Goal: Task Accomplishment & Management: Use online tool/utility

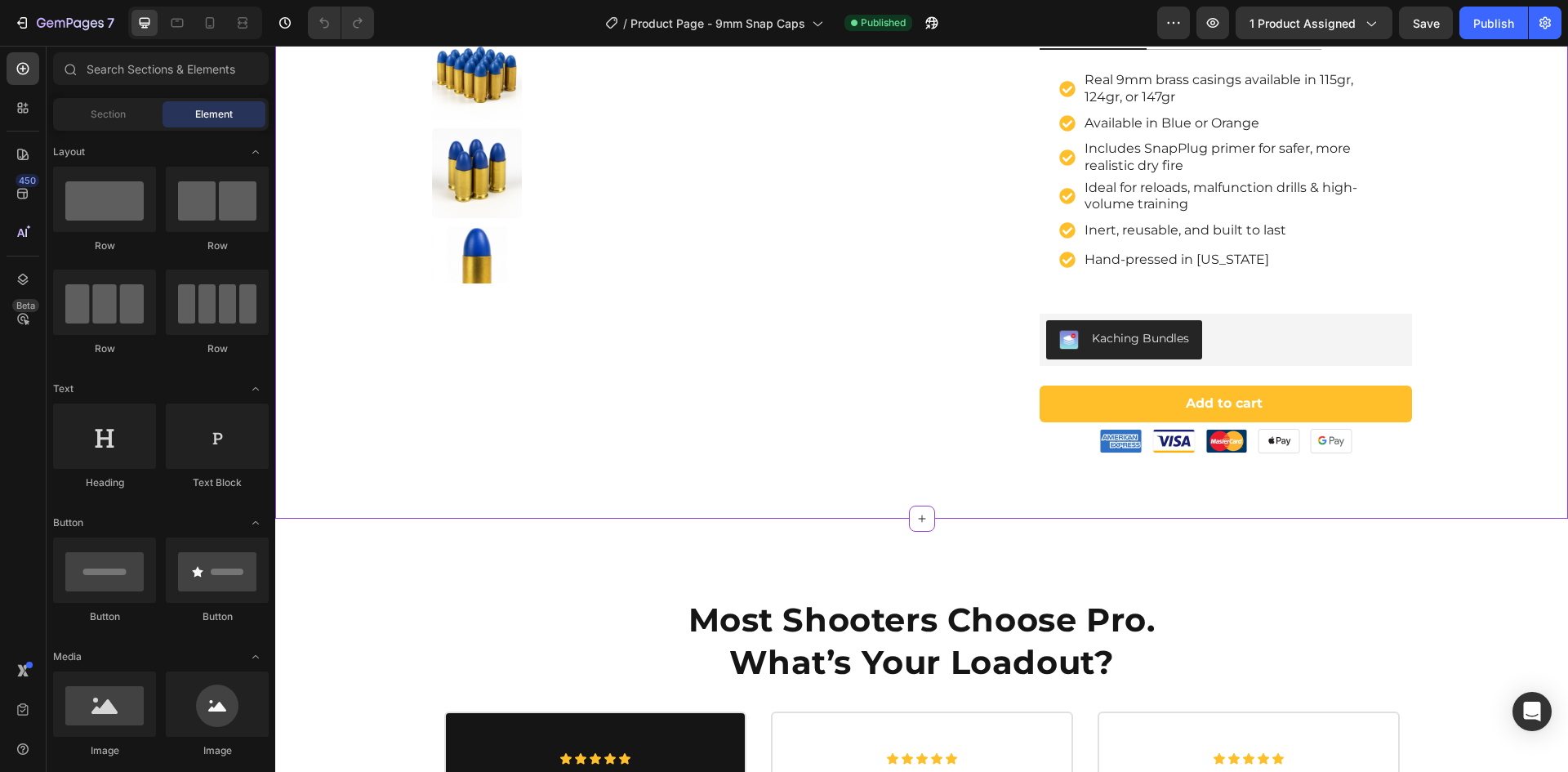
scroll to position [409, 0]
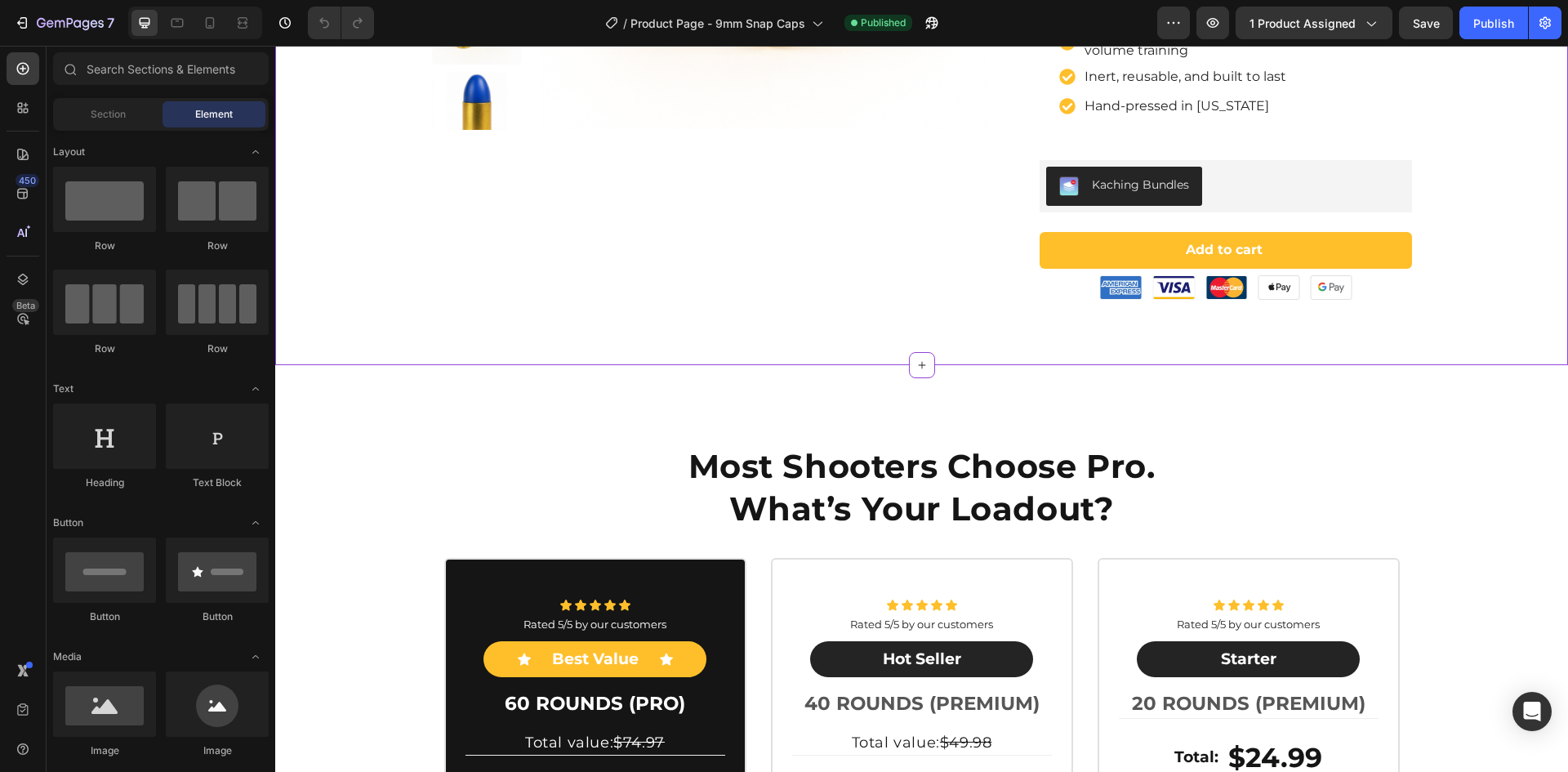
click at [888, 335] on div "Product Images SnapPoint 9mm Snap Caps – Real-Weight Dry Fire Dummy Rounds w/ S…" at bounding box center [921, 18] width 1293 height 694
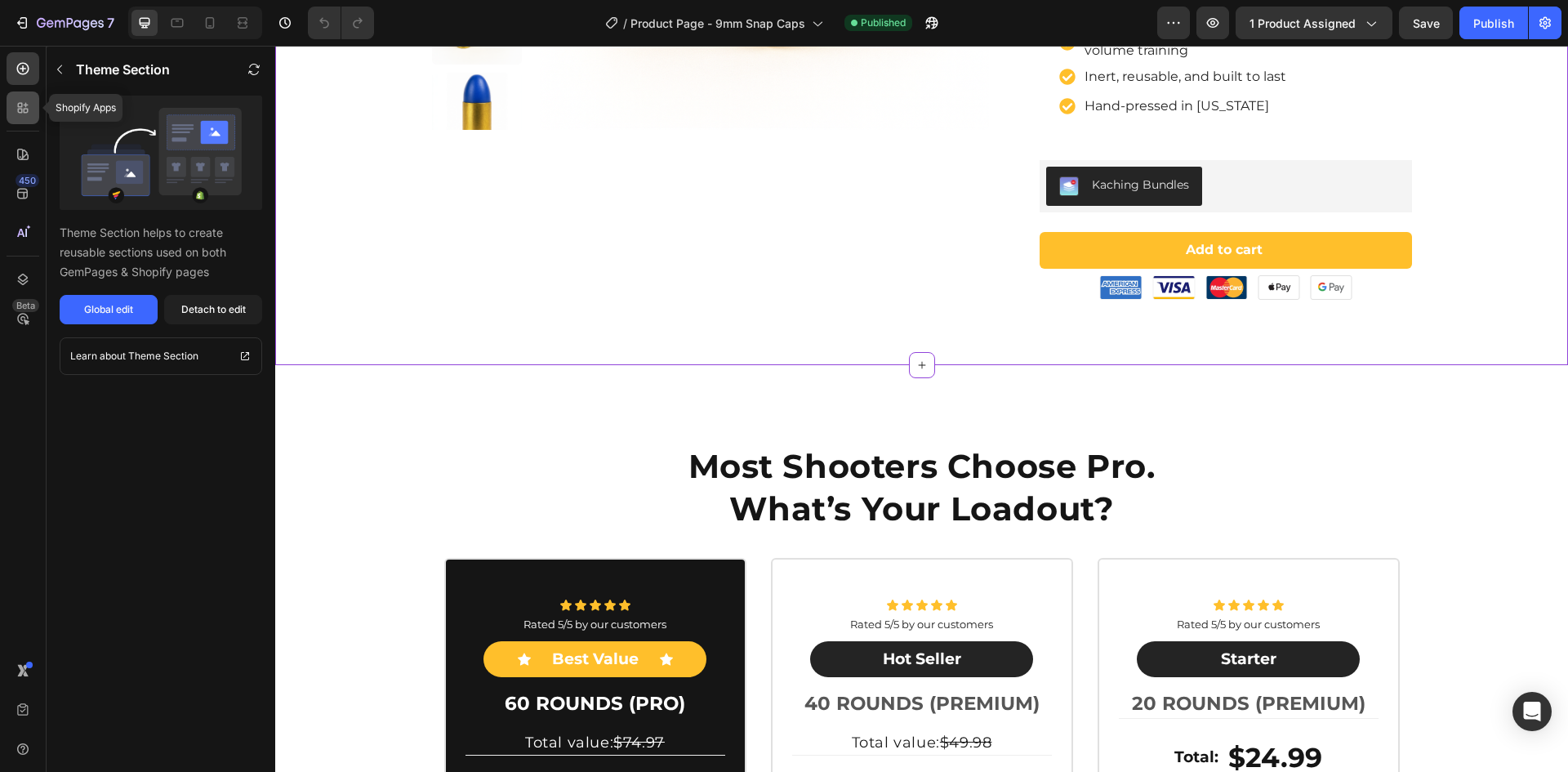
click at [28, 111] on icon at bounding box center [26, 111] width 5 height 5
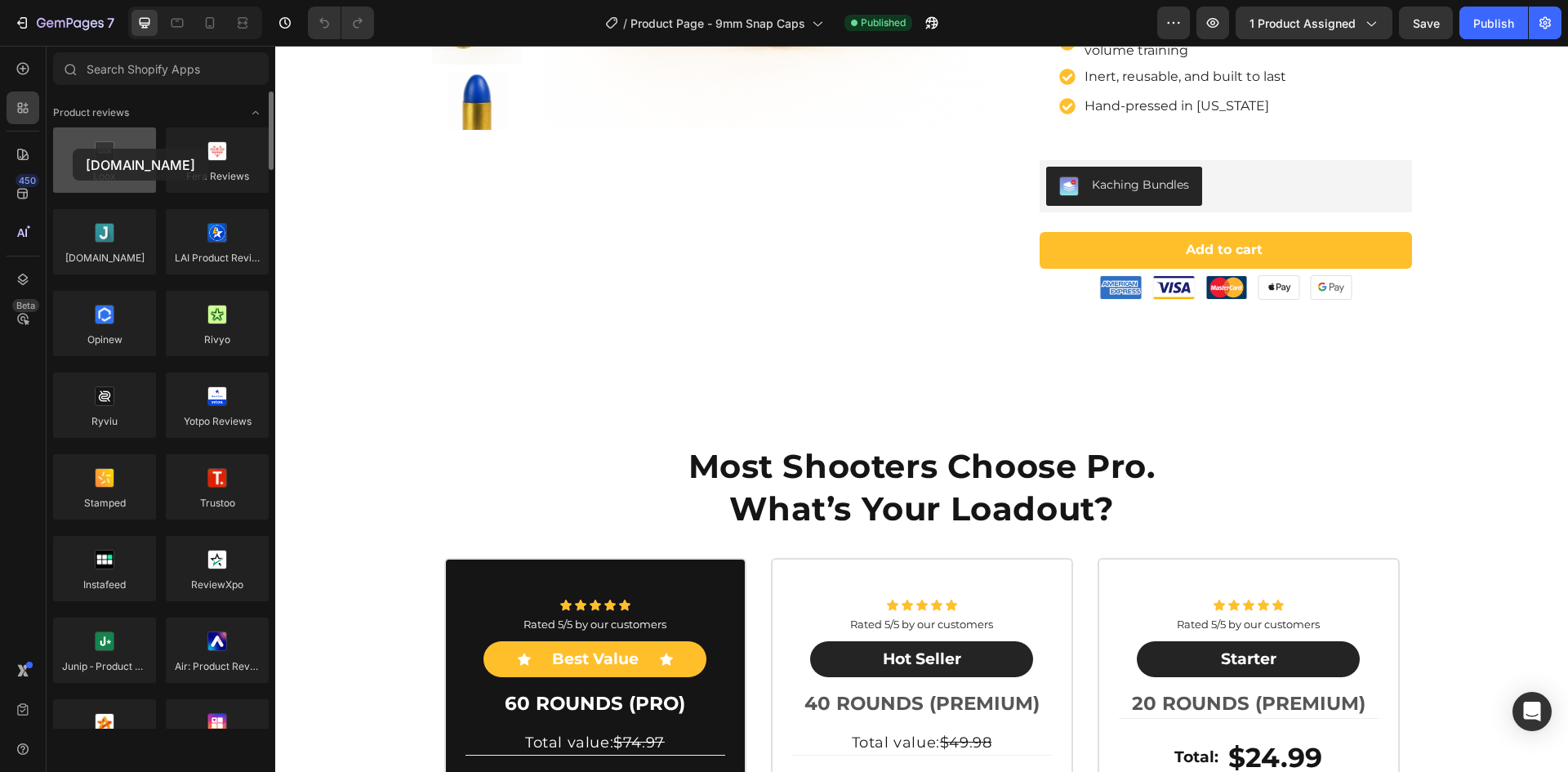
drag, startPoint x: 106, startPoint y: 246, endPoint x: 73, endPoint y: 149, distance: 102.5
click at [918, 365] on icon at bounding box center [922, 365] width 7 height 7
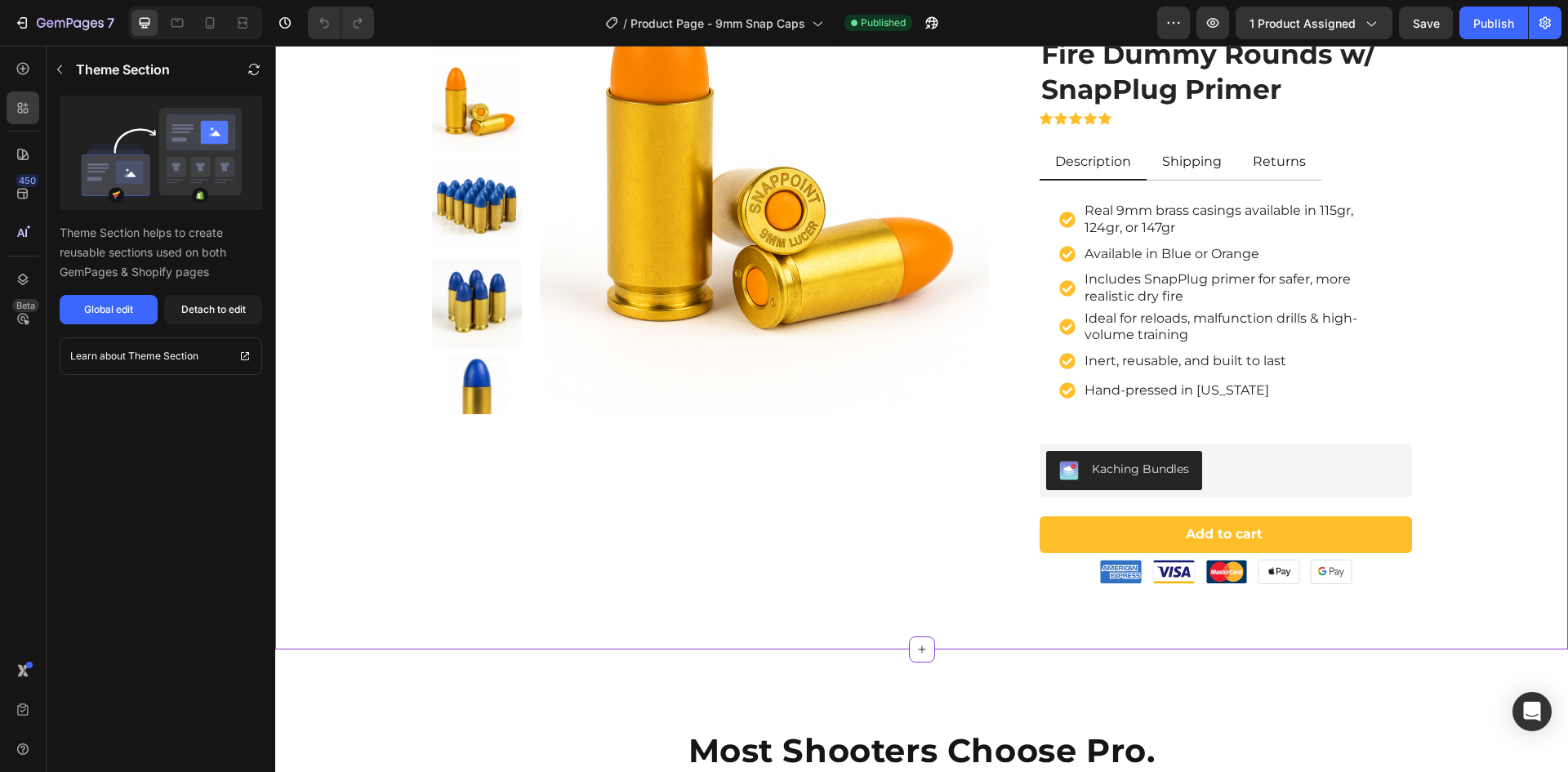
scroll to position [0, 0]
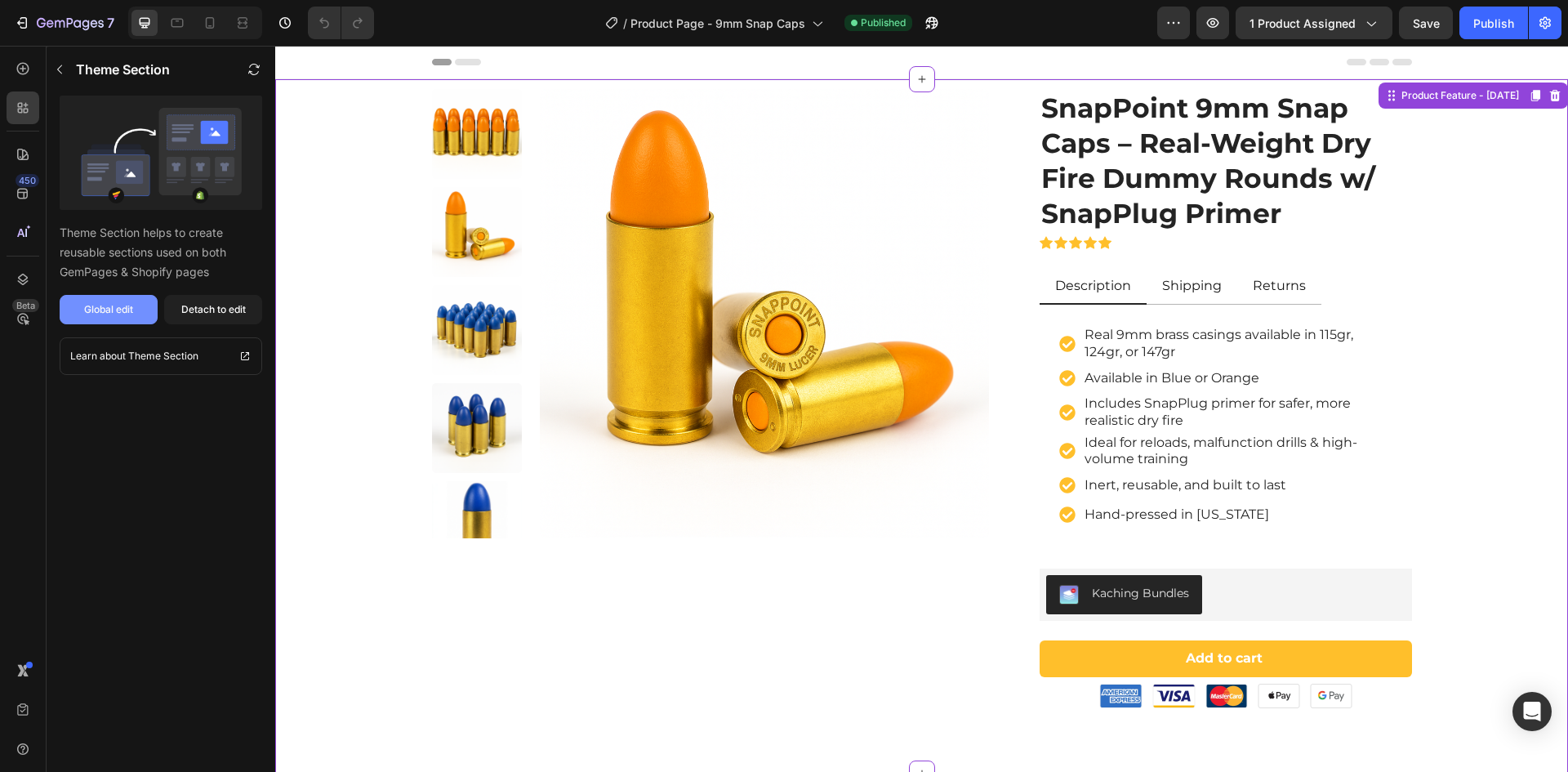
click at [118, 309] on div "Global edit" at bounding box center [109, 309] width 49 height 15
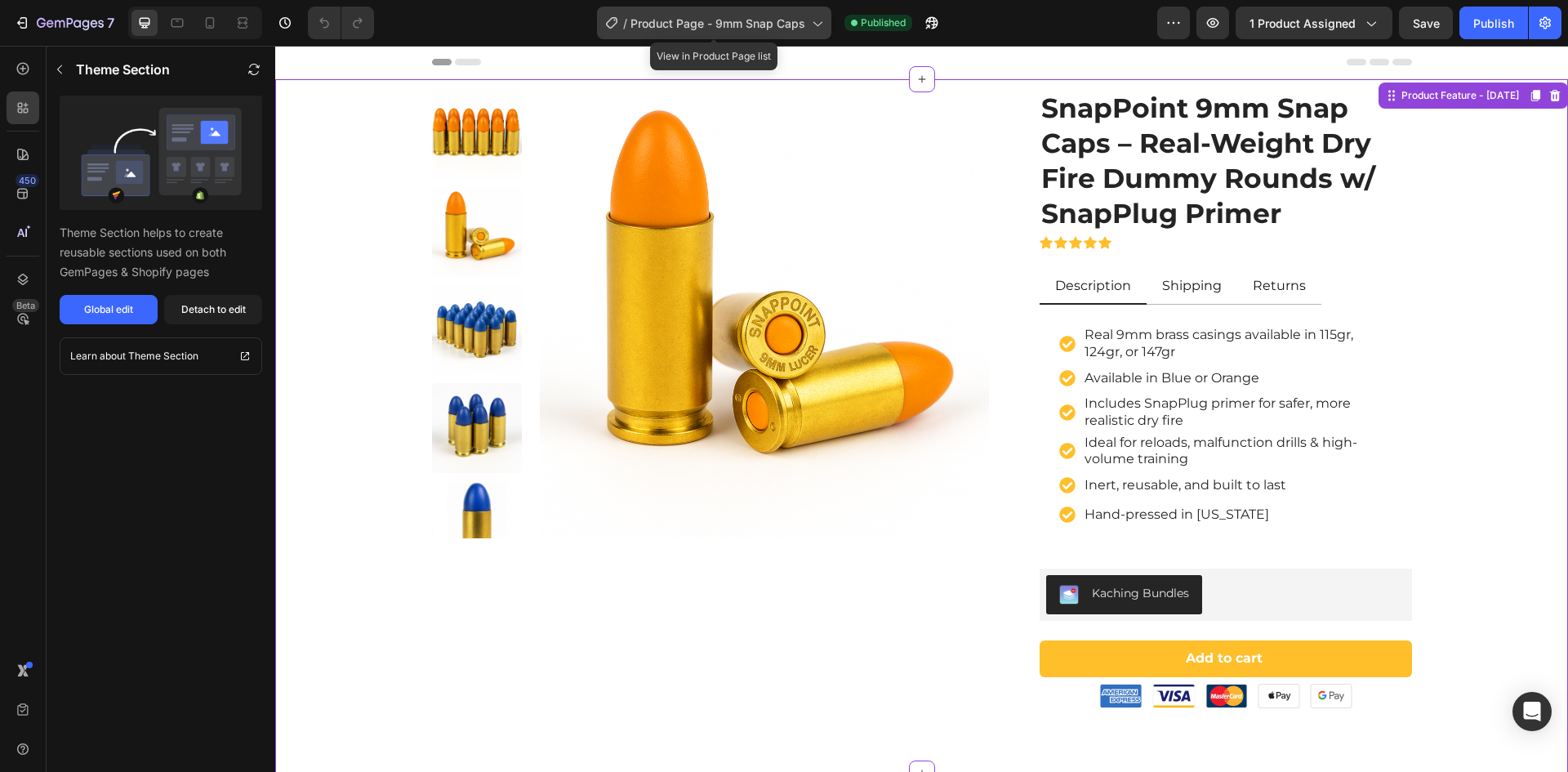
click at [776, 21] on span "Product Page - 9mm Snap Caps" at bounding box center [718, 24] width 175 height 18
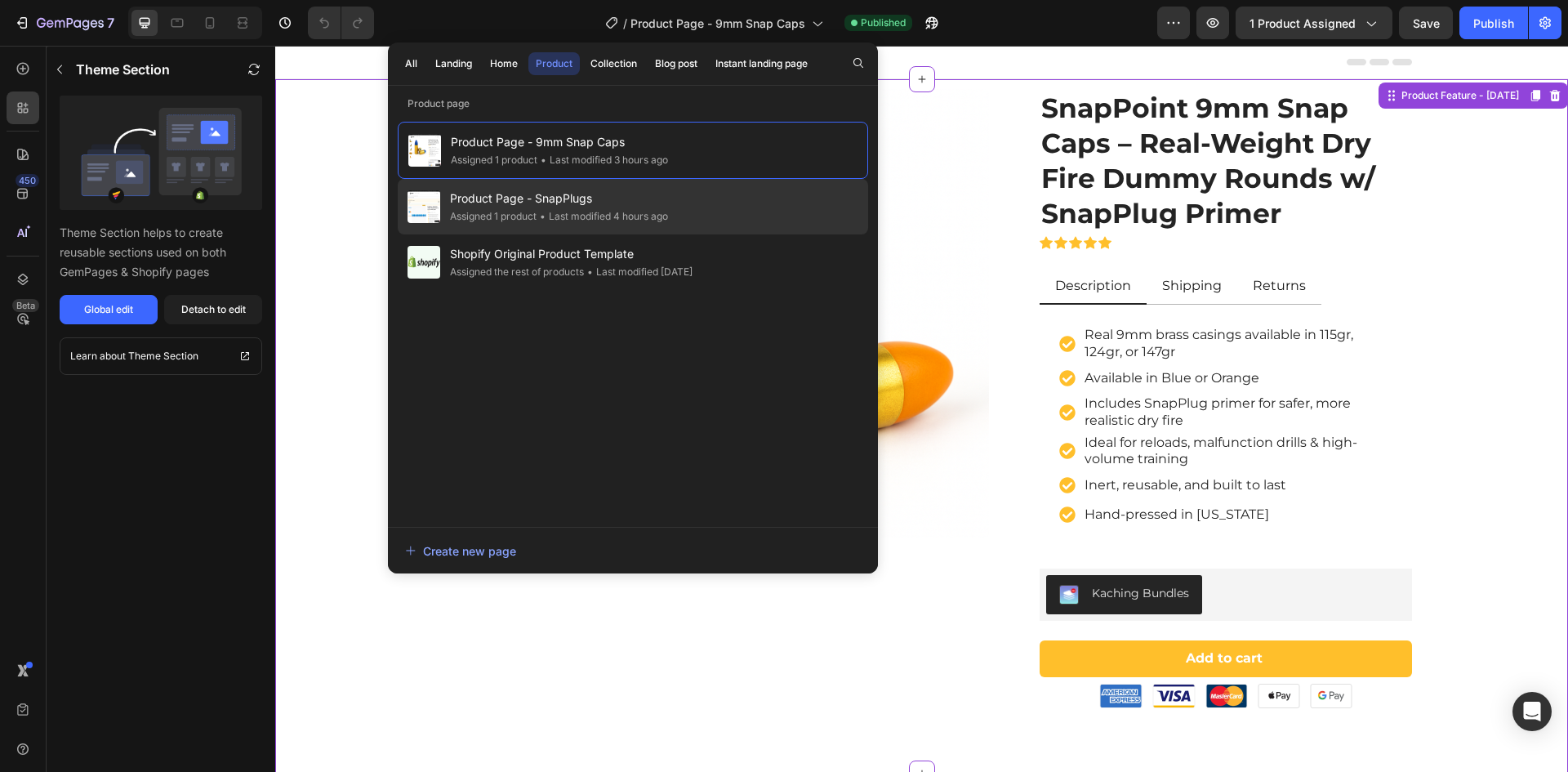
click at [570, 199] on span "Product Page - SnapPlugs" at bounding box center [559, 199] width 218 height 19
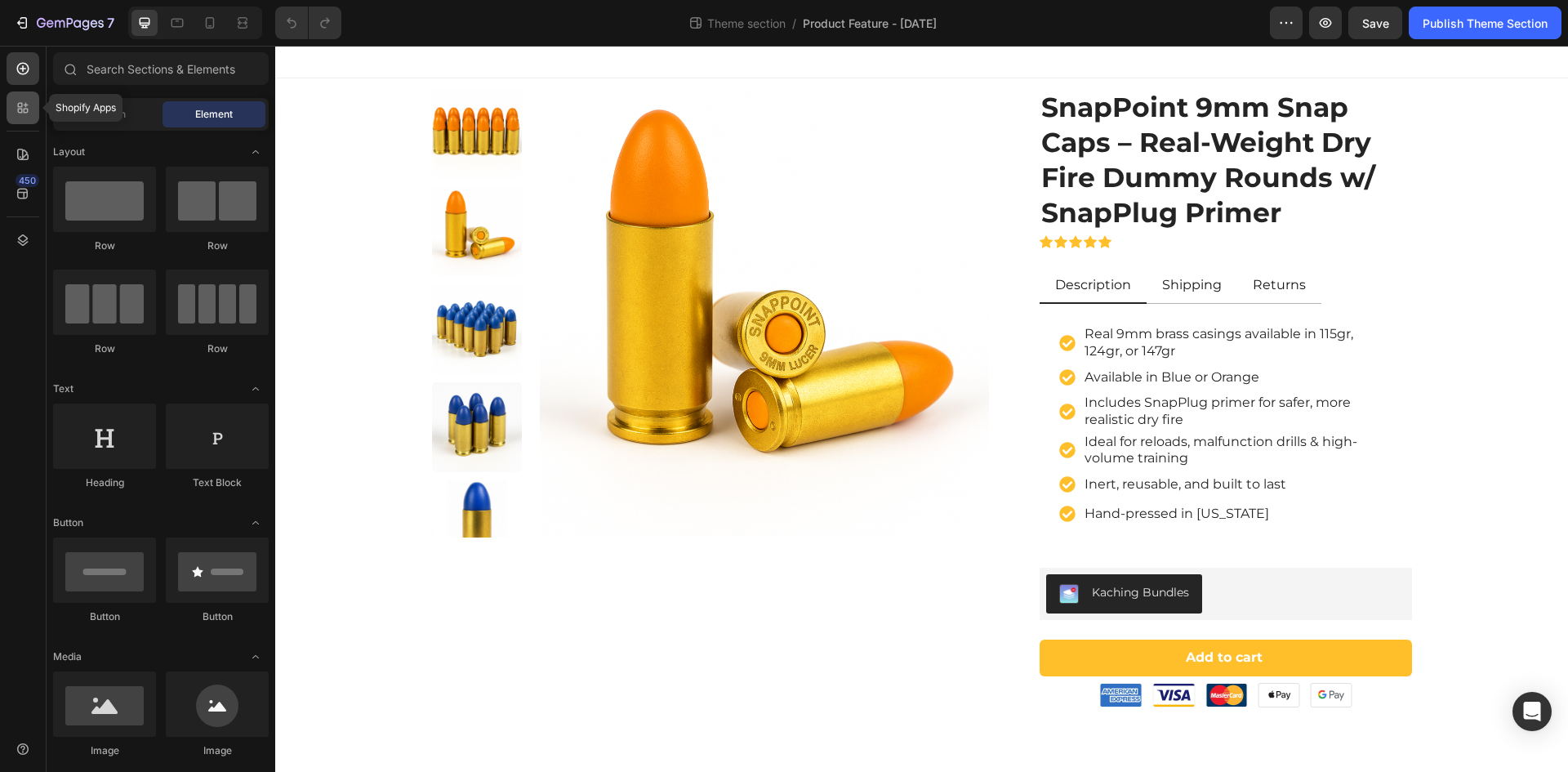
click at [28, 105] on icon at bounding box center [26, 106] width 5 height 5
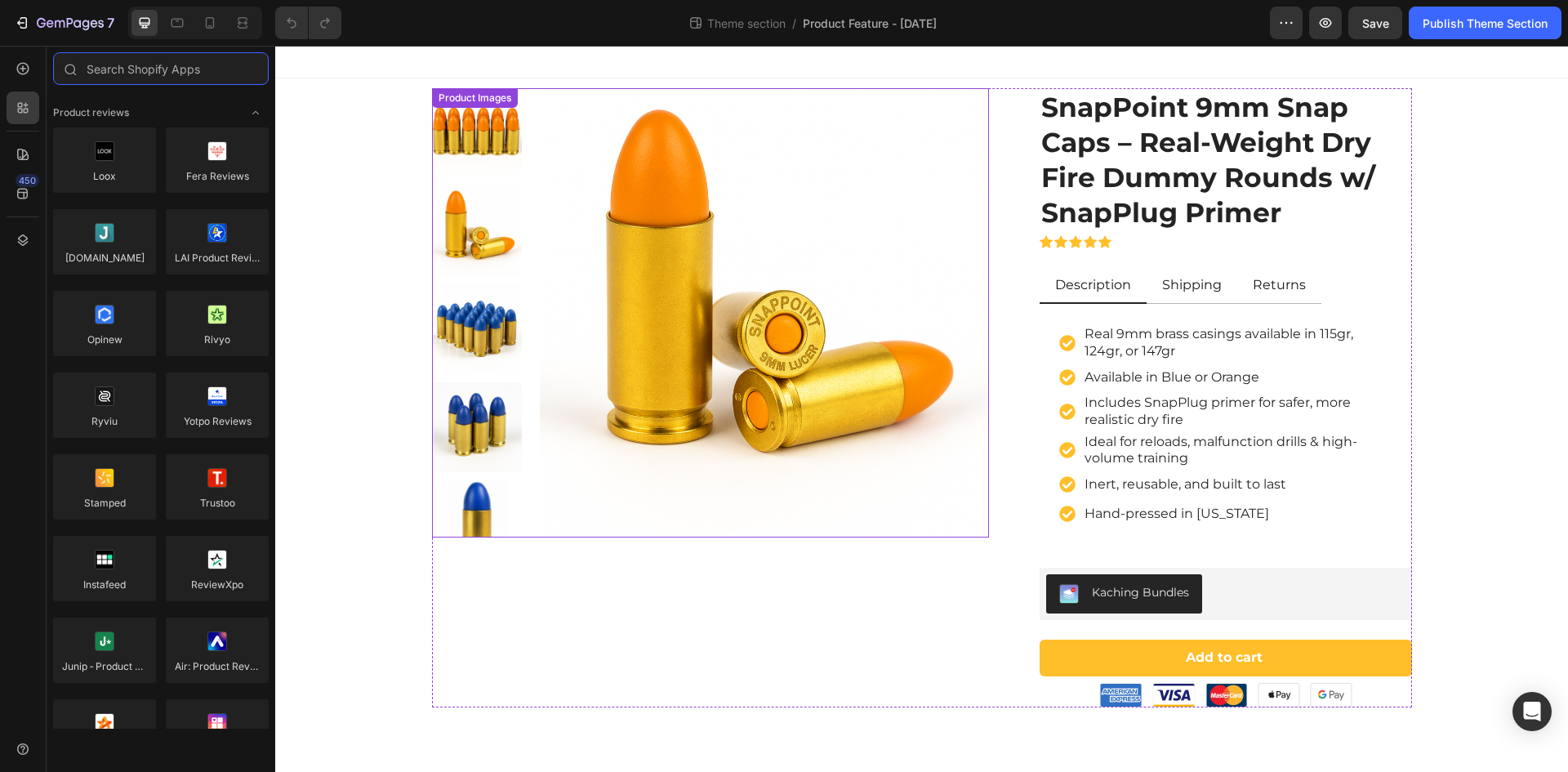
scroll to position [1, 0]
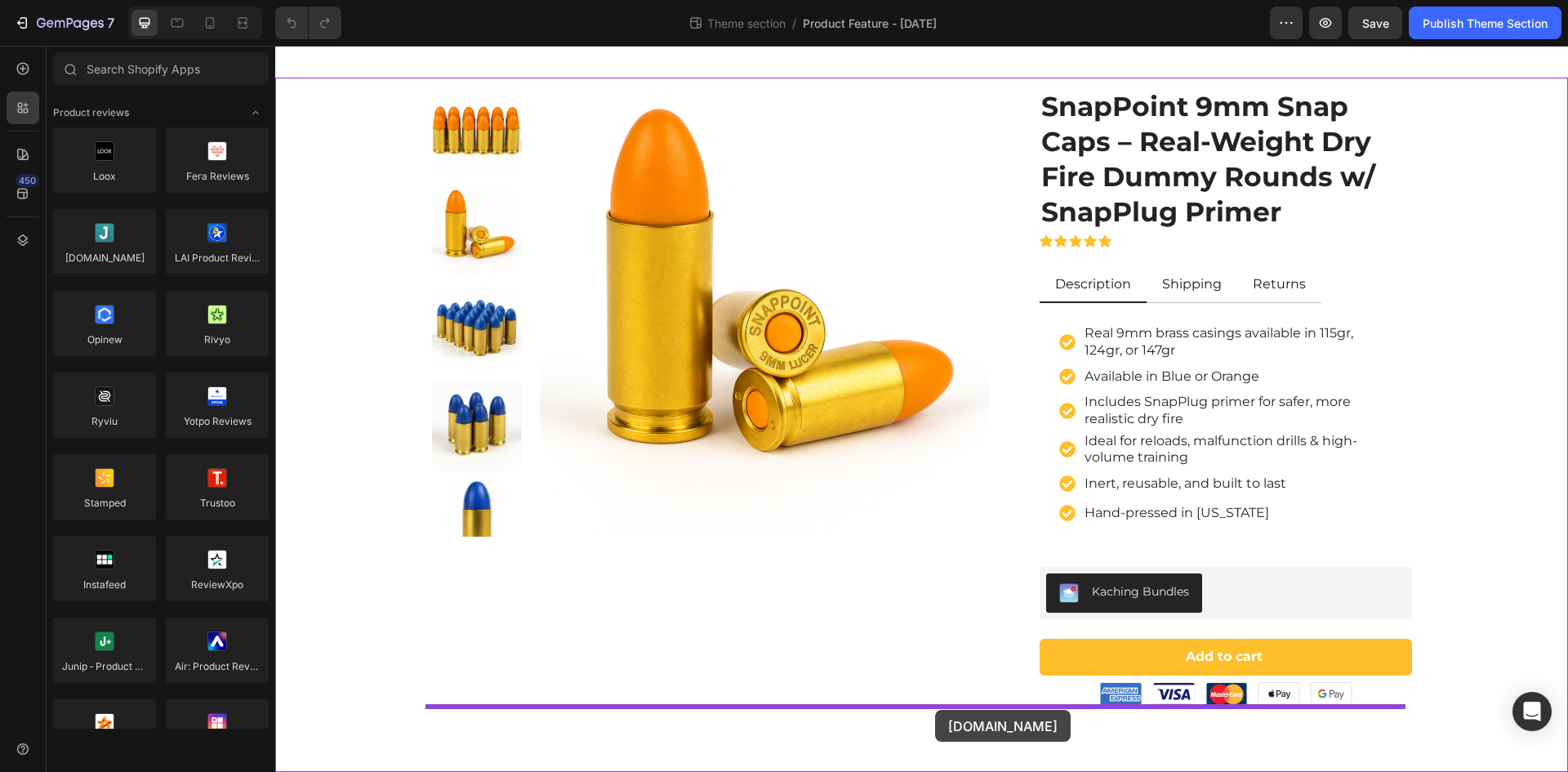
drag, startPoint x: 389, startPoint y: 288, endPoint x: 935, endPoint y: 710, distance: 690.1
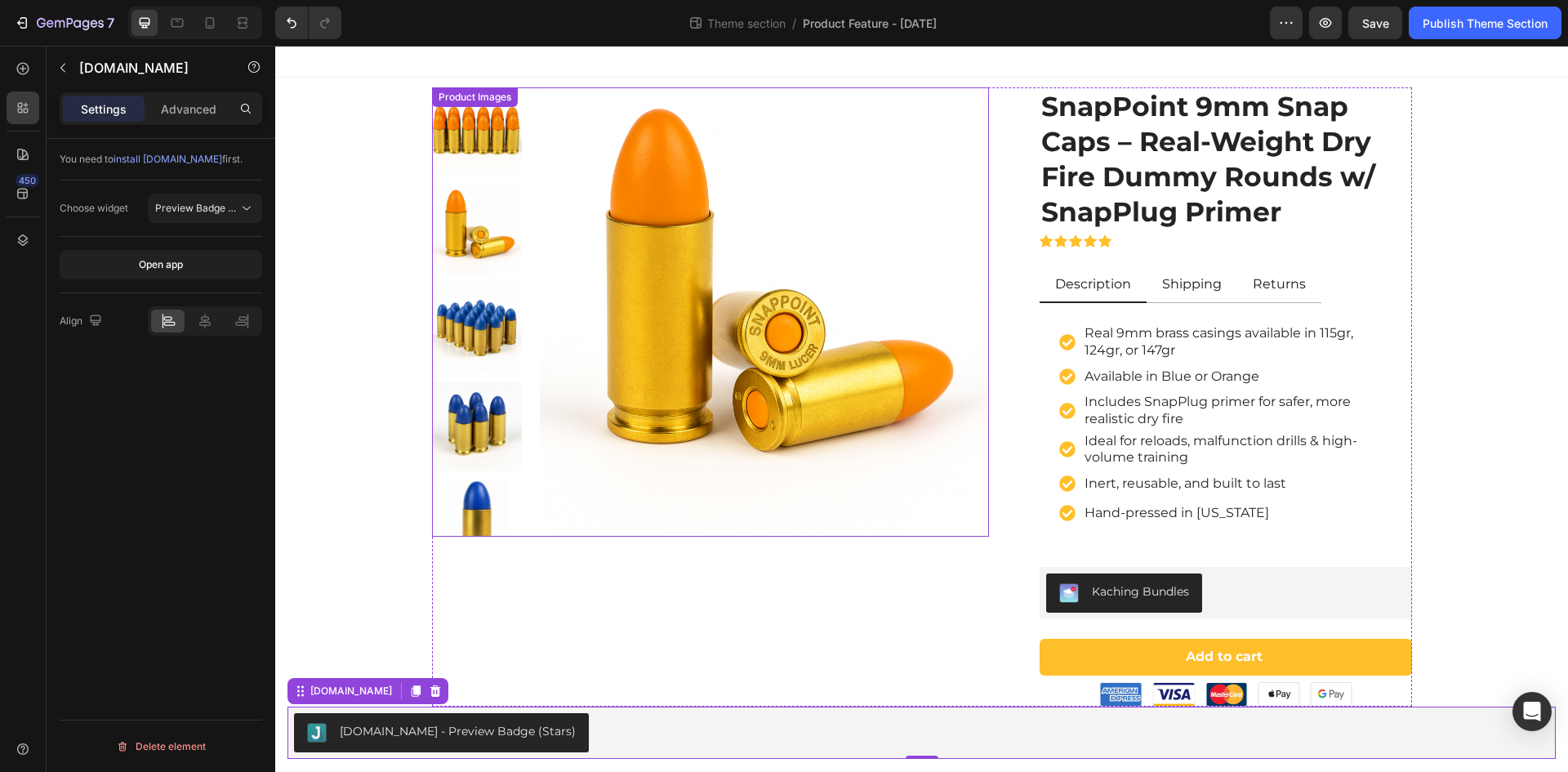
scroll to position [53, 0]
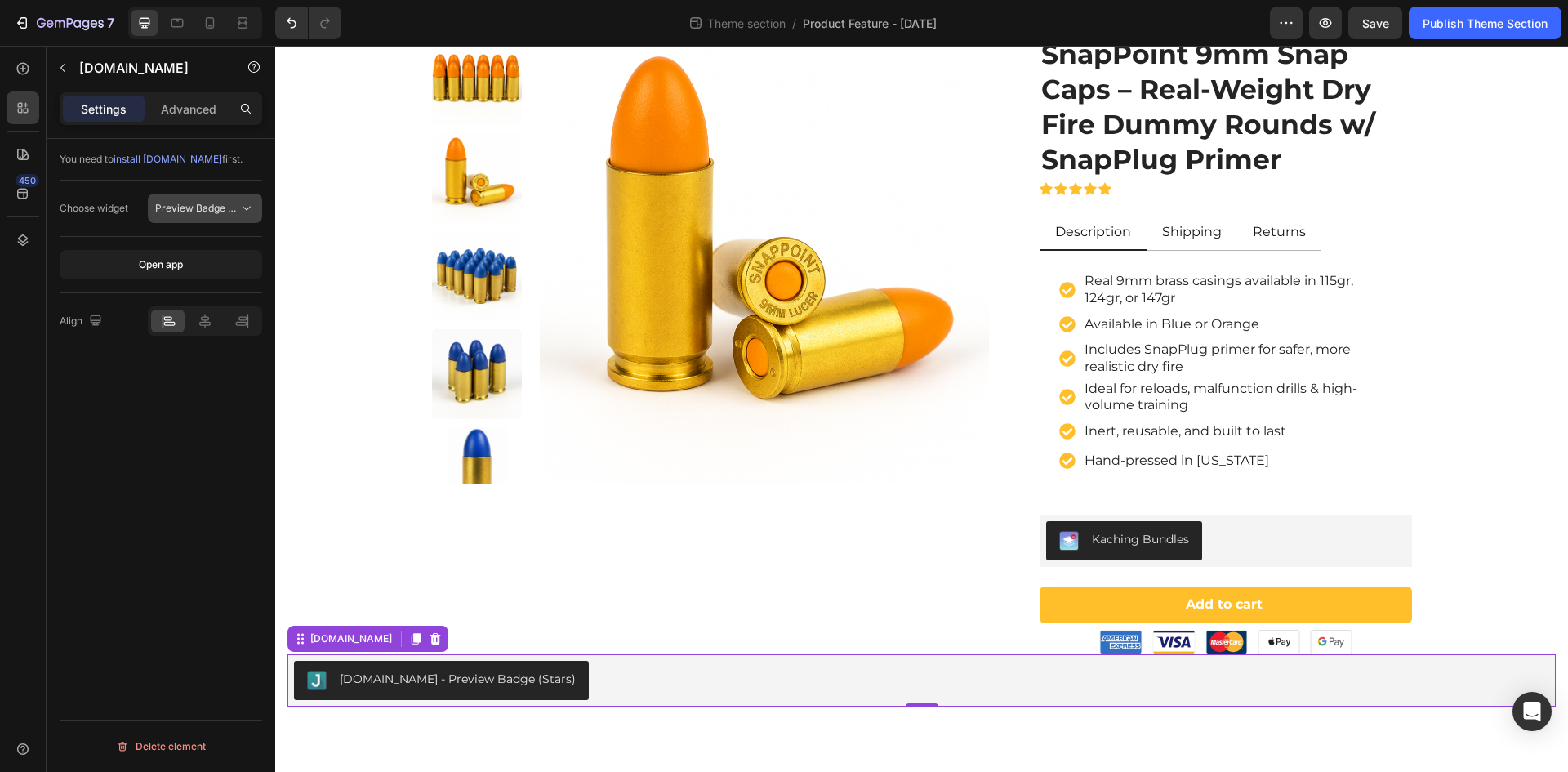
click at [214, 209] on span "Preview Badge (Stars)" at bounding box center [207, 207] width 103 height 12
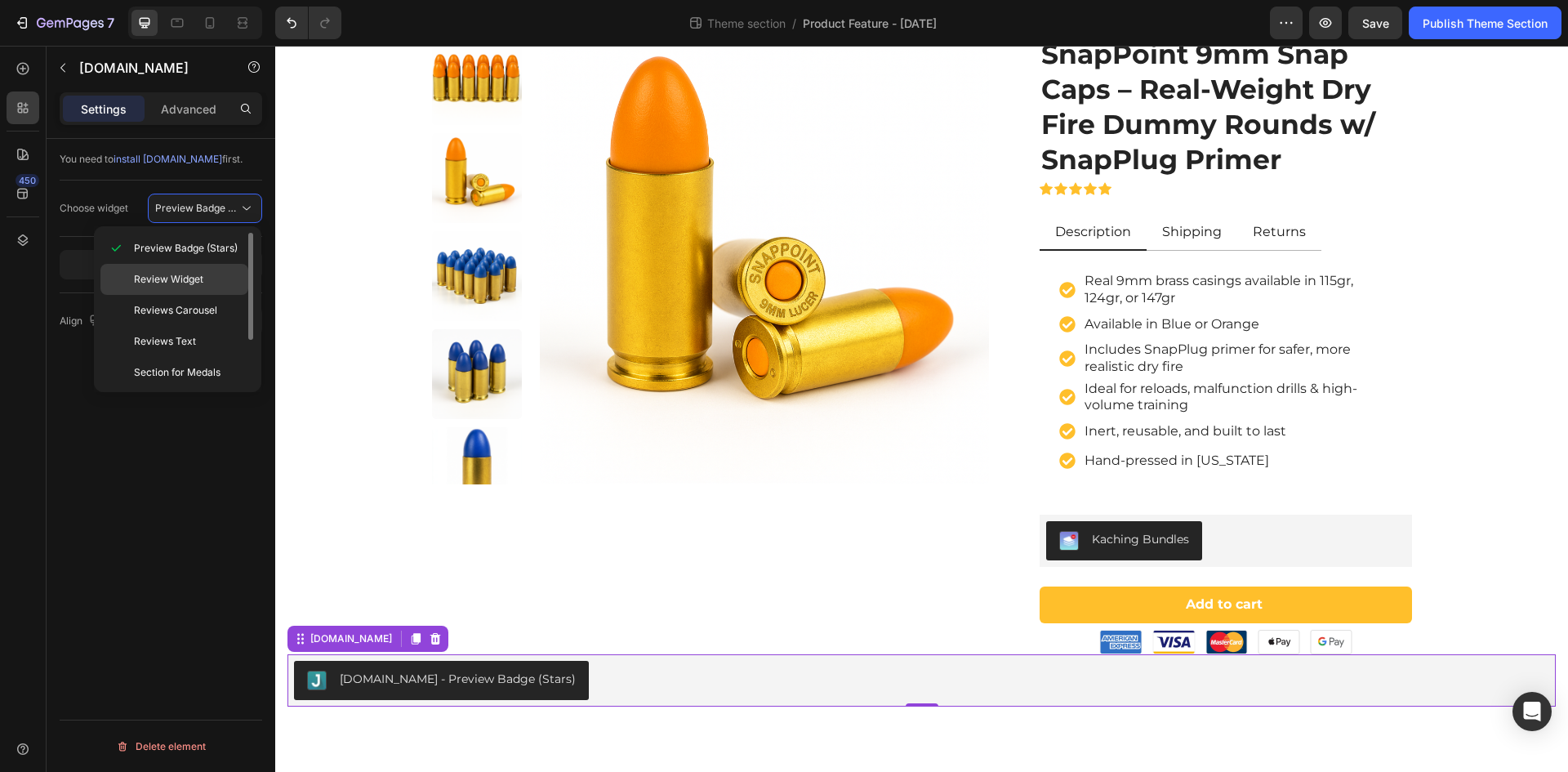
click at [188, 282] on span "Review Widget" at bounding box center [168, 279] width 69 height 15
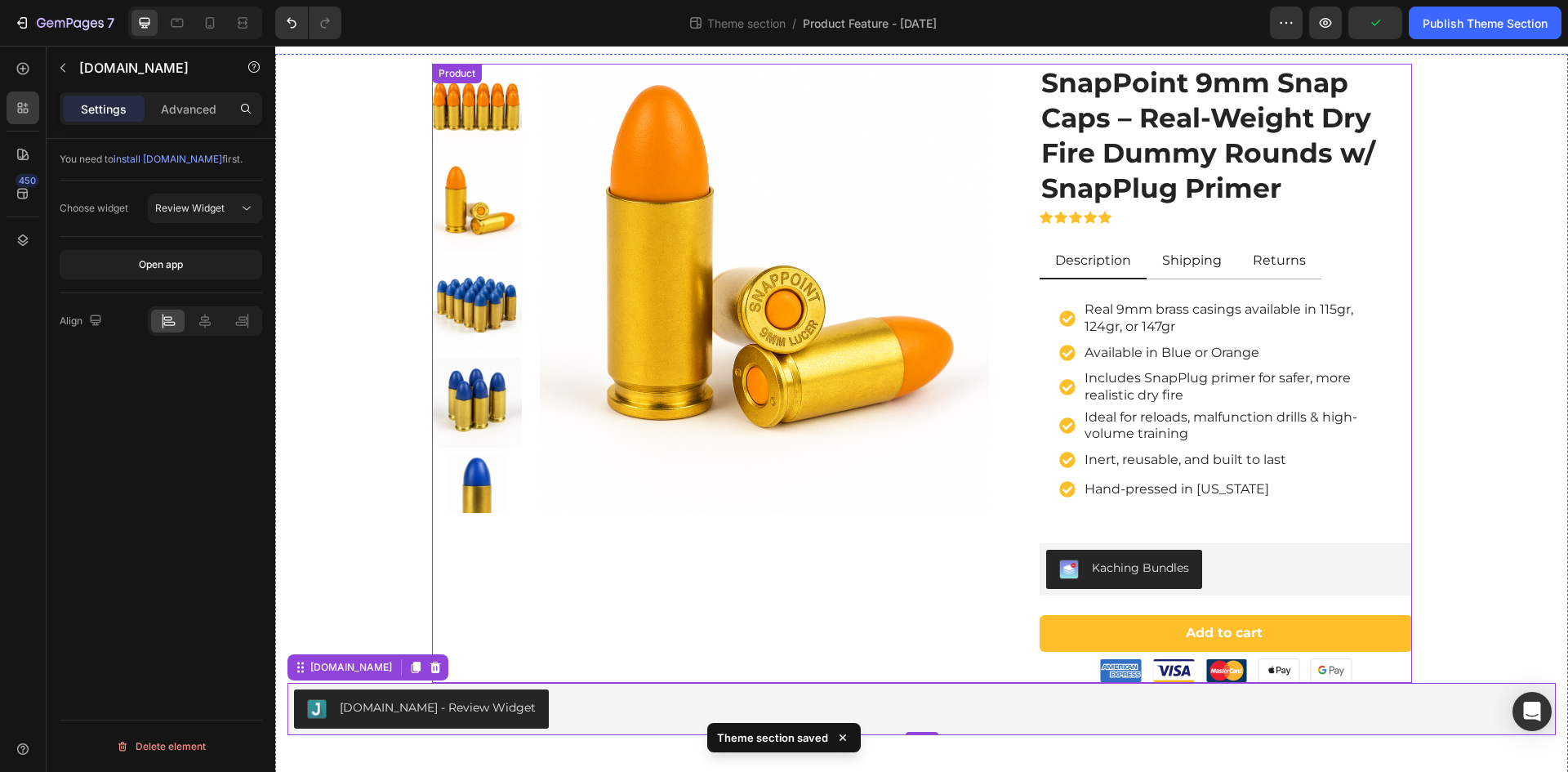
scroll to position [0, 0]
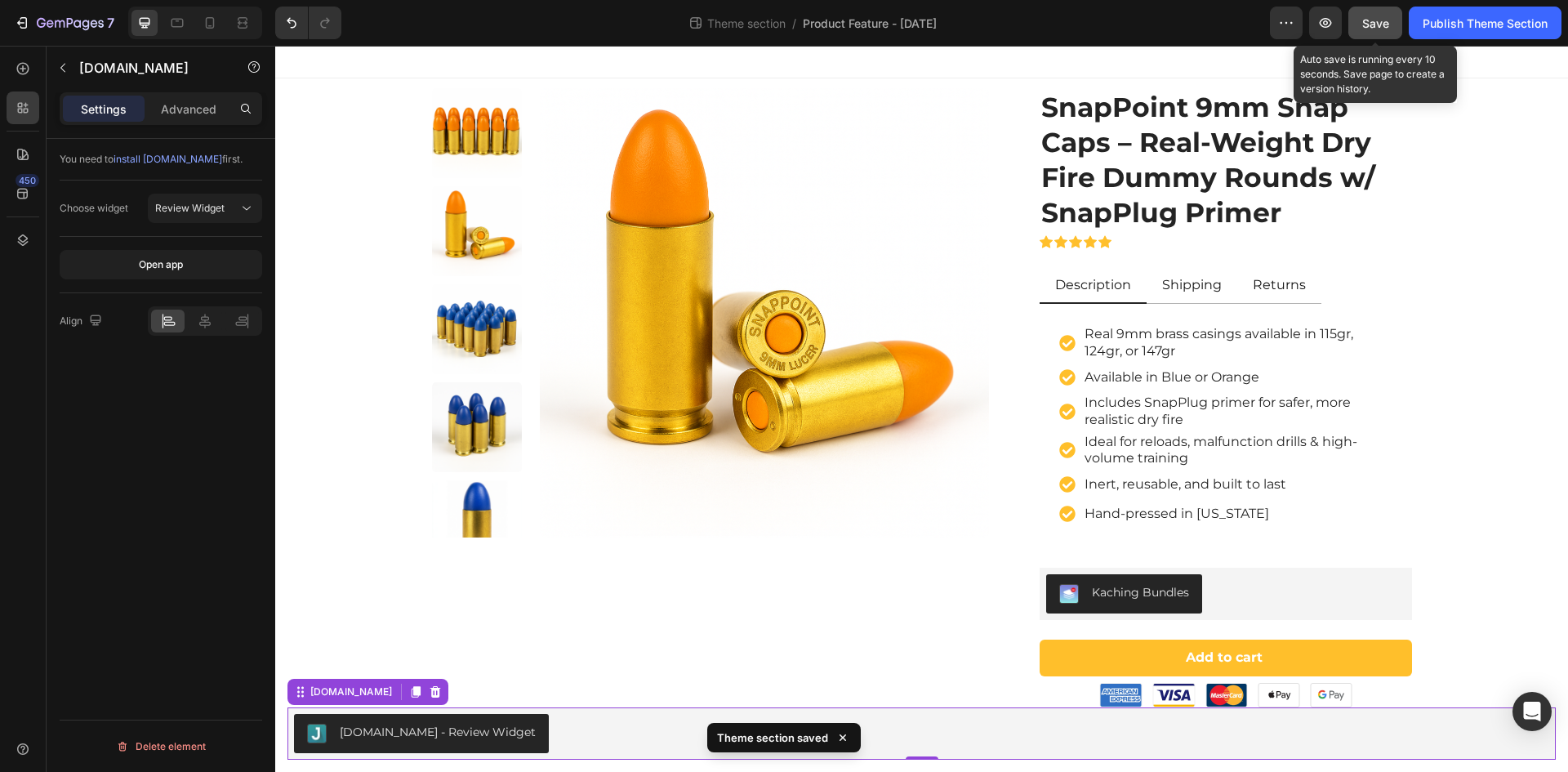
click at [1367, 26] on span "Save" at bounding box center [1375, 24] width 27 height 14
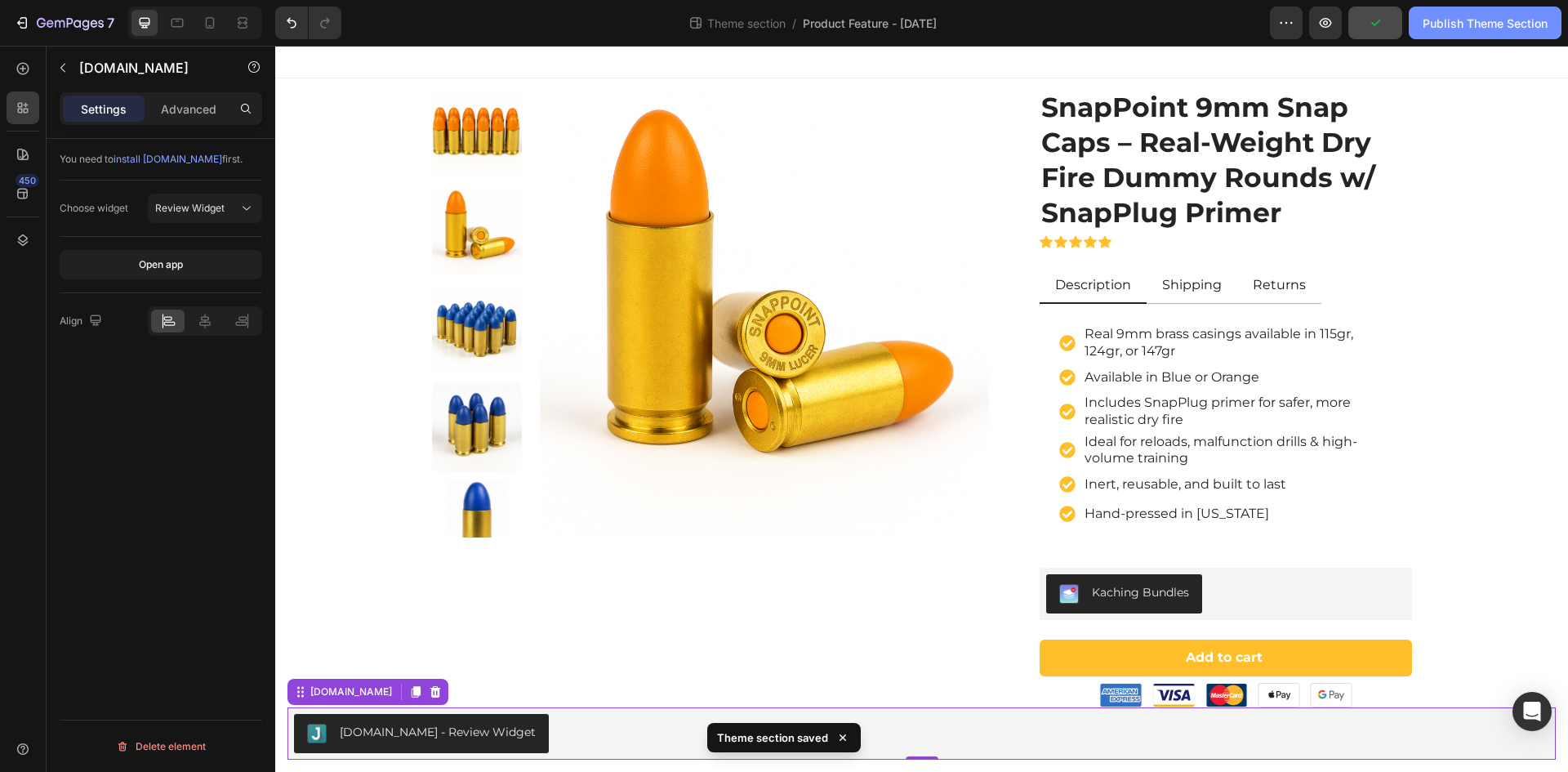
click at [1465, 18] on div "Publish Theme Section" at bounding box center [1485, 24] width 125 height 18
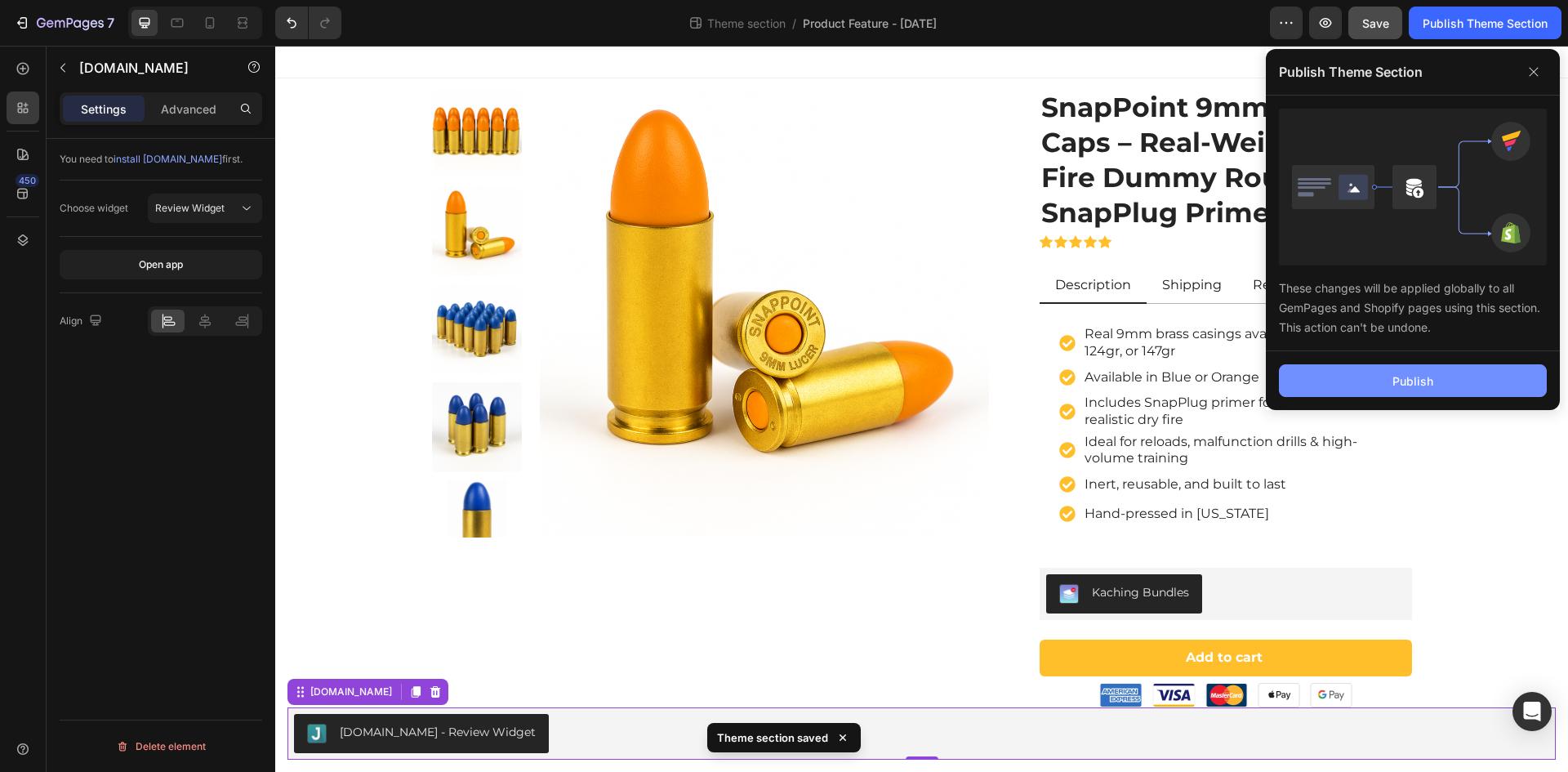
click at [1420, 383] on div "Publish" at bounding box center [1413, 381] width 41 height 18
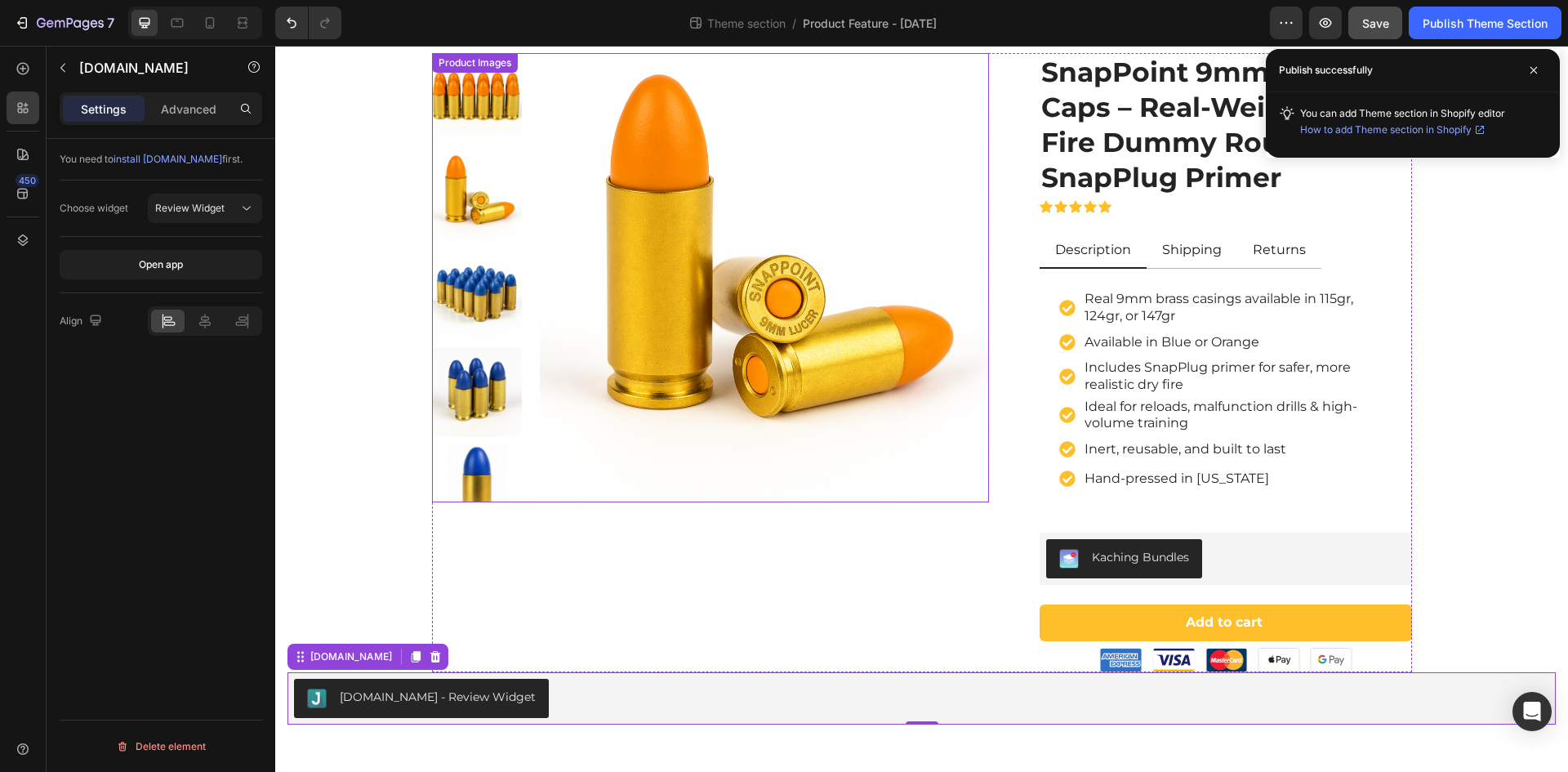
scroll to position [53, 0]
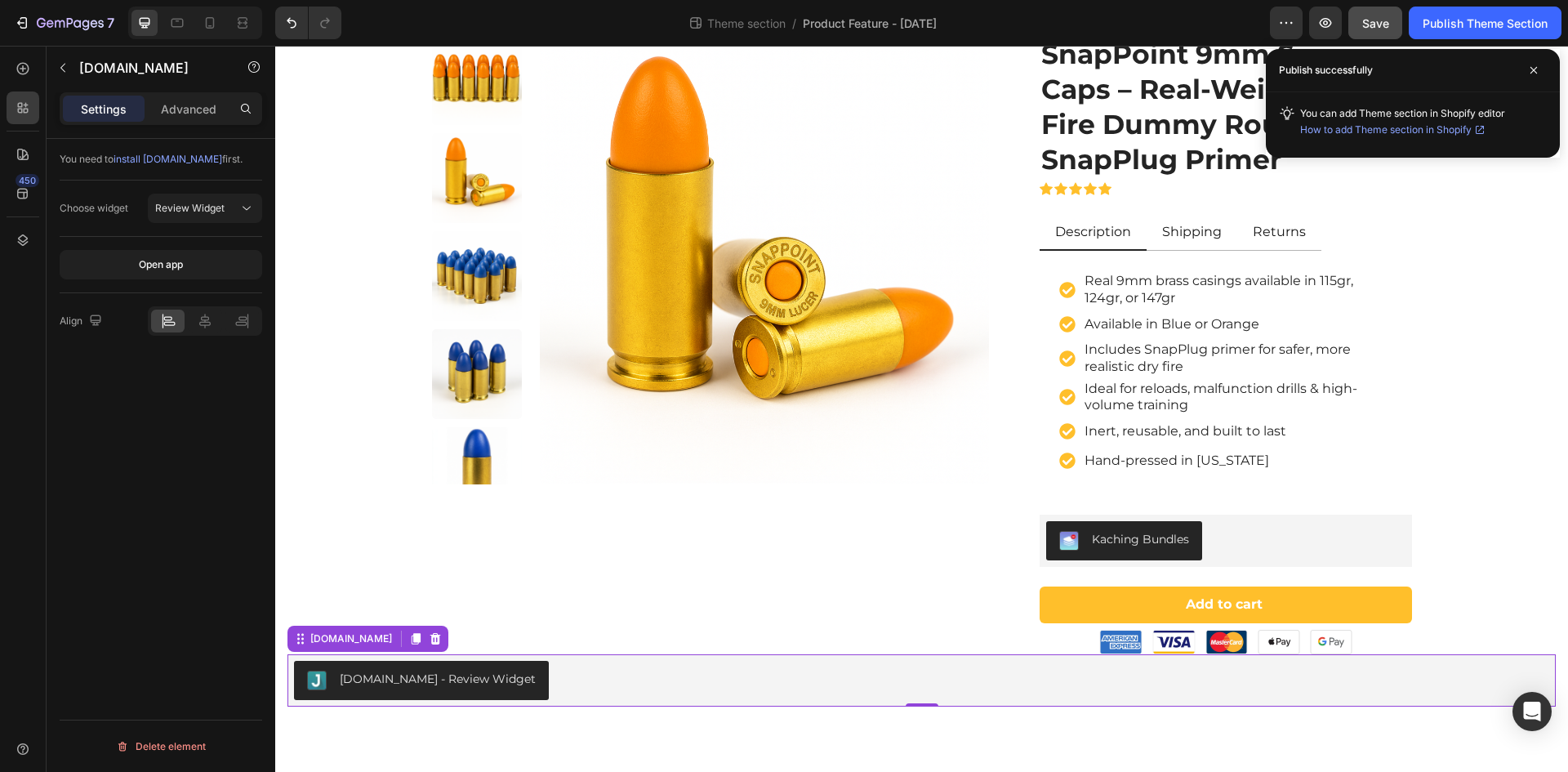
click at [684, 697] on div "Judge.me - Review Widget" at bounding box center [922, 680] width 1255 height 39
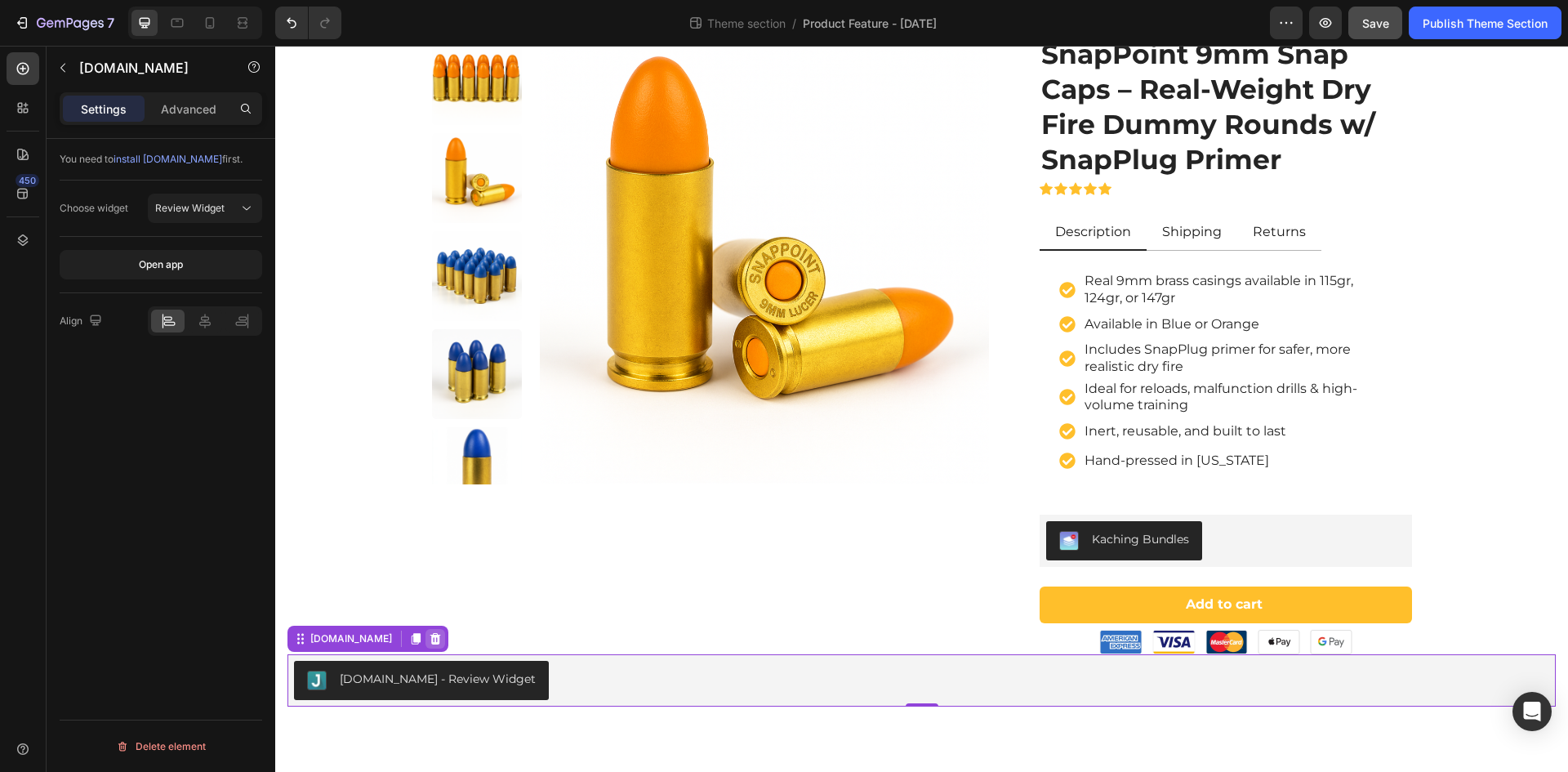
click at [431, 638] on icon at bounding box center [436, 638] width 11 height 11
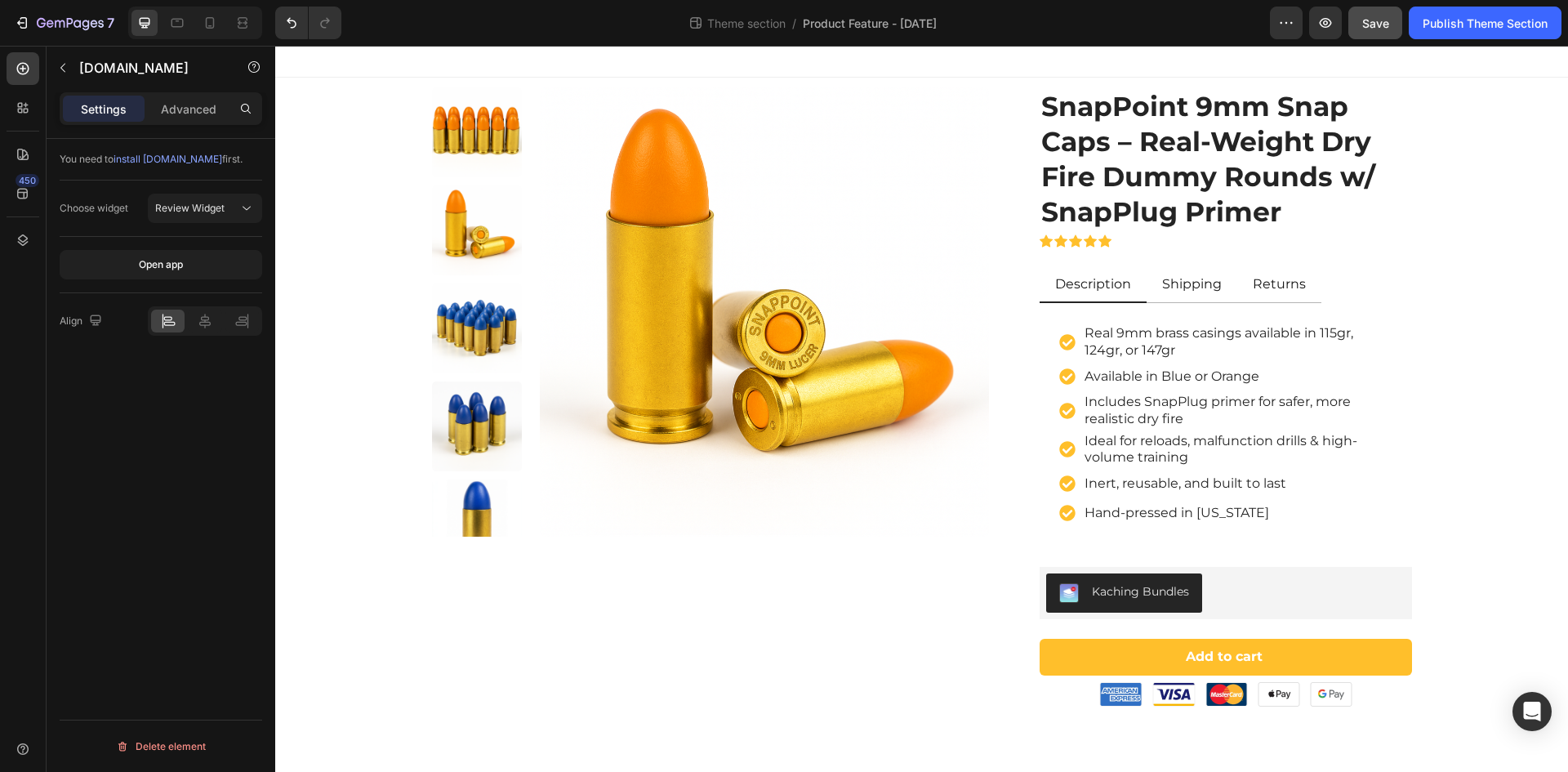
scroll to position [1, 0]
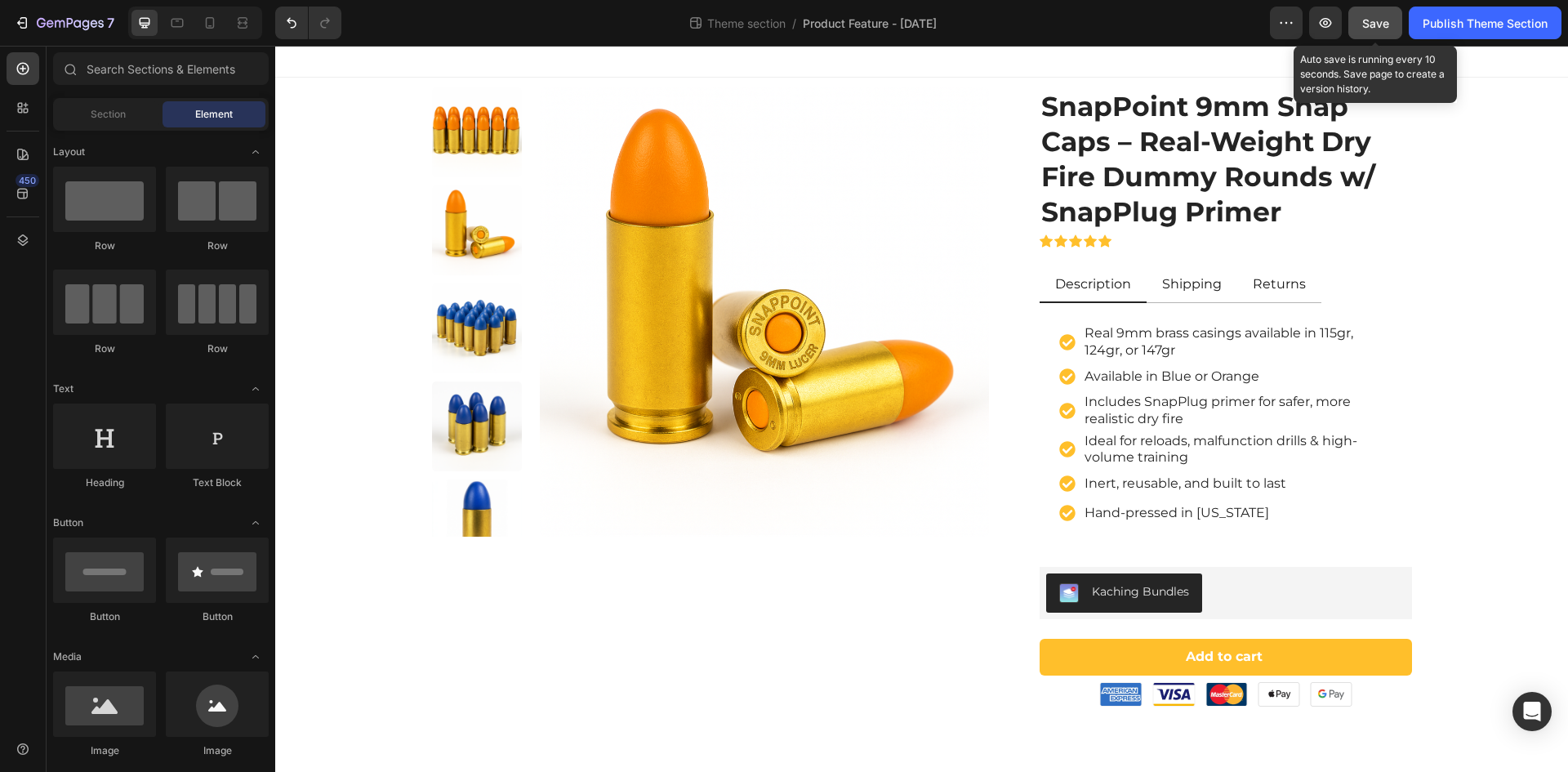
click at [1369, 27] on span "Save" at bounding box center [1375, 24] width 27 height 14
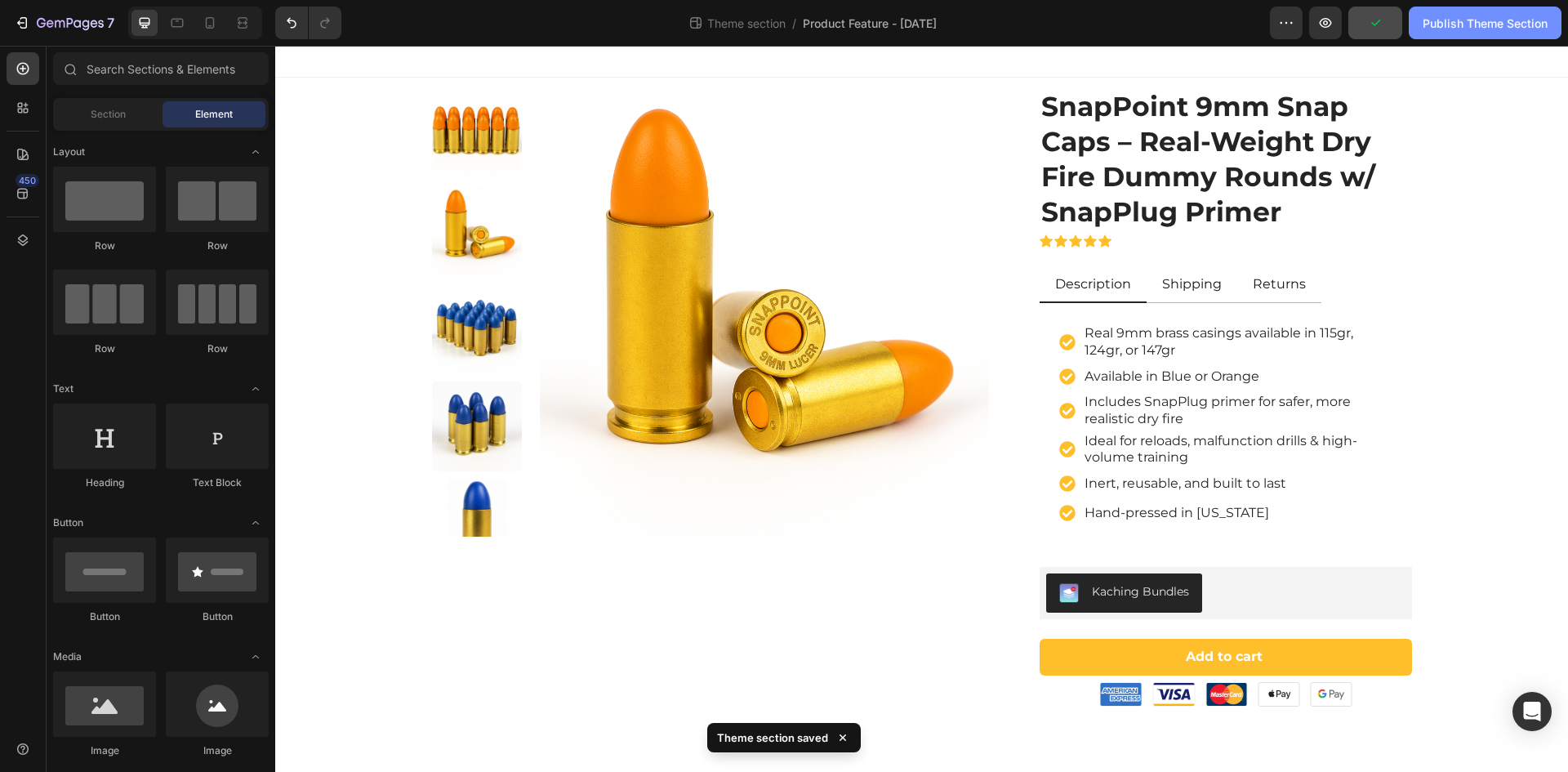
click at [1470, 24] on div "Publish Theme Section" at bounding box center [1485, 24] width 125 height 18
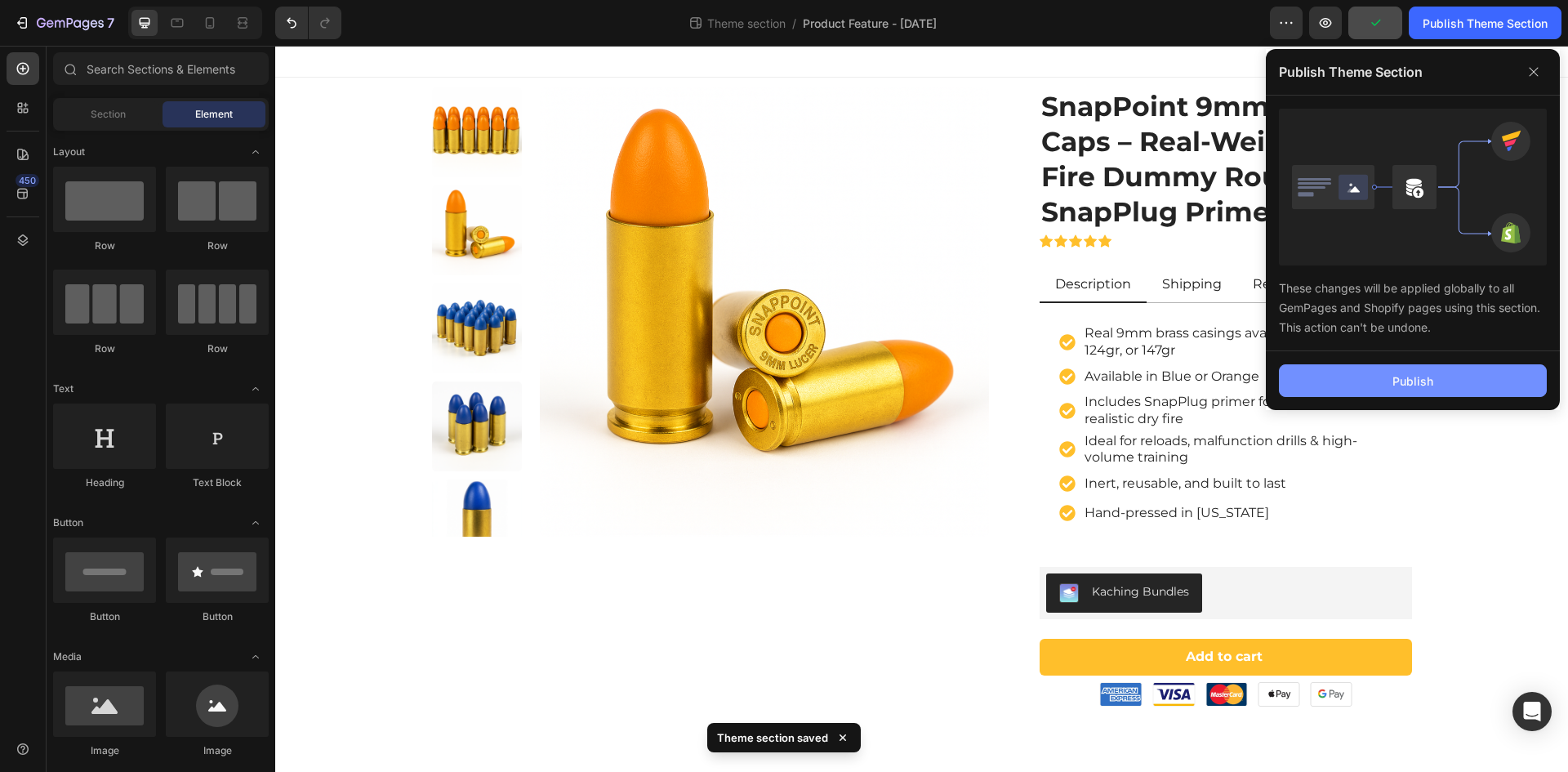
click at [1430, 382] on div "Publish" at bounding box center [1413, 381] width 41 height 18
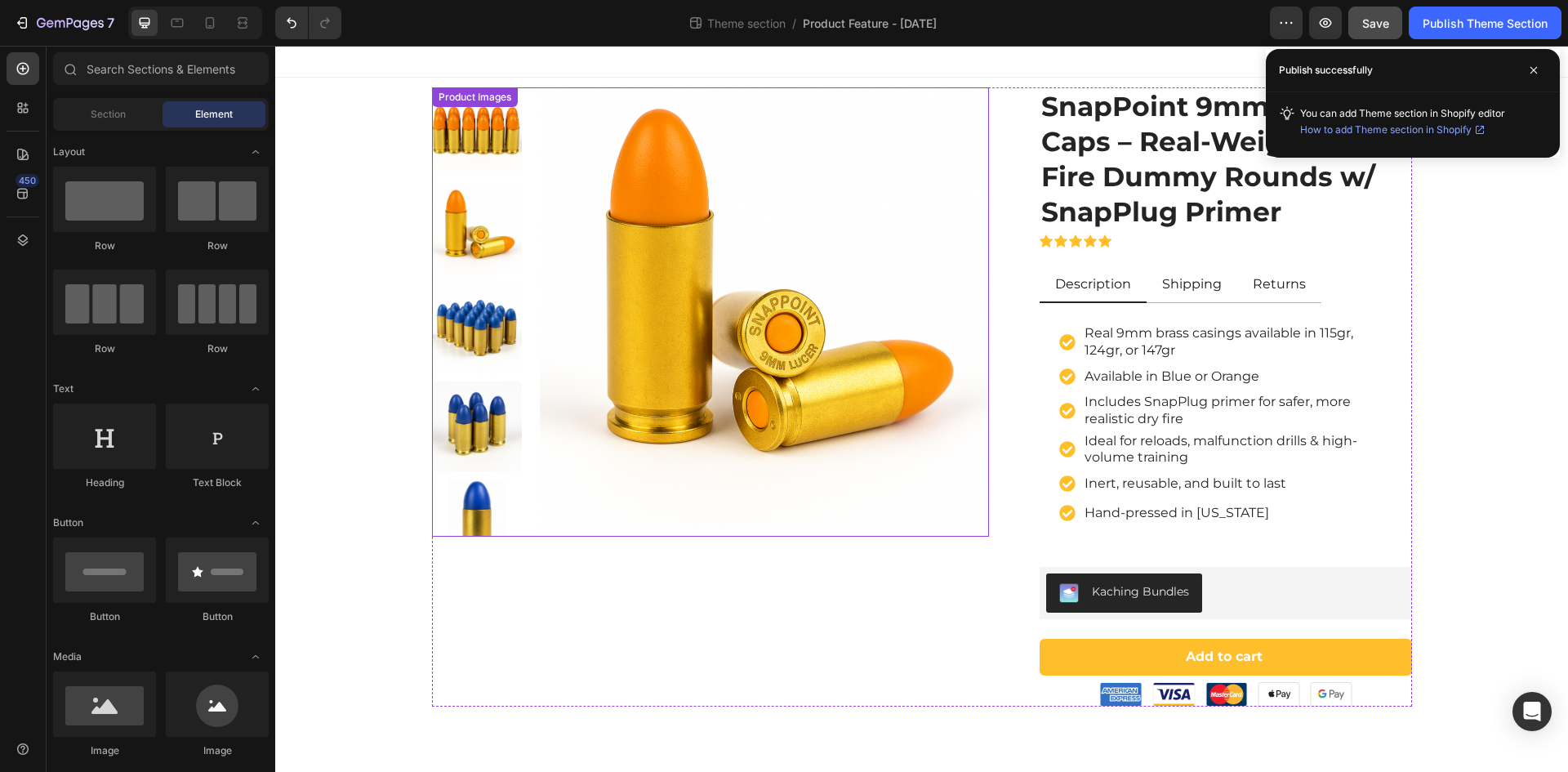
scroll to position [0, 0]
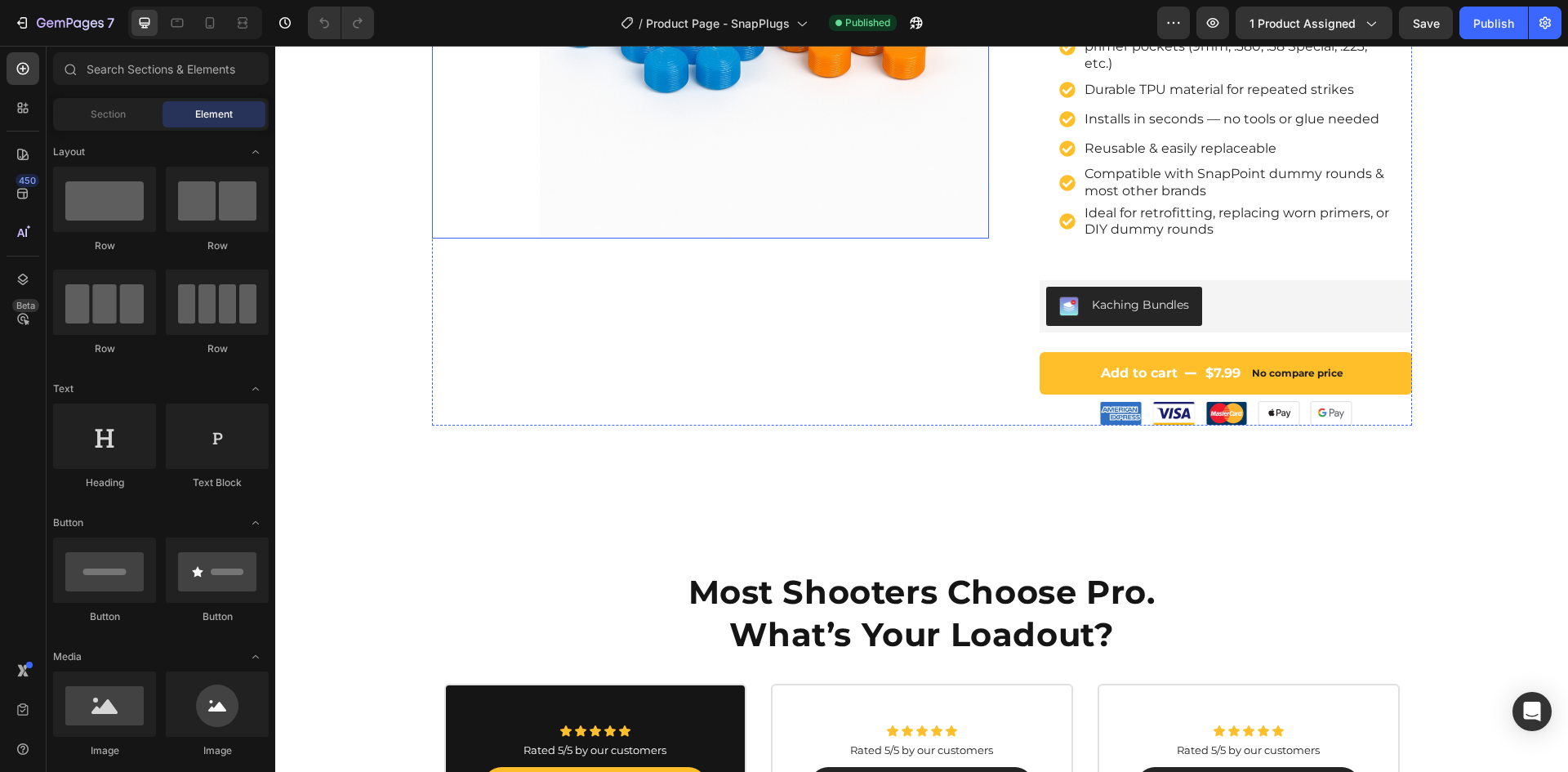
scroll to position [653, 0]
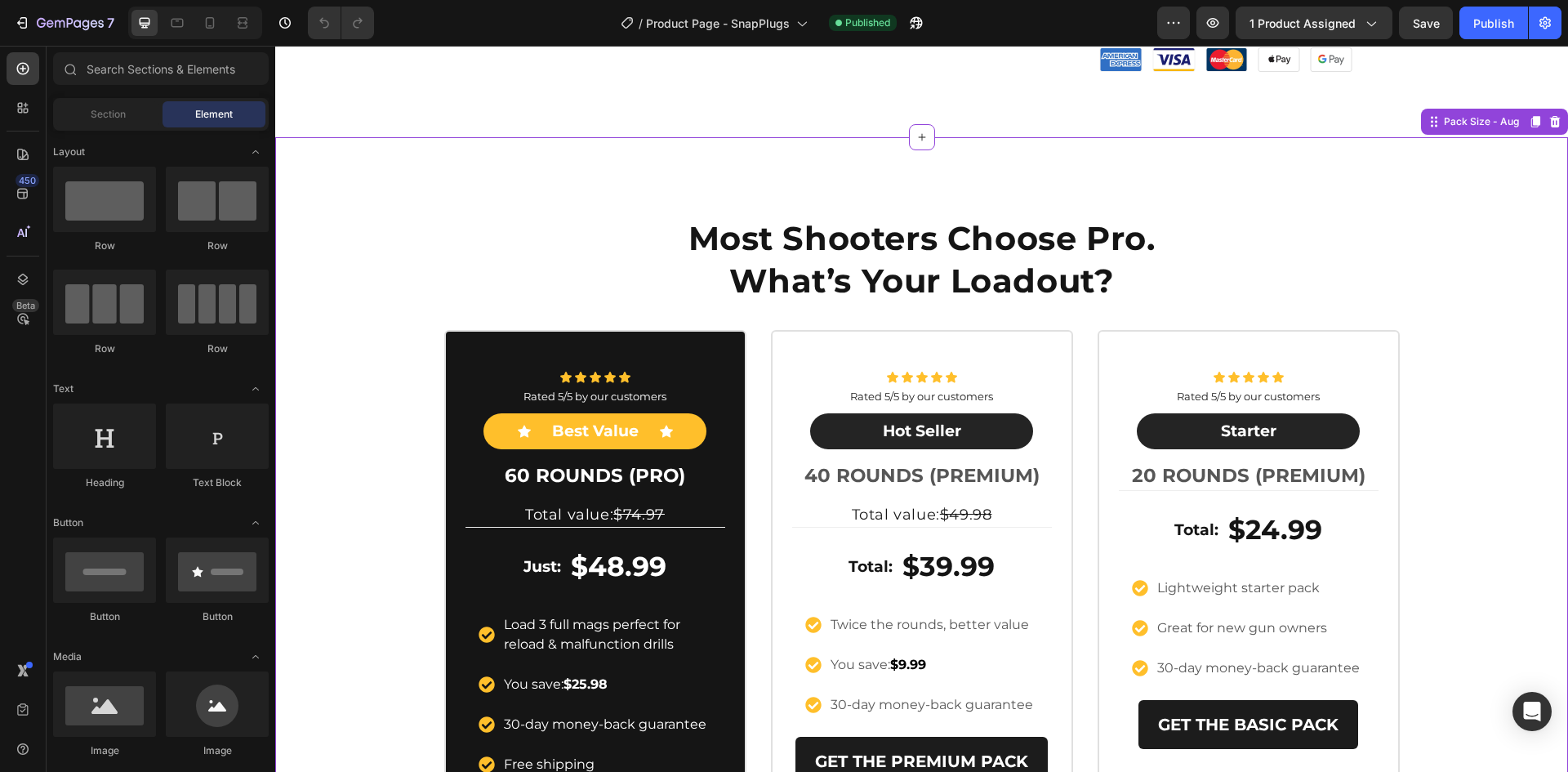
click at [1447, 248] on div "Most Shooters Choose Pro. What’s Your Loadout? Heading Row Icon Icon Icon Icon …" at bounding box center [921, 544] width 1293 height 684
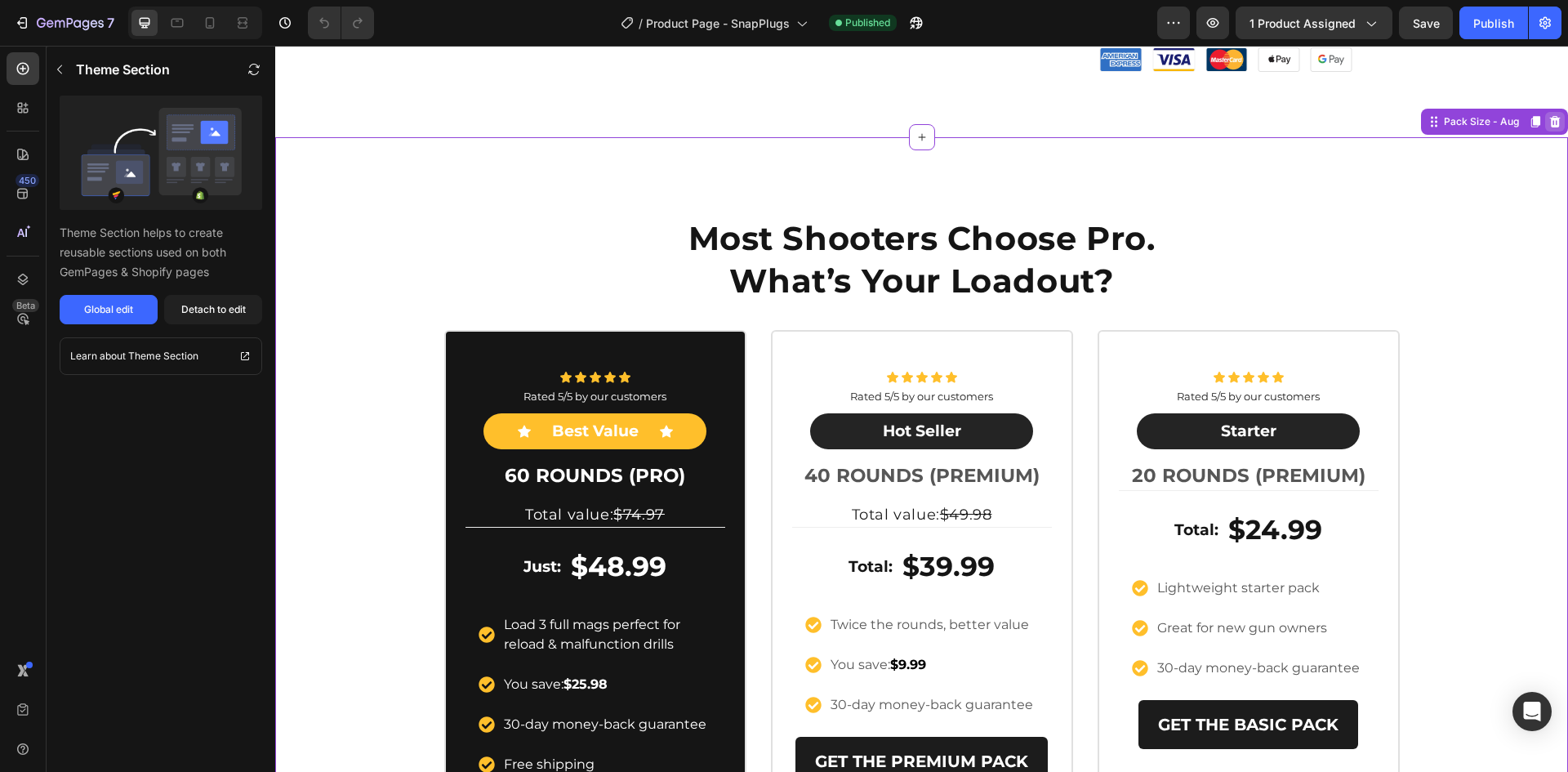
click at [1550, 125] on icon at bounding box center [1556, 121] width 11 height 11
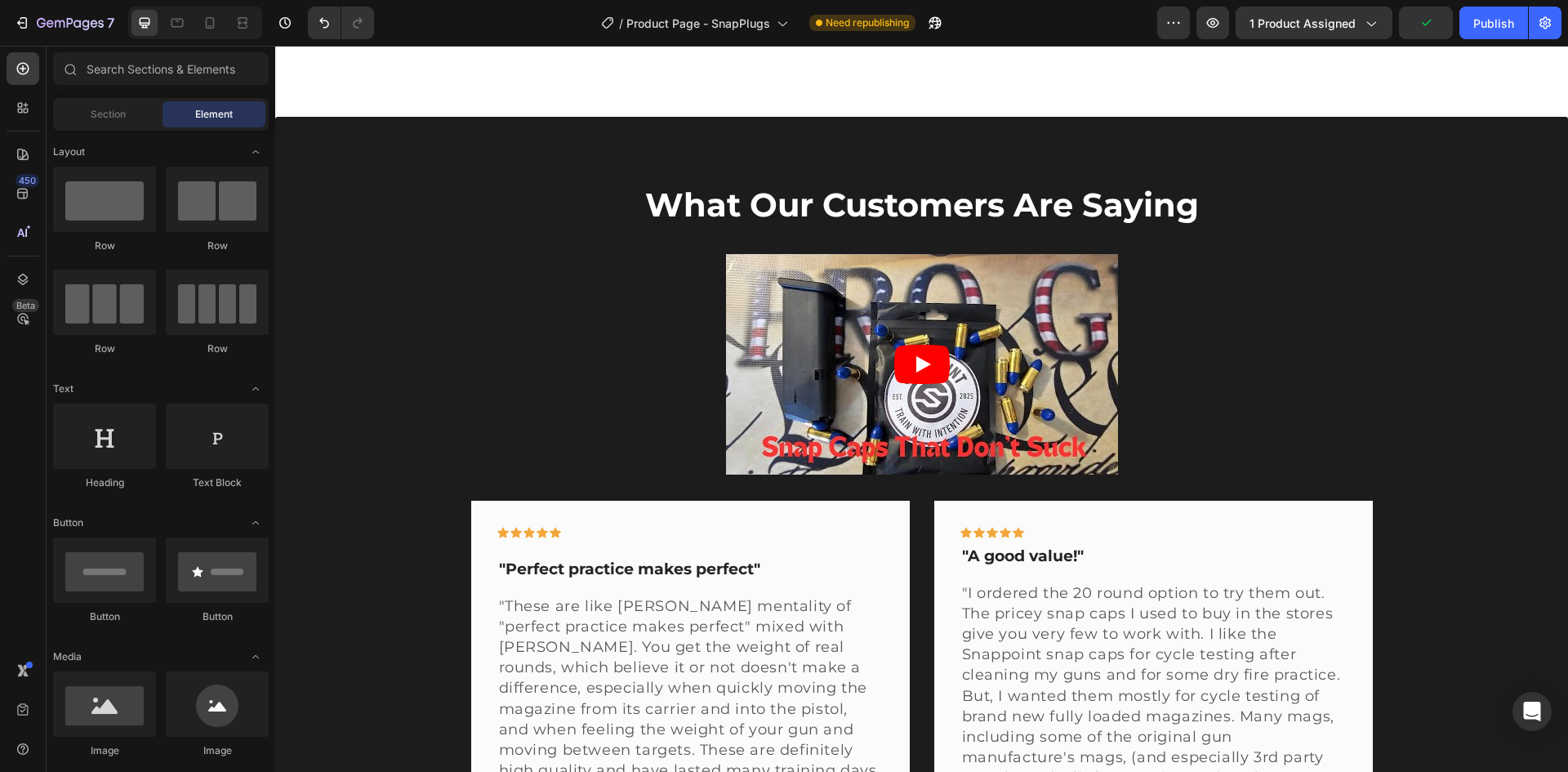
scroll to position [2205, 0]
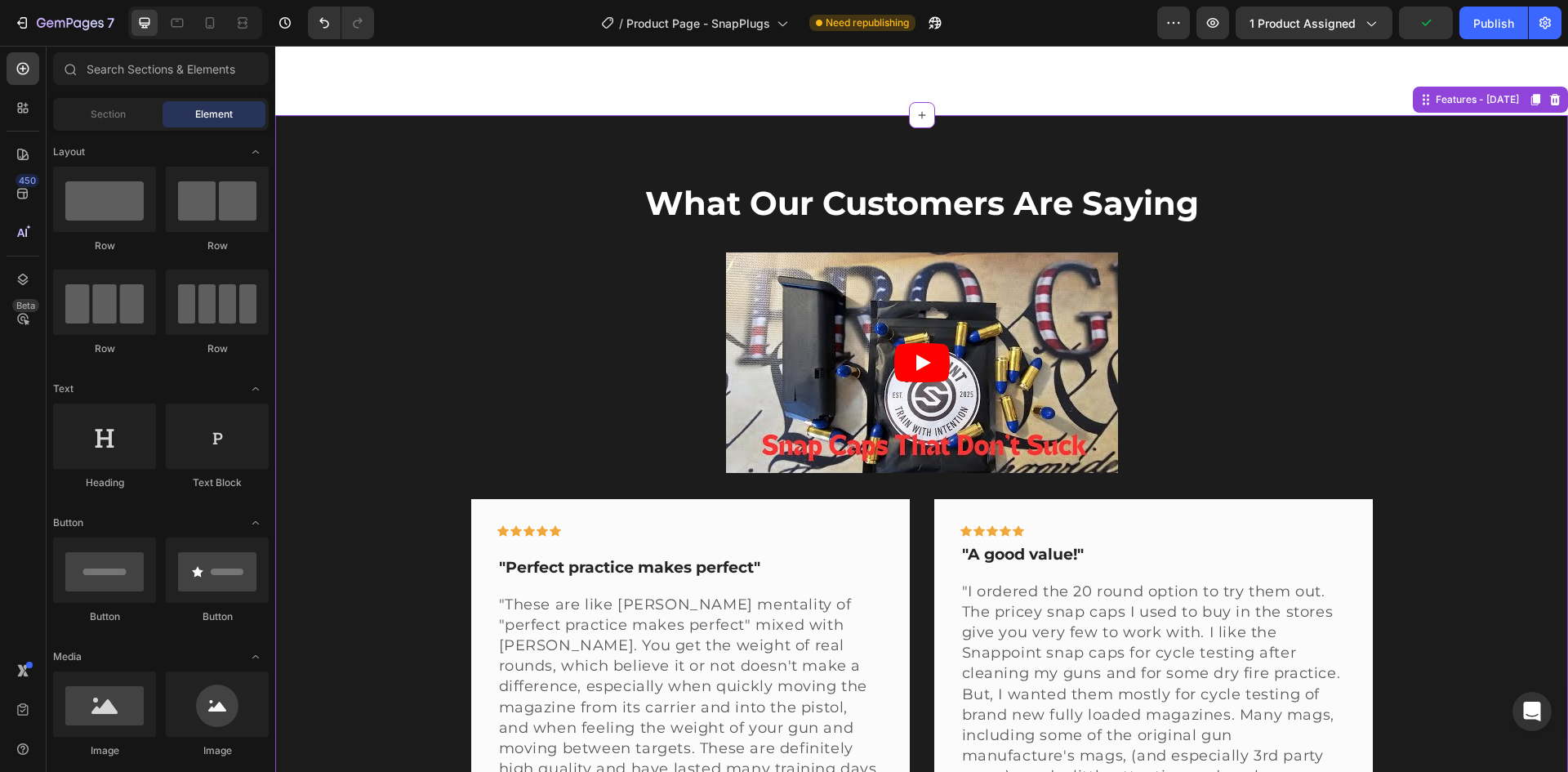
click at [1459, 288] on div "What Our Customers Are Saying Heading Video Row Icon Icon Icon Icon Icon Row "P…" at bounding box center [921, 697] width 1269 height 1033
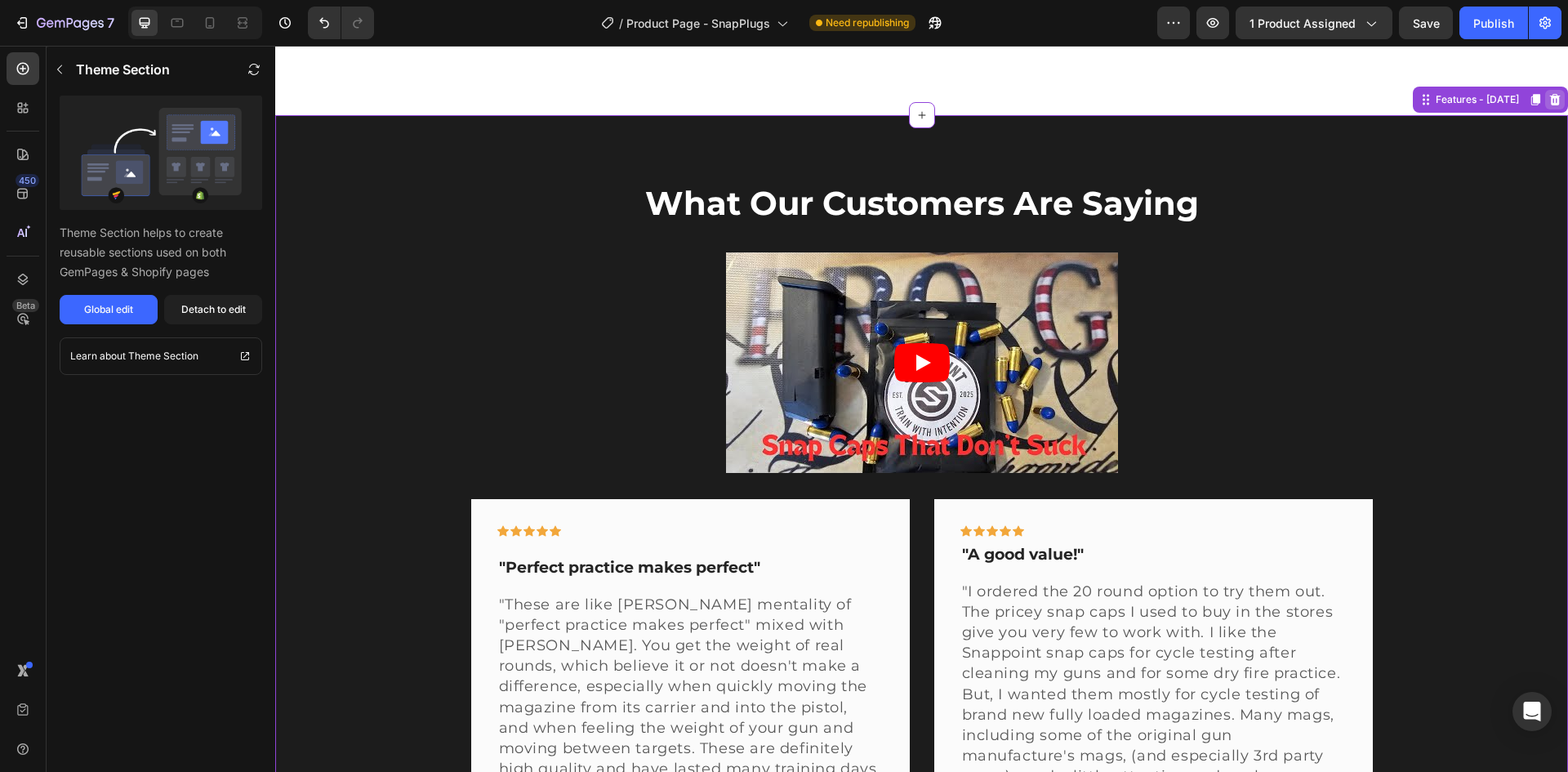
click at [1550, 103] on icon at bounding box center [1556, 99] width 11 height 11
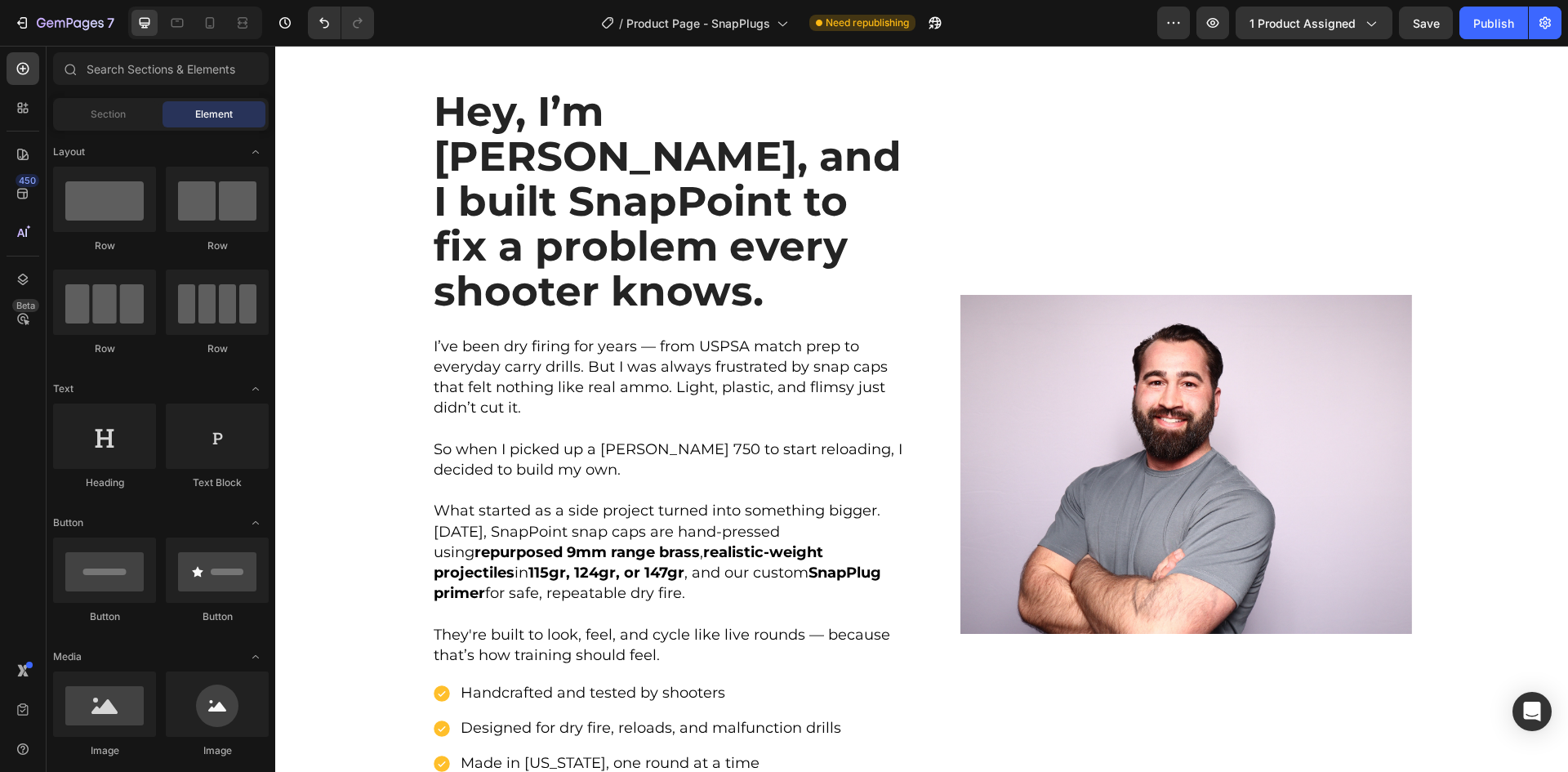
scroll to position [3593, 0]
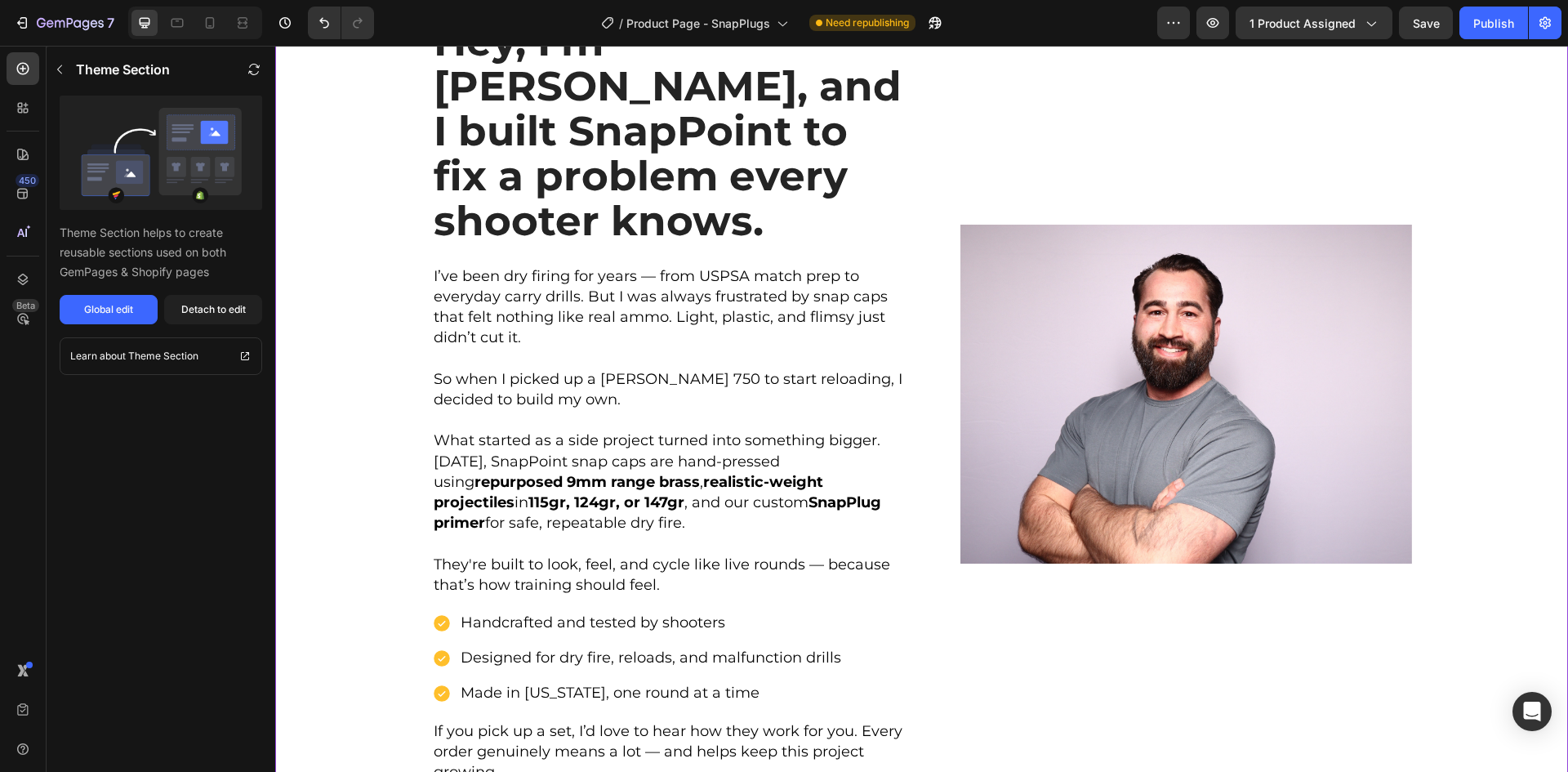
click at [1468, 235] on div "Hey, I’m Connor, and I built SnapPoint to fix a problem every shooter knows. He…" at bounding box center [921, 401] width 1269 height 793
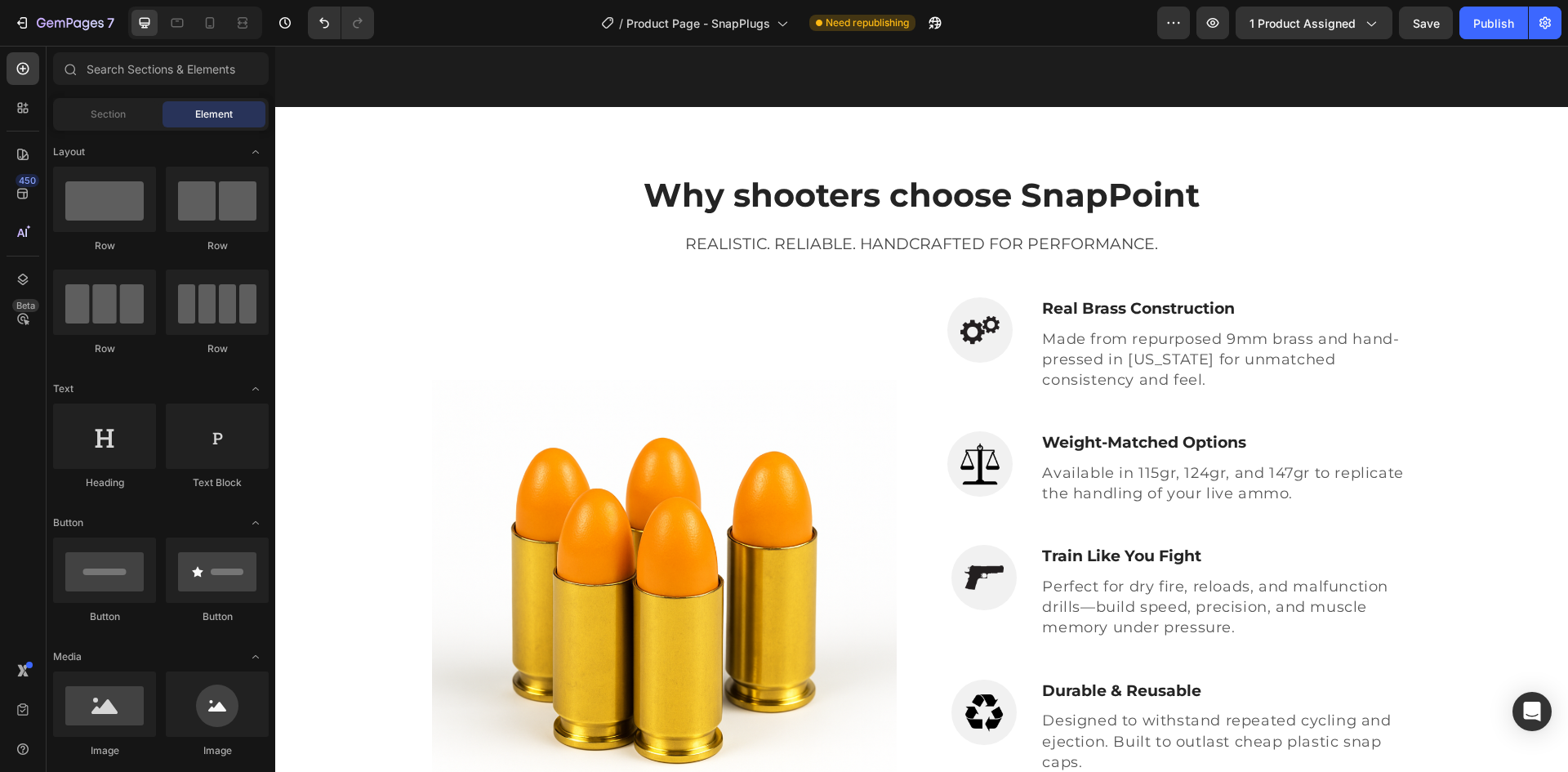
scroll to position [1168, 0]
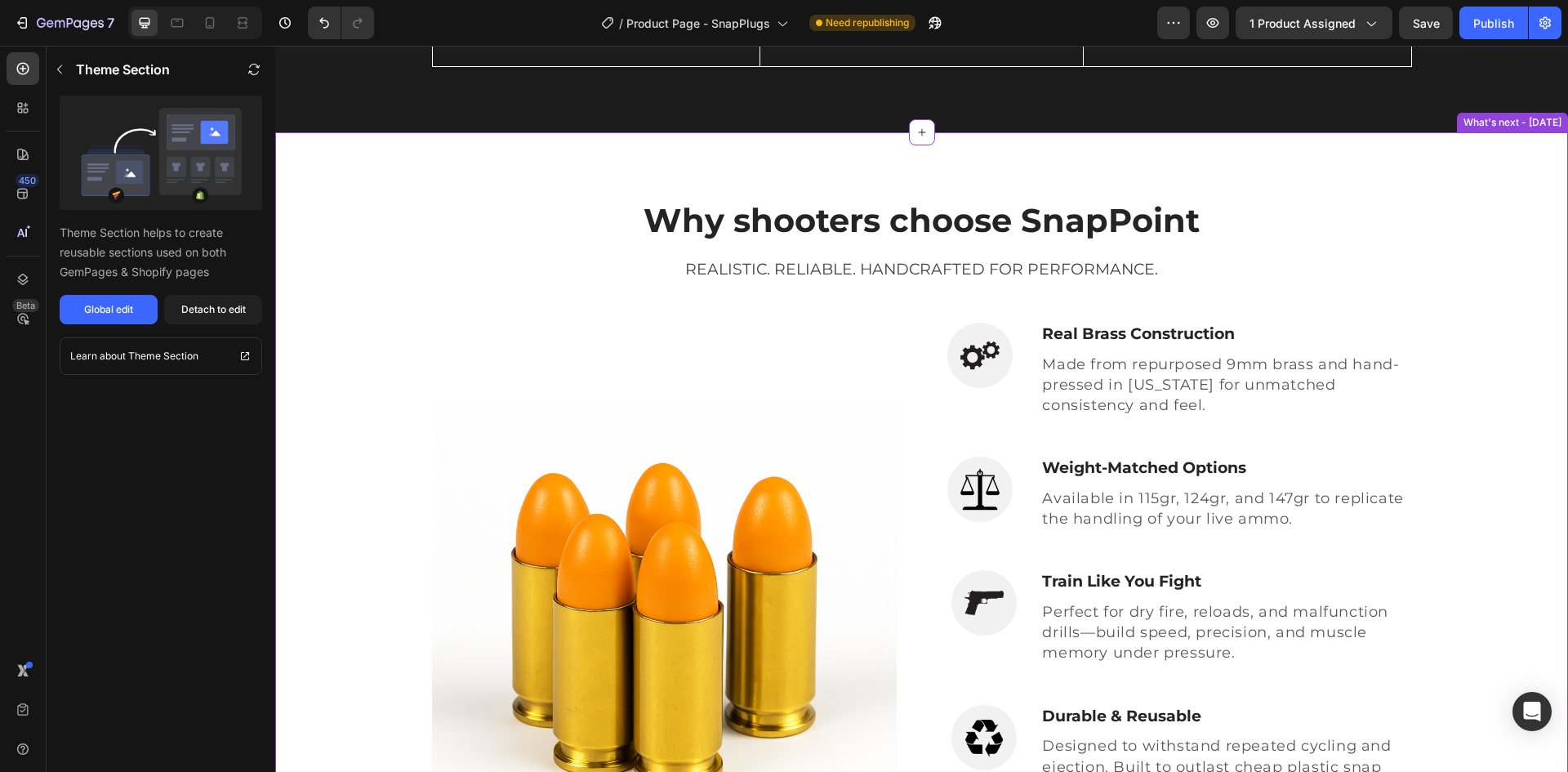
click at [1423, 245] on div "Why shooters choose SnapPoint Heading Realistic. Reliable. Handcrafted for Perf…" at bounding box center [921, 575] width 1269 height 754
click at [1549, 123] on icon at bounding box center [1555, 116] width 13 height 13
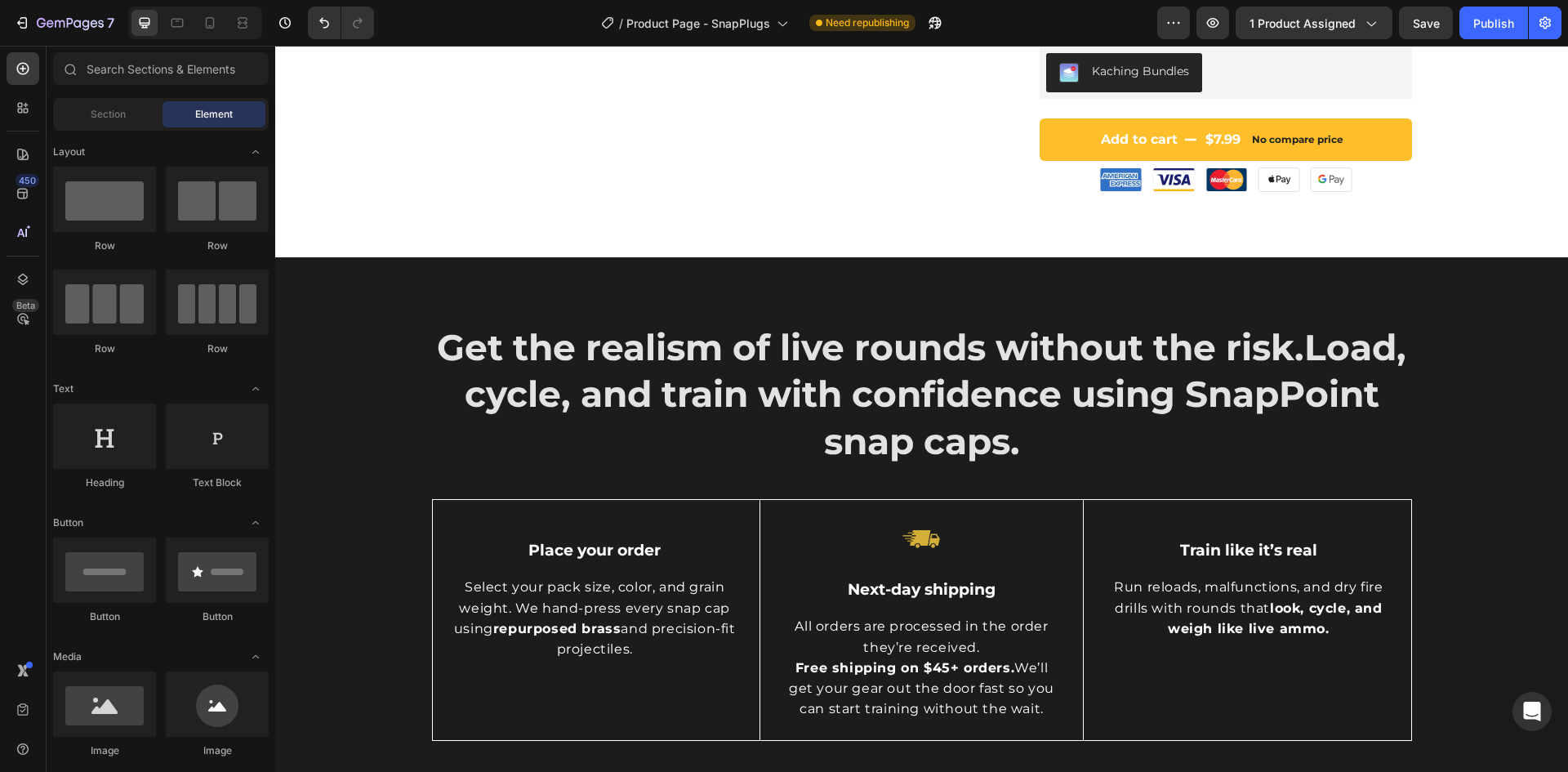
scroll to position [515, 0]
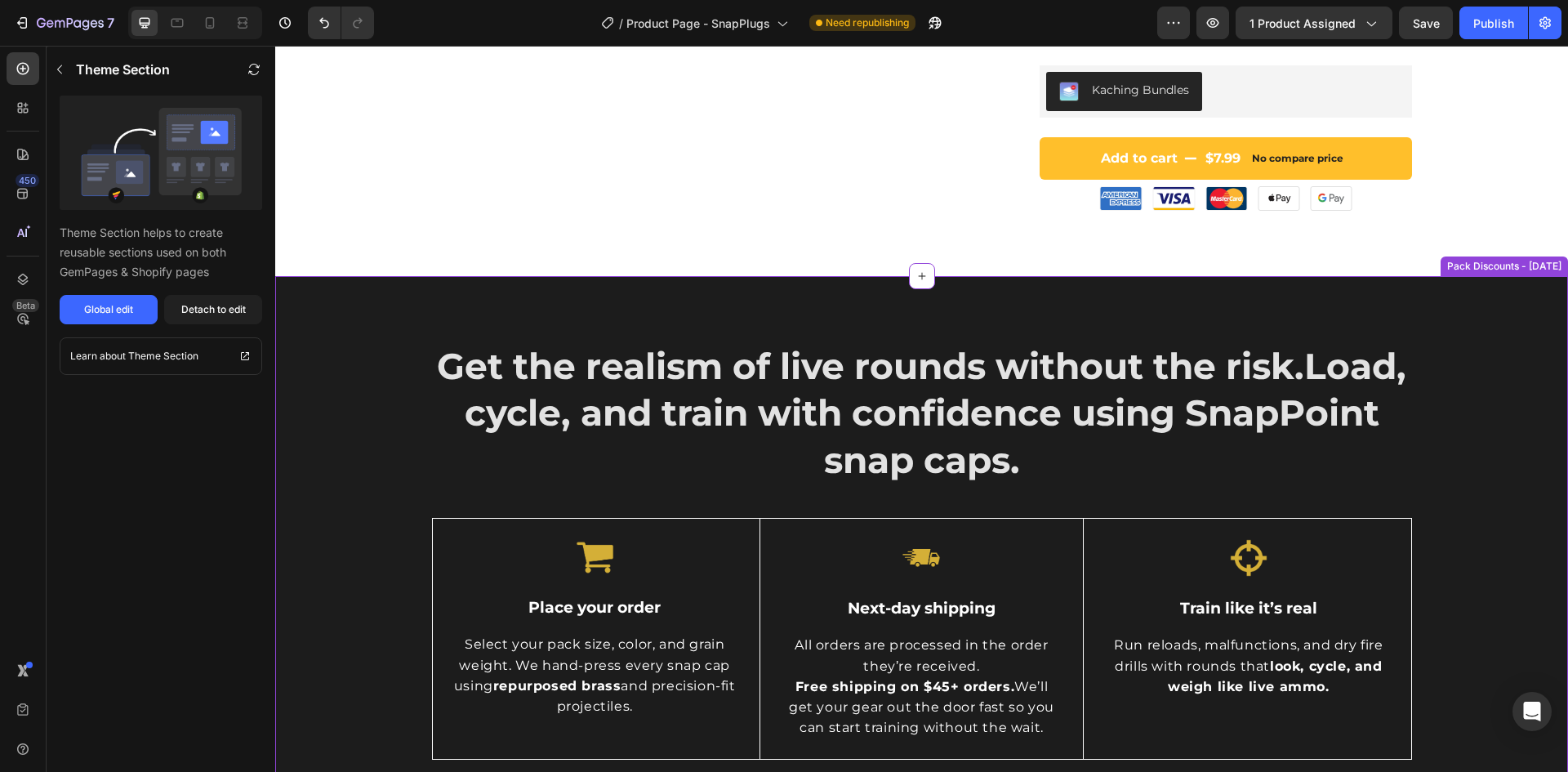
click at [1452, 317] on div "Get the realism of live rounds without the risk. Load, cycle, and train with co…" at bounding box center [921, 550] width 1293 height 549
click at [1550, 263] on icon at bounding box center [1556, 260] width 11 height 11
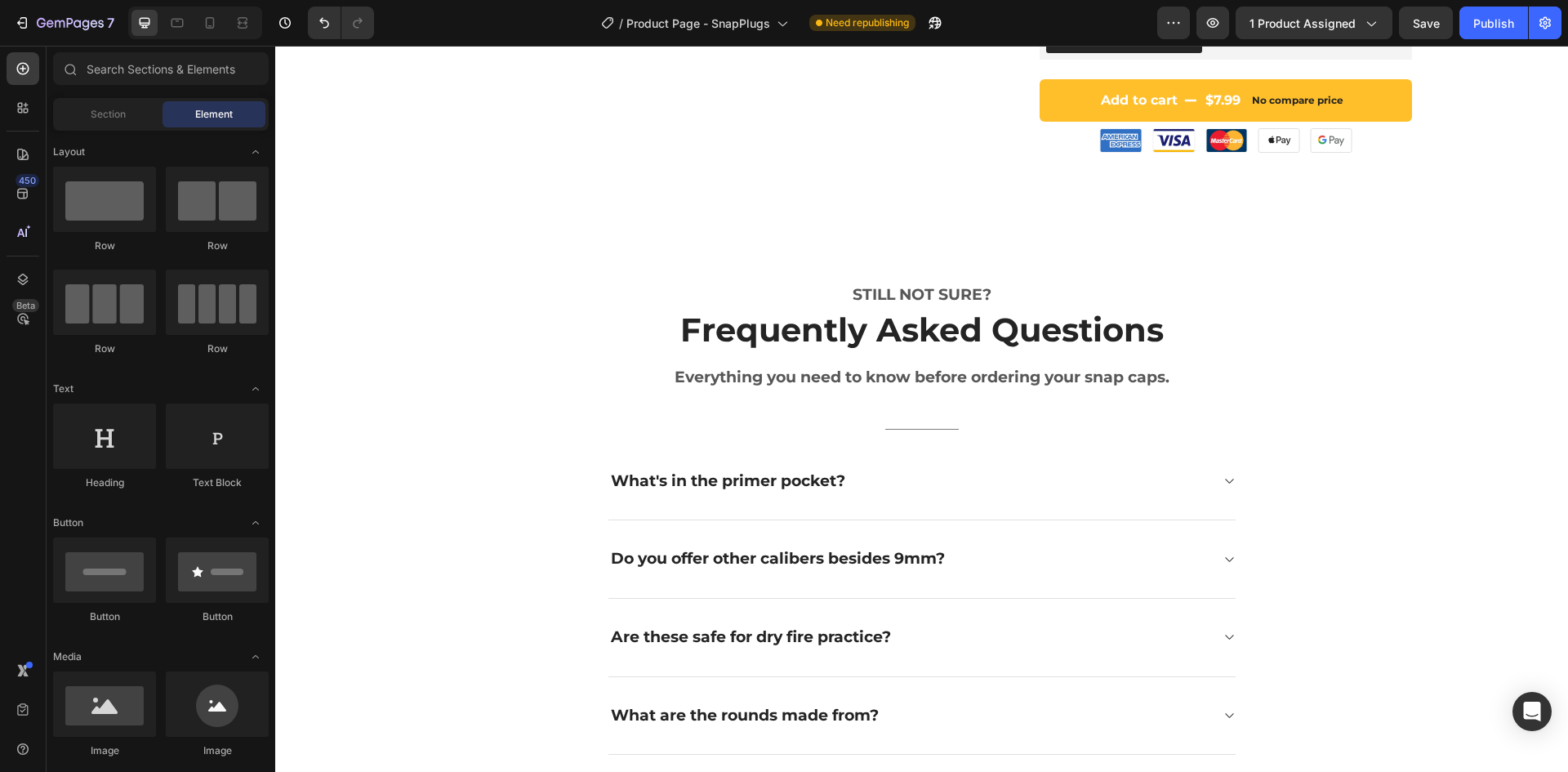
scroll to position [572, 0]
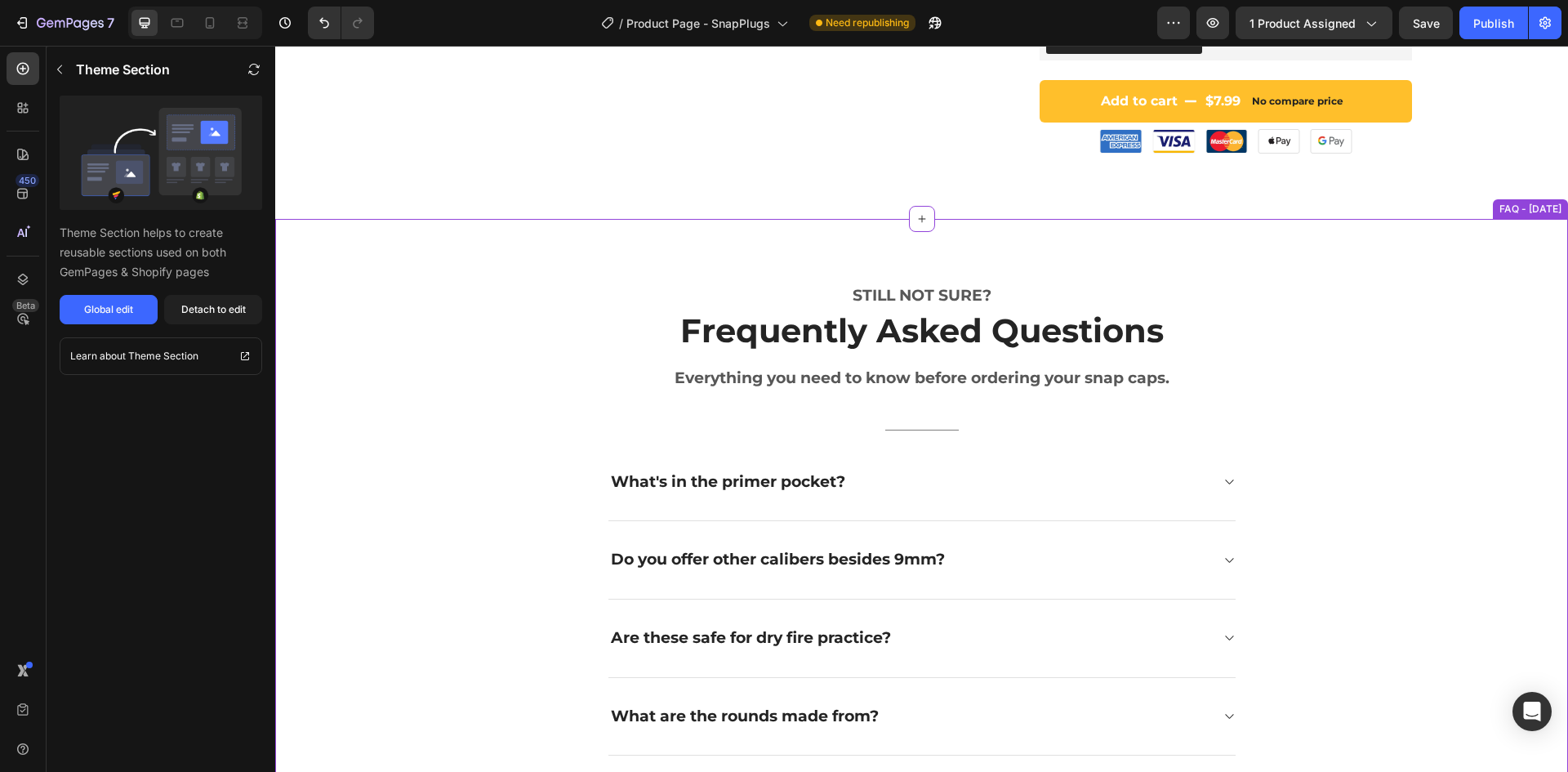
click at [1494, 338] on div "STILL NOT SURE? Text block Frequently Asked Questions Heading Everything you ne…" at bounding box center [921, 677] width 1269 height 784
click at [1550, 205] on icon at bounding box center [1556, 203] width 11 height 11
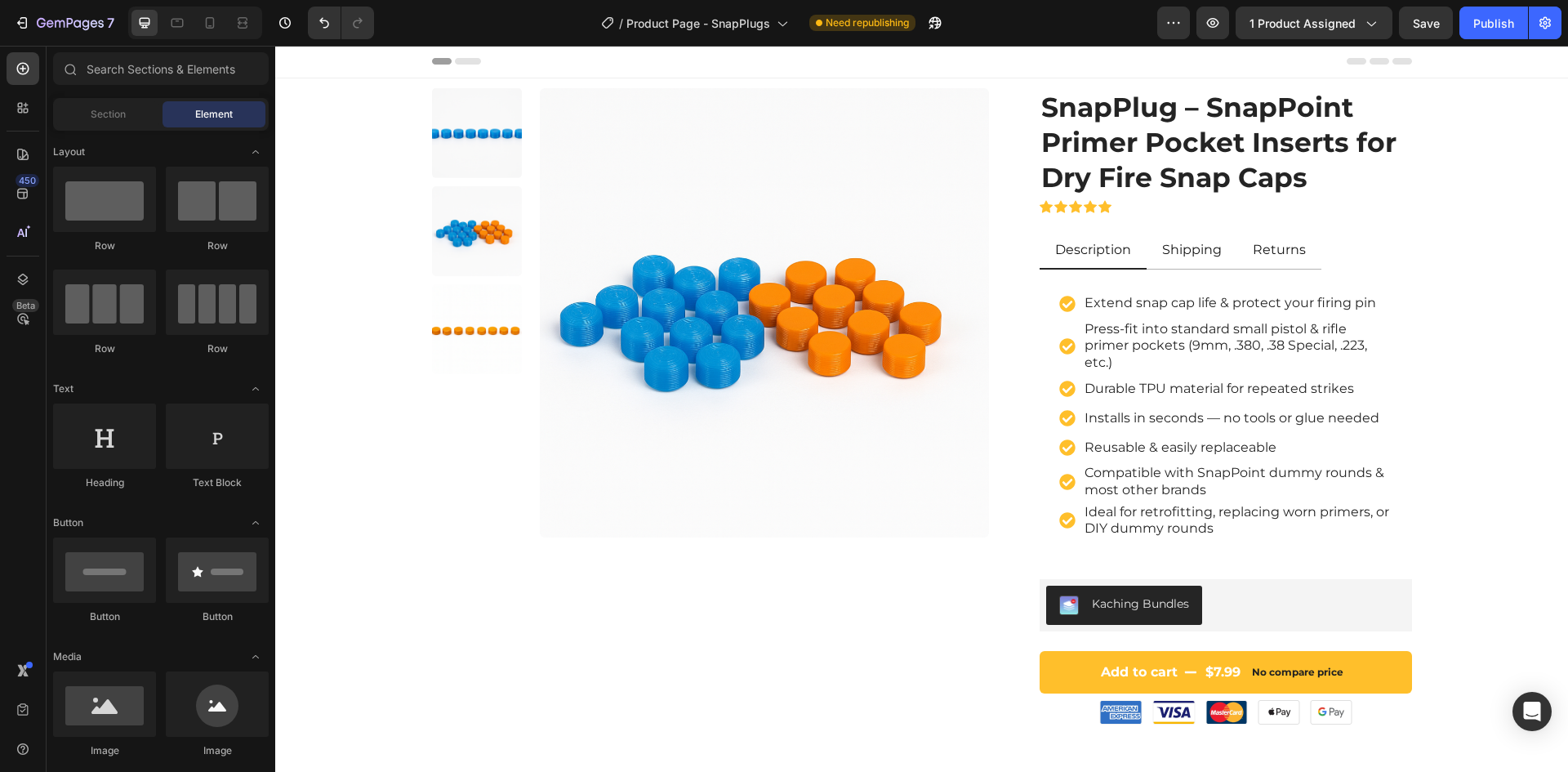
scroll to position [0, 0]
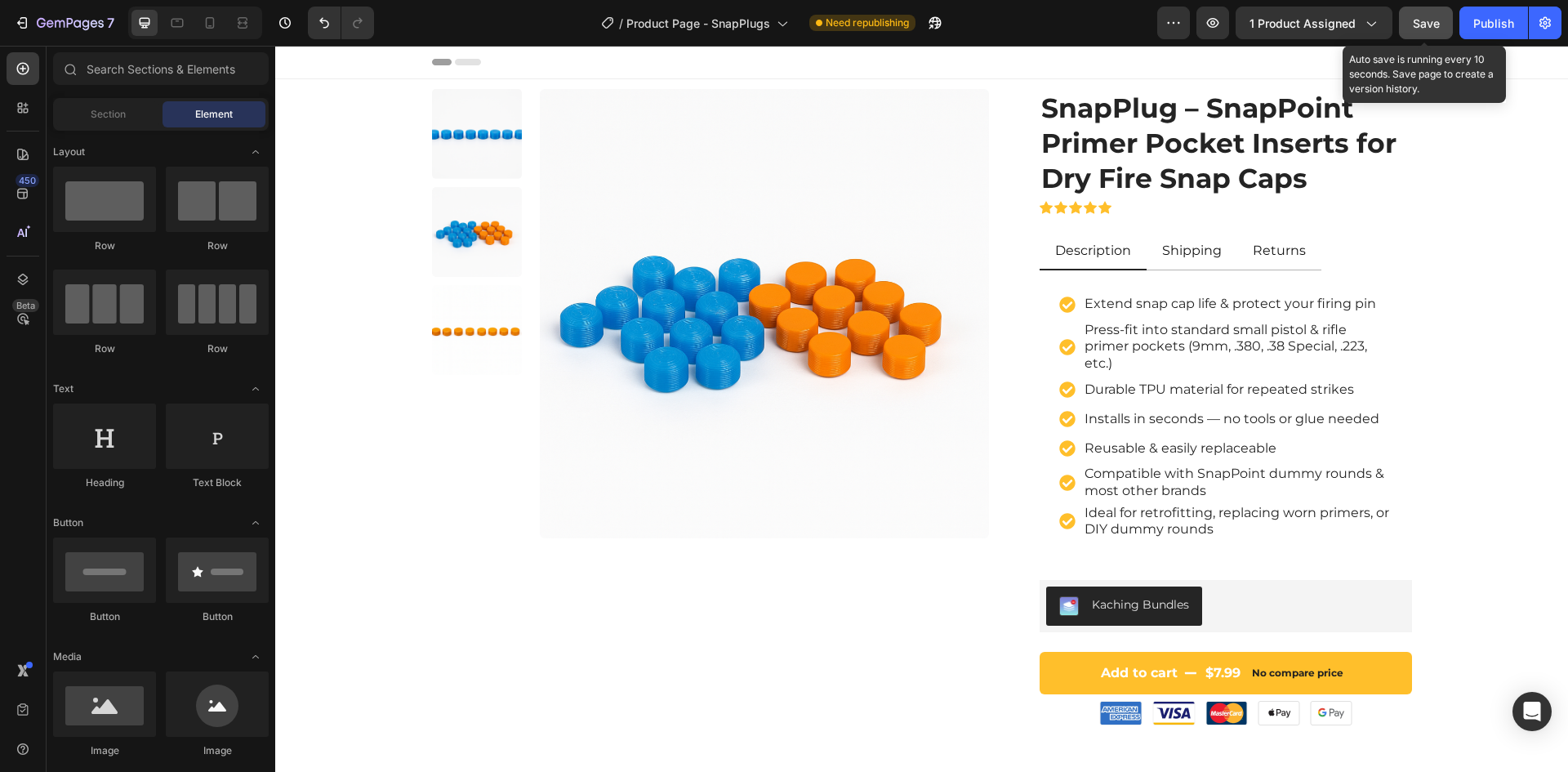
click at [1424, 28] on span "Save" at bounding box center [1426, 24] width 27 height 14
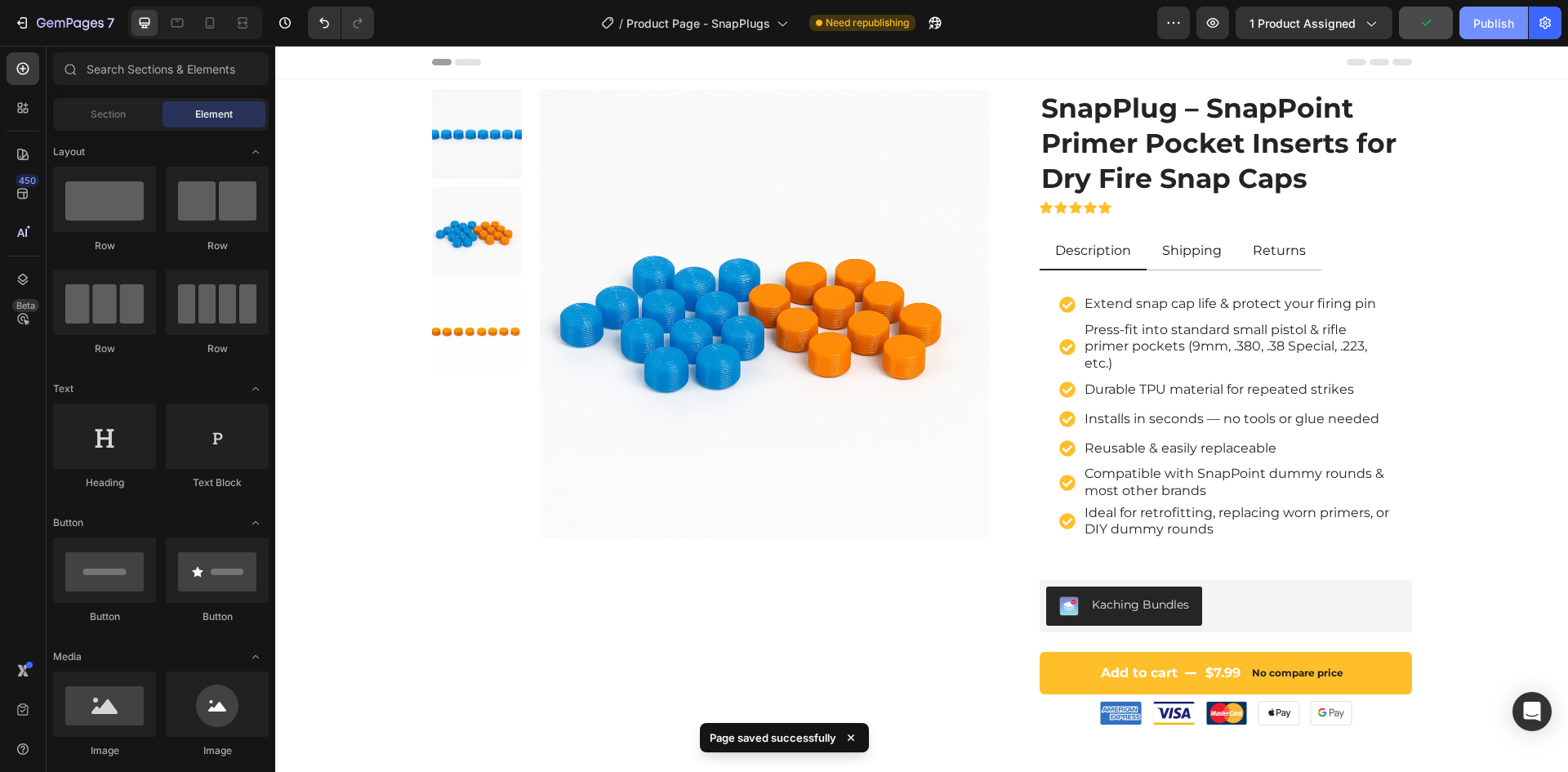
click at [1481, 21] on div "Publish" at bounding box center [1494, 24] width 41 height 18
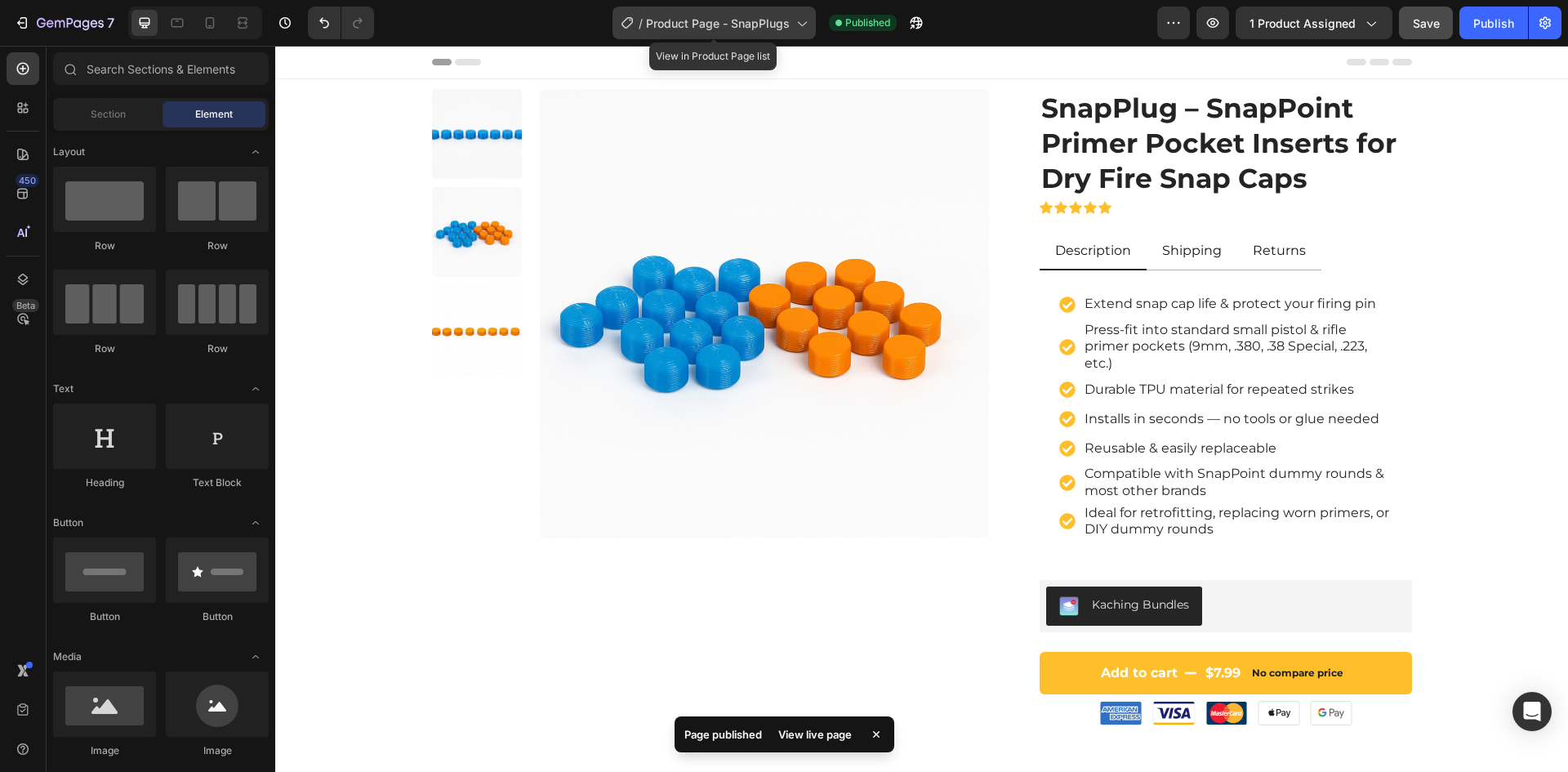
click at [783, 25] on span "Product Page - SnapPlugs" at bounding box center [718, 24] width 144 height 18
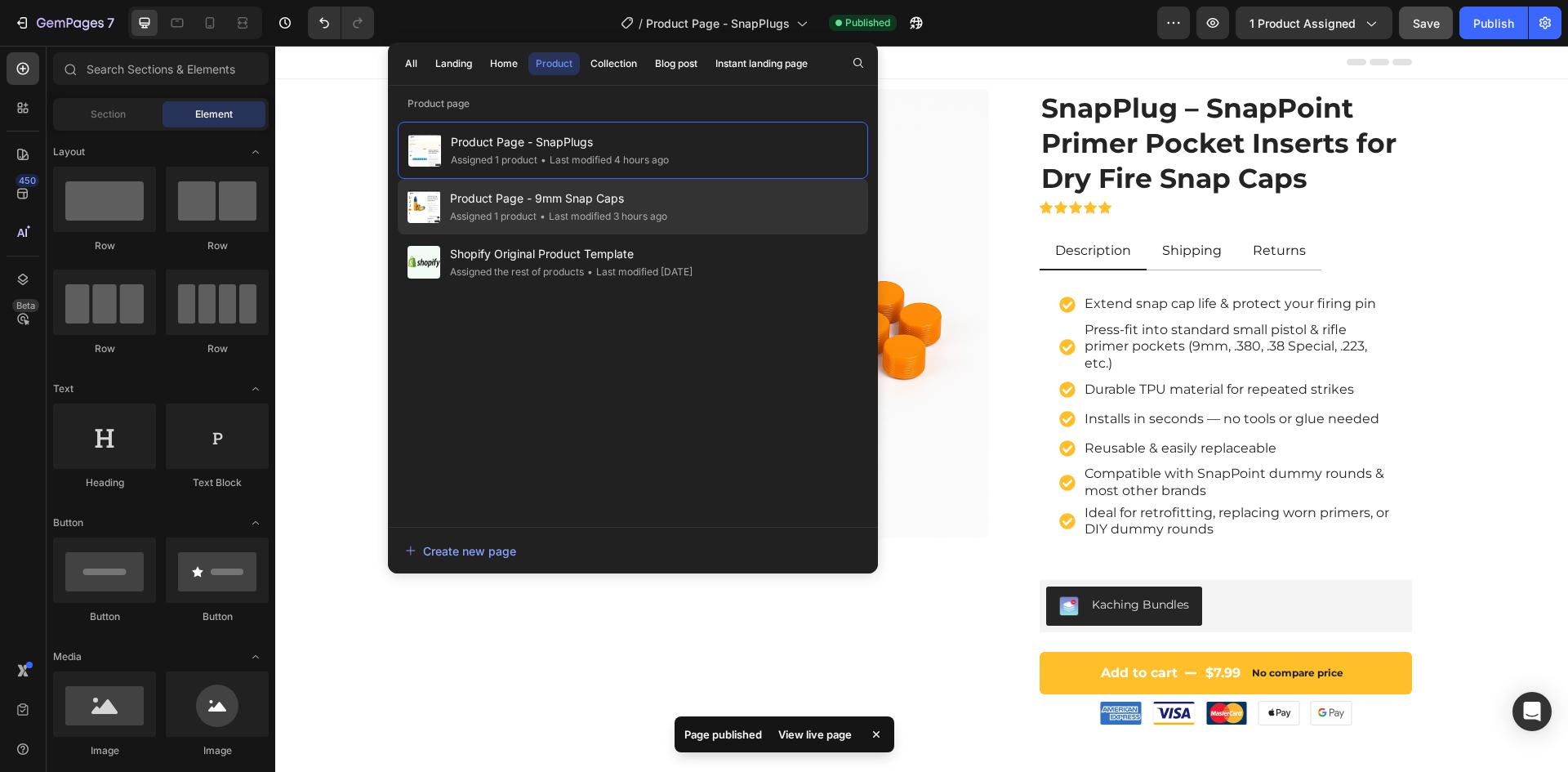
click at [622, 196] on span "Product Page - 9mm Snap Caps" at bounding box center [559, 199] width 217 height 19
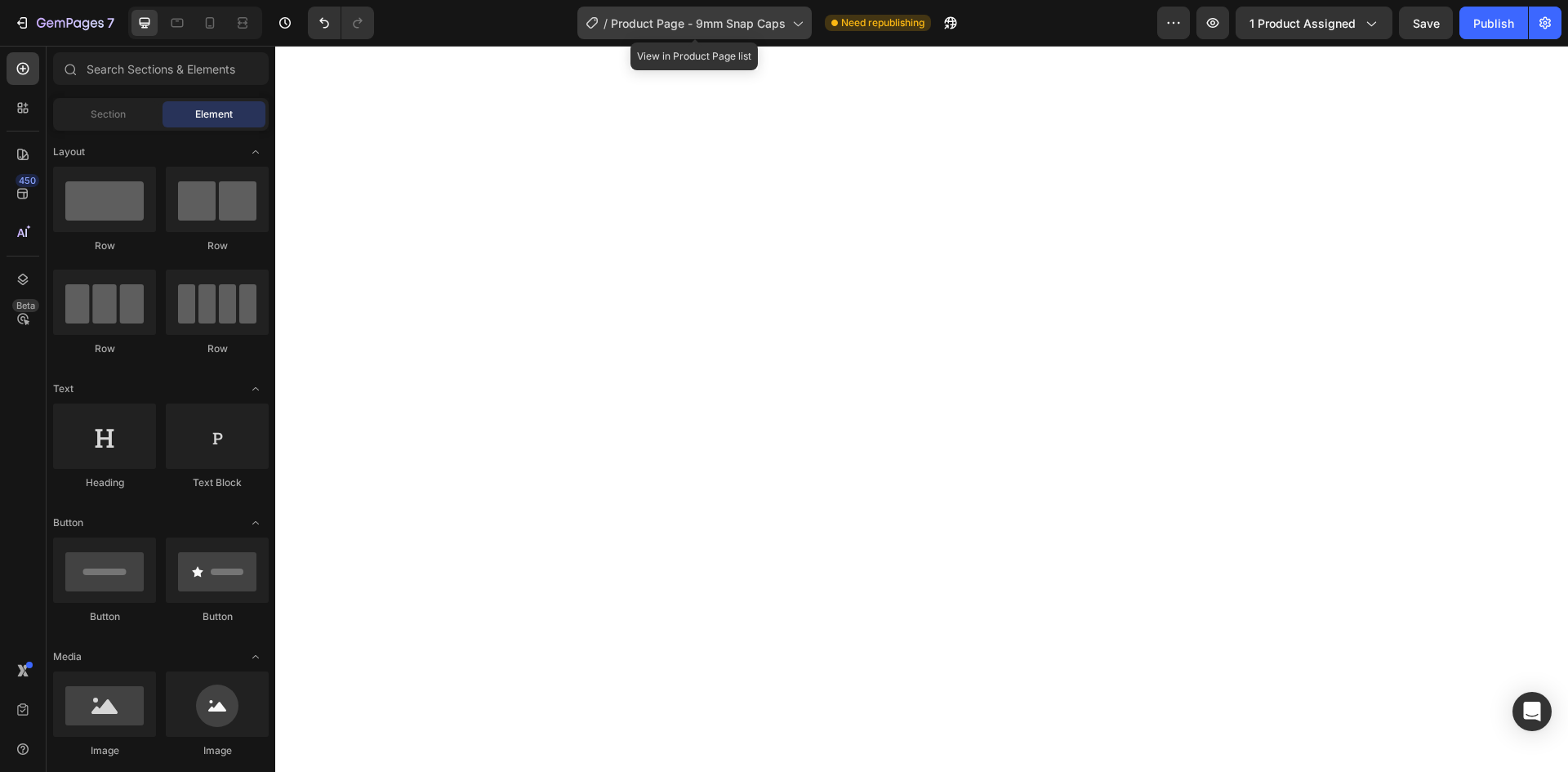
click at [749, 24] on span "Product Page - 9mm Snap Caps" at bounding box center [699, 24] width 175 height 18
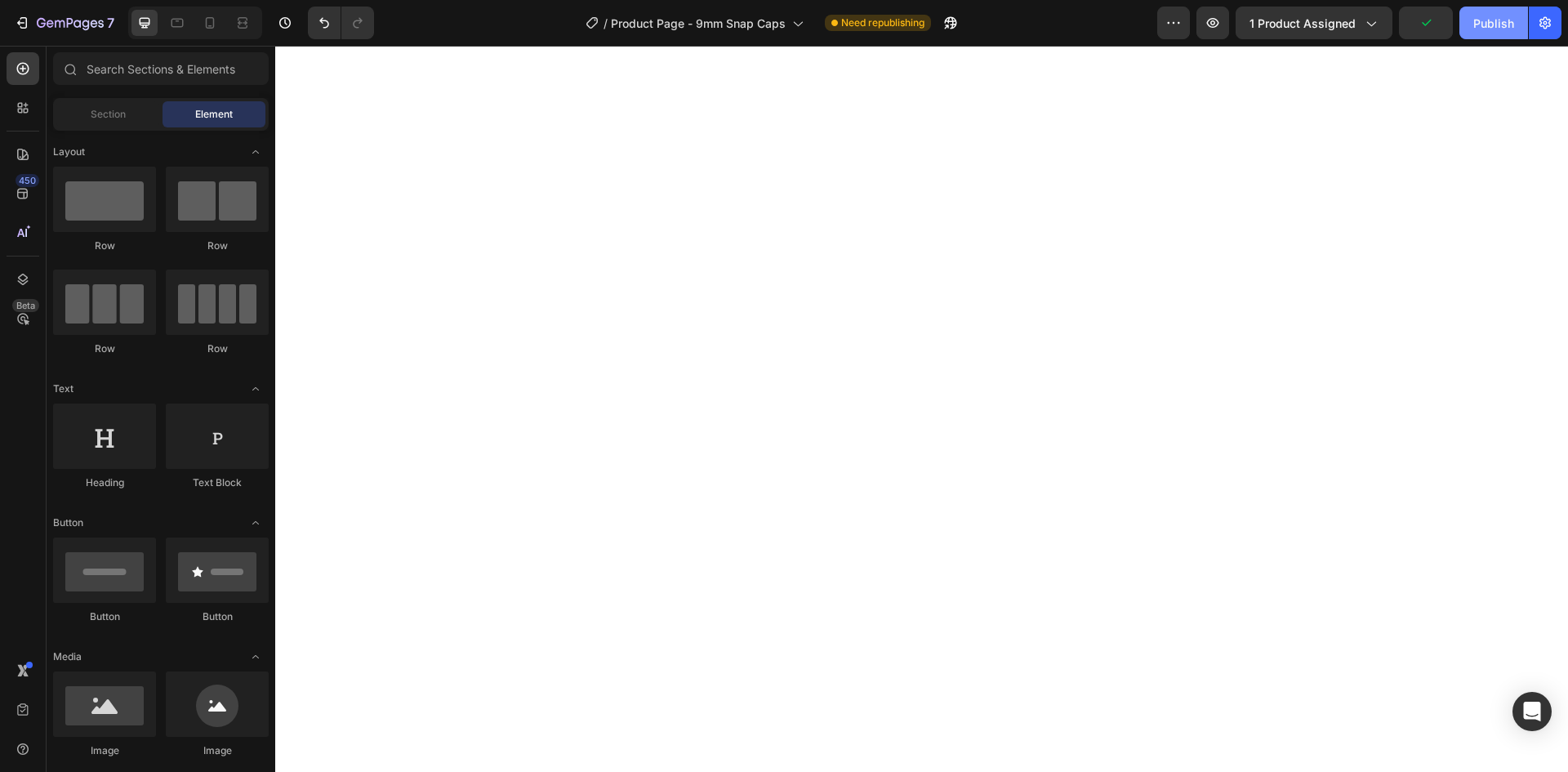
click at [1494, 27] on div "Publish" at bounding box center [1494, 24] width 41 height 18
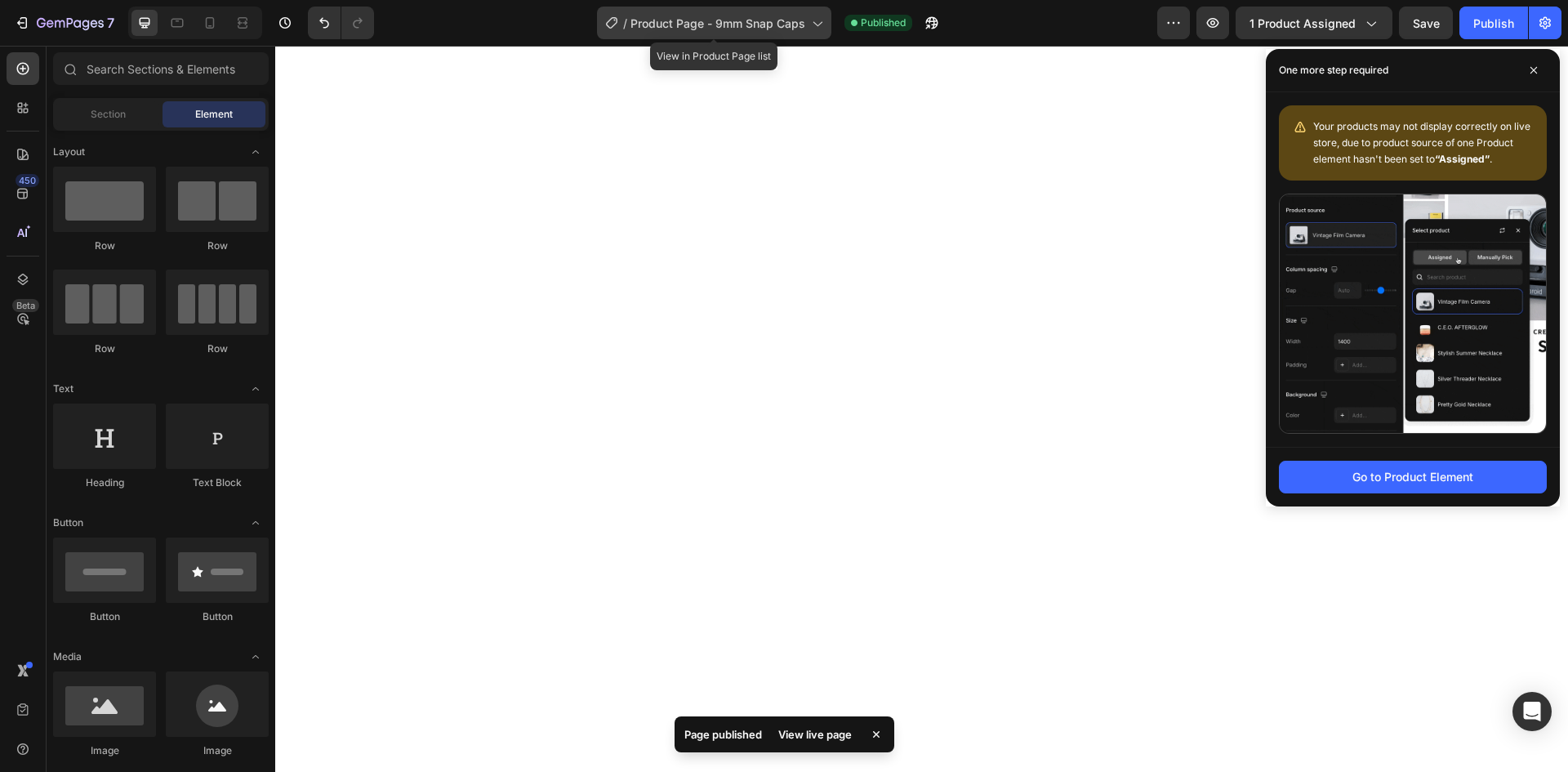
click at [768, 19] on span "Product Page - 9mm Snap Caps" at bounding box center [718, 24] width 175 height 18
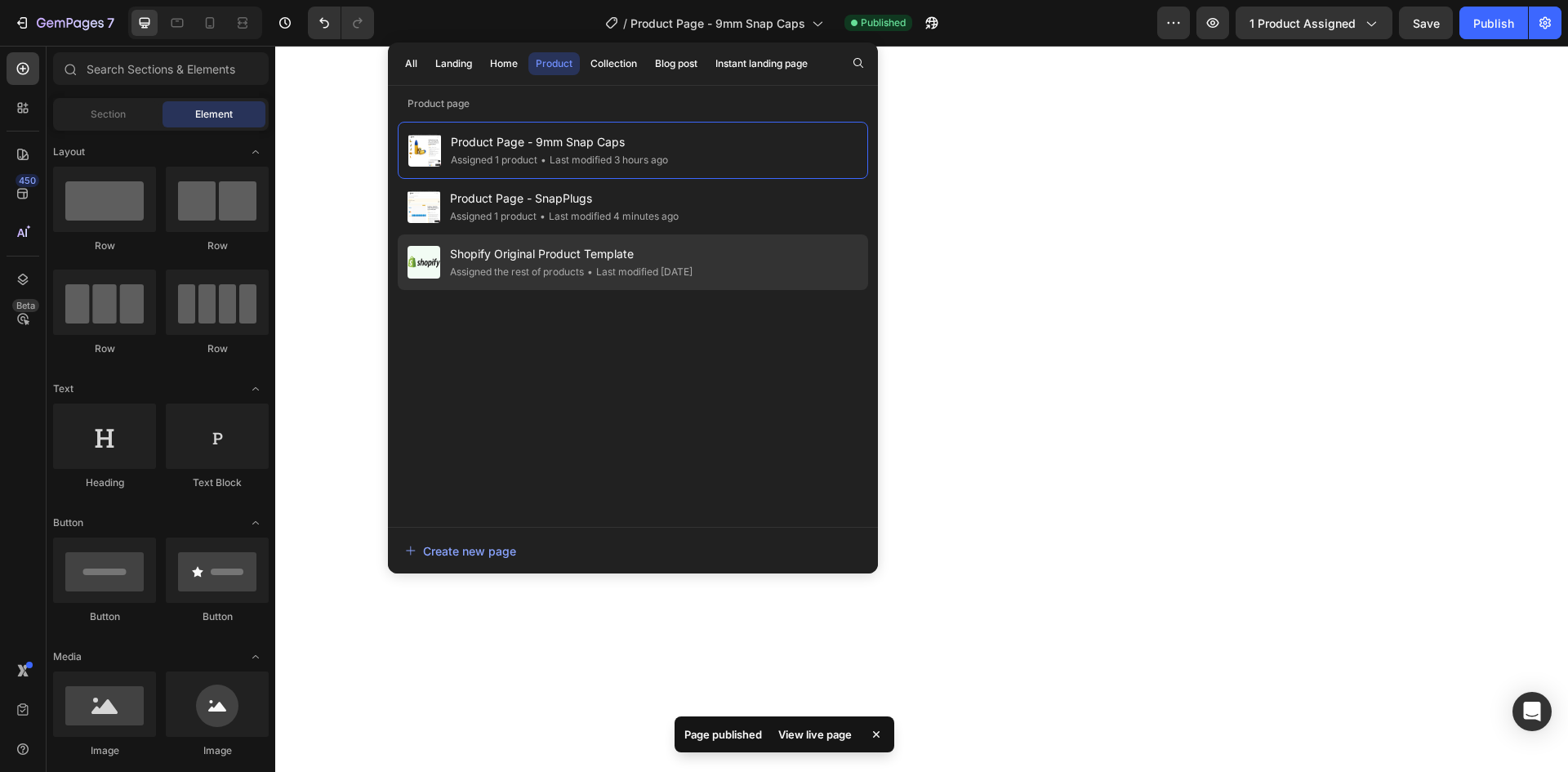
click at [565, 260] on span "Shopify Original Product Template" at bounding box center [571, 254] width 243 height 19
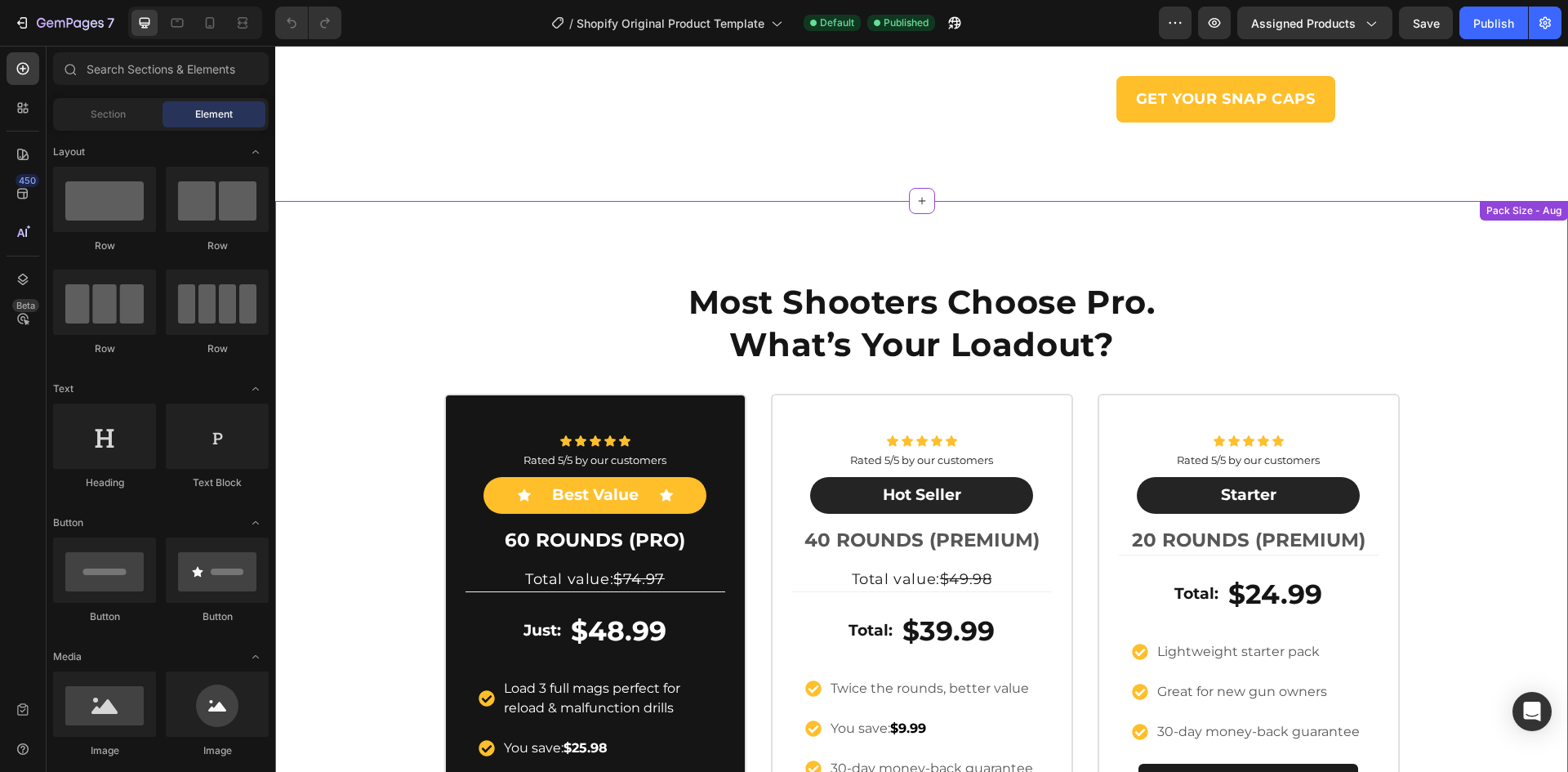
scroll to position [490, 0]
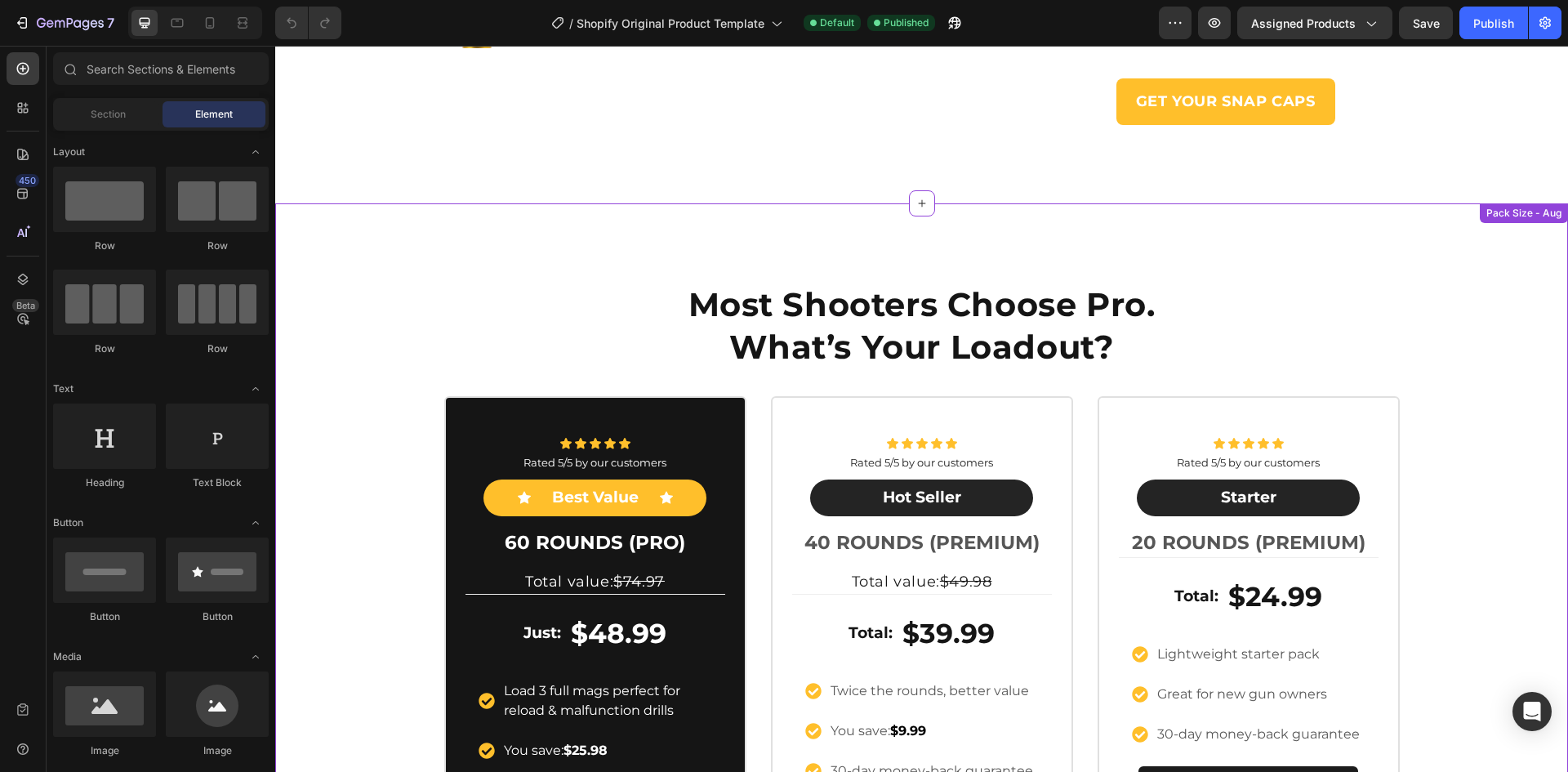
click at [1449, 286] on div "Most Shooters Choose Pro. What’s Your Loadout? Heading Row Icon Icon Icon Icon …" at bounding box center [921, 610] width 1293 height 684
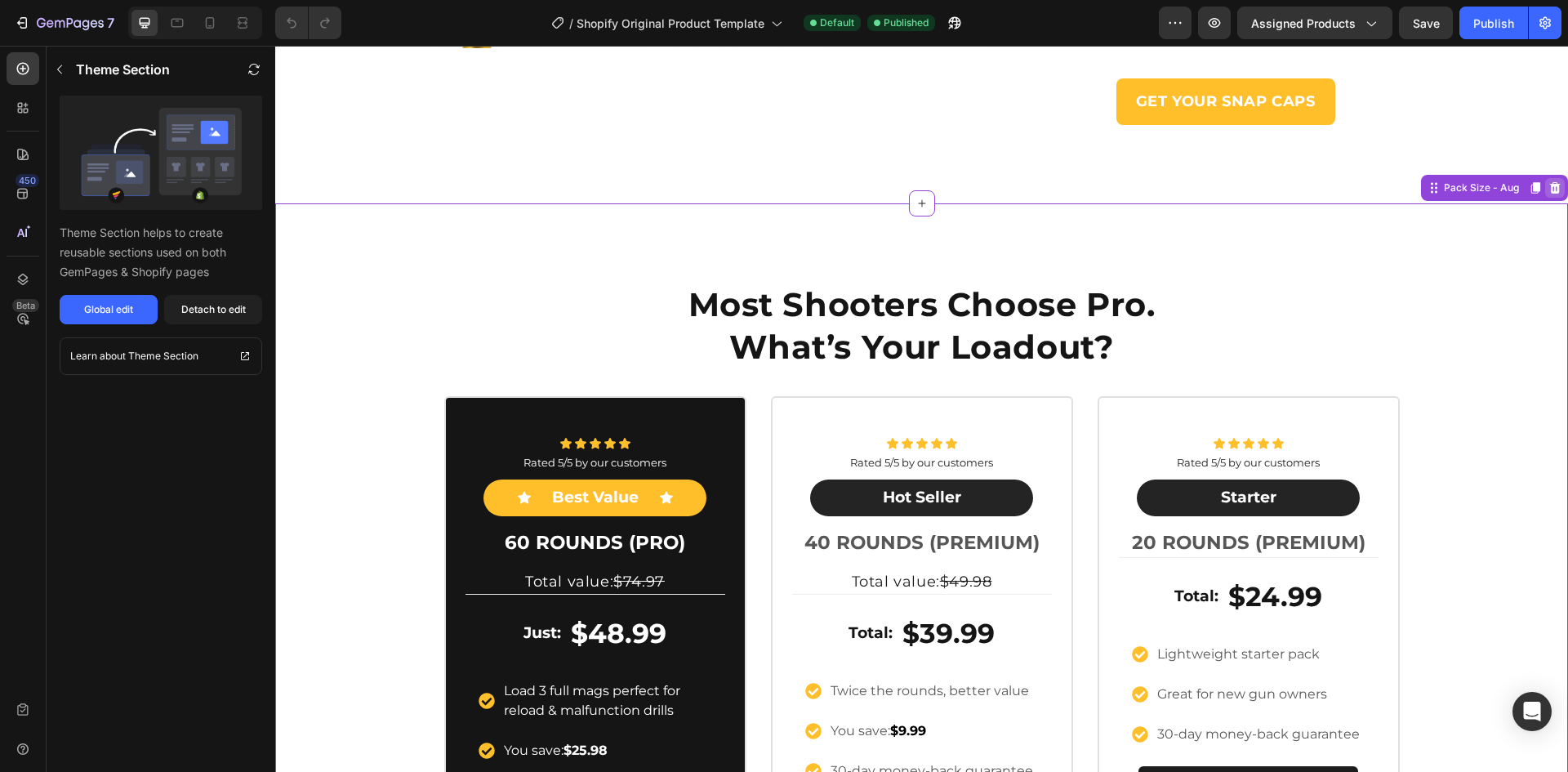
click at [1550, 188] on icon at bounding box center [1556, 187] width 11 height 11
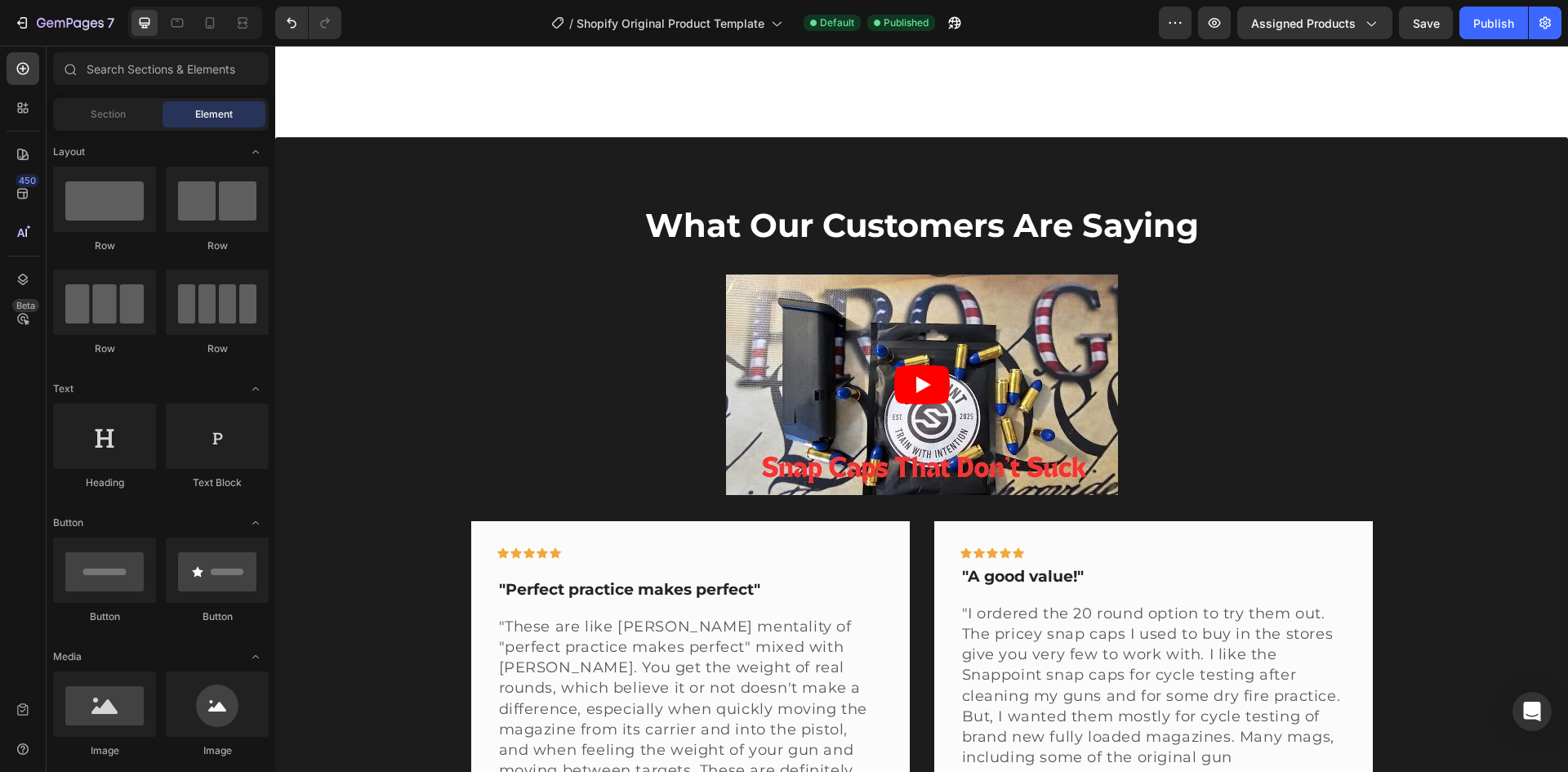
scroll to position [2123, 0]
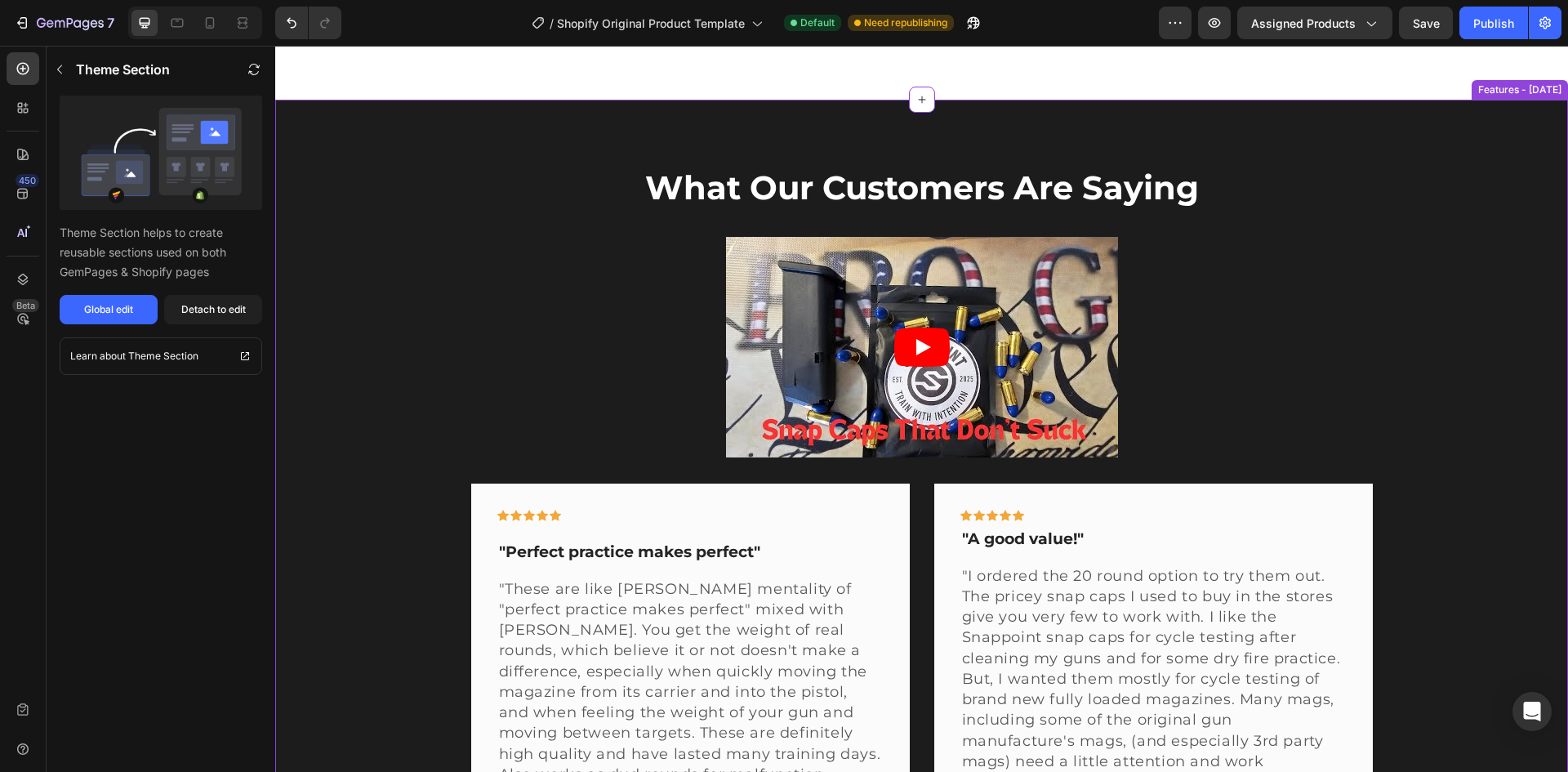
click at [1478, 253] on div "What Our Customers Are Saying Heading Video Row Icon Icon Icon Icon Icon Row "P…" at bounding box center [921, 681] width 1269 height 1033
click at [1550, 120] on icon at bounding box center [1556, 116] width 11 height 11
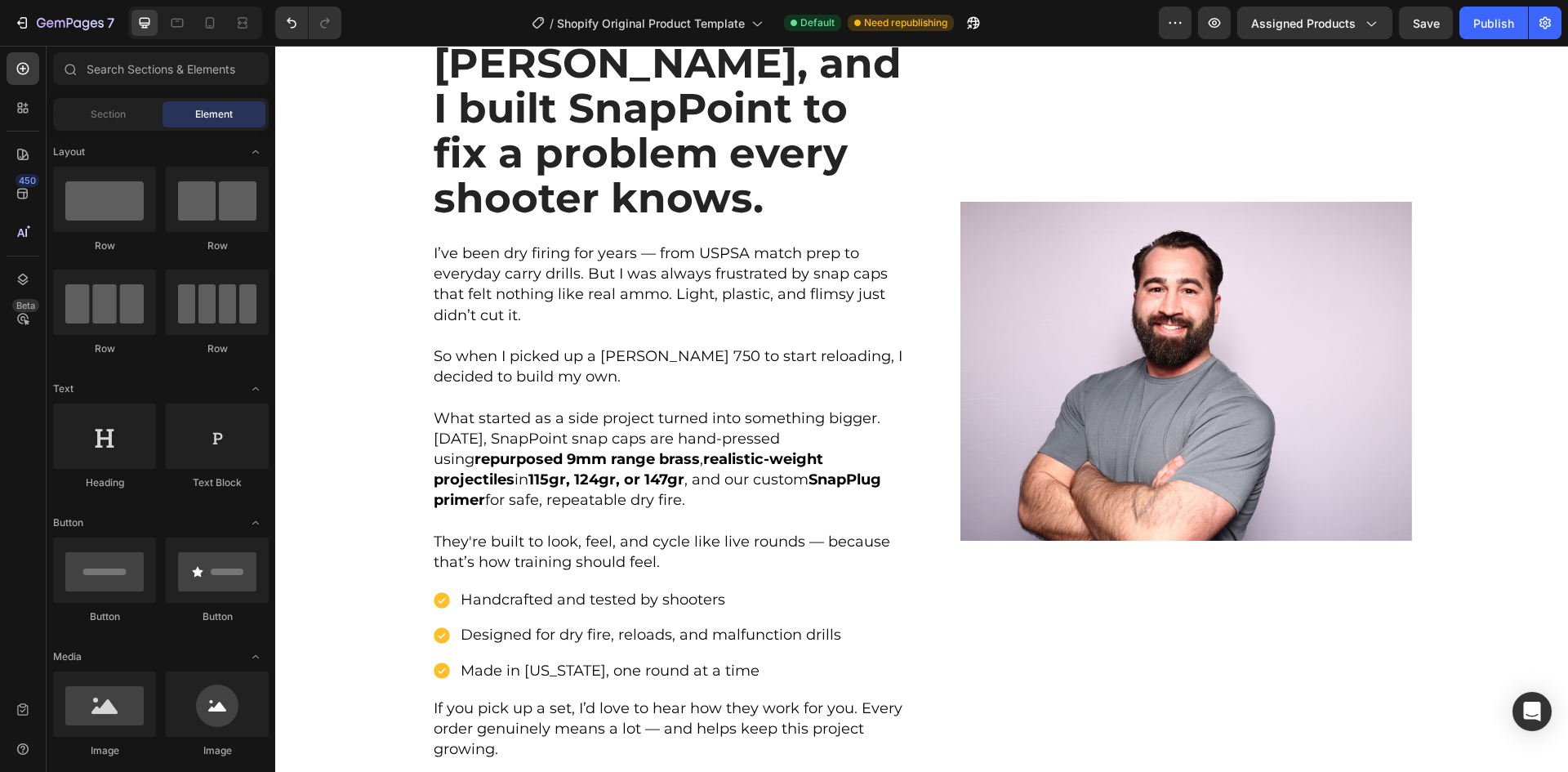
scroll to position [3512, 0]
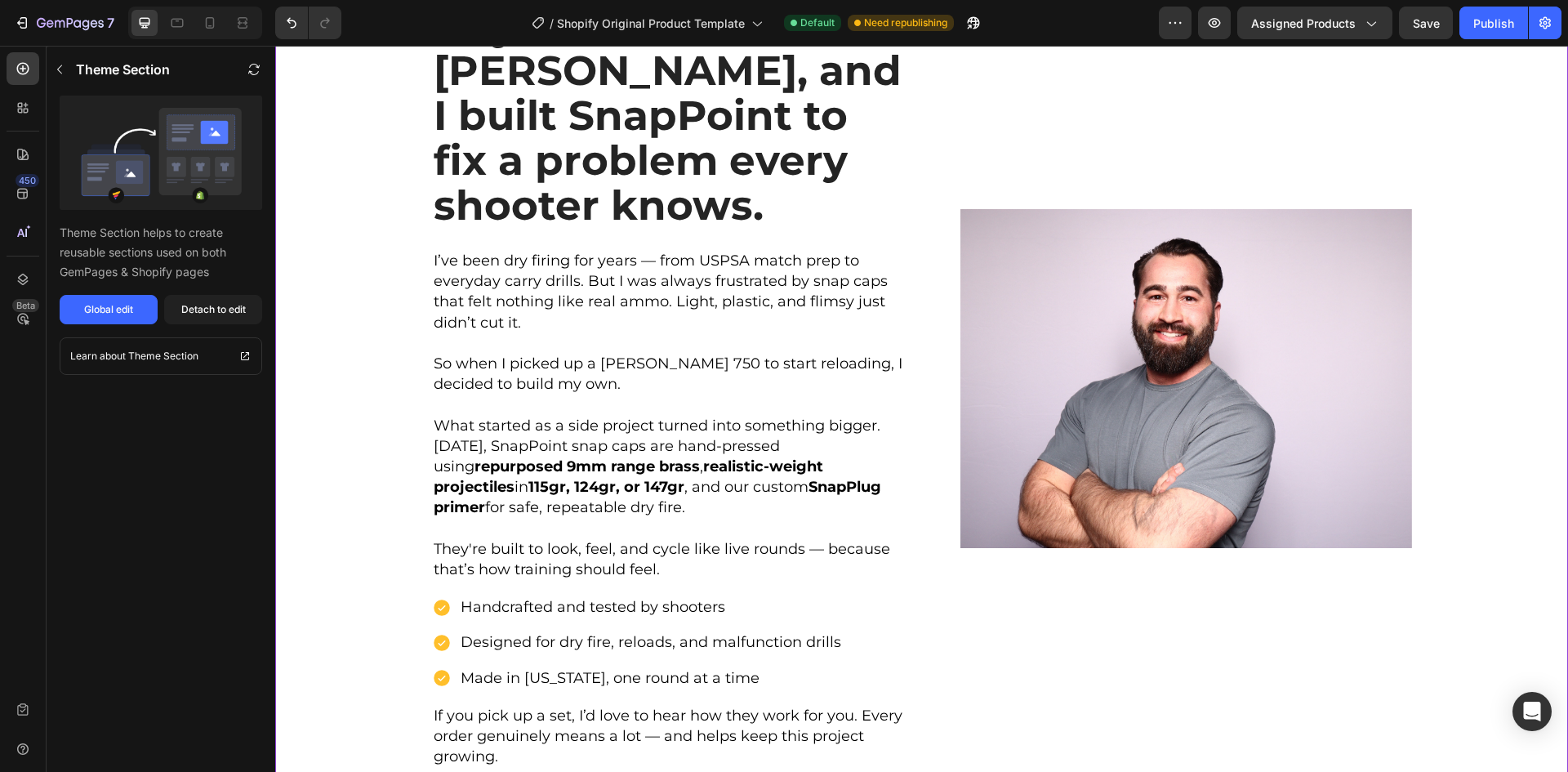
click at [1387, 251] on div "Image" at bounding box center [1173, 378] width 478 height 780
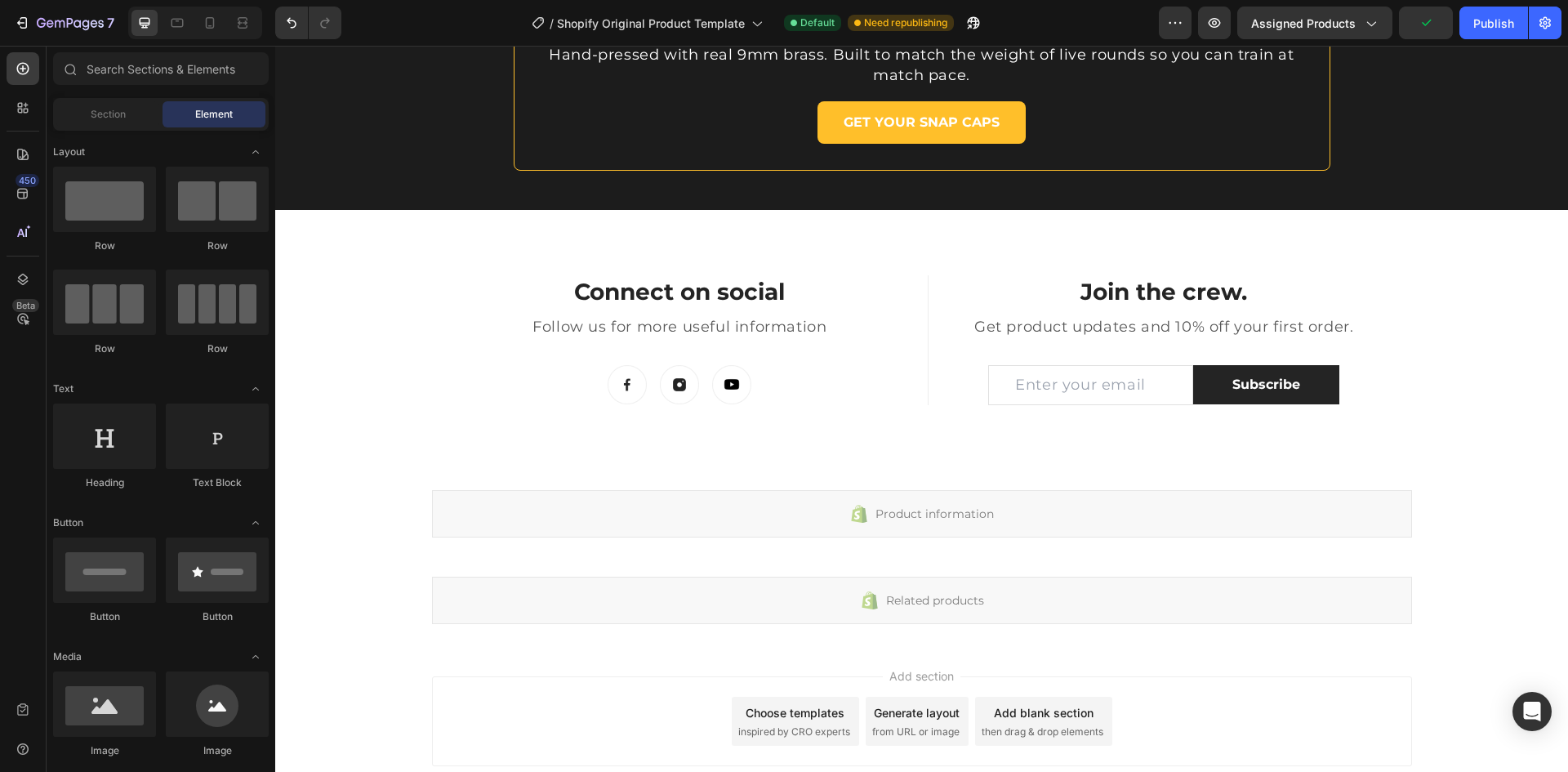
scroll to position [3800, 0]
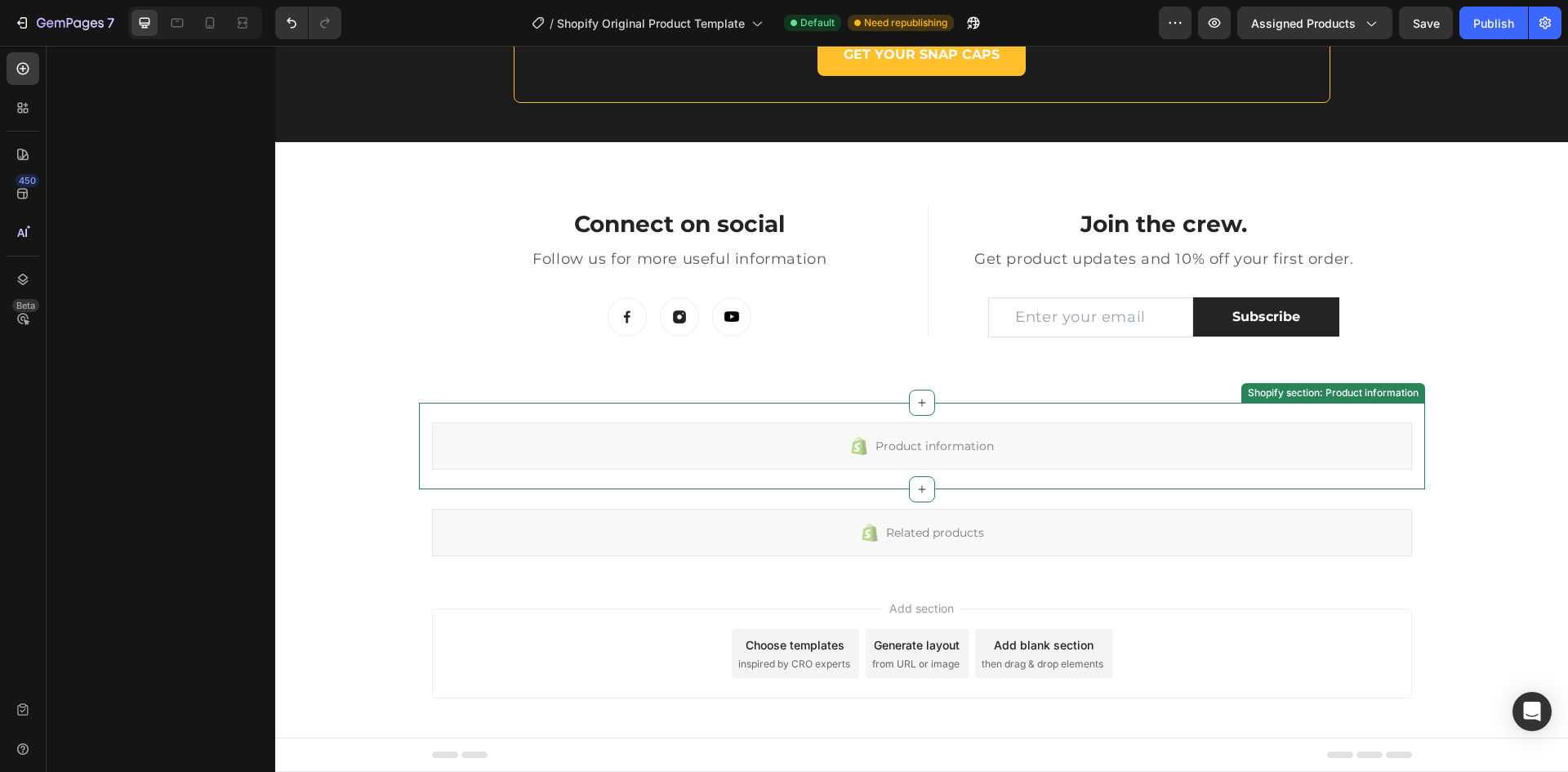
click at [1276, 483] on div "Product information Shopify section: Product information" at bounding box center [923, 446] width 1007 height 87
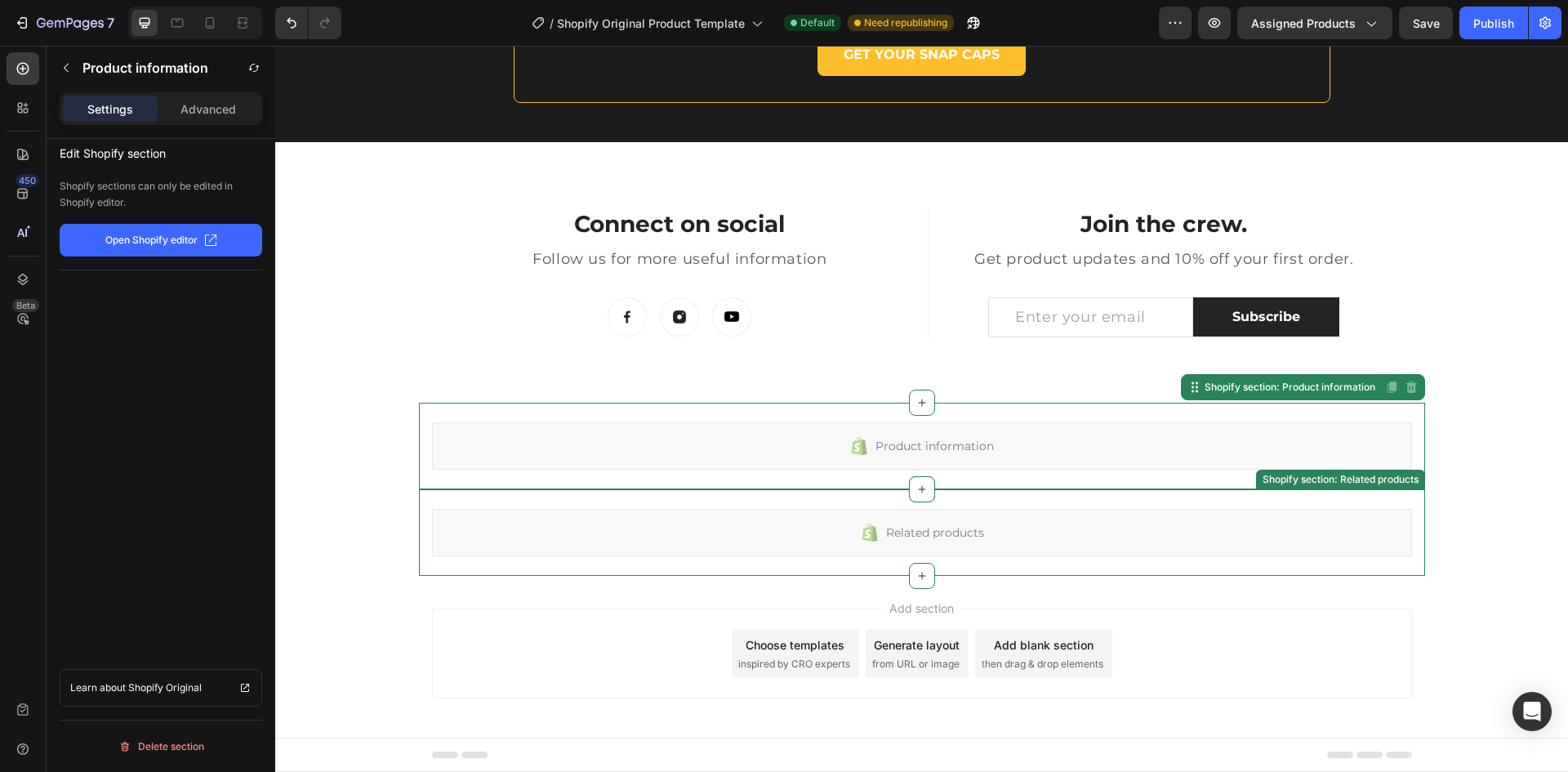
click at [1202, 565] on div "Related products Shopify section: Related products" at bounding box center [923, 532] width 1007 height 87
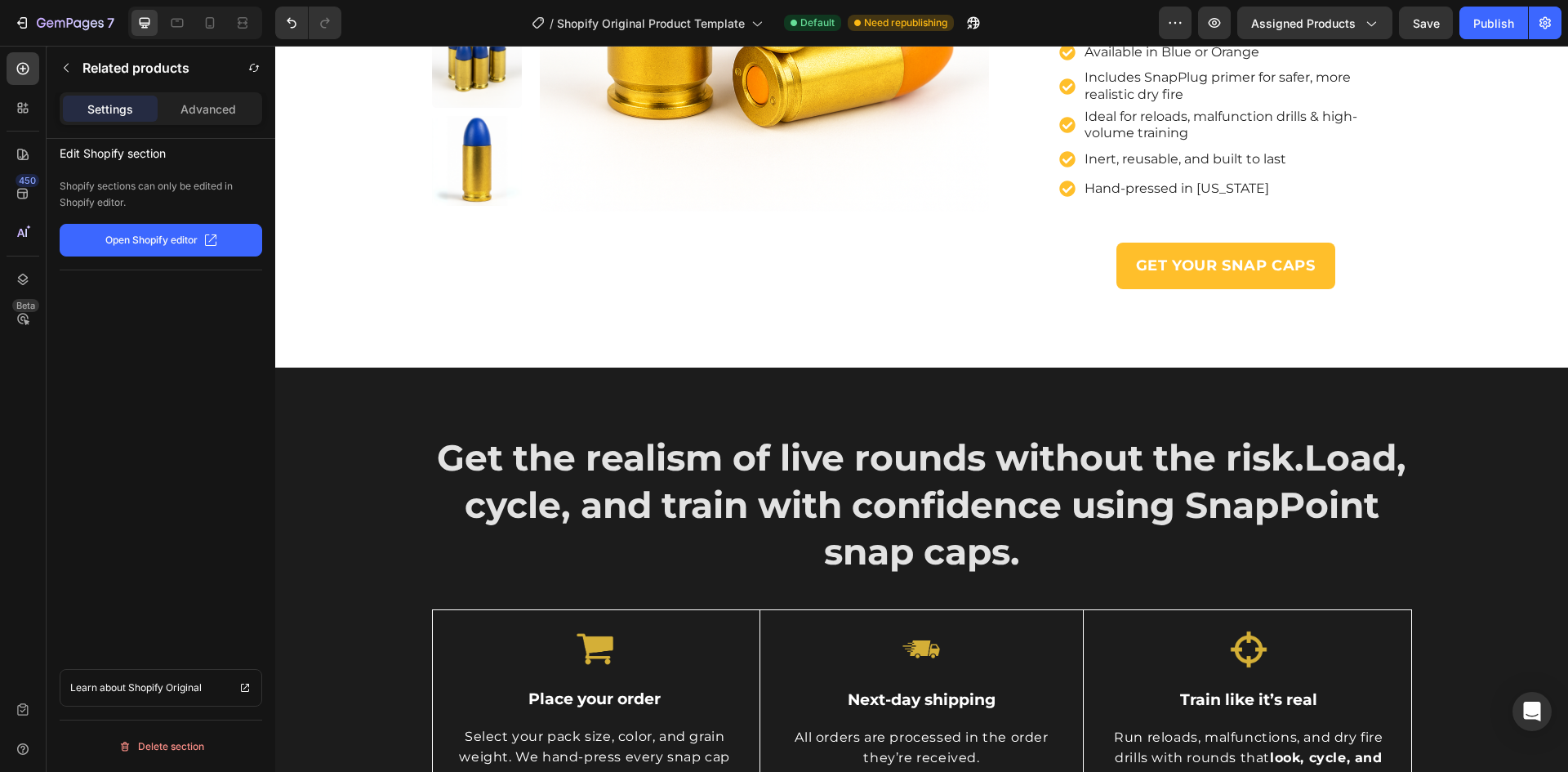
scroll to position [0, 0]
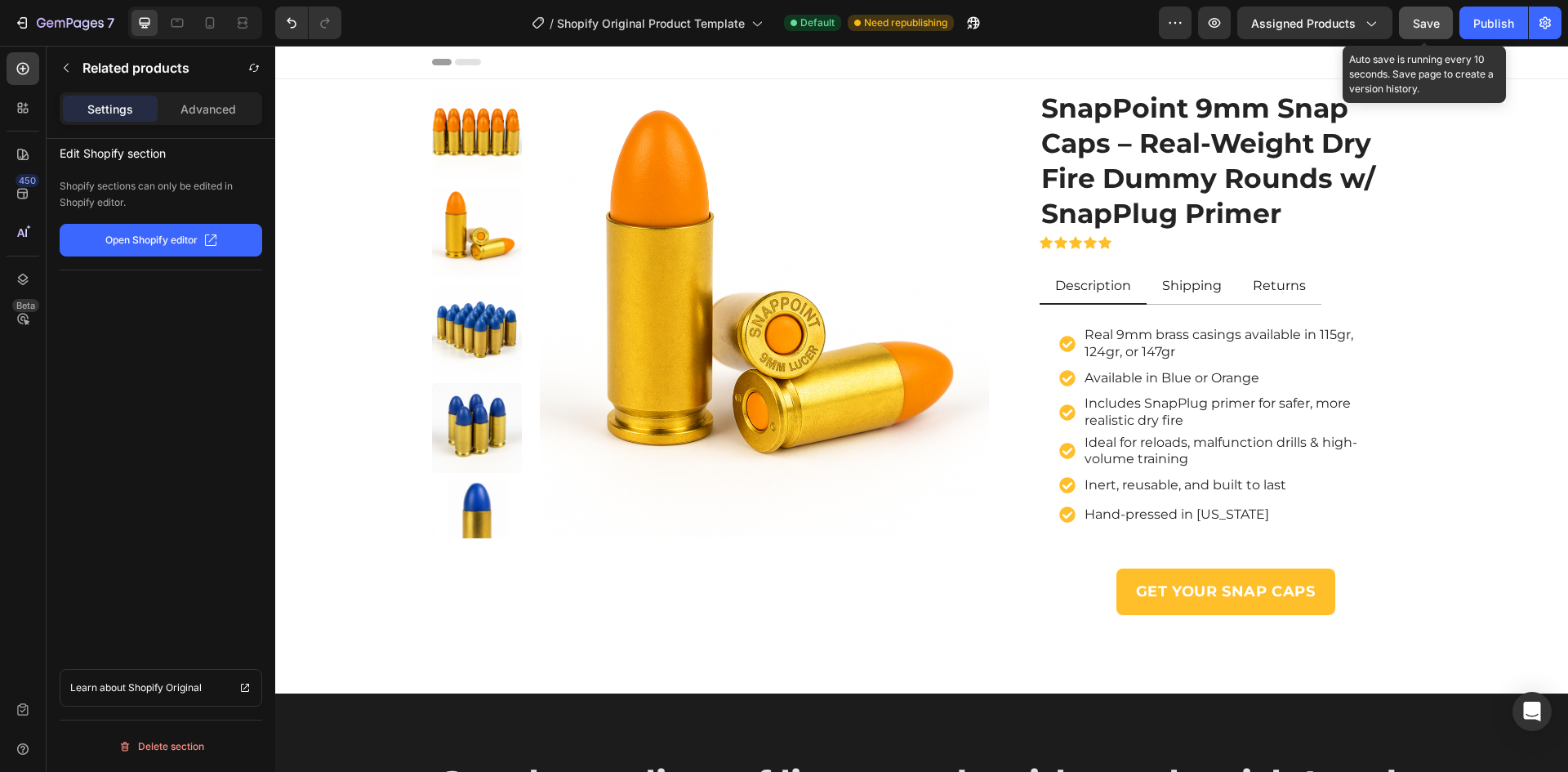
click at [1423, 23] on span "Save" at bounding box center [1426, 24] width 27 height 14
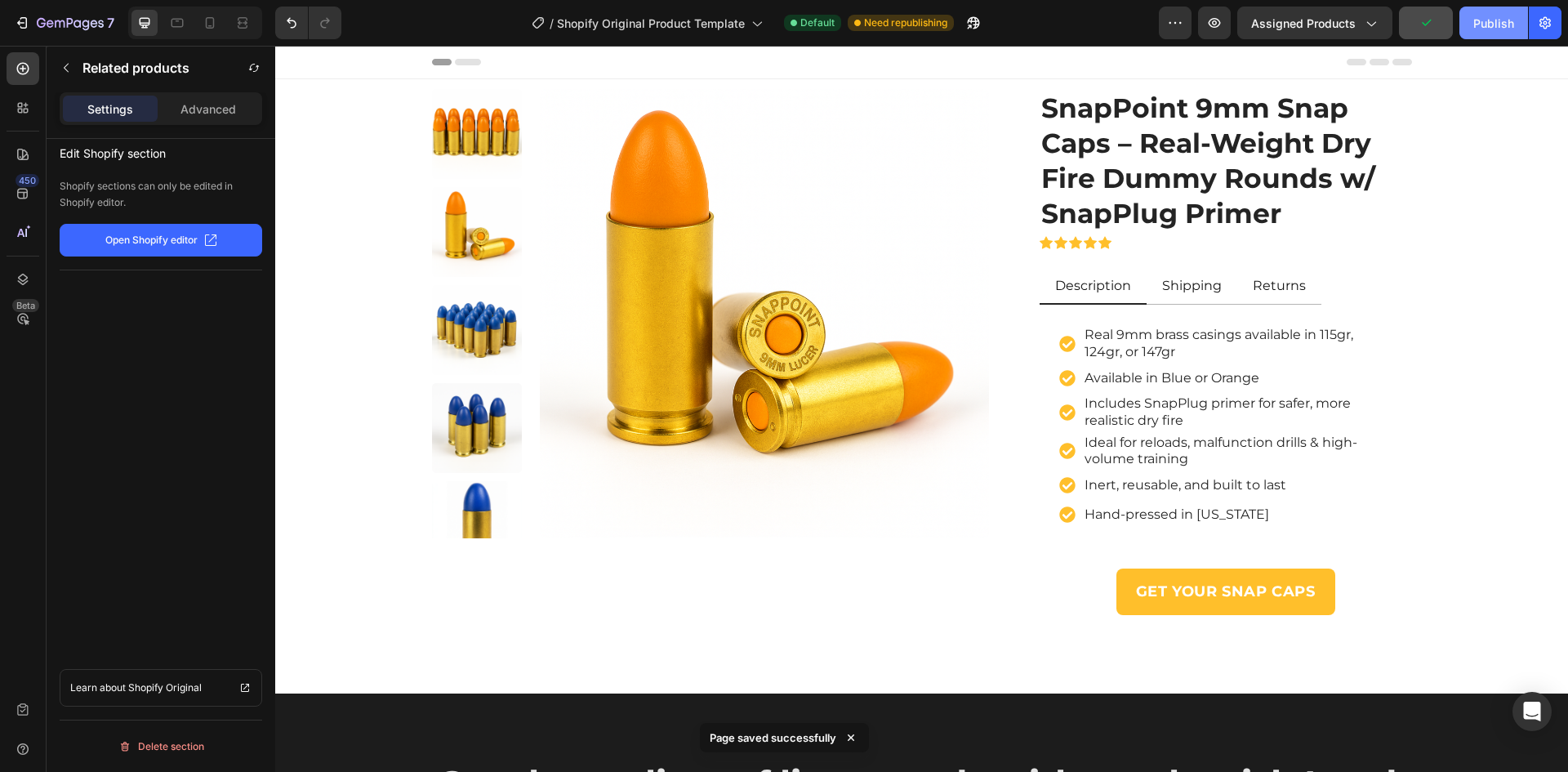
click at [1490, 21] on div "Publish" at bounding box center [1494, 24] width 41 height 18
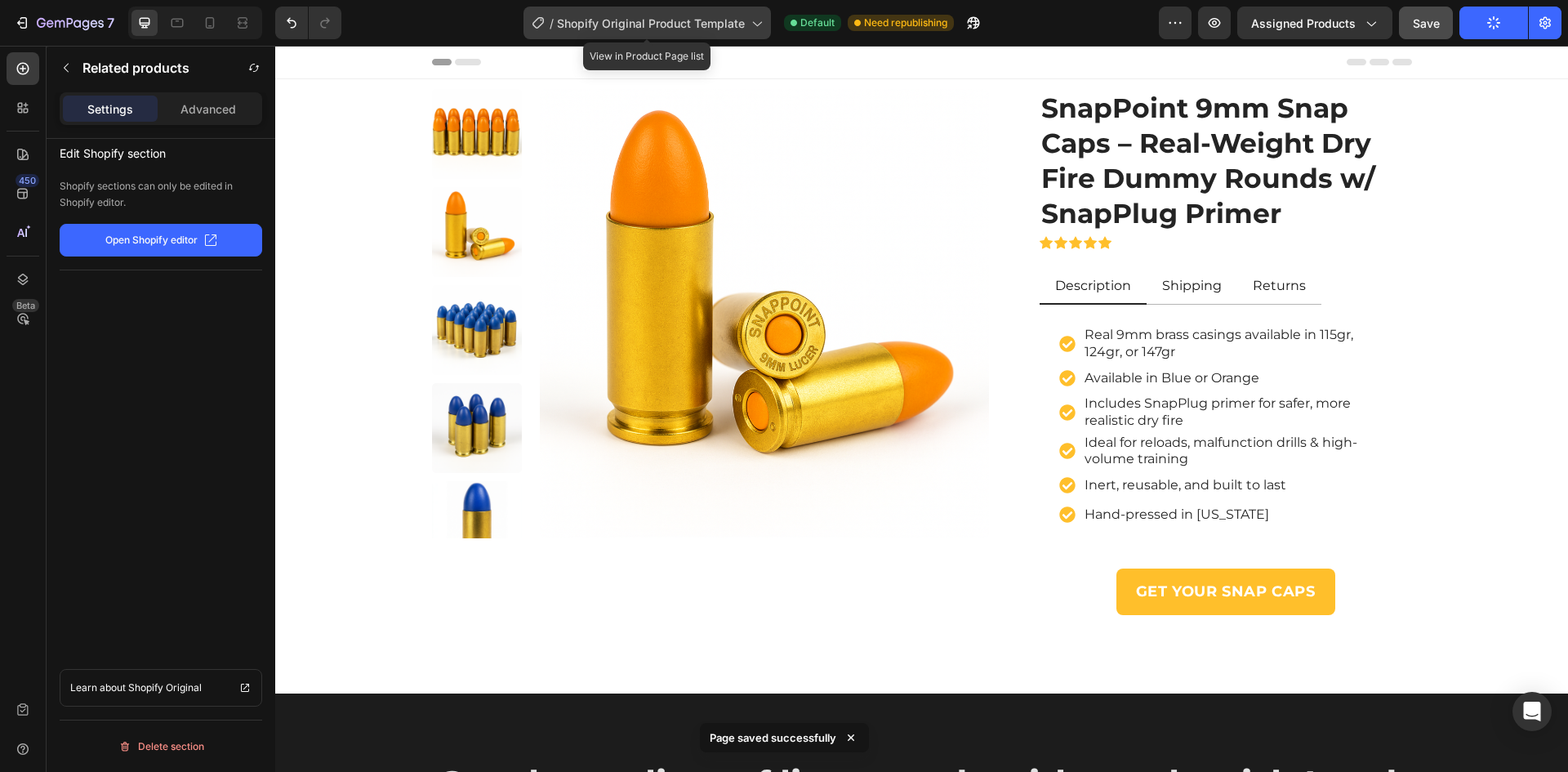
click at [706, 19] on span "Shopify Original Product Template" at bounding box center [650, 24] width 188 height 18
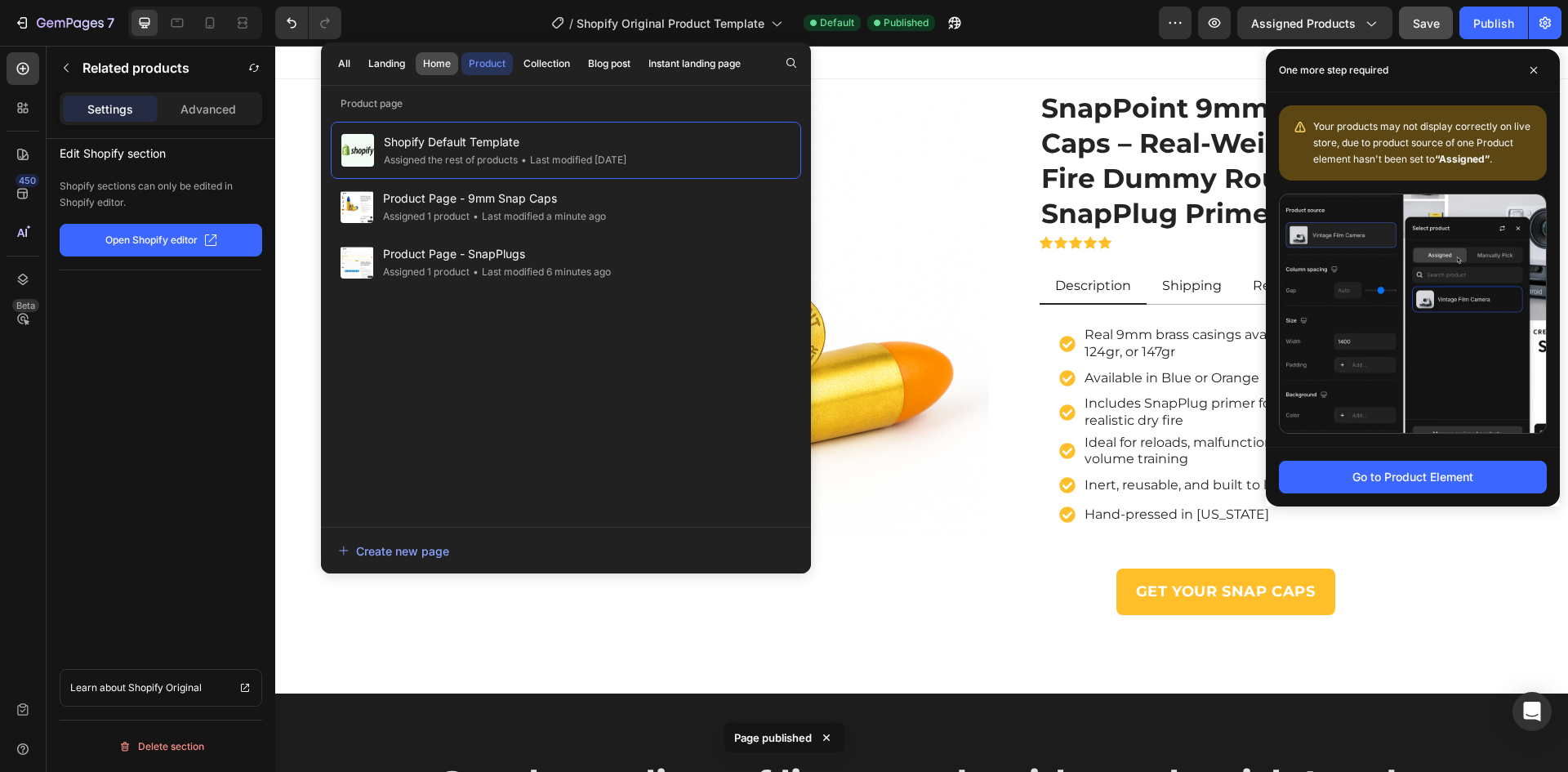
click at [437, 64] on div "Home" at bounding box center [437, 63] width 28 height 15
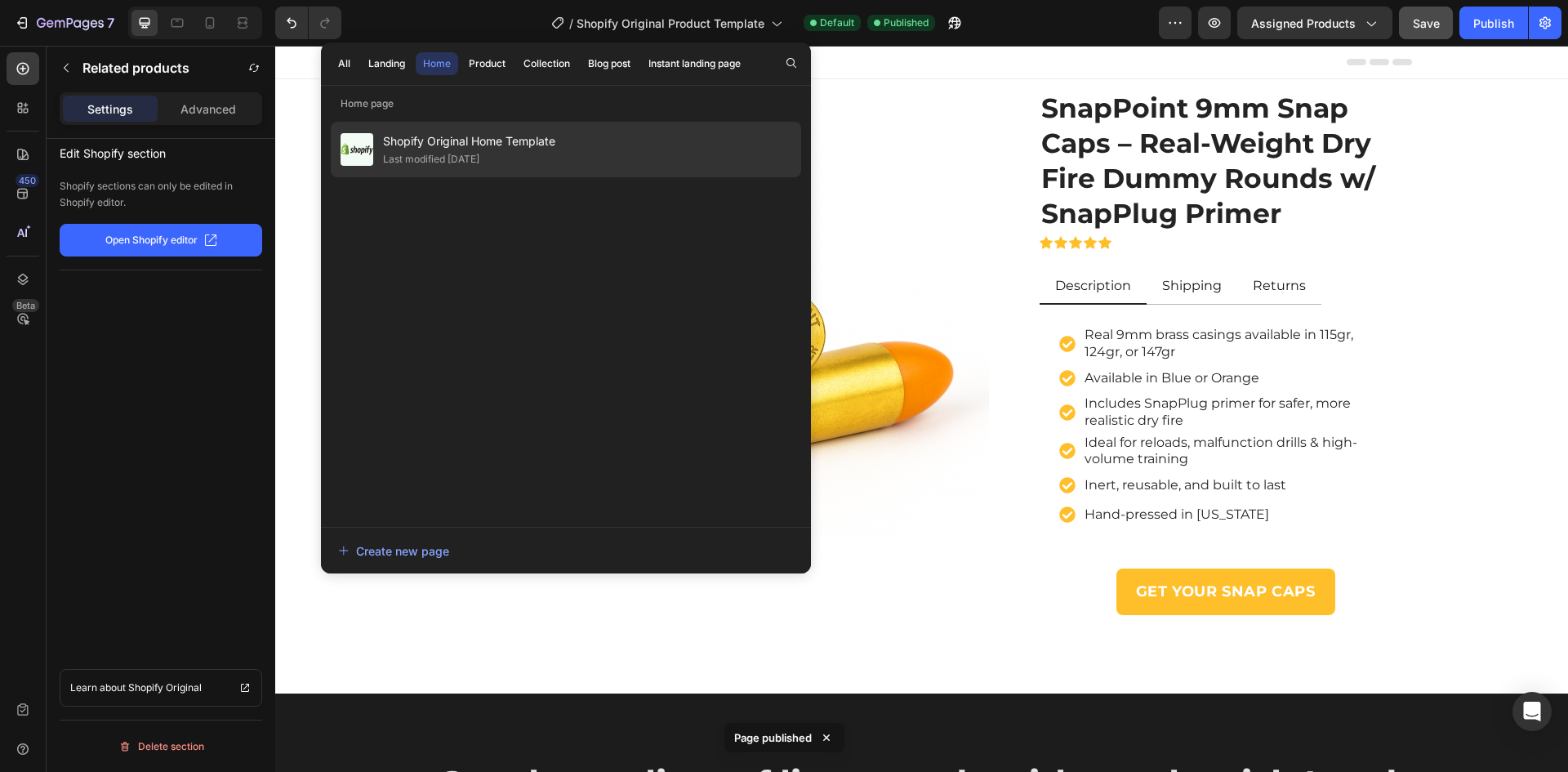
click at [511, 144] on span "Shopify Original Home Template" at bounding box center [469, 141] width 172 height 19
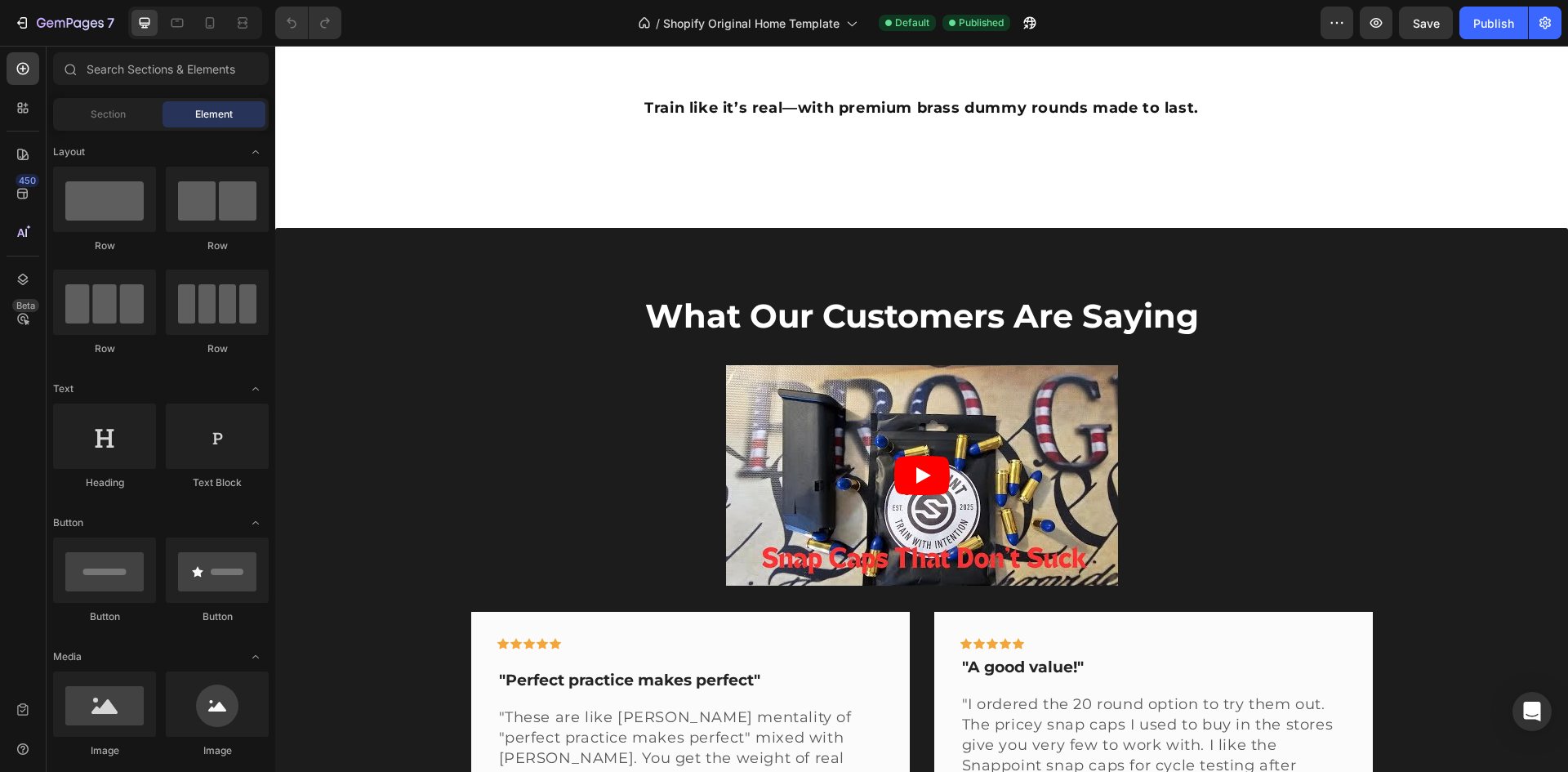
scroll to position [3349, 0]
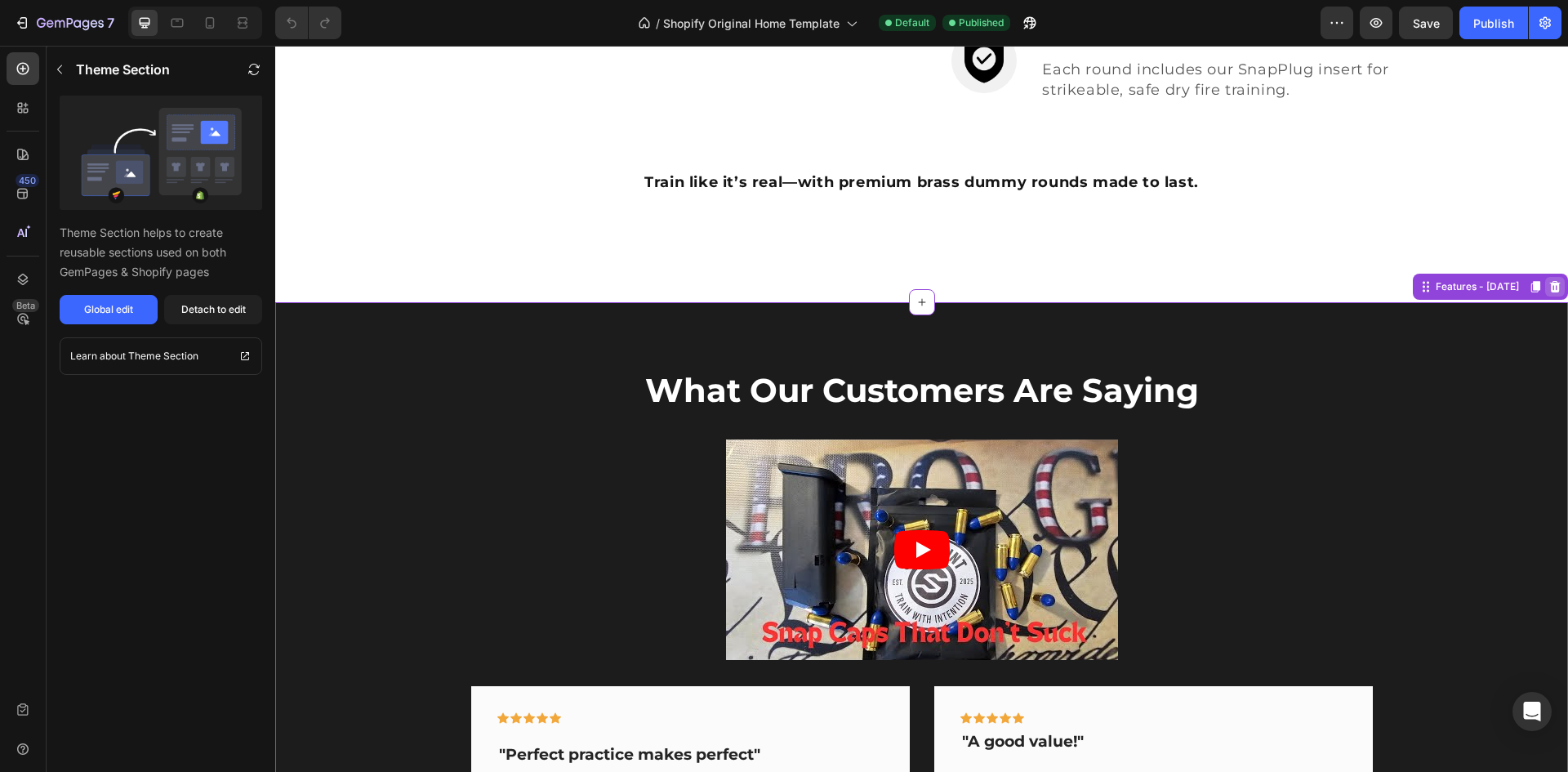
click at [1550, 287] on icon at bounding box center [1556, 286] width 11 height 11
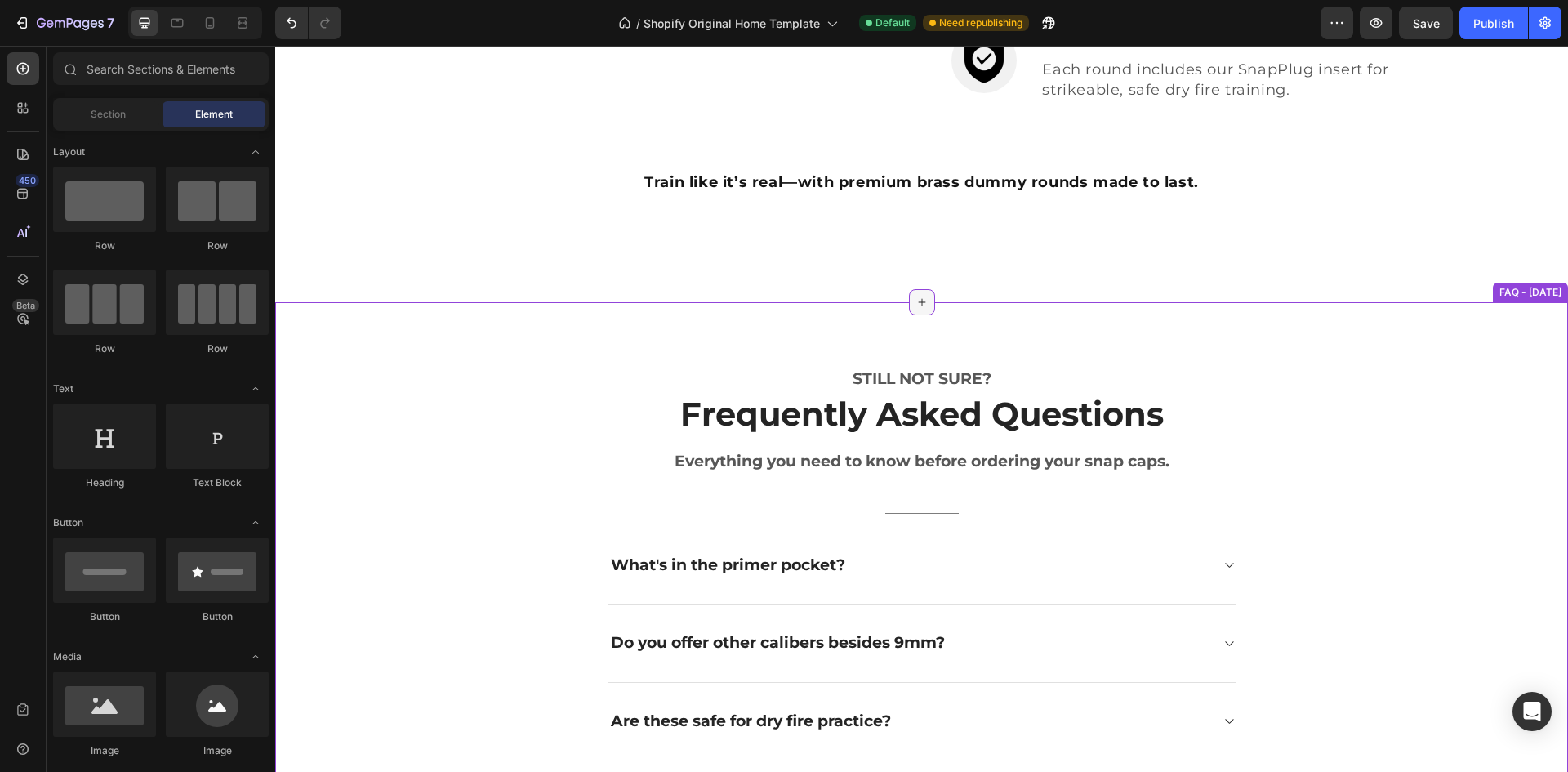
click at [916, 304] on icon at bounding box center [922, 302] width 13 height 13
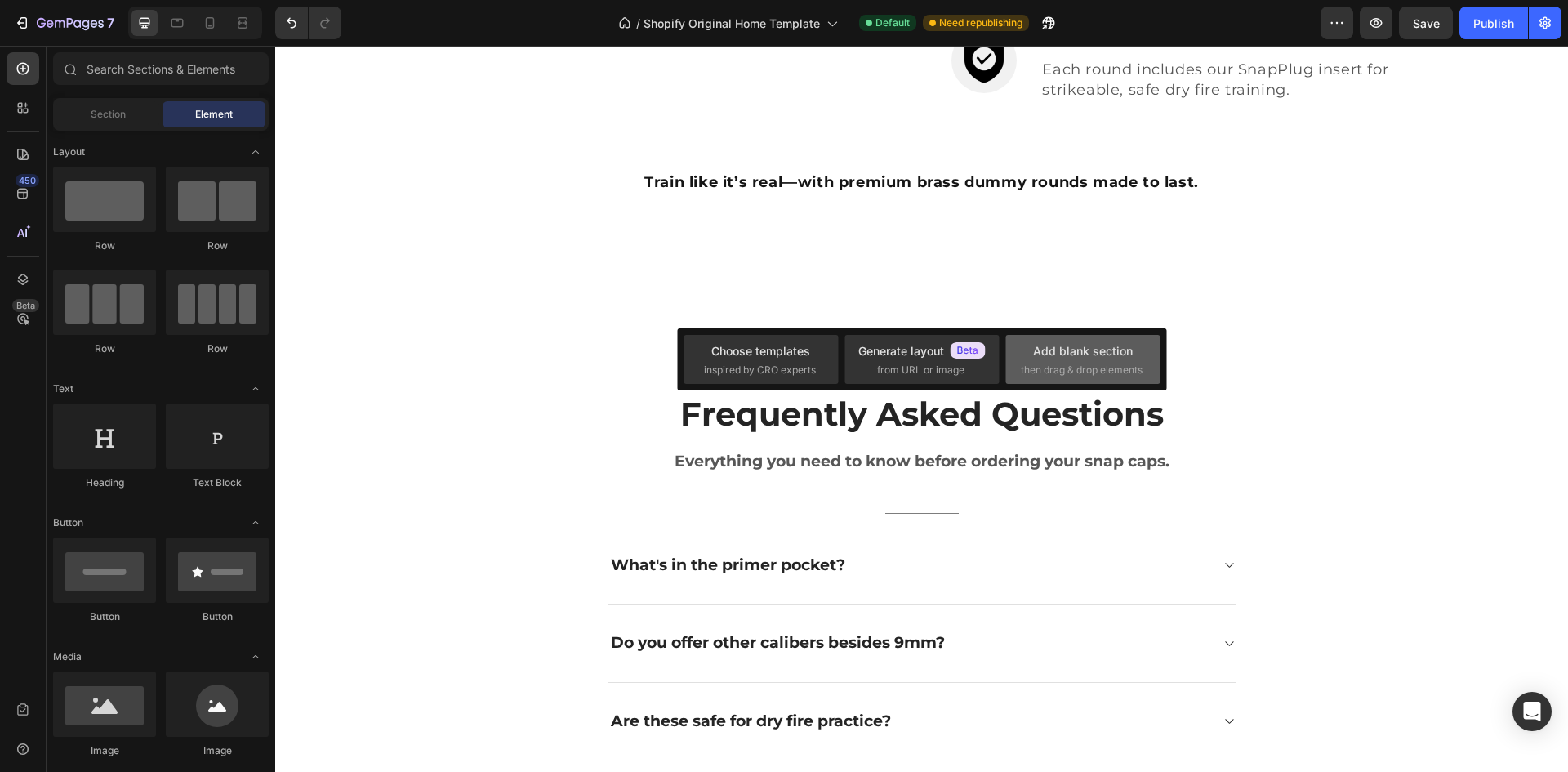
click at [1093, 360] on div "Add blank section then drag & drop elements" at bounding box center [1083, 360] width 124 height 35
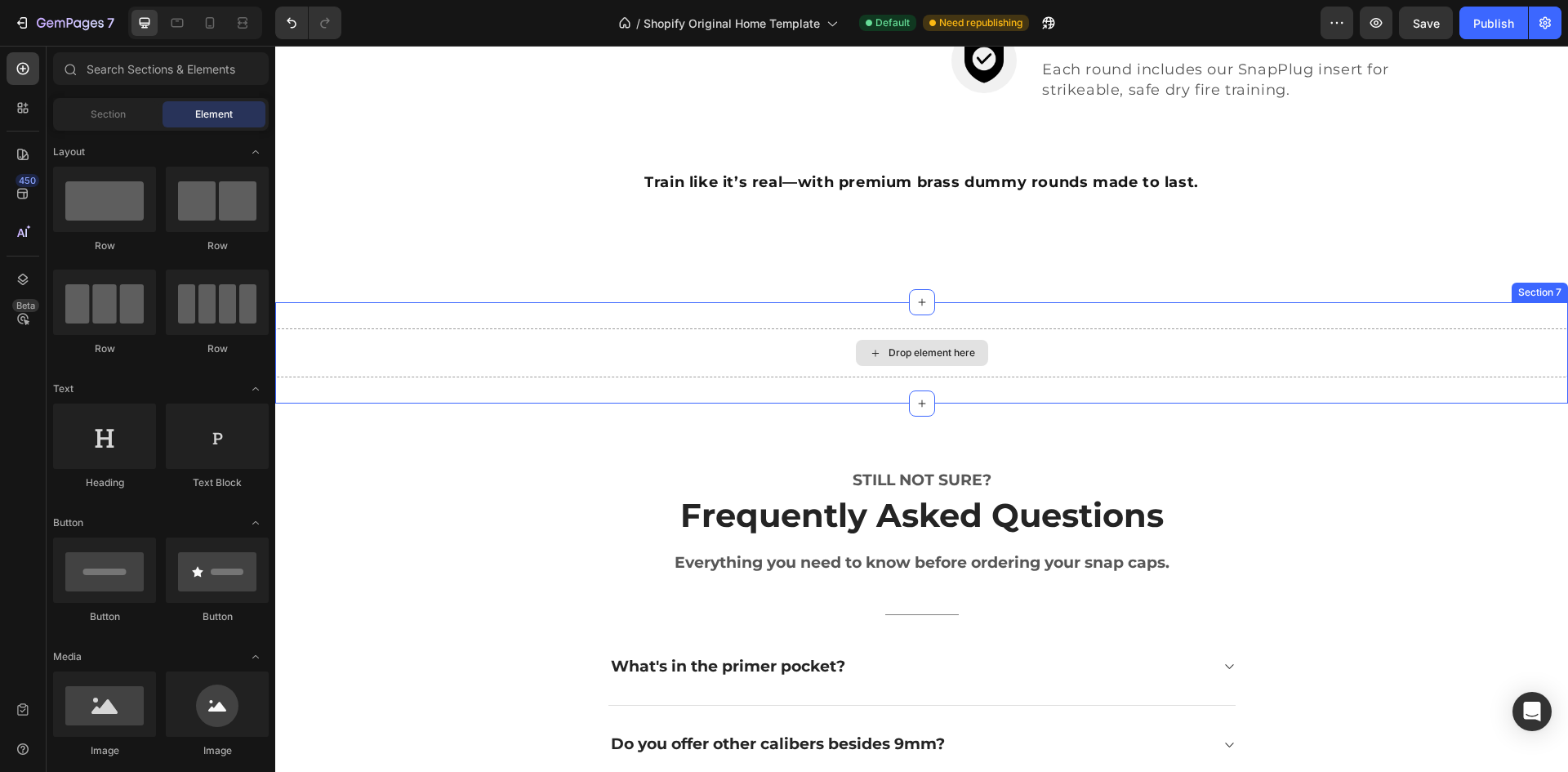
click at [958, 356] on div "Drop element here" at bounding box center [932, 353] width 87 height 13
click at [901, 355] on div "Drop element here" at bounding box center [932, 353] width 87 height 13
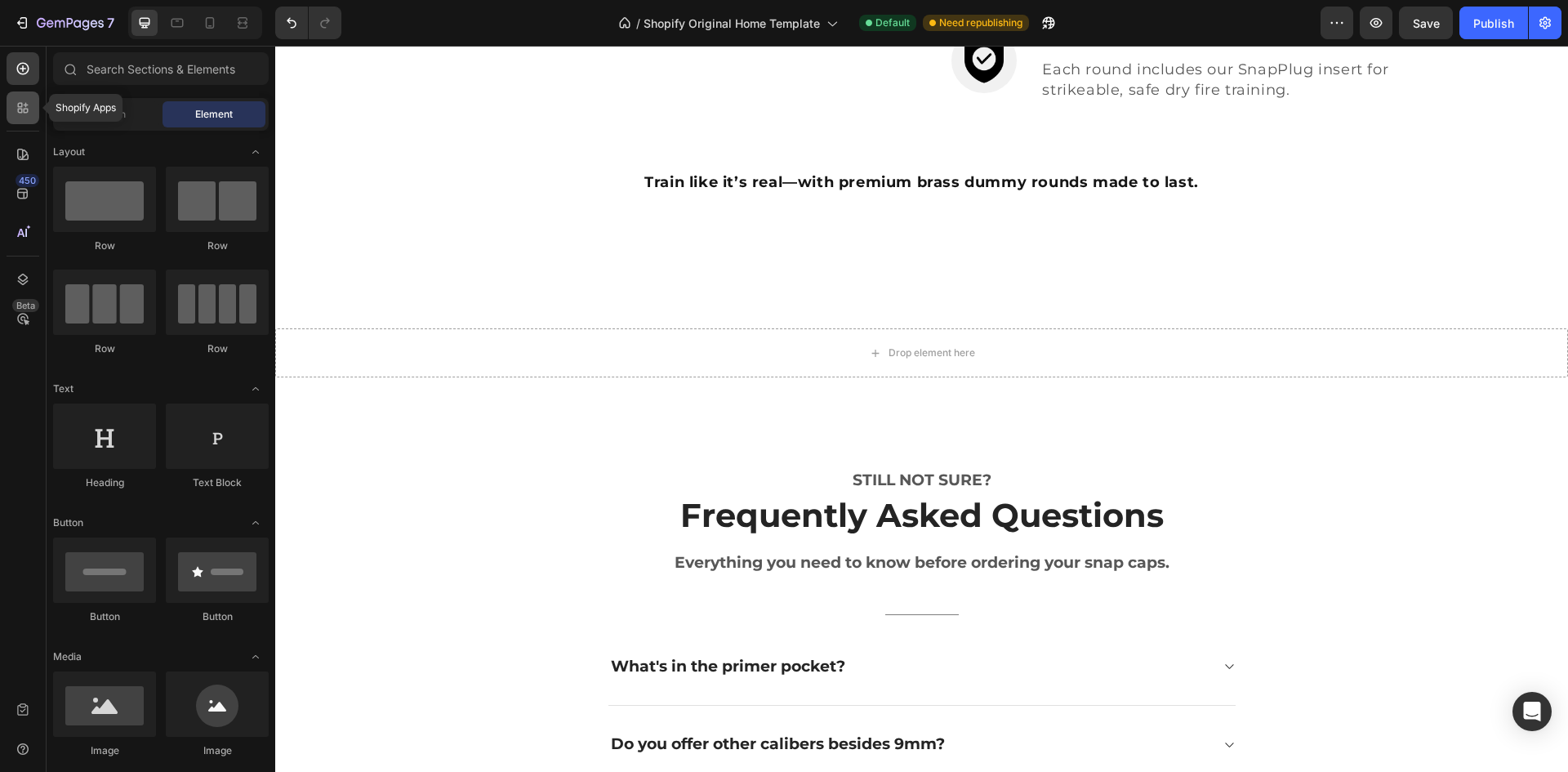
click at [25, 108] on icon at bounding box center [23, 108] width 17 height 17
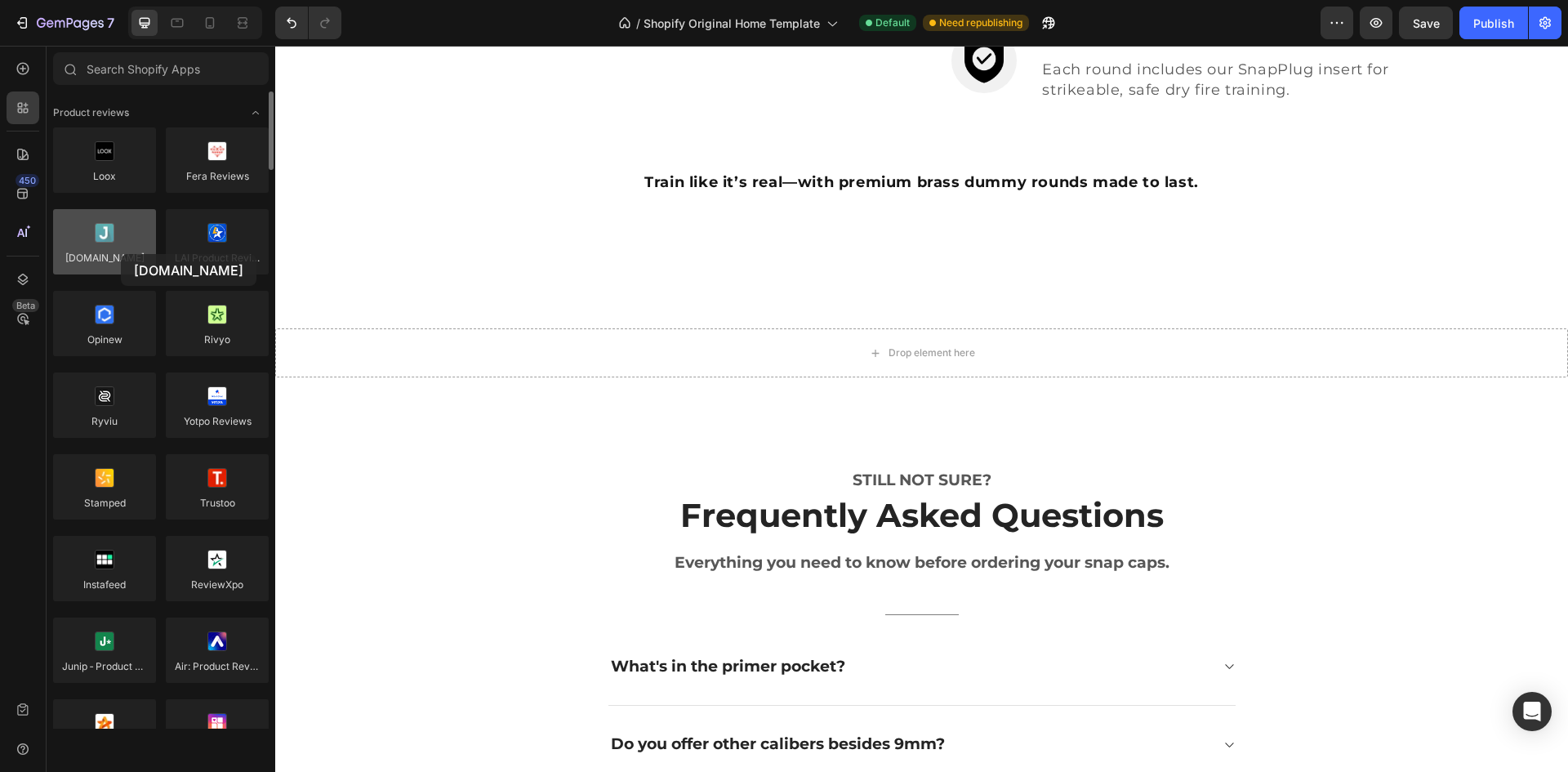
click at [121, 254] on div at bounding box center [105, 242] width 103 height 66
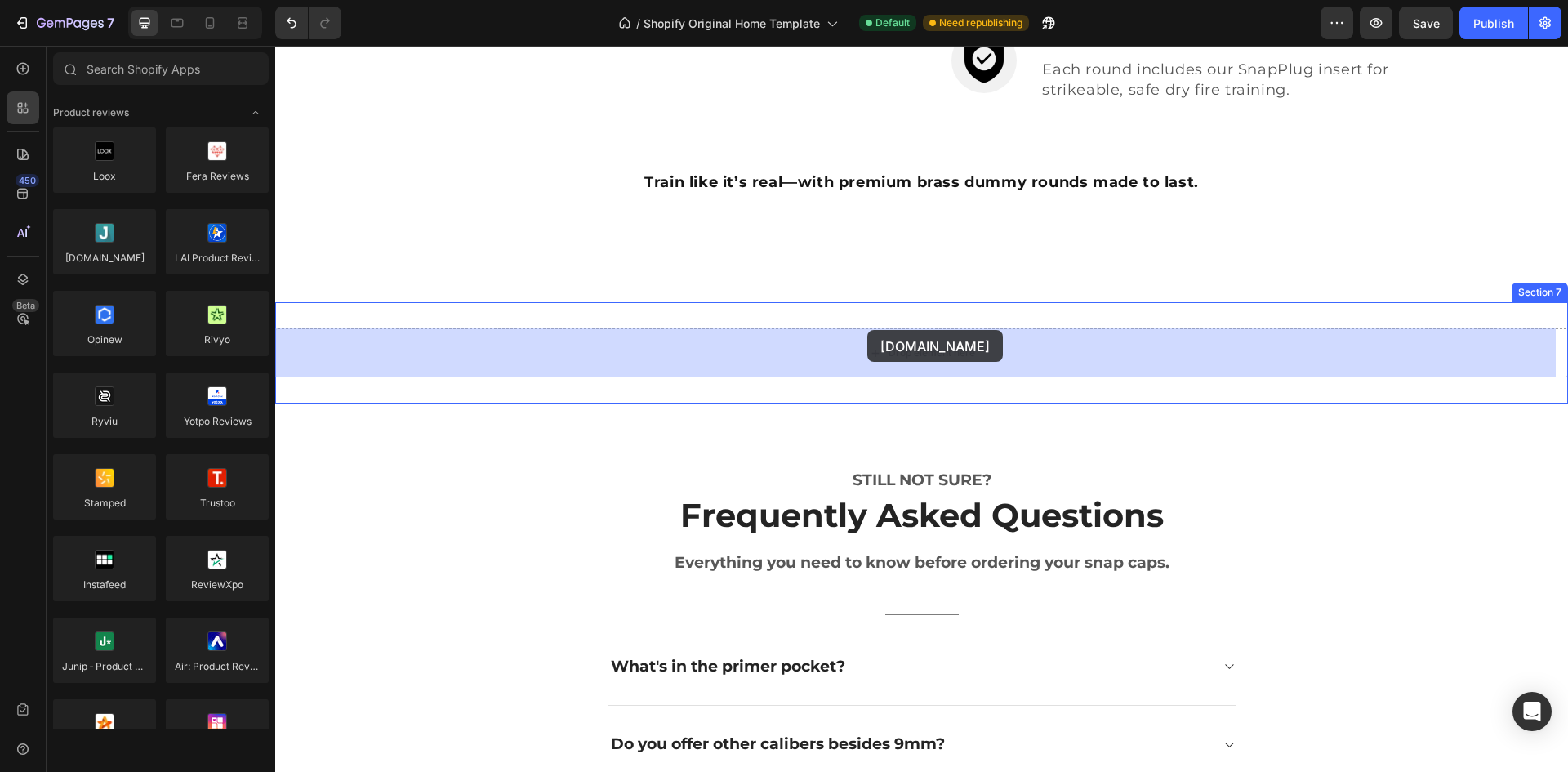
drag, startPoint x: 392, startPoint y: 299, endPoint x: 869, endPoint y: 330, distance: 478.0
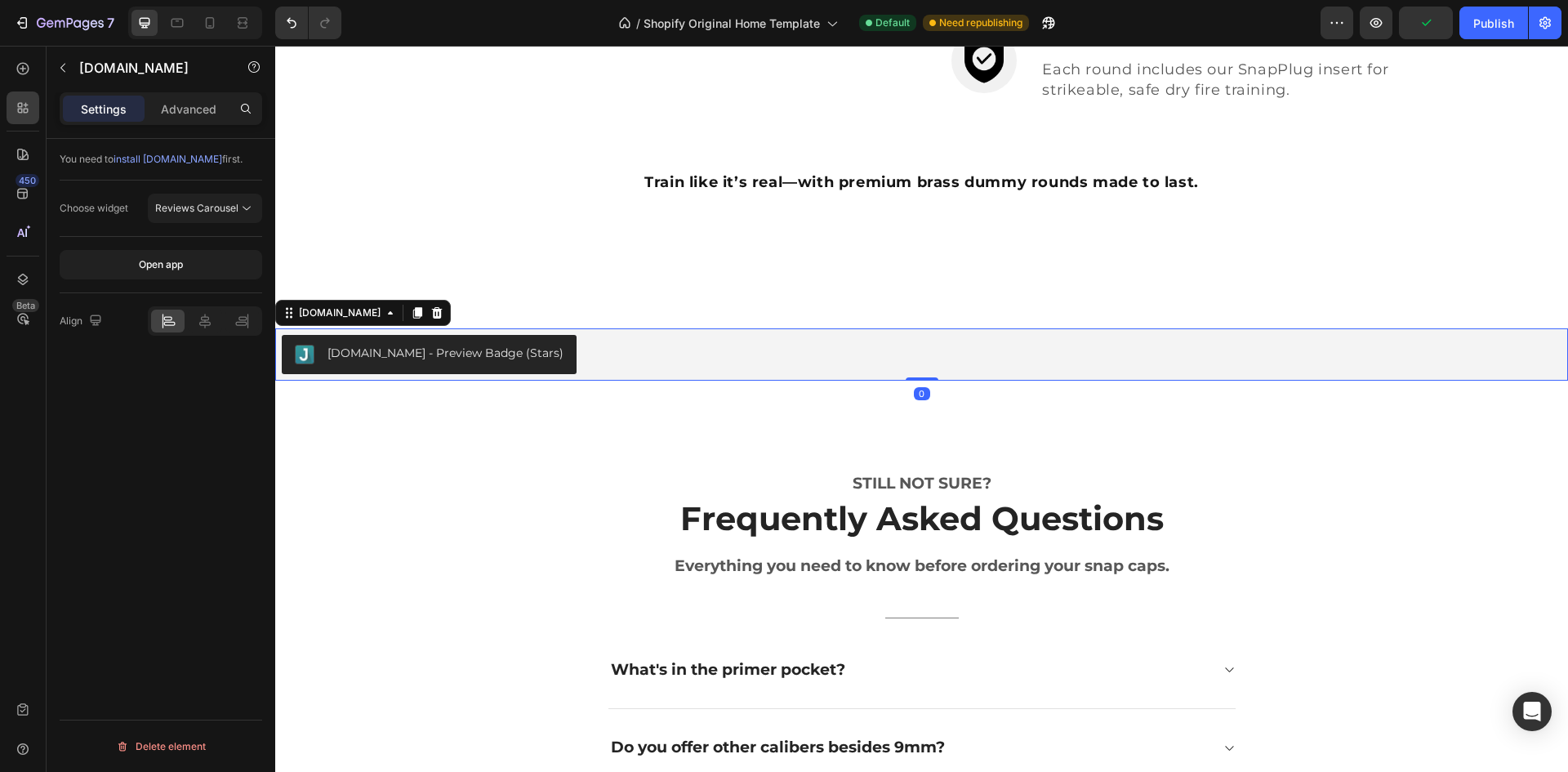
click at [411, 349] on div "Judge.me - Preview Badge (Stars)" at bounding box center [446, 354] width 236 height 18
click at [203, 323] on icon at bounding box center [205, 320] width 17 height 17
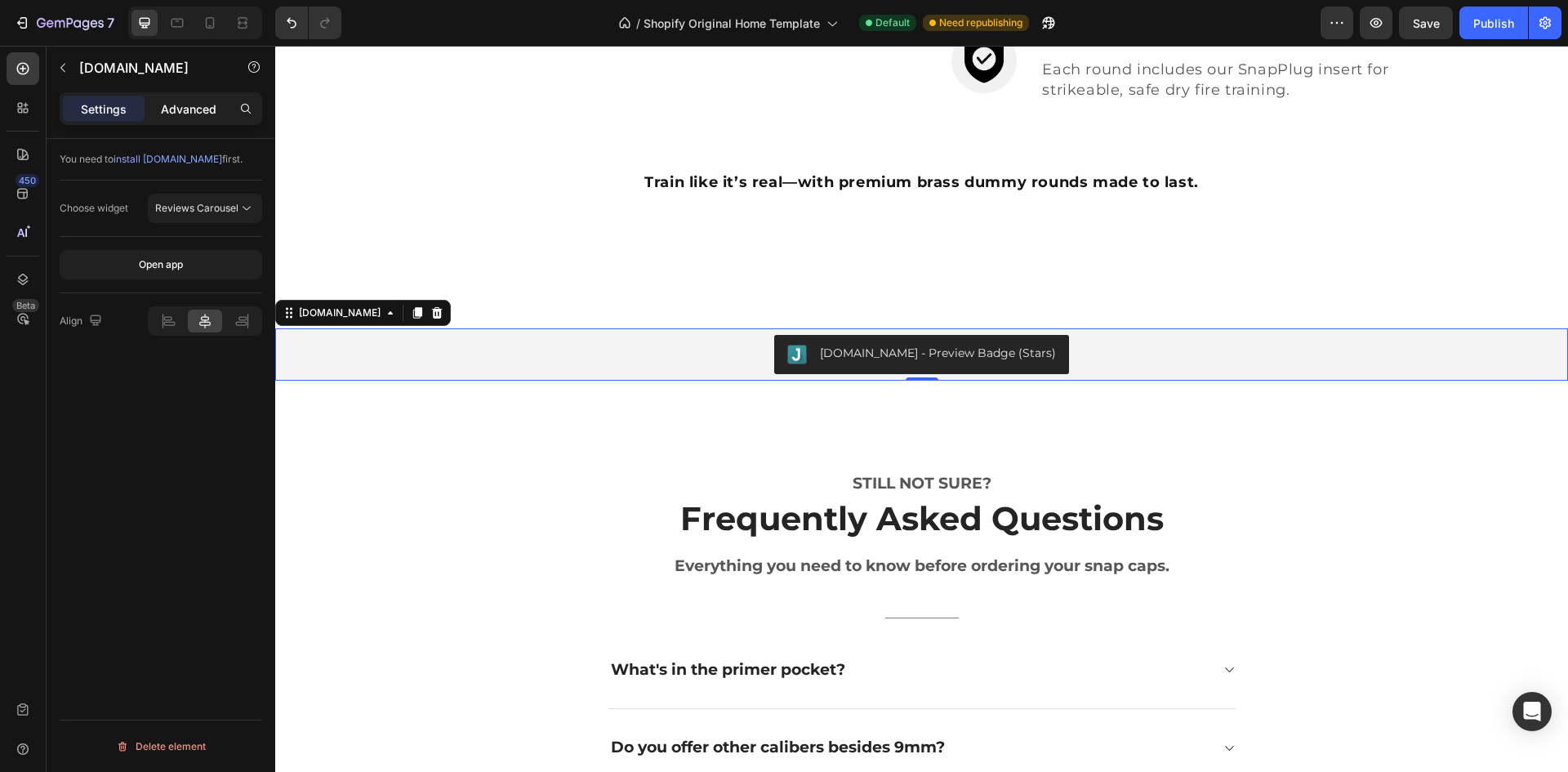
click at [196, 106] on p "Advanced" at bounding box center [188, 109] width 55 height 18
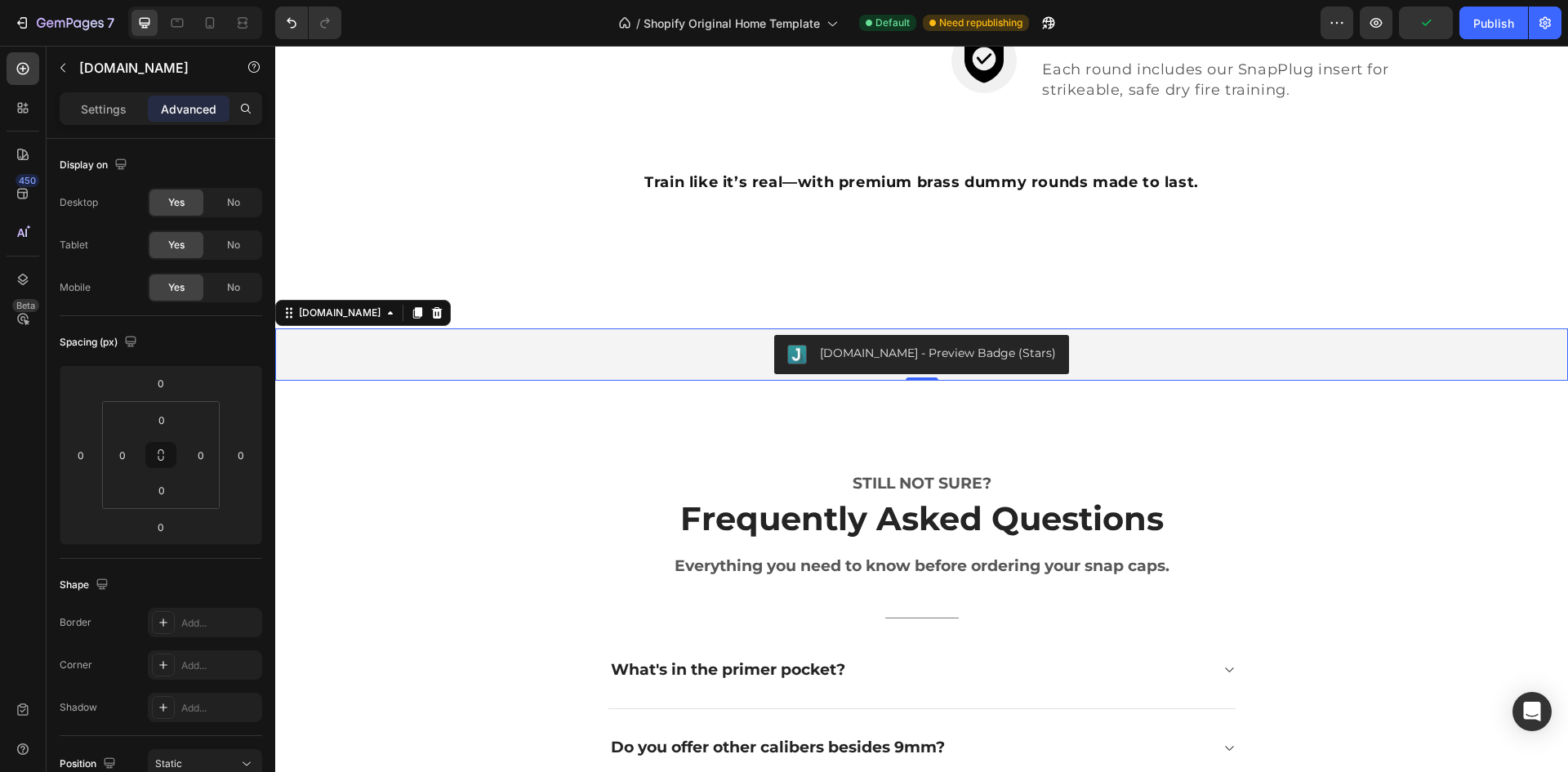
click at [414, 344] on div "Judge.me - Preview Badge (Stars)" at bounding box center [922, 354] width 1280 height 39
click at [432, 311] on icon at bounding box center [438, 312] width 11 height 11
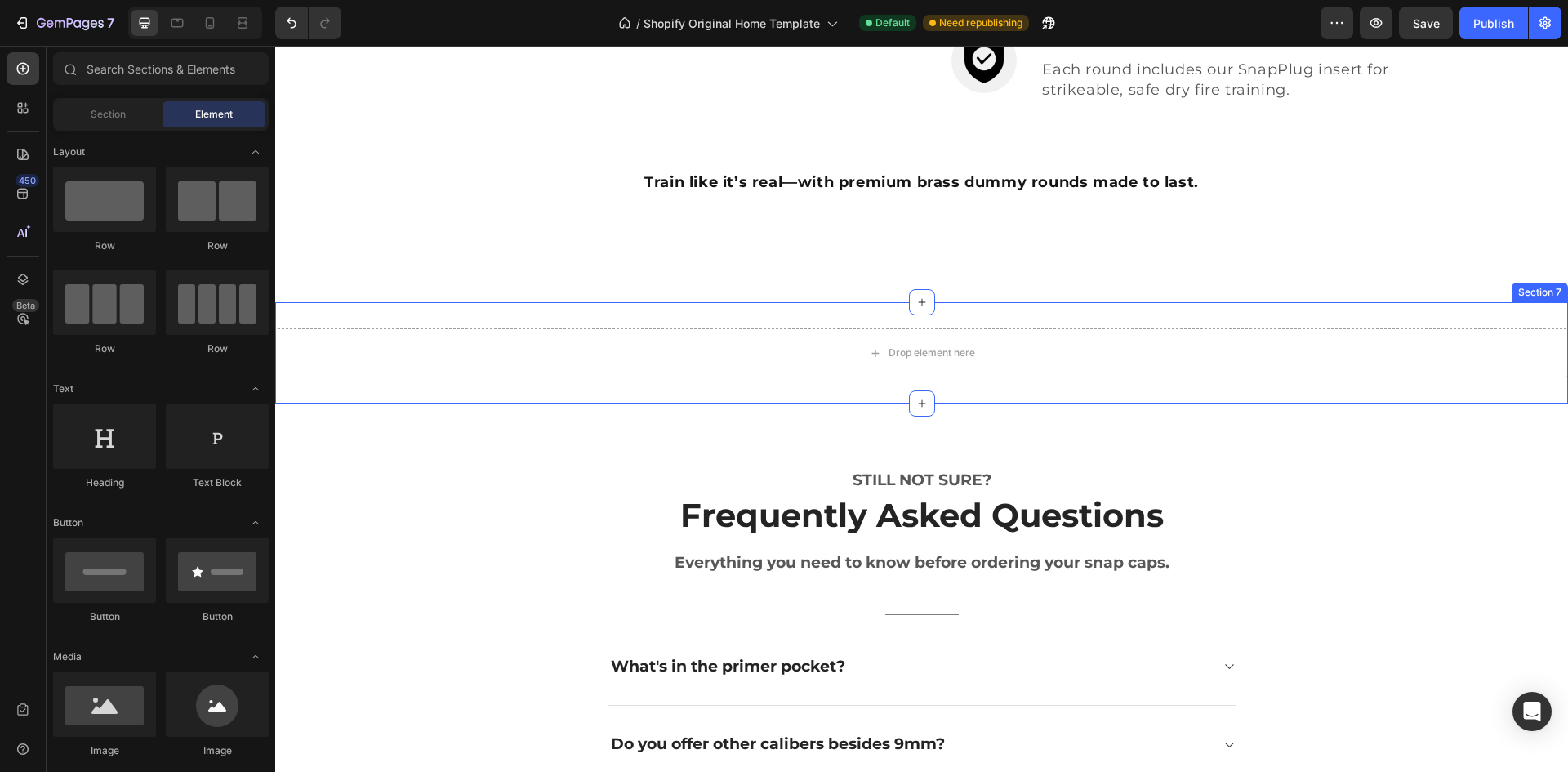
click at [1368, 390] on div "Drop element here Section 7" at bounding box center [921, 353] width 1293 height 102
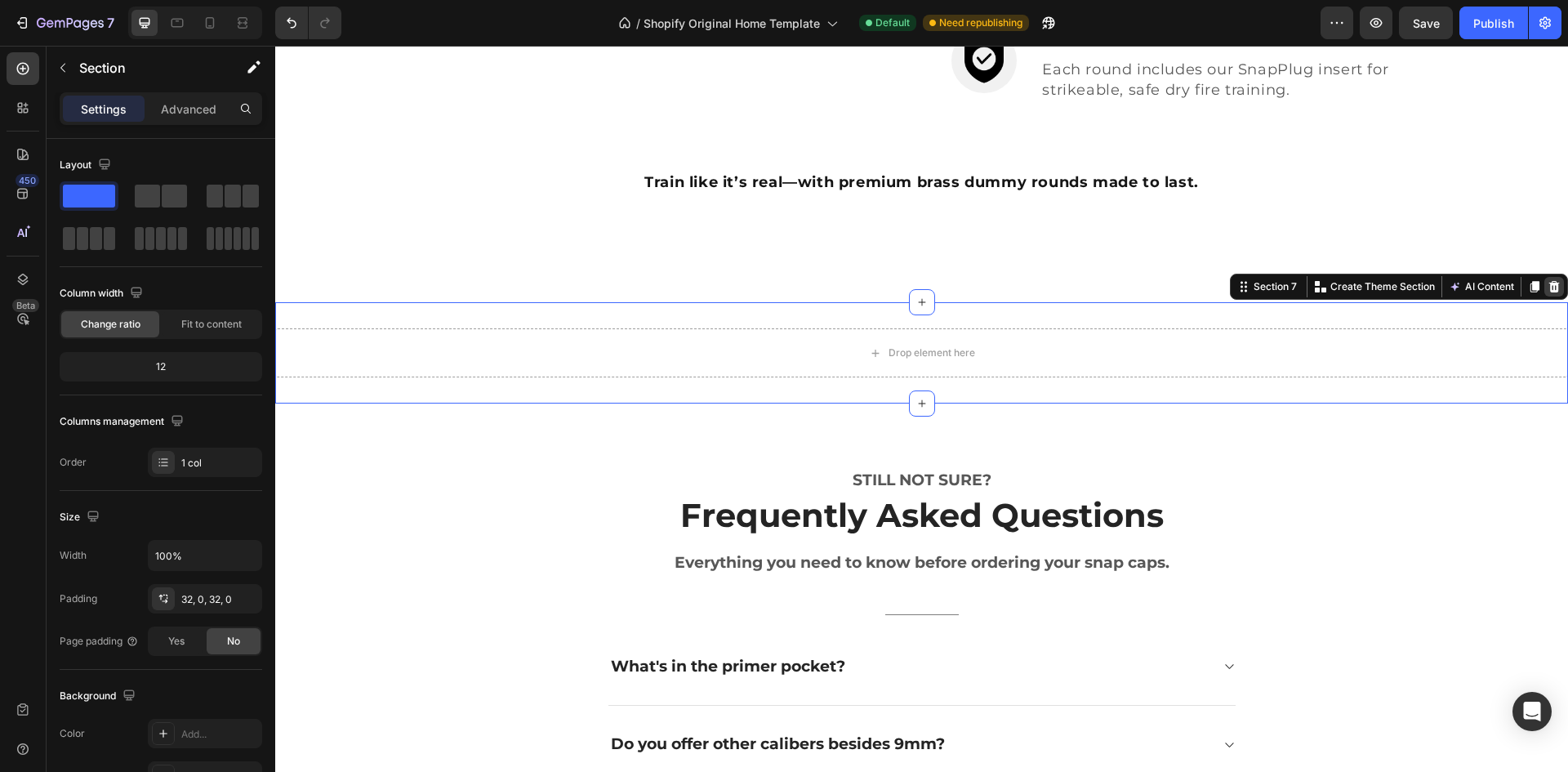
click at [1548, 284] on icon at bounding box center [1554, 286] width 13 height 13
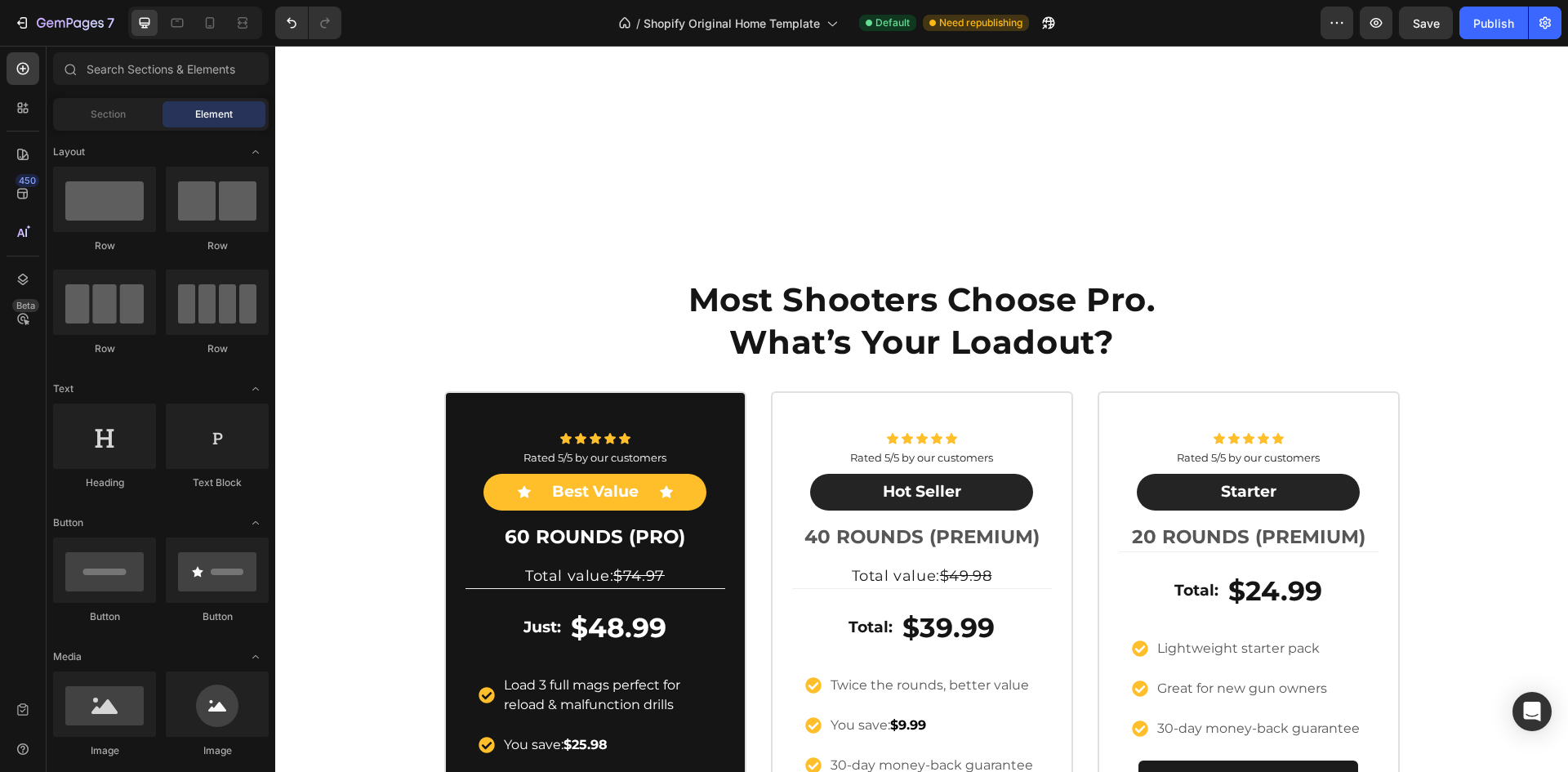
scroll to position [1062, 0]
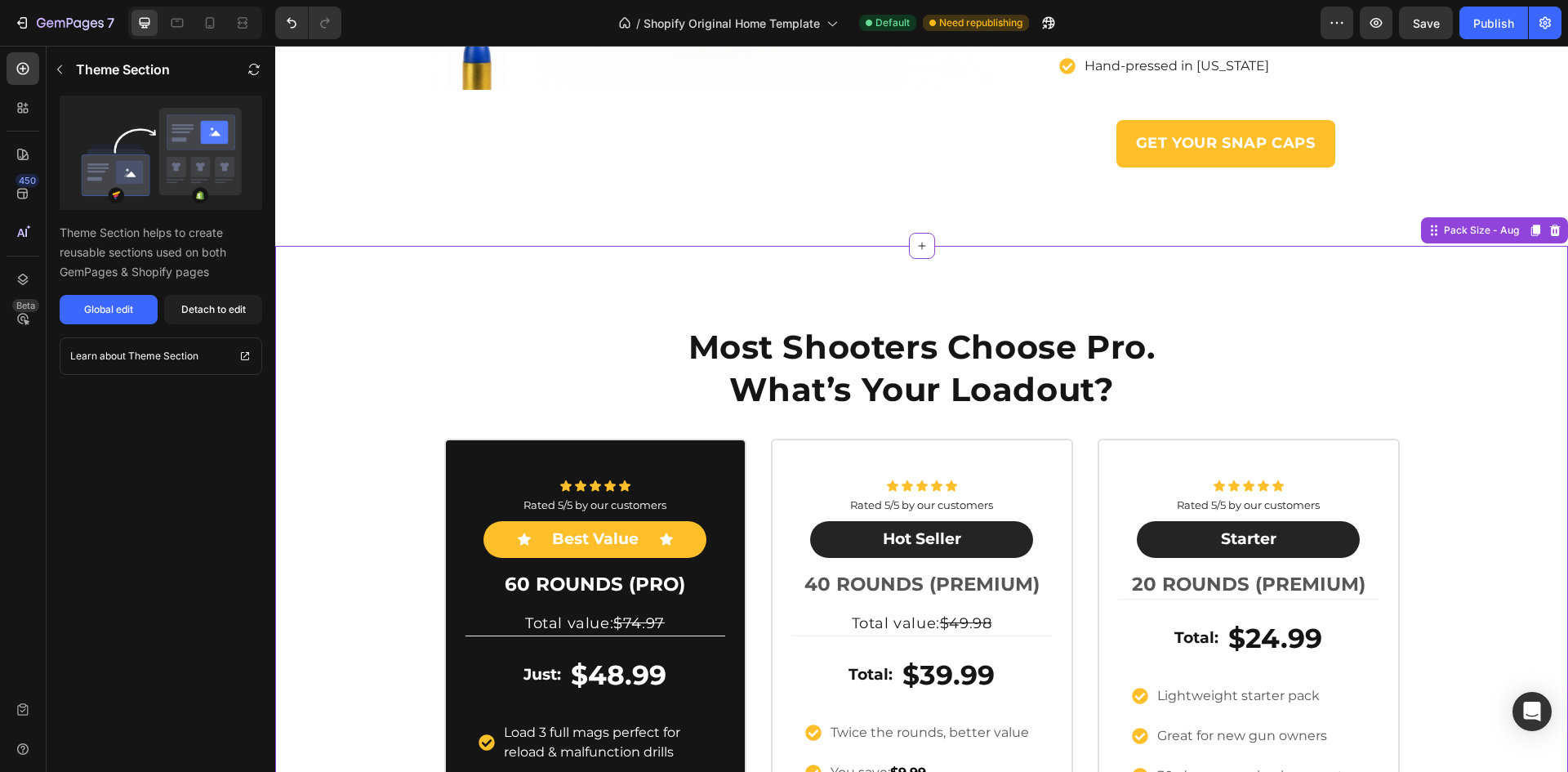
click at [1451, 320] on div "Most Shooters Choose Pro. What’s Your Loadout? Heading Row Icon Icon Icon Icon …" at bounding box center [921, 652] width 1293 height 684
click at [1550, 234] on icon at bounding box center [1556, 230] width 11 height 11
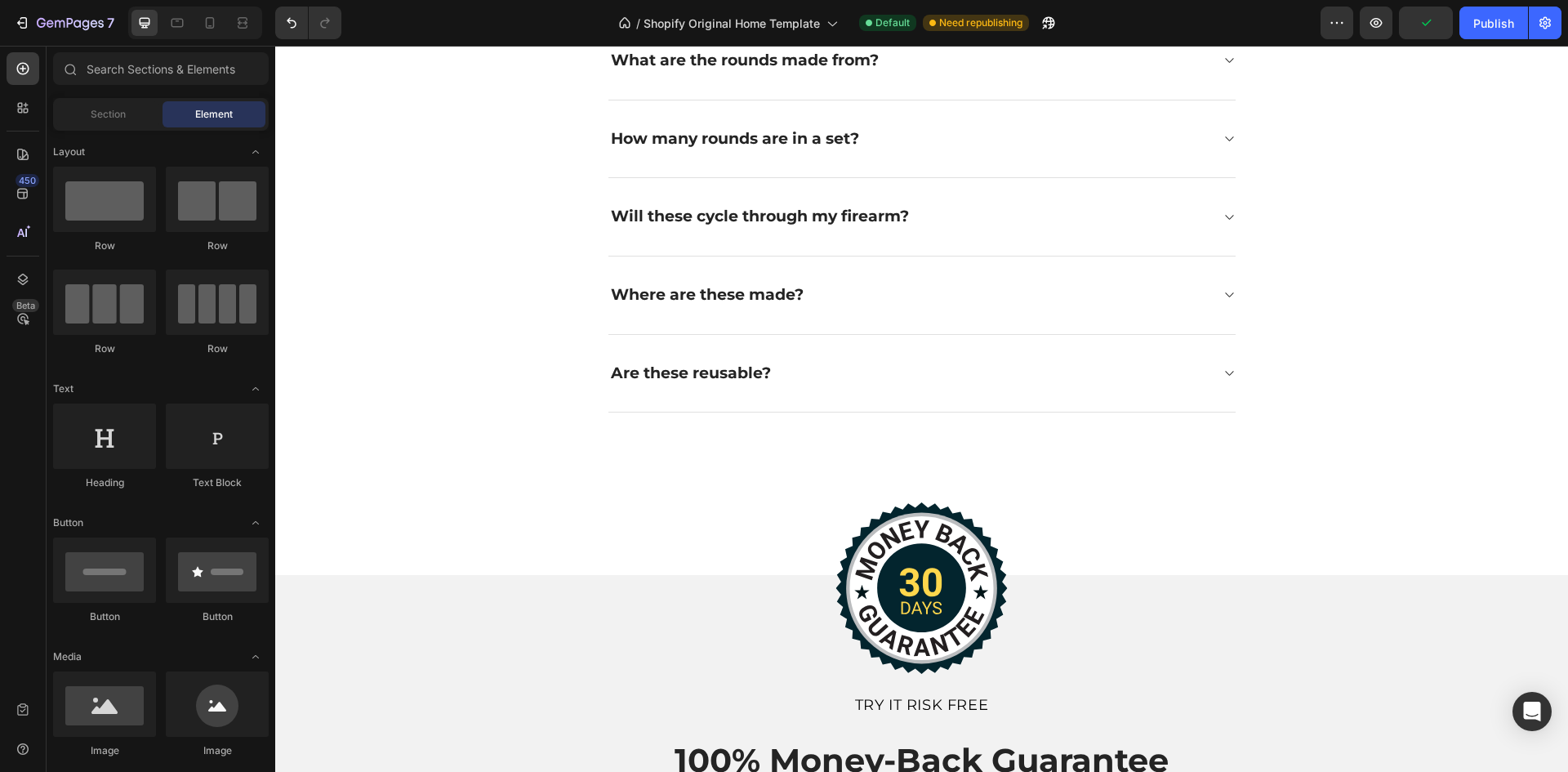
scroll to position [3593, 0]
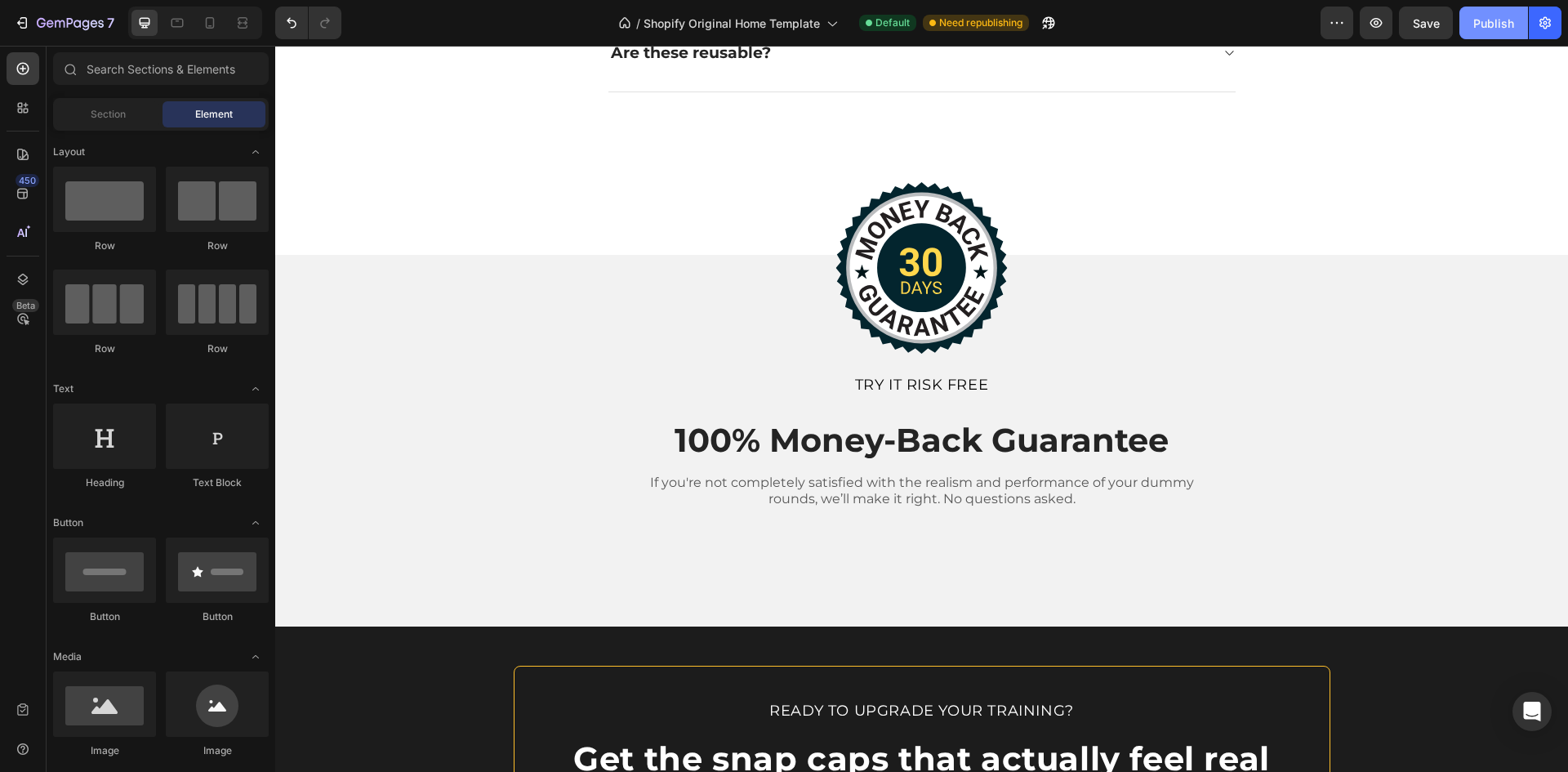
click at [1489, 28] on div "Publish" at bounding box center [1494, 24] width 41 height 18
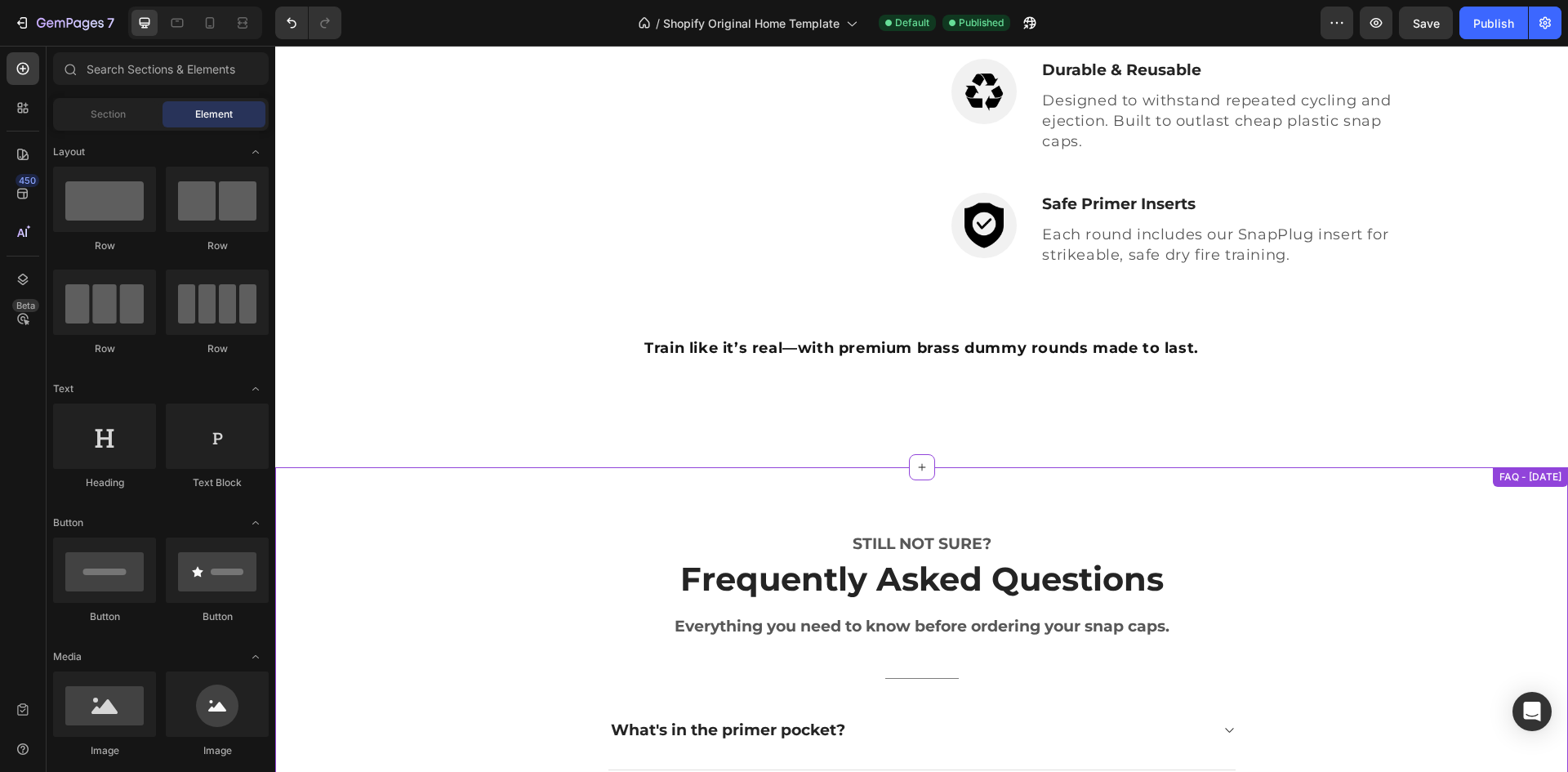
scroll to position [2369, 0]
click at [917, 470] on icon at bounding box center [922, 467] width 13 height 13
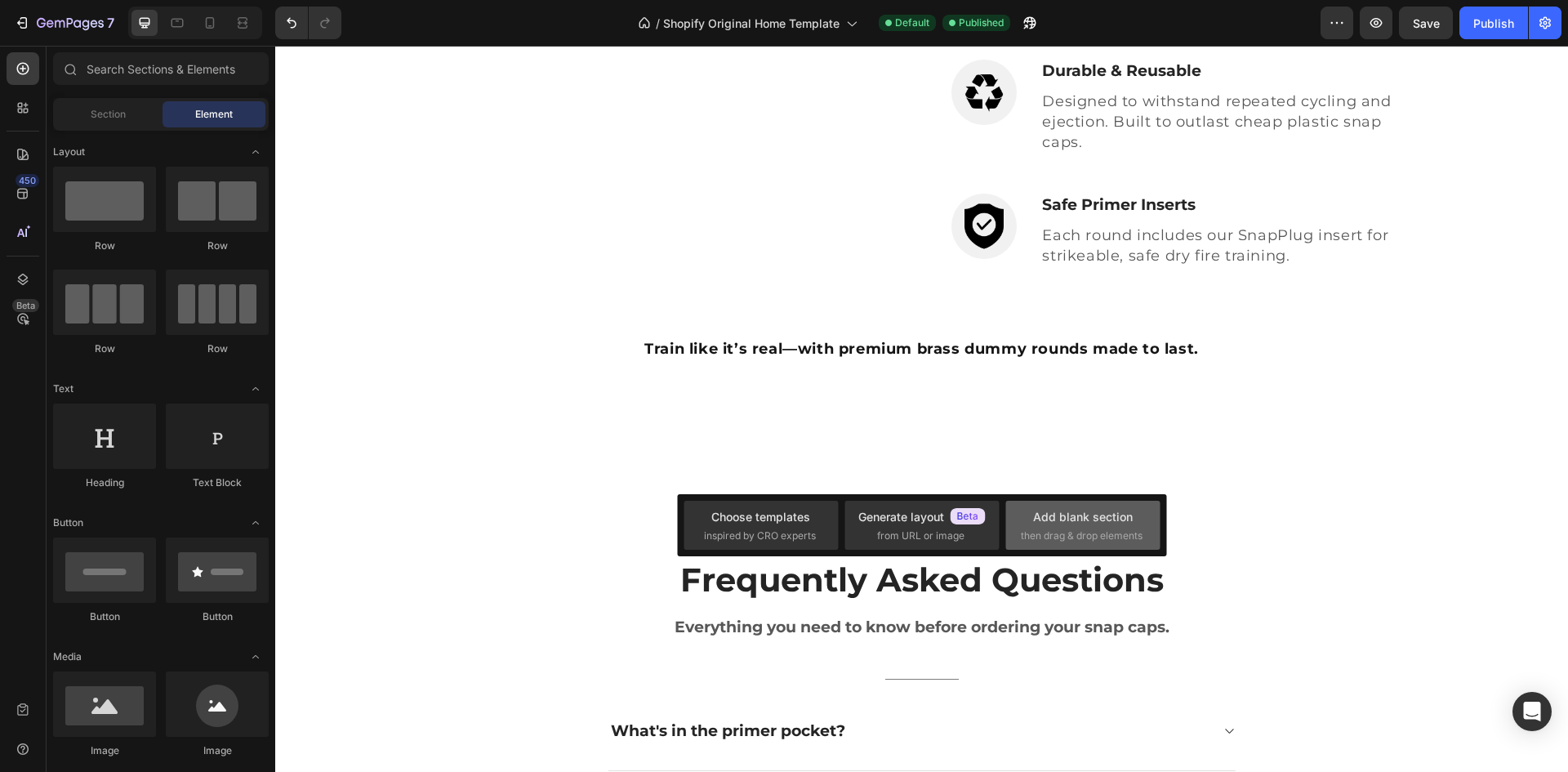
click at [1073, 526] on div "Add blank section then drag & drop elements" at bounding box center [1083, 525] width 124 height 35
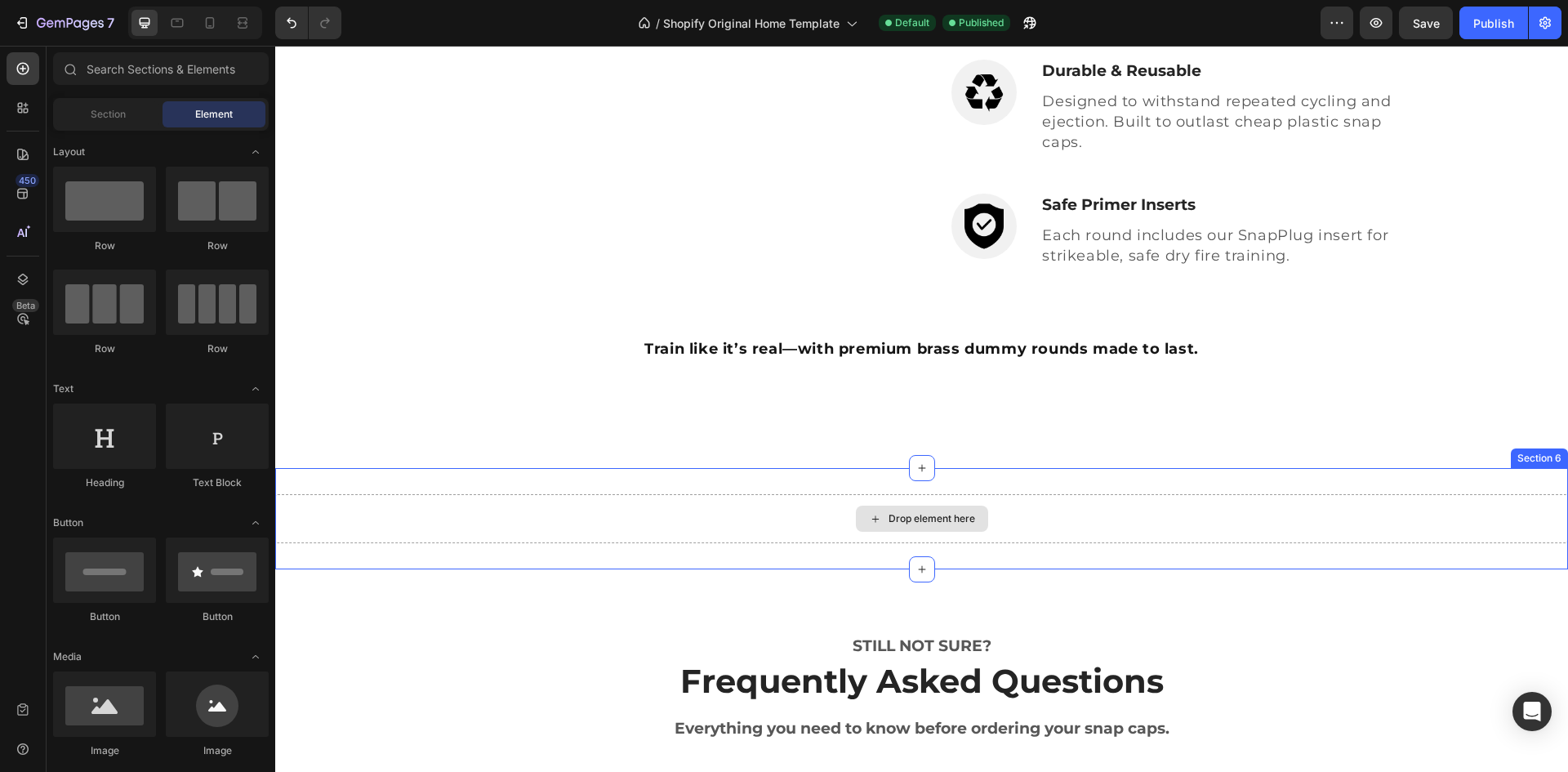
click at [920, 519] on div "Drop element here" at bounding box center [932, 518] width 87 height 13
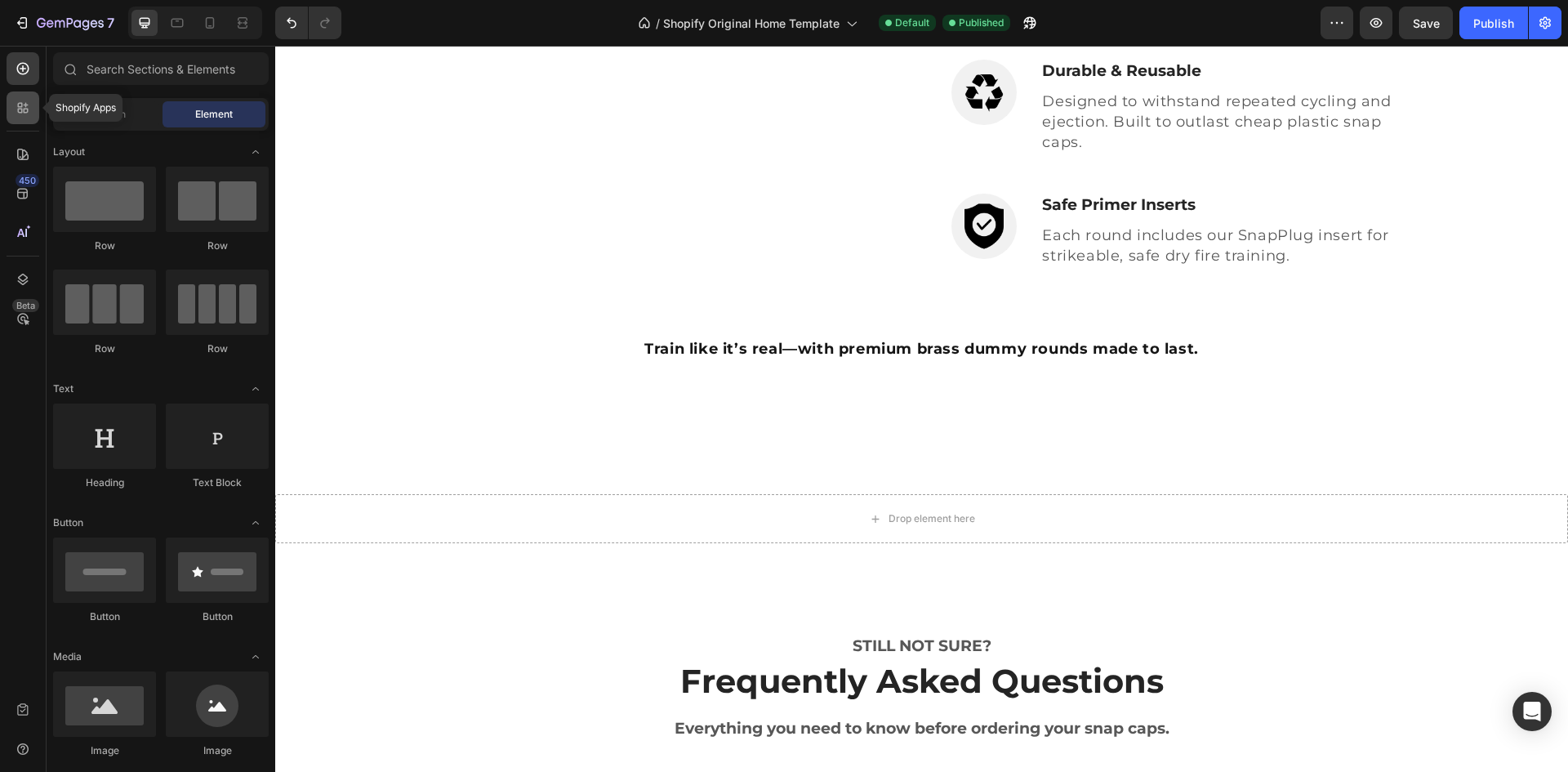
click at [25, 113] on icon at bounding box center [26, 111] width 5 height 5
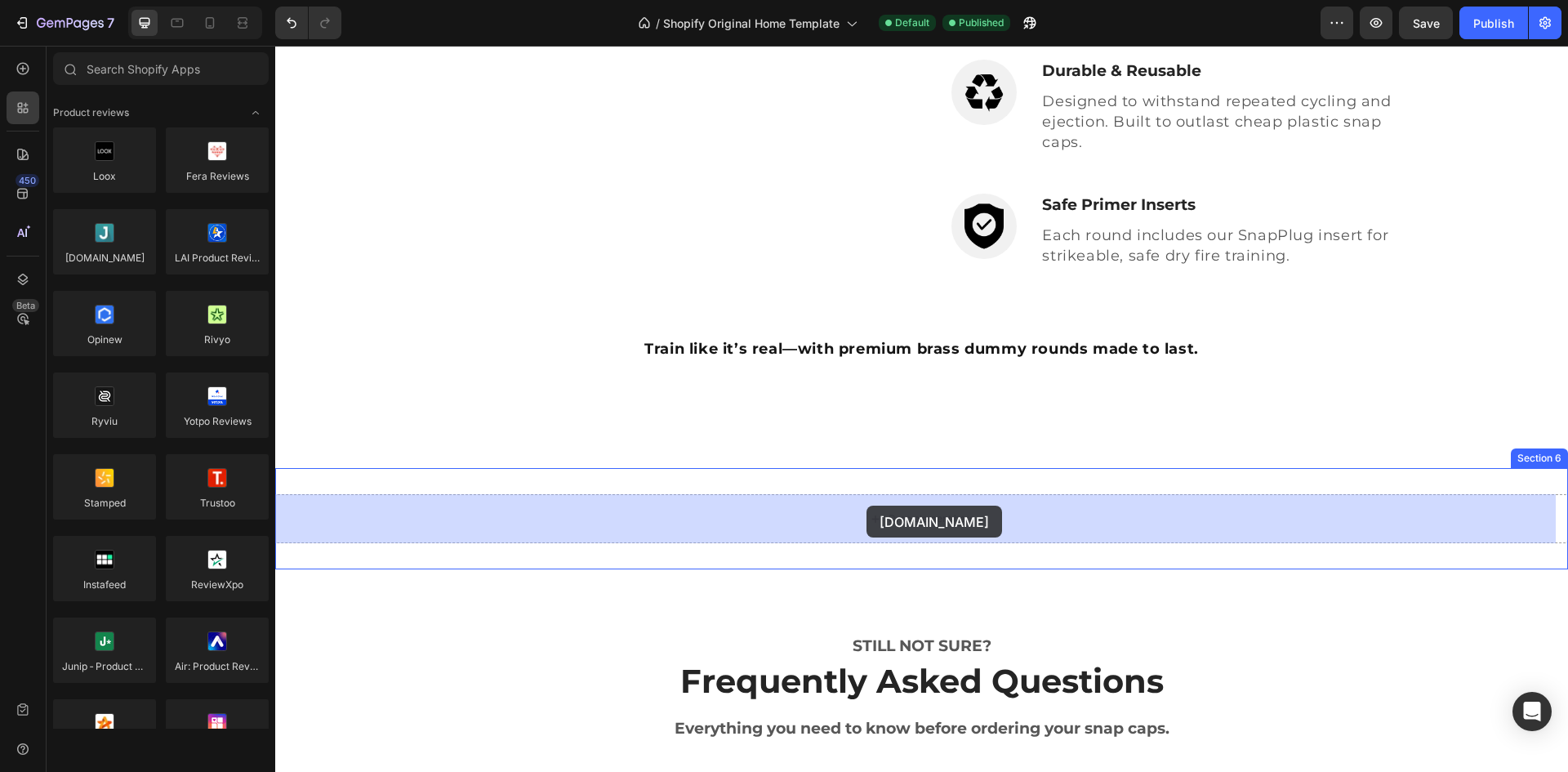
drag, startPoint x: 388, startPoint y: 293, endPoint x: 867, endPoint y: 506, distance: 524.2
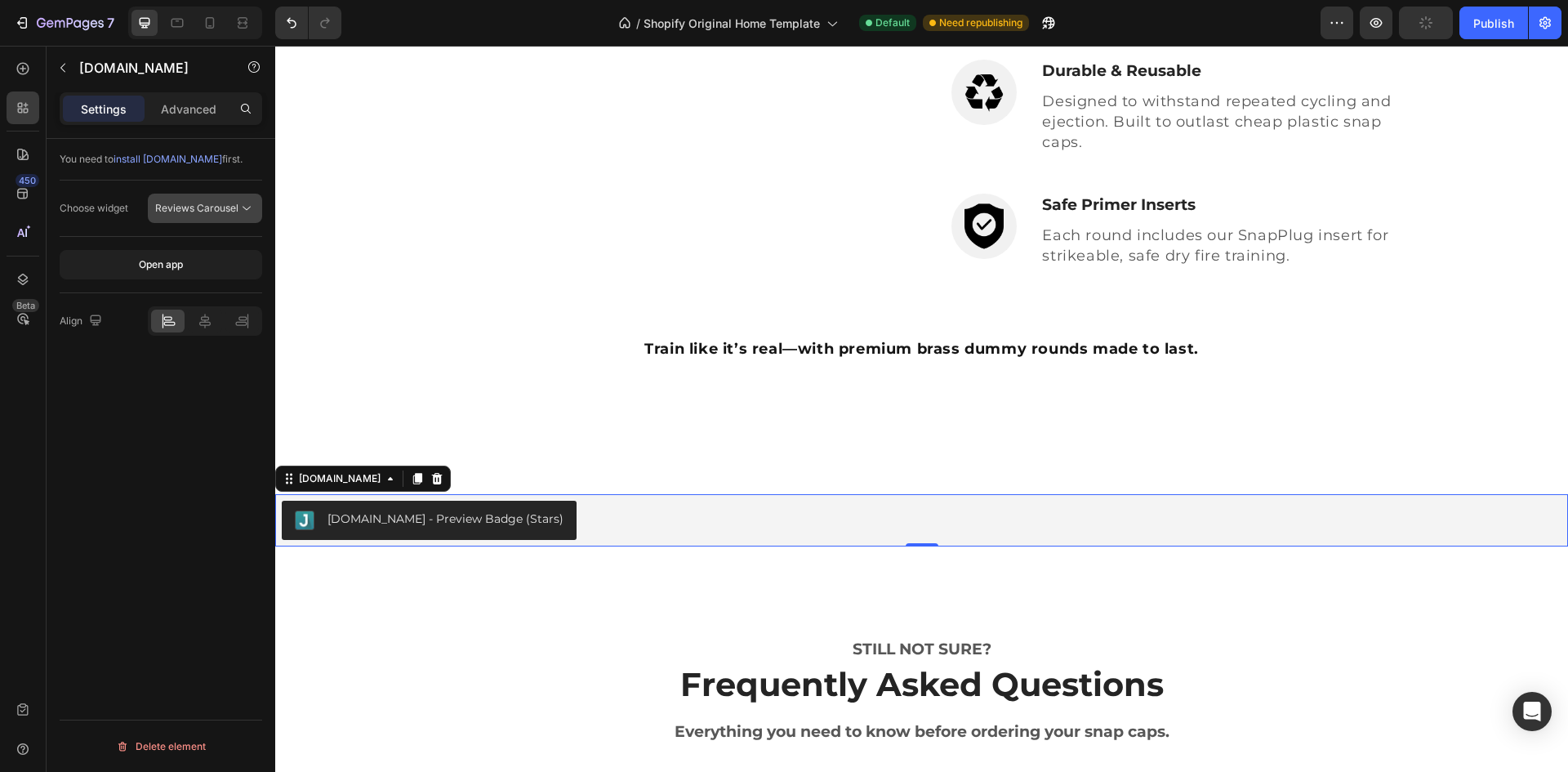
click at [207, 202] on span "Reviews Carousel" at bounding box center [196, 207] width 83 height 12
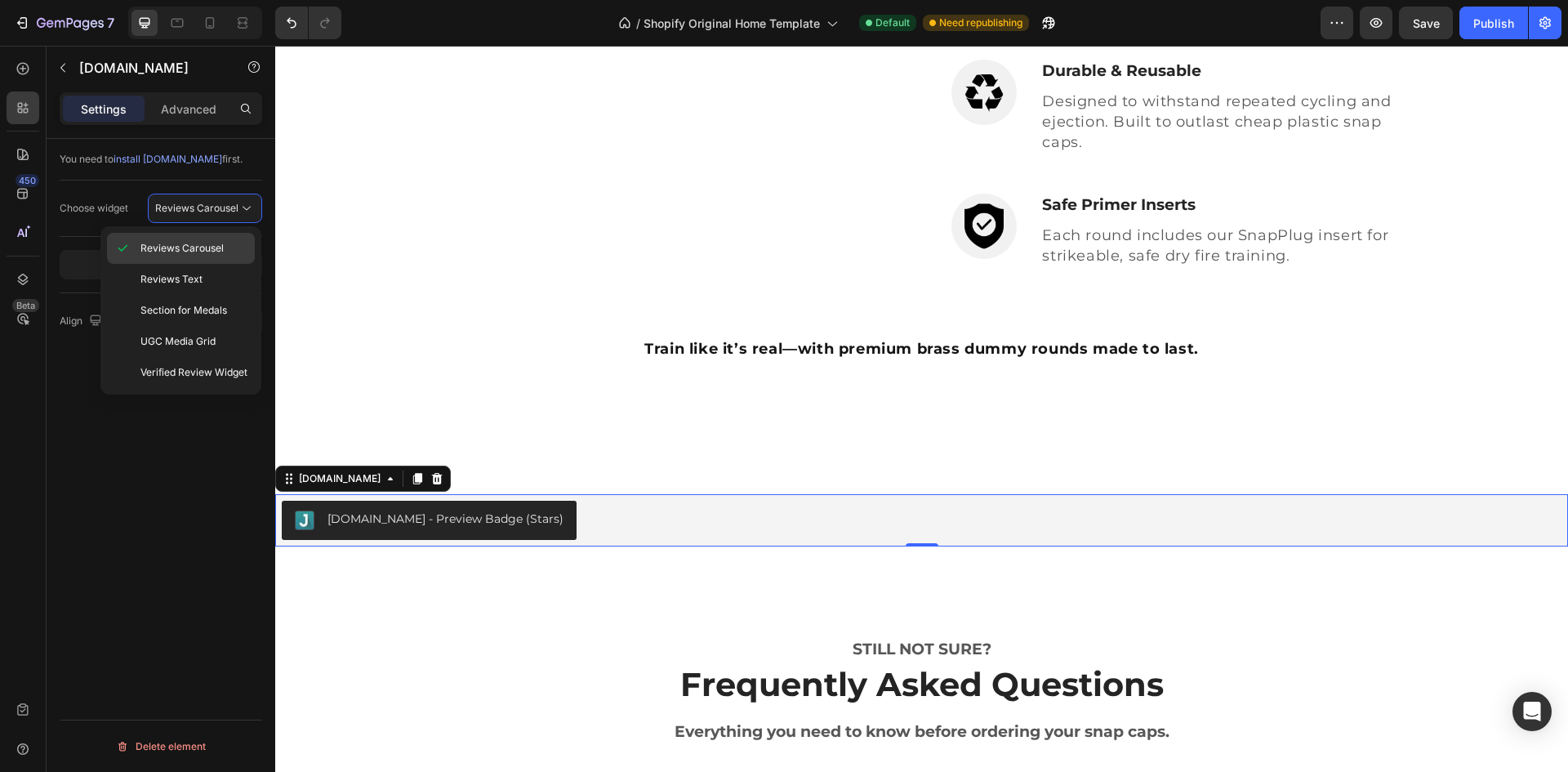
click at [206, 250] on span "Reviews Carousel" at bounding box center [181, 248] width 83 height 15
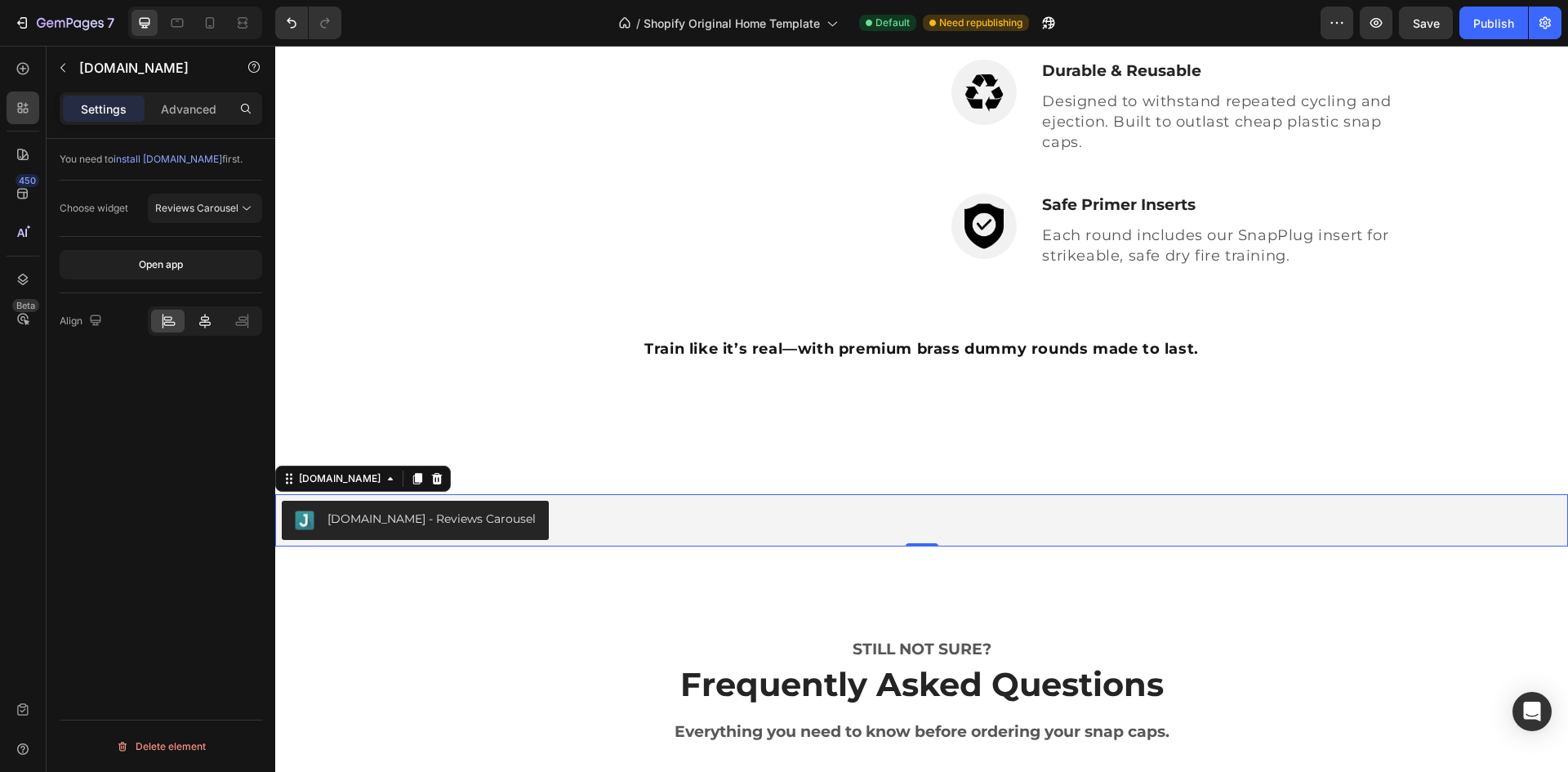
click at [201, 320] on icon at bounding box center [205, 320] width 11 height 15
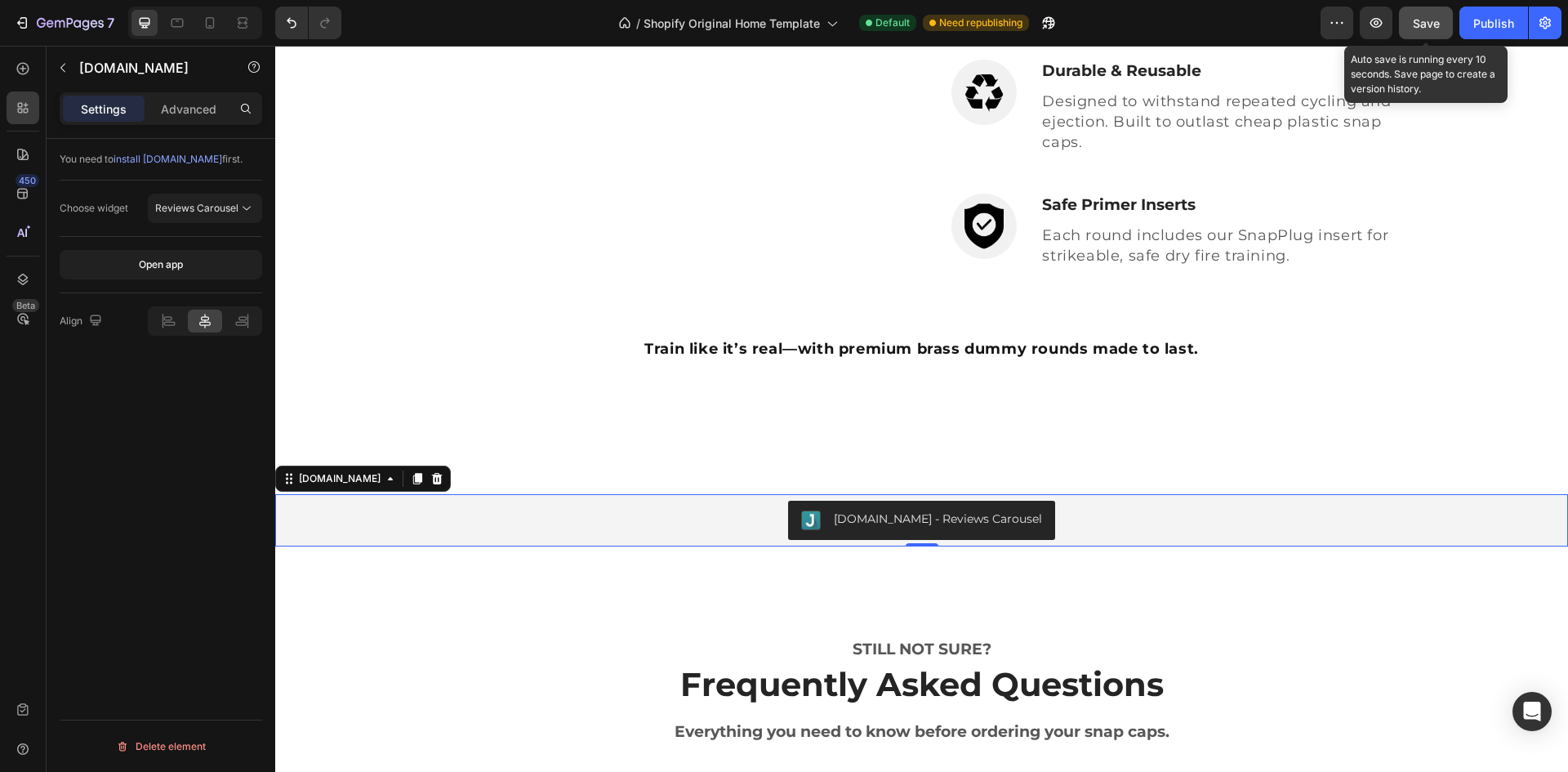
click at [1426, 25] on span "Save" at bounding box center [1426, 24] width 27 height 14
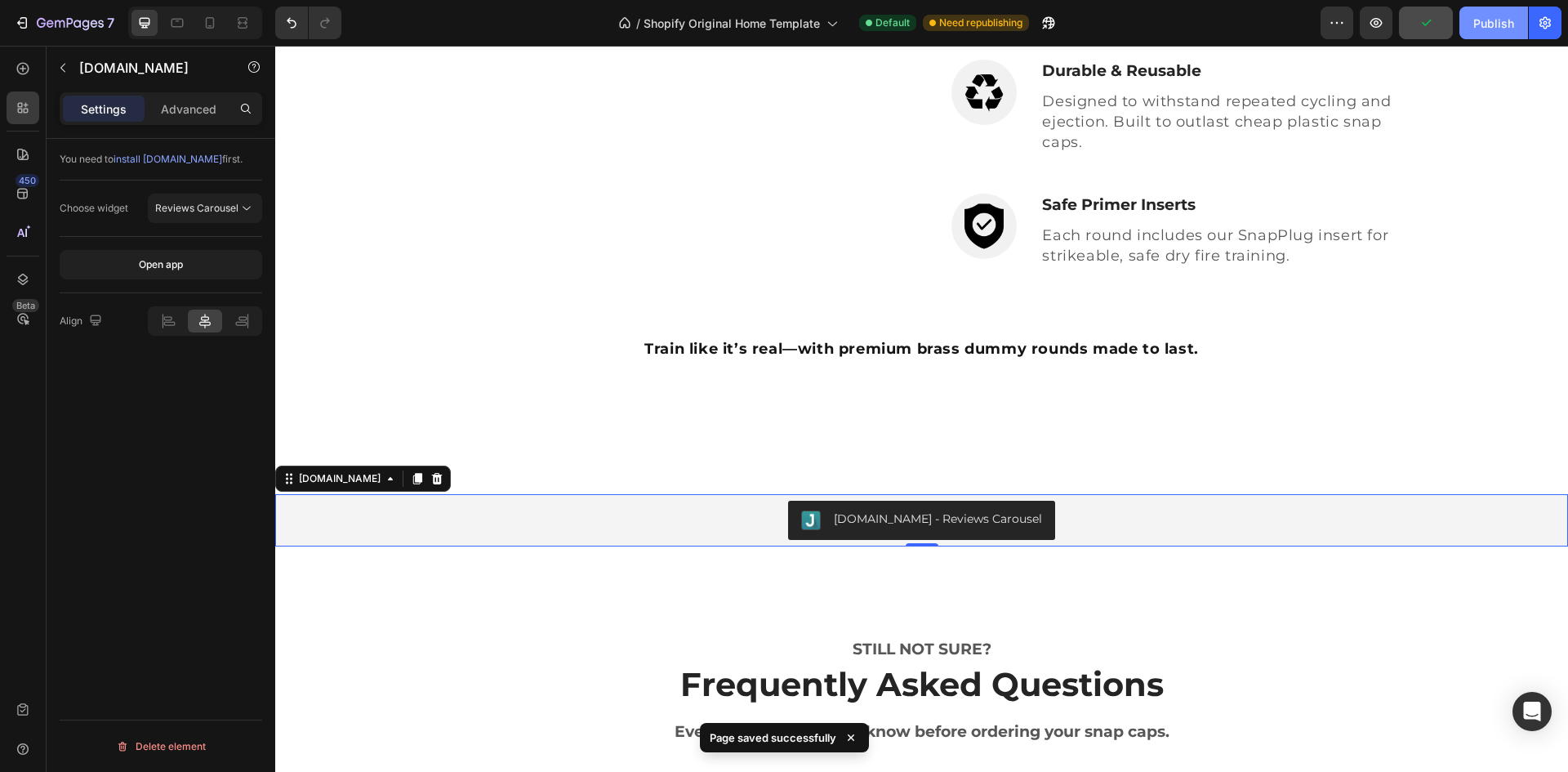
click at [1482, 25] on div "Publish" at bounding box center [1494, 24] width 41 height 18
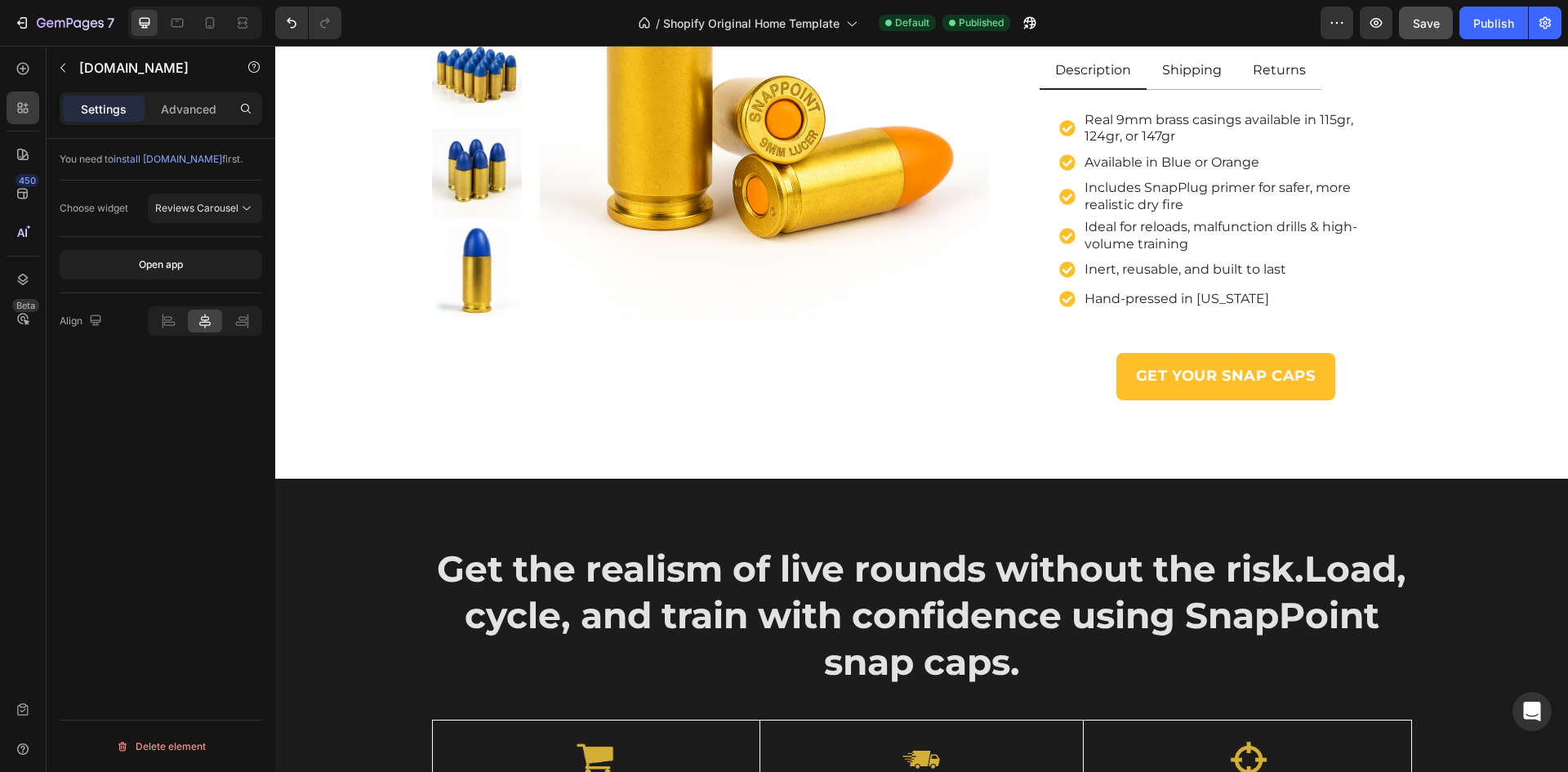
scroll to position [653, 0]
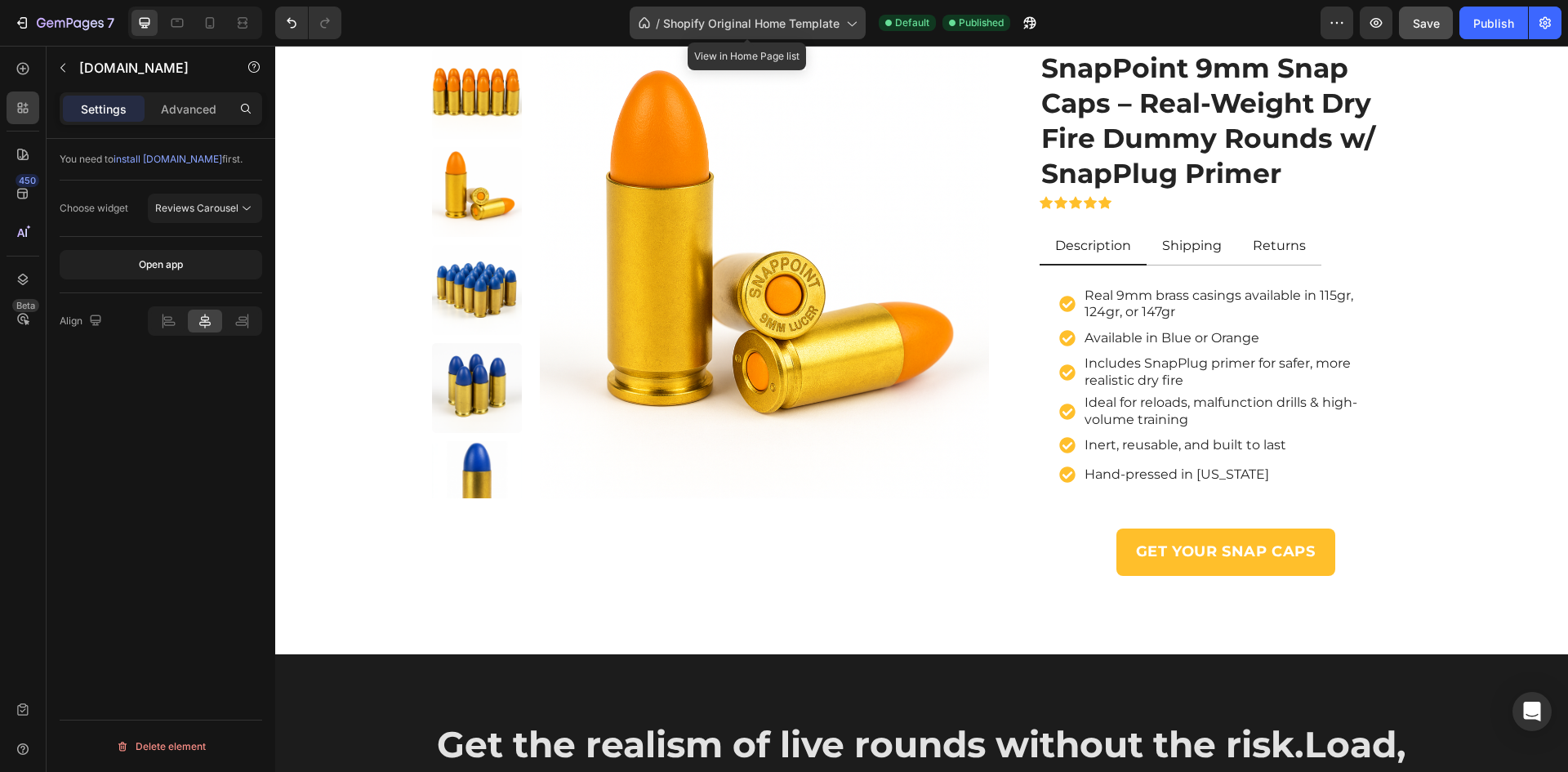
click at [804, 18] on span "Shopify Original Home Template" at bounding box center [752, 24] width 177 height 18
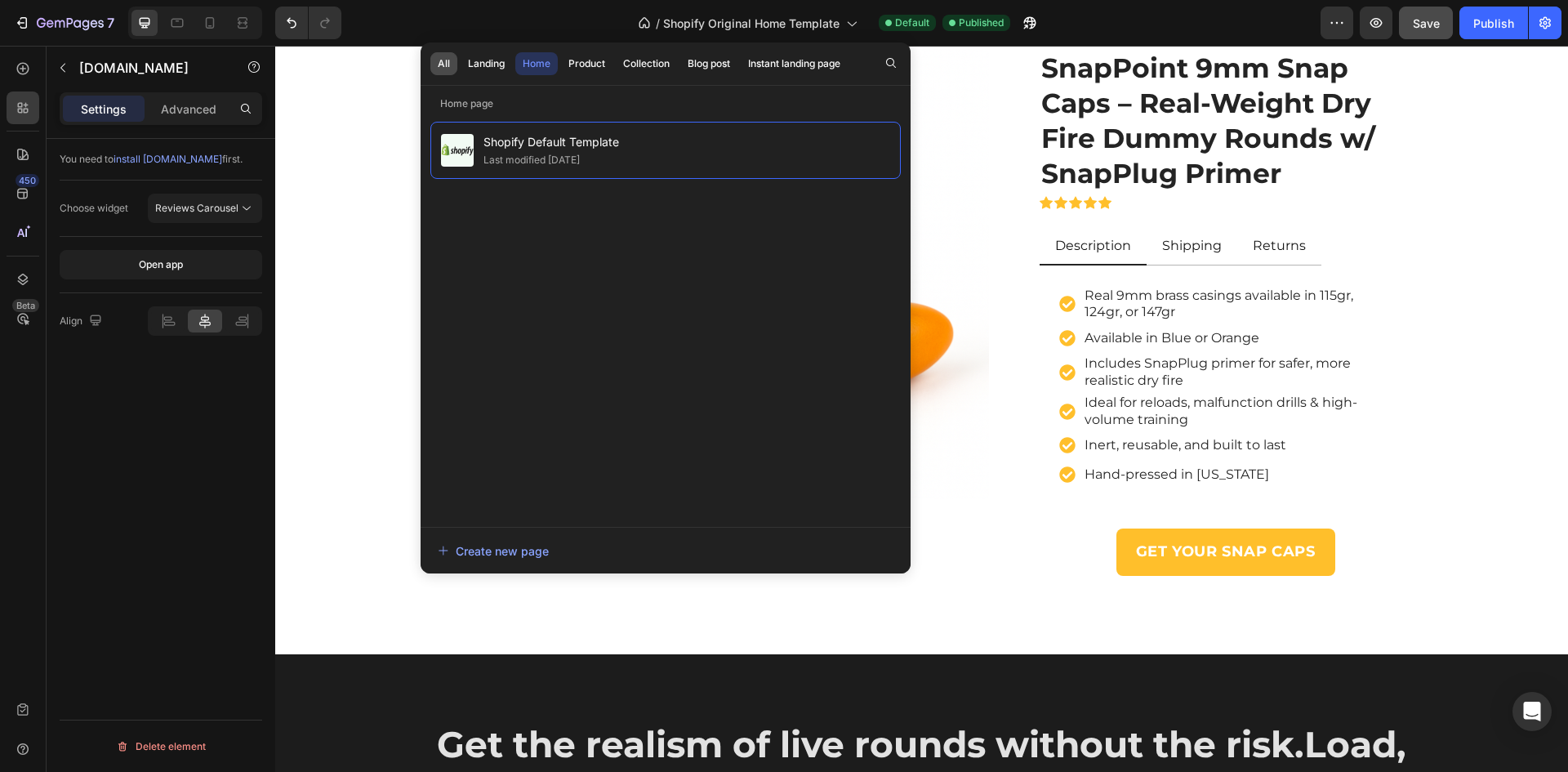
click at [443, 65] on div "All" at bounding box center [444, 63] width 12 height 15
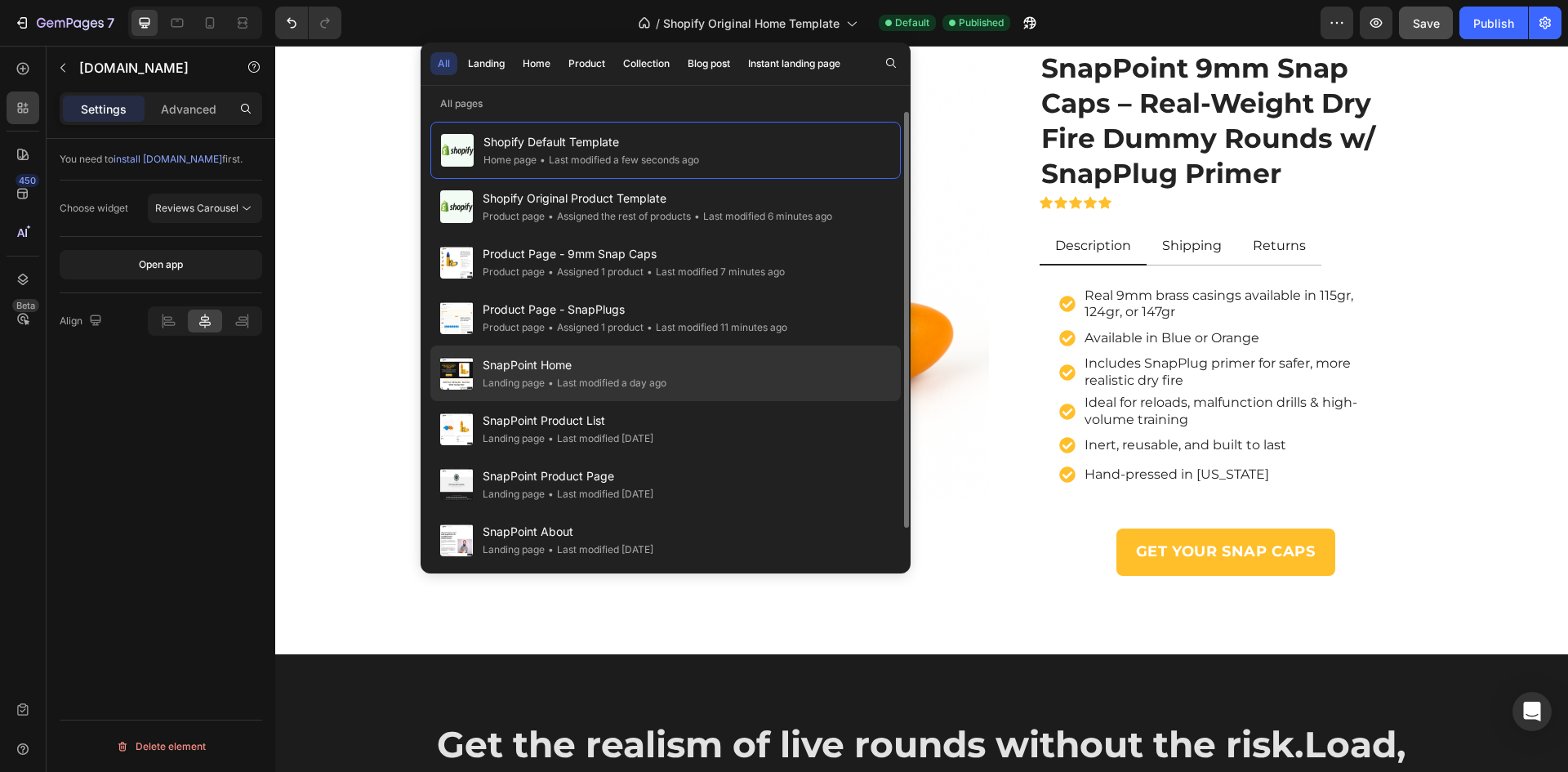
click at [531, 364] on span "SnapPoint Home" at bounding box center [574, 365] width 184 height 19
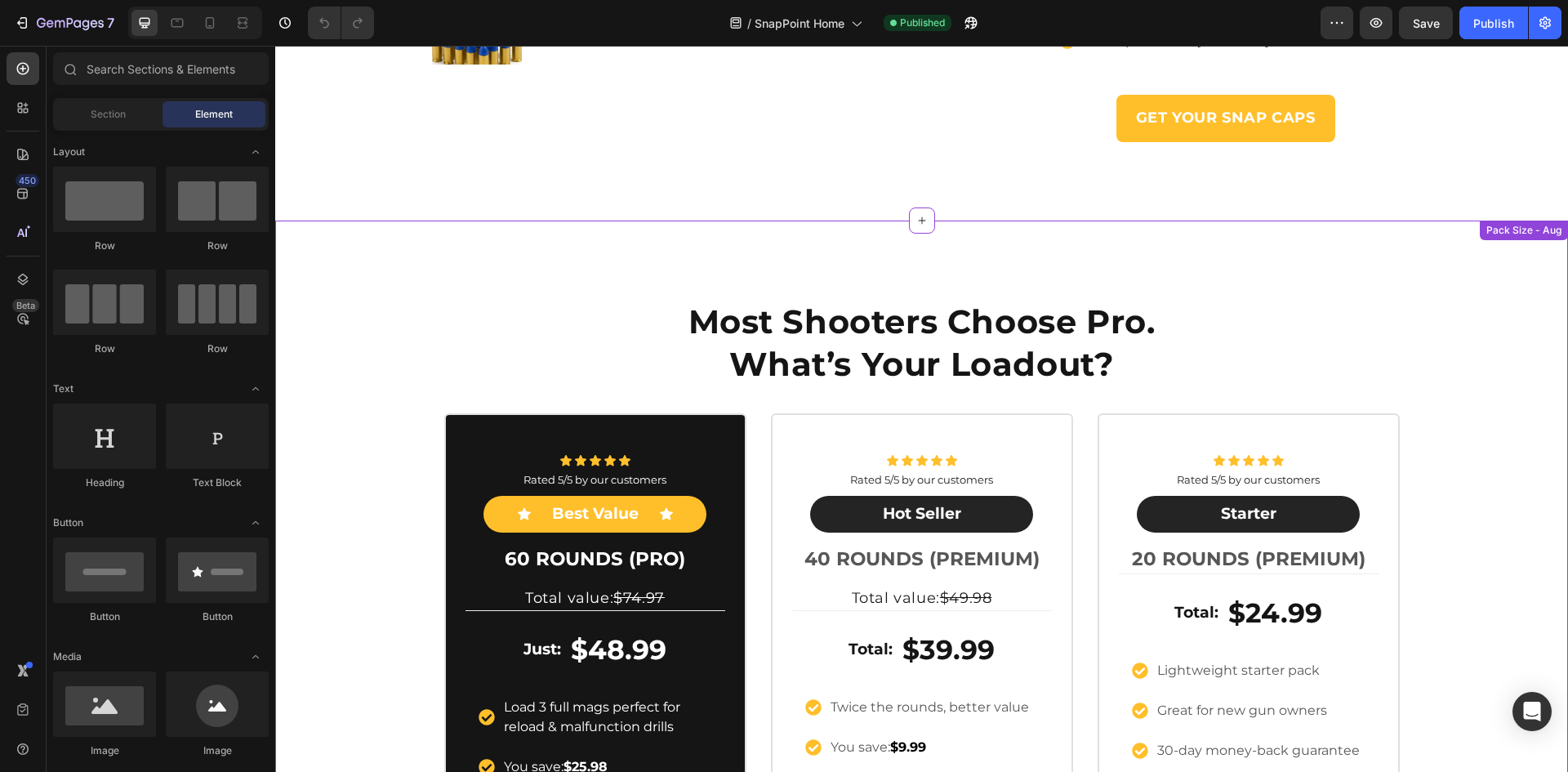
scroll to position [1062, 0]
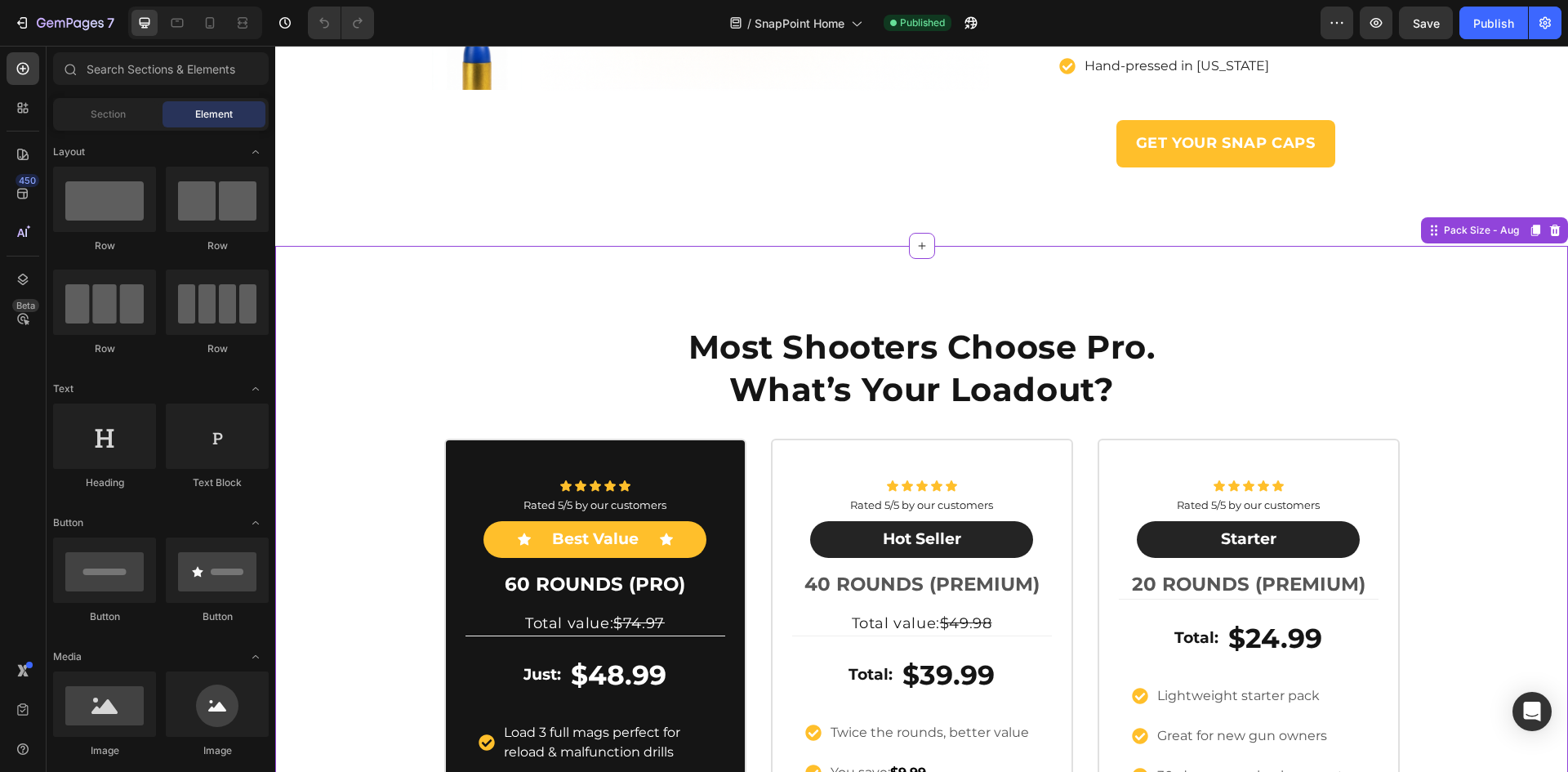
click at [1422, 371] on div "Most Shooters Choose Pro. What’s Your Loadout? Heading Row Icon Icon Icon Icon …" at bounding box center [921, 652] width 1293 height 684
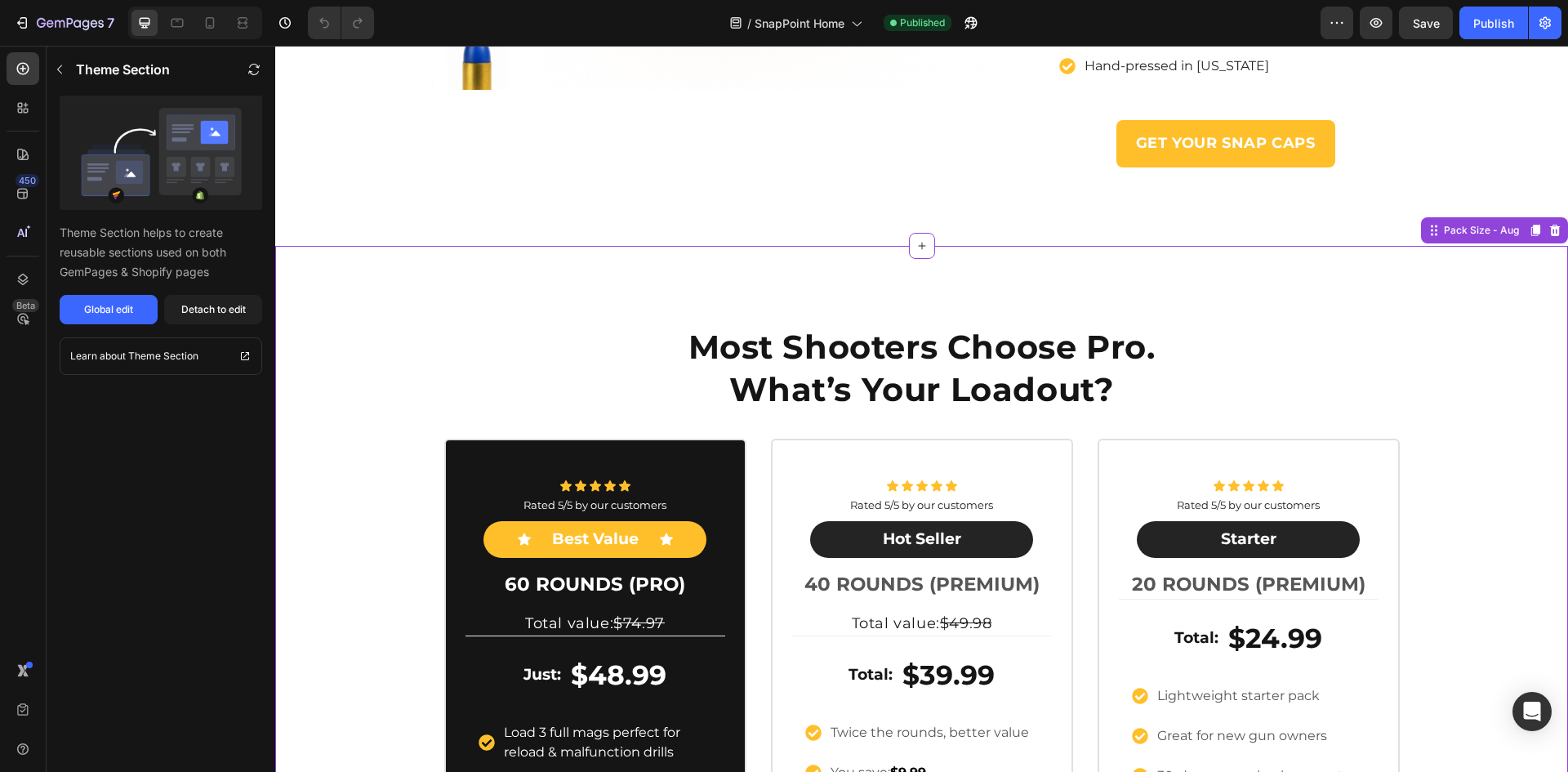
click at [1535, 385] on div "Most Shooters Choose Pro. What’s Your Loadout? Heading Row Icon Icon Icon Icon …" at bounding box center [921, 652] width 1293 height 684
click at [1549, 232] on icon at bounding box center [1555, 230] width 13 height 13
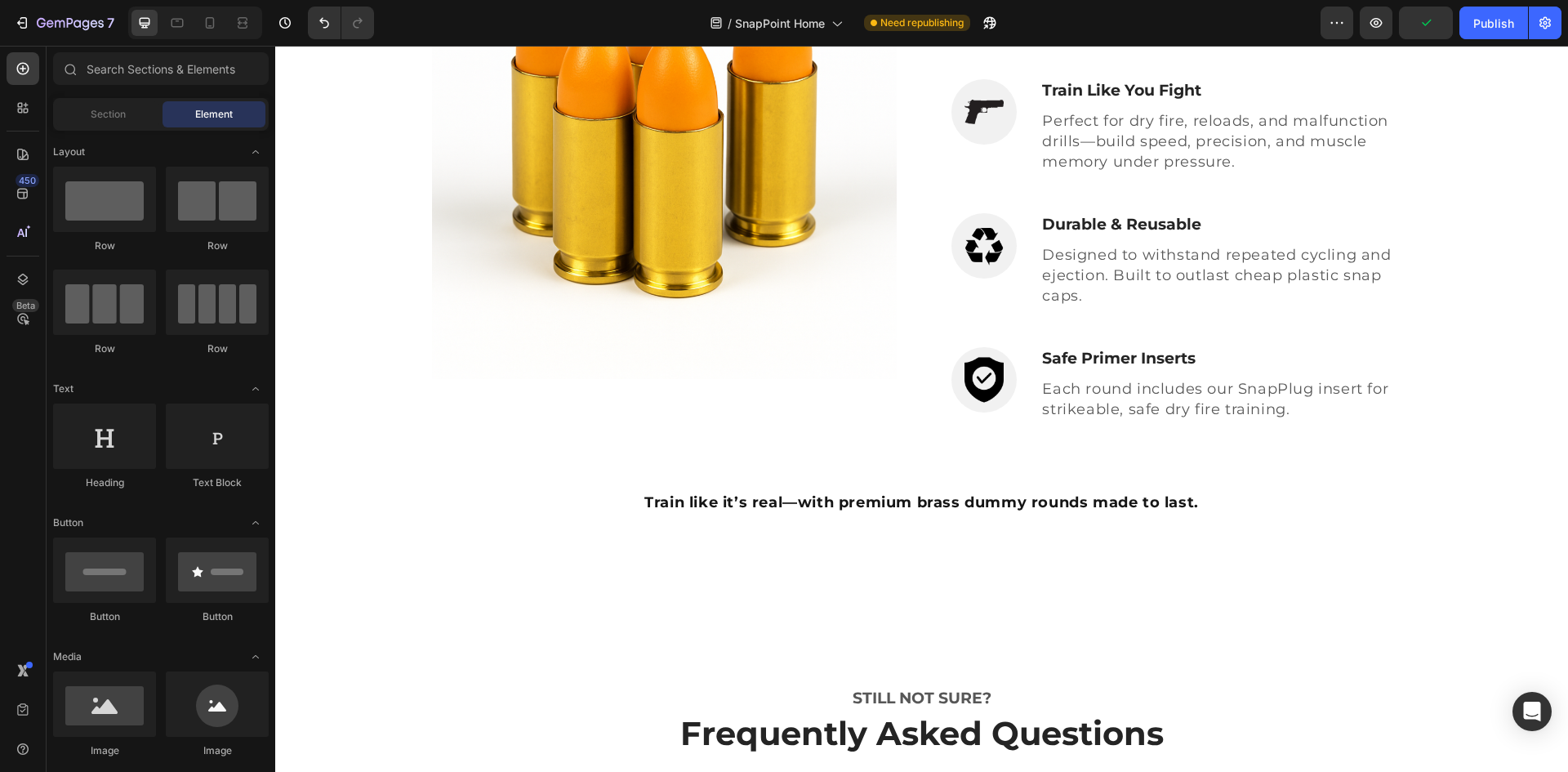
scroll to position [2205, 0]
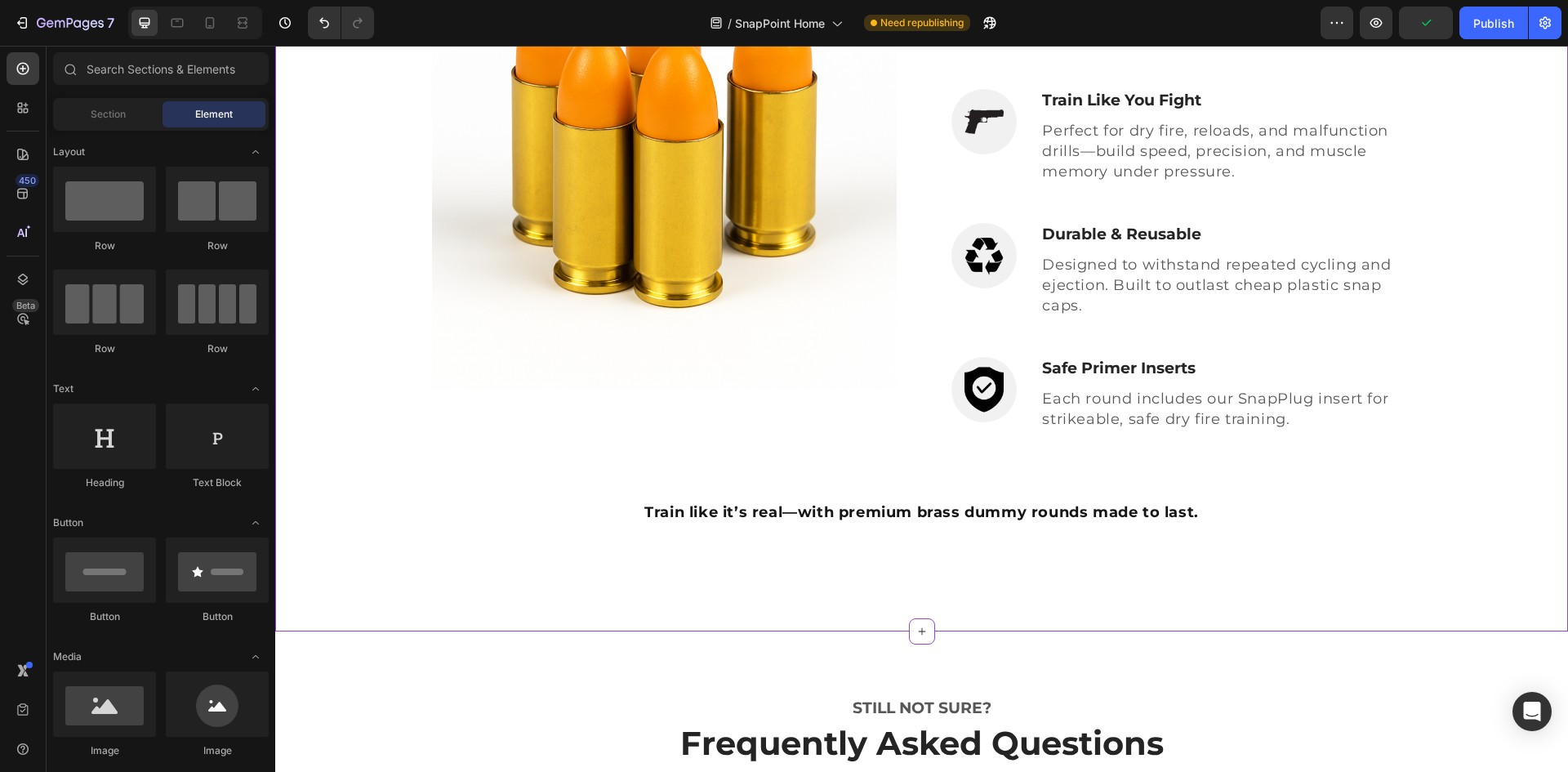
click at [571, 550] on h2 "Train like it’s real—with premium brass dummy rounds made to last." at bounding box center [923, 525] width 954 height 56
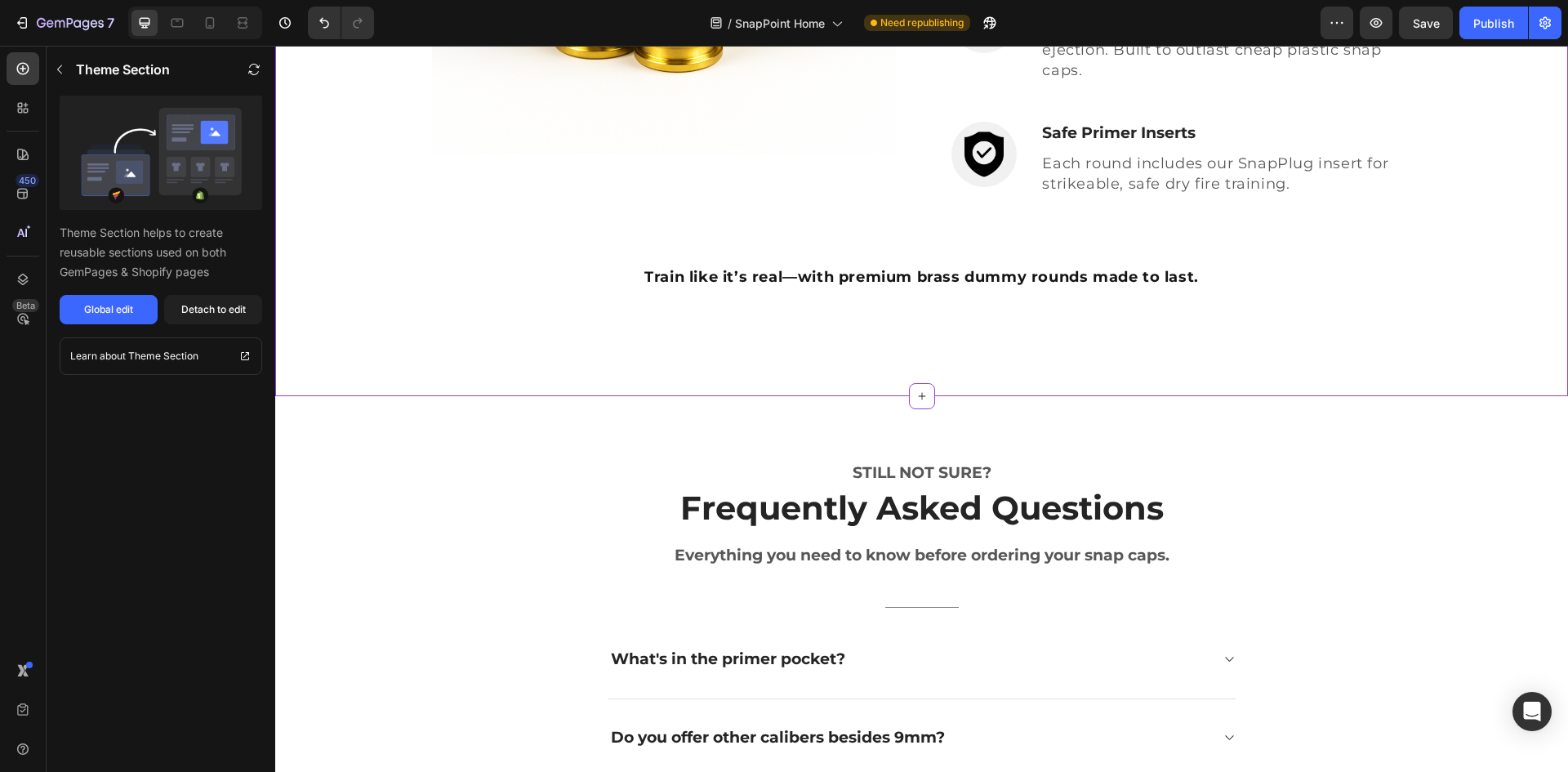
scroll to position [2450, 0]
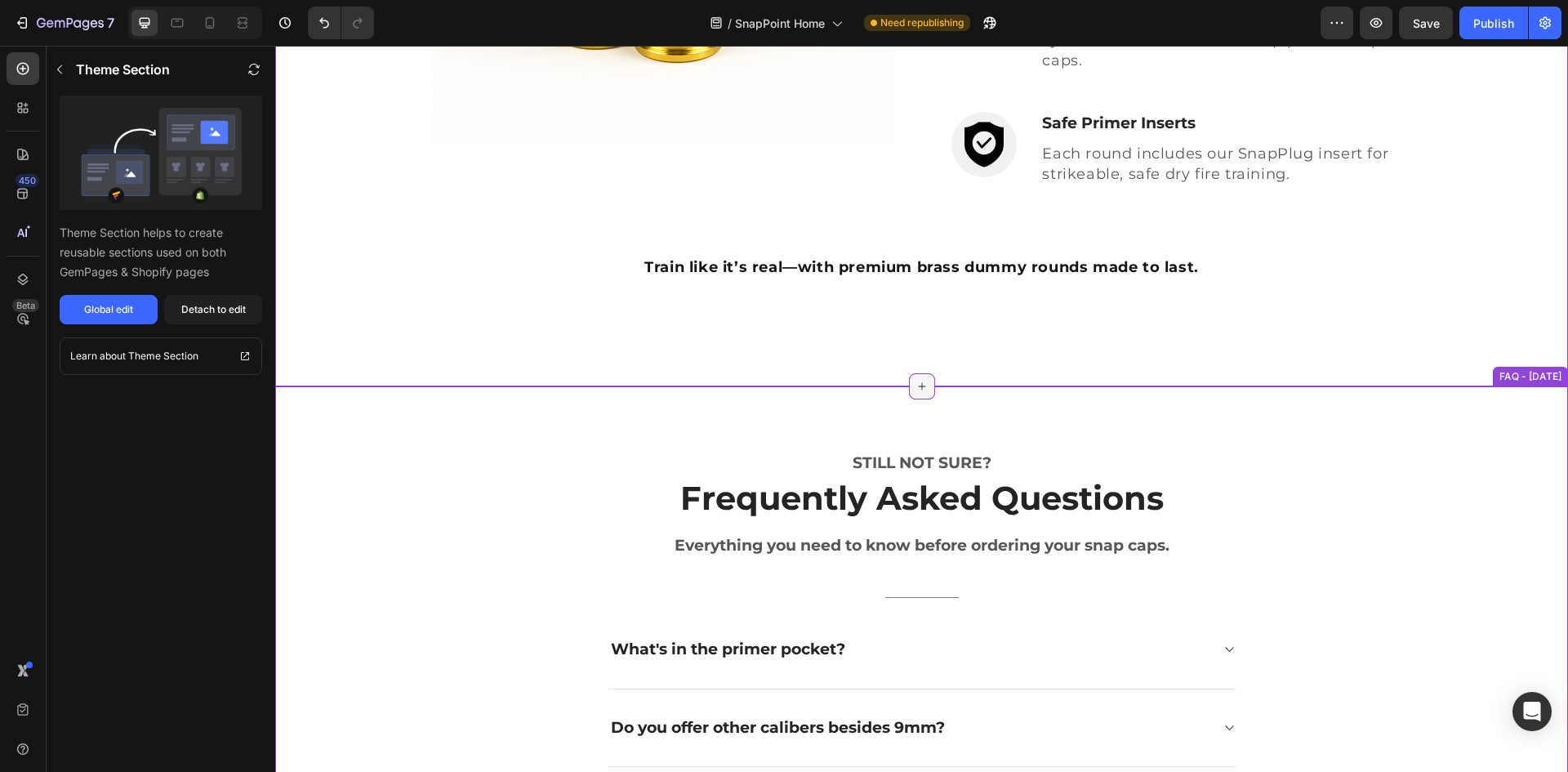
click at [920, 382] on icon at bounding box center [922, 386] width 13 height 13
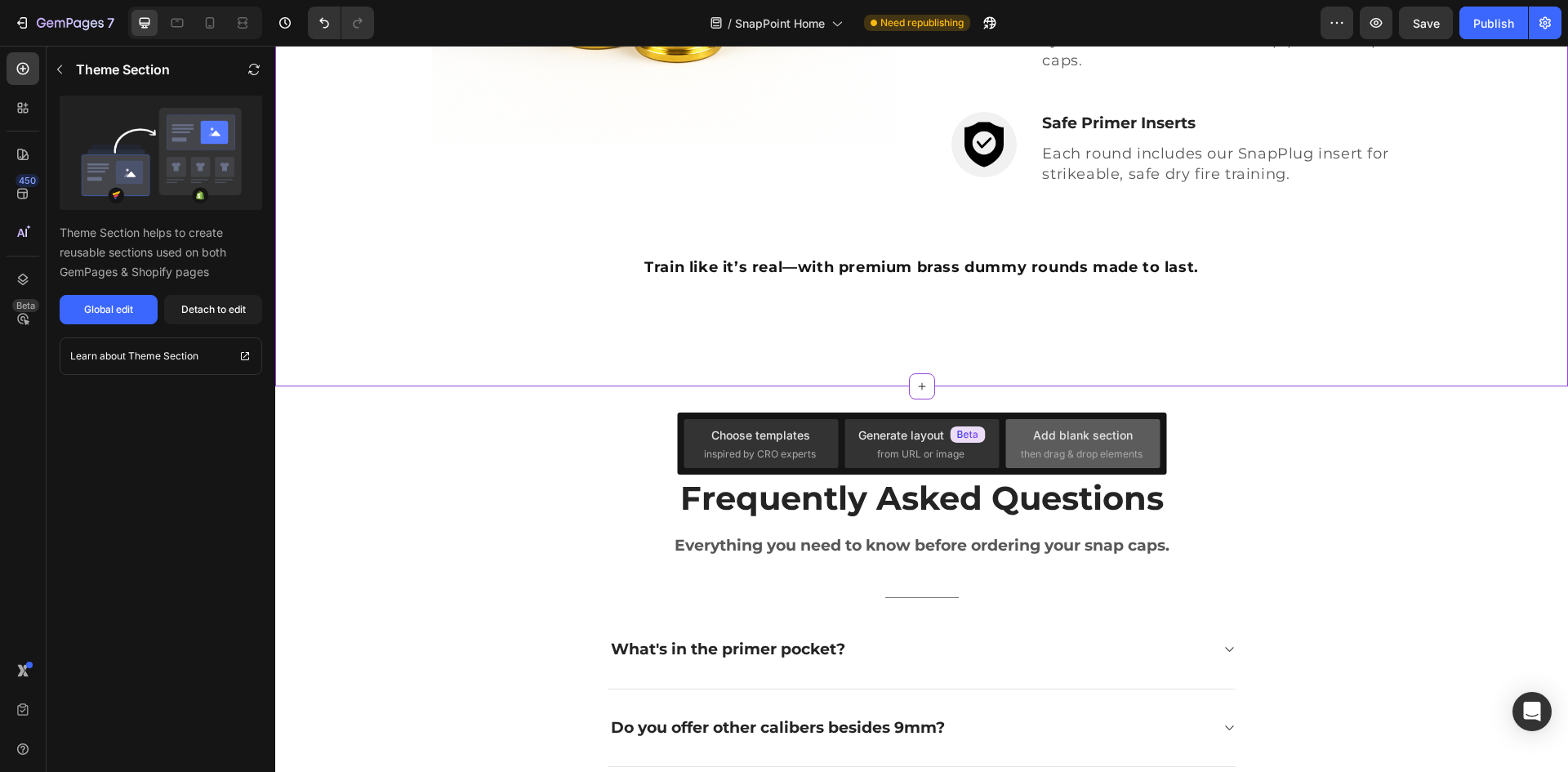
click at [1084, 446] on span "then drag & drop elements" at bounding box center [1081, 453] width 122 height 15
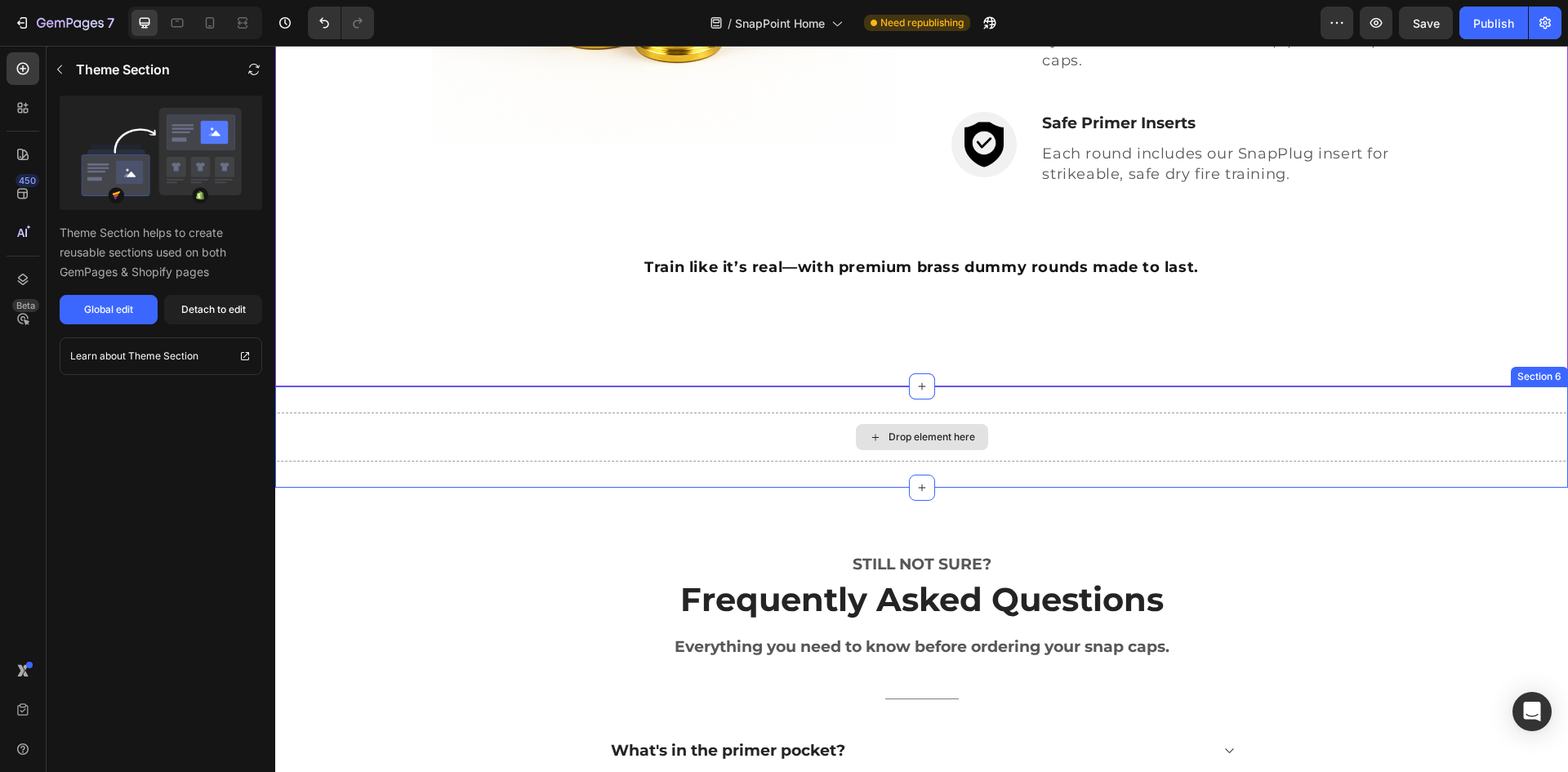
click at [917, 438] on div "Drop element here" at bounding box center [932, 437] width 87 height 13
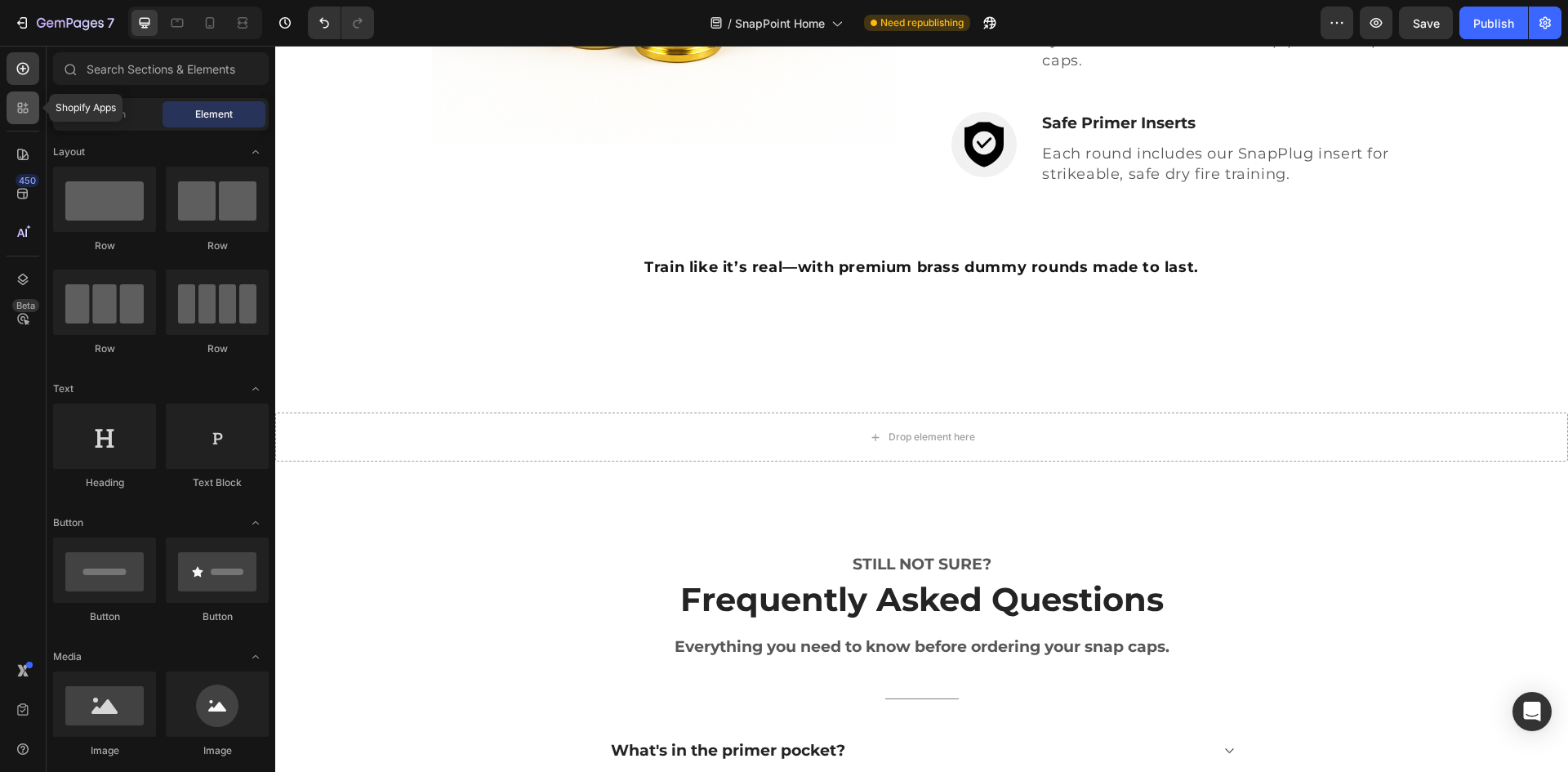
click at [17, 108] on icon at bounding box center [23, 108] width 17 height 17
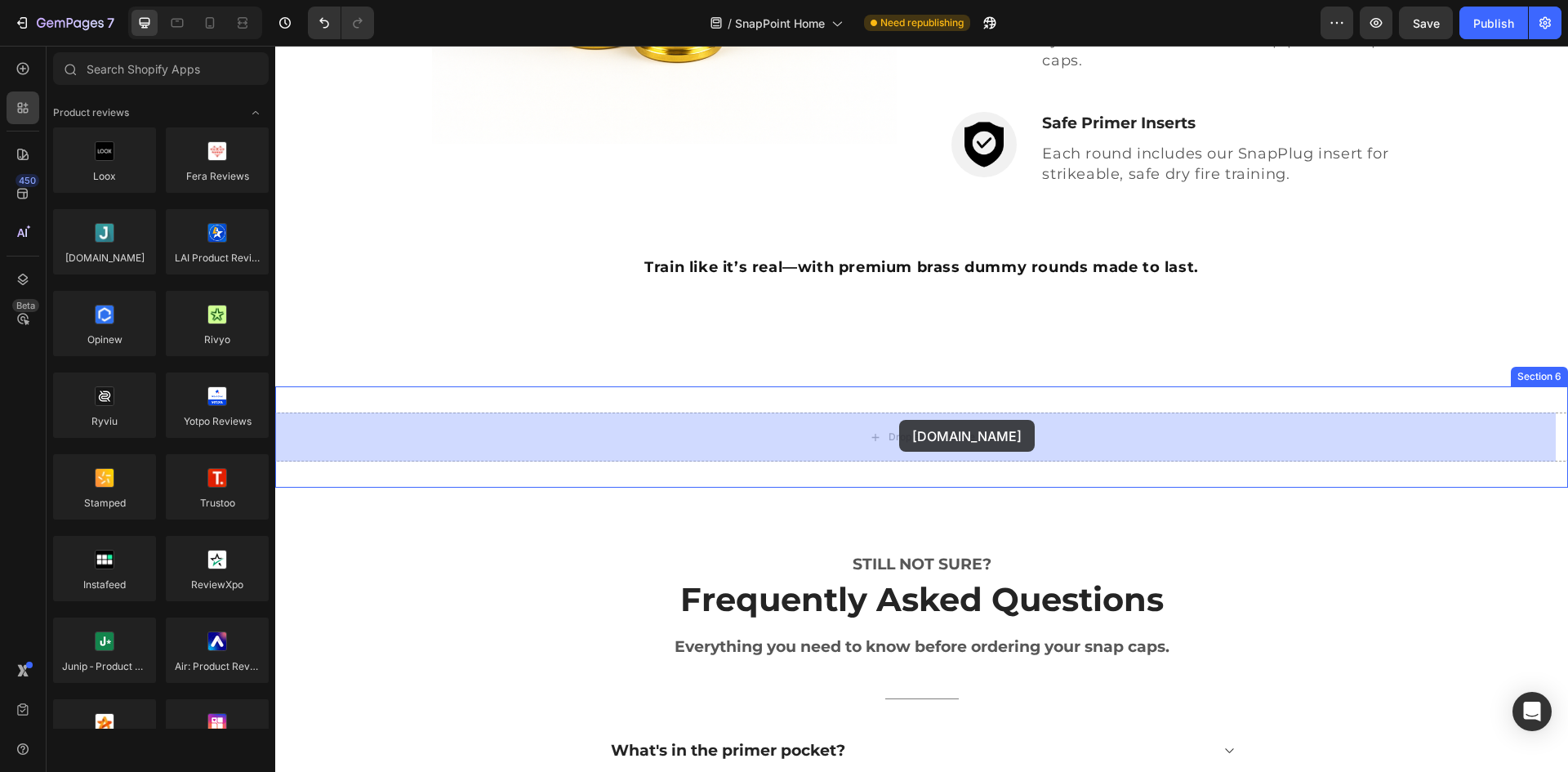
drag, startPoint x: 377, startPoint y: 303, endPoint x: 899, endPoint y: 420, distance: 535.0
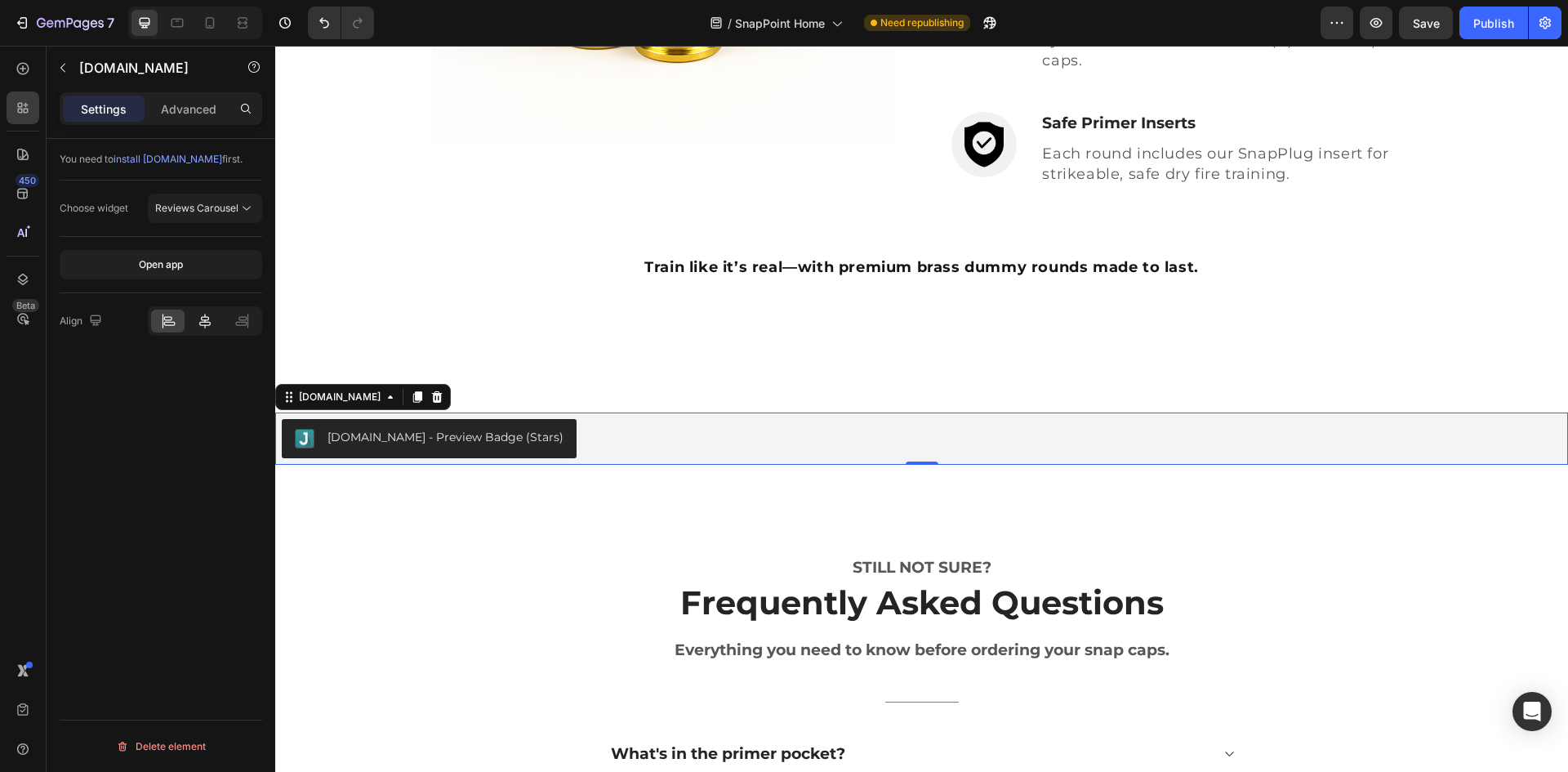
click at [208, 323] on icon at bounding box center [205, 320] width 17 height 17
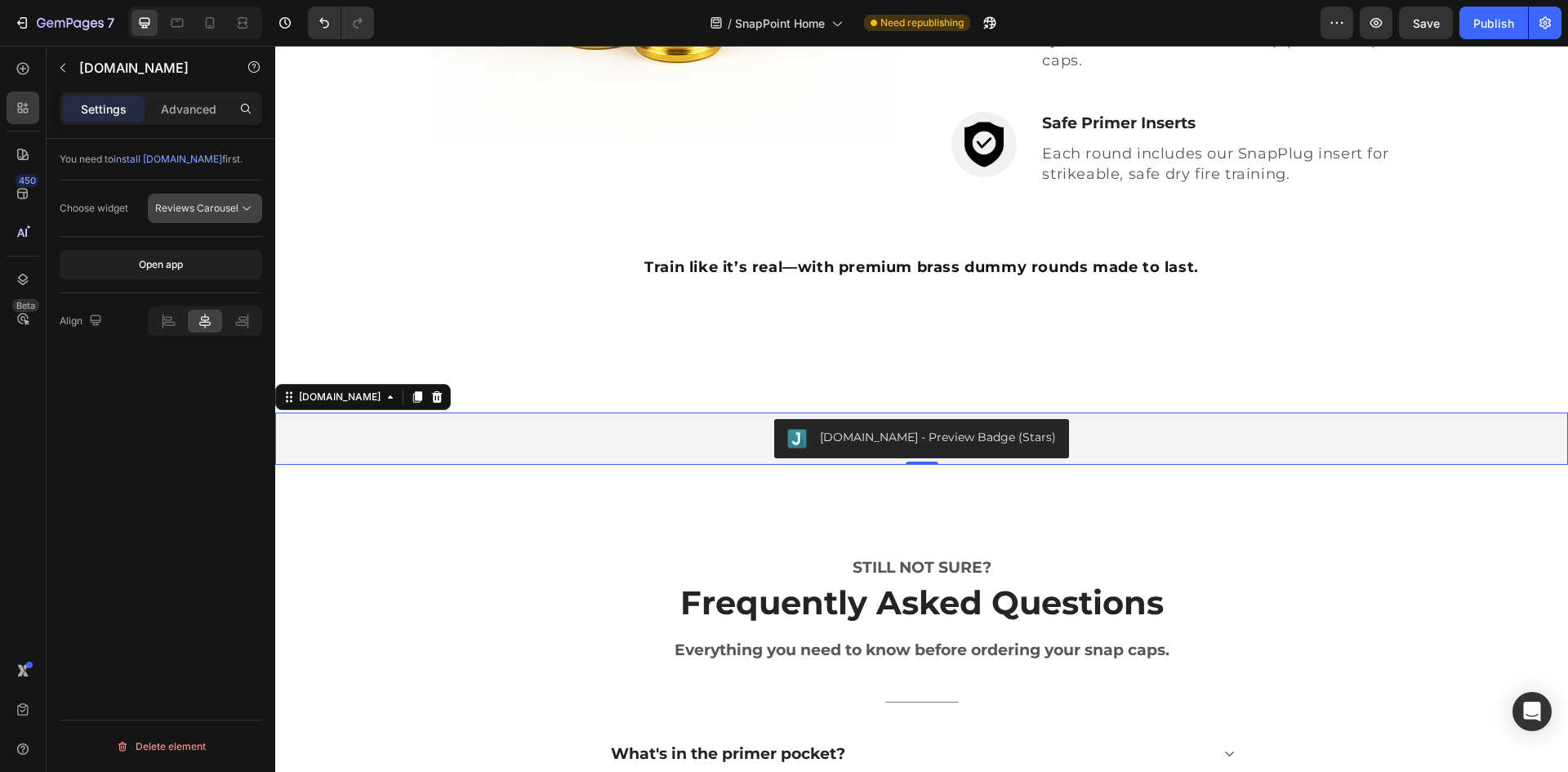
click at [218, 205] on span "Reviews Carousel" at bounding box center [196, 207] width 83 height 12
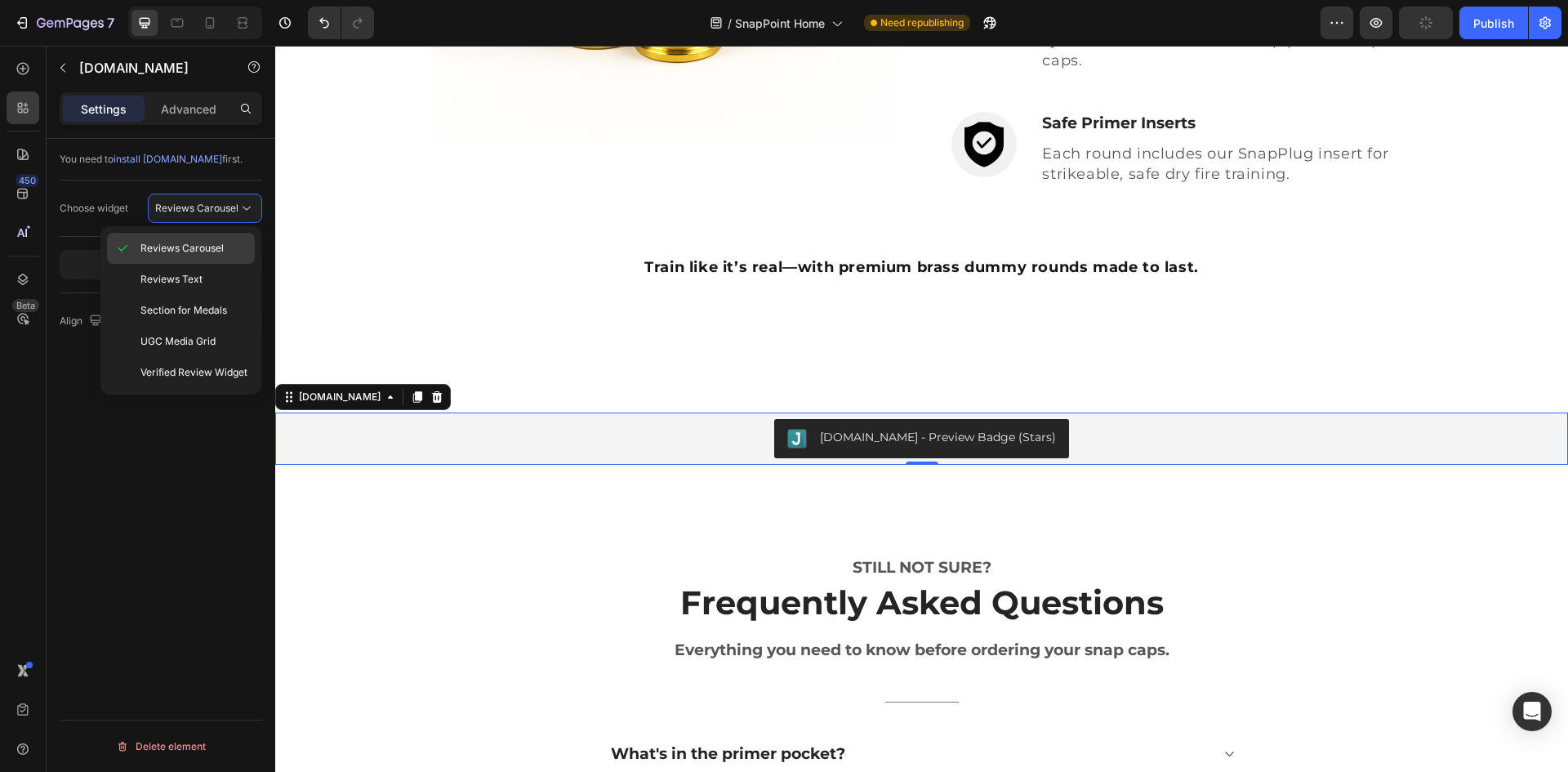
click at [203, 242] on span "Reviews Carousel" at bounding box center [181, 248] width 83 height 15
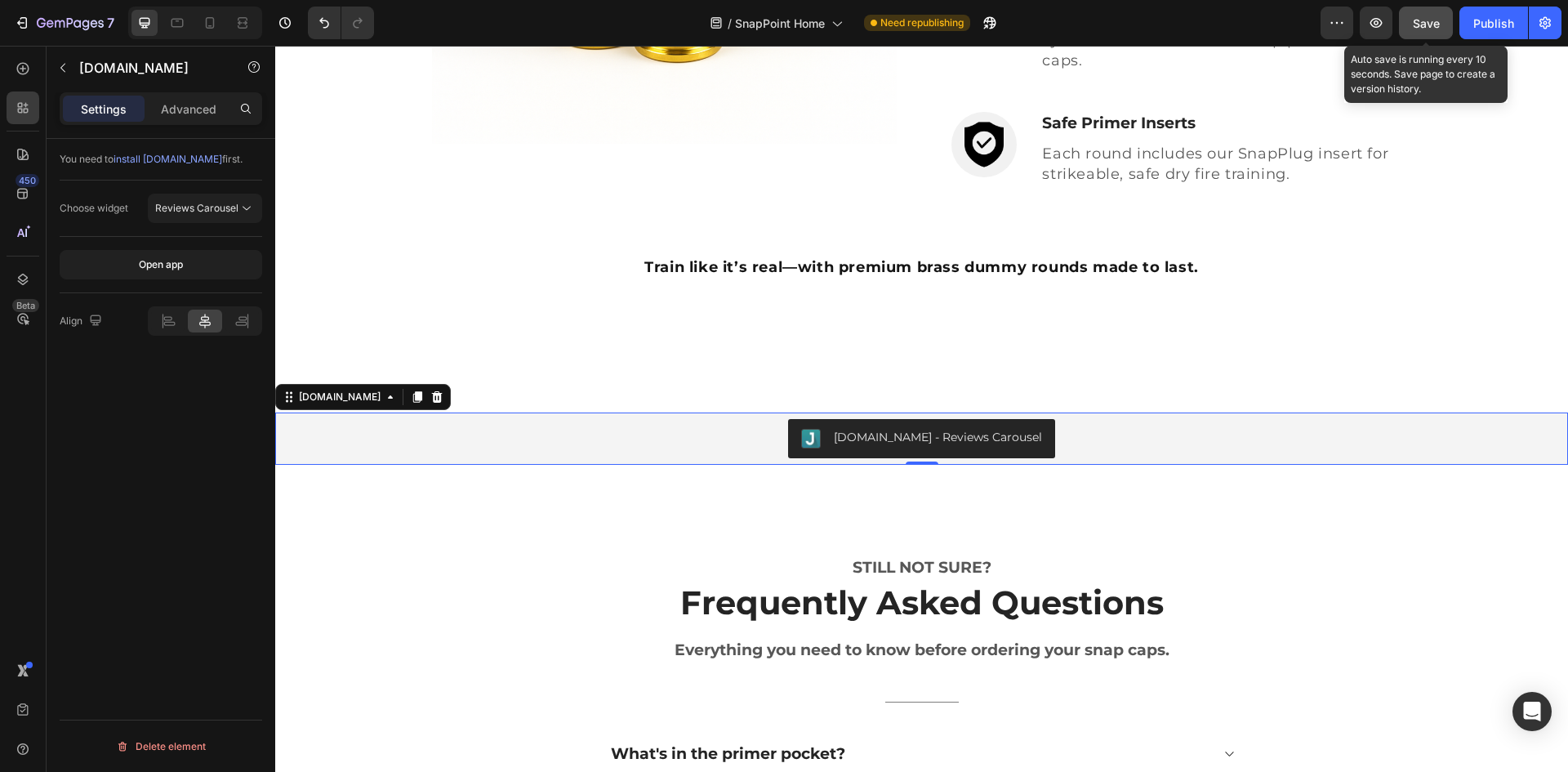
click at [1428, 31] on div "Save" at bounding box center [1426, 24] width 27 height 18
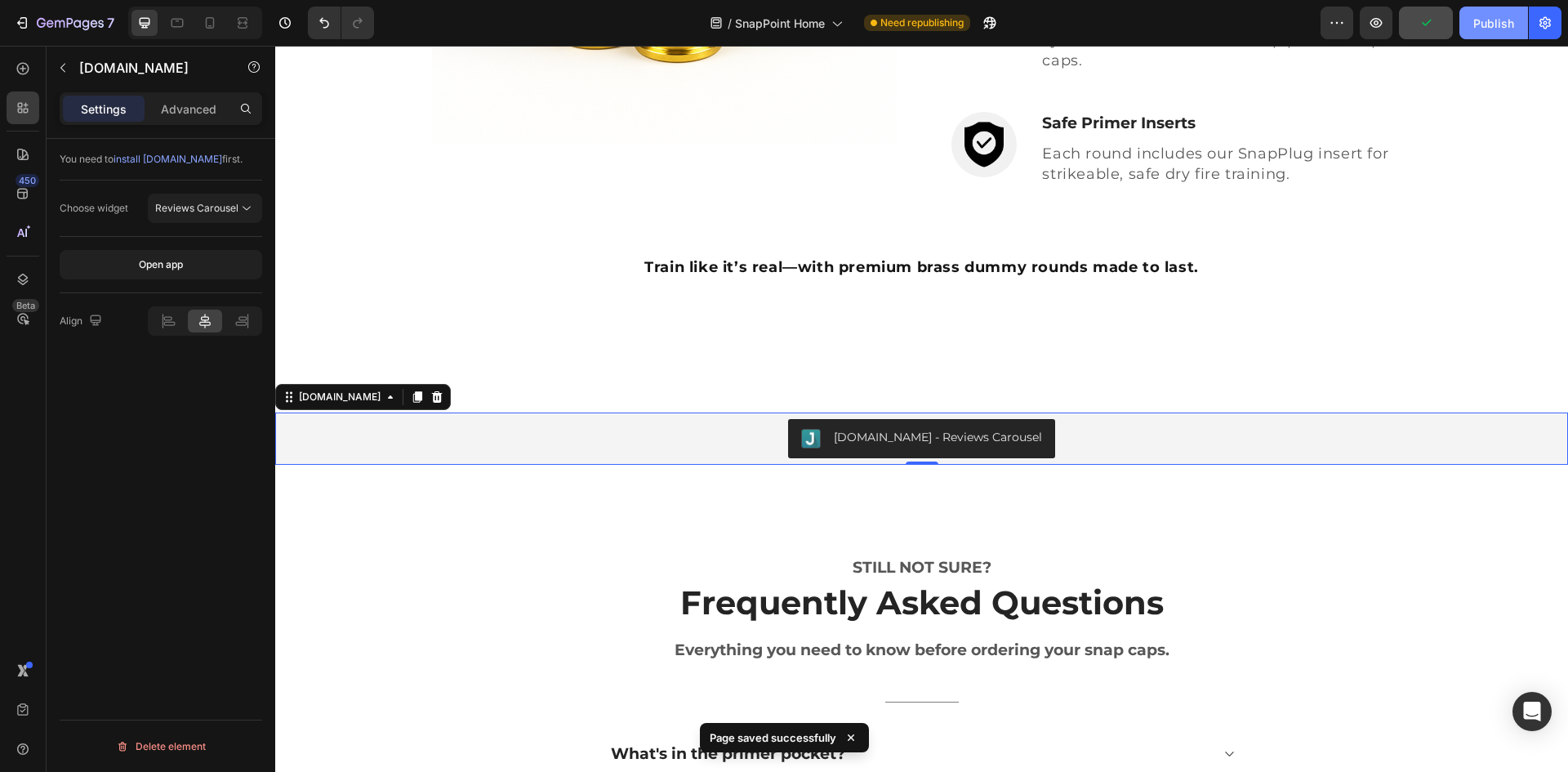
click at [1495, 31] on div "Publish" at bounding box center [1494, 24] width 41 height 18
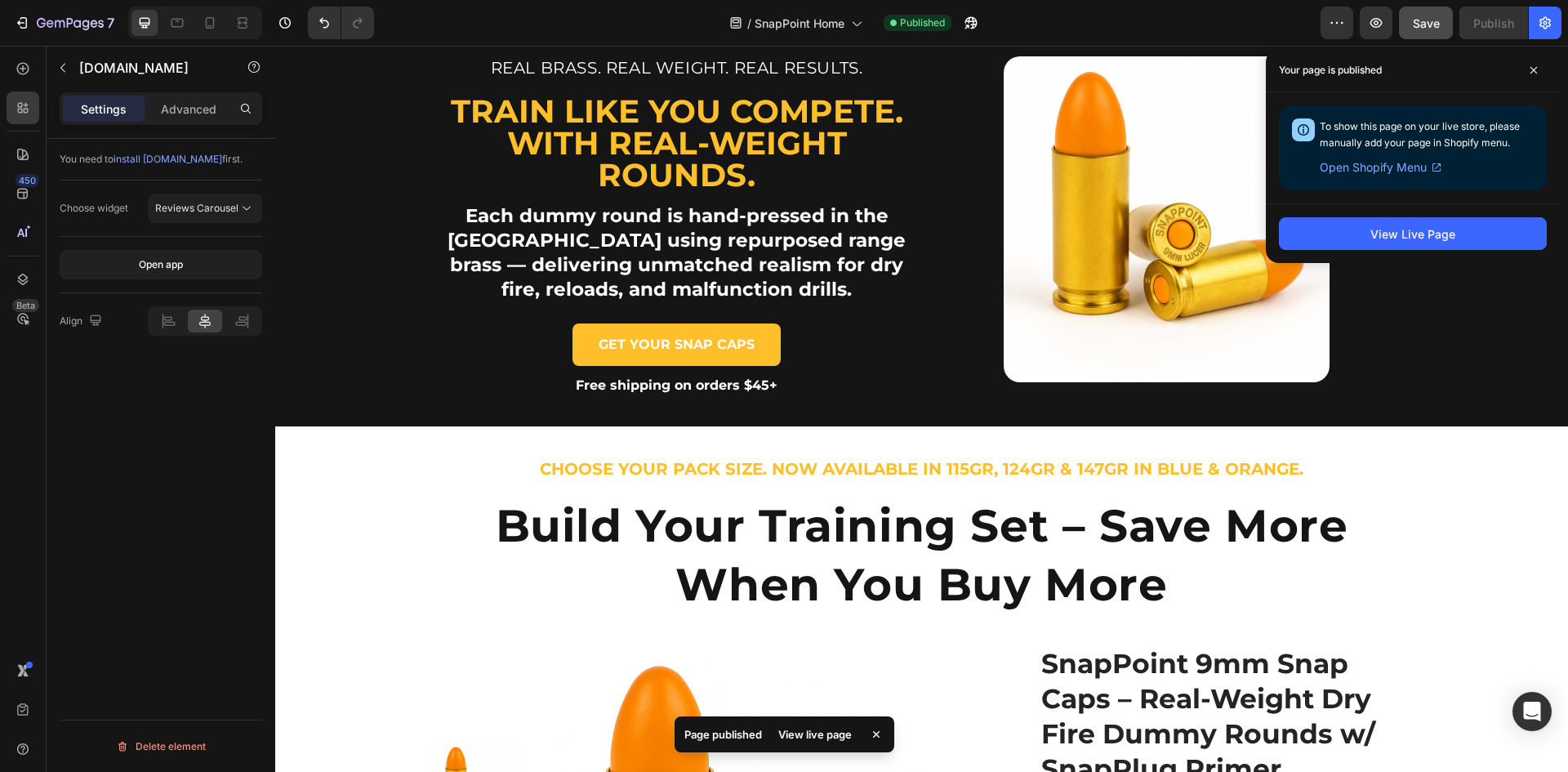
scroll to position [0, 0]
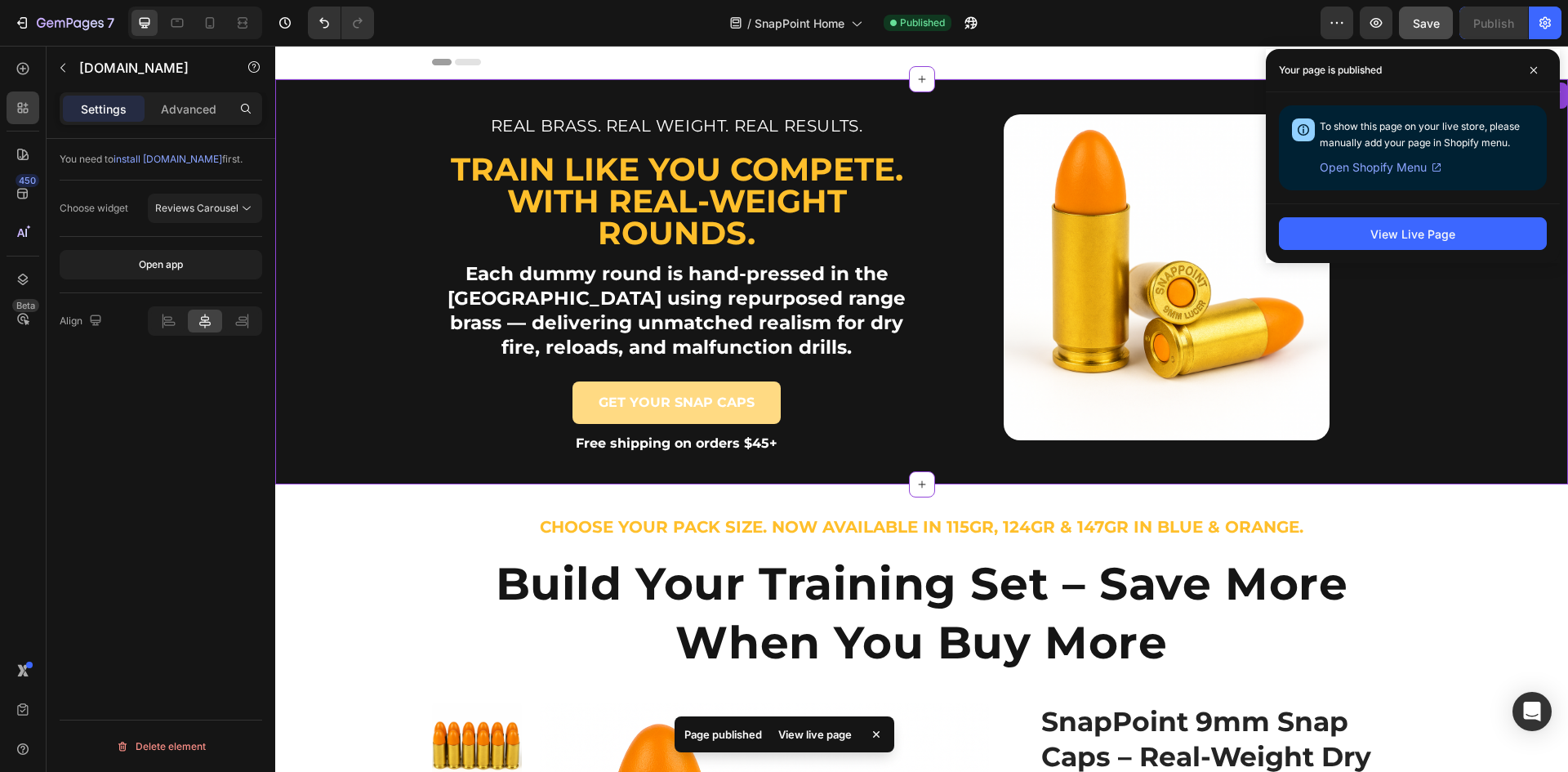
click at [671, 397] on p "GET YOUR SNAP CAPS" at bounding box center [677, 404] width 156 height 18
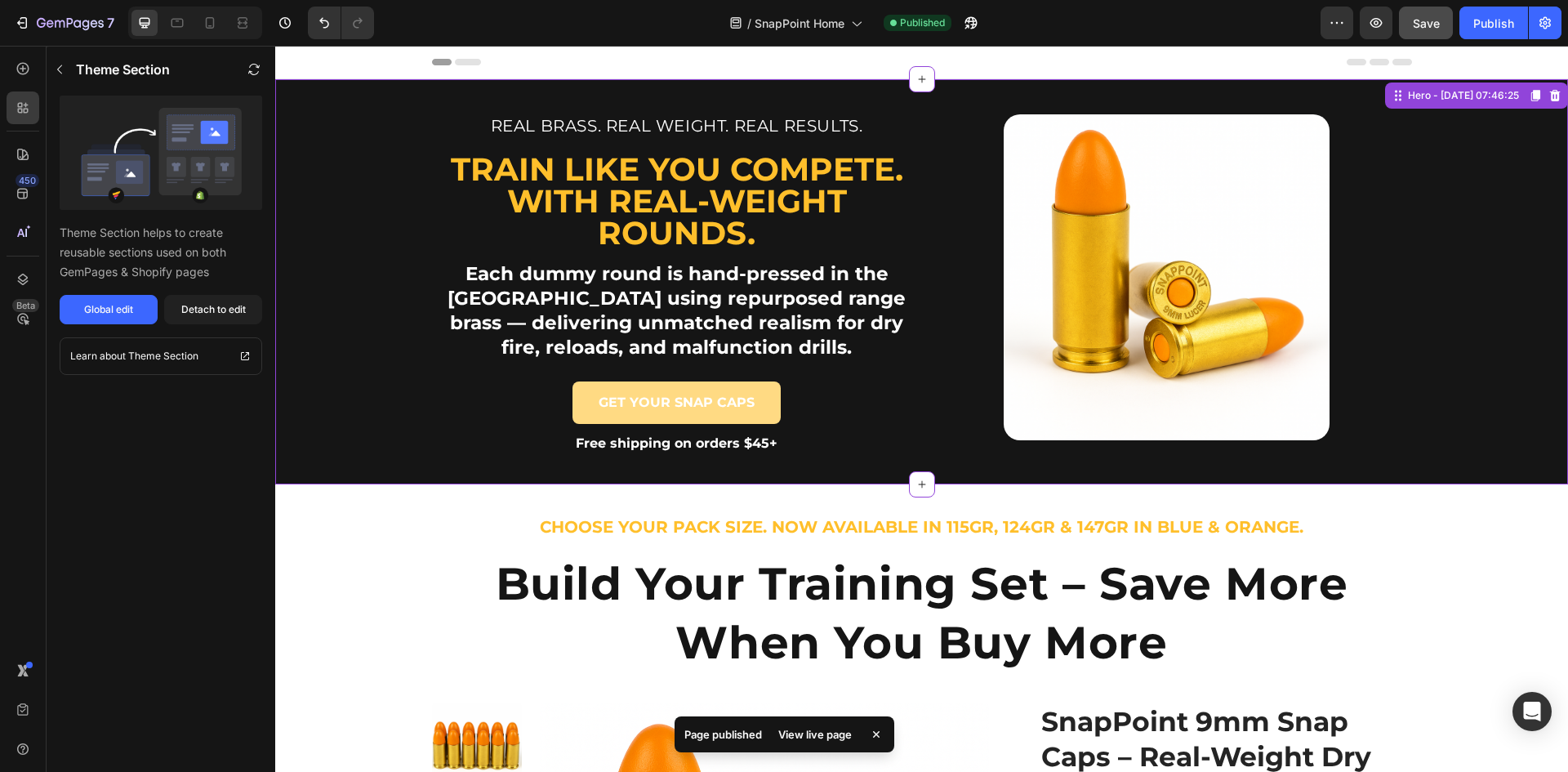
click at [673, 405] on p "GET YOUR SNAP CAPS" at bounding box center [677, 404] width 156 height 18
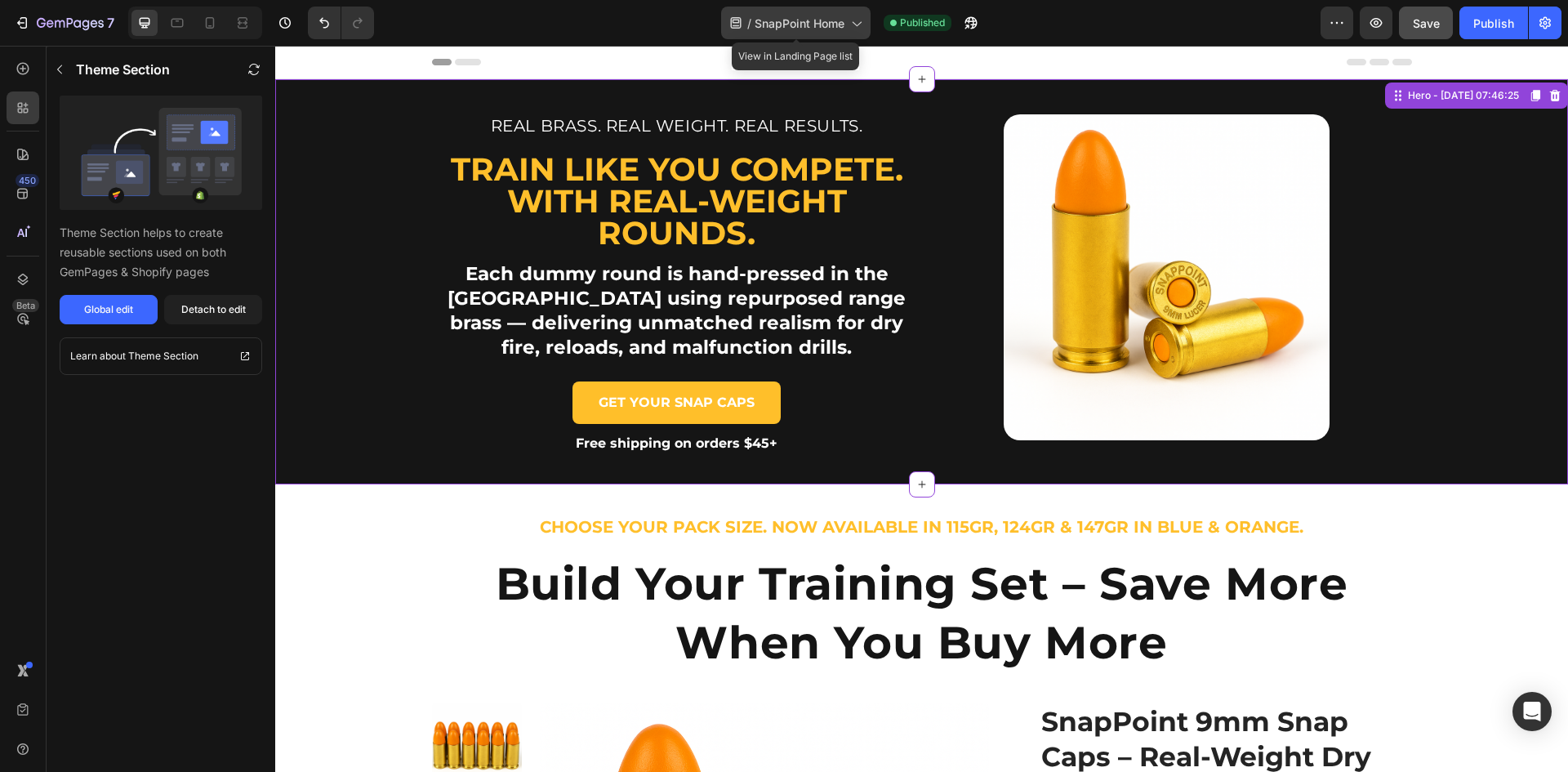
click at [819, 25] on span "SnapPoint Home" at bounding box center [799, 24] width 90 height 18
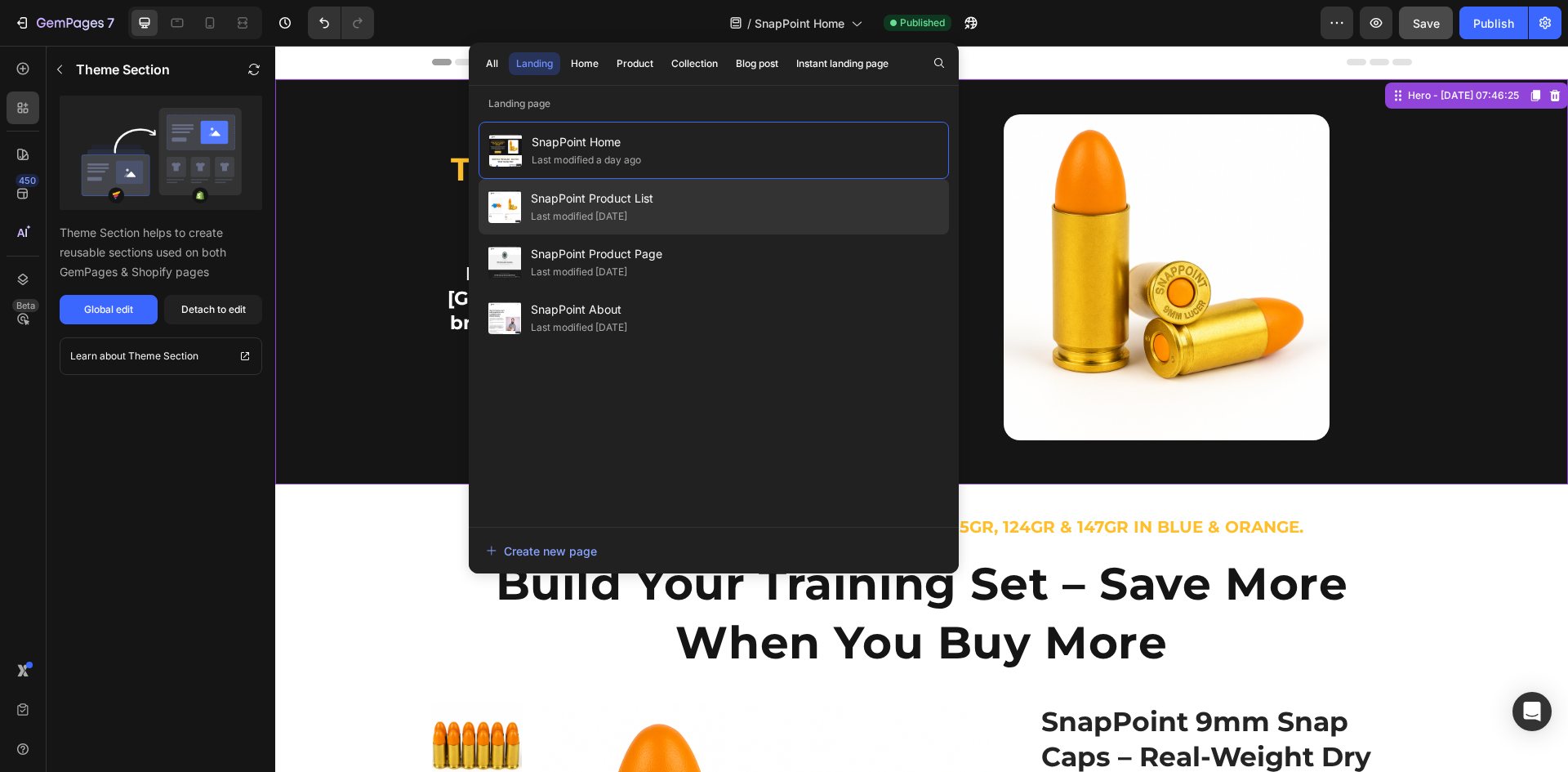
click at [618, 206] on span "SnapPoint Product List" at bounding box center [592, 199] width 123 height 19
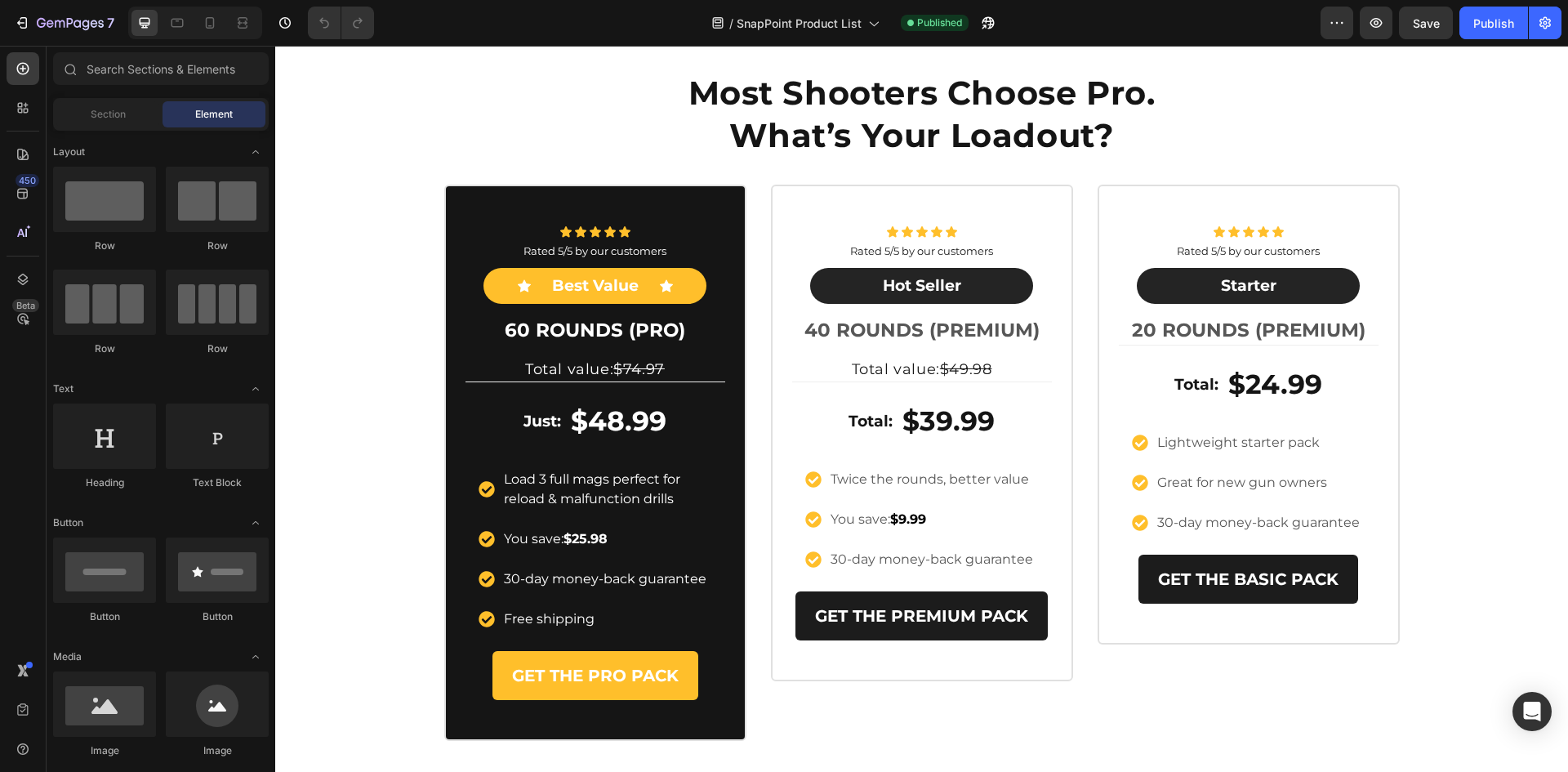
scroll to position [1633, 0]
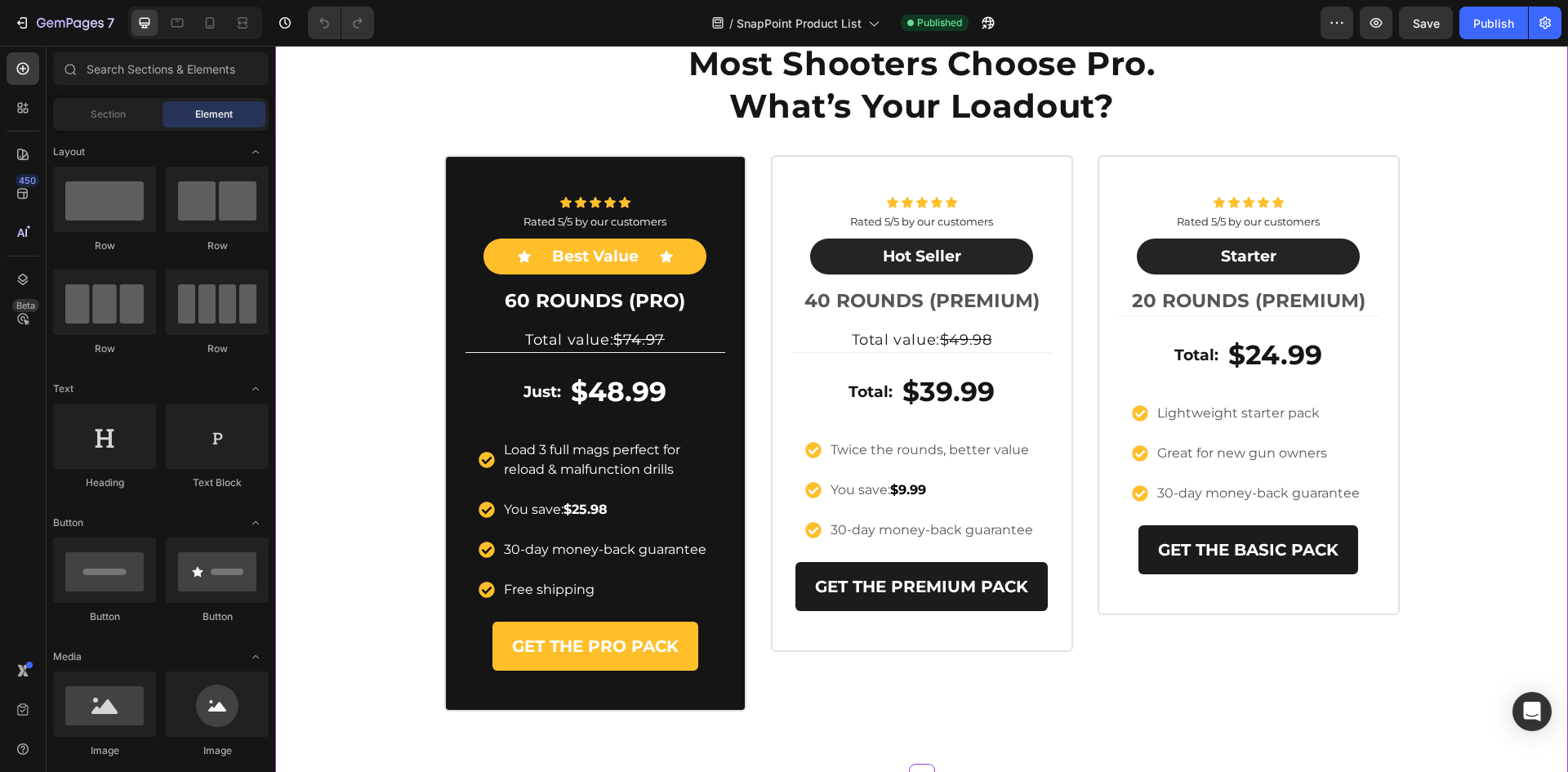
click at [1460, 275] on div "Most Shooters Choose Pro. What’s Your Loadout? Heading Row Icon Icon Icon Icon …" at bounding box center [921, 369] width 1293 height 684
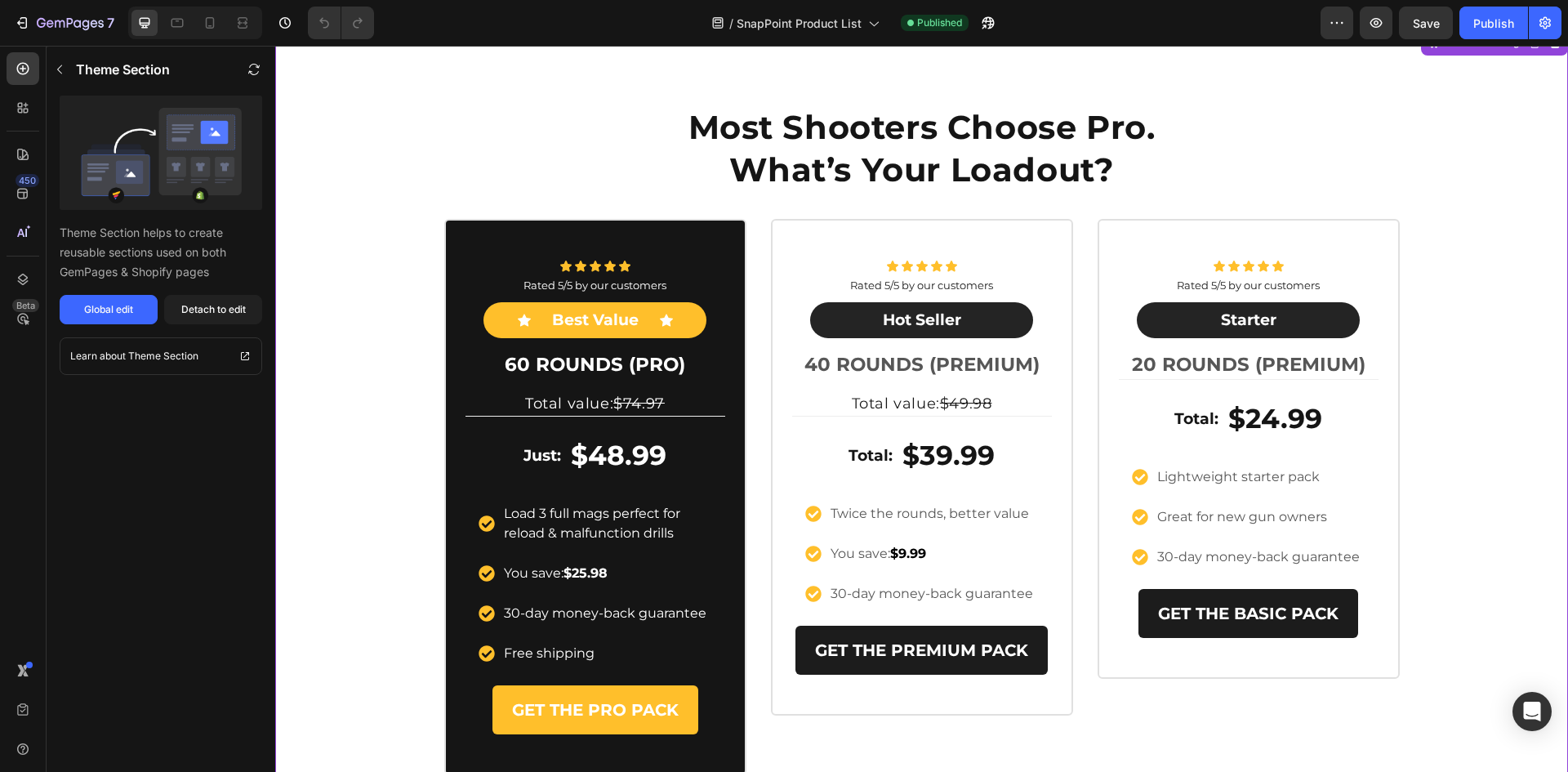
scroll to position [1470, 0]
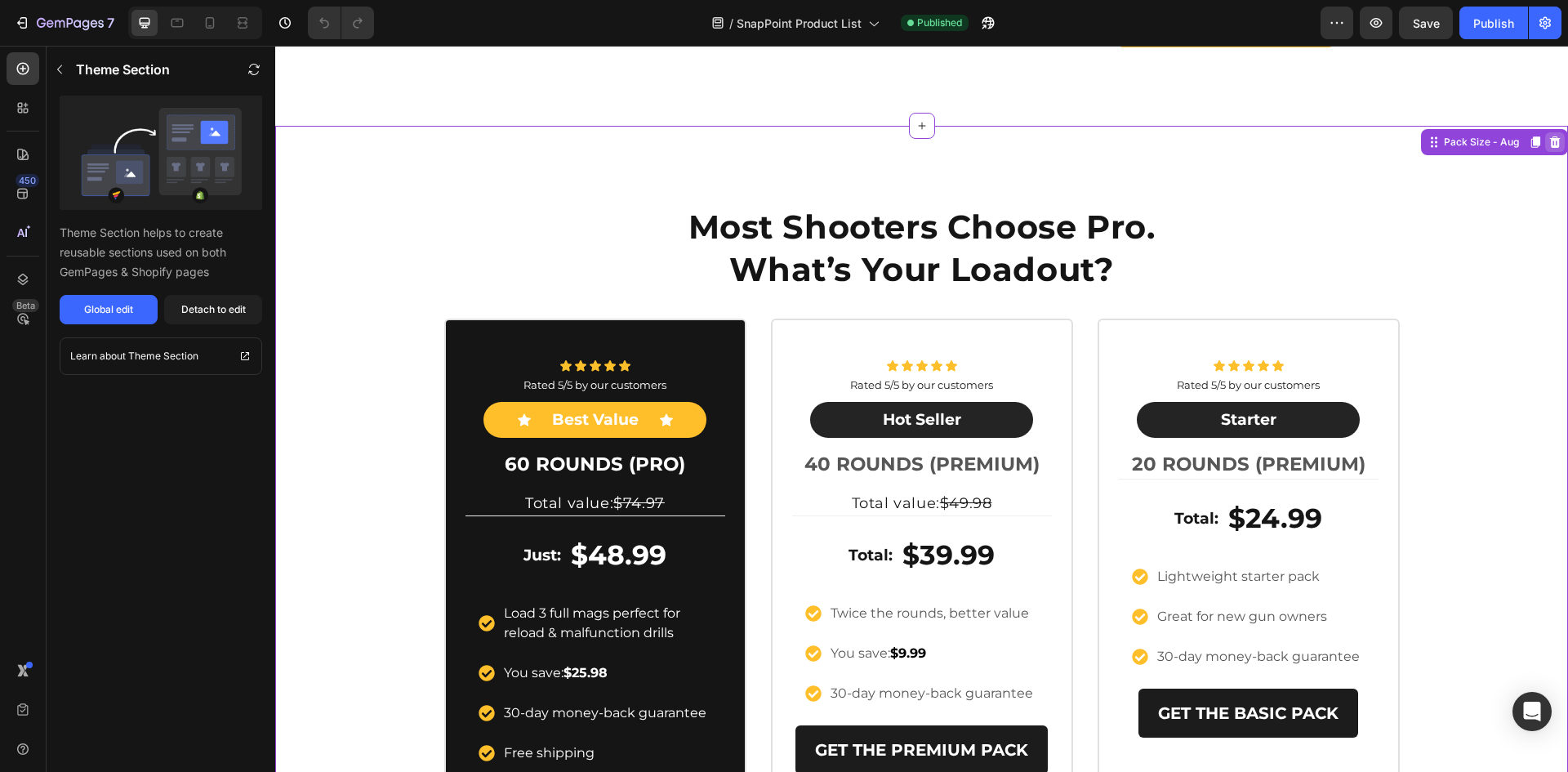
click at [1550, 148] on icon at bounding box center [1556, 142] width 11 height 11
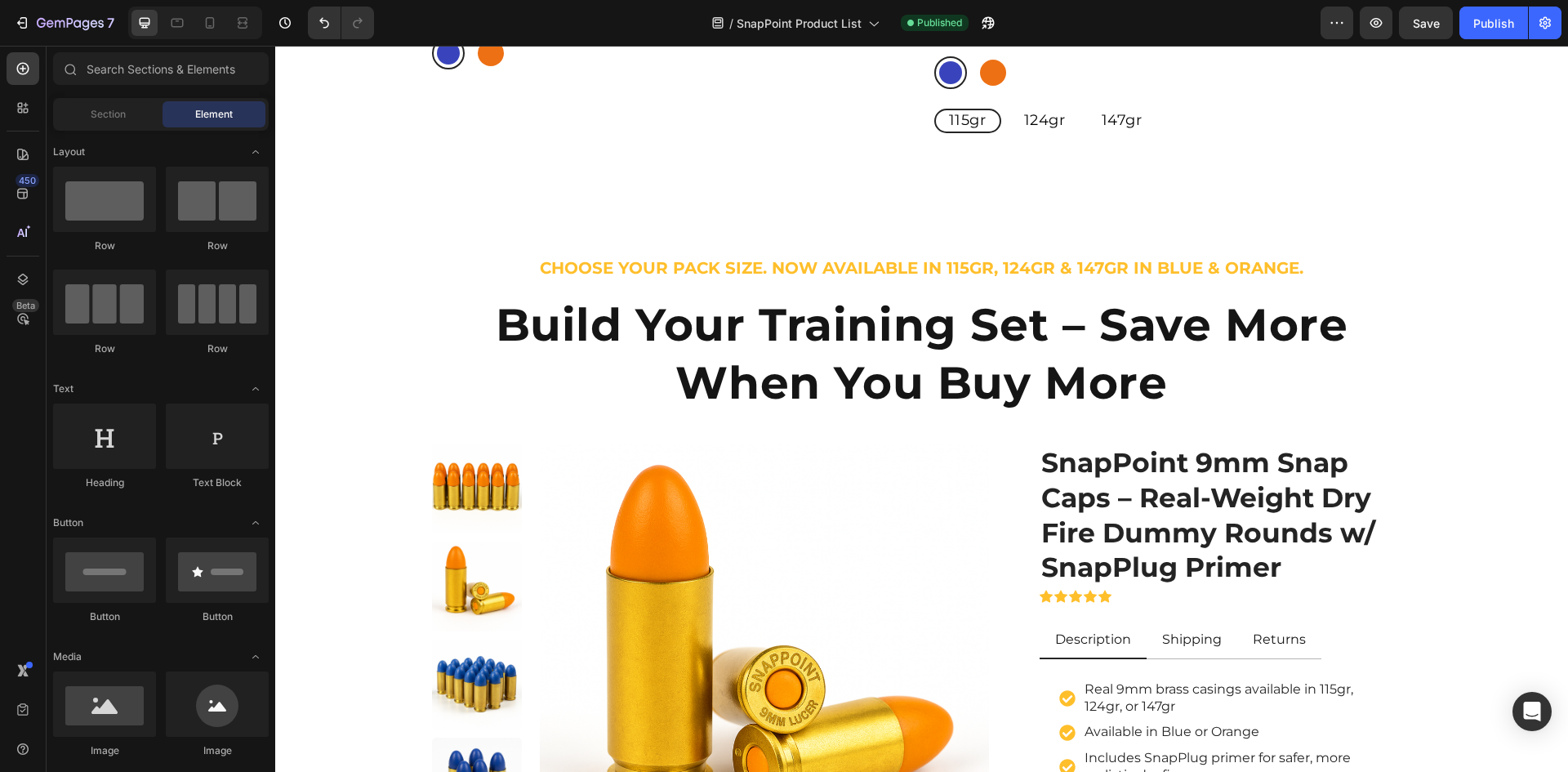
scroll to position [572, 0]
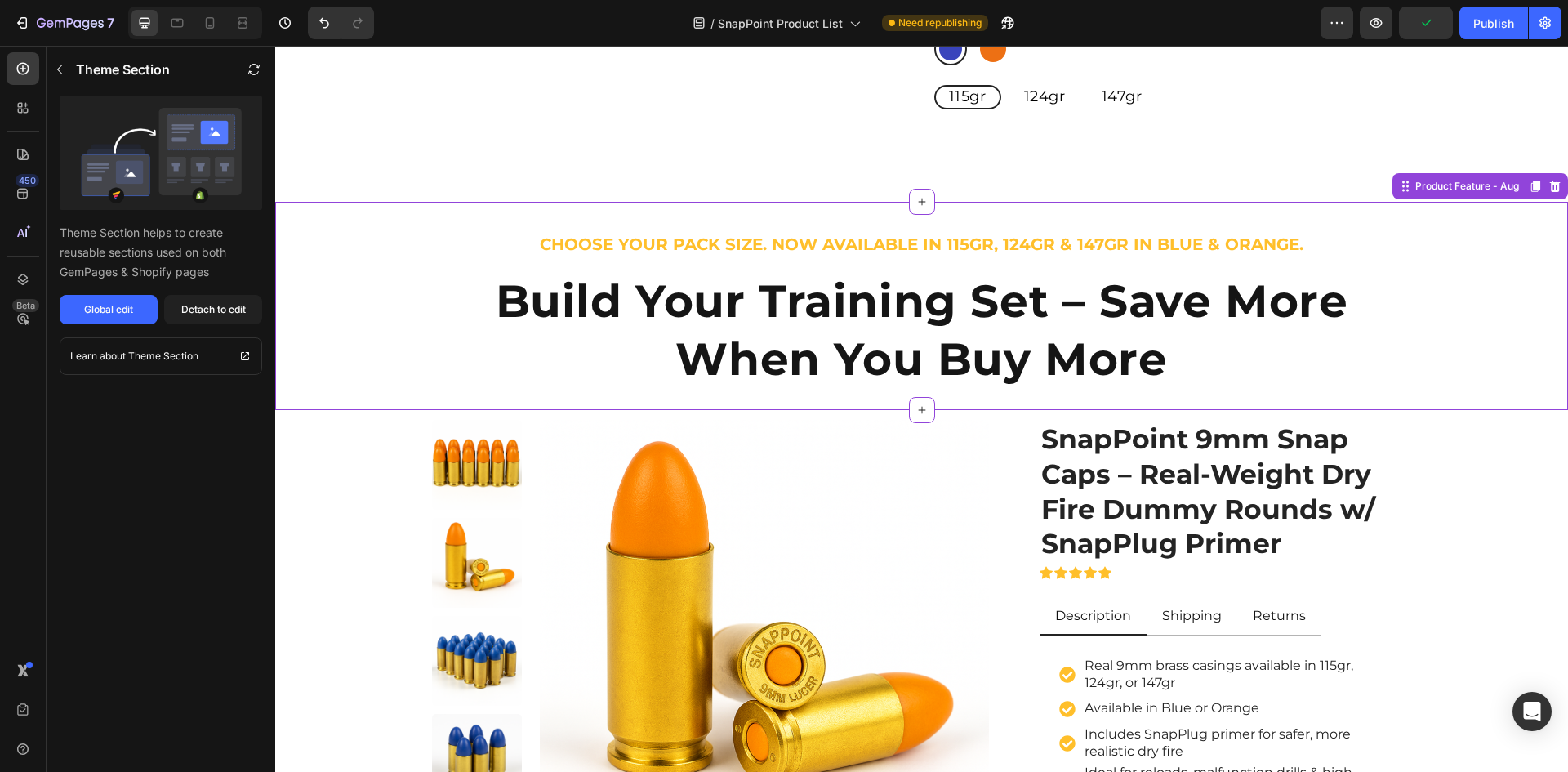
click at [1470, 330] on div "CHOOSE YOUR PACK SIZE. NOW AVAILABLE IN 115gr, 124gr & 147gr IN BLUE & ORANGE. …" at bounding box center [921, 309] width 1293 height 189
click at [1550, 186] on icon at bounding box center [1556, 186] width 11 height 11
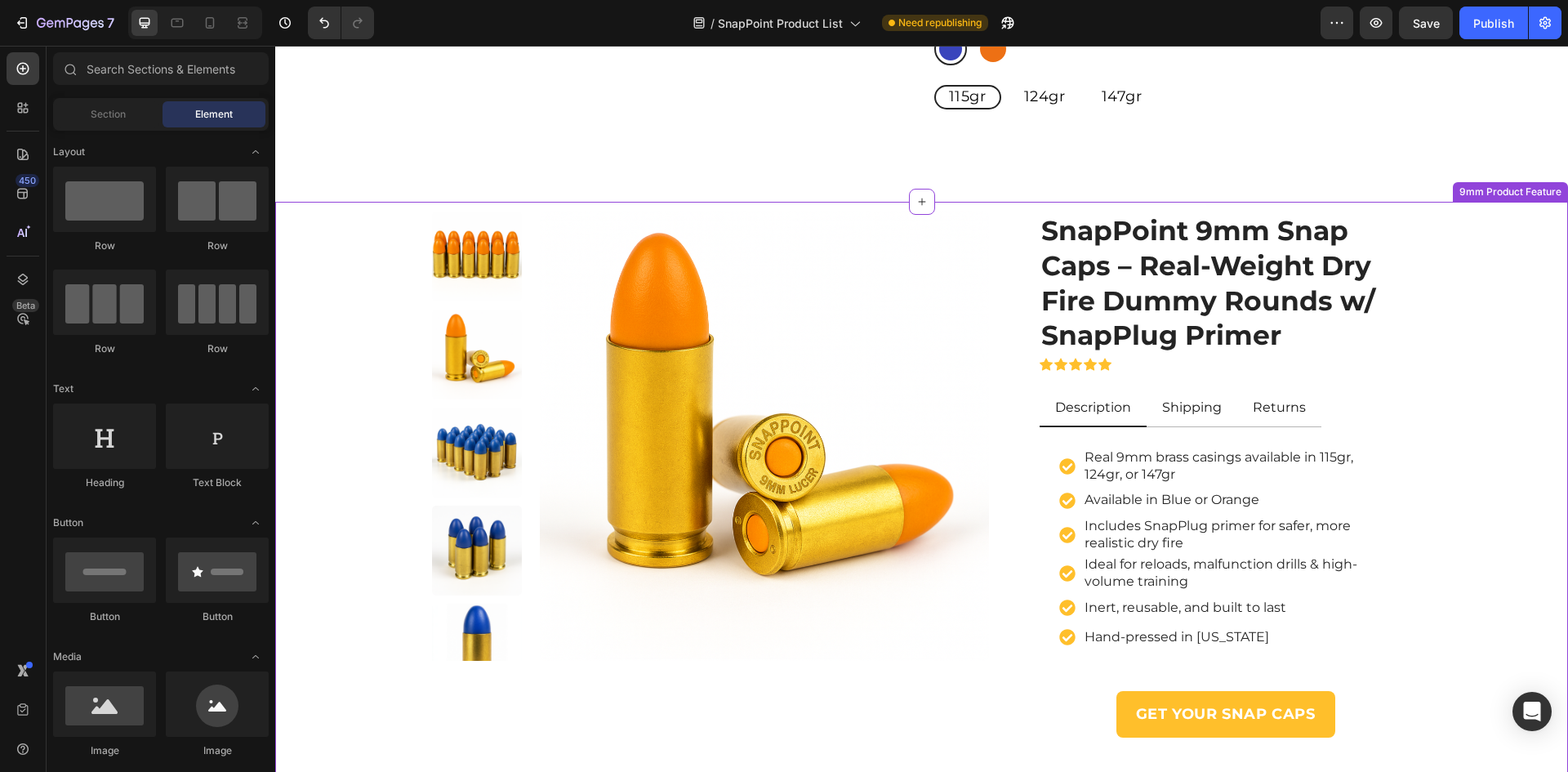
click at [1487, 343] on div "Product Images SnapPoint 9mm Snap Caps – Real-Weight Dry Fire Dummy Rounds w/ S…" at bounding box center [921, 481] width 1269 height 539
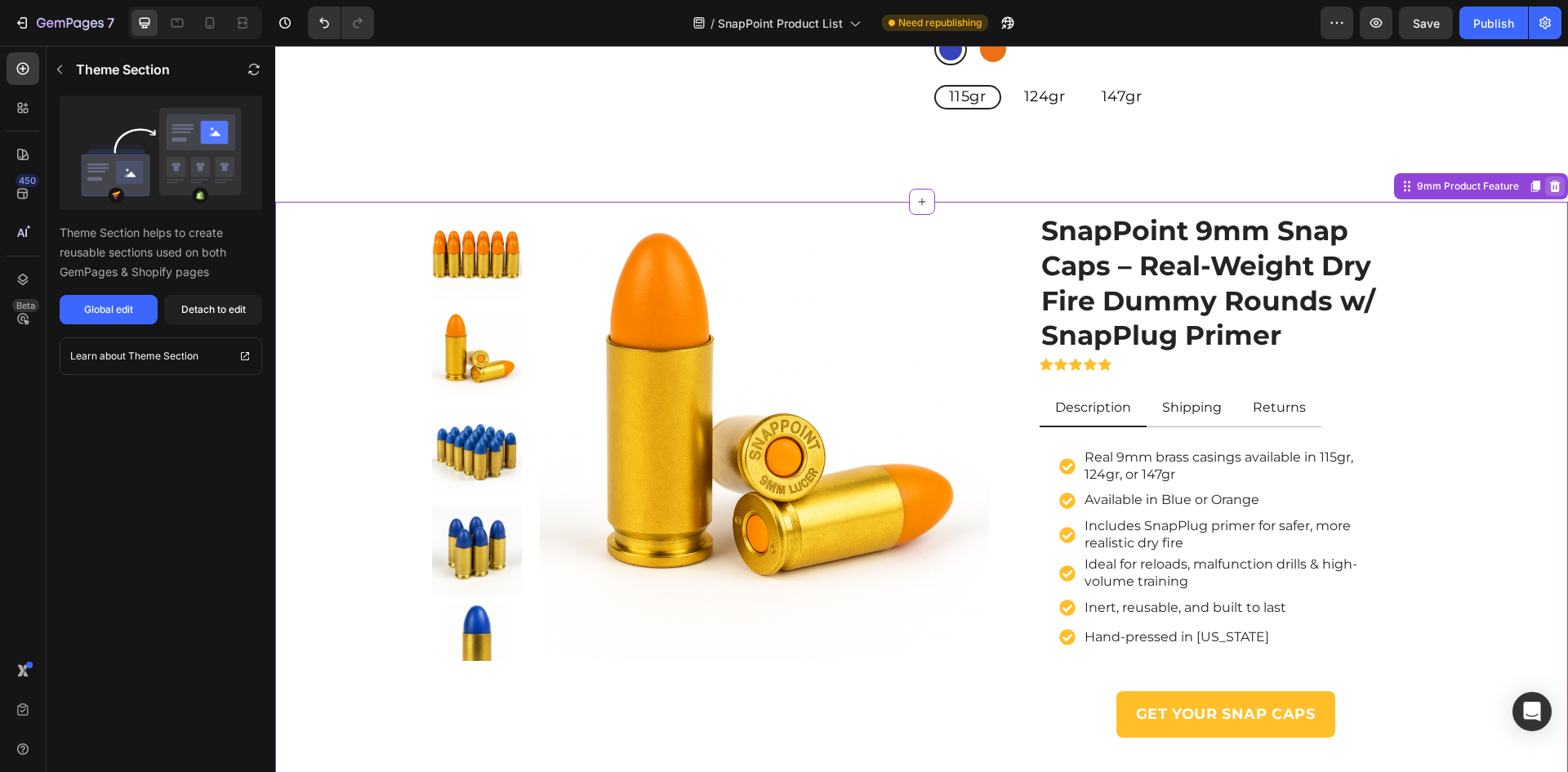
click at [1550, 190] on icon at bounding box center [1556, 186] width 11 height 11
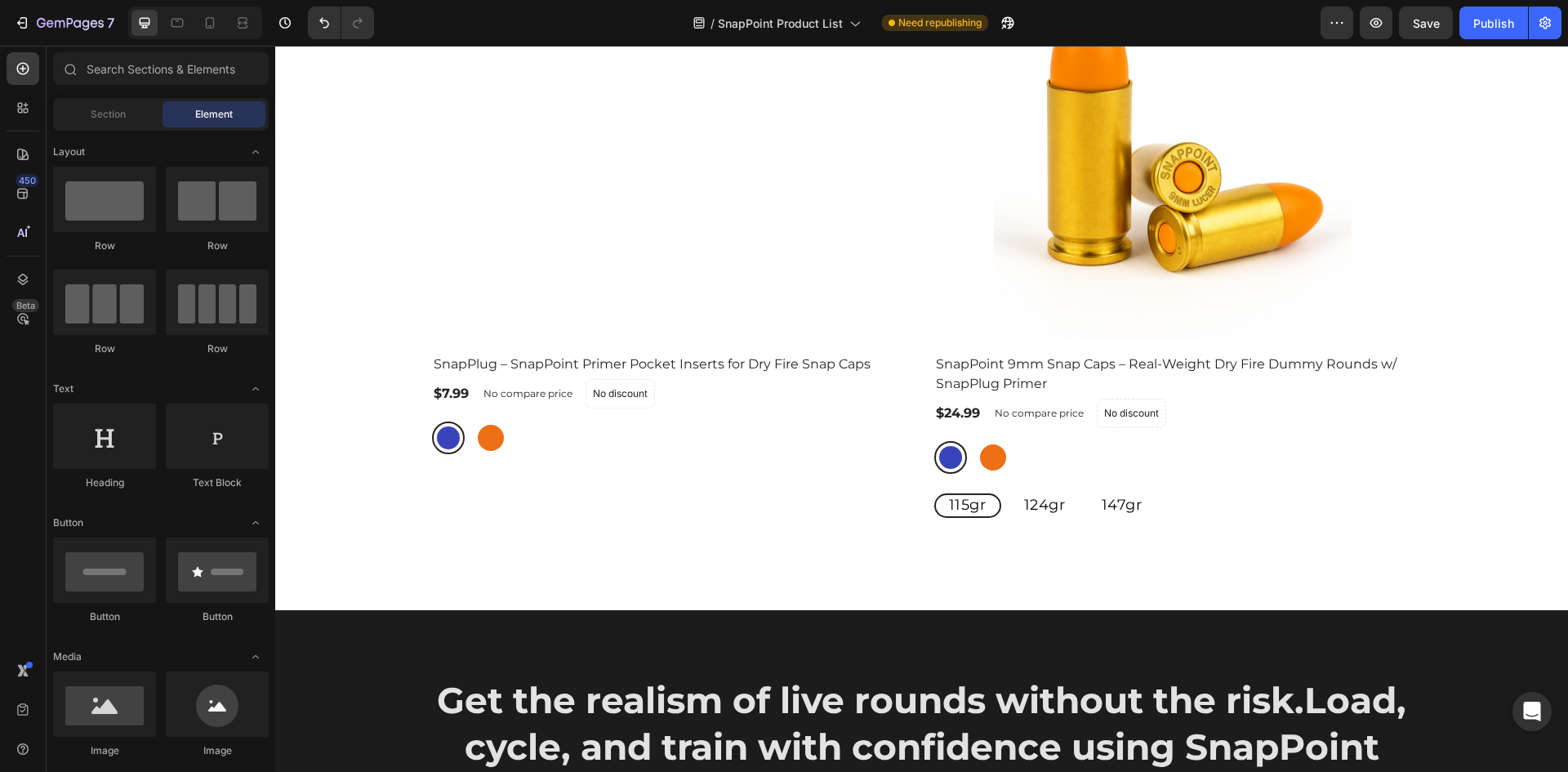
scroll to position [653, 0]
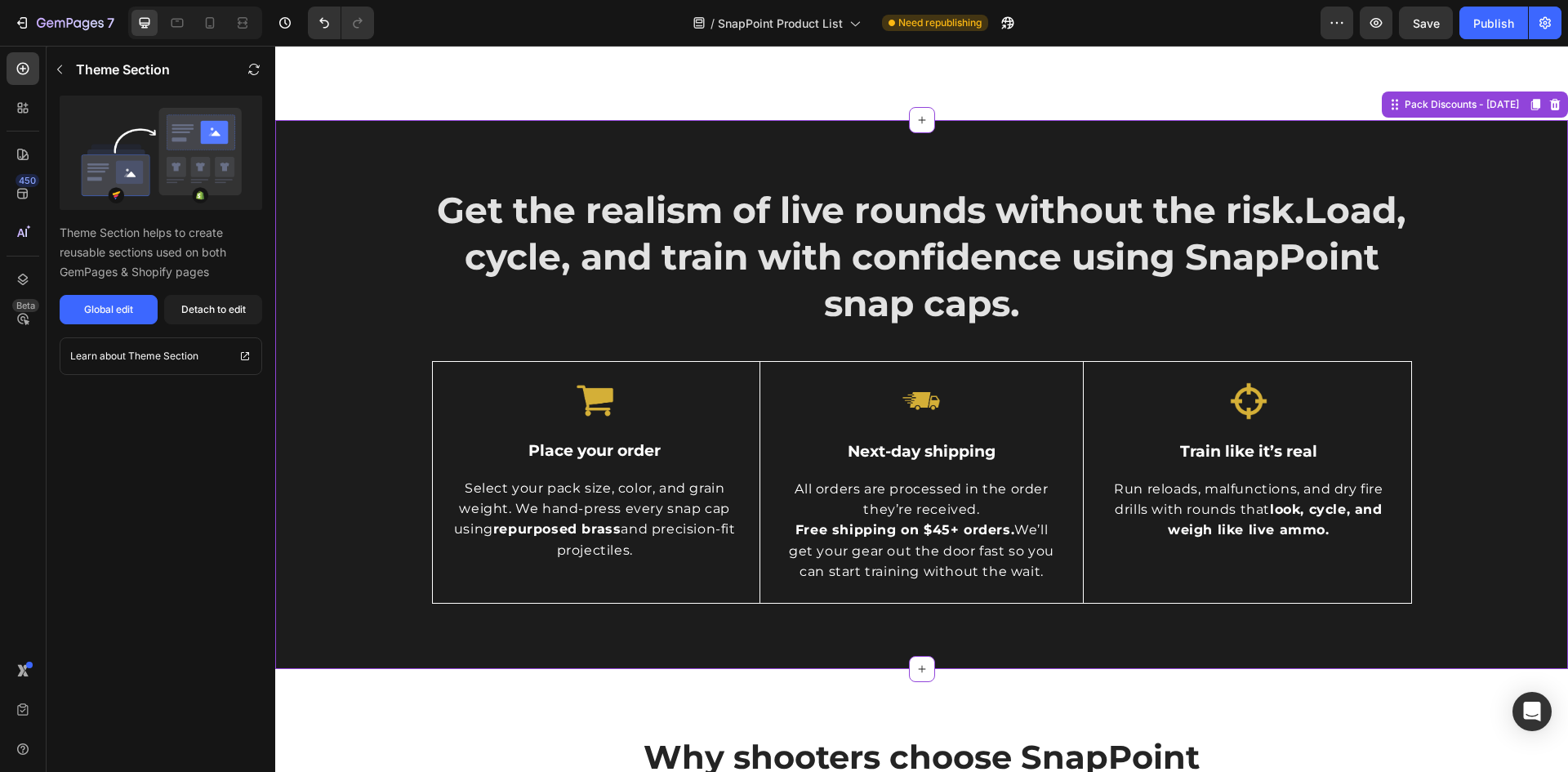
click at [1463, 228] on div "Get the realism of live rounds without the risk. Load, cycle, and train with co…" at bounding box center [921, 395] width 1269 height 418
click at [1550, 109] on icon at bounding box center [1556, 104] width 11 height 11
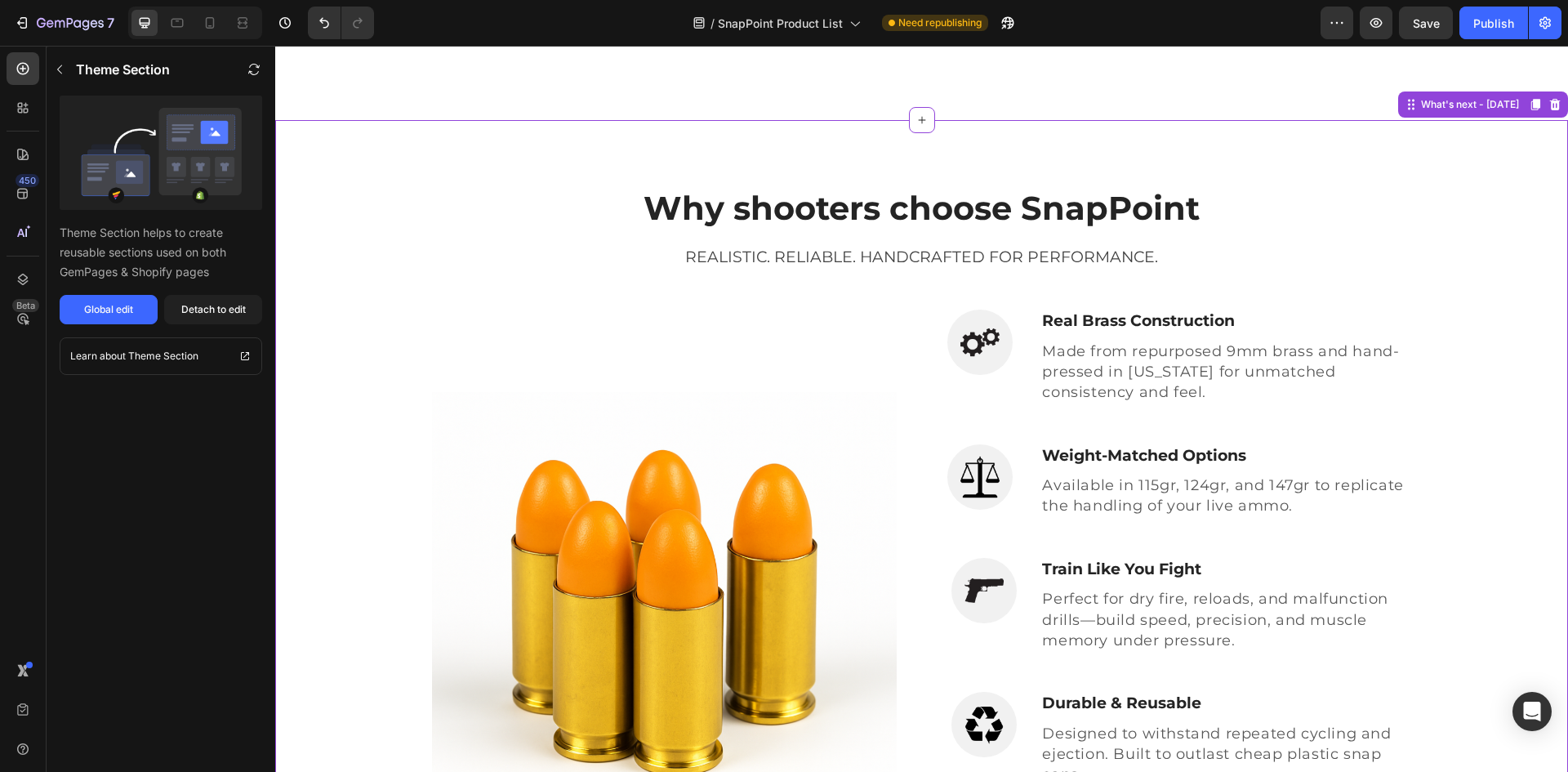
click at [1499, 263] on div "Why shooters choose SnapPoint Heading Realistic. Reliable. Handcrafted for Perf…" at bounding box center [921, 563] width 1269 height 754
click at [1549, 105] on icon at bounding box center [1555, 104] width 13 height 13
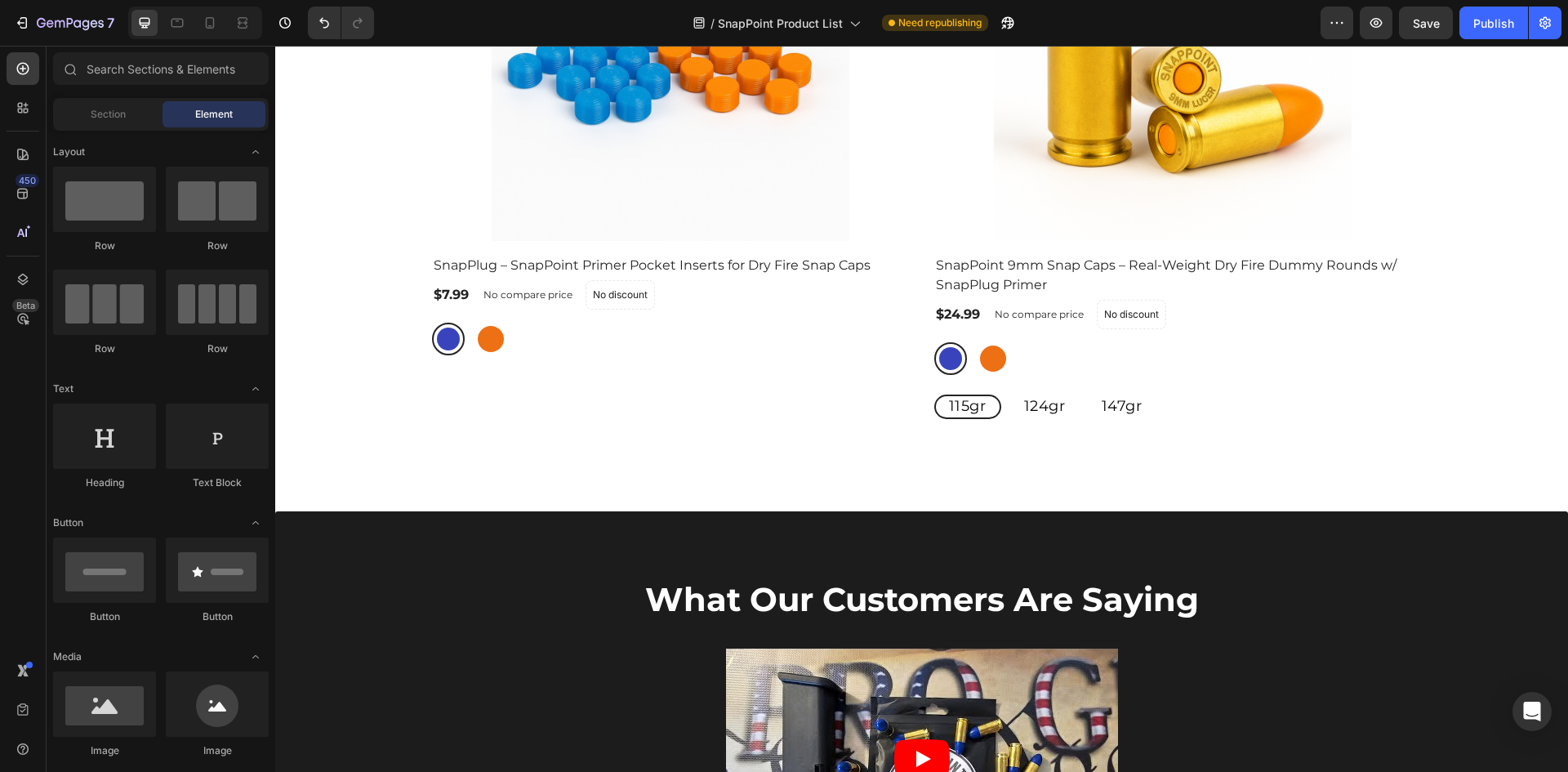
scroll to position [572, 0]
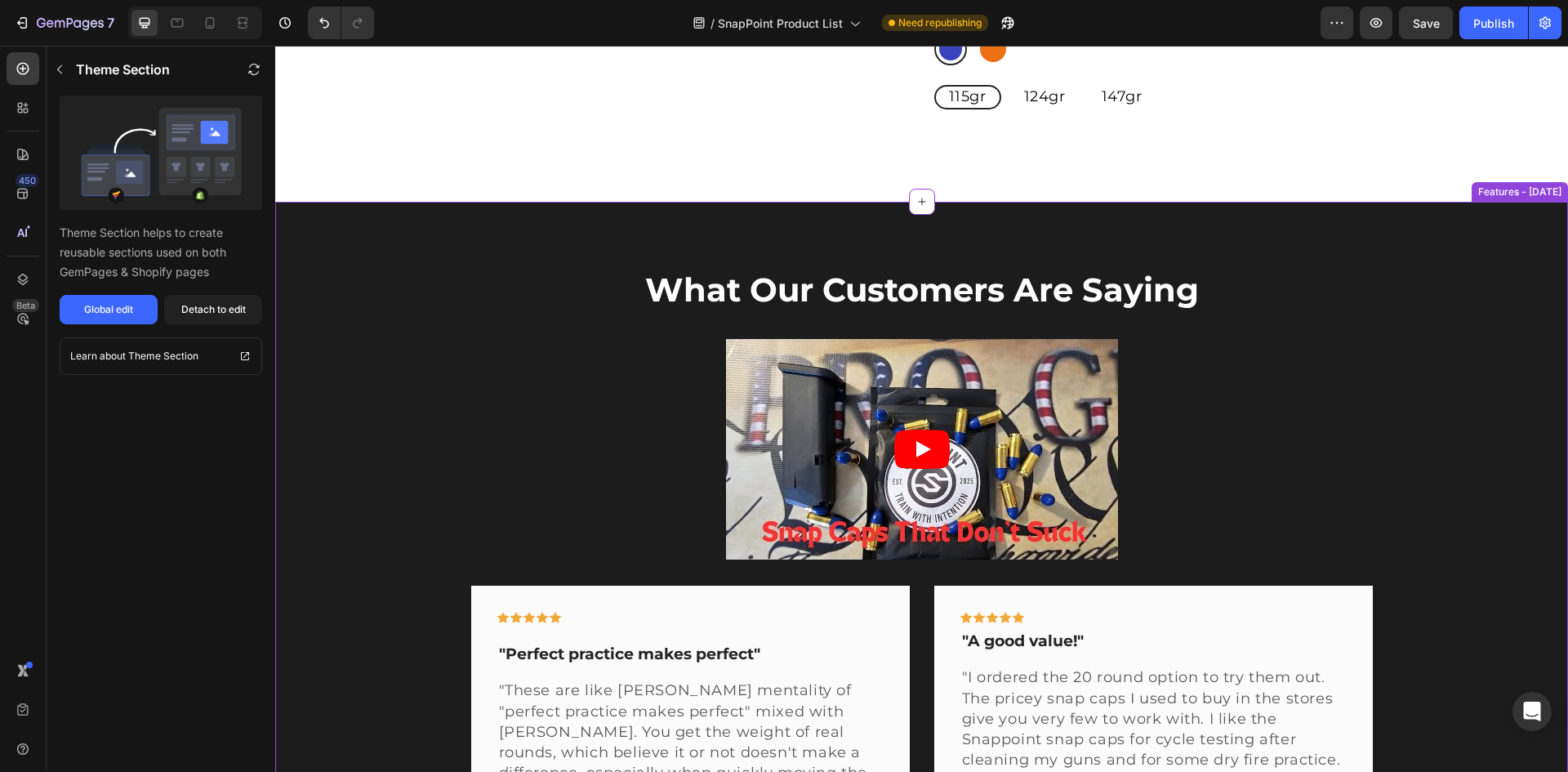
click at [1467, 299] on div "What Our Customers Are Saying Heading Video Row Icon Icon Icon Icon Icon Row "P…" at bounding box center [921, 783] width 1269 height 1033
click at [1549, 189] on icon at bounding box center [1555, 186] width 13 height 13
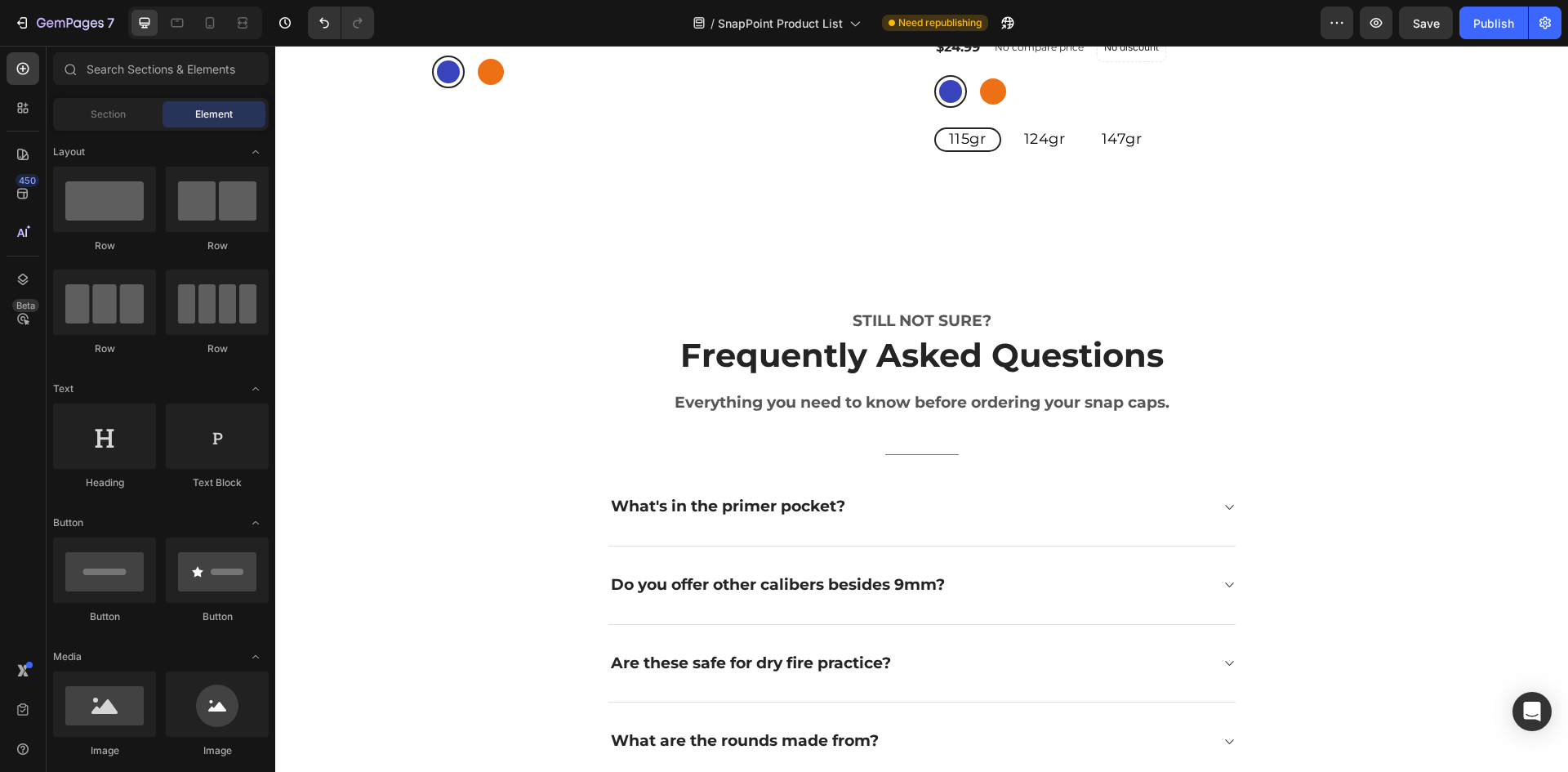
scroll to position [653, 0]
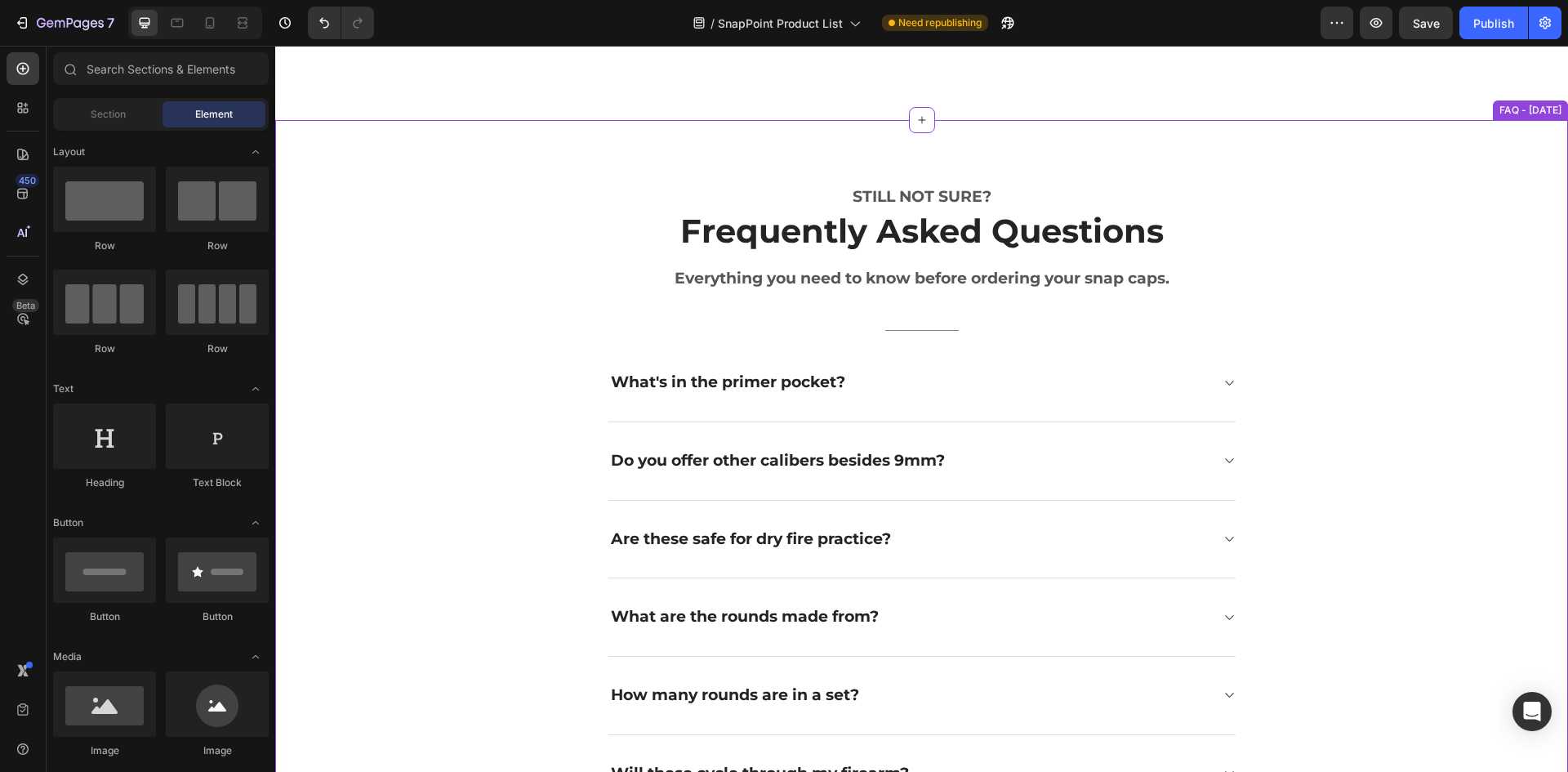
click at [1490, 202] on div "STILL NOT SURE? Text block Frequently Asked Questions Heading Everything you ne…" at bounding box center [921, 578] width 1269 height 784
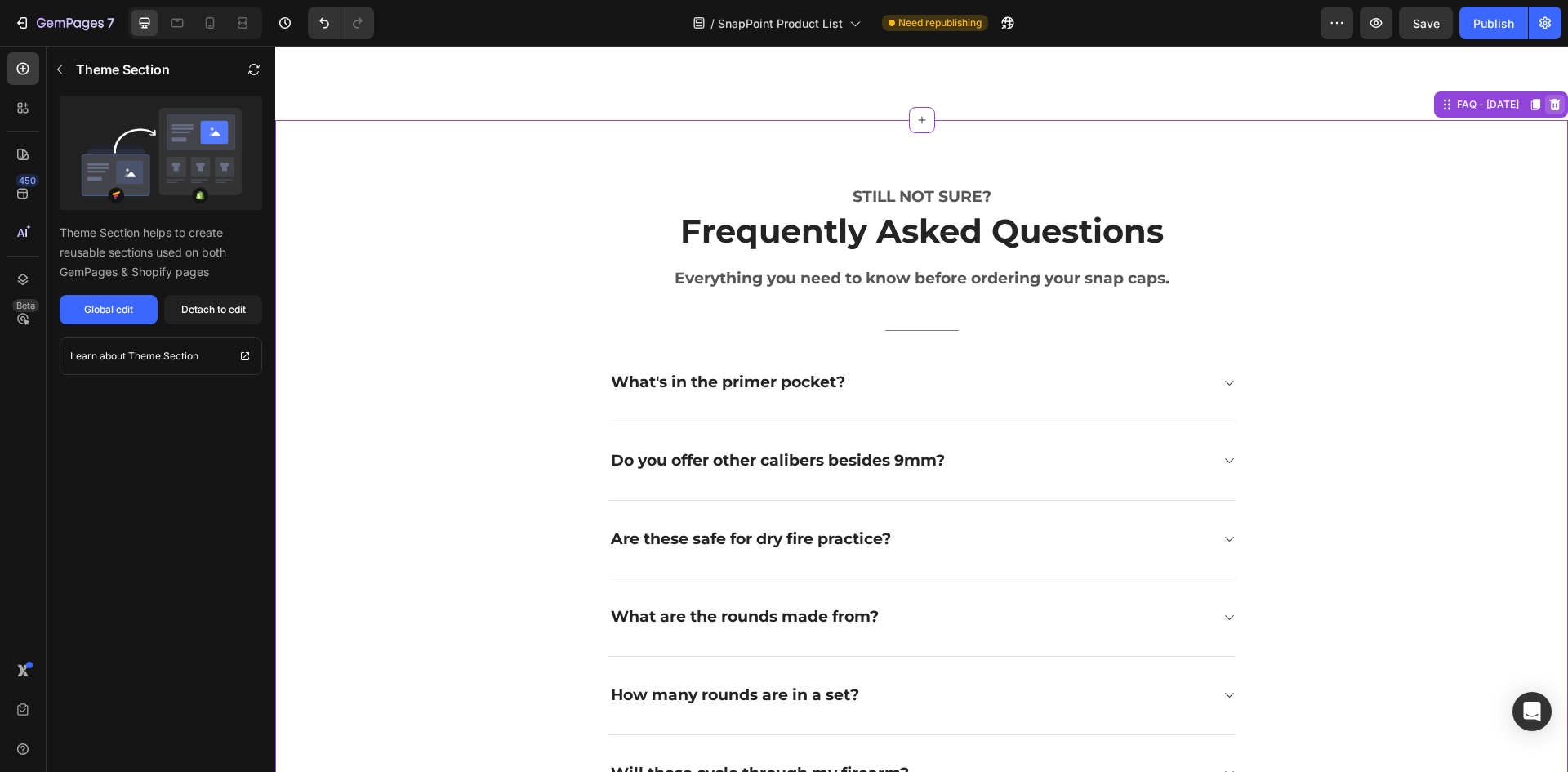
click at [1549, 110] on icon at bounding box center [1555, 104] width 13 height 13
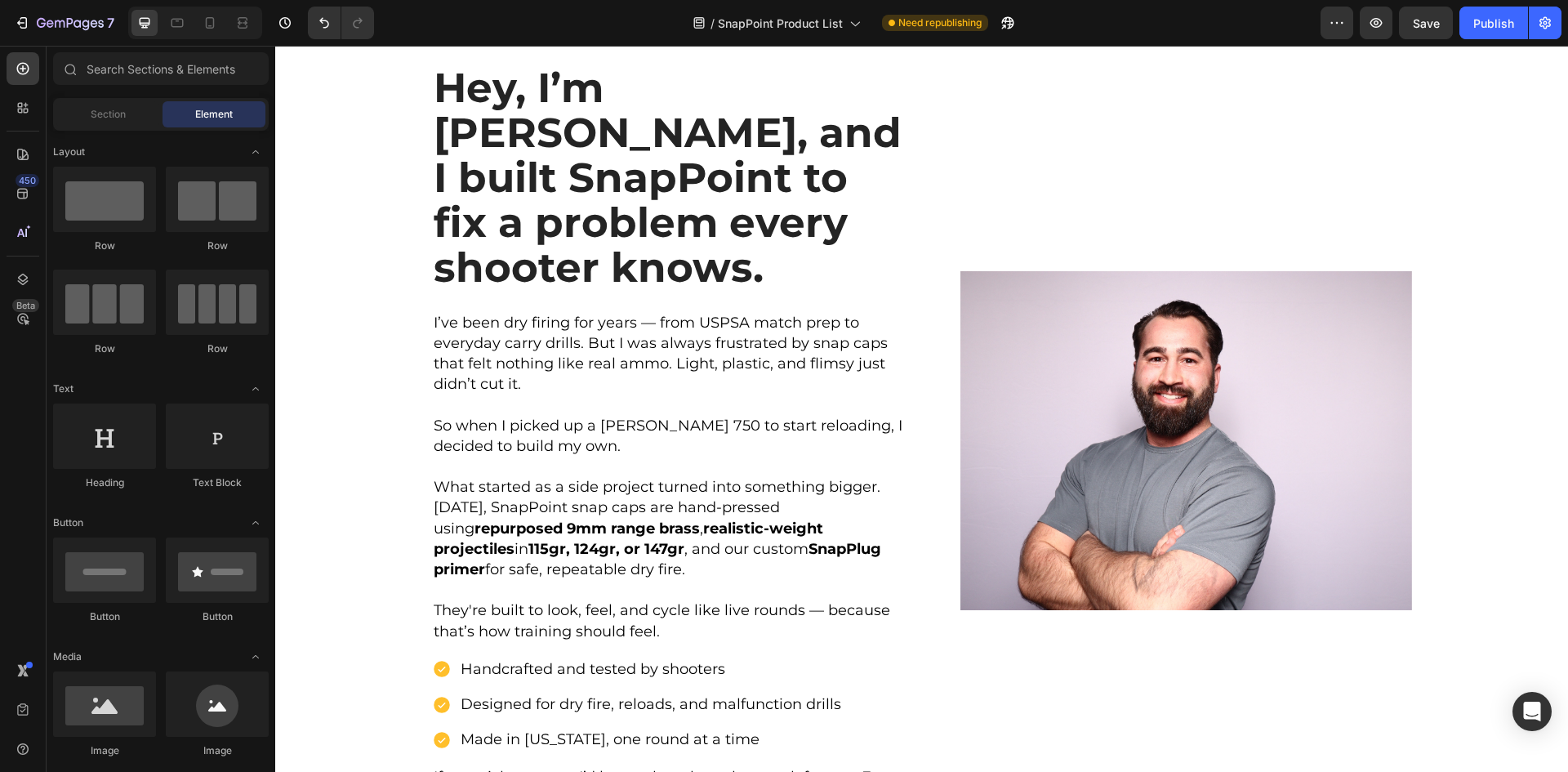
scroll to position [1062, 0]
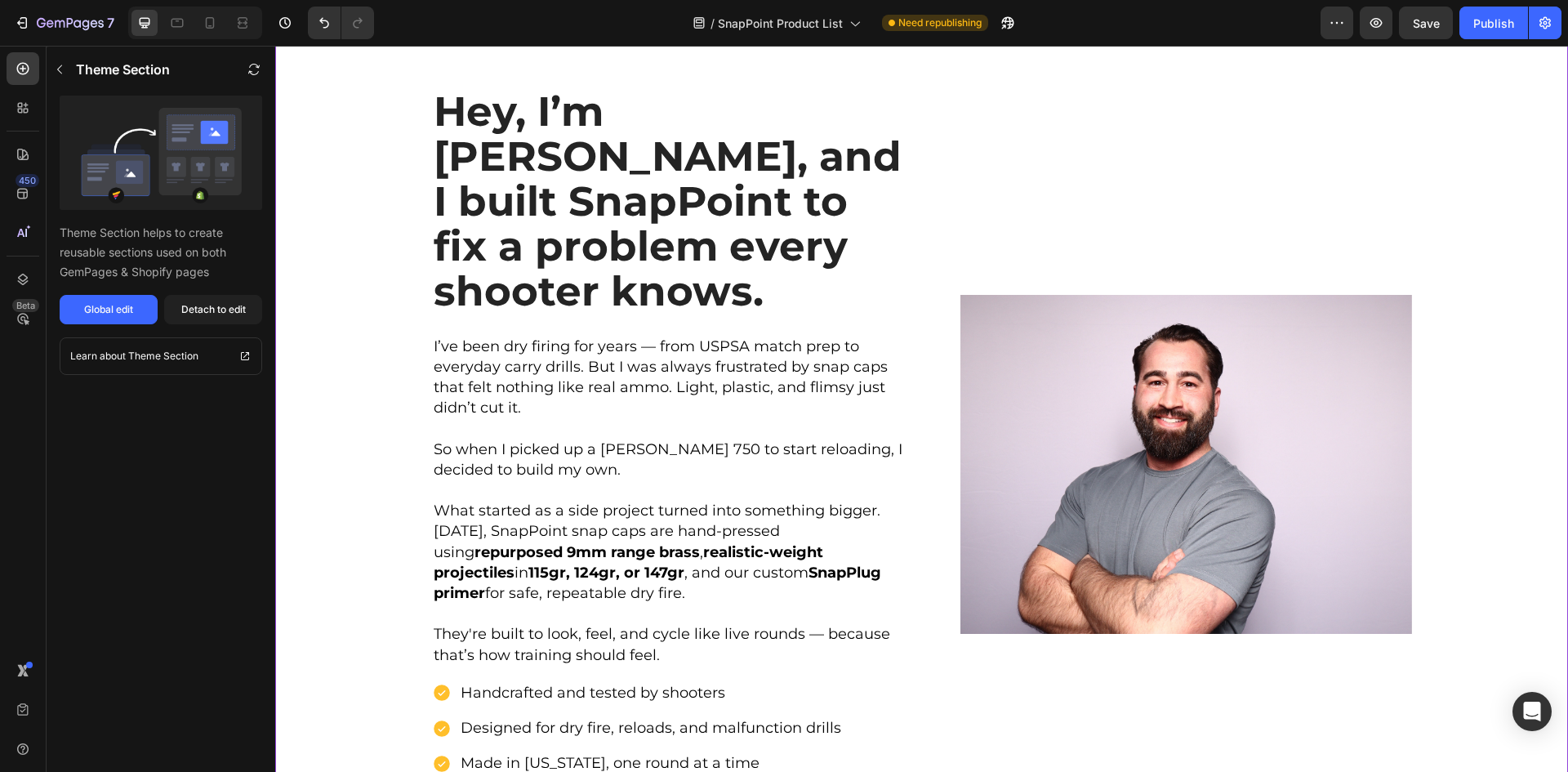
click at [1462, 365] on div "Hey, I’m [PERSON_NAME], and I built SnapPoint to fix a problem every shooter kn…" at bounding box center [921, 471] width 1269 height 793
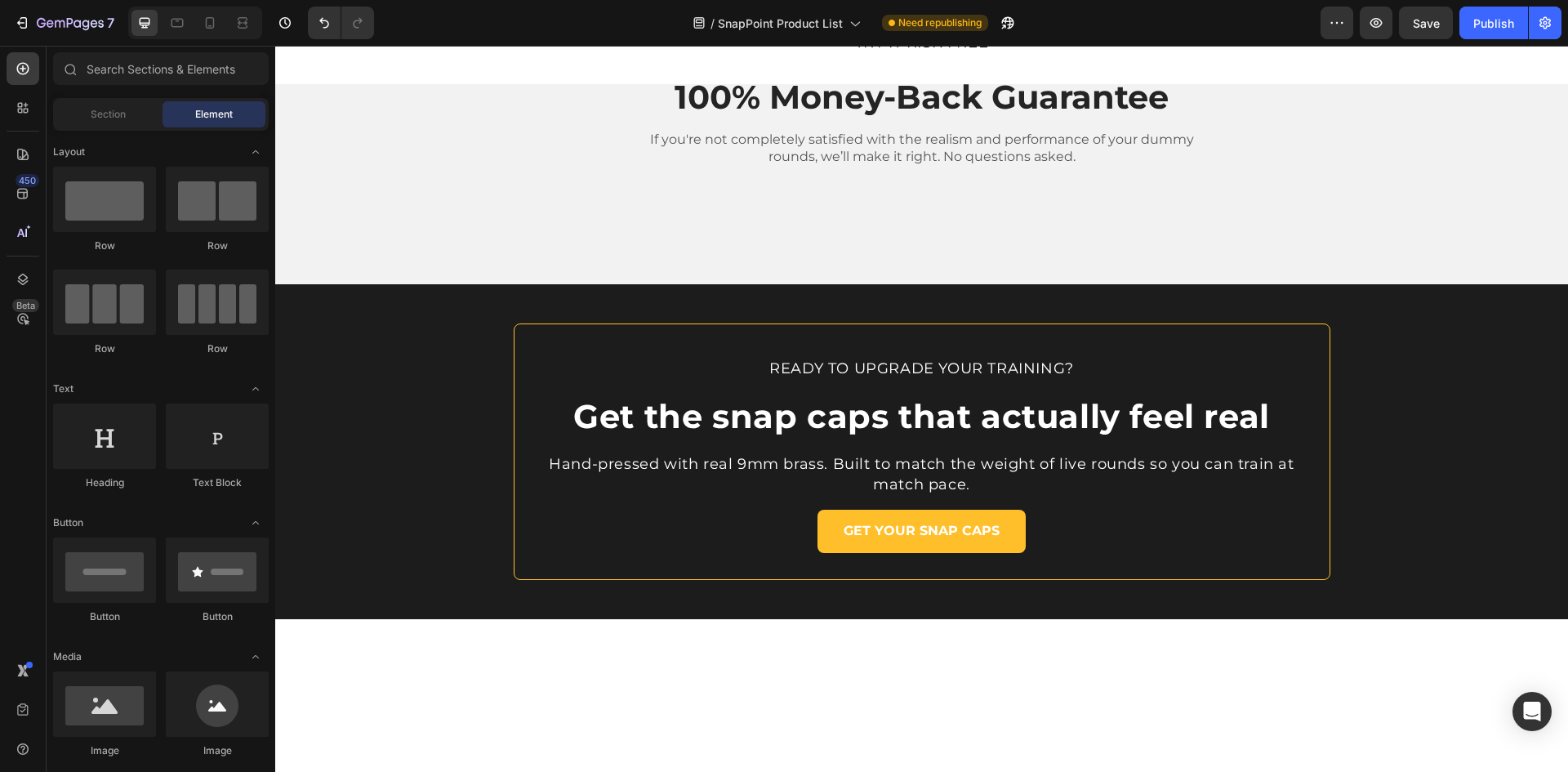
scroll to position [572, 0]
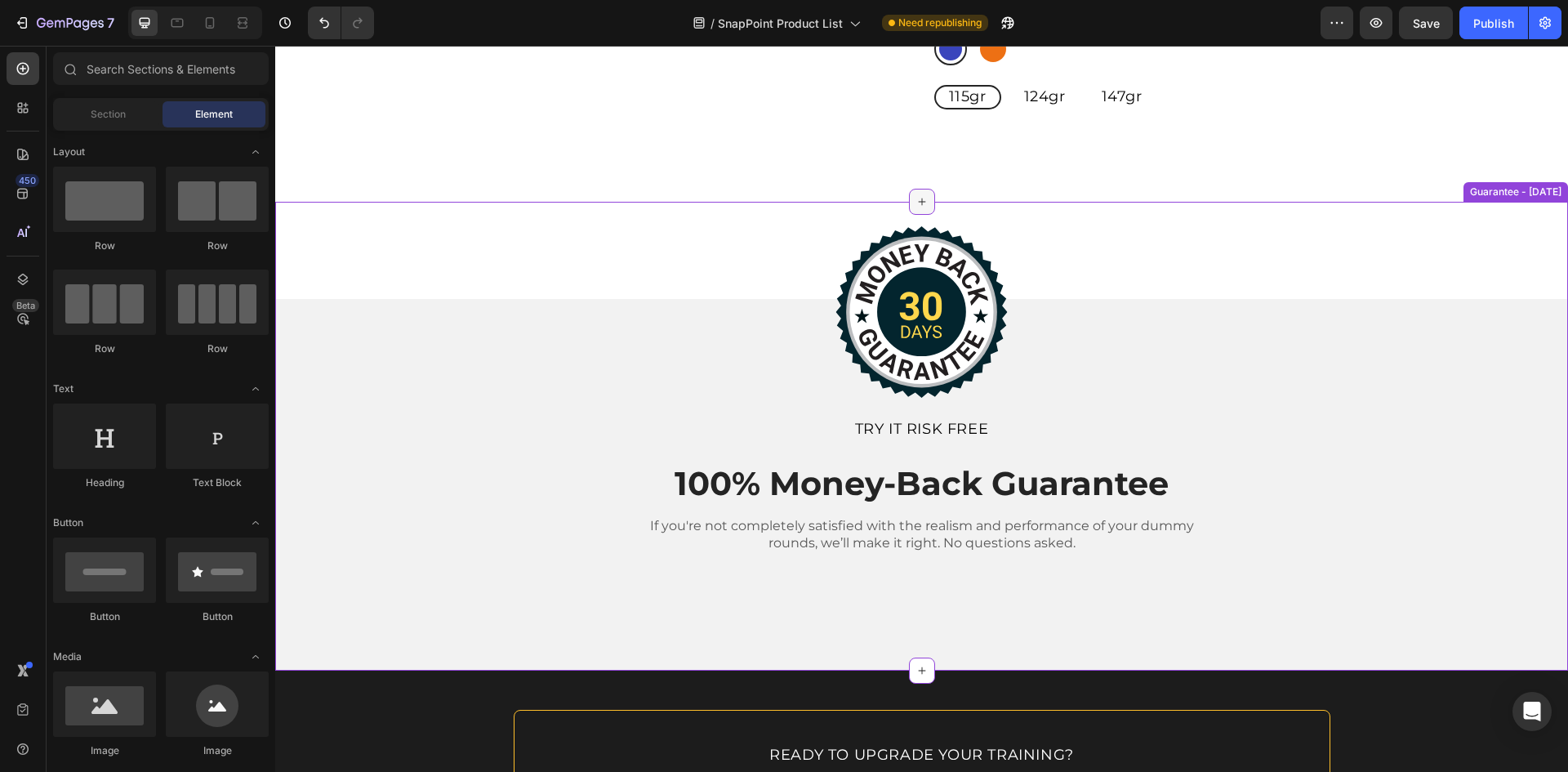
click at [916, 201] on icon at bounding box center [922, 201] width 13 height 13
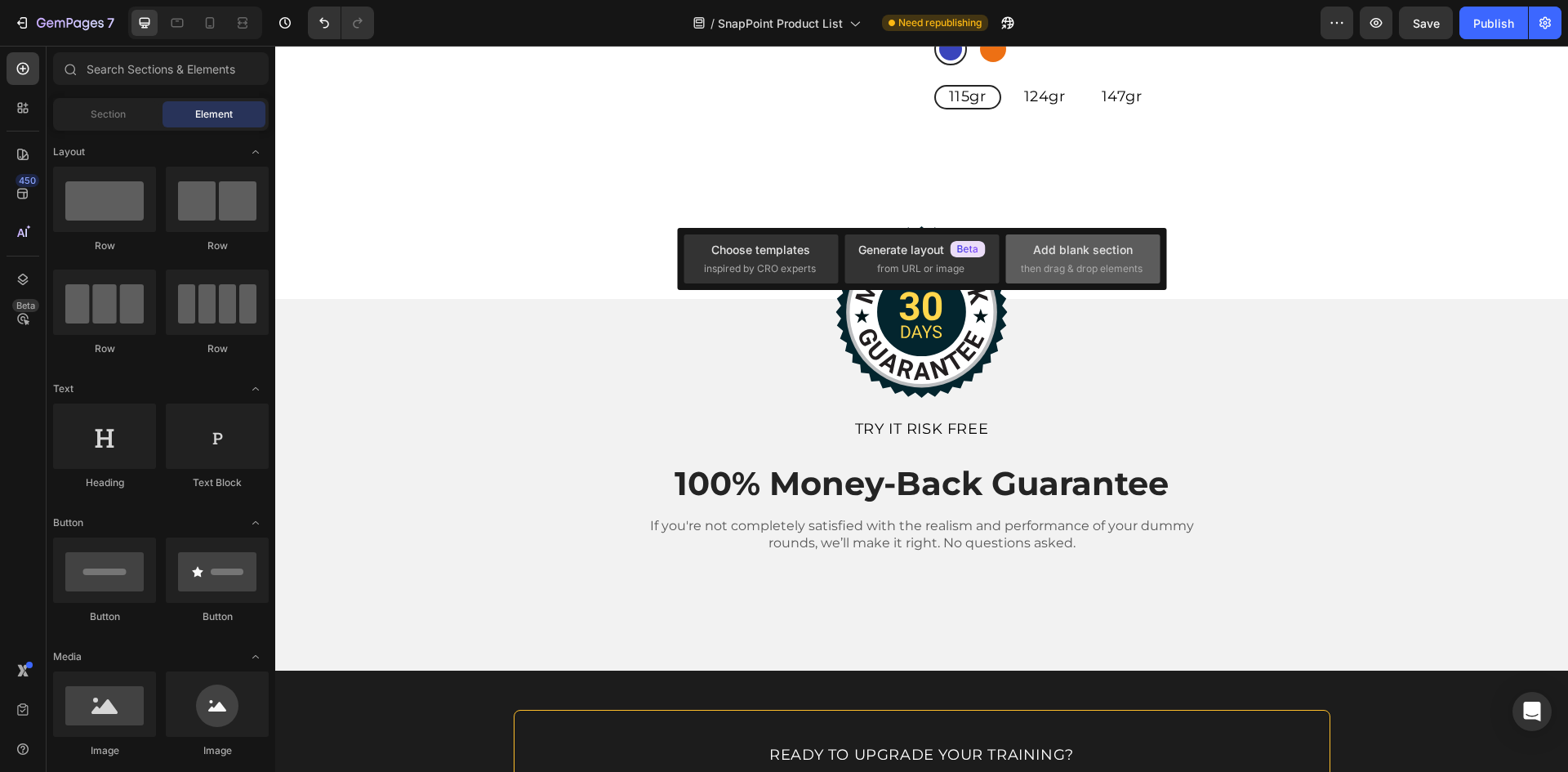
click at [1088, 263] on span "then drag & drop elements" at bounding box center [1081, 269] width 122 height 15
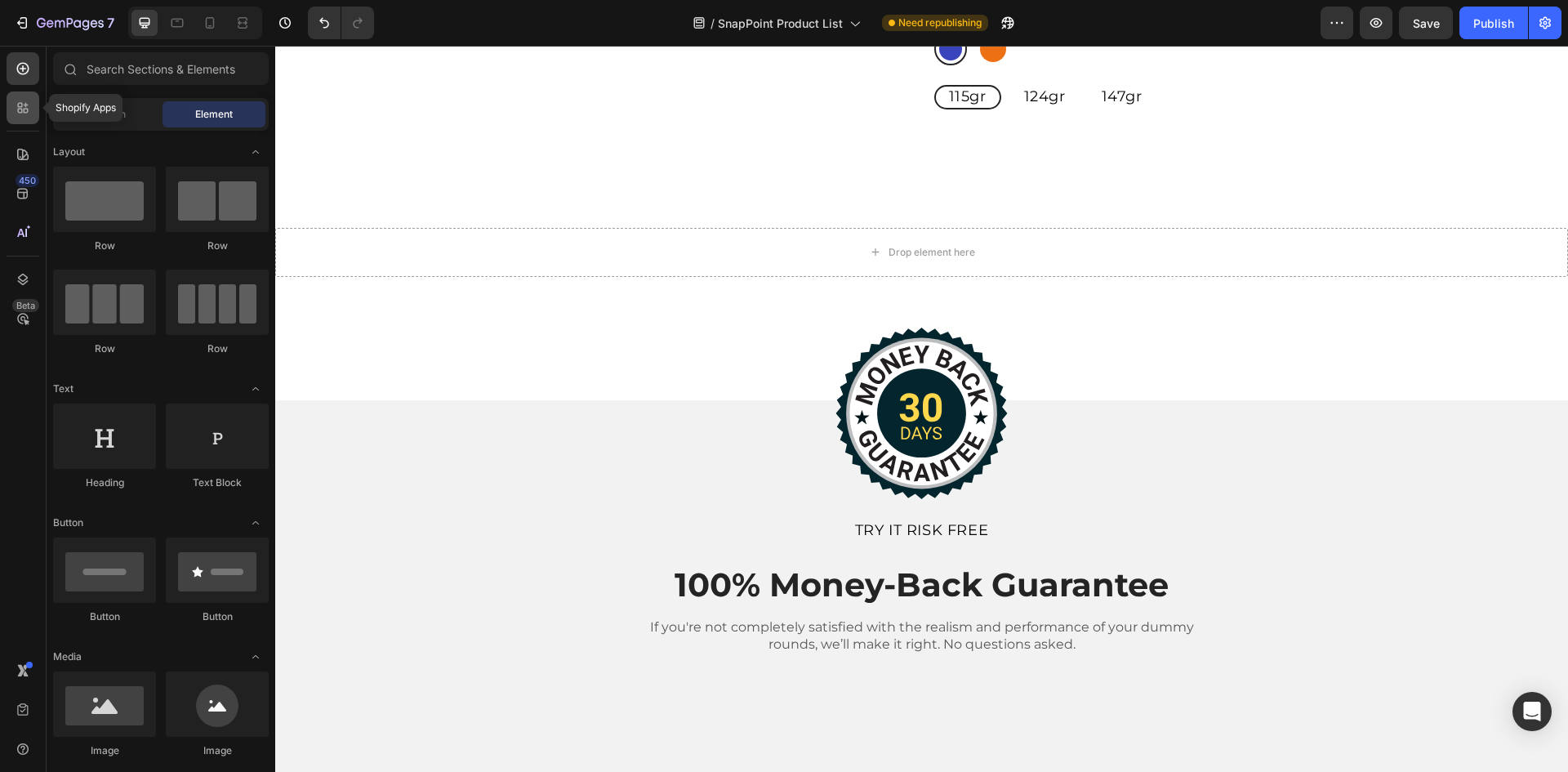
click at [13, 108] on div at bounding box center [22, 108] width 32 height 32
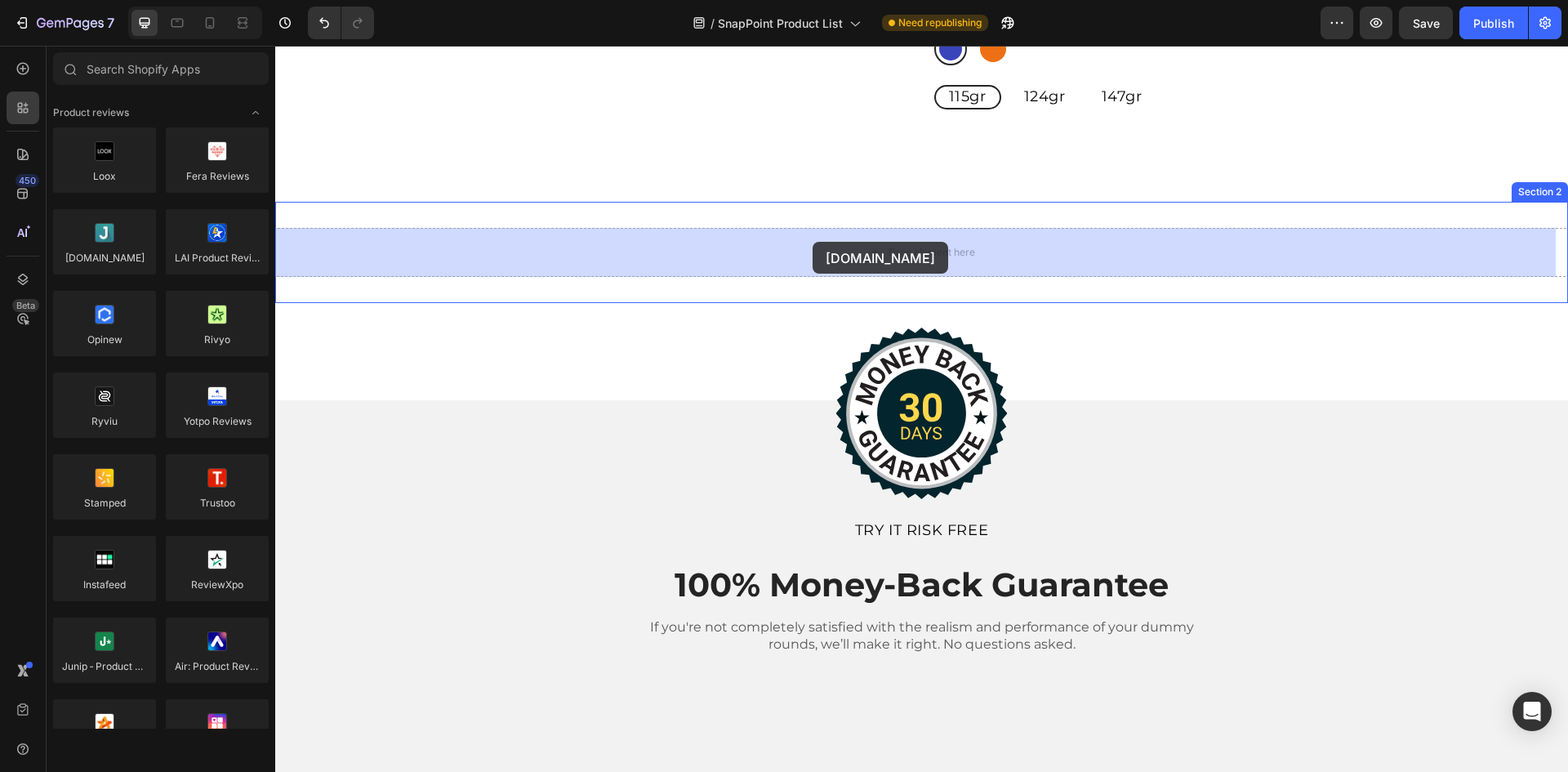
drag, startPoint x: 384, startPoint y: 298, endPoint x: 812, endPoint y: 242, distance: 431.6
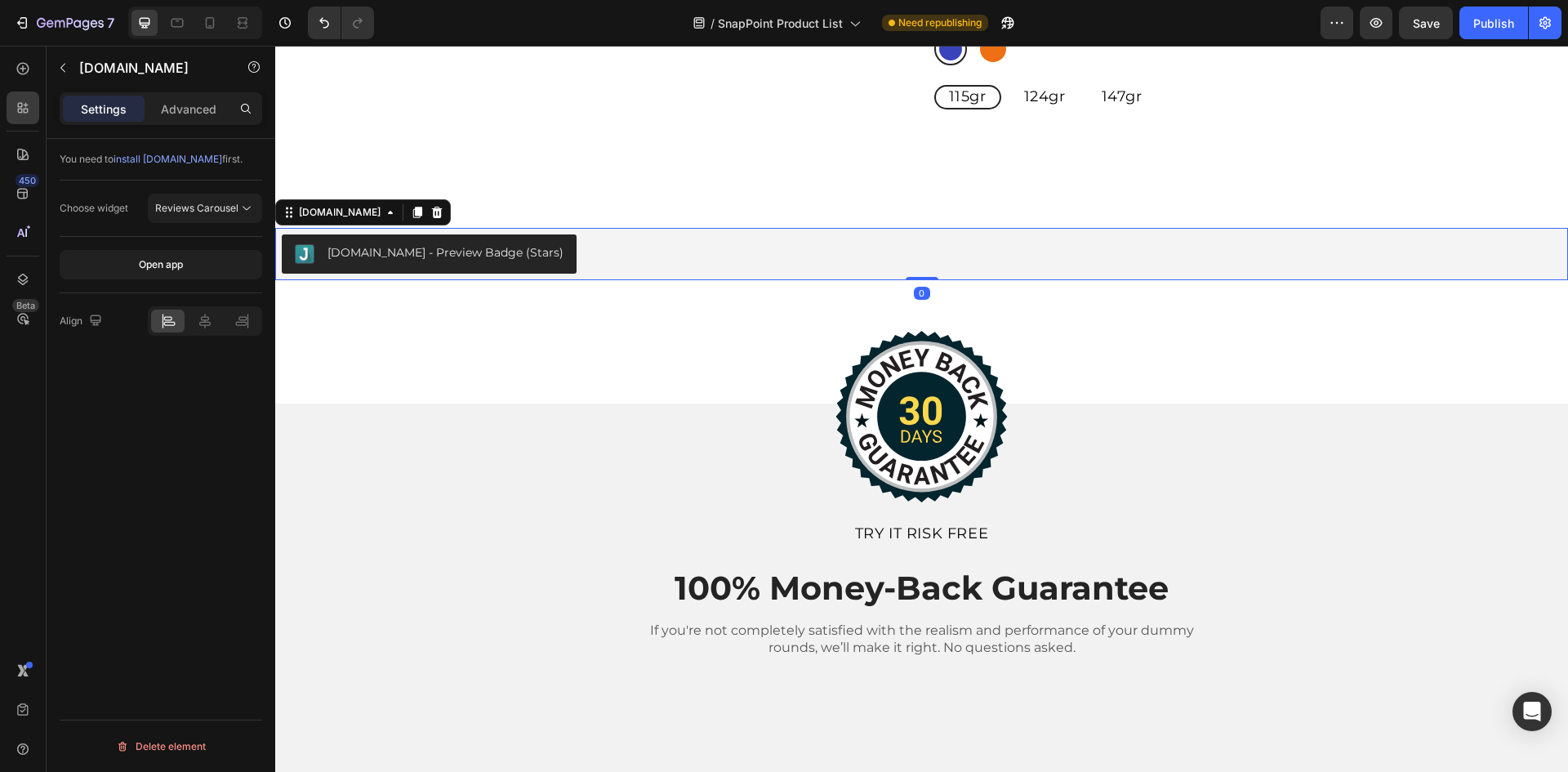
click at [448, 259] on div "Judge.me - Preview Badge (Stars)" at bounding box center [446, 253] width 236 height 18
click at [214, 208] on span "Reviews Carousel" at bounding box center [196, 207] width 83 height 12
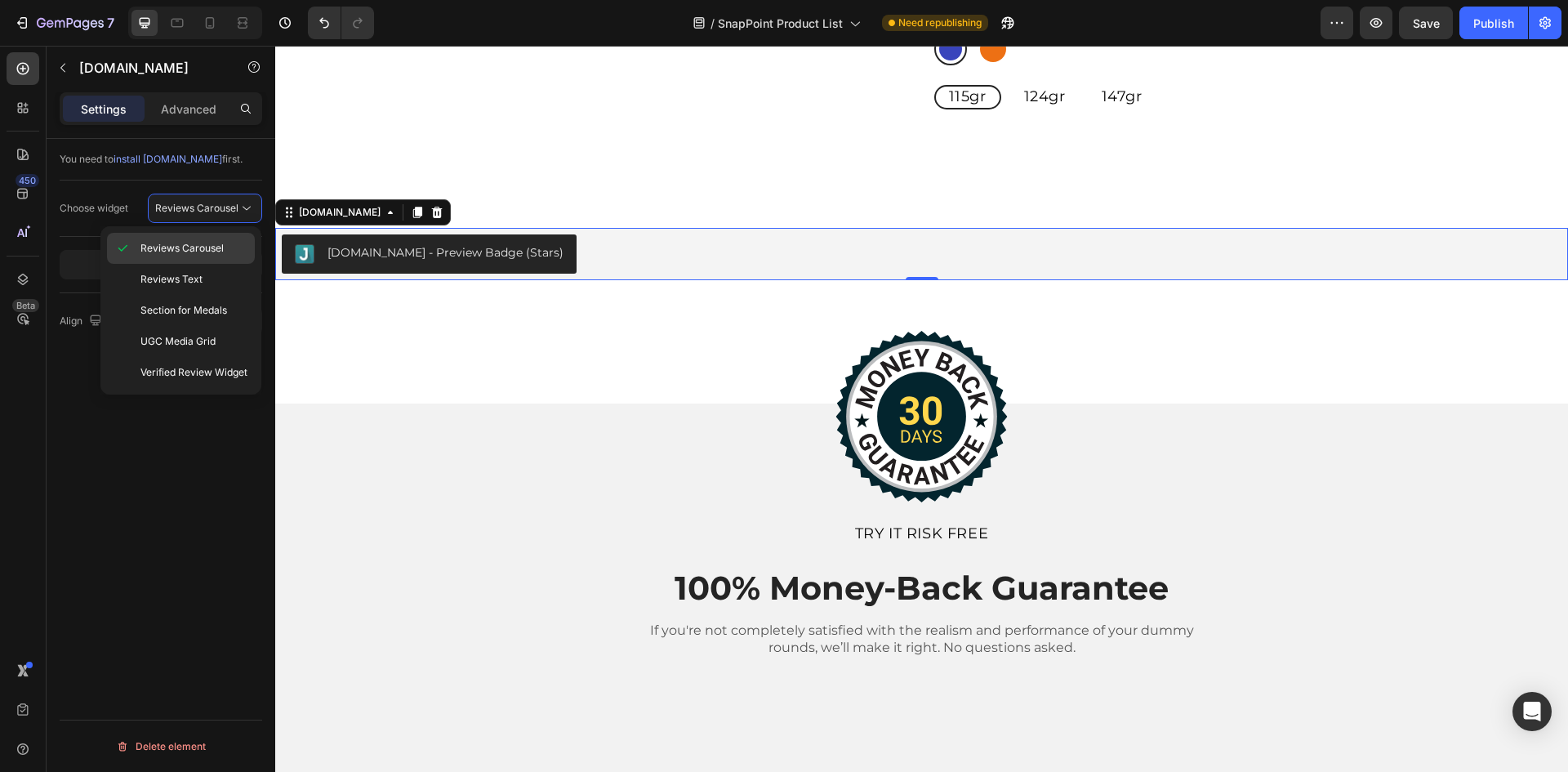
click at [202, 251] on span "Reviews Carousel" at bounding box center [181, 248] width 83 height 15
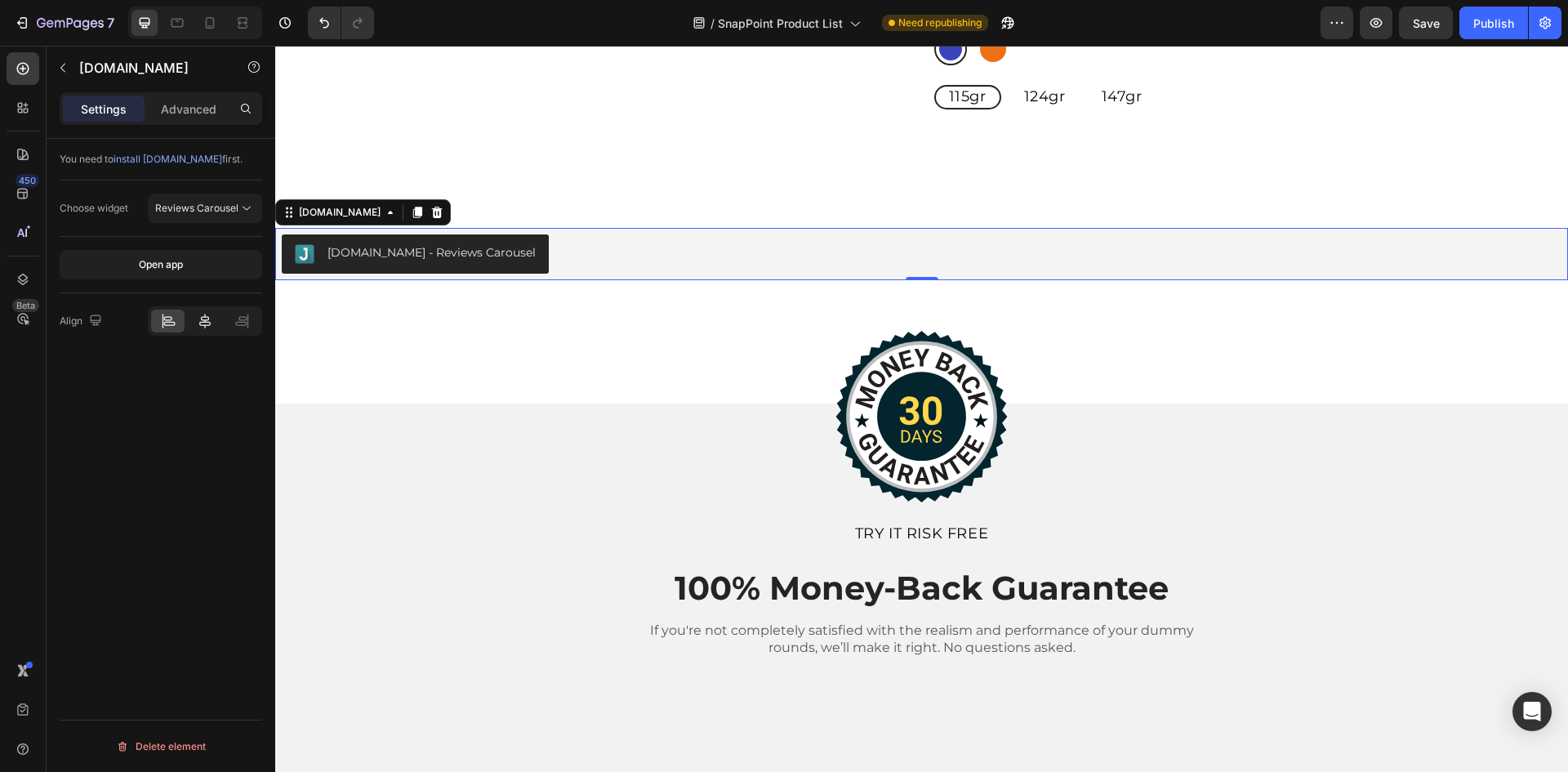
click at [206, 319] on icon at bounding box center [205, 320] width 17 height 17
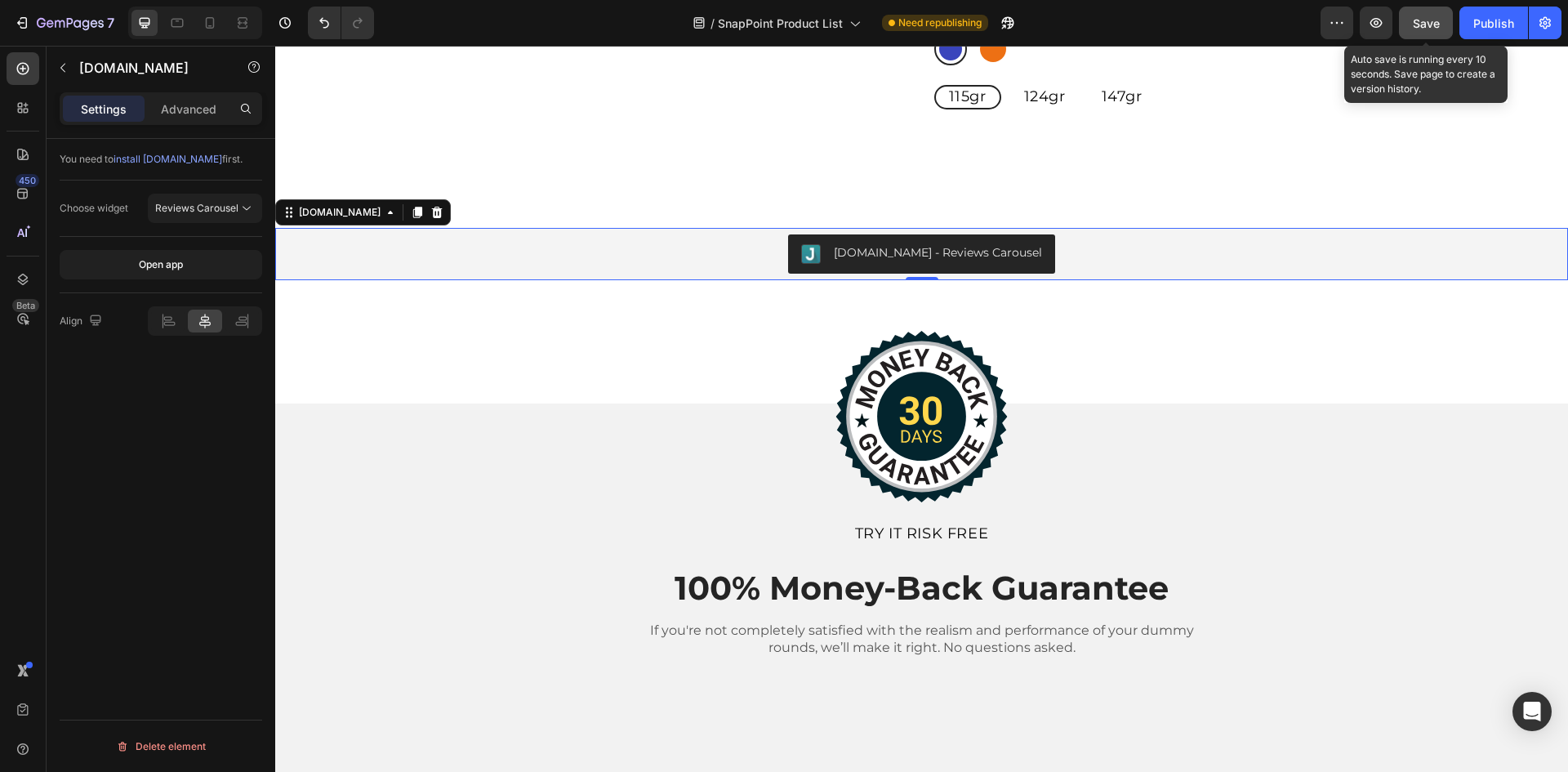
click at [1424, 29] on span "Save" at bounding box center [1426, 24] width 27 height 14
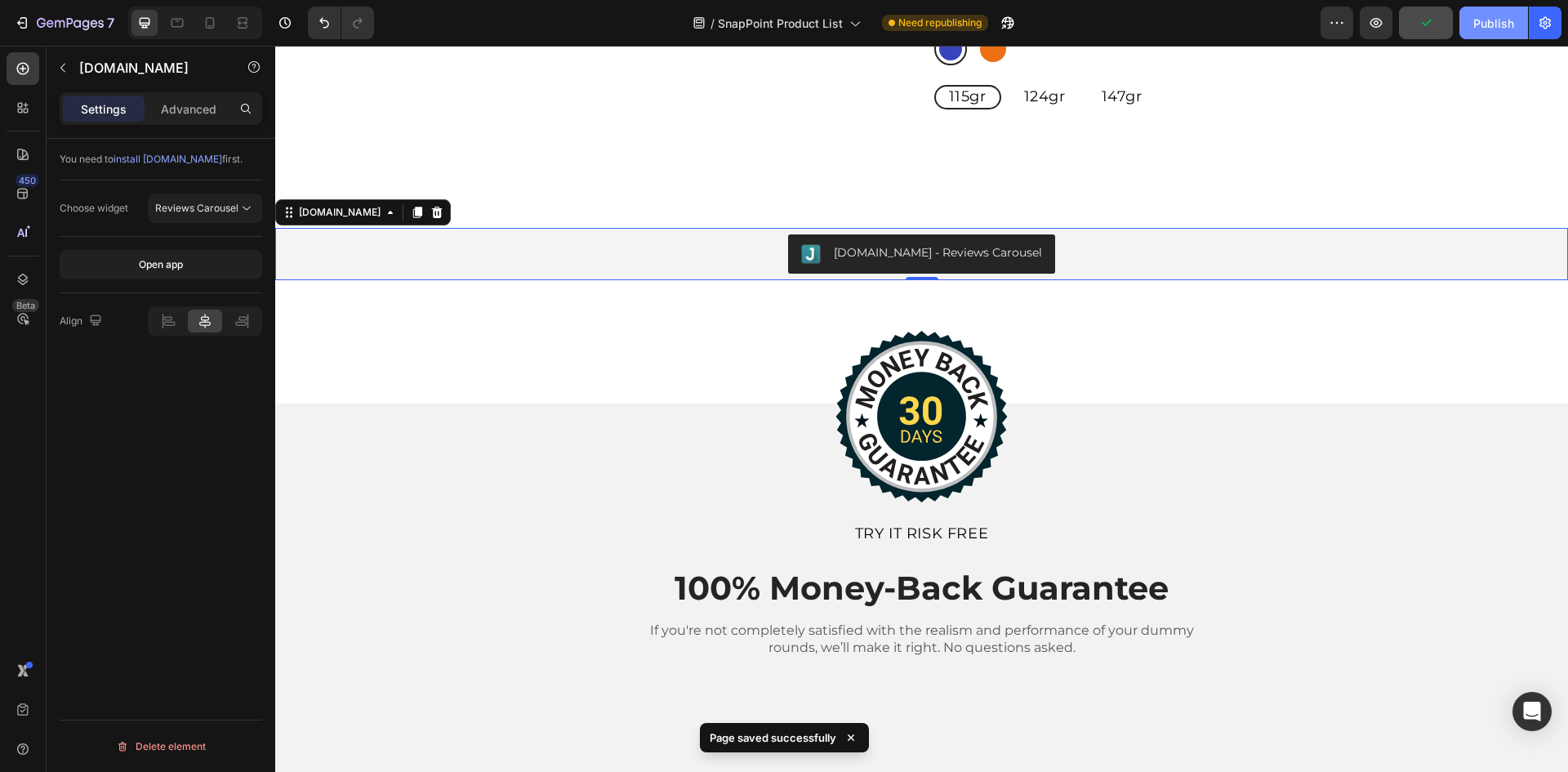
click at [1494, 21] on div "Publish" at bounding box center [1494, 24] width 41 height 18
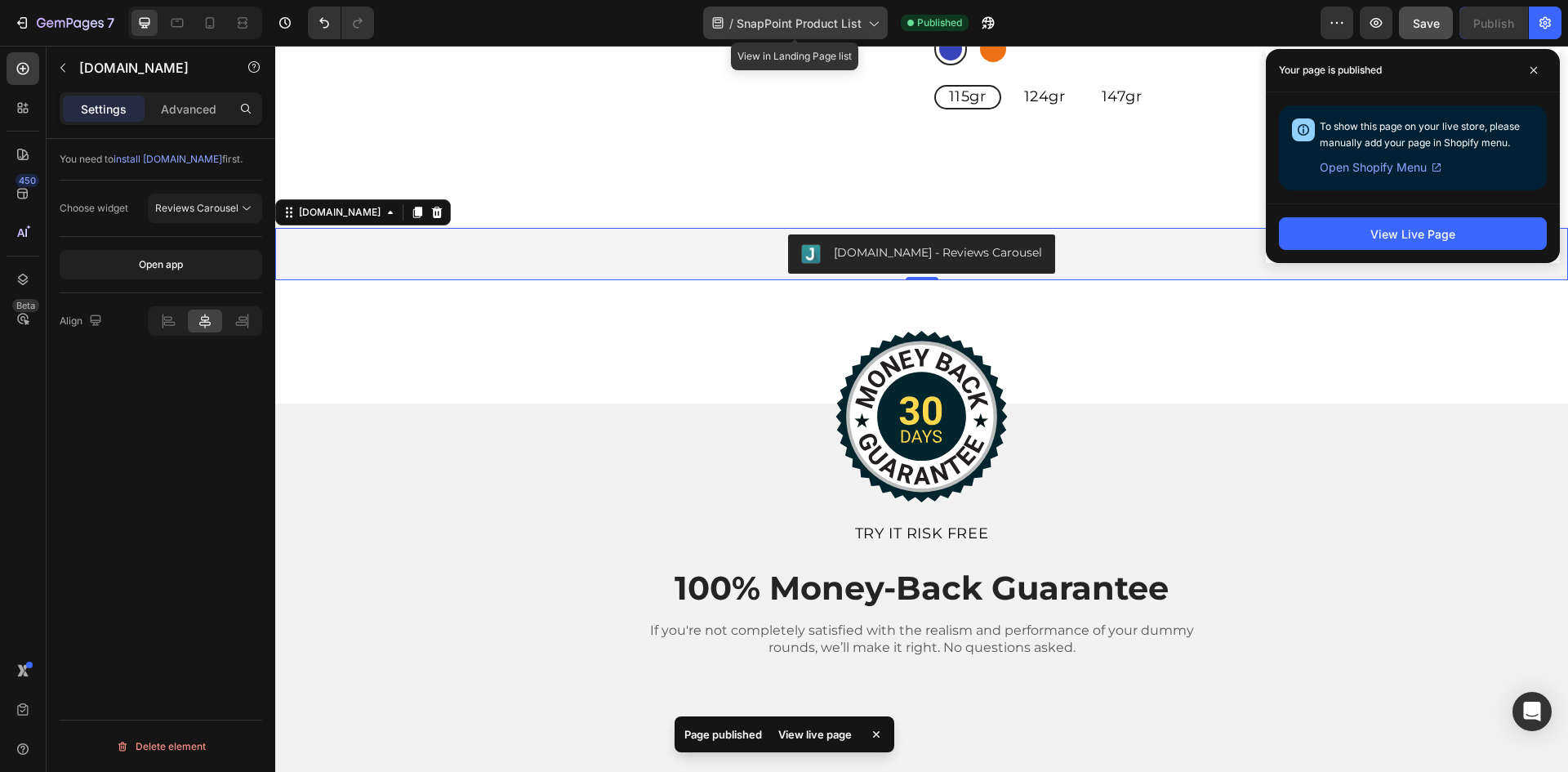
click at [812, 21] on span "SnapPoint Product List" at bounding box center [799, 24] width 125 height 18
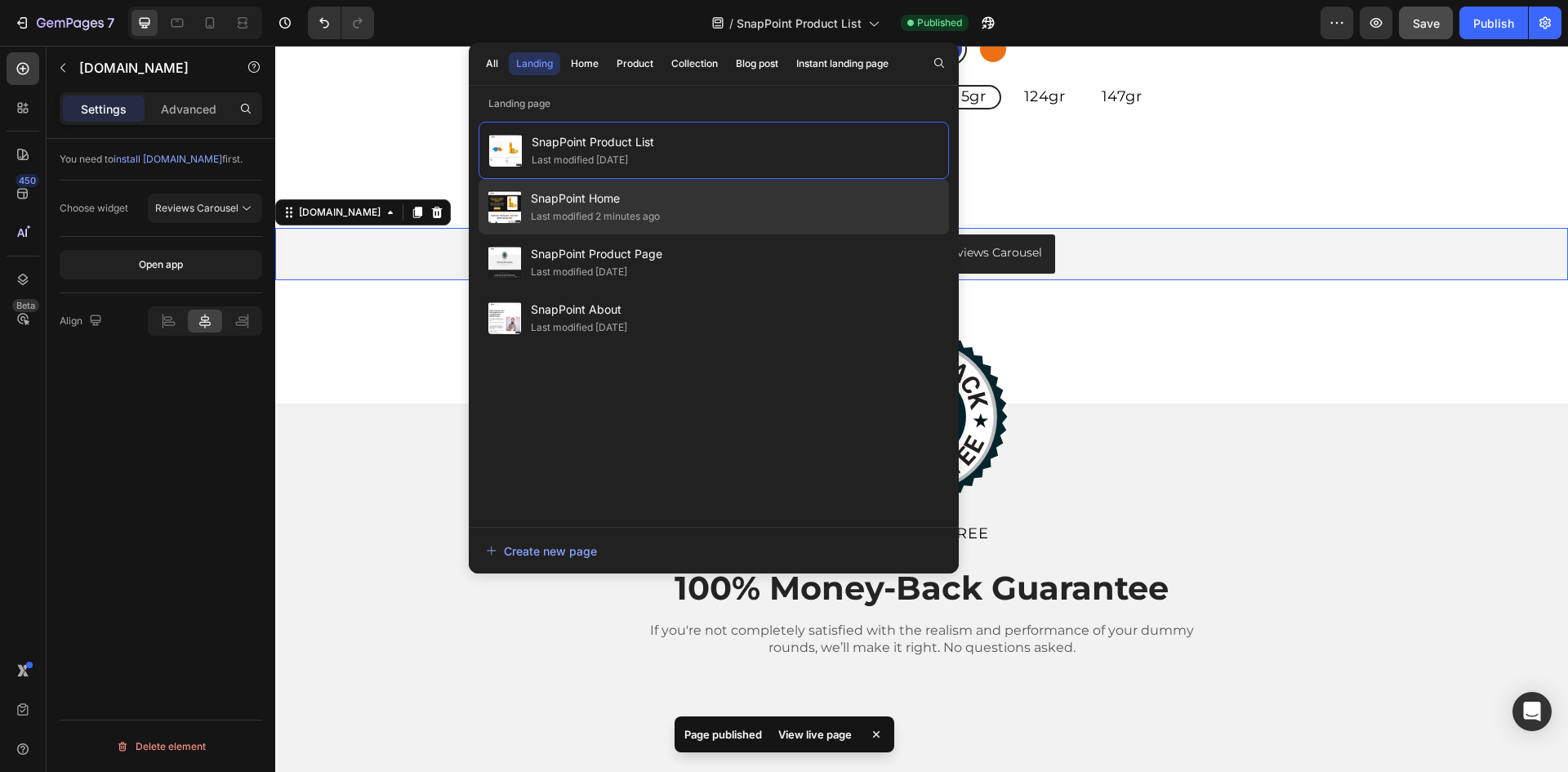
click at [606, 198] on span "SnapPoint Home" at bounding box center [594, 199] width 129 height 19
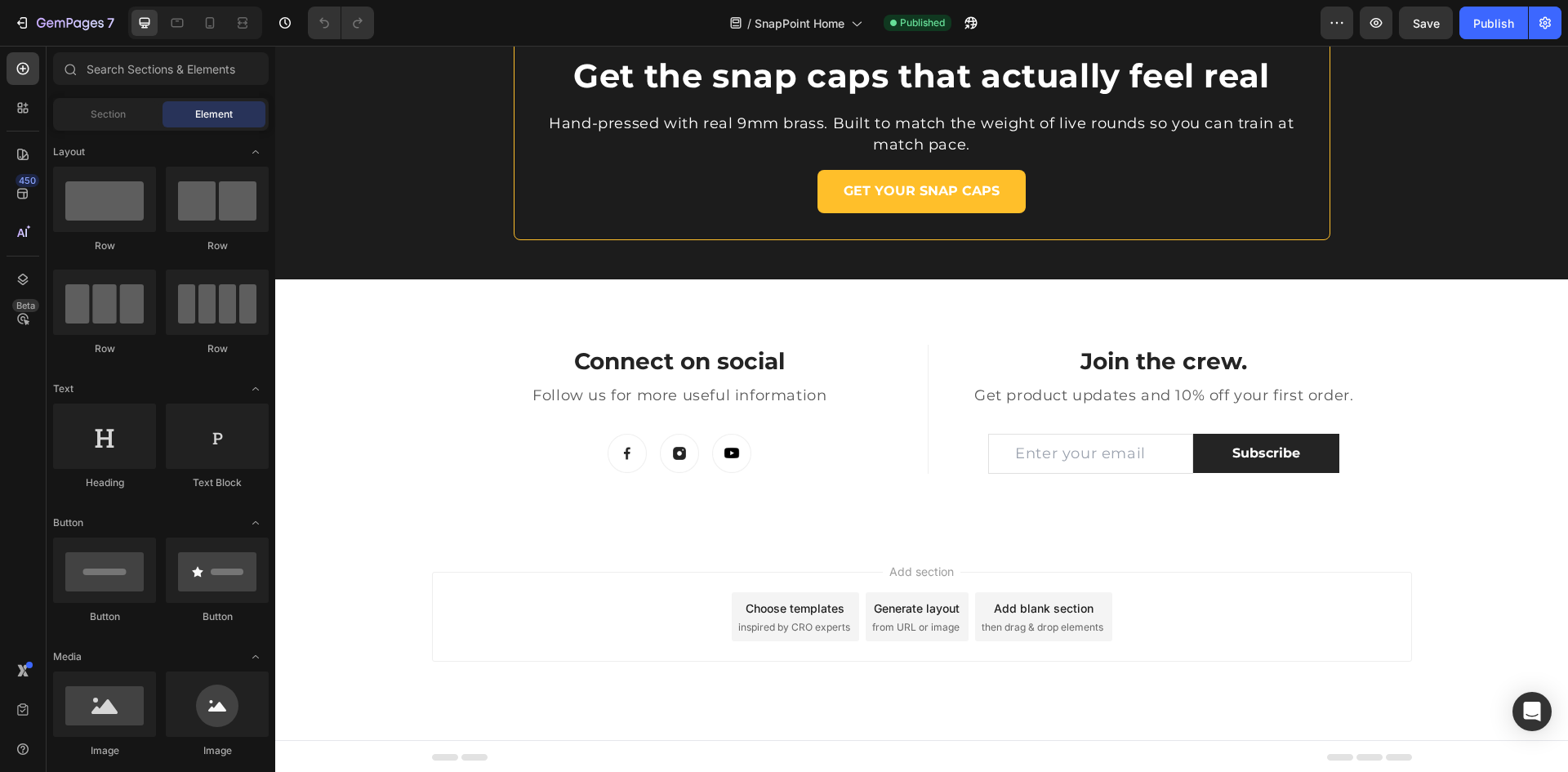
scroll to position [4383, 0]
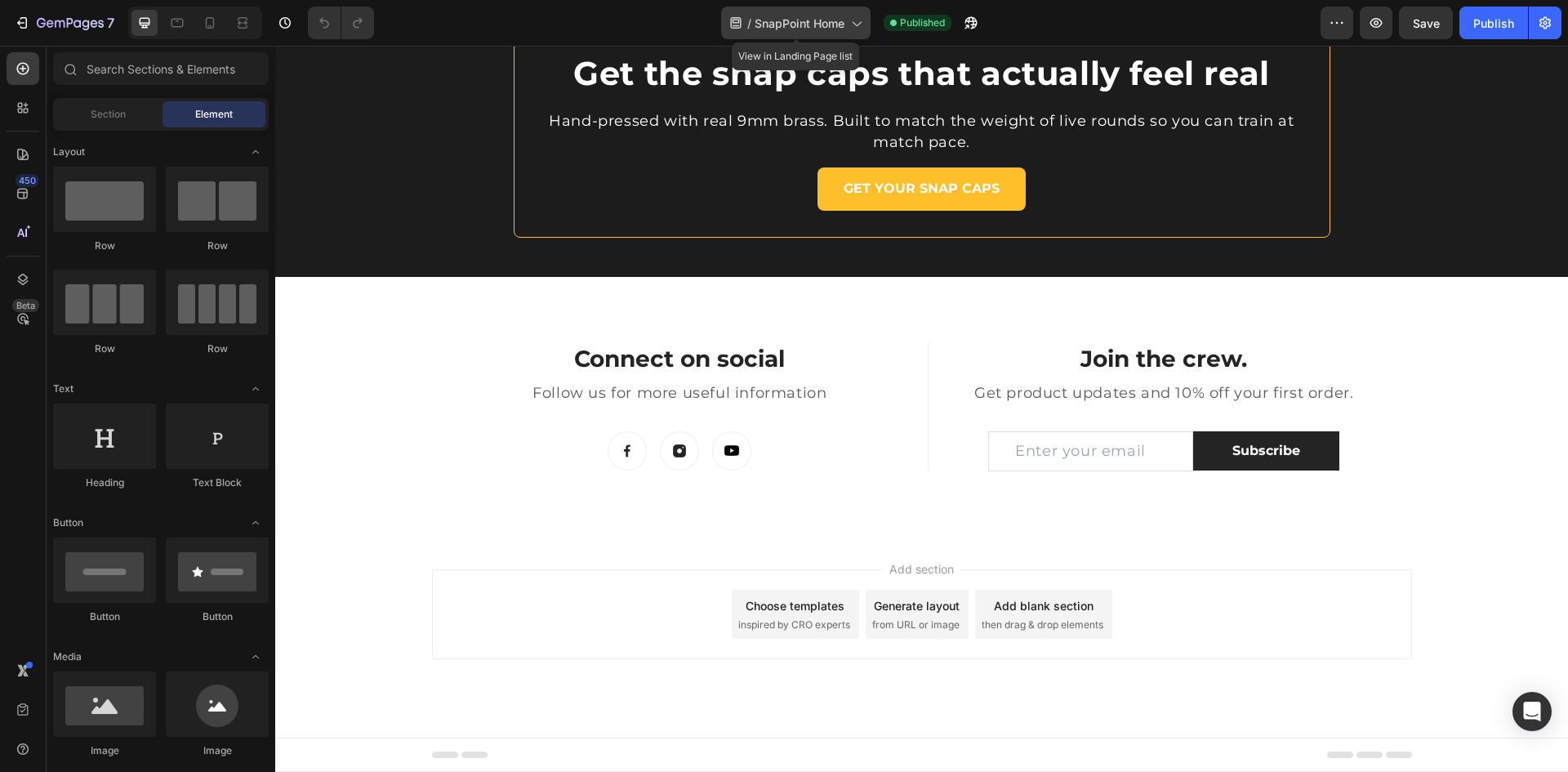
click at [822, 24] on span "SnapPoint Home" at bounding box center [799, 24] width 90 height 18
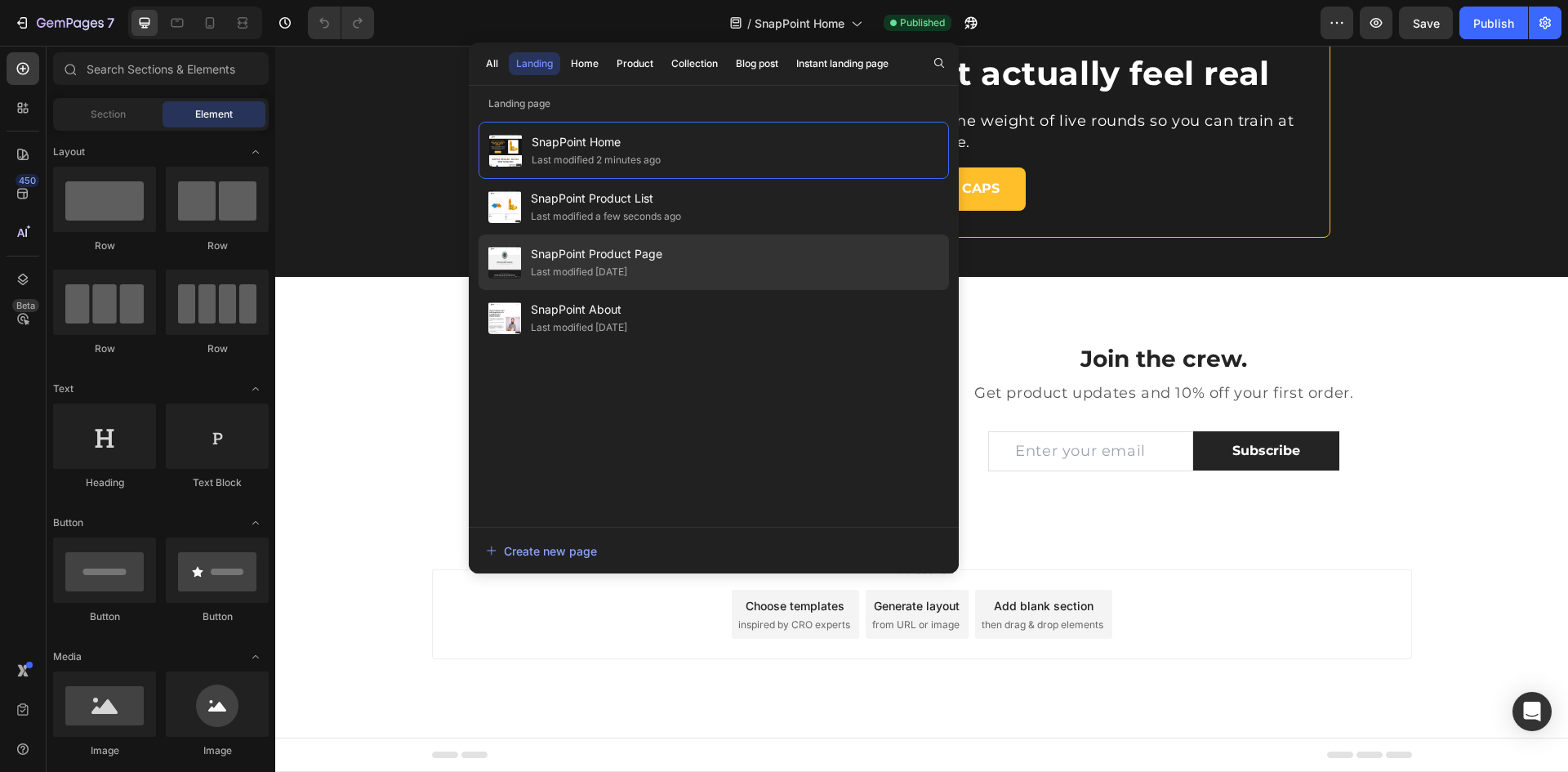
click at [622, 249] on span "SnapPoint Product Page" at bounding box center [596, 254] width 131 height 19
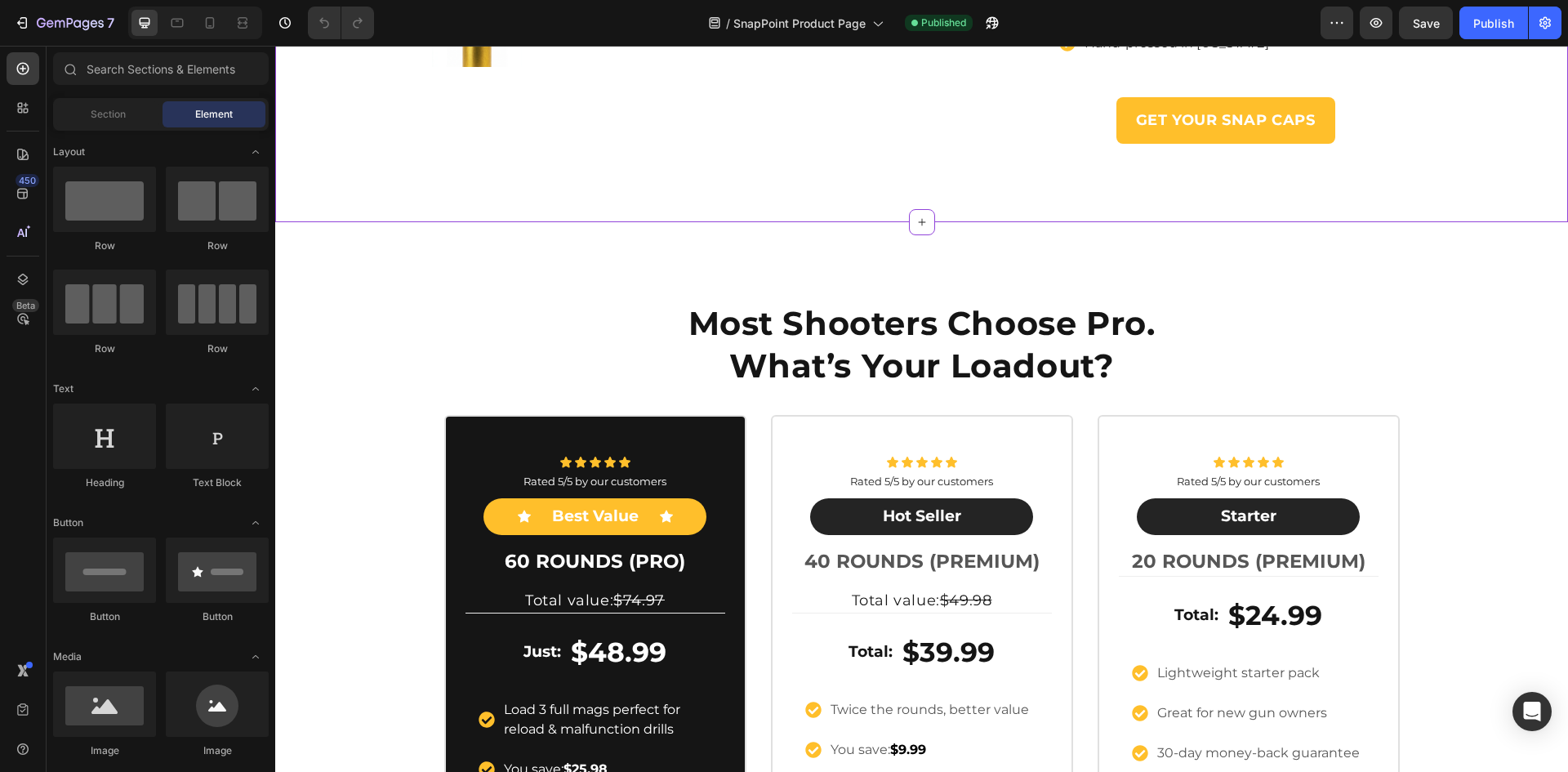
scroll to position [490, 0]
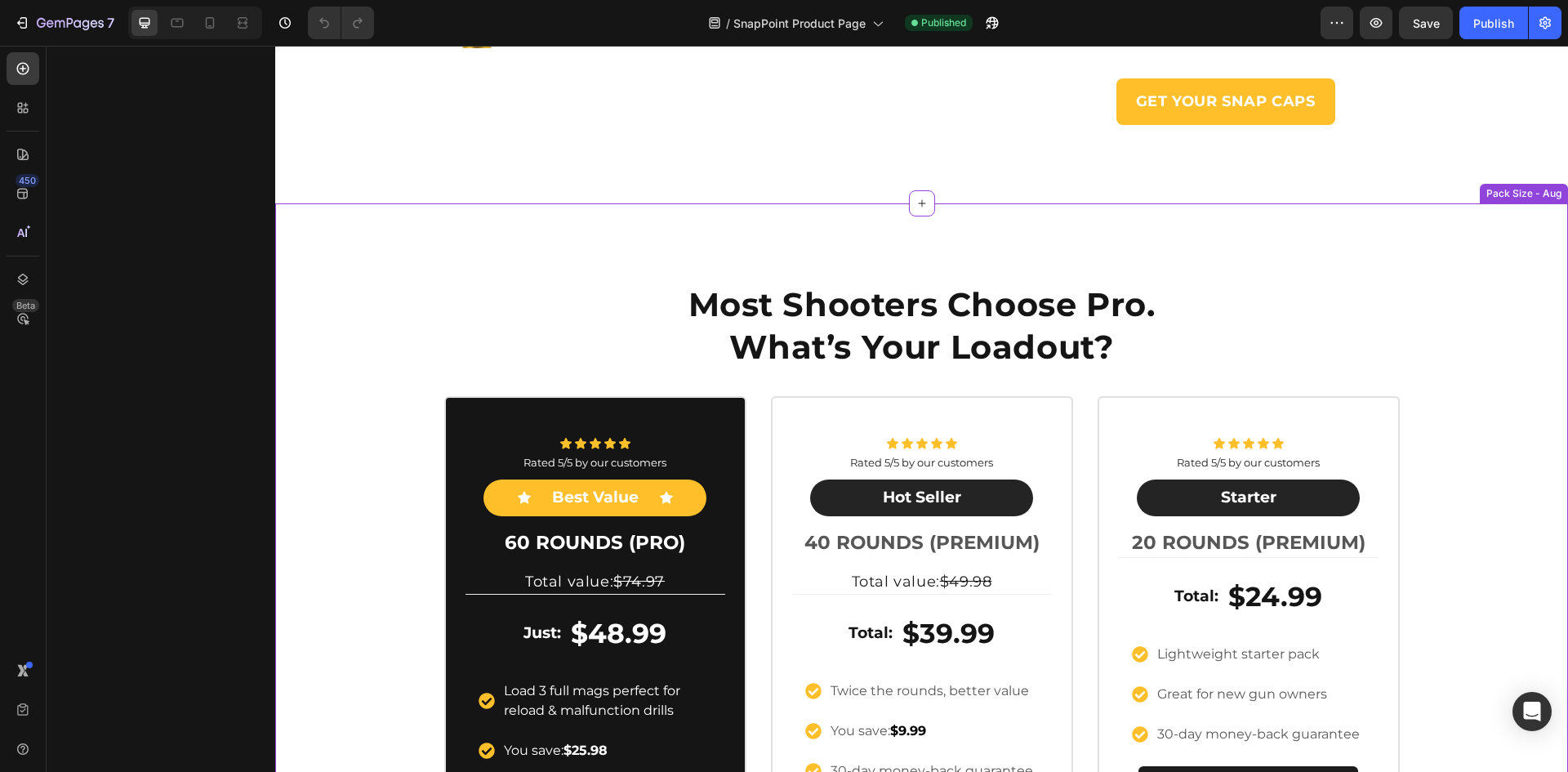
click at [1464, 286] on div "Most Shooters Choose Pro. What’s Your Loadout? Heading Row Icon Icon Icon Icon …" at bounding box center [921, 610] width 1293 height 684
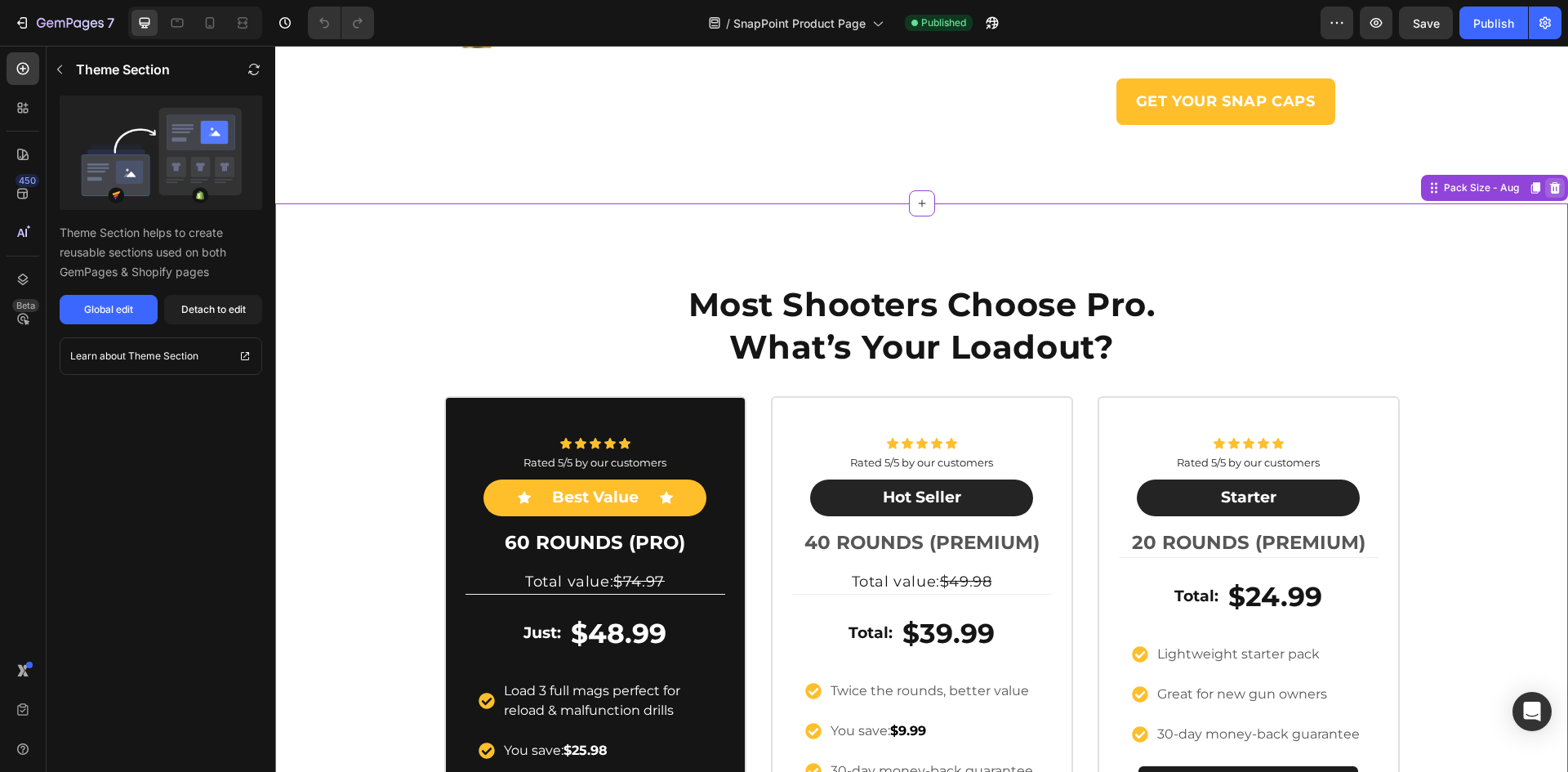
click at [1549, 189] on icon at bounding box center [1555, 187] width 13 height 13
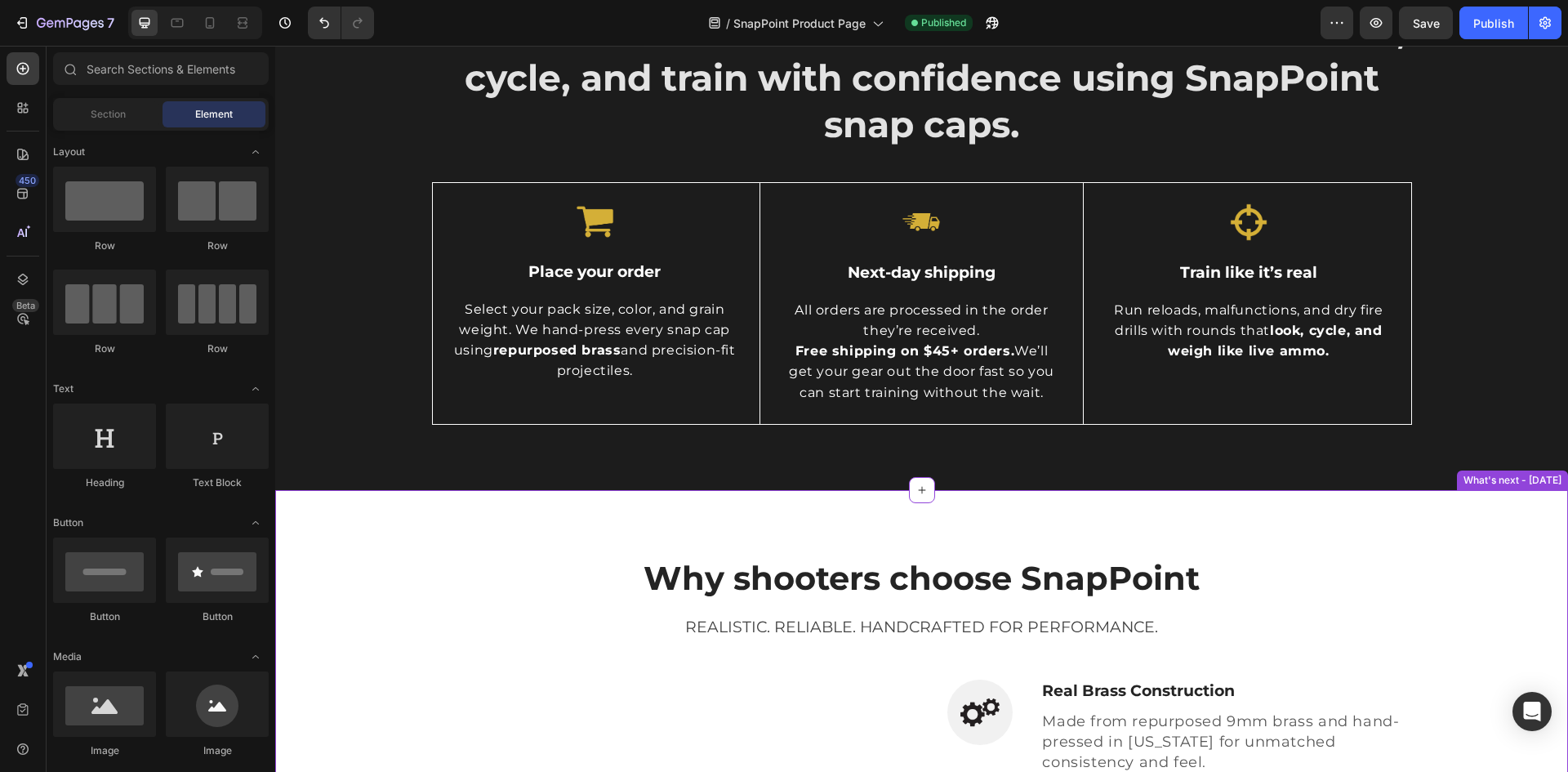
scroll to position [572, 0]
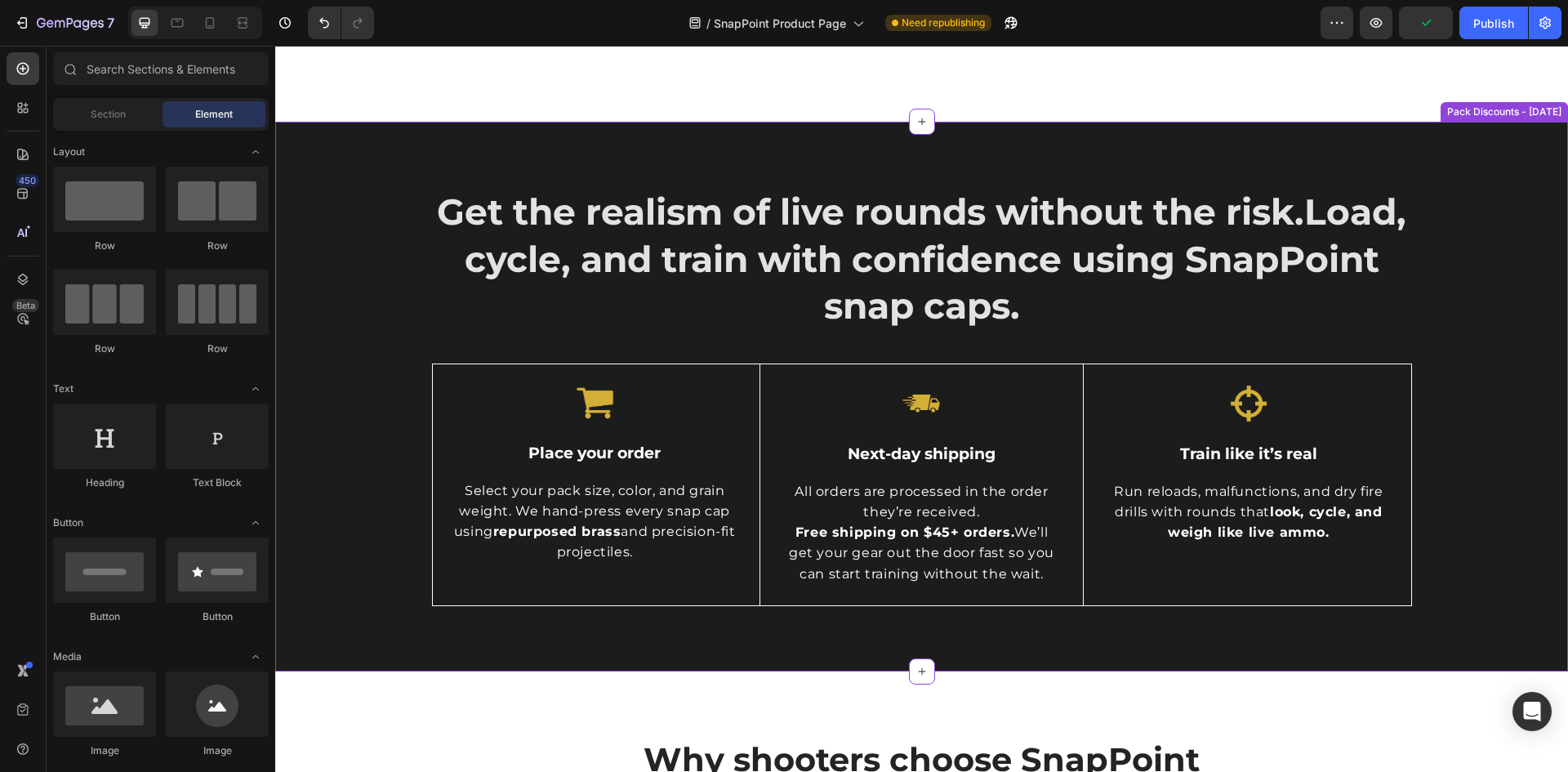
click at [1460, 214] on div "Get the realism of live rounds without the risk. Load, cycle, and train with co…" at bounding box center [921, 397] width 1269 height 418
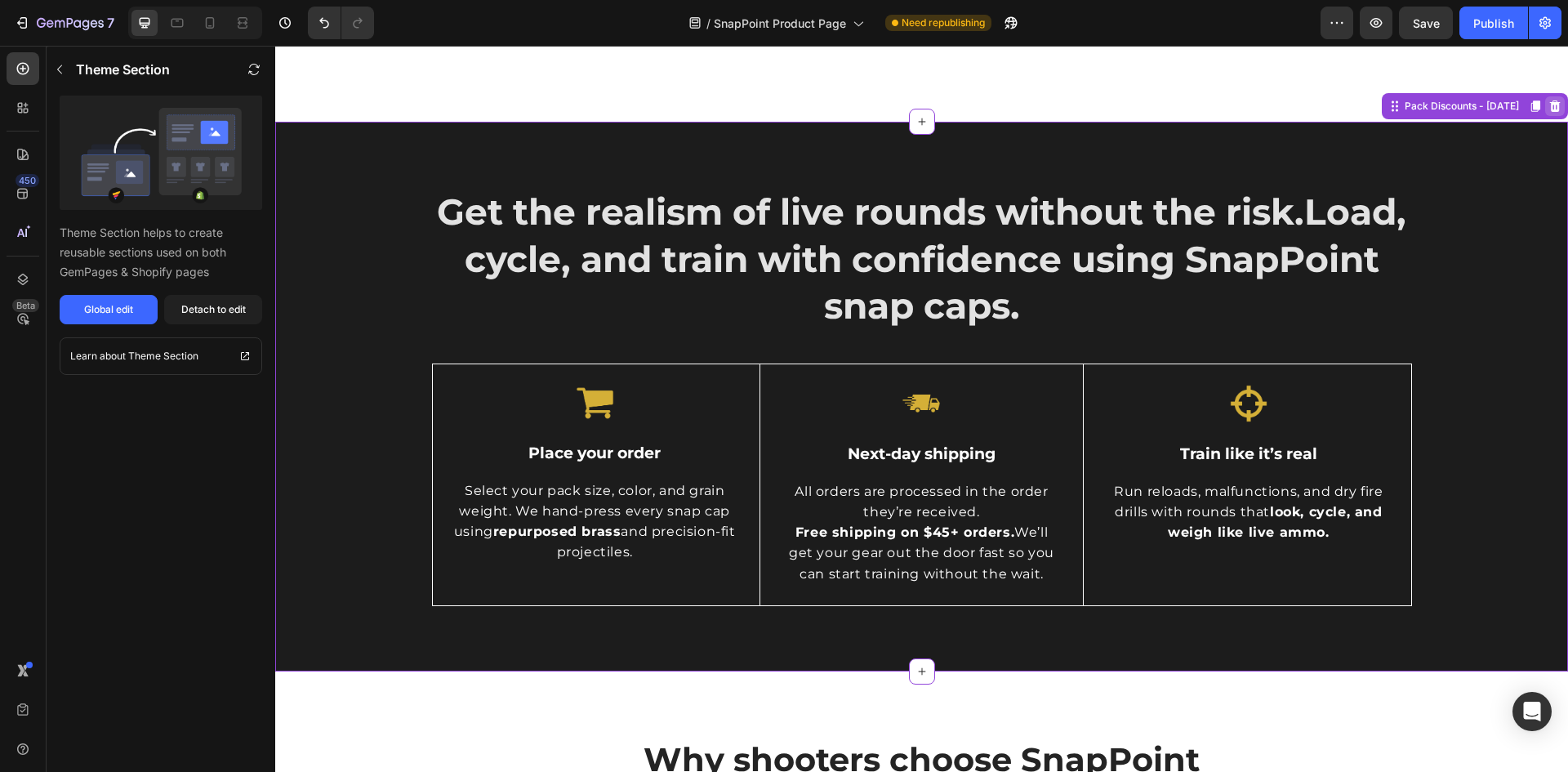
click at [1549, 106] on icon at bounding box center [1555, 106] width 13 height 13
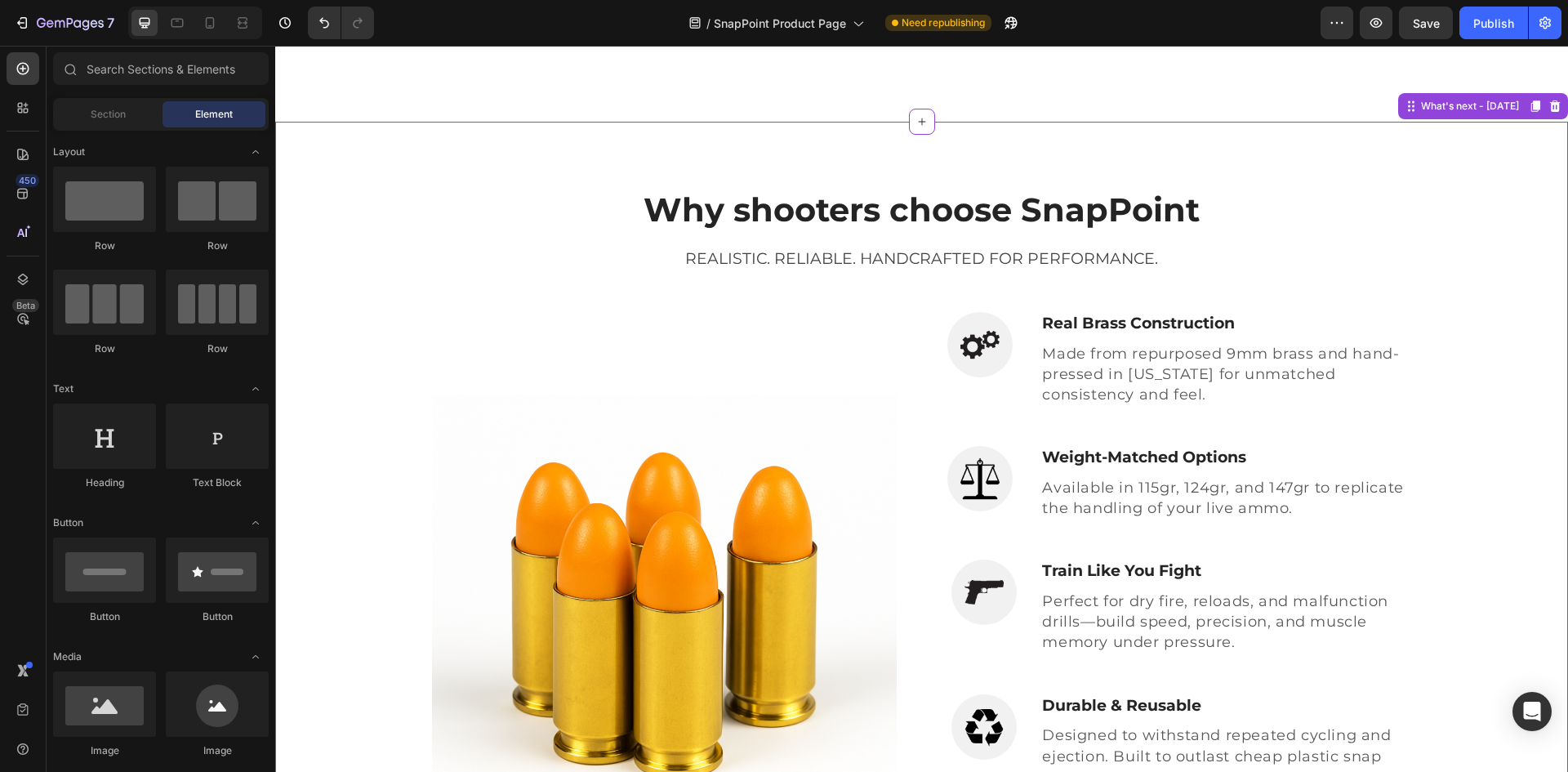
click at [1515, 204] on div "Why shooters choose SnapPoint Heading Realistic. Reliable. Handcrafted for Perf…" at bounding box center [921, 565] width 1269 height 754
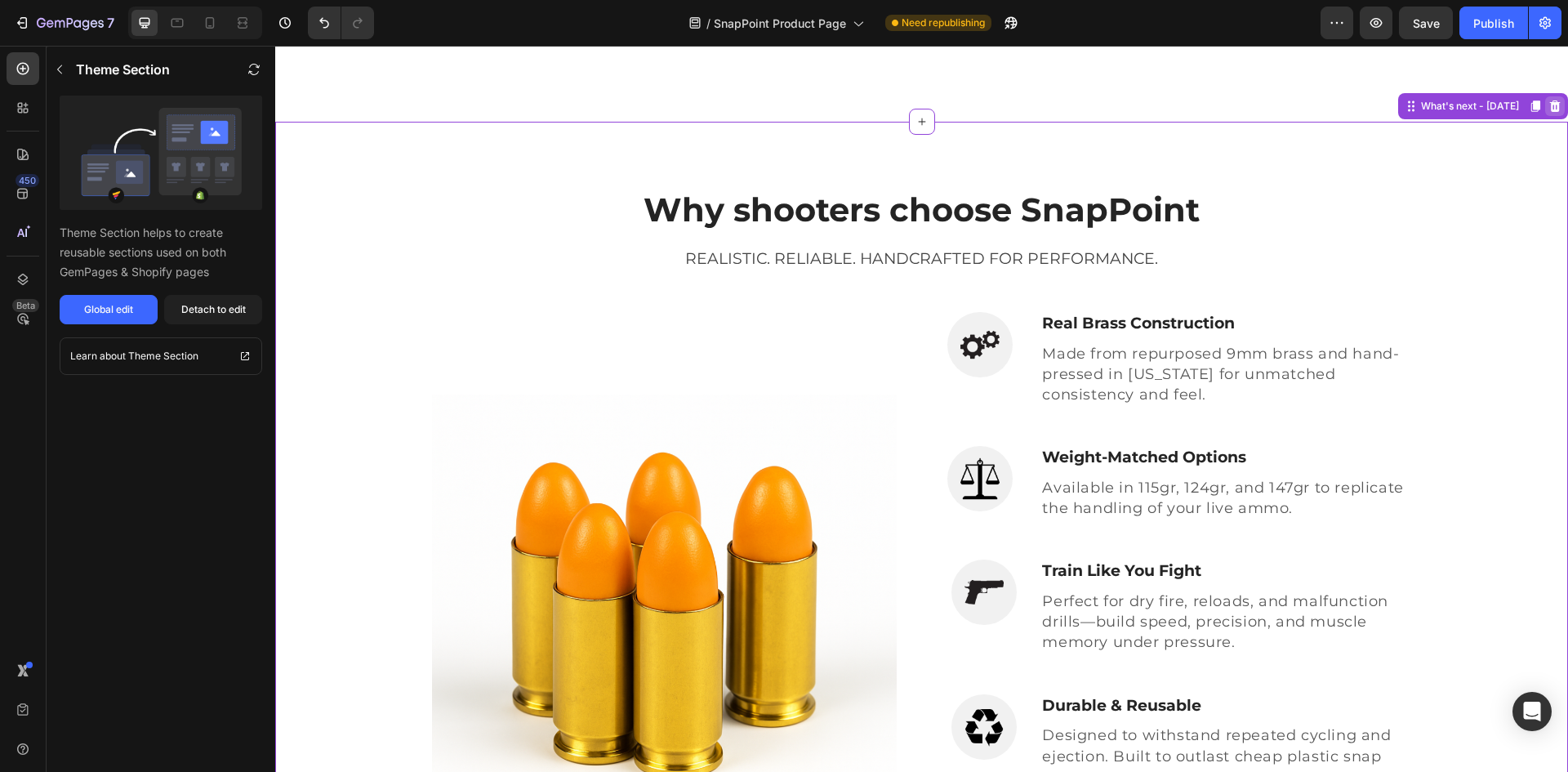
click at [1550, 109] on icon at bounding box center [1556, 106] width 11 height 11
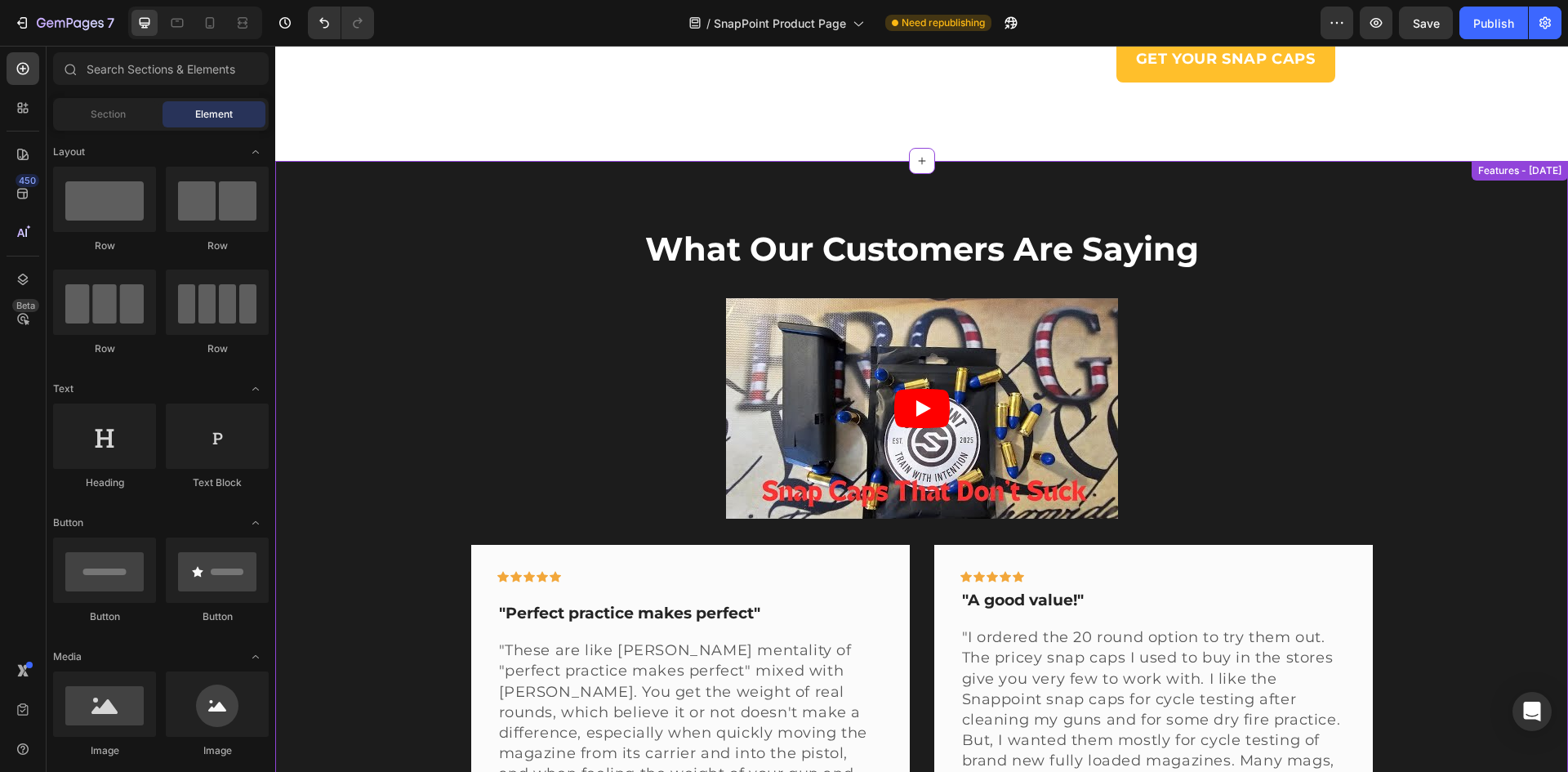
scroll to position [490, 0]
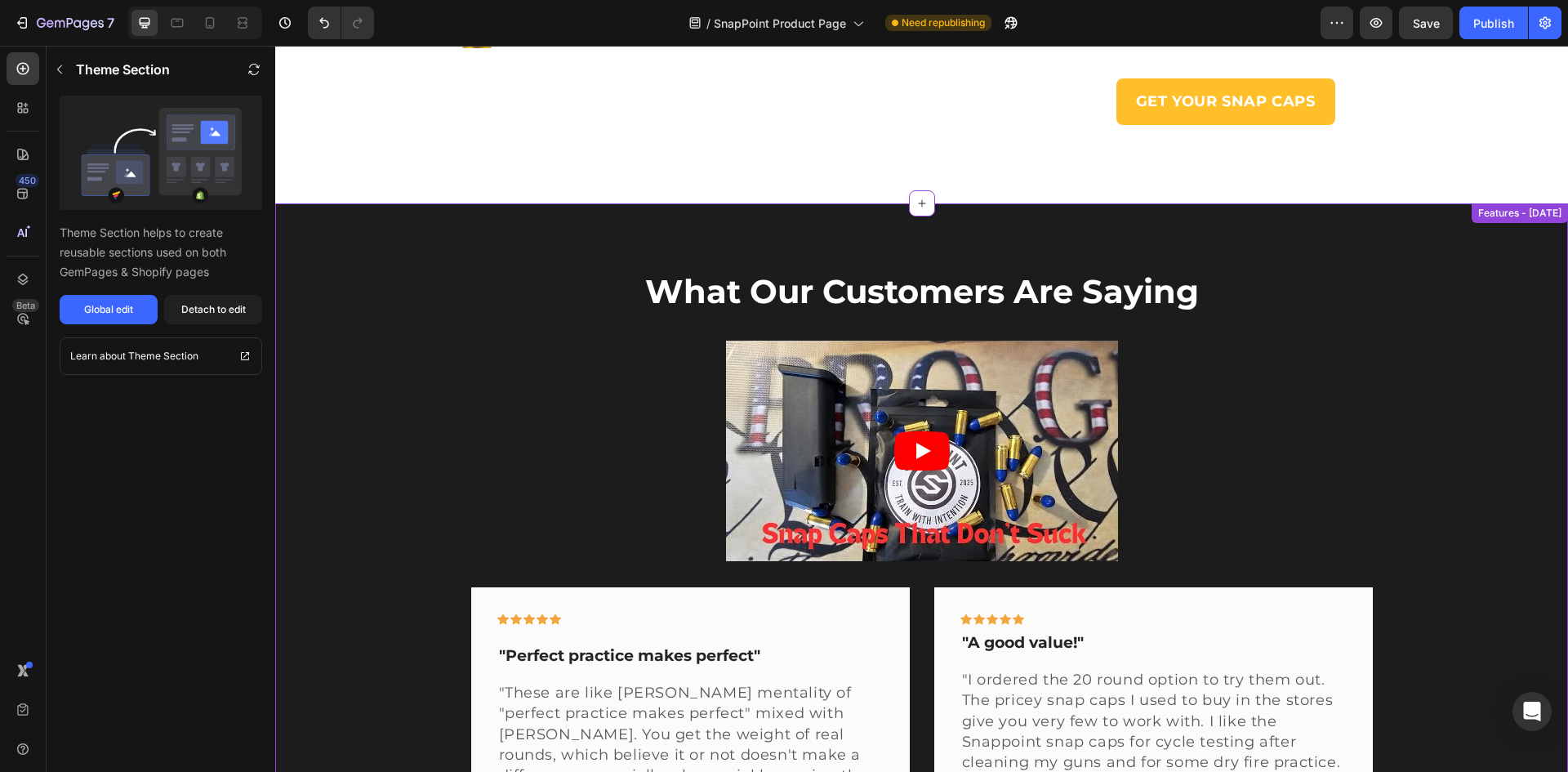
click at [1484, 270] on div "What Our Customers Are Saying Heading Video Row Icon Icon Icon Icon Icon Row "P…" at bounding box center [921, 785] width 1269 height 1033
click at [1550, 189] on icon at bounding box center [1556, 187] width 11 height 11
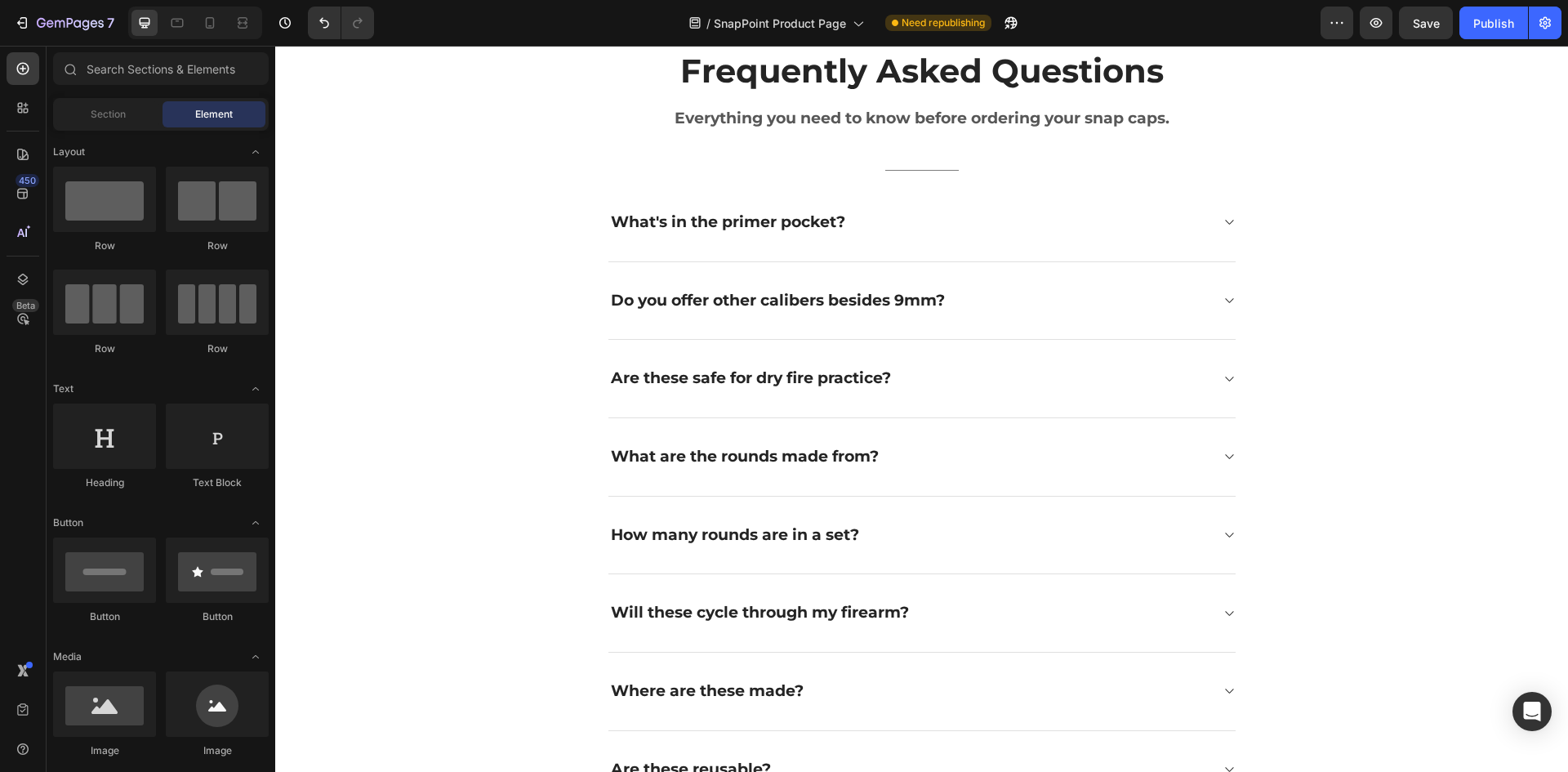
scroll to position [572, 0]
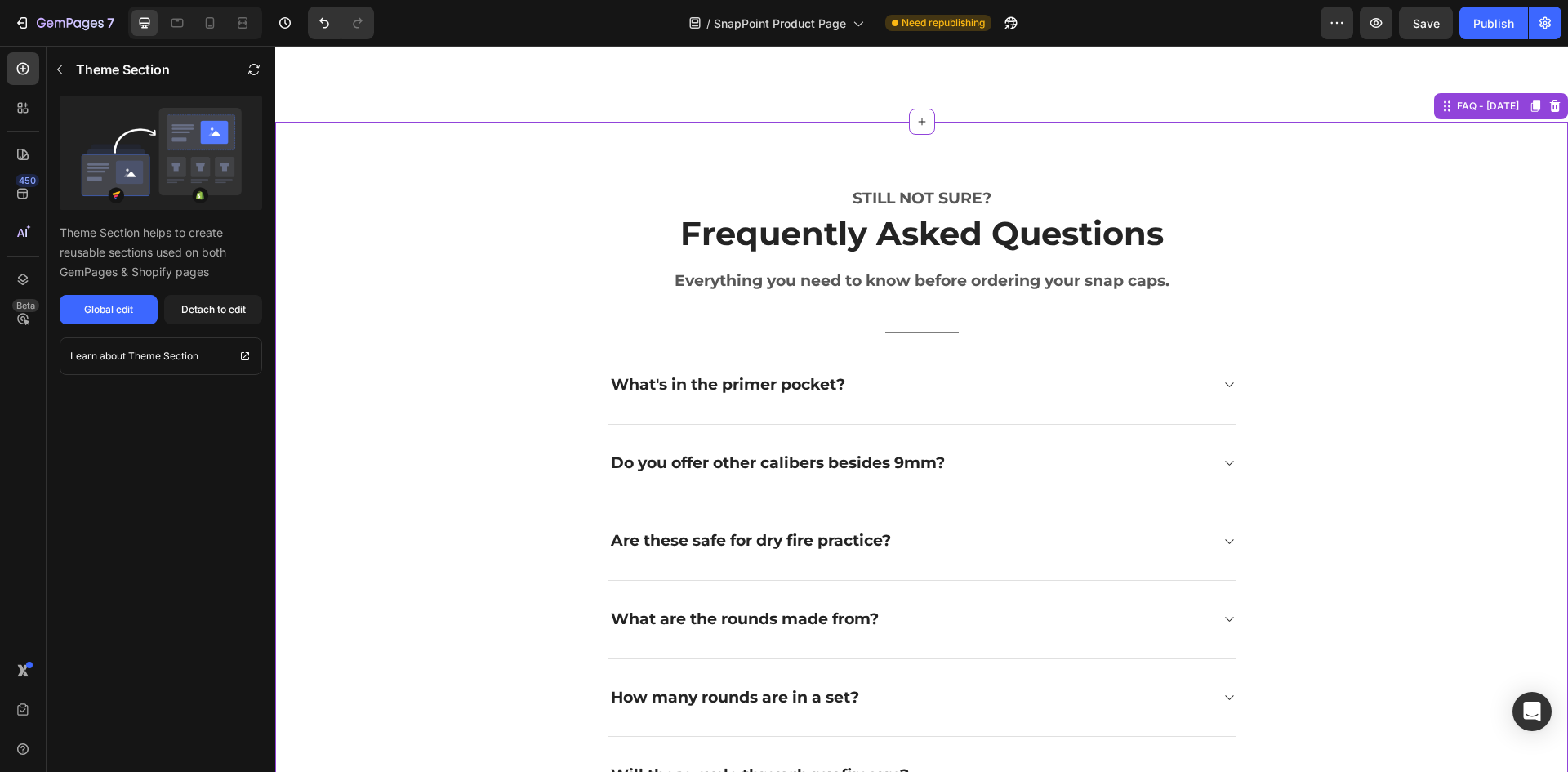
click at [1480, 299] on div "STILL NOT SURE? Text block Frequently Asked Questions Heading Everything you ne…" at bounding box center [921, 579] width 1269 height 784
click at [1550, 108] on icon at bounding box center [1556, 106] width 11 height 11
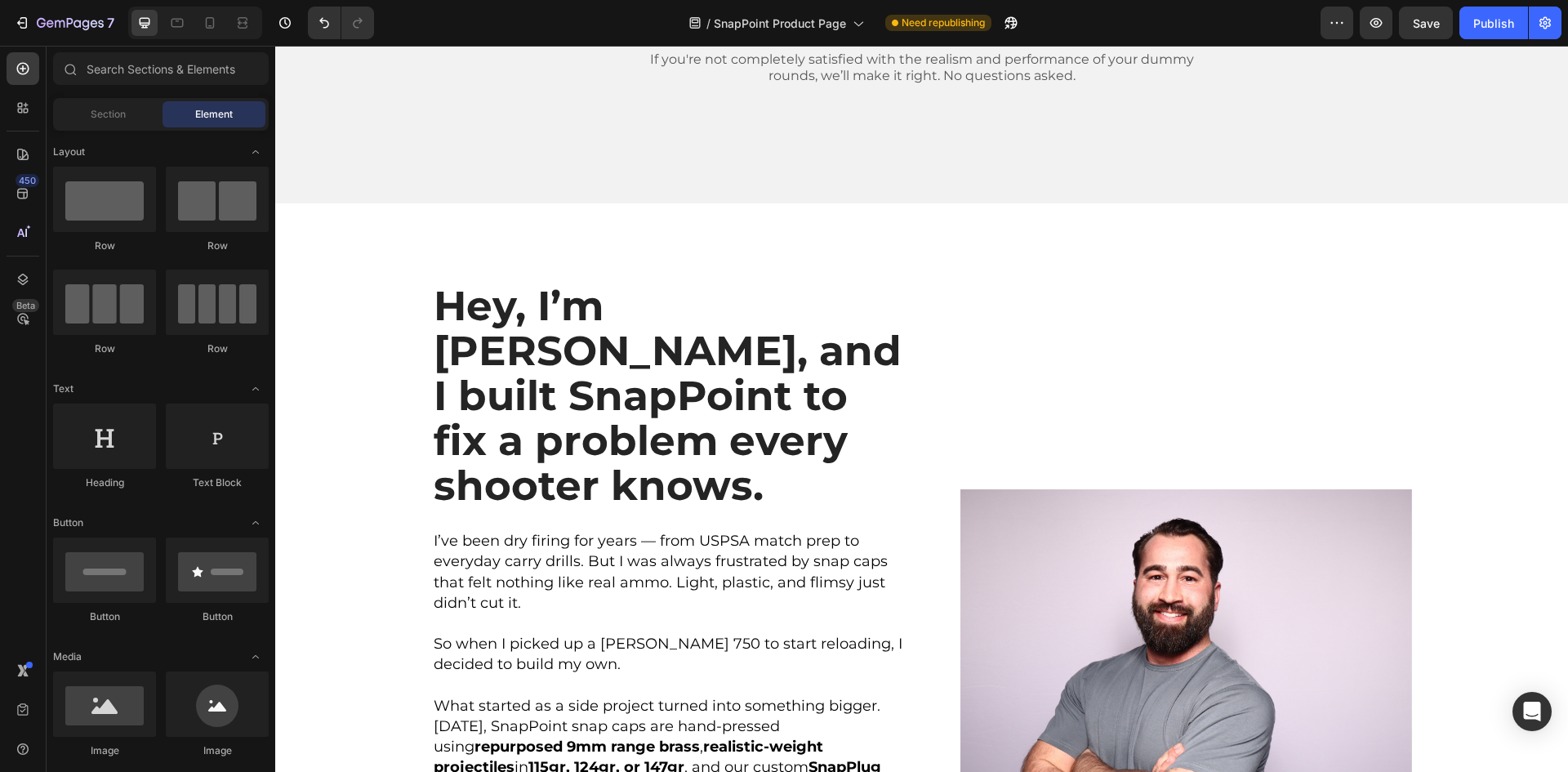
scroll to position [980, 0]
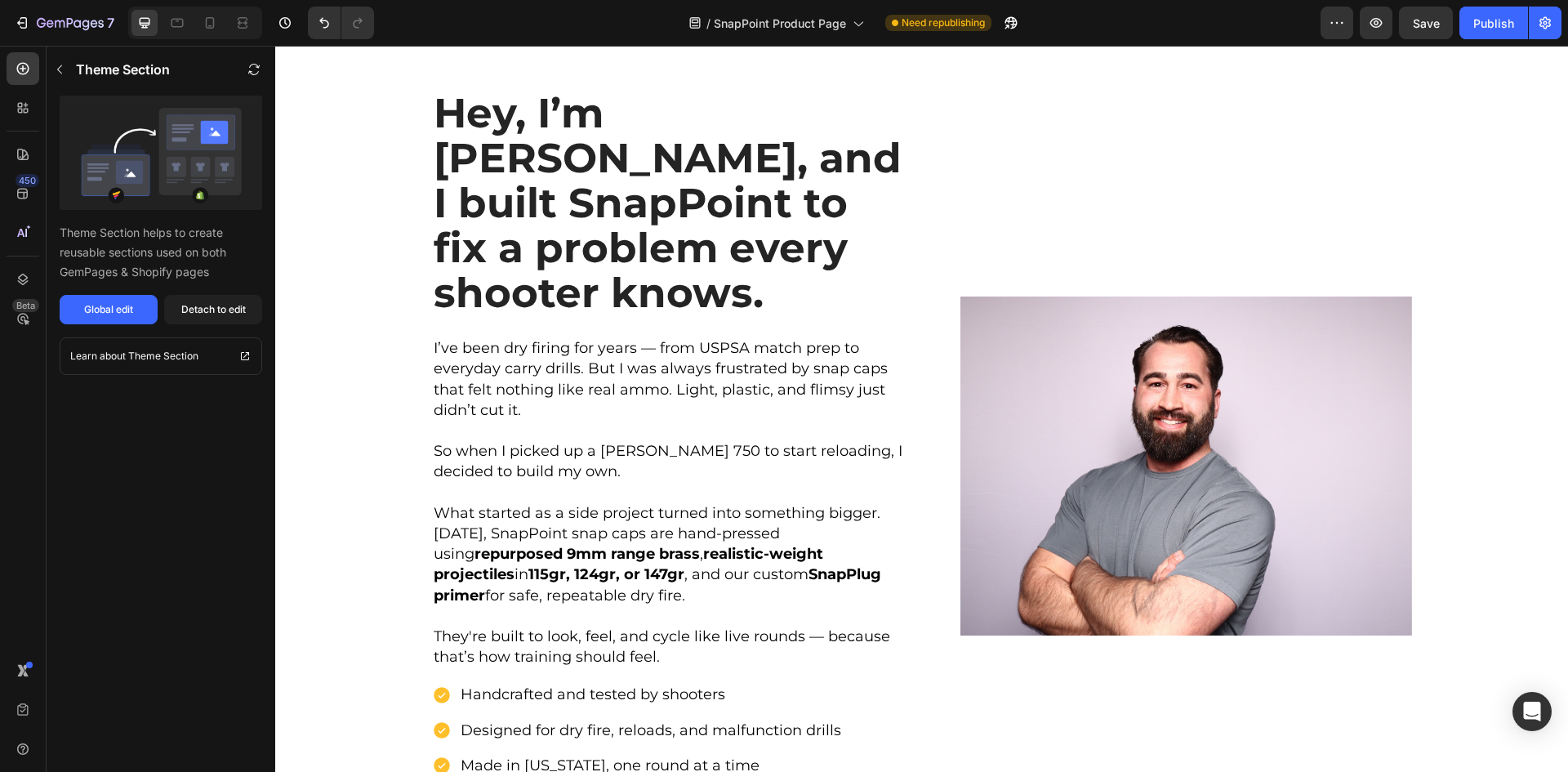
click at [1466, 335] on div "Hey, I’m [PERSON_NAME], and I built SnapPoint to fix a problem every shooter kn…" at bounding box center [921, 473] width 1269 height 793
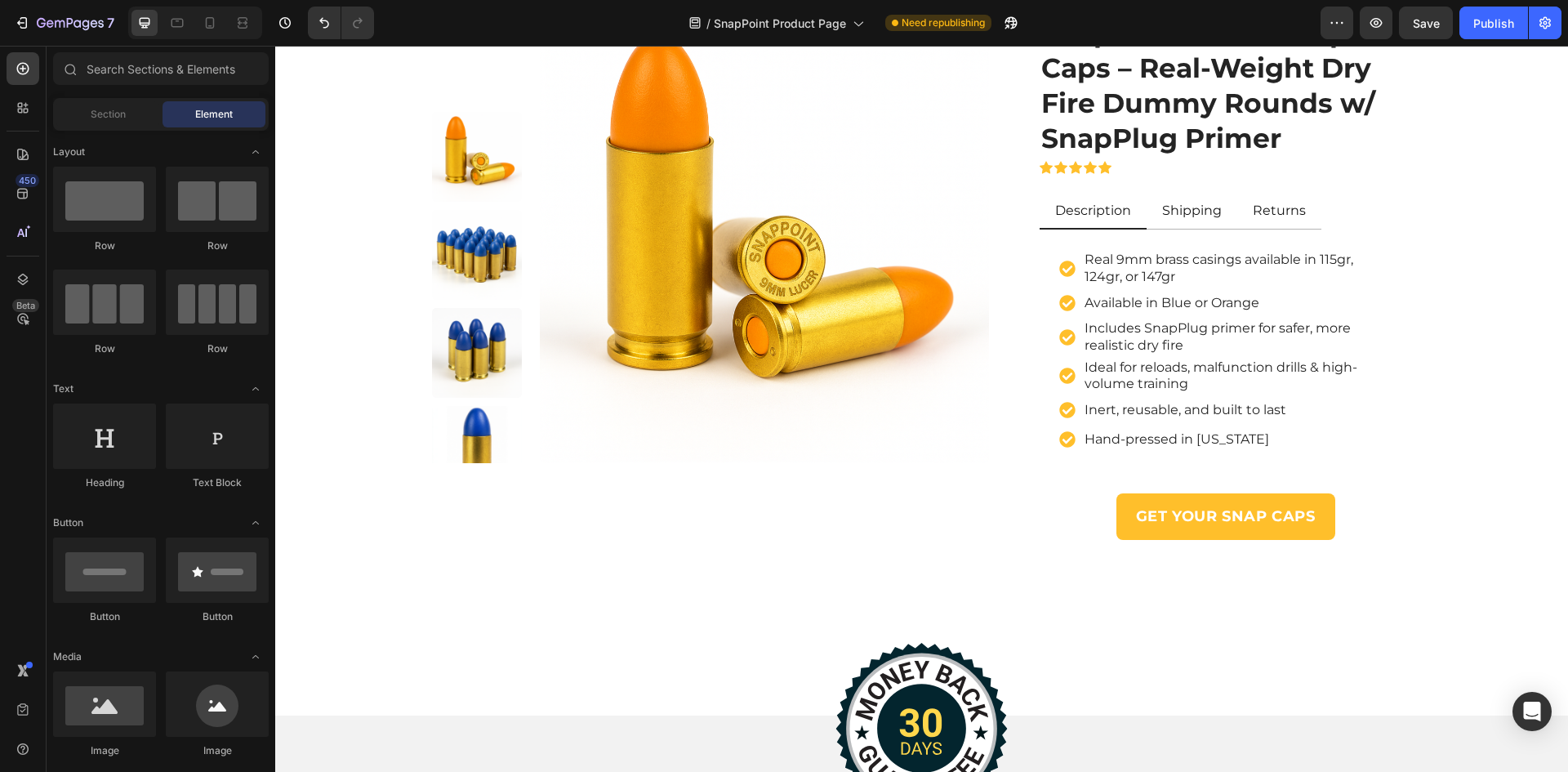
scroll to position [0, 0]
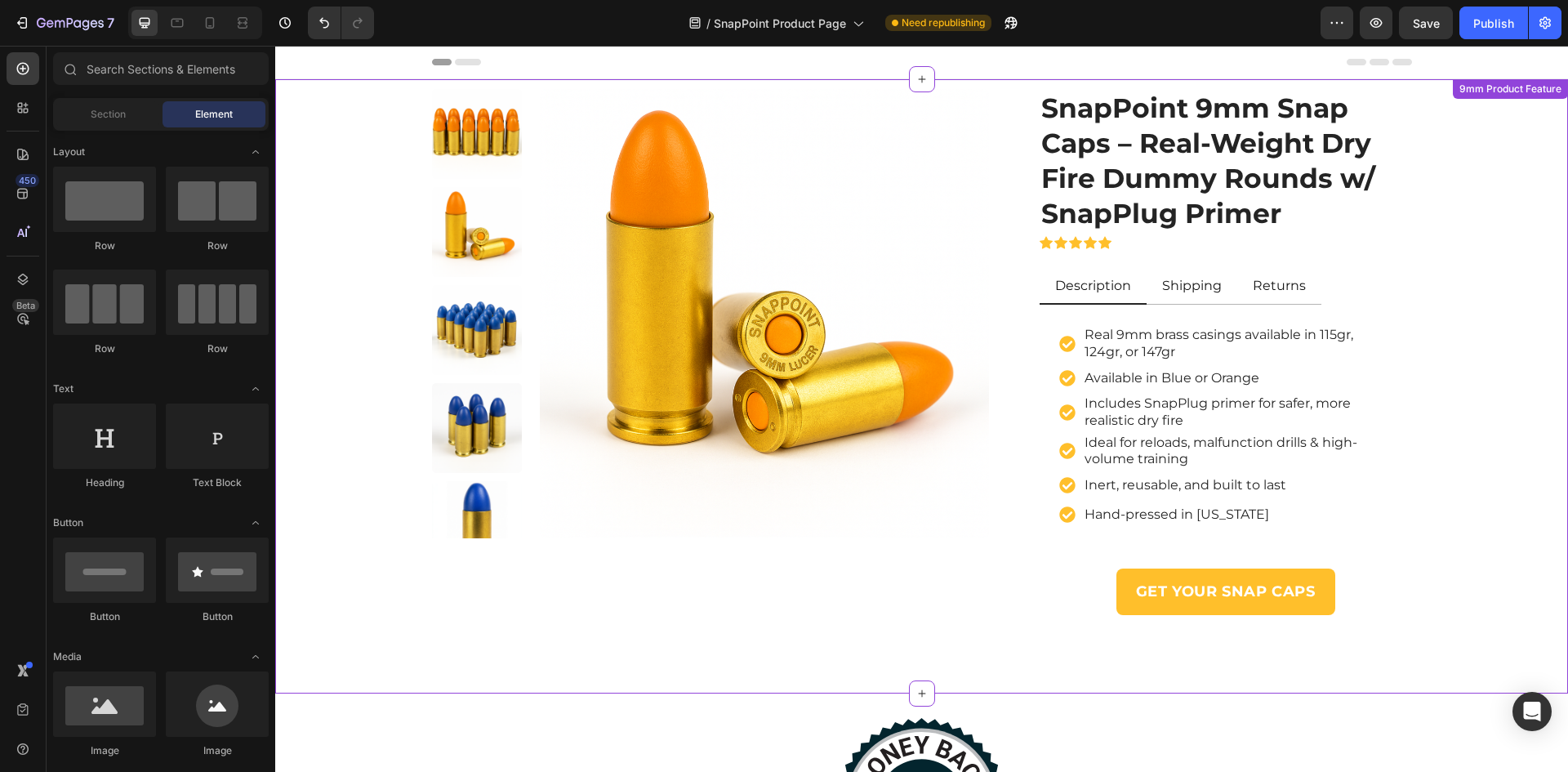
click at [1423, 275] on div "Product Images SnapPoint 9mm Snap Caps – Real-Weight Dry Fire Dummy Rounds w/ S…" at bounding box center [921, 359] width 1269 height 539
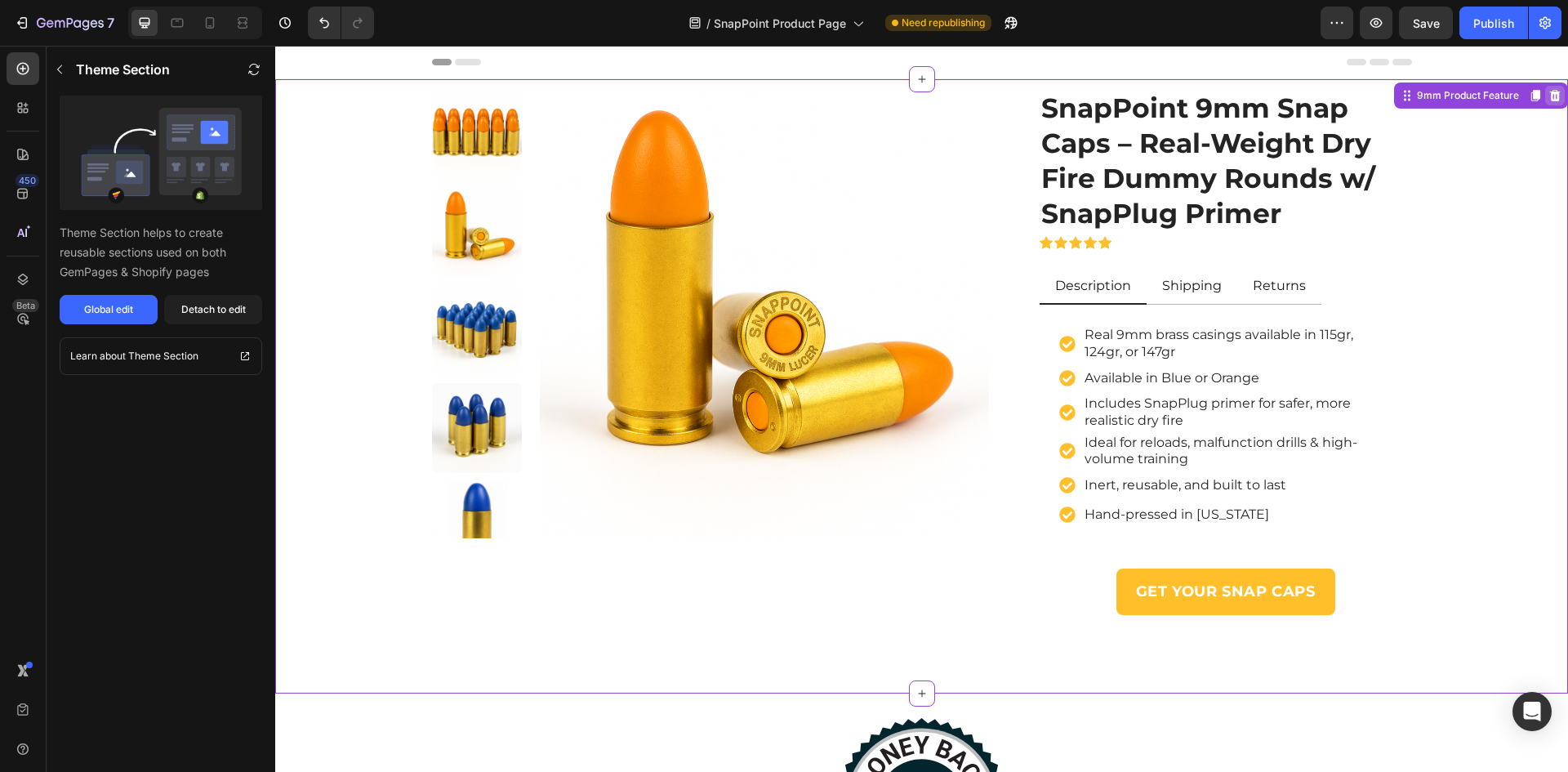
click at [1550, 99] on icon at bounding box center [1556, 95] width 11 height 11
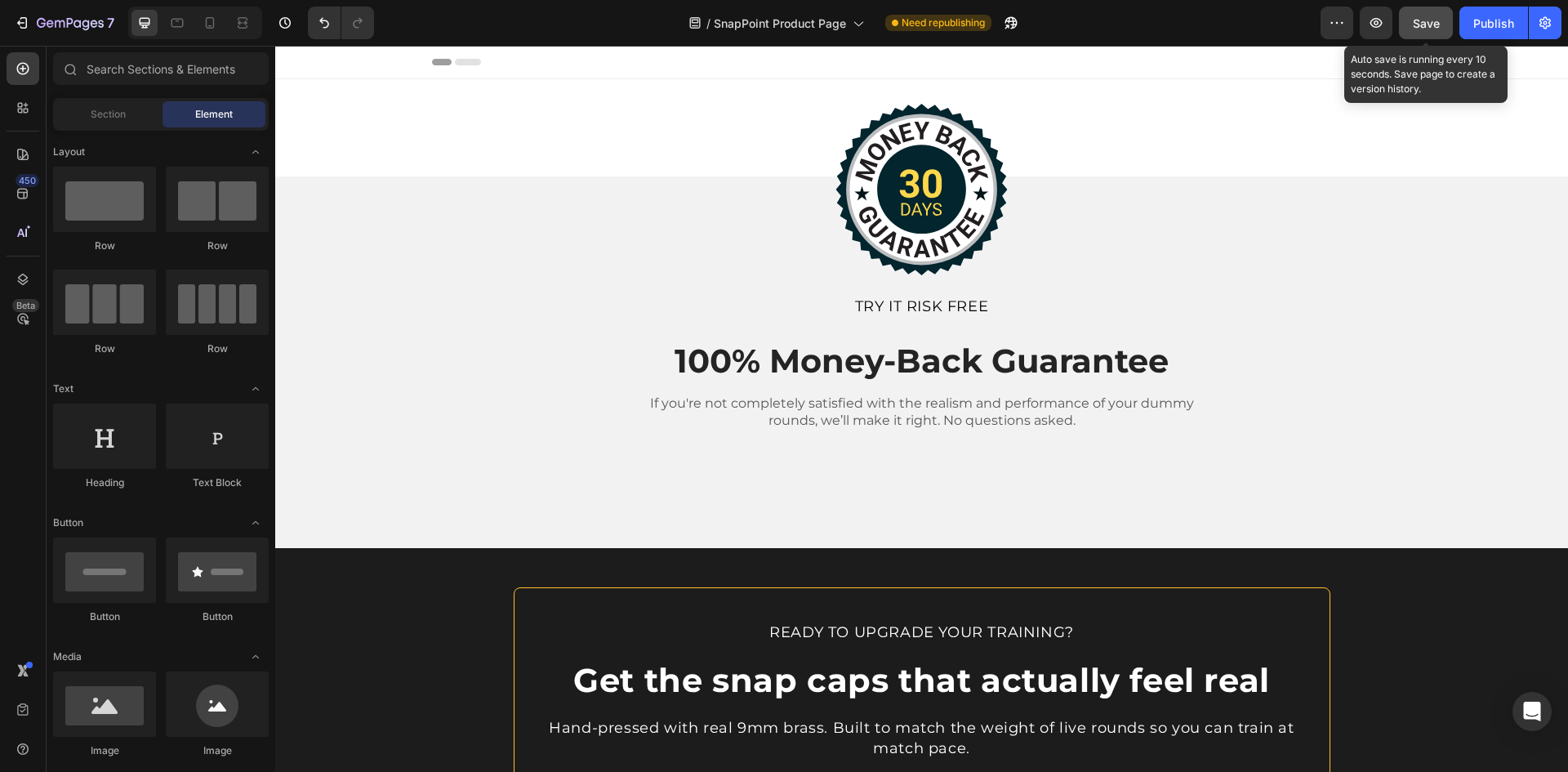
click at [1431, 29] on span "Save" at bounding box center [1426, 24] width 27 height 14
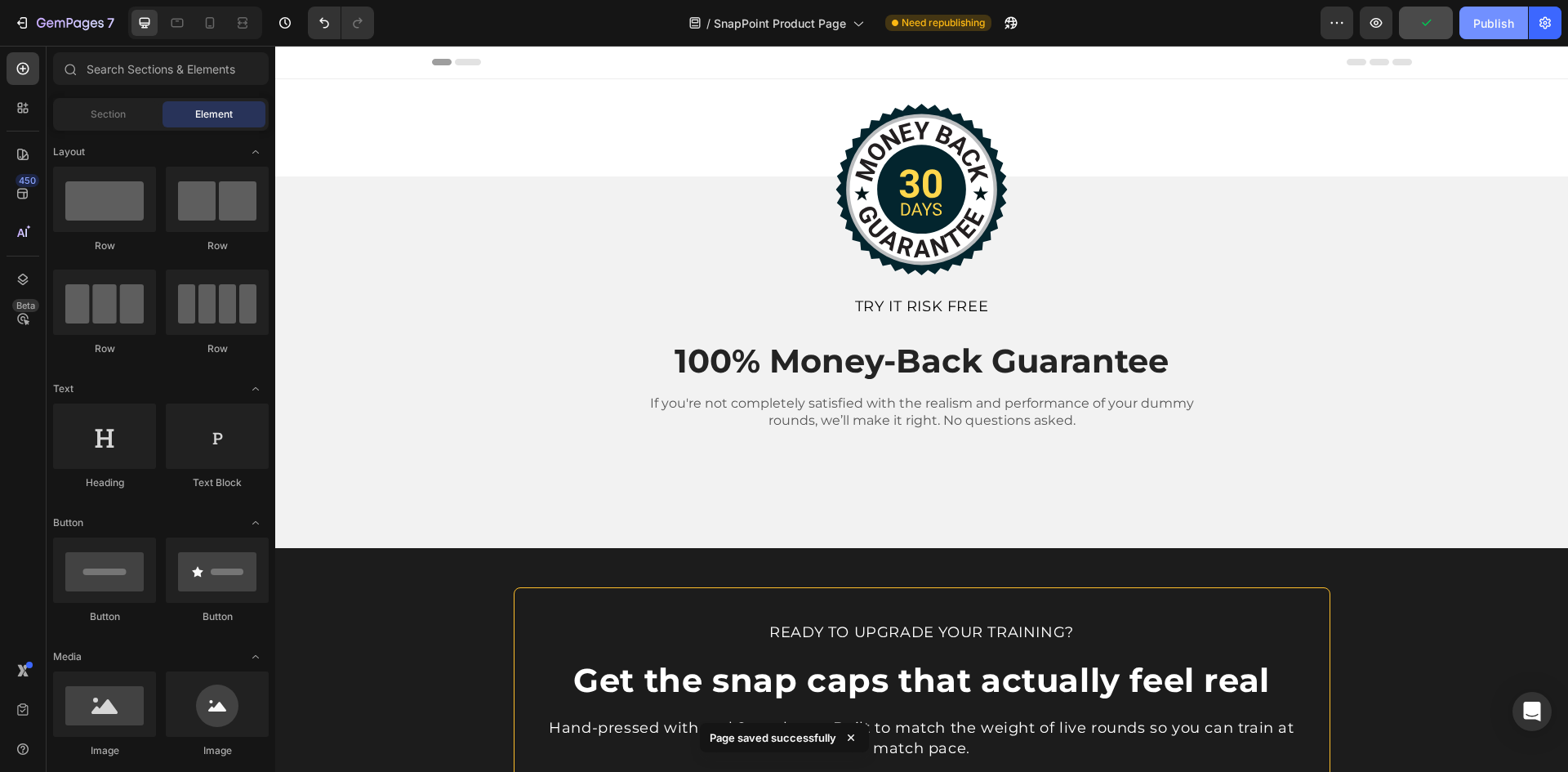
click at [1484, 27] on div "Publish" at bounding box center [1494, 24] width 41 height 18
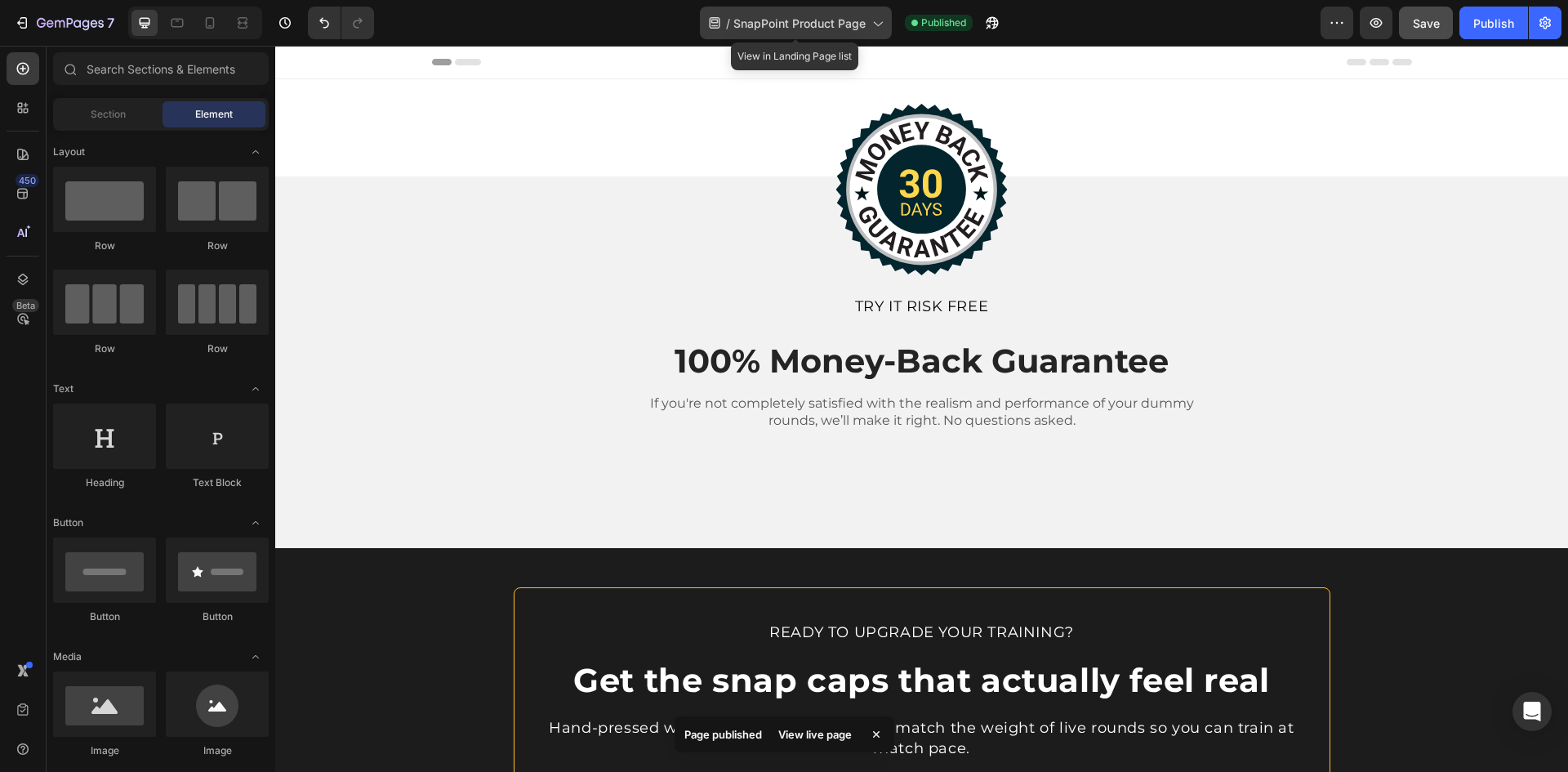
click at [847, 25] on span "SnapPoint Product Page" at bounding box center [799, 24] width 132 height 18
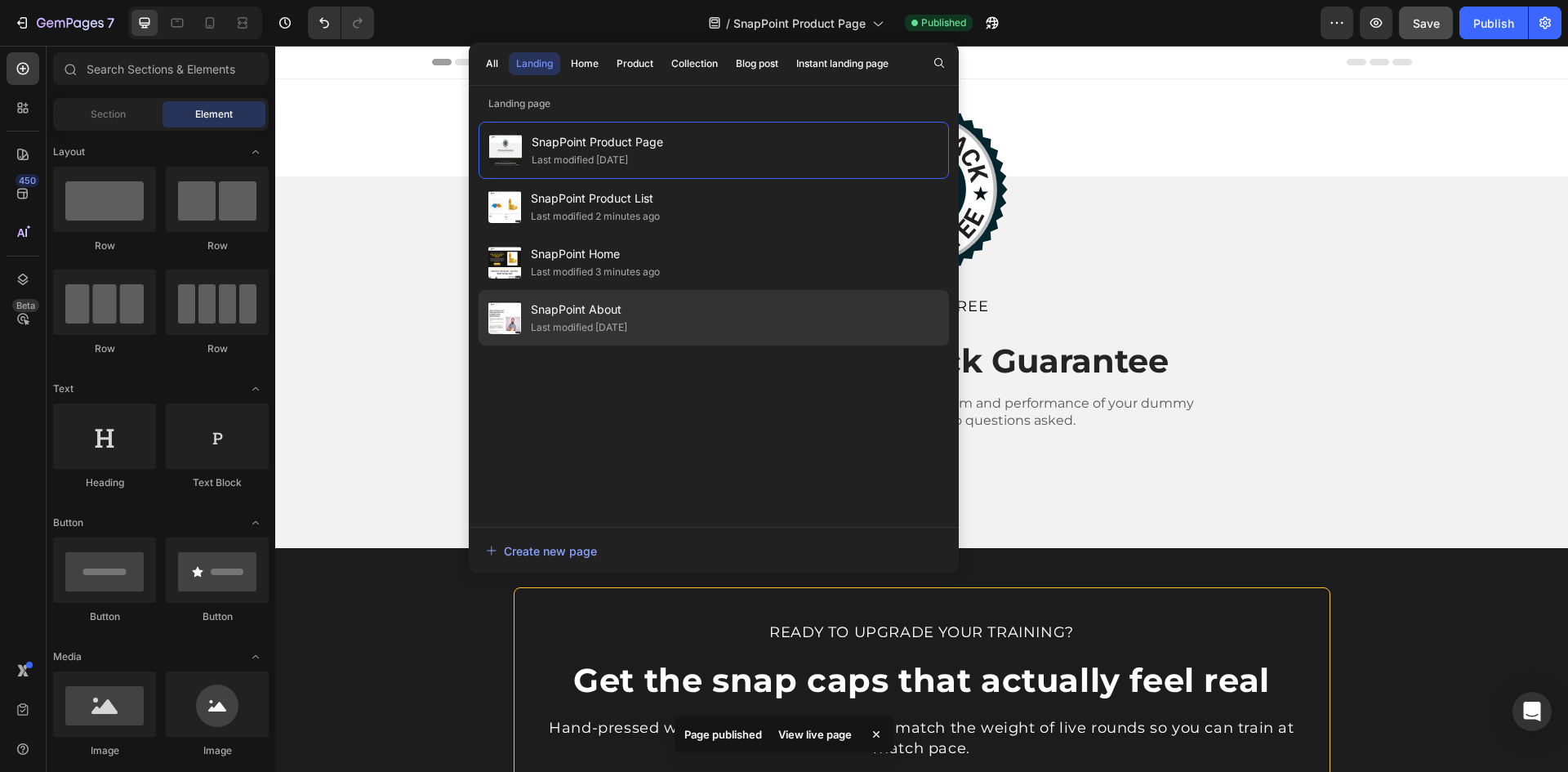
click at [606, 315] on span "SnapPoint About" at bounding box center [579, 309] width 96 height 19
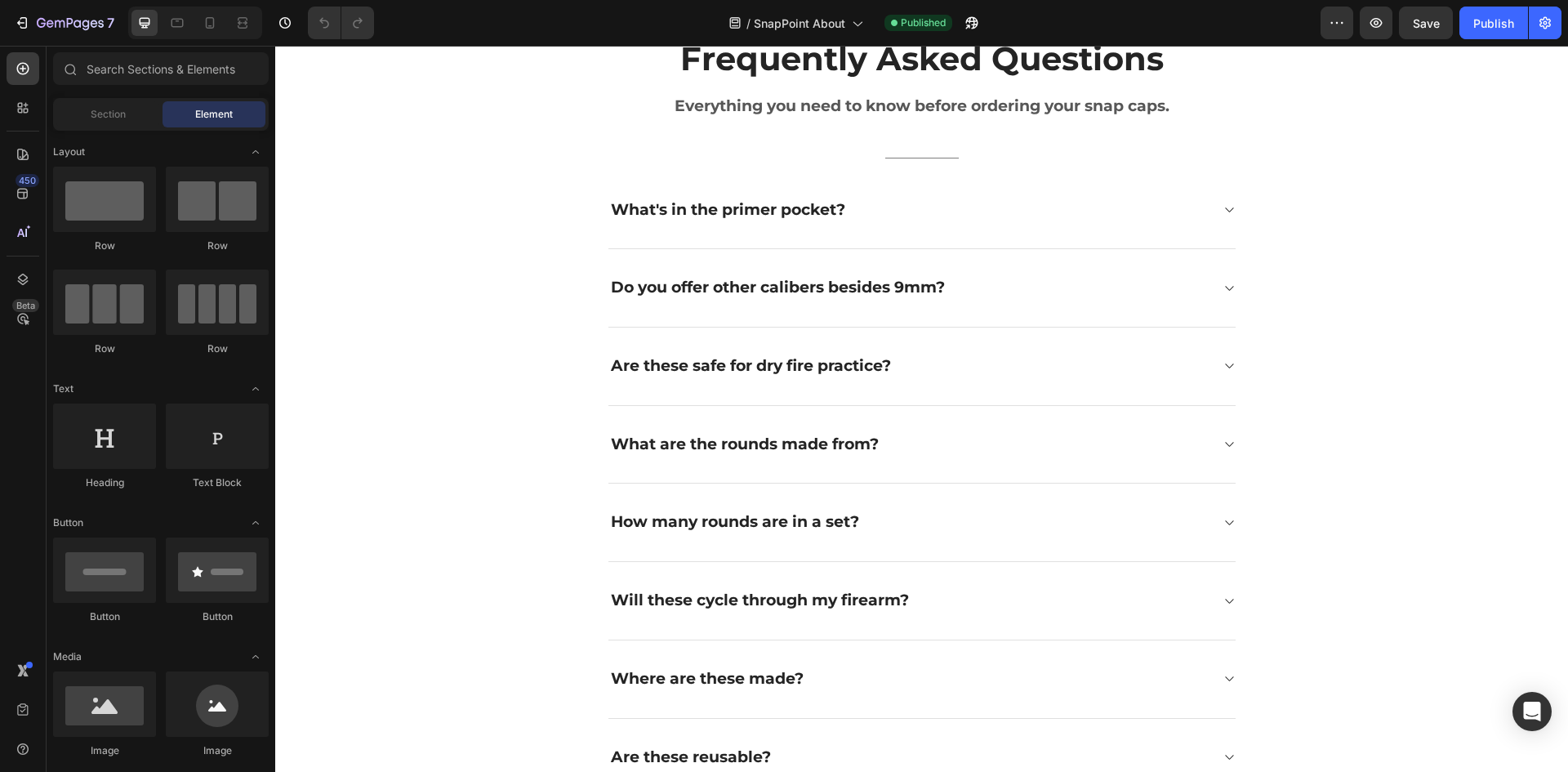
scroll to position [1258, 0]
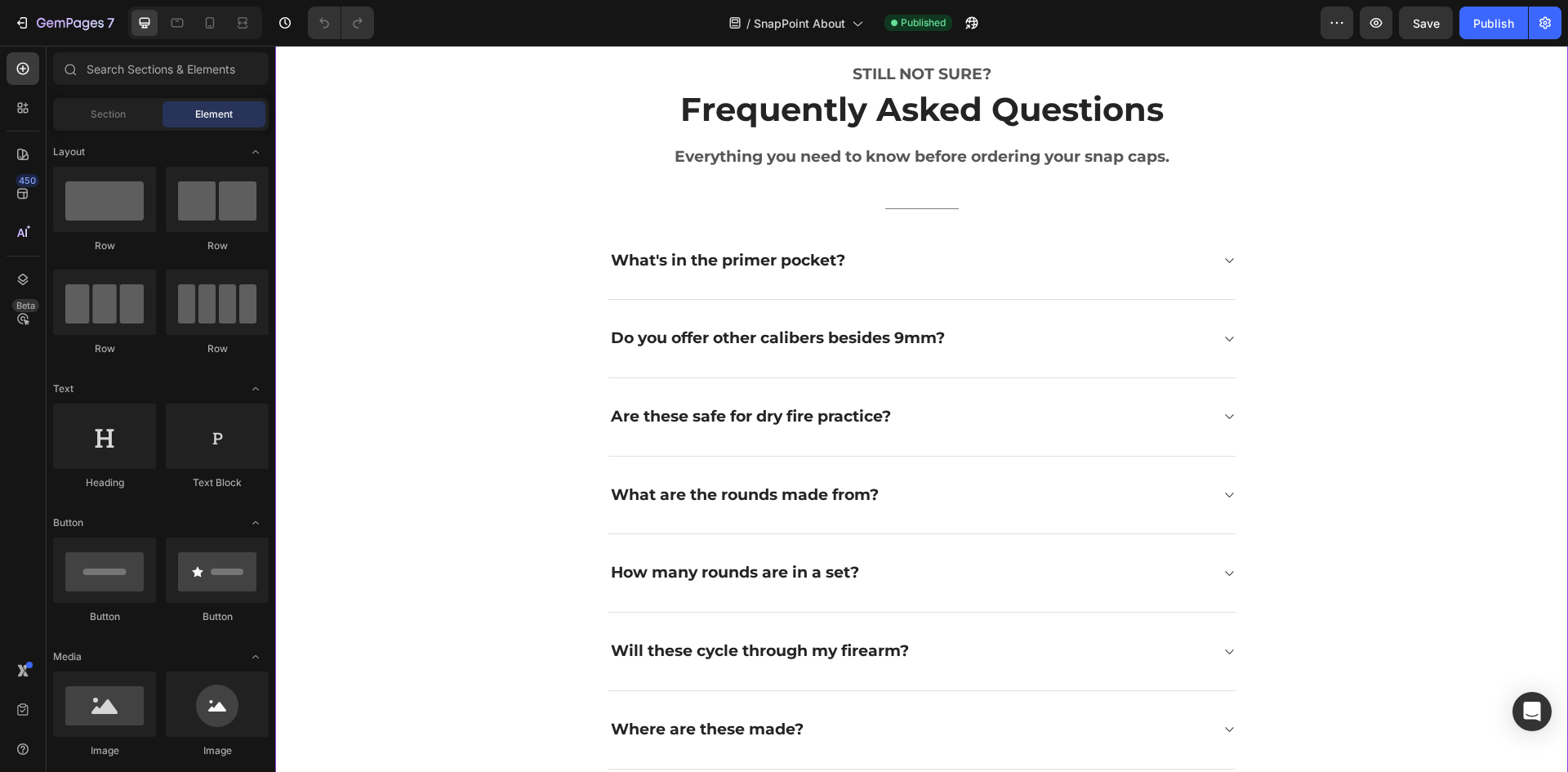
click at [1477, 245] on div "STILL NOT SURE? Text block Frequently Asked Questions Heading Everything you ne…" at bounding box center [921, 455] width 1269 height 784
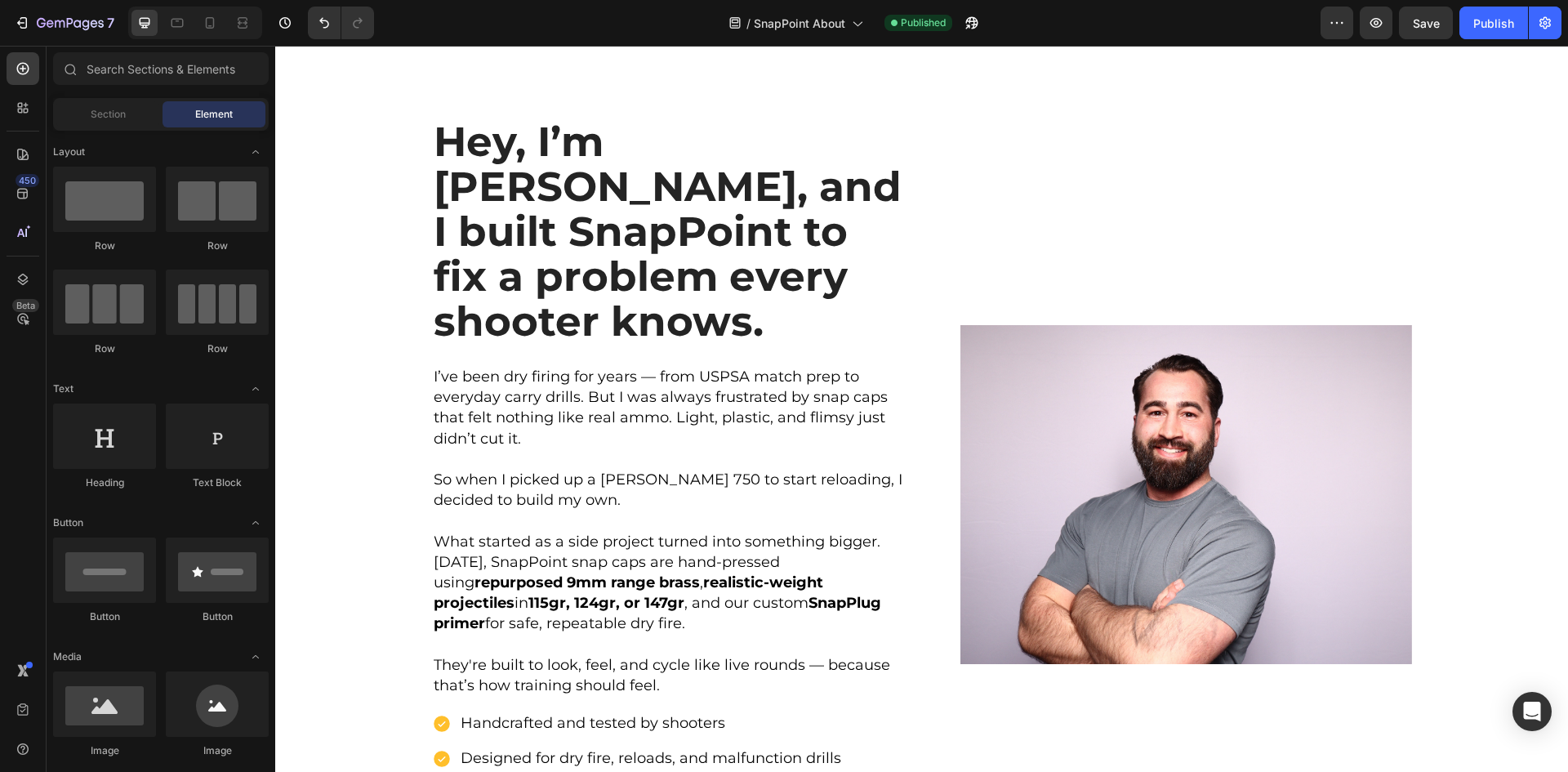
scroll to position [0, 0]
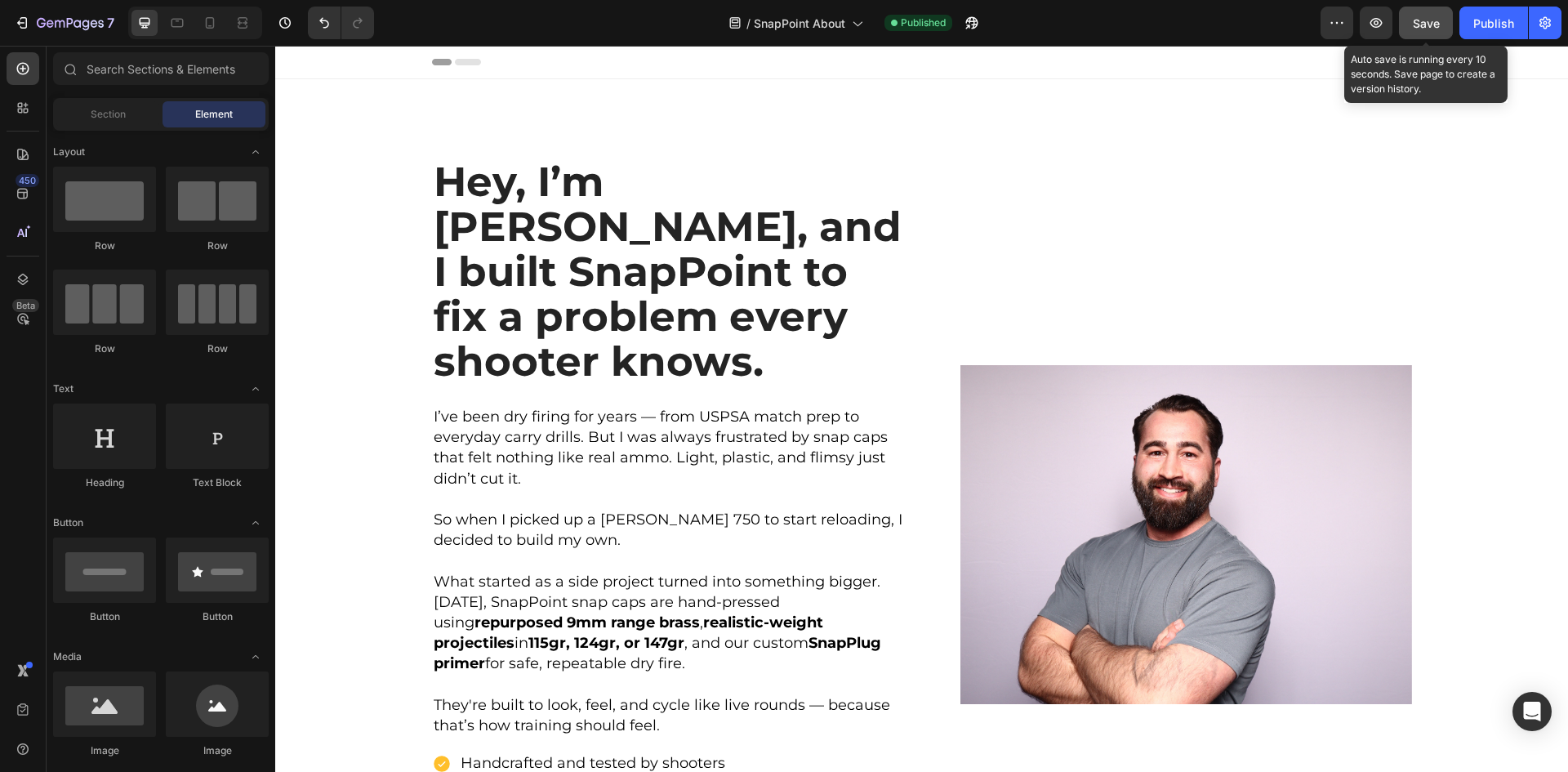
click at [1431, 25] on span "Save" at bounding box center [1426, 24] width 27 height 14
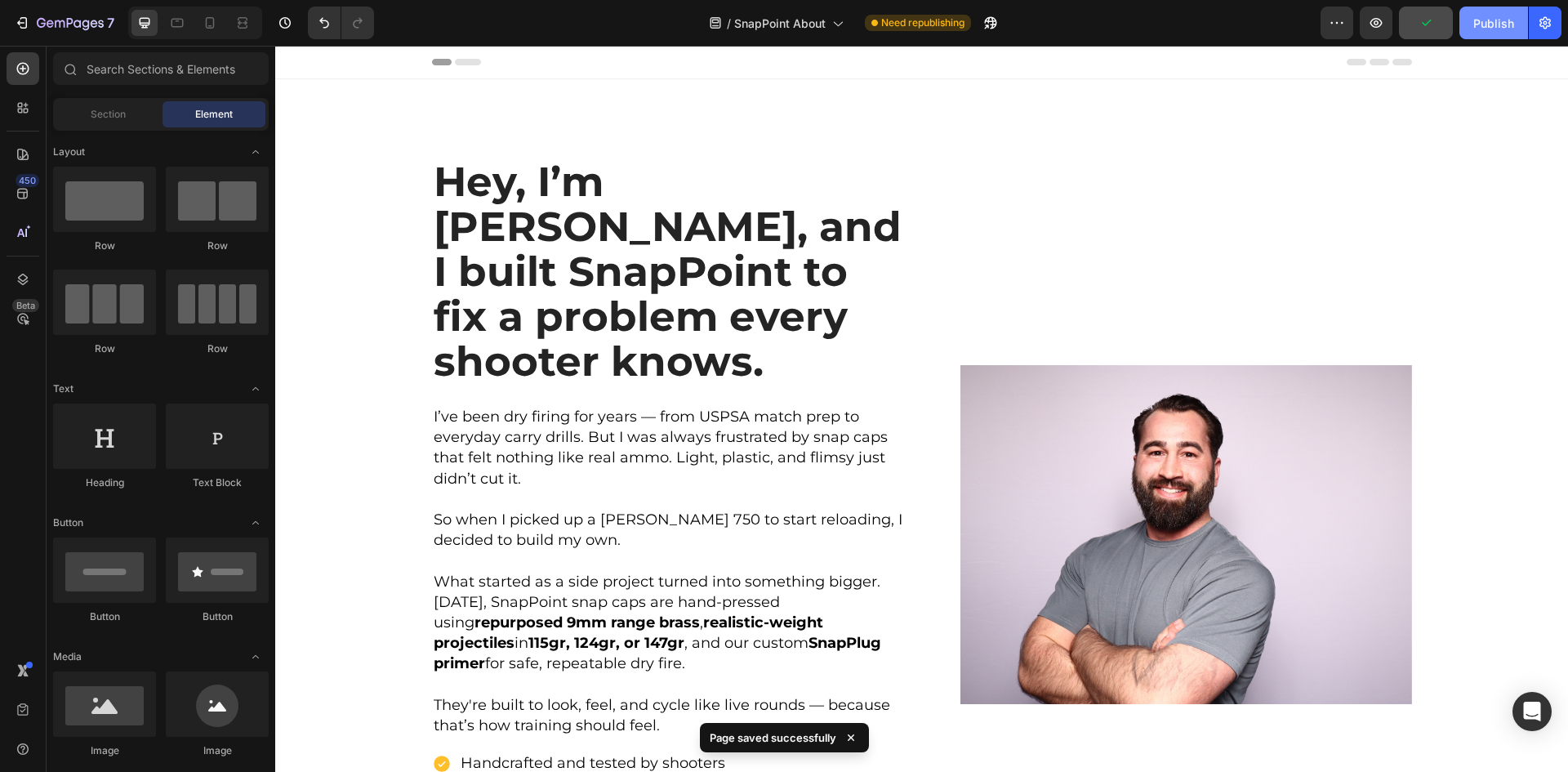
click at [1482, 21] on div "Publish" at bounding box center [1494, 24] width 41 height 18
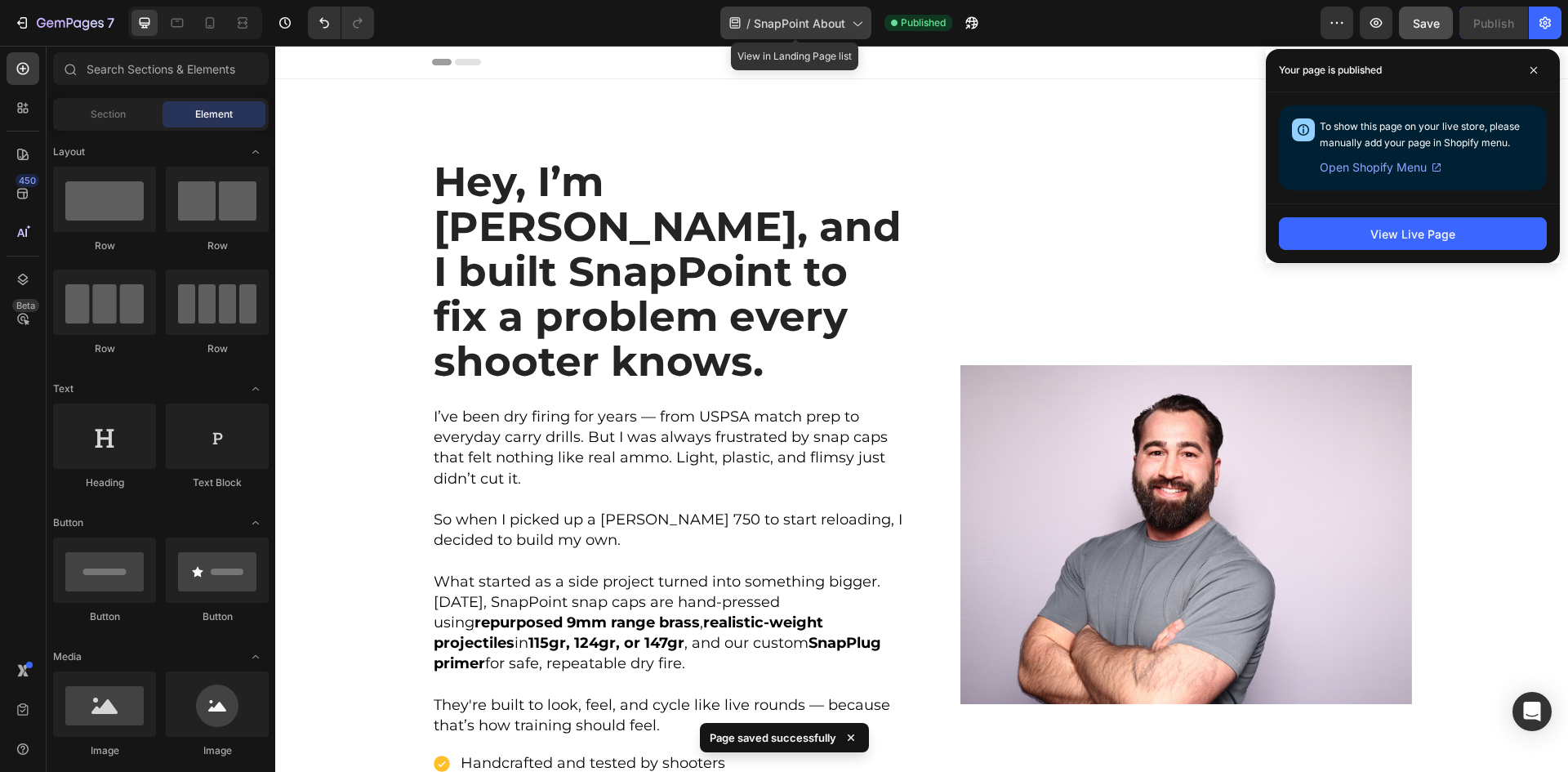
click at [826, 25] on span "SnapPoint About" at bounding box center [799, 24] width 92 height 18
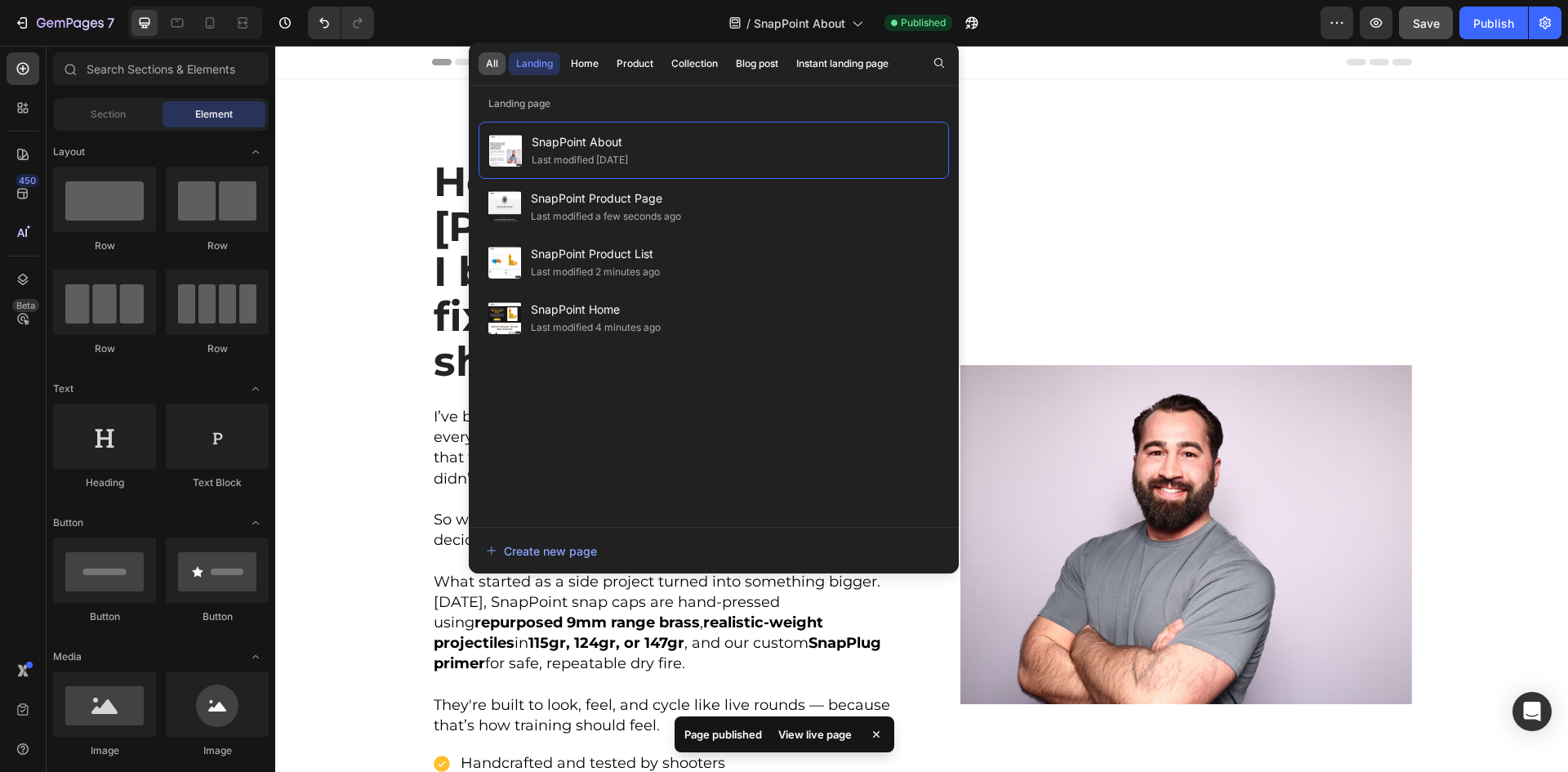
click at [493, 62] on div "All" at bounding box center [492, 63] width 12 height 15
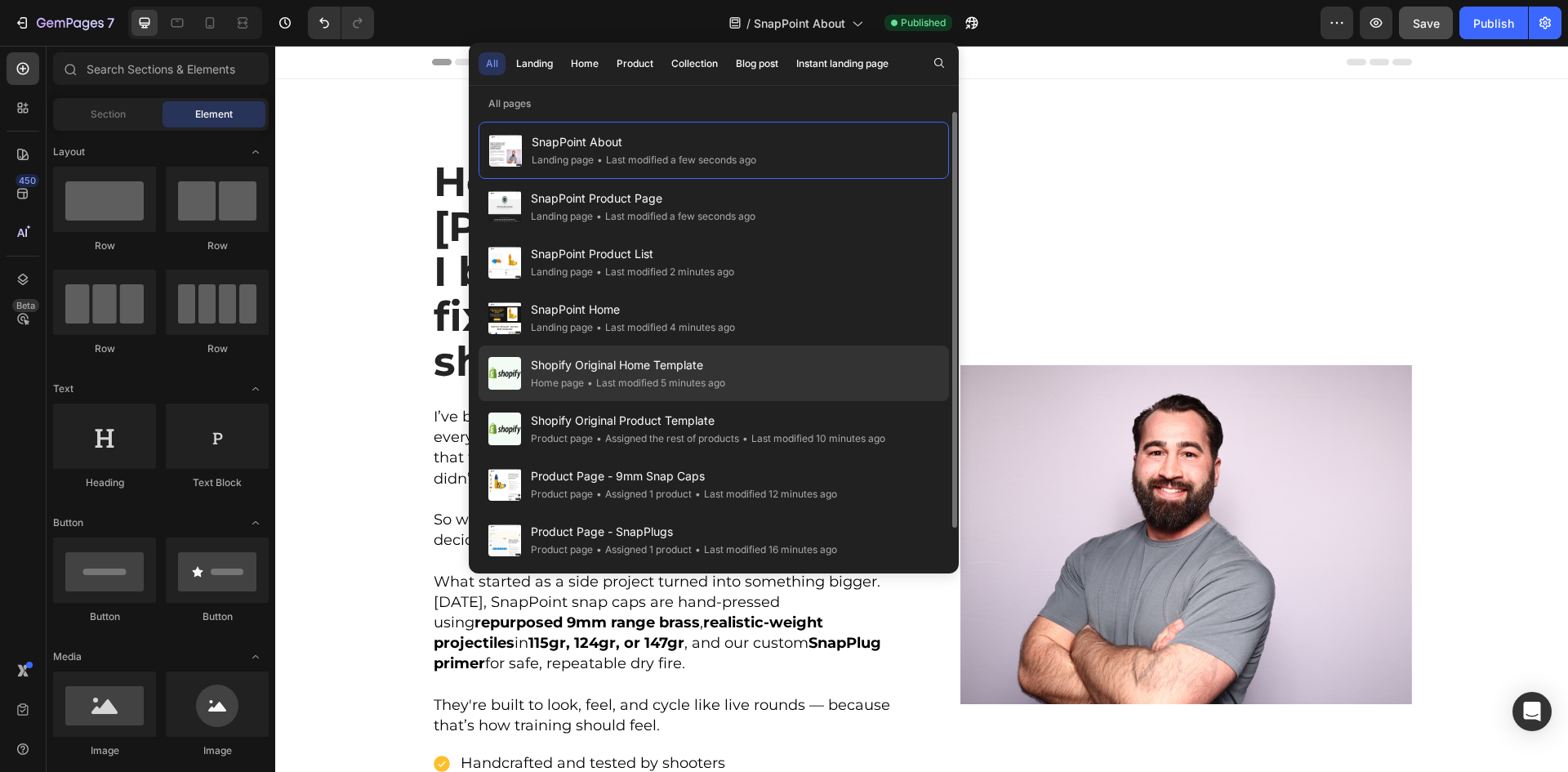
click at [593, 368] on span "Shopify Original Home Template" at bounding box center [628, 365] width 194 height 19
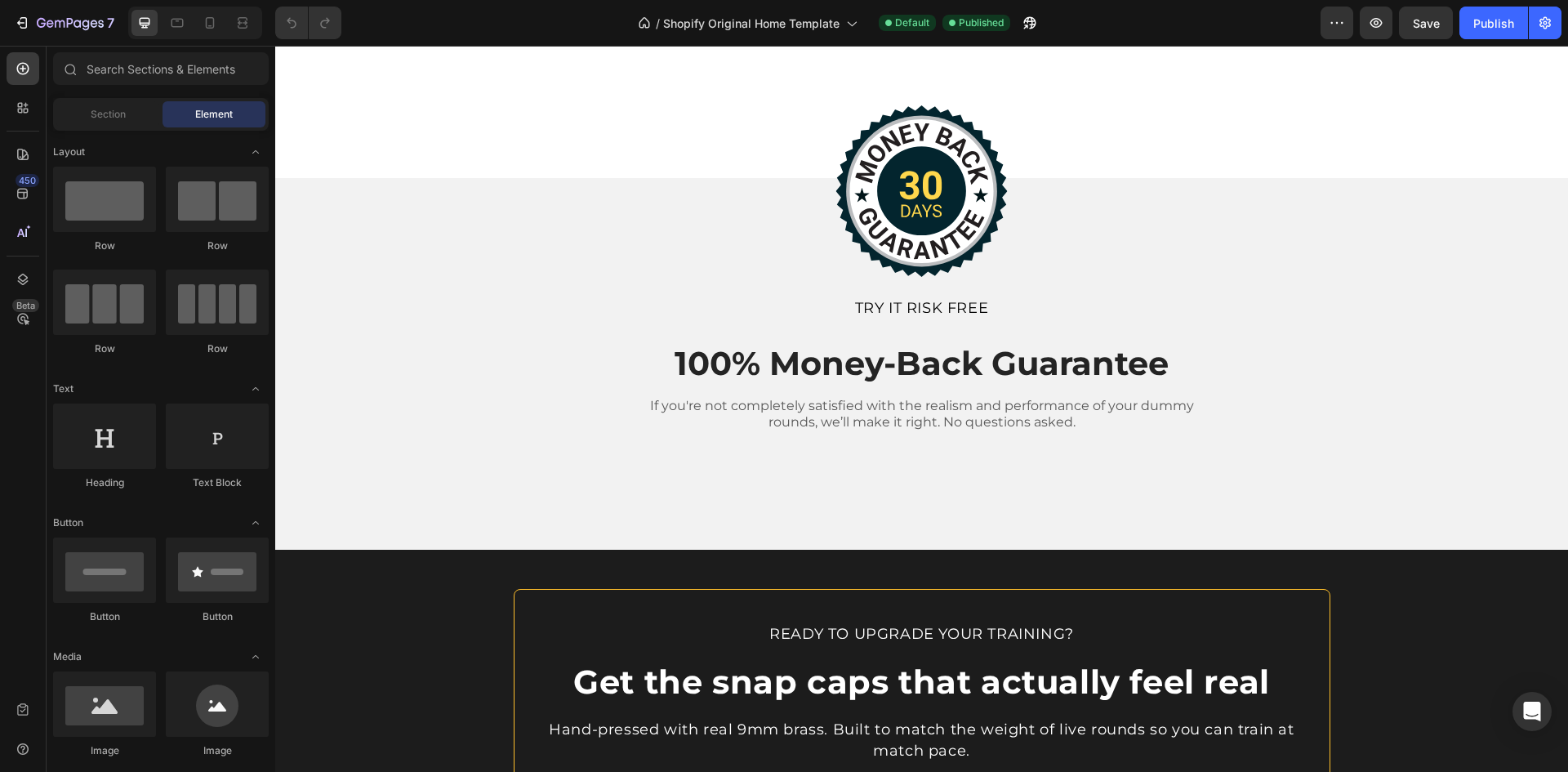
scroll to position [3772, 0]
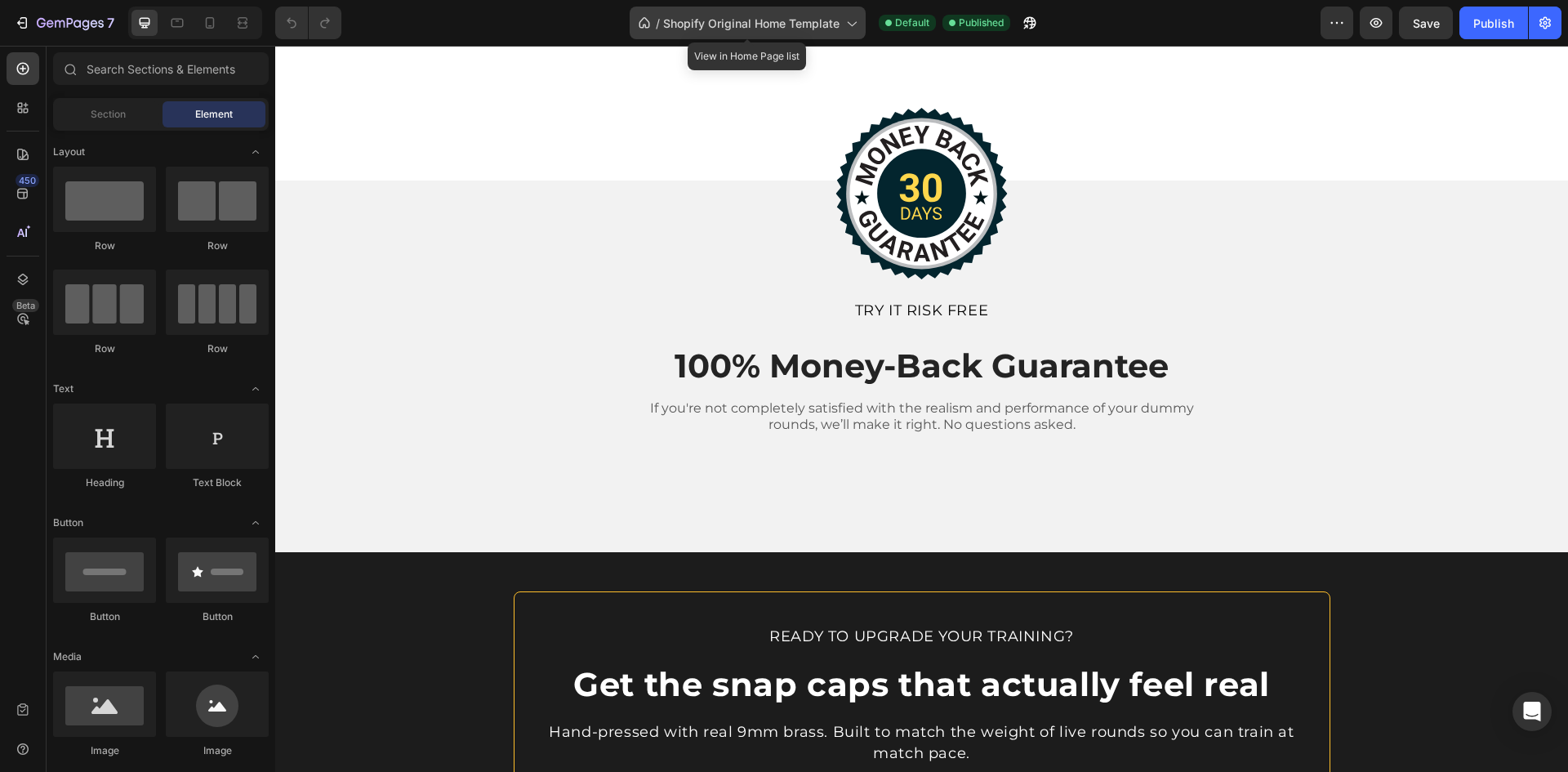
click at [779, 29] on span "Shopify Original Home Template" at bounding box center [752, 24] width 177 height 18
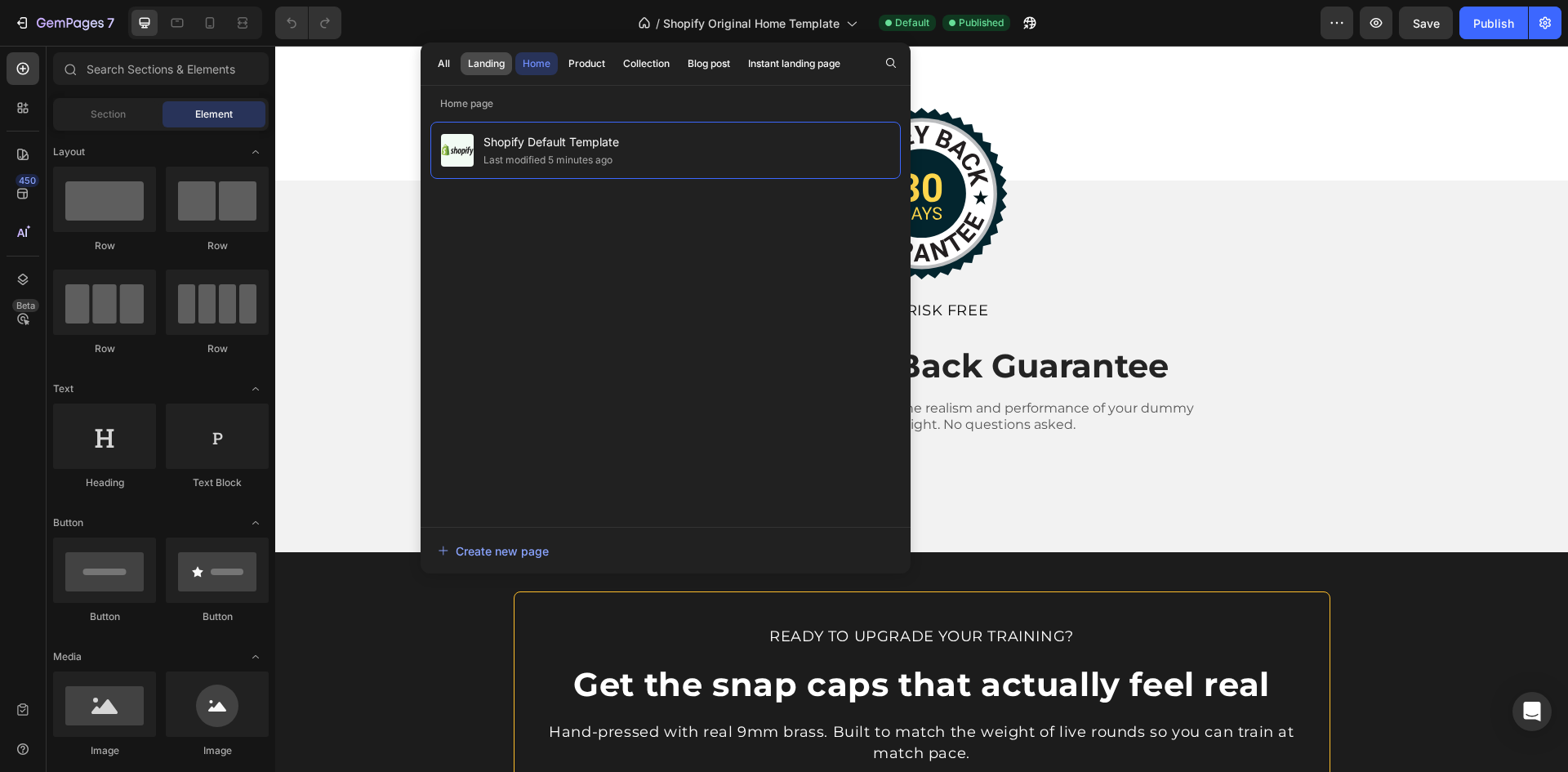
click at [493, 67] on div "Landing" at bounding box center [487, 63] width 37 height 15
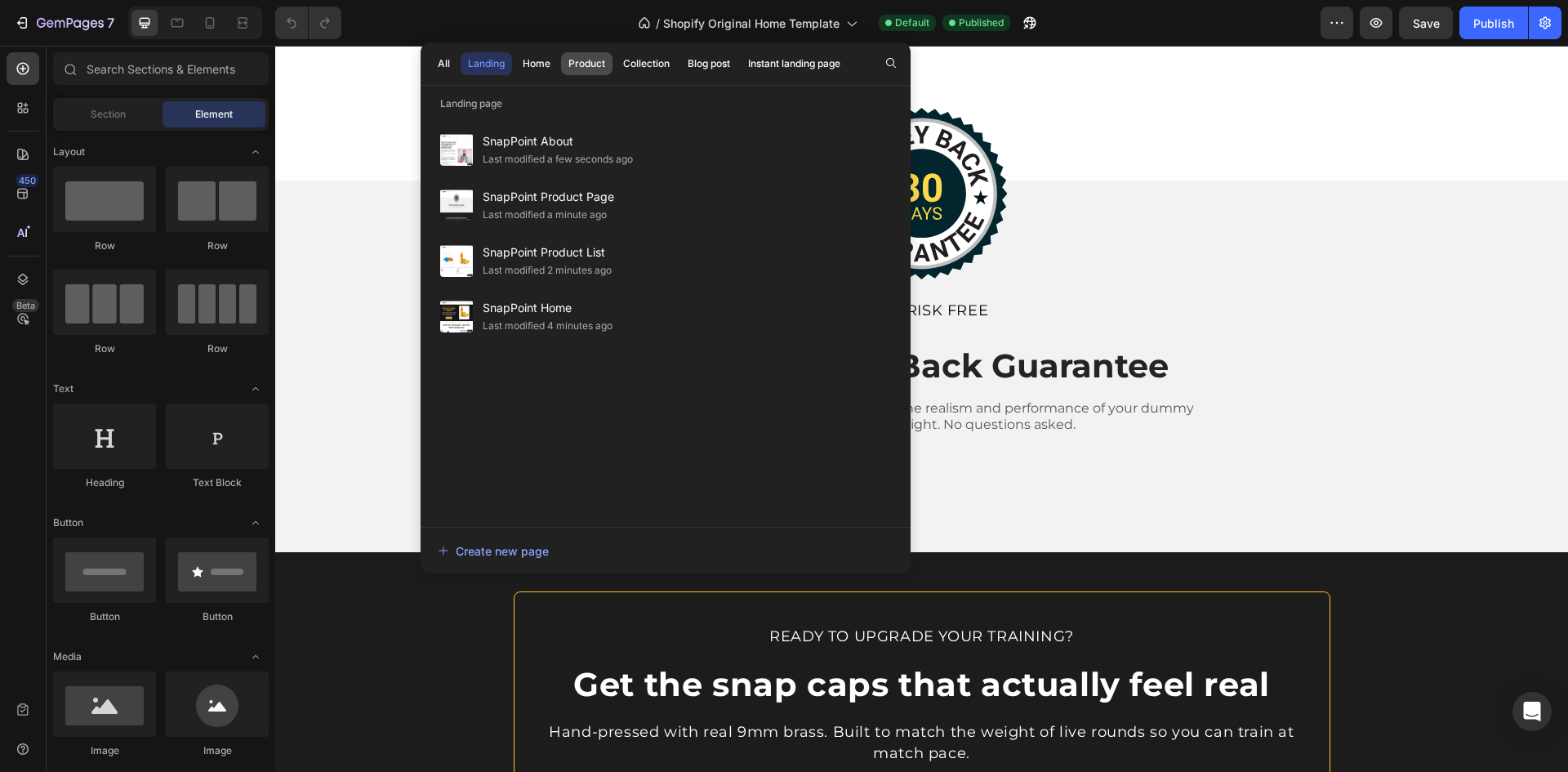
click at [589, 65] on div "Product" at bounding box center [587, 63] width 37 height 15
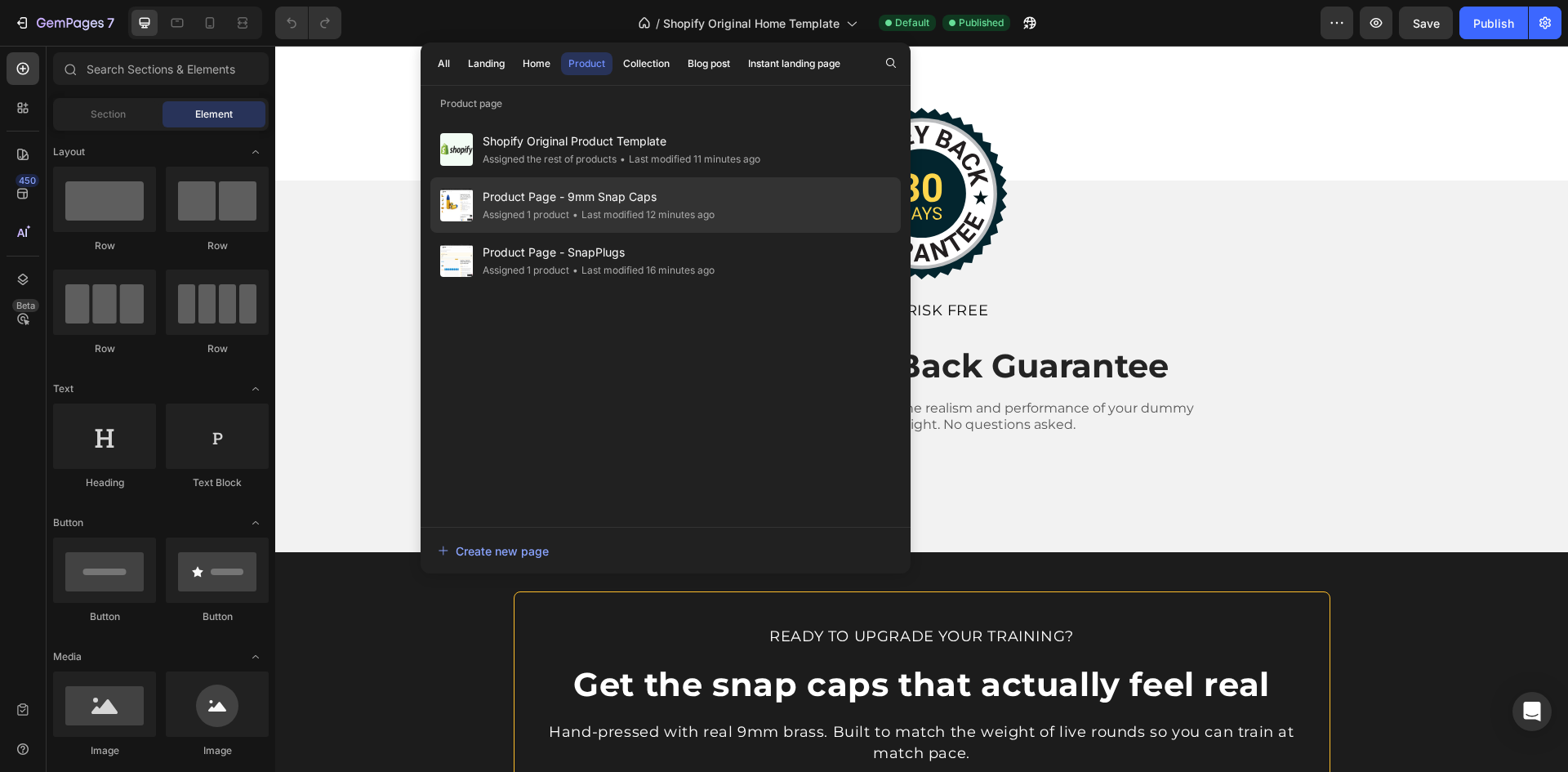
click at [591, 194] on span "Product Page - 9mm Snap Caps" at bounding box center [598, 197] width 232 height 19
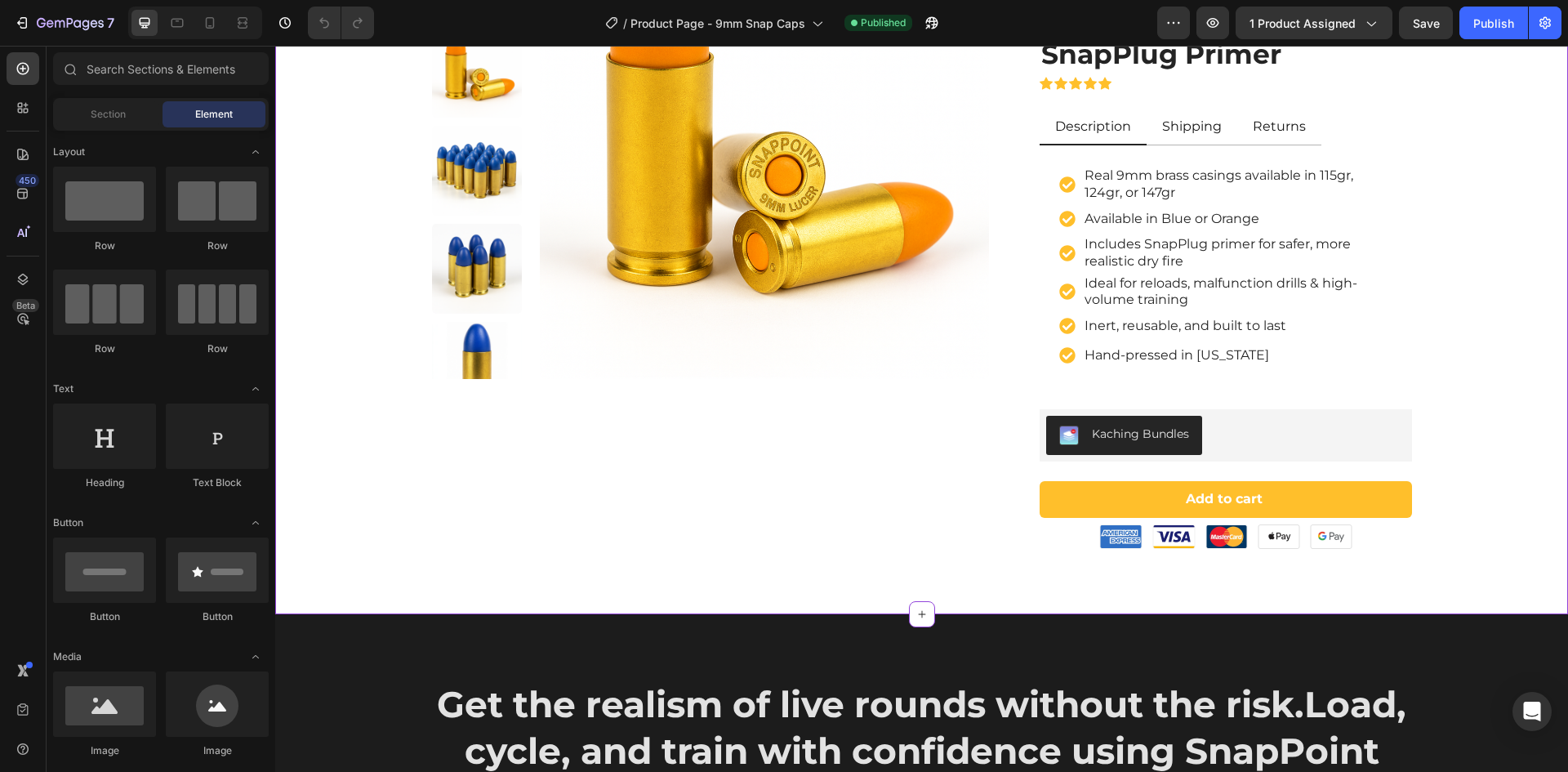
scroll to position [409, 0]
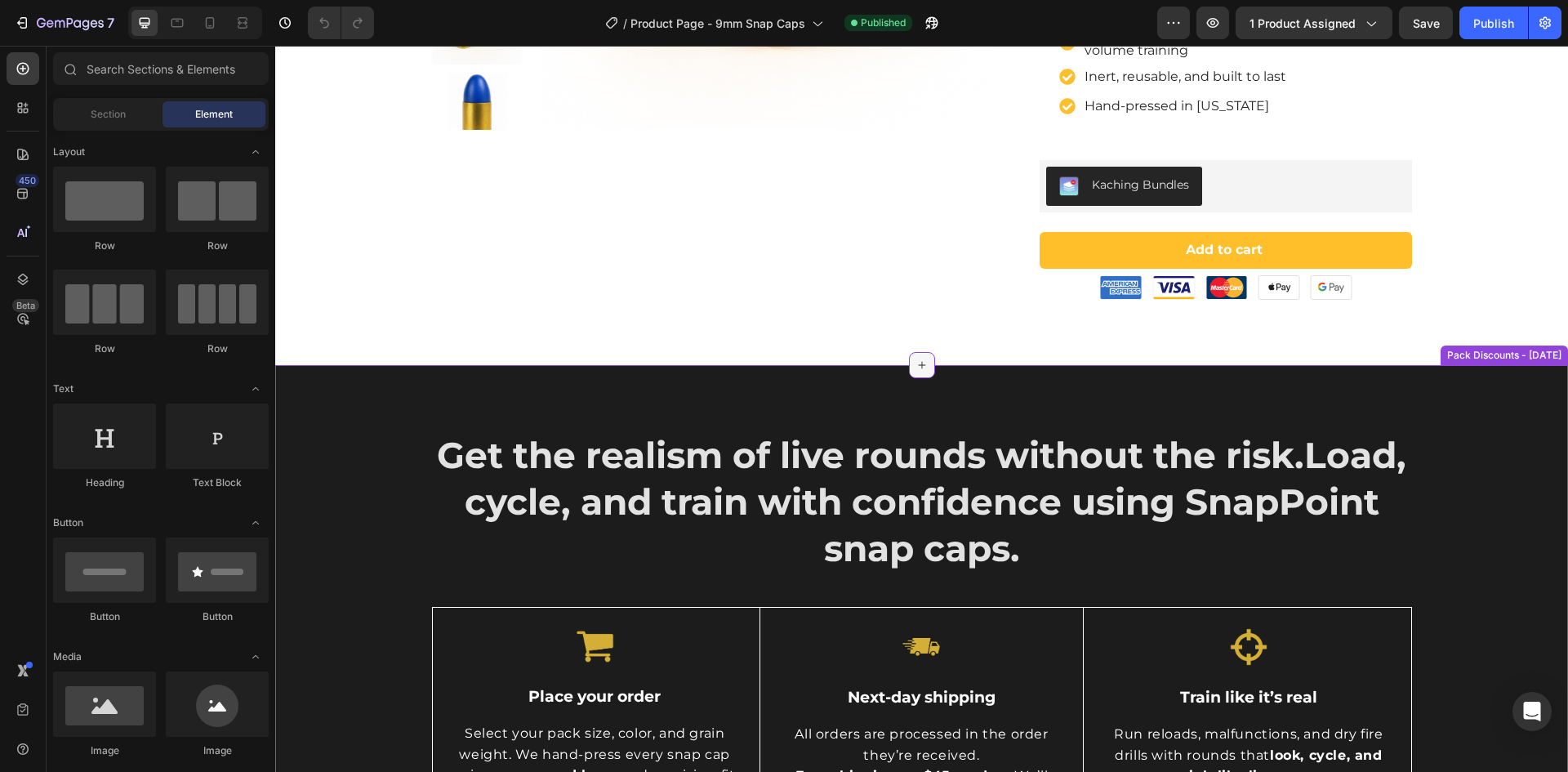
click at [916, 367] on icon at bounding box center [922, 365] width 13 height 13
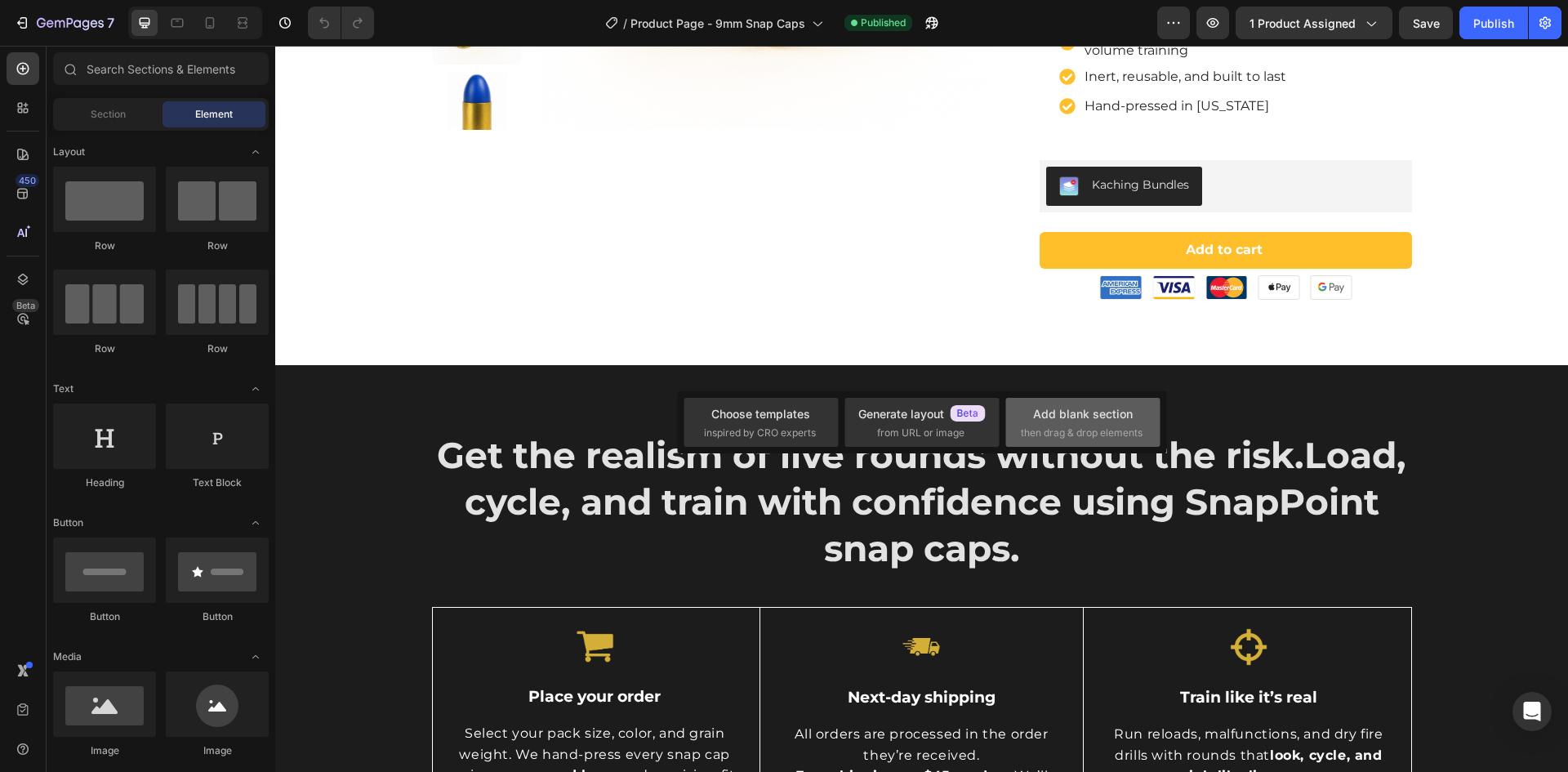
click at [1072, 428] on span "then drag & drop elements" at bounding box center [1081, 432] width 122 height 15
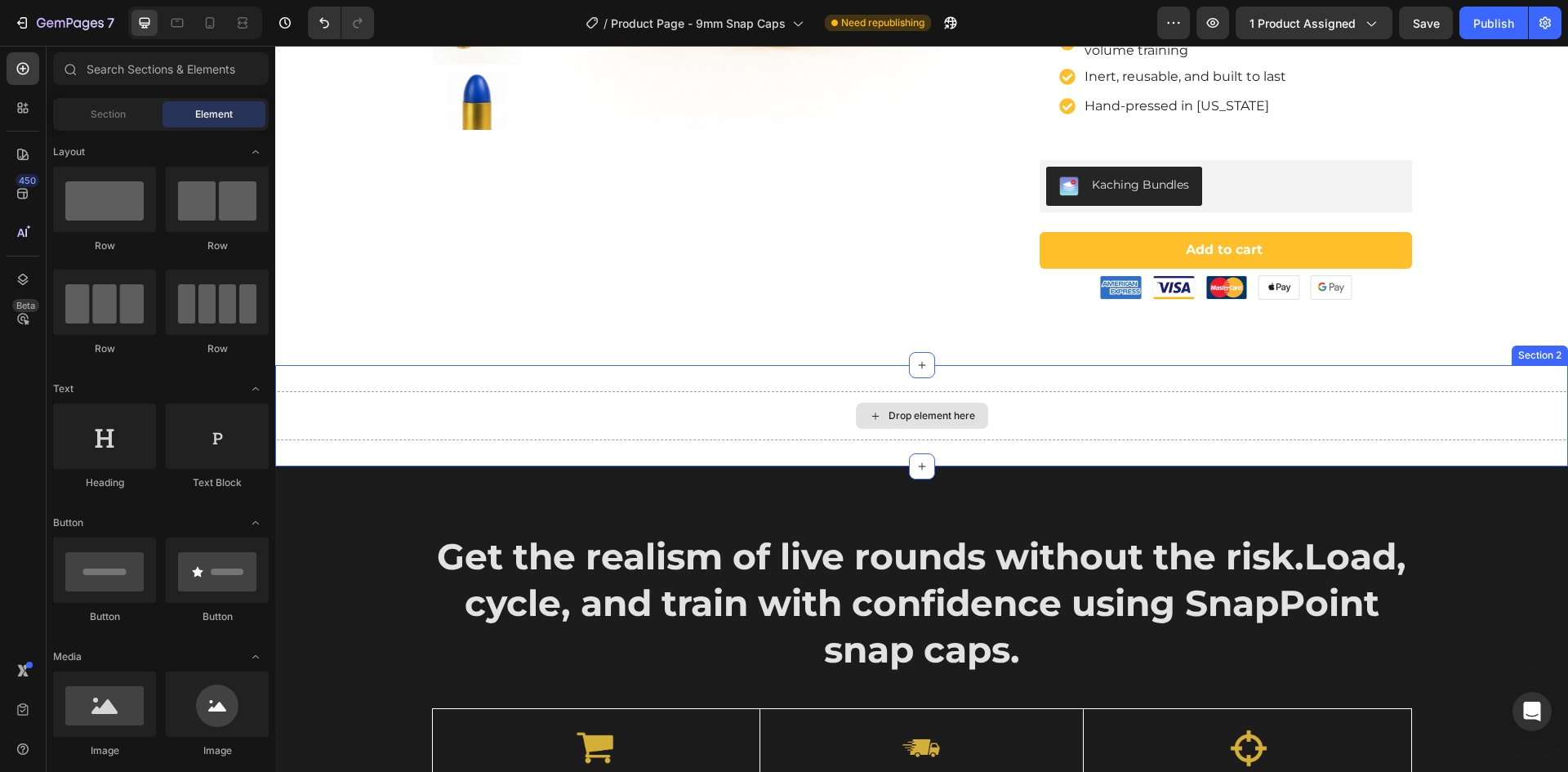
click at [915, 420] on div "Drop element here" at bounding box center [932, 415] width 87 height 13
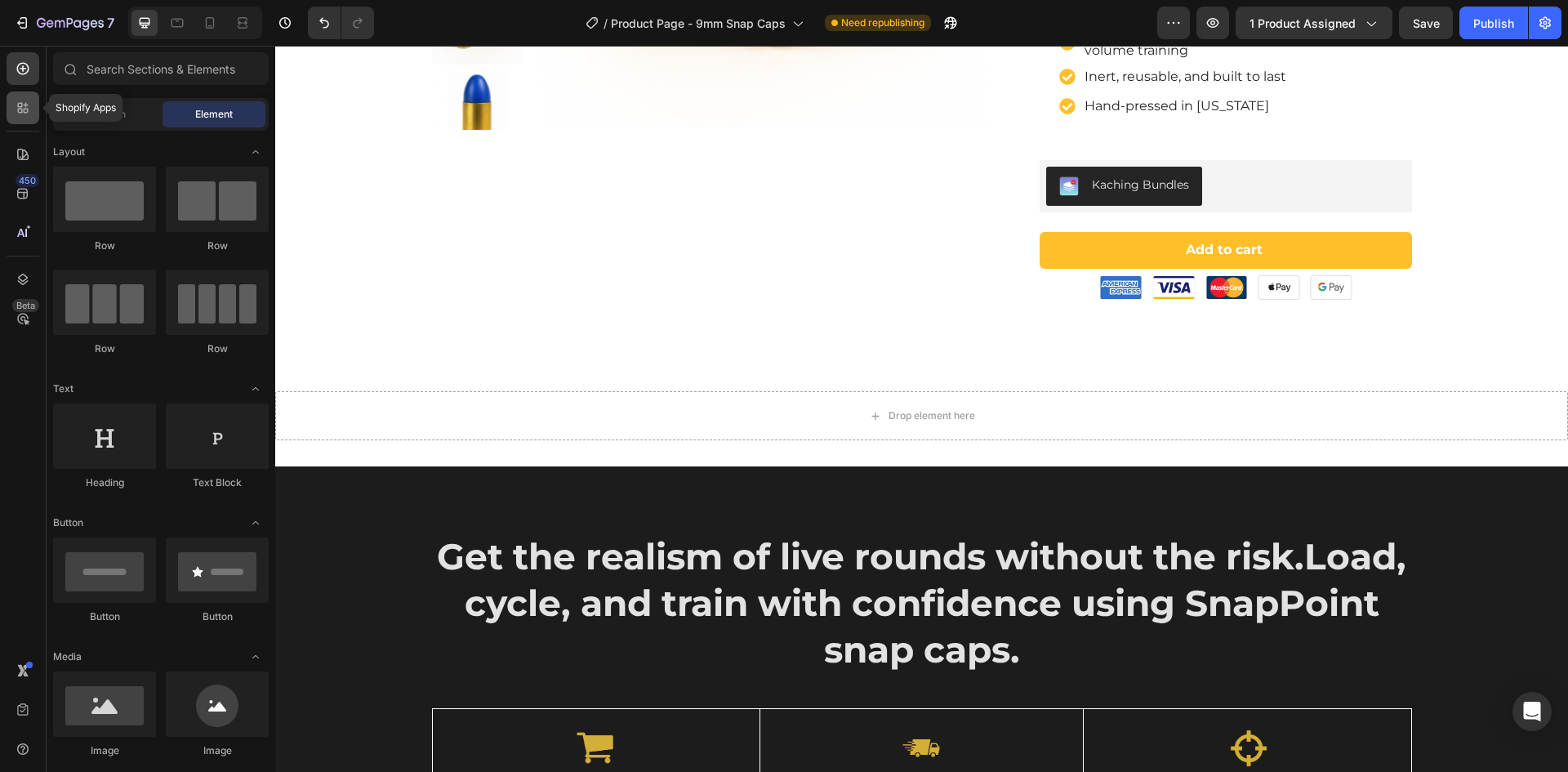
click at [16, 106] on icon at bounding box center [23, 108] width 17 height 17
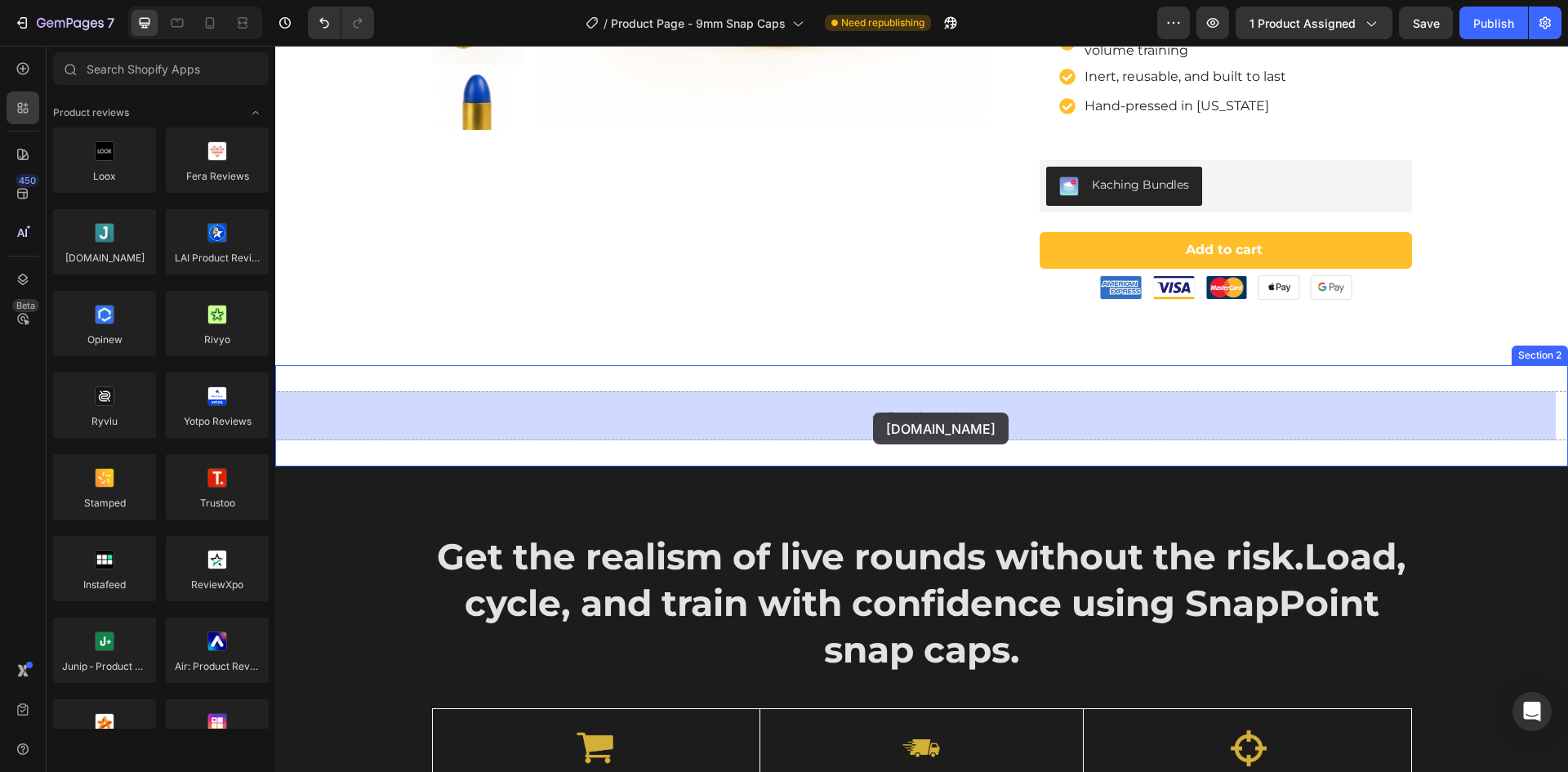
drag, startPoint x: 376, startPoint y: 293, endPoint x: 873, endPoint y: 412, distance: 511.0
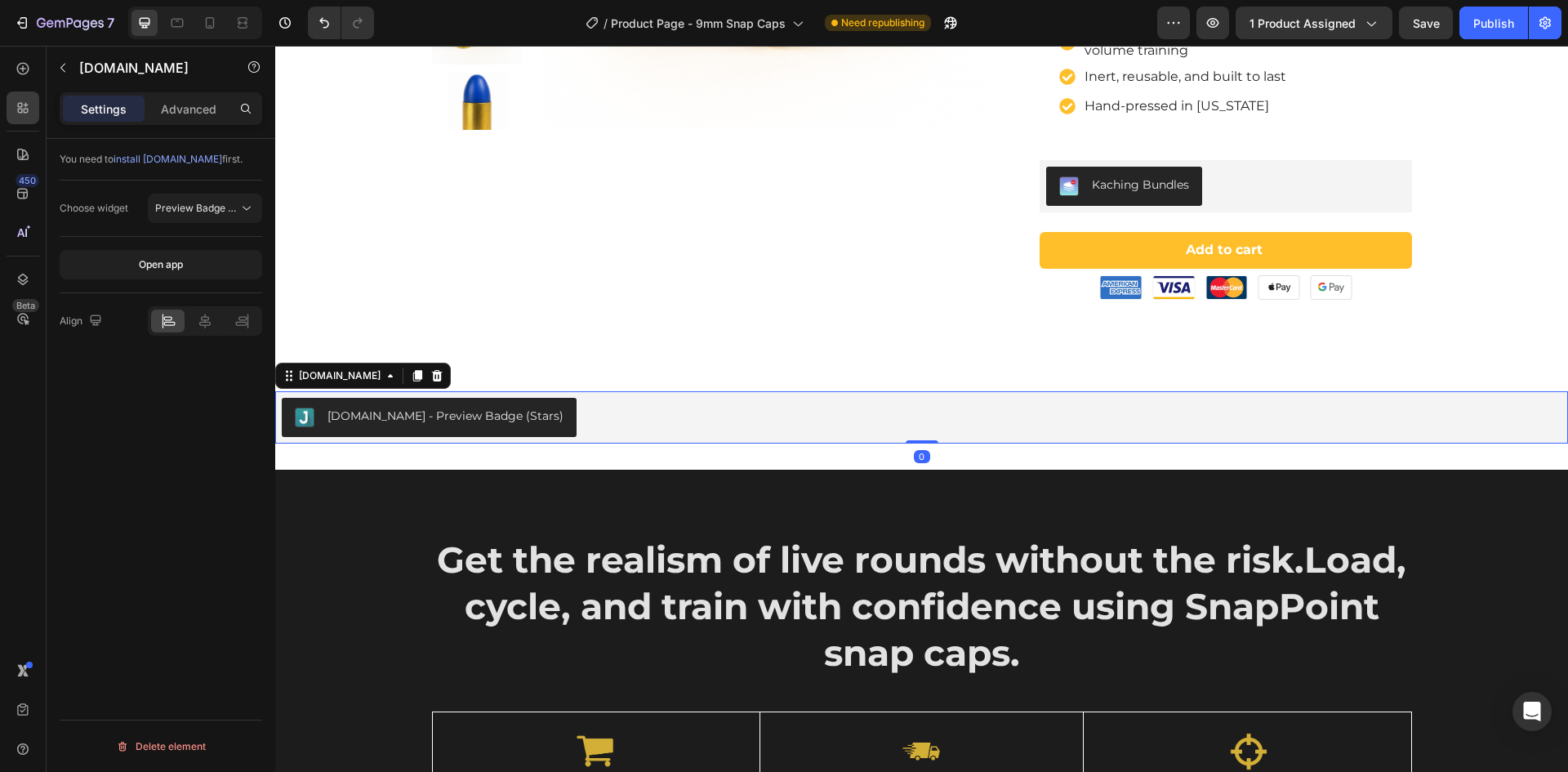
click at [411, 412] on div "Judge.me - Preview Badge (Stars)" at bounding box center [446, 417] width 236 height 18
click at [205, 208] on span "Preview Badge (Stars)" at bounding box center [207, 207] width 103 height 12
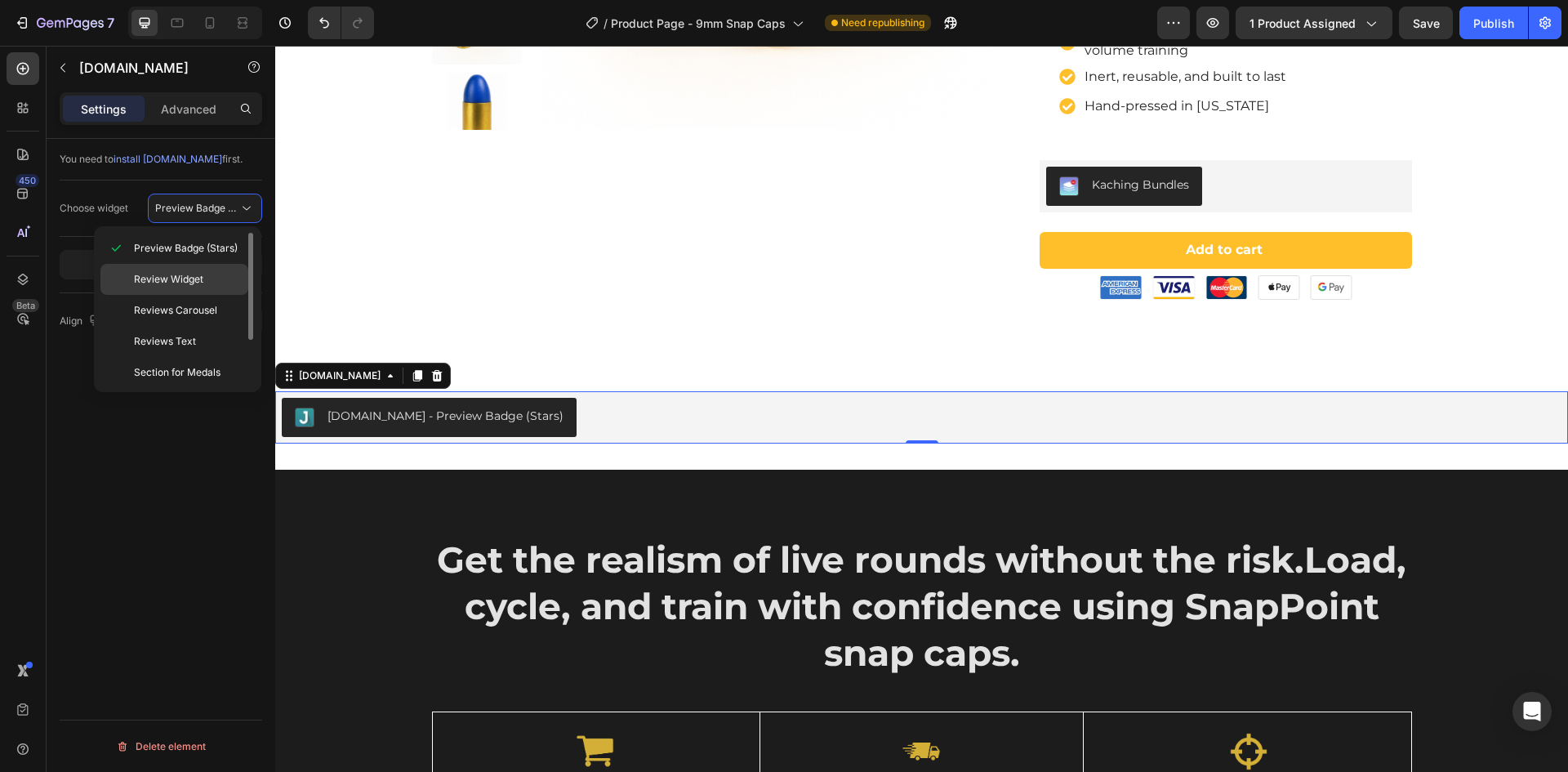
click at [190, 281] on span "Review Widget" at bounding box center [168, 279] width 69 height 15
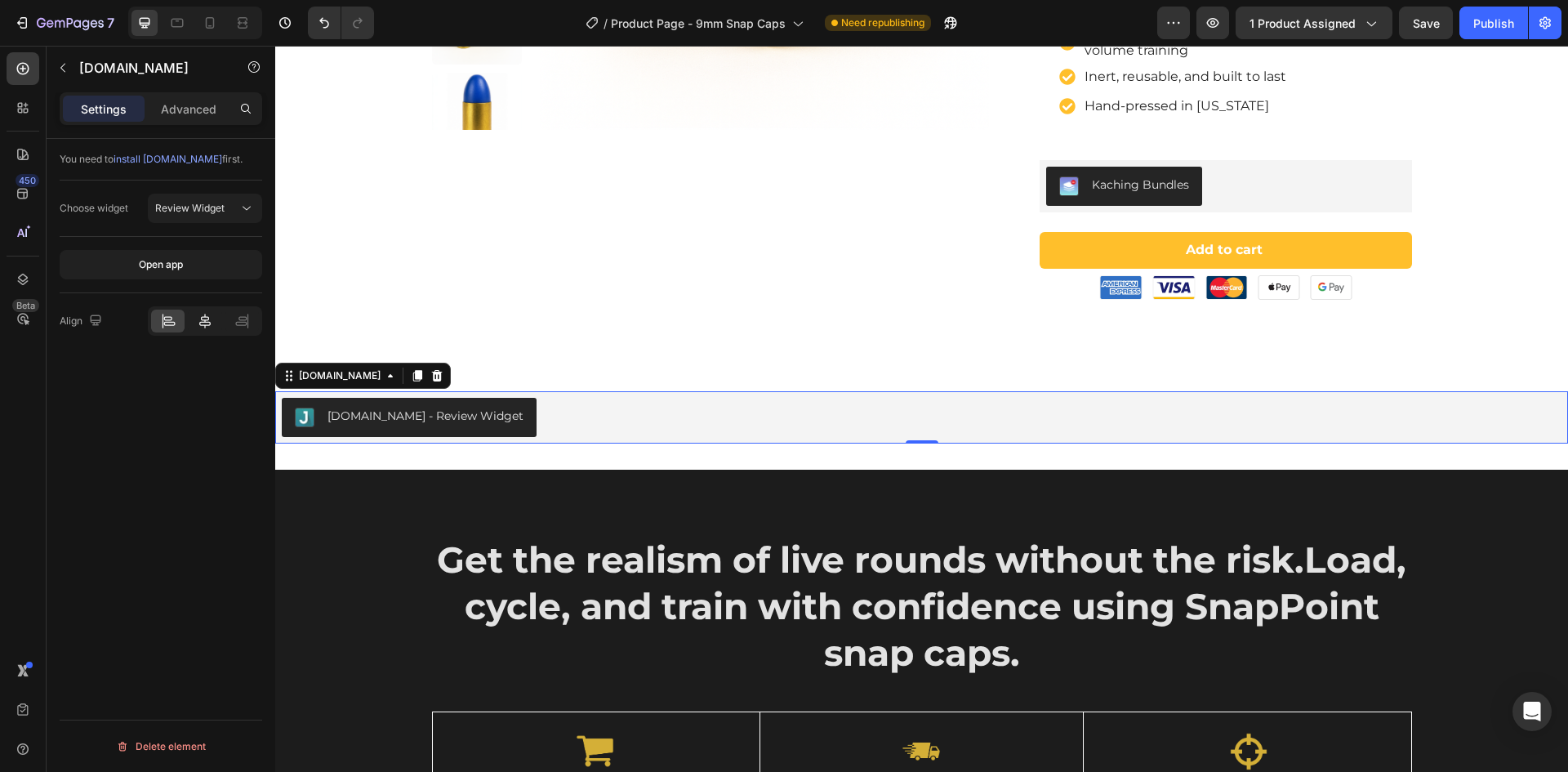
click at [206, 322] on icon at bounding box center [205, 320] width 11 height 15
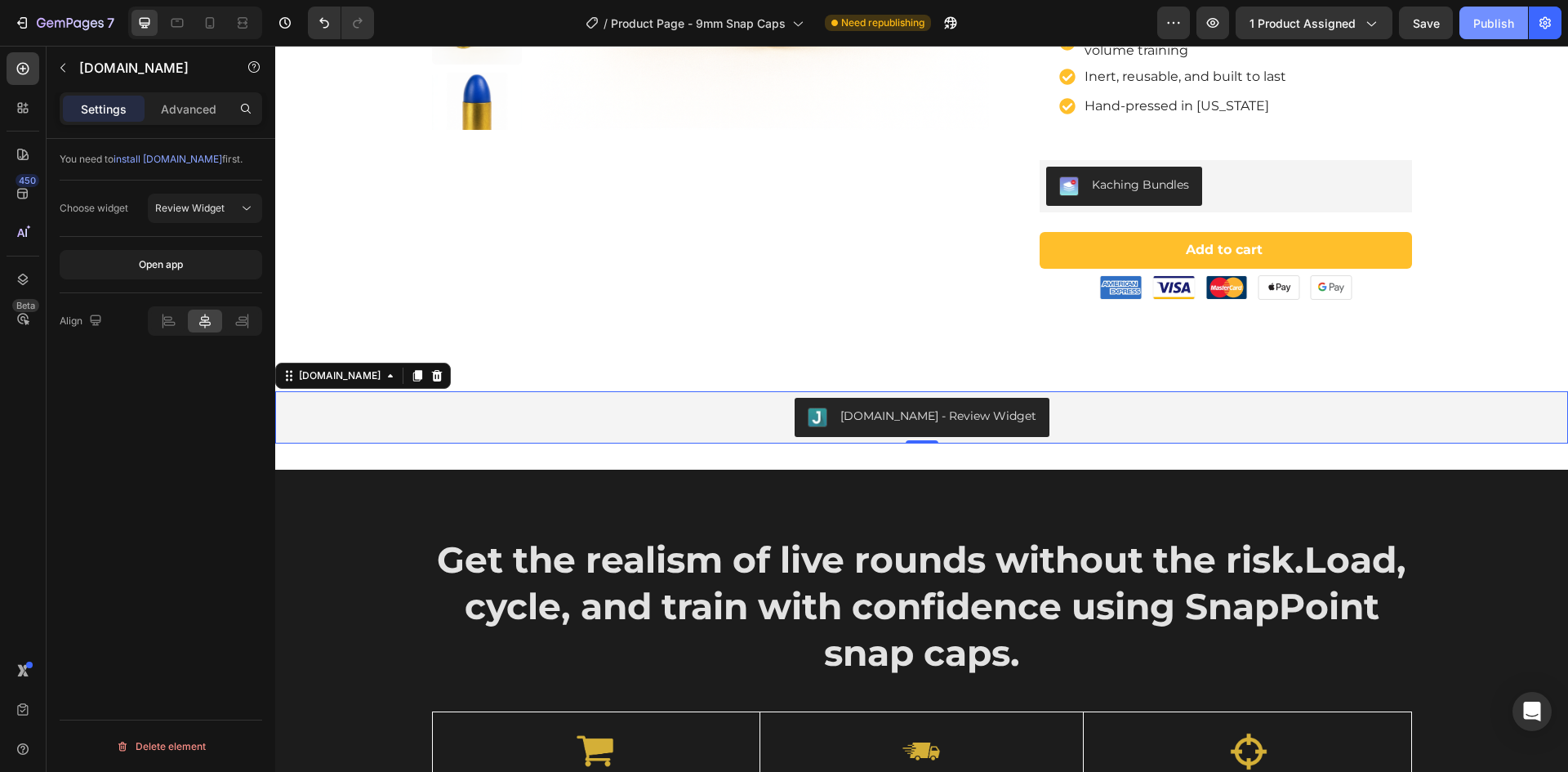
click at [1487, 19] on div "Publish" at bounding box center [1494, 24] width 41 height 18
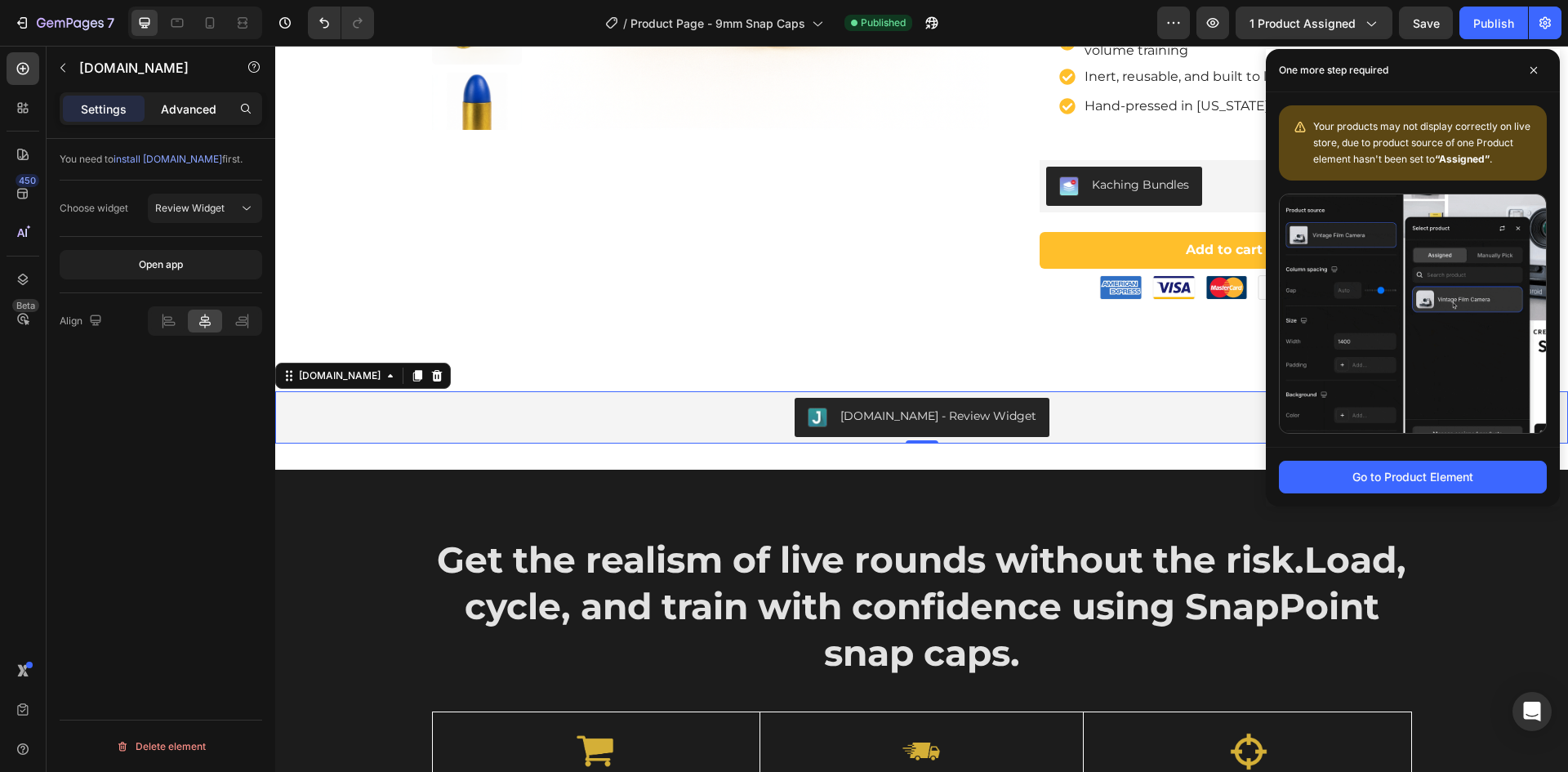
click at [181, 103] on p "Advanced" at bounding box center [188, 109] width 55 height 18
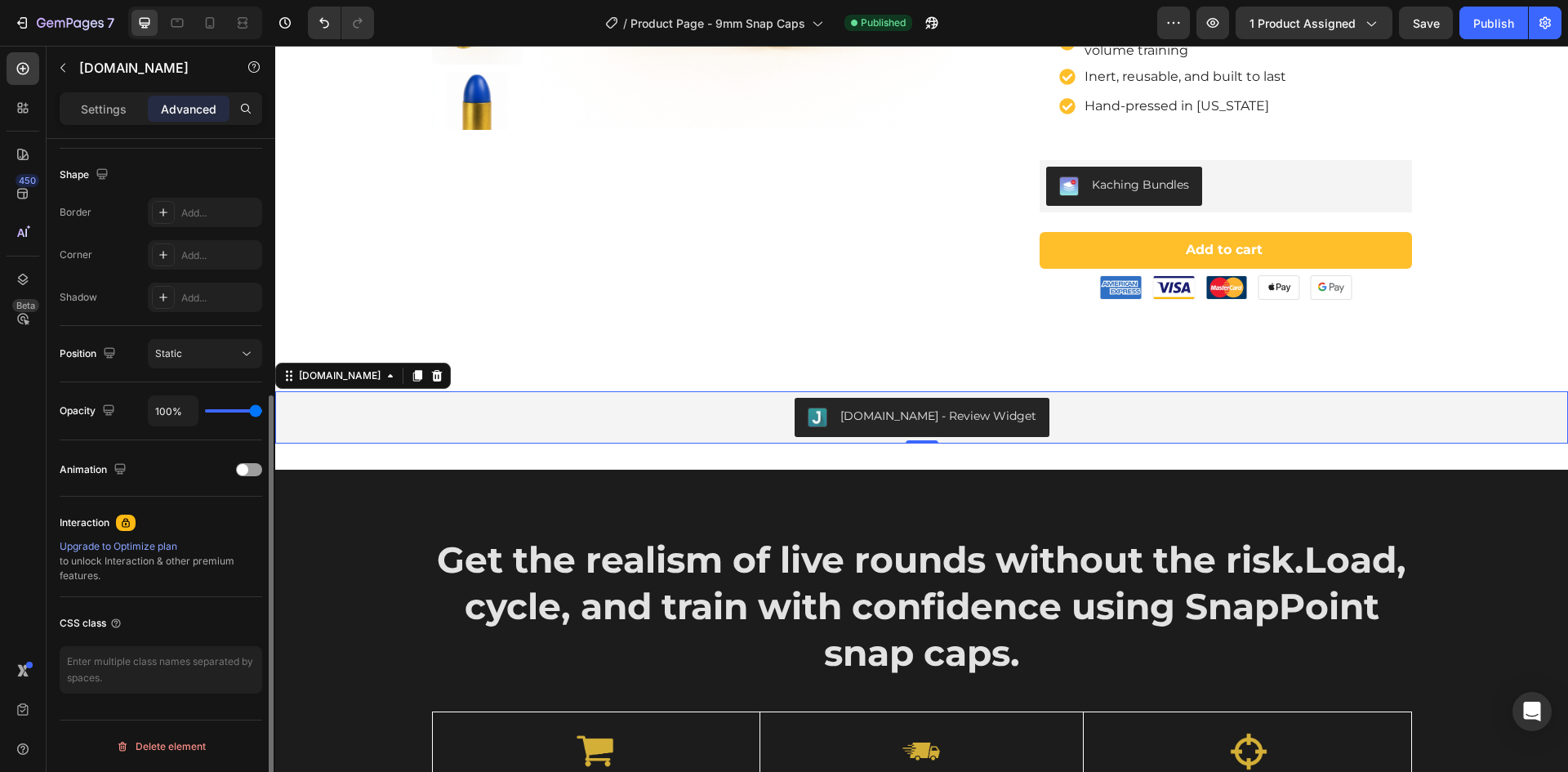
scroll to position [83, 0]
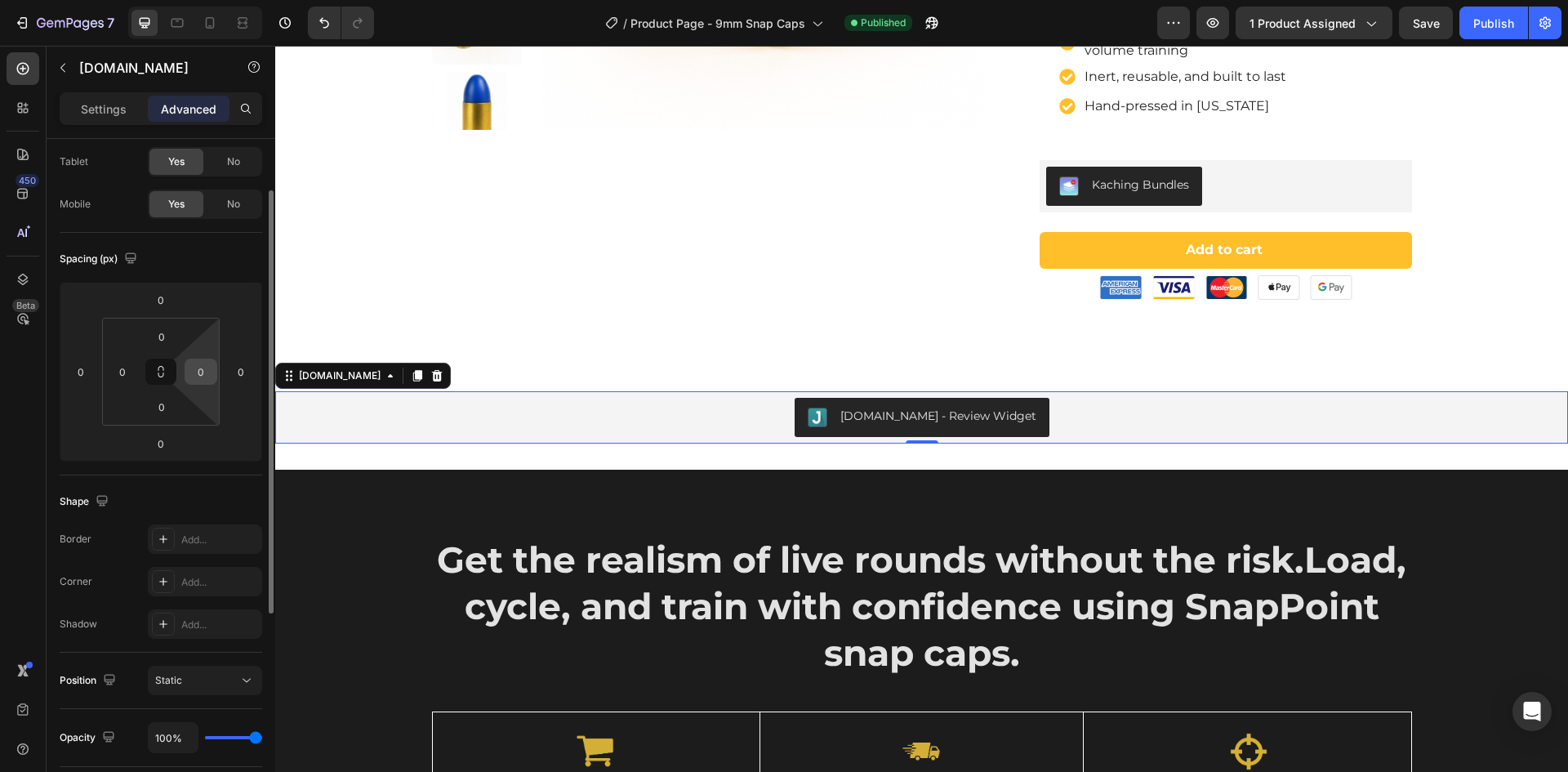
click at [204, 367] on input "0" at bounding box center [201, 372] width 25 height 25
click at [129, 261] on icon "button" at bounding box center [130, 257] width 11 height 11
click at [135, 284] on icon "button" at bounding box center [134, 284] width 11 height 11
click at [209, 257] on div "Spacing (px)" at bounding box center [160, 259] width 202 height 26
click at [243, 376] on input "0" at bounding box center [241, 372] width 25 height 25
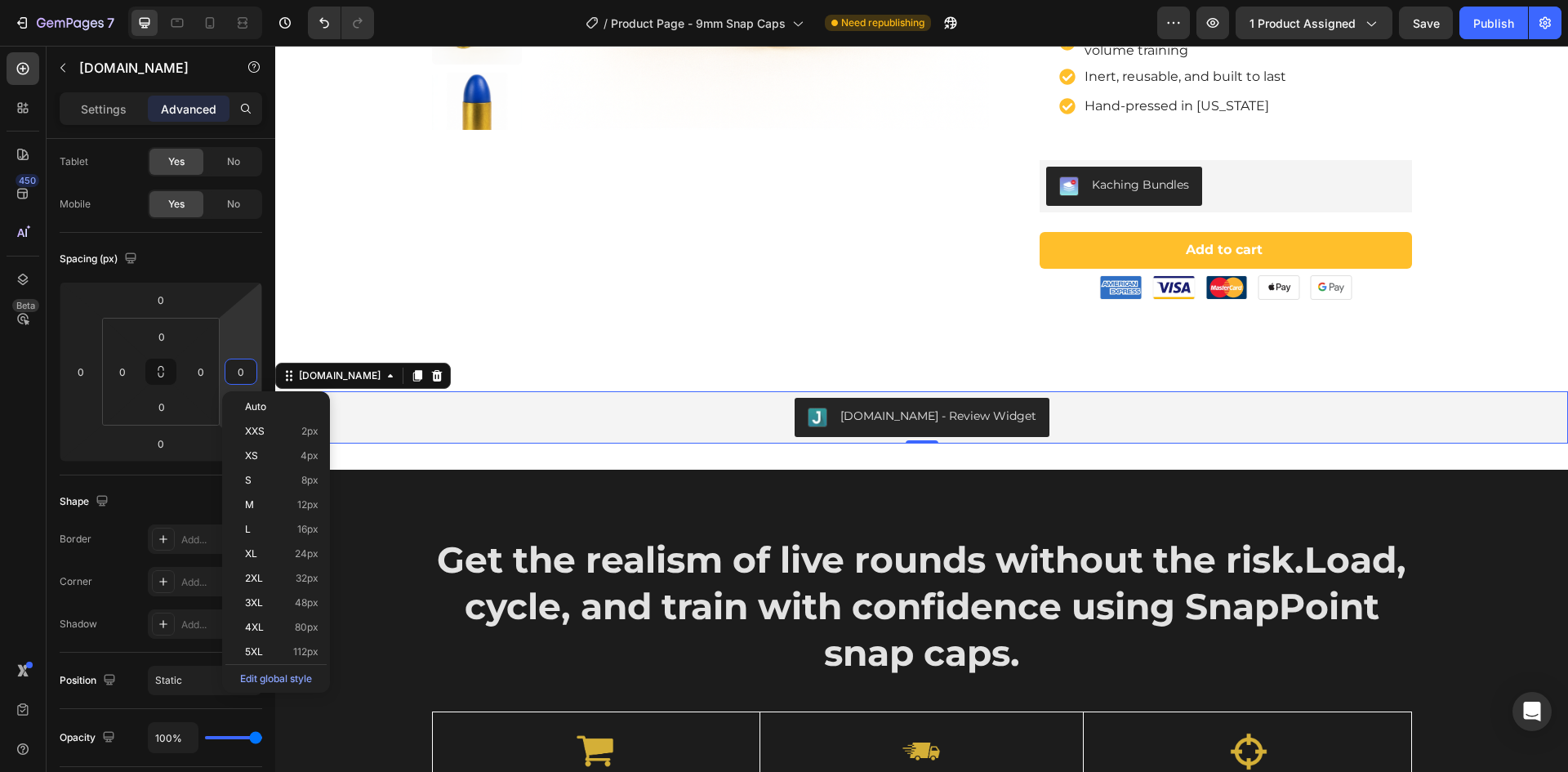
click at [444, 407] on div "Judge.me - Review Widget" at bounding box center [922, 417] width 1280 height 39
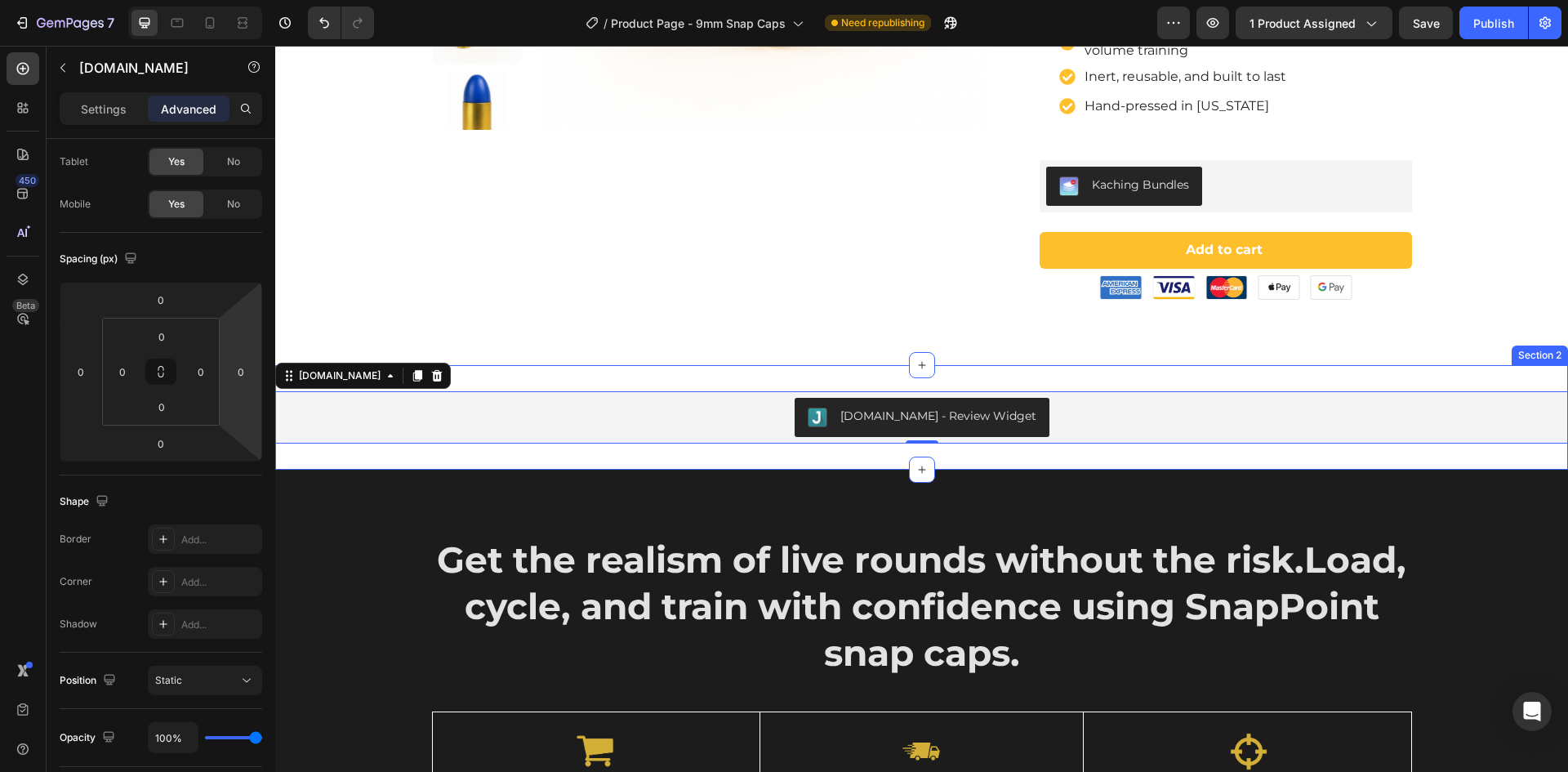
click at [464, 382] on div "Judge.me - Review Widget Judge.me 0 Section 2" at bounding box center [921, 417] width 1293 height 104
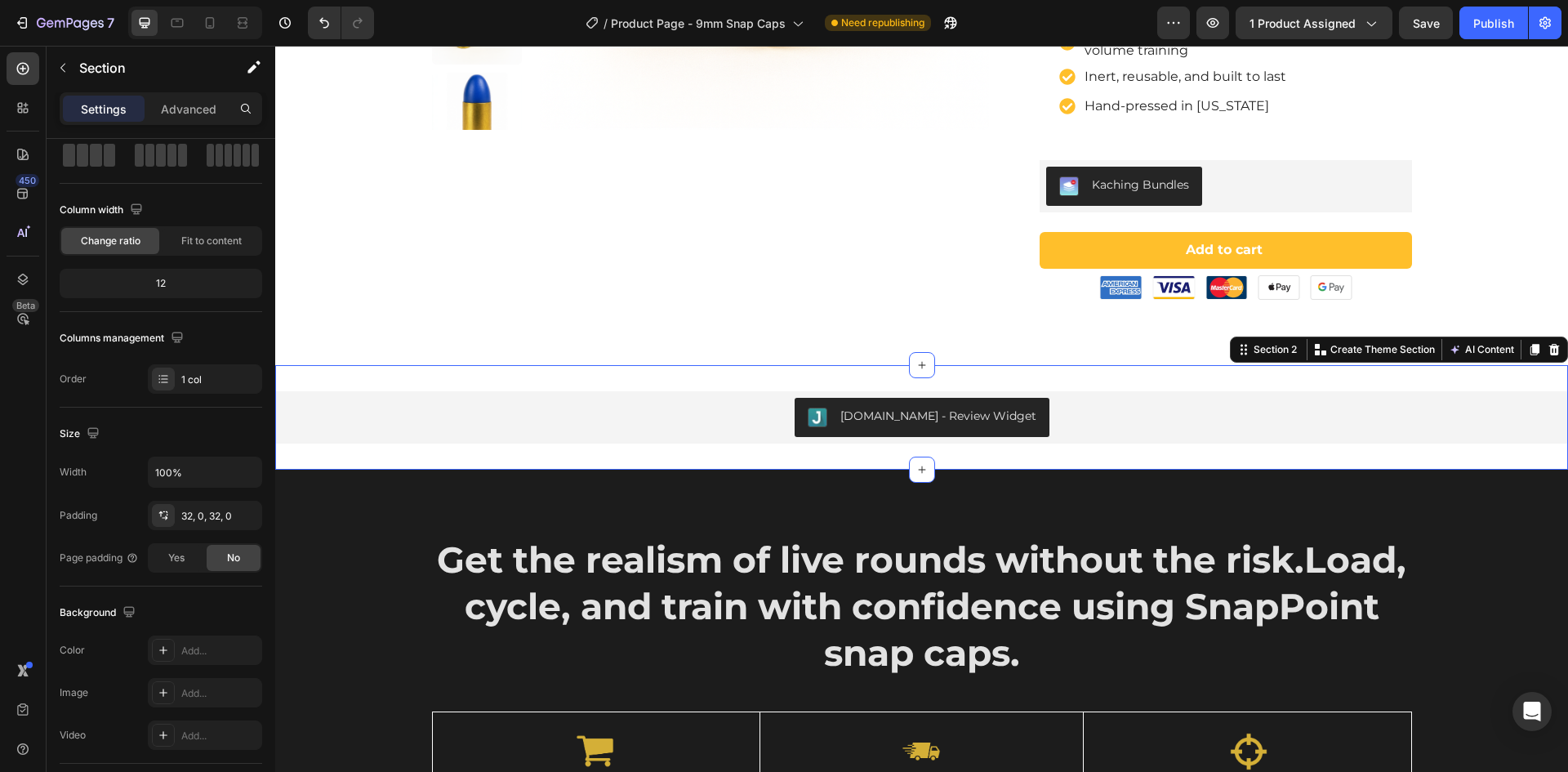
scroll to position [0, 0]
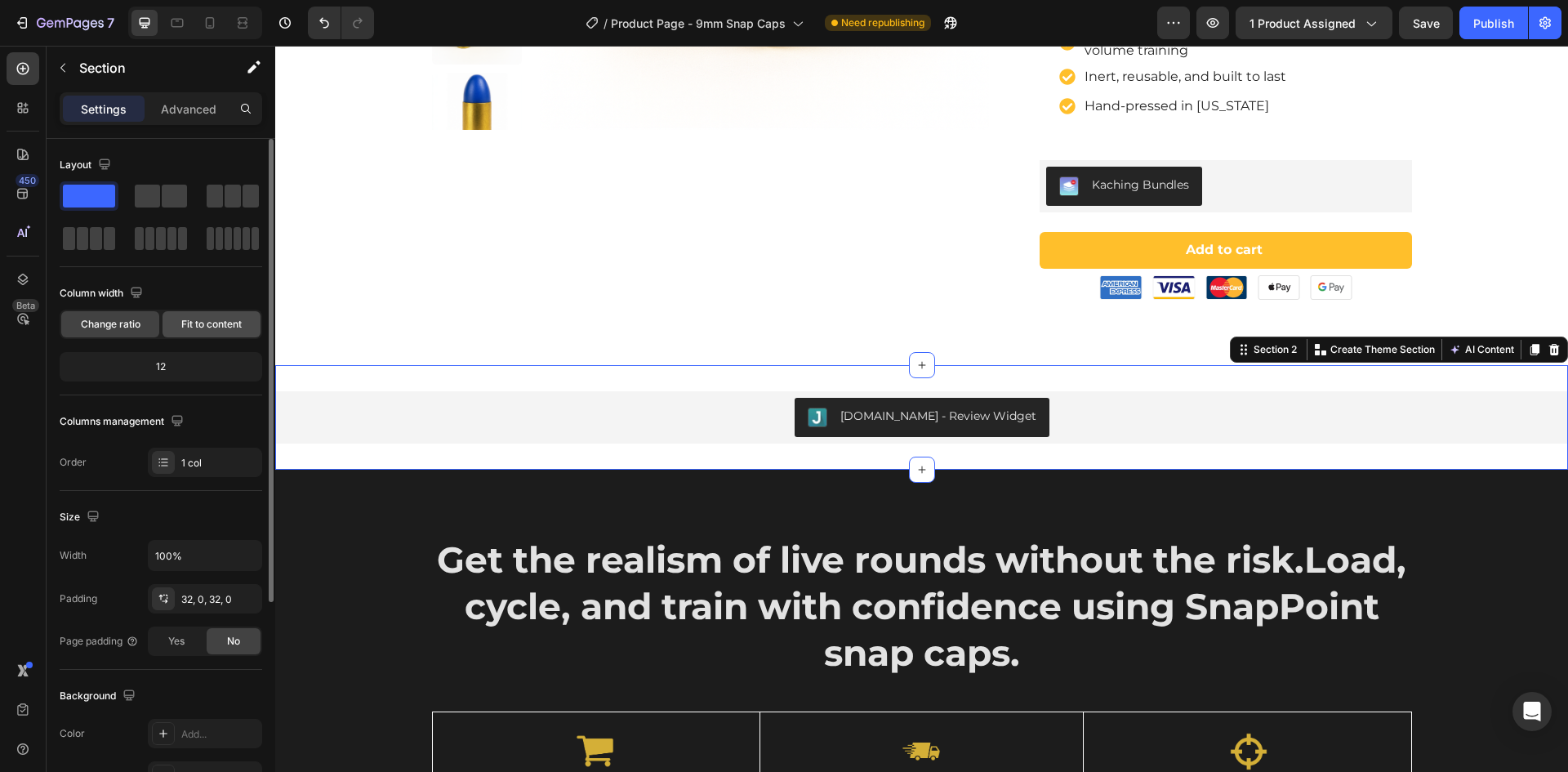
click at [215, 326] on span "Fit to content" at bounding box center [211, 324] width 60 height 15
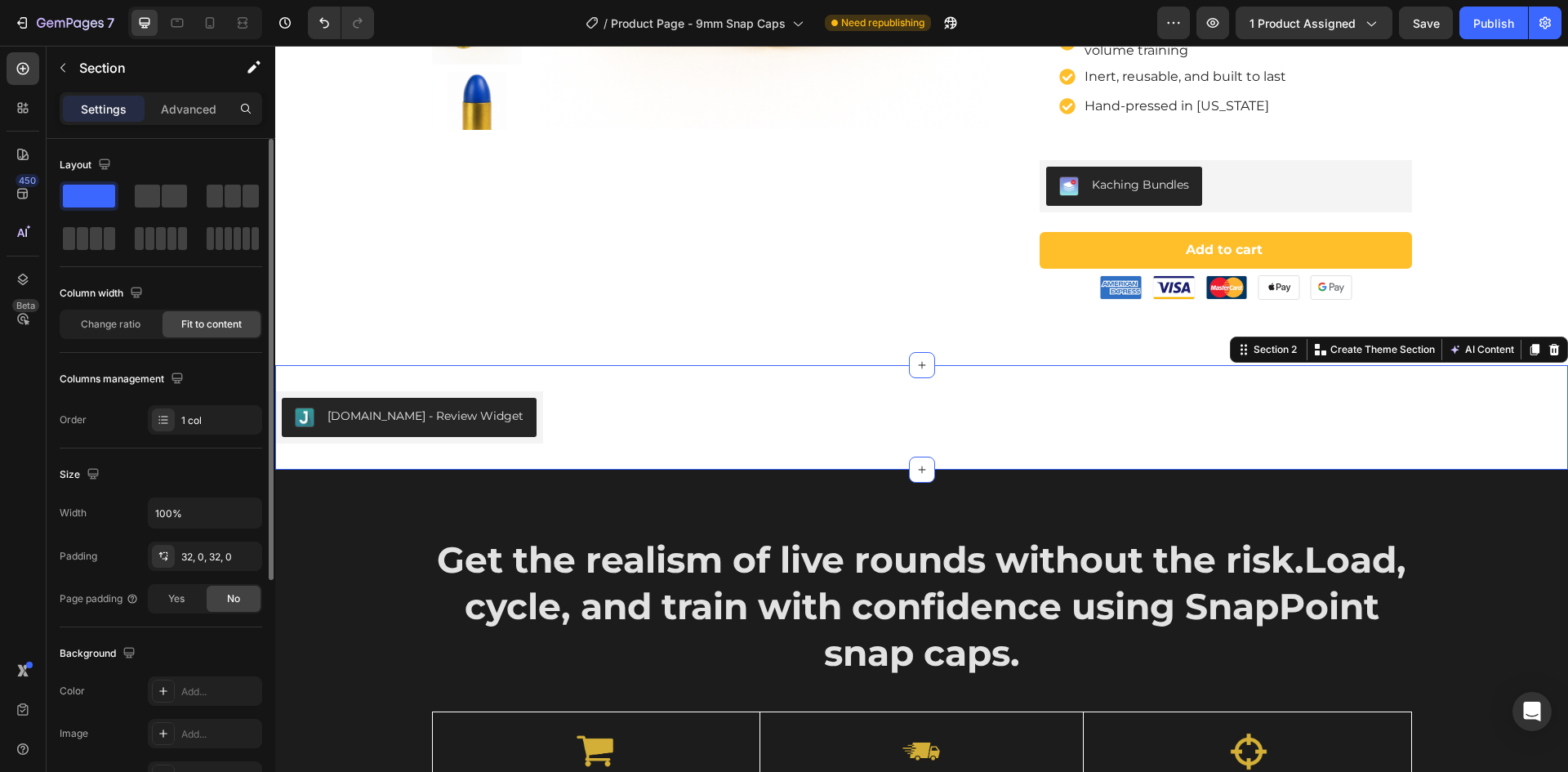
scroll to position [81, 0]
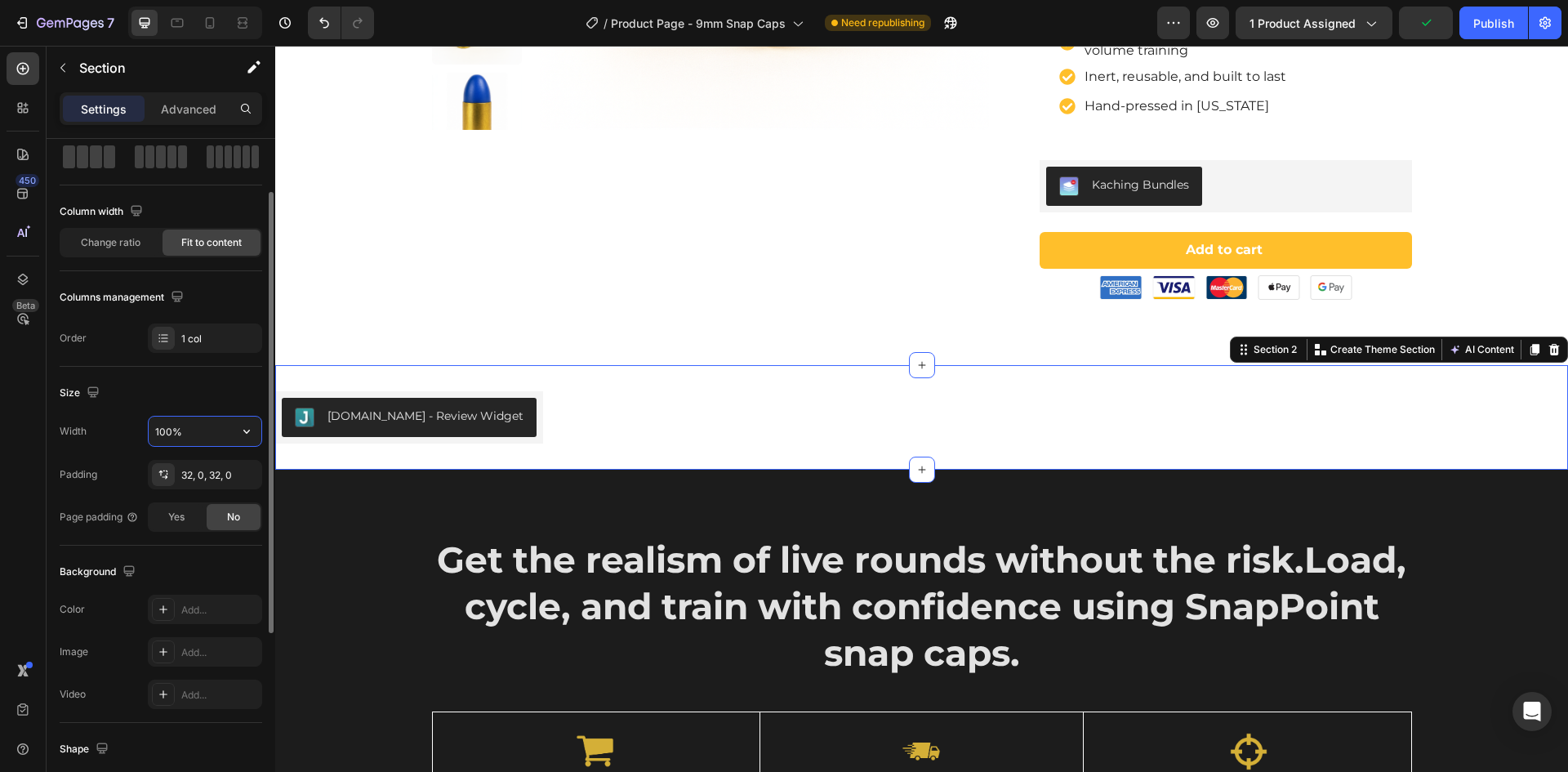
click at [169, 426] on input "100%" at bounding box center [205, 432] width 113 height 30
click at [92, 473] on div "Padding" at bounding box center [78, 474] width 38 height 15
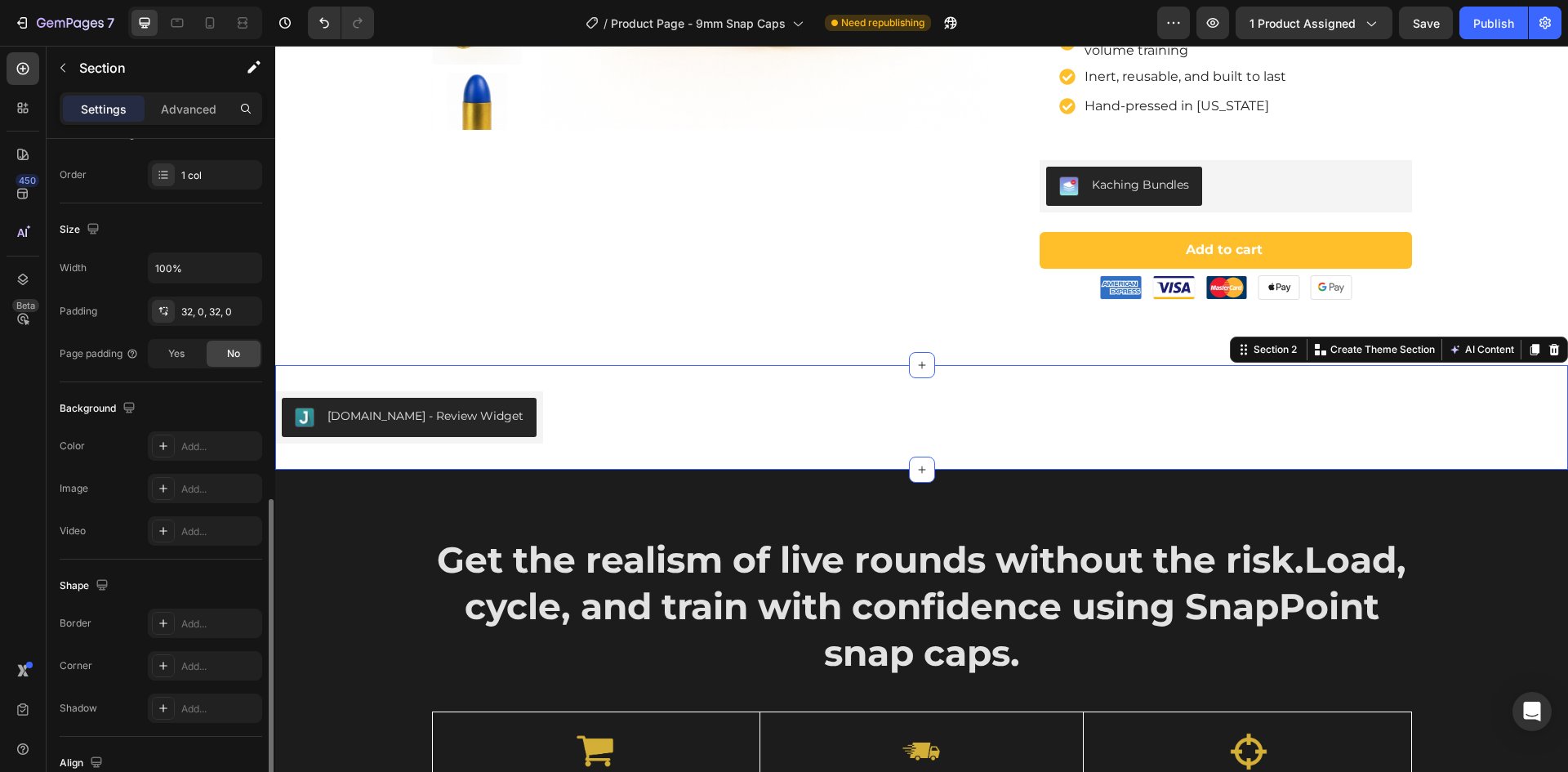
scroll to position [367, 0]
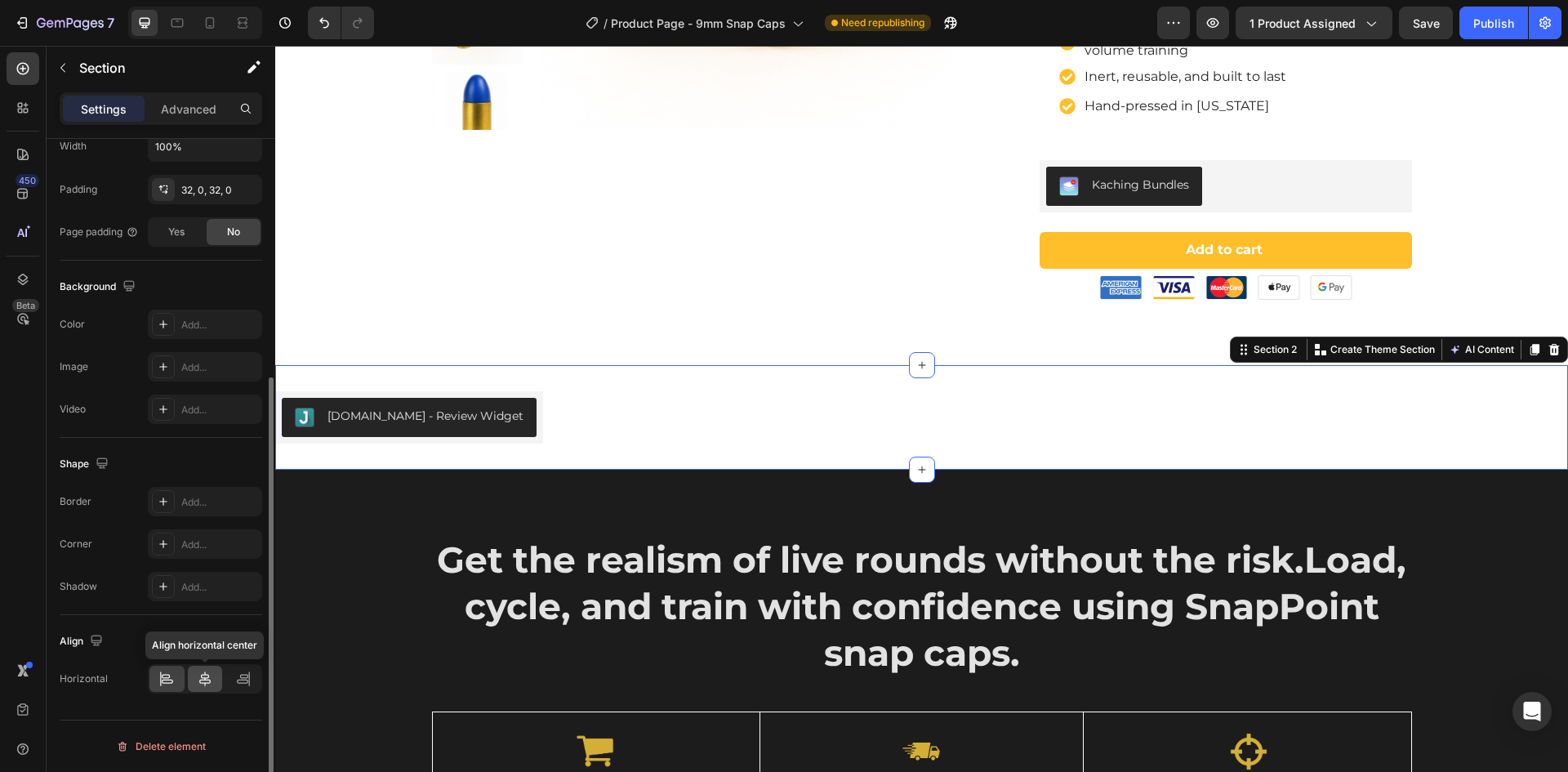
click at [201, 679] on icon at bounding box center [205, 678] width 11 height 15
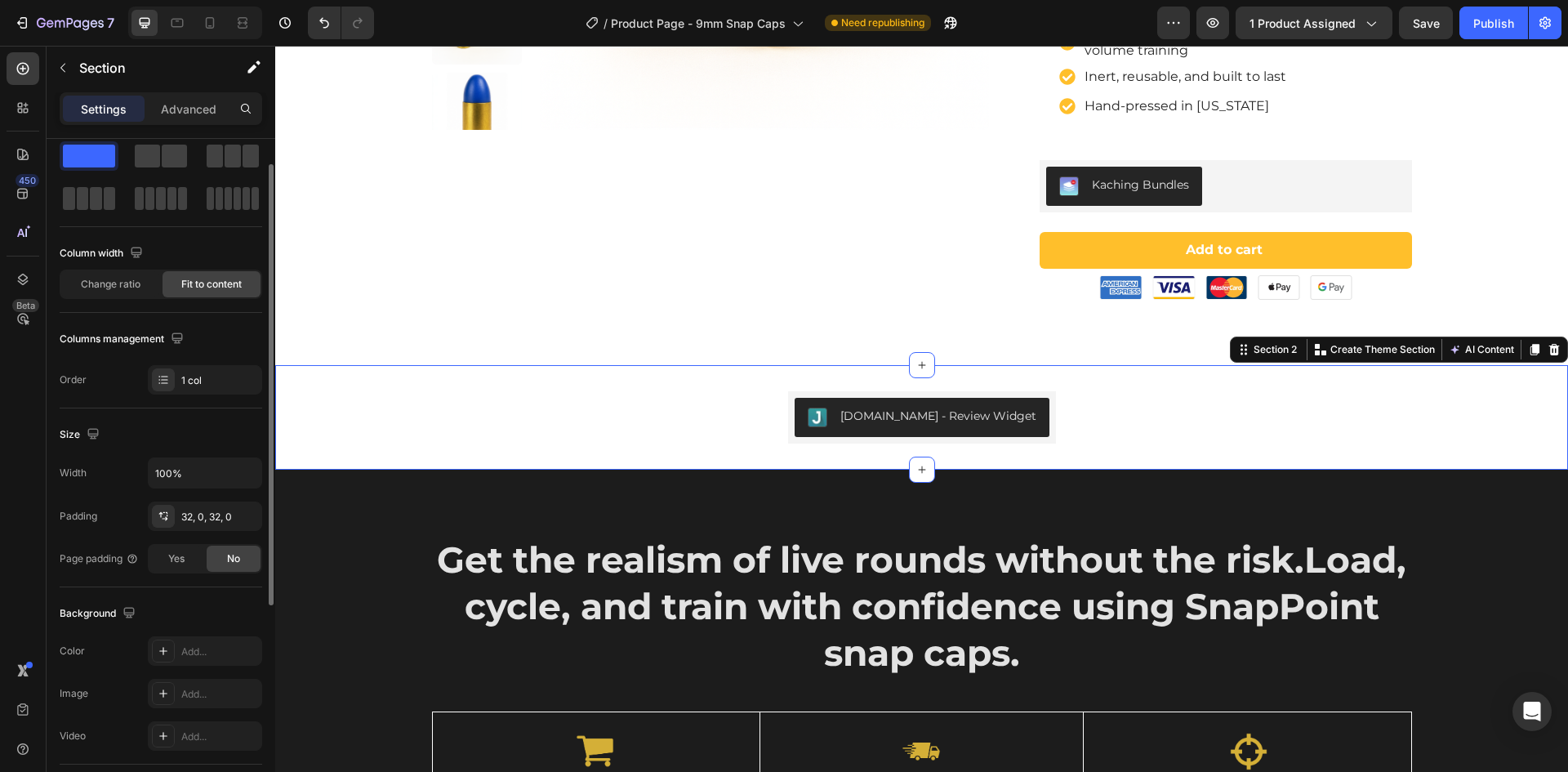
scroll to position [0, 0]
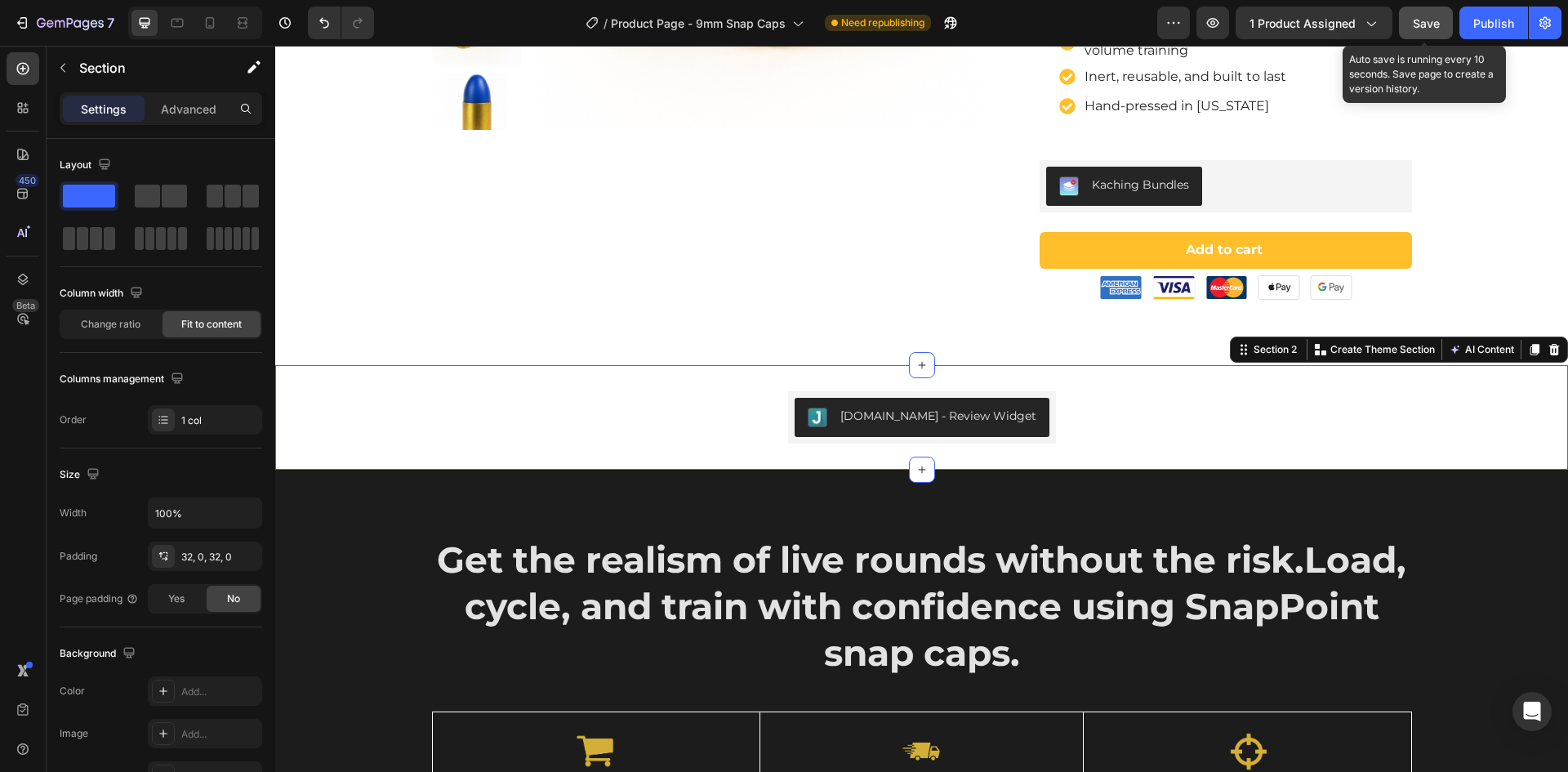
click at [1426, 20] on span "Save" at bounding box center [1426, 24] width 27 height 14
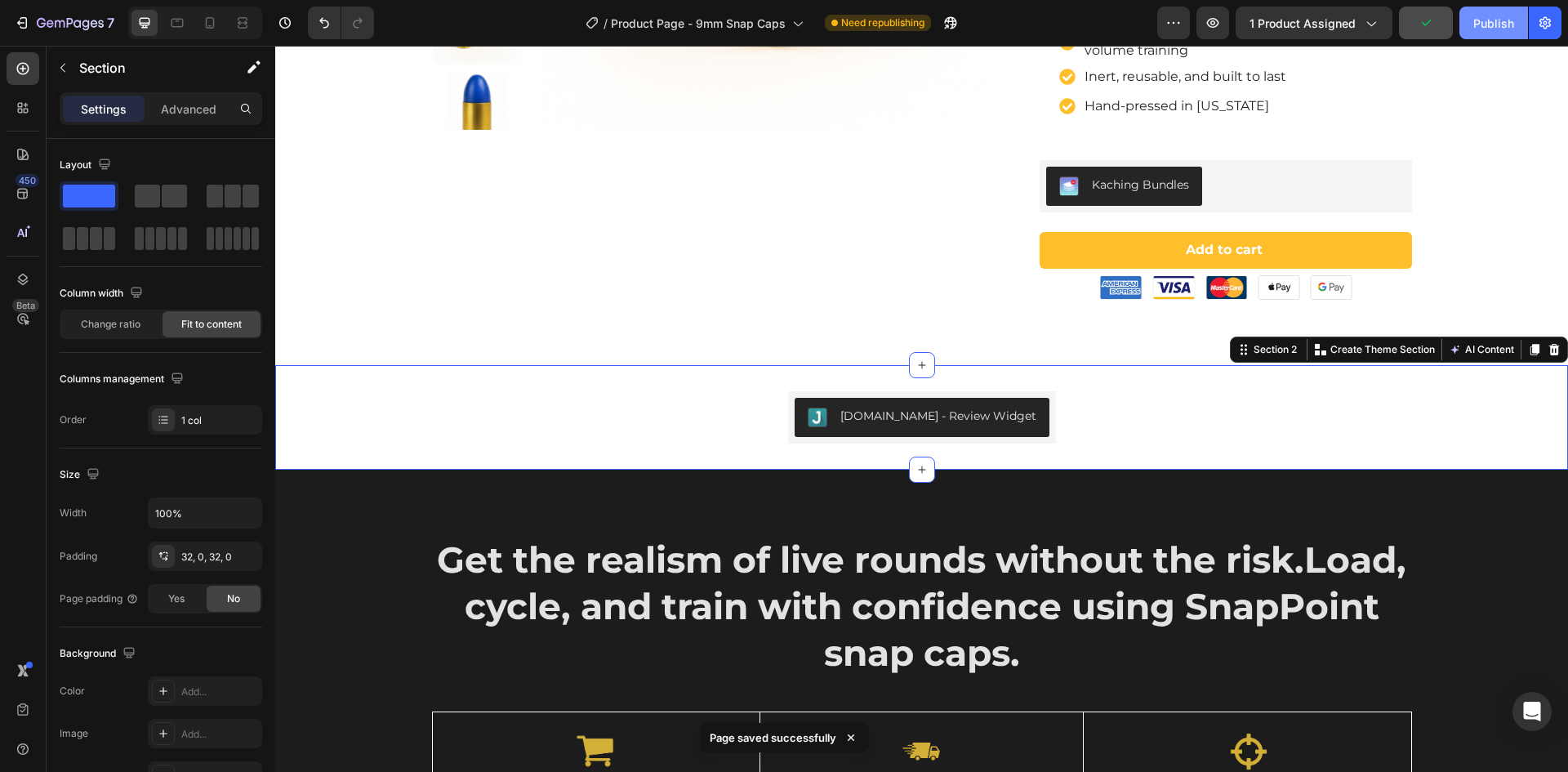
click at [1487, 20] on div "Publish" at bounding box center [1494, 24] width 41 height 18
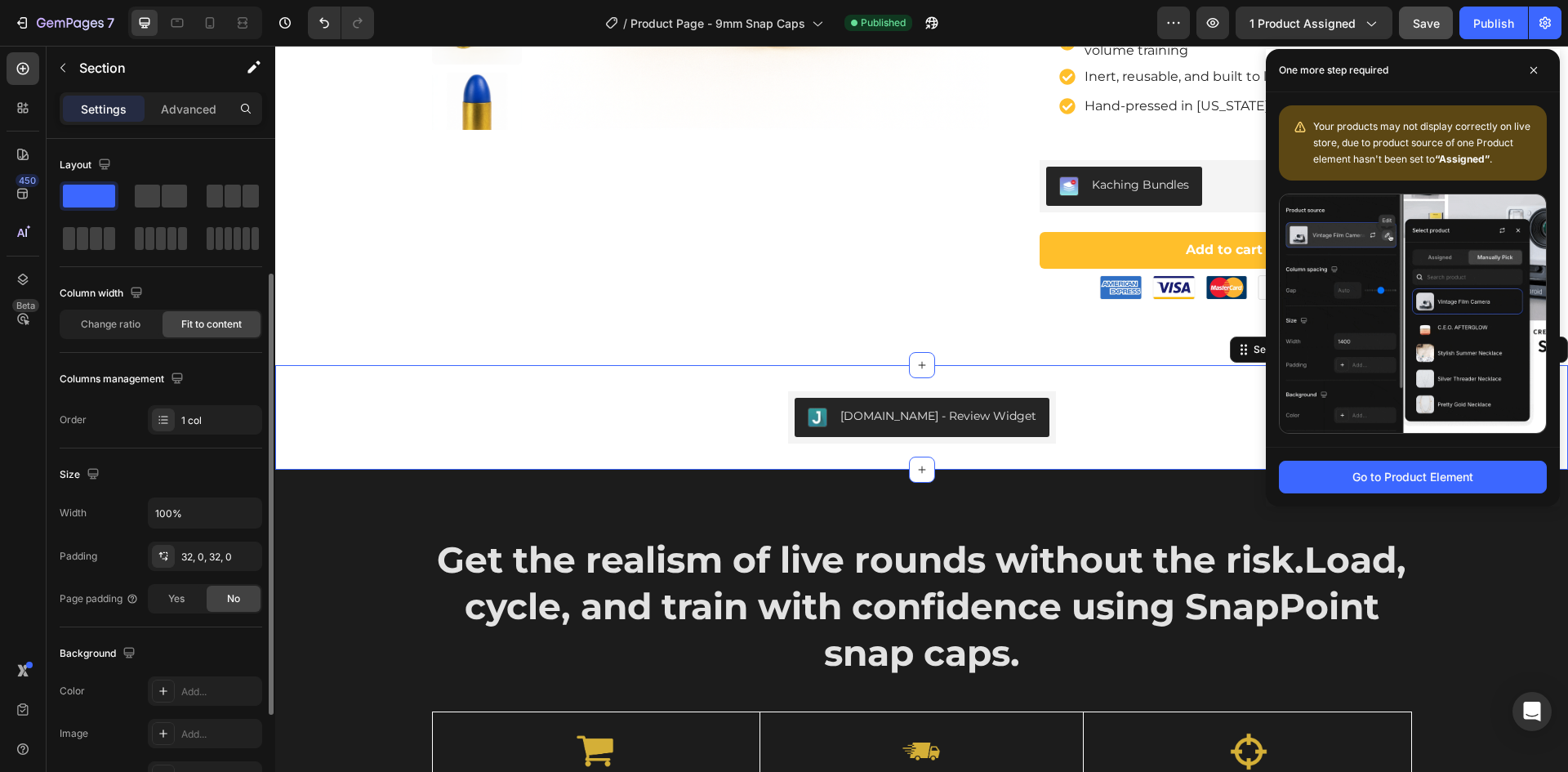
scroll to position [81, 0]
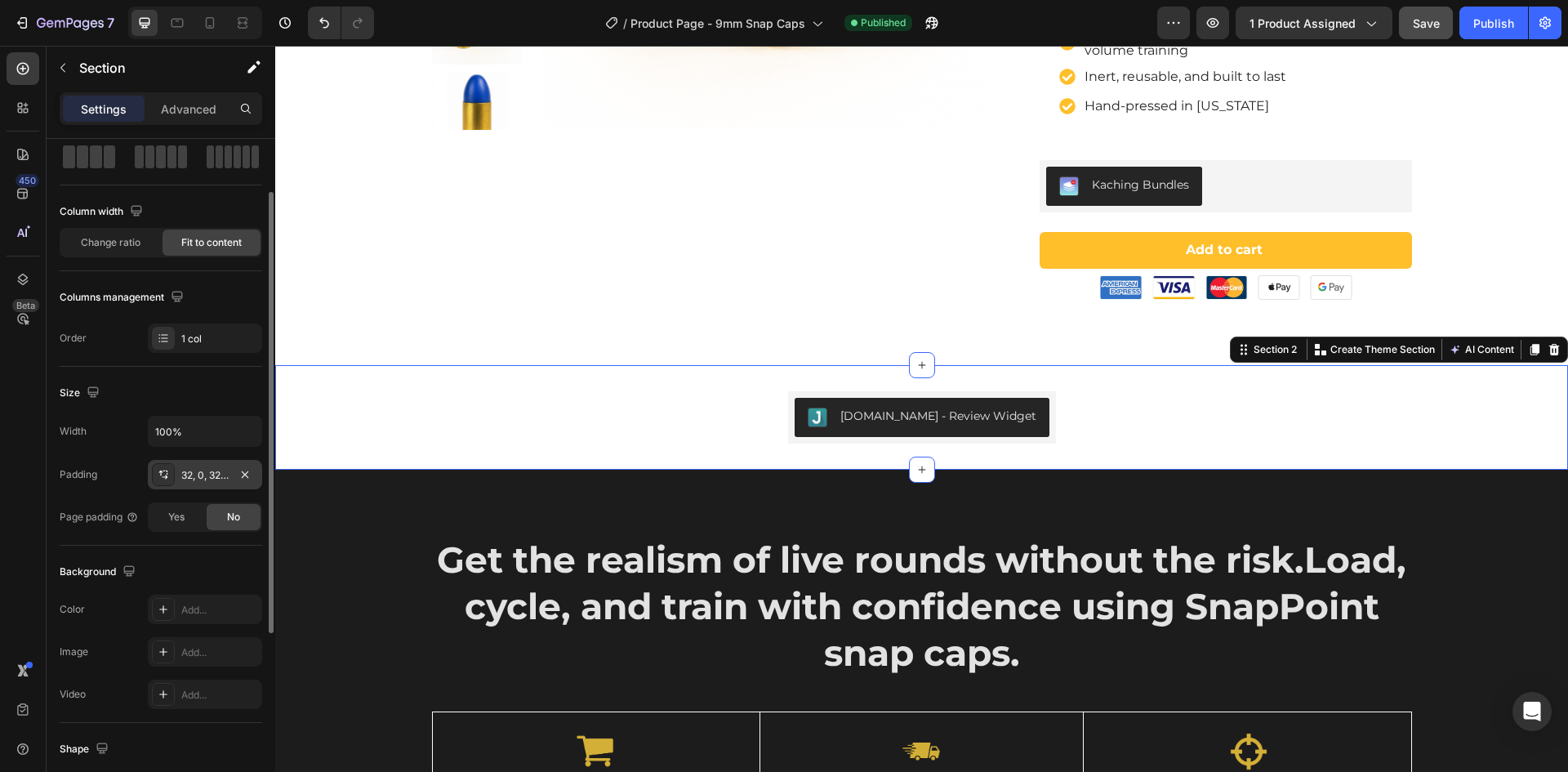
click at [194, 475] on div "32, 0, 32, 0" at bounding box center [205, 475] width 47 height 15
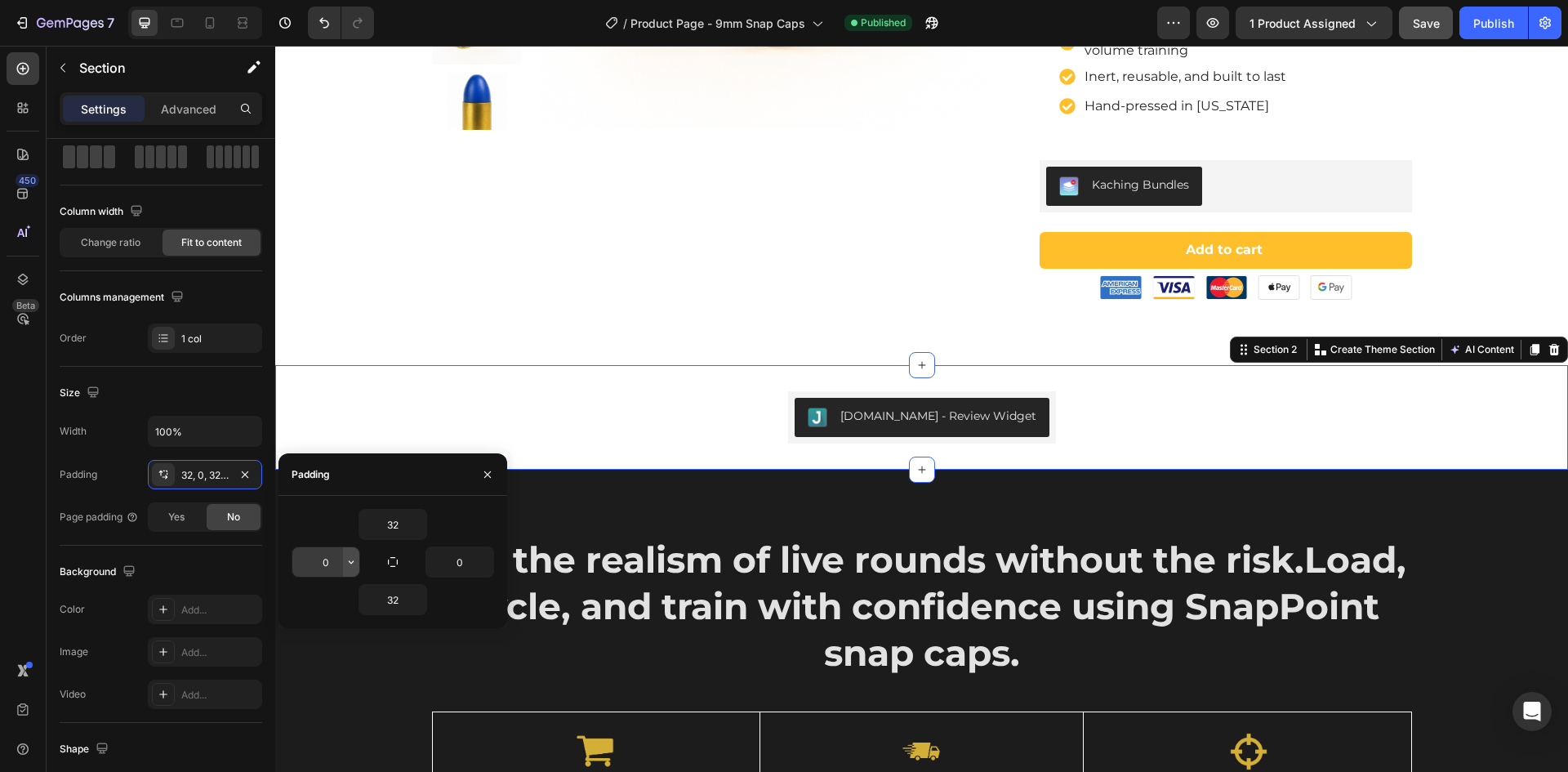
click at [348, 563] on icon "button" at bounding box center [351, 561] width 13 height 13
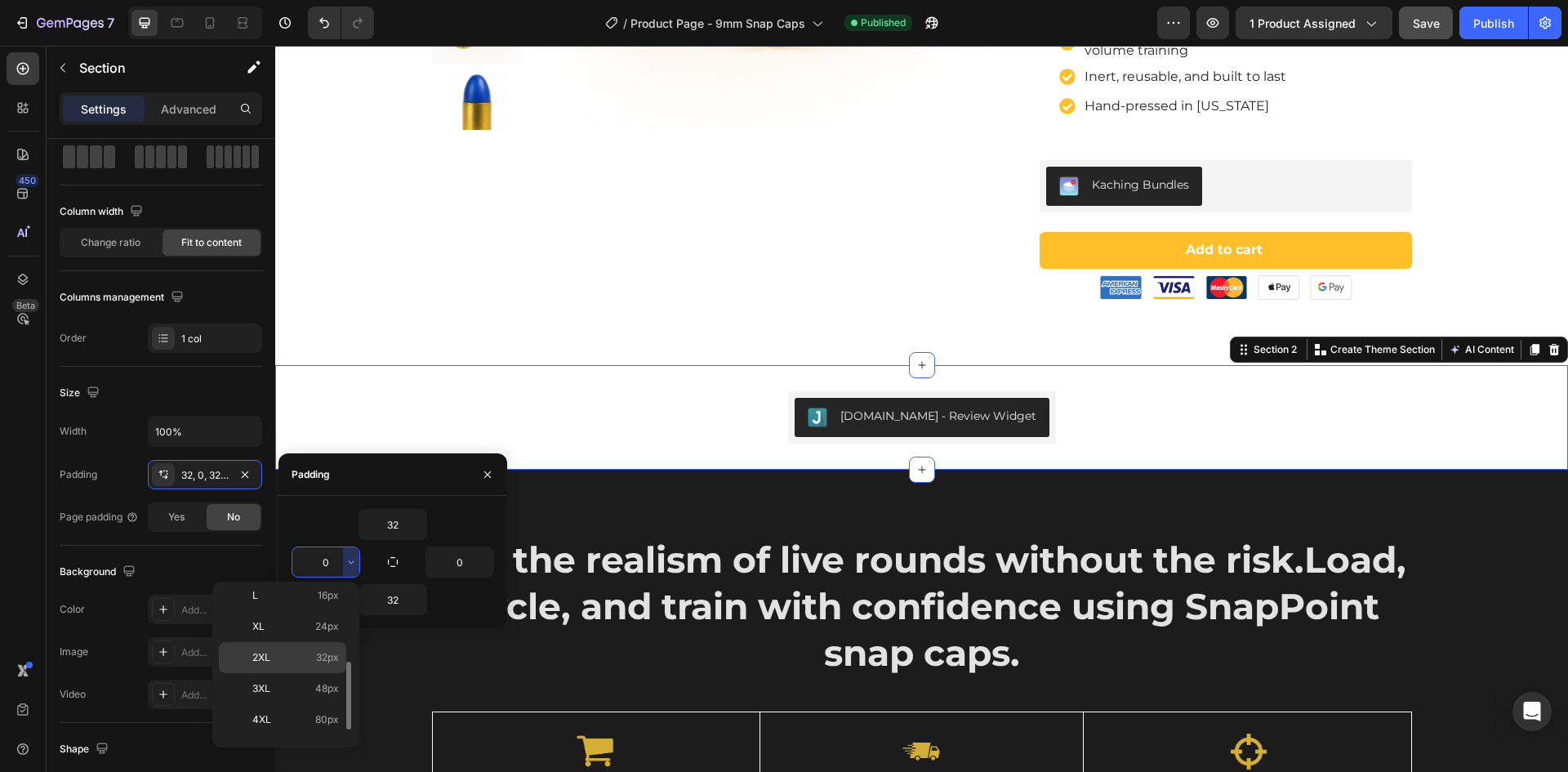
click at [298, 659] on p "2XL 32px" at bounding box center [295, 657] width 87 height 15
type input "32"
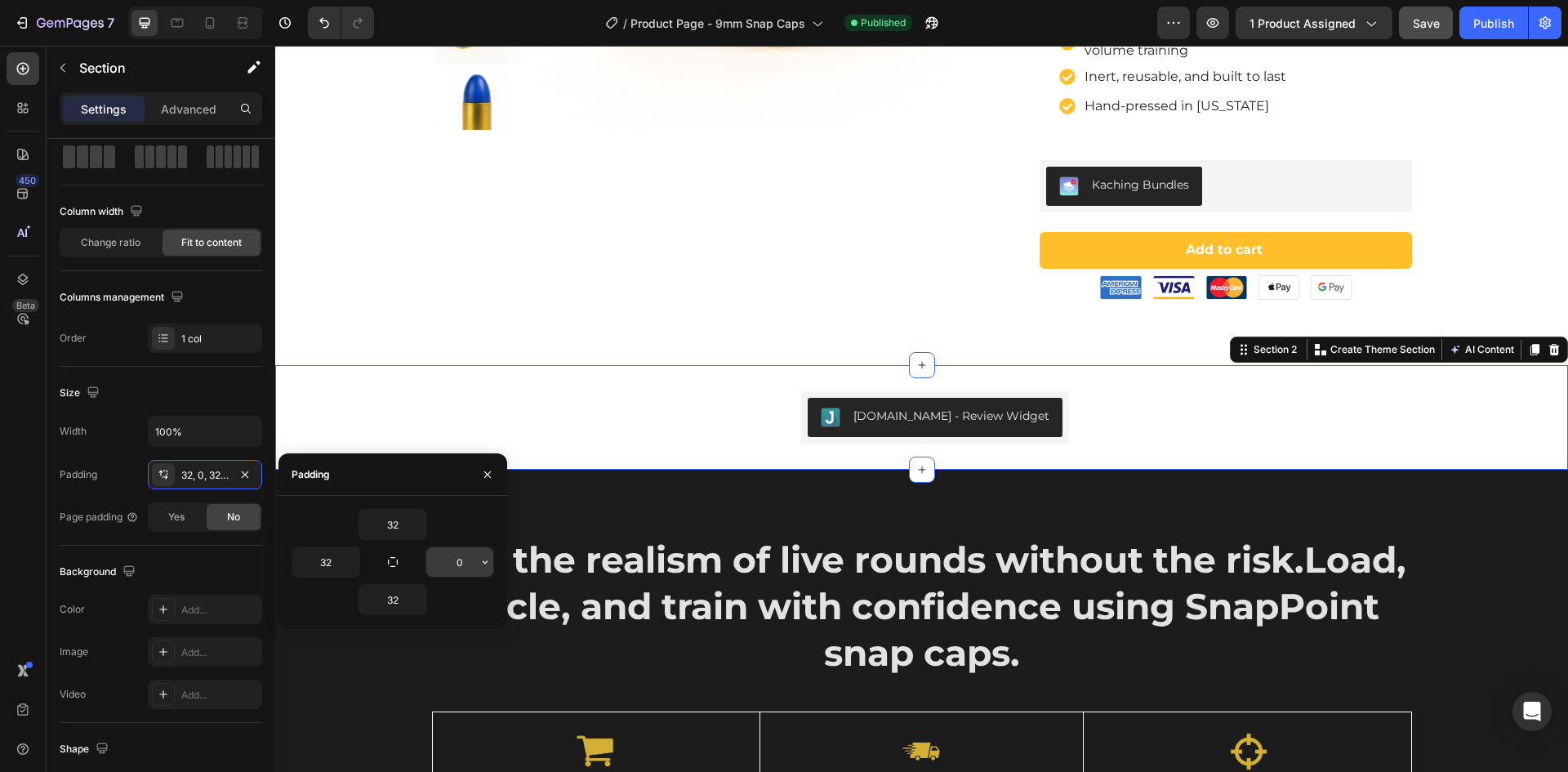
click at [468, 563] on input "0" at bounding box center [460, 562] width 67 height 30
click at [483, 563] on icon "button" at bounding box center [485, 561] width 13 height 13
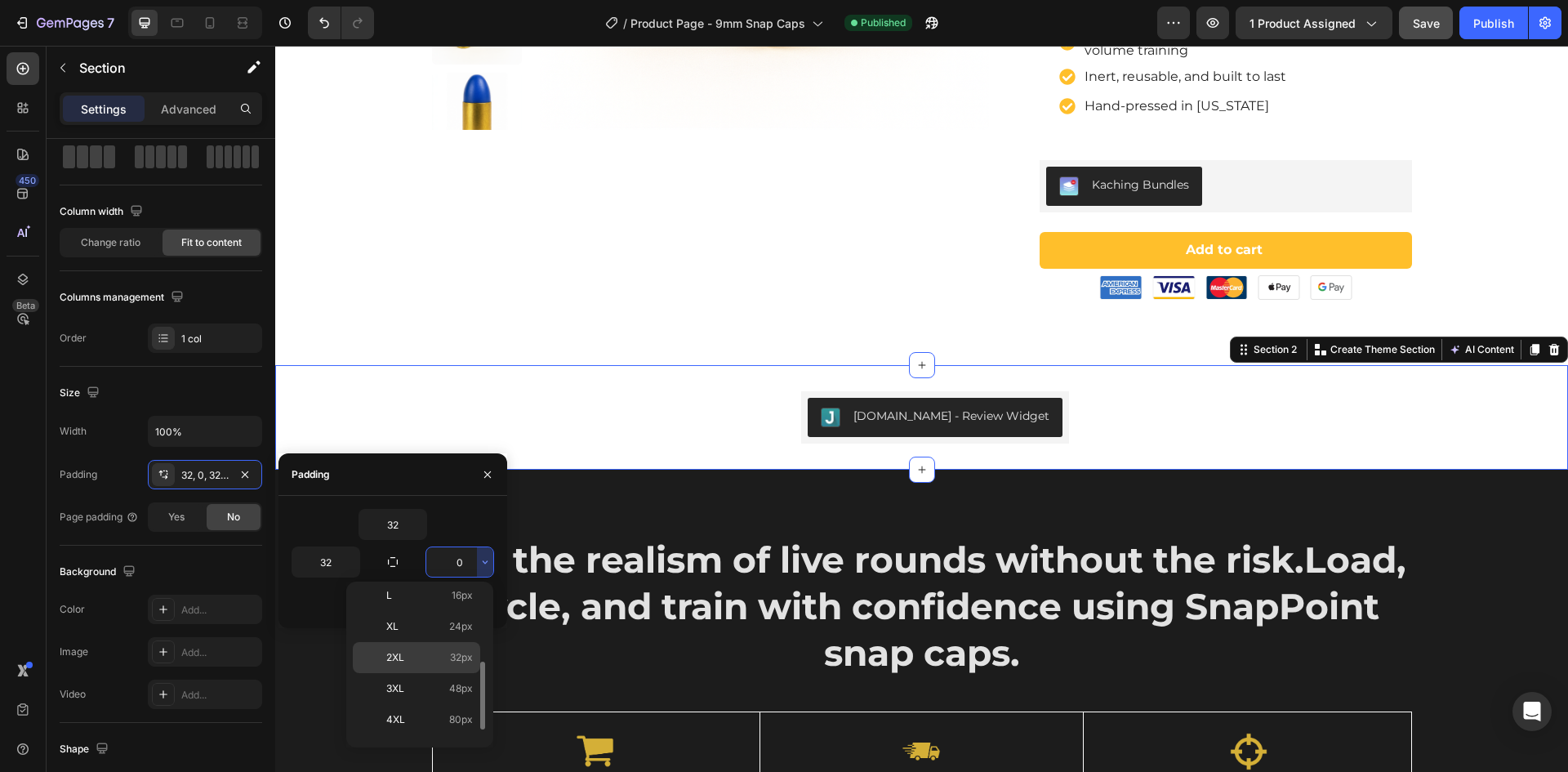
click at [429, 653] on p "2XL 32px" at bounding box center [429, 657] width 87 height 15
type input "32"
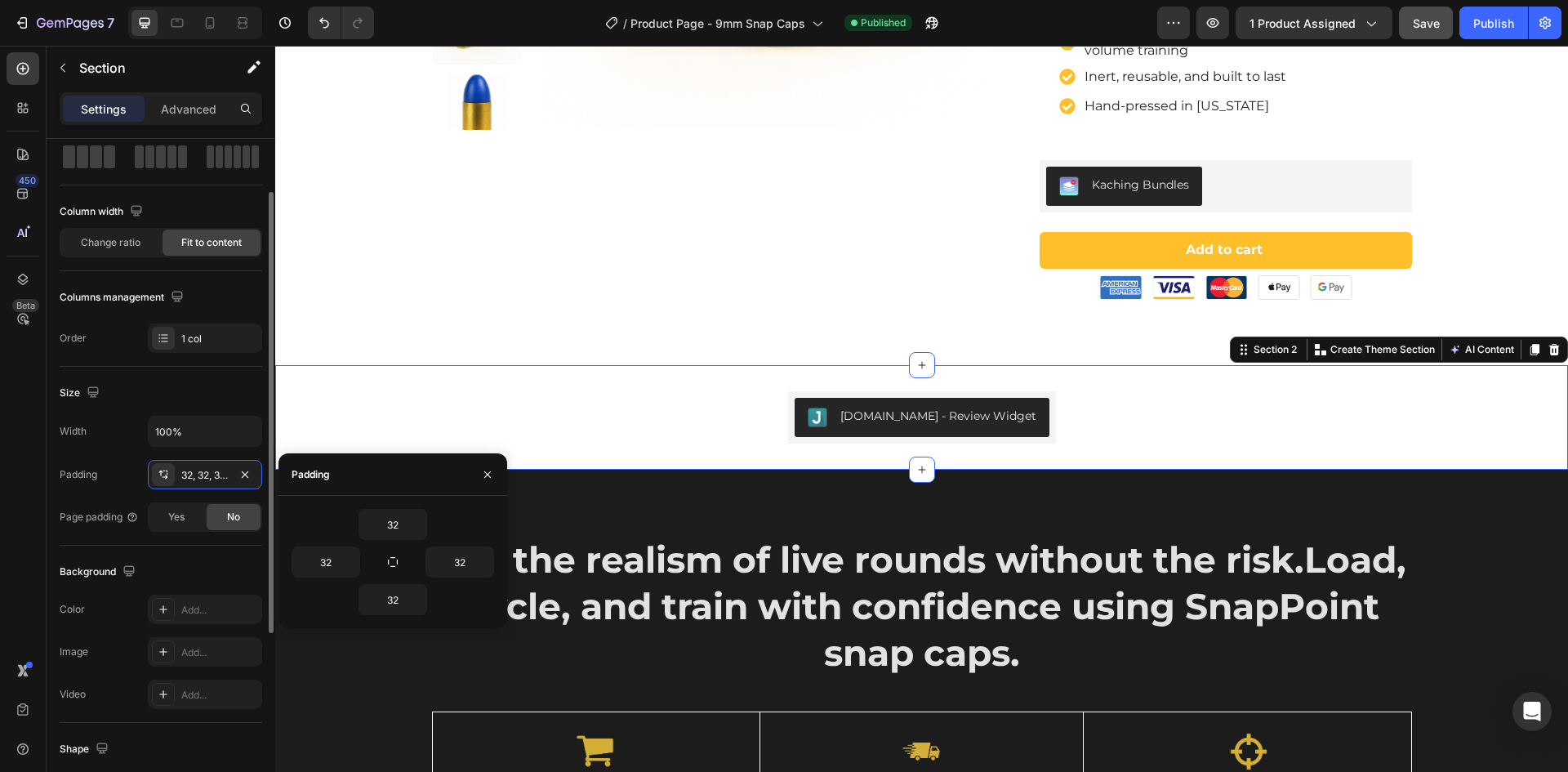
click at [67, 537] on div "Size Width 100% Padding 32, 32, 32, 32 Page padding Yes No" at bounding box center [160, 456] width 202 height 179
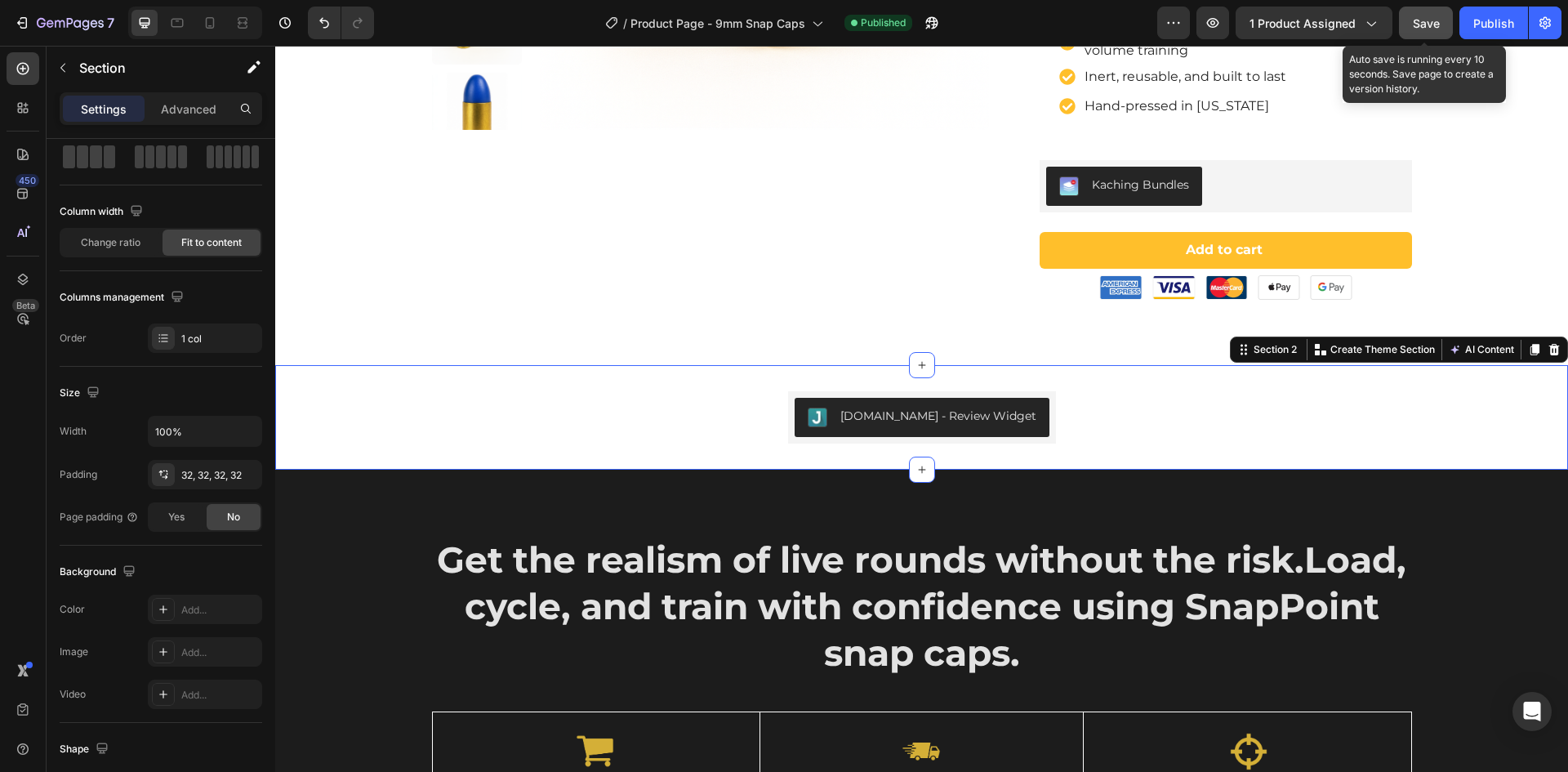
click at [1436, 26] on span "Save" at bounding box center [1426, 24] width 27 height 14
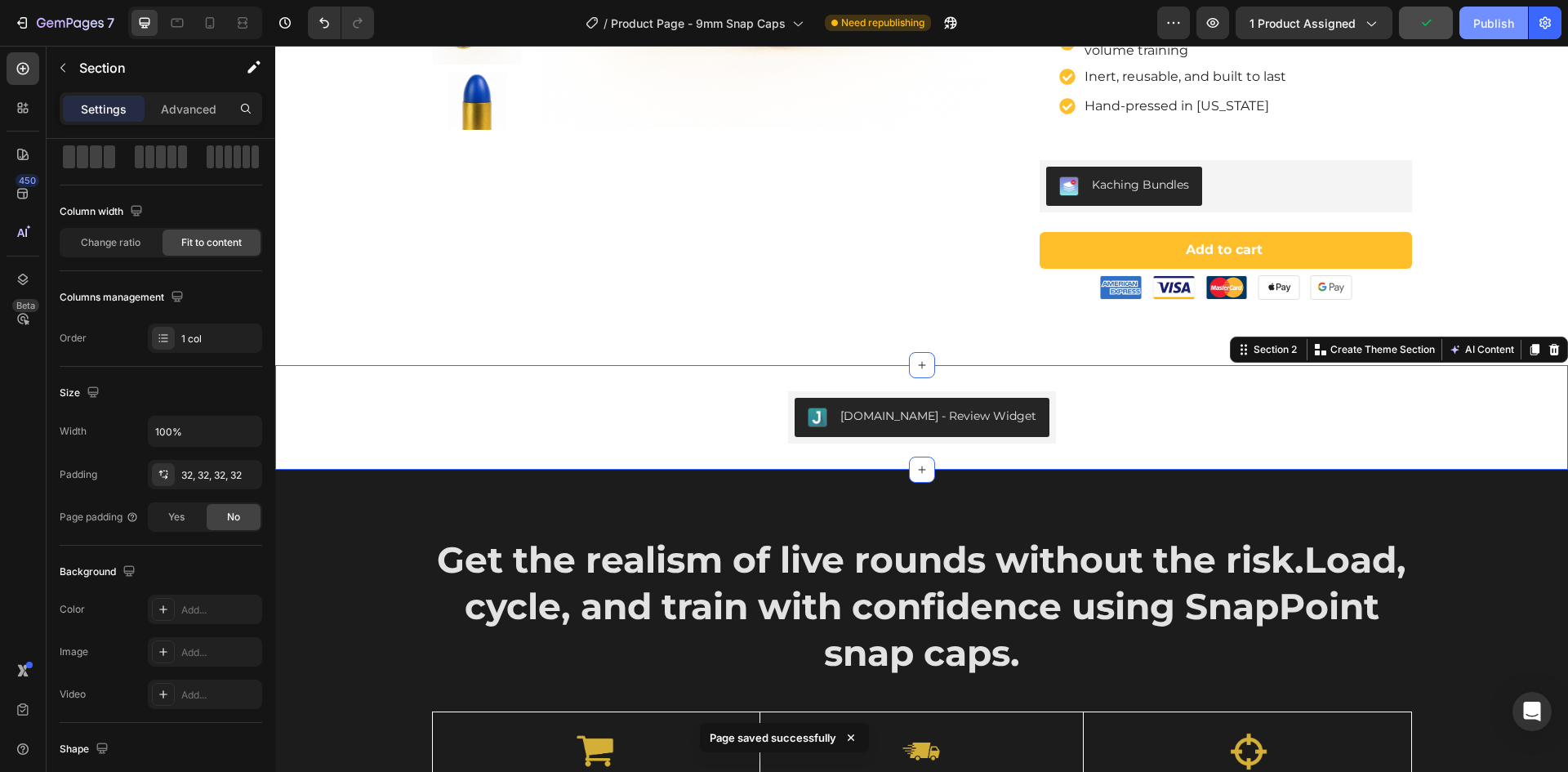
click at [1490, 26] on div "Publish" at bounding box center [1494, 24] width 41 height 18
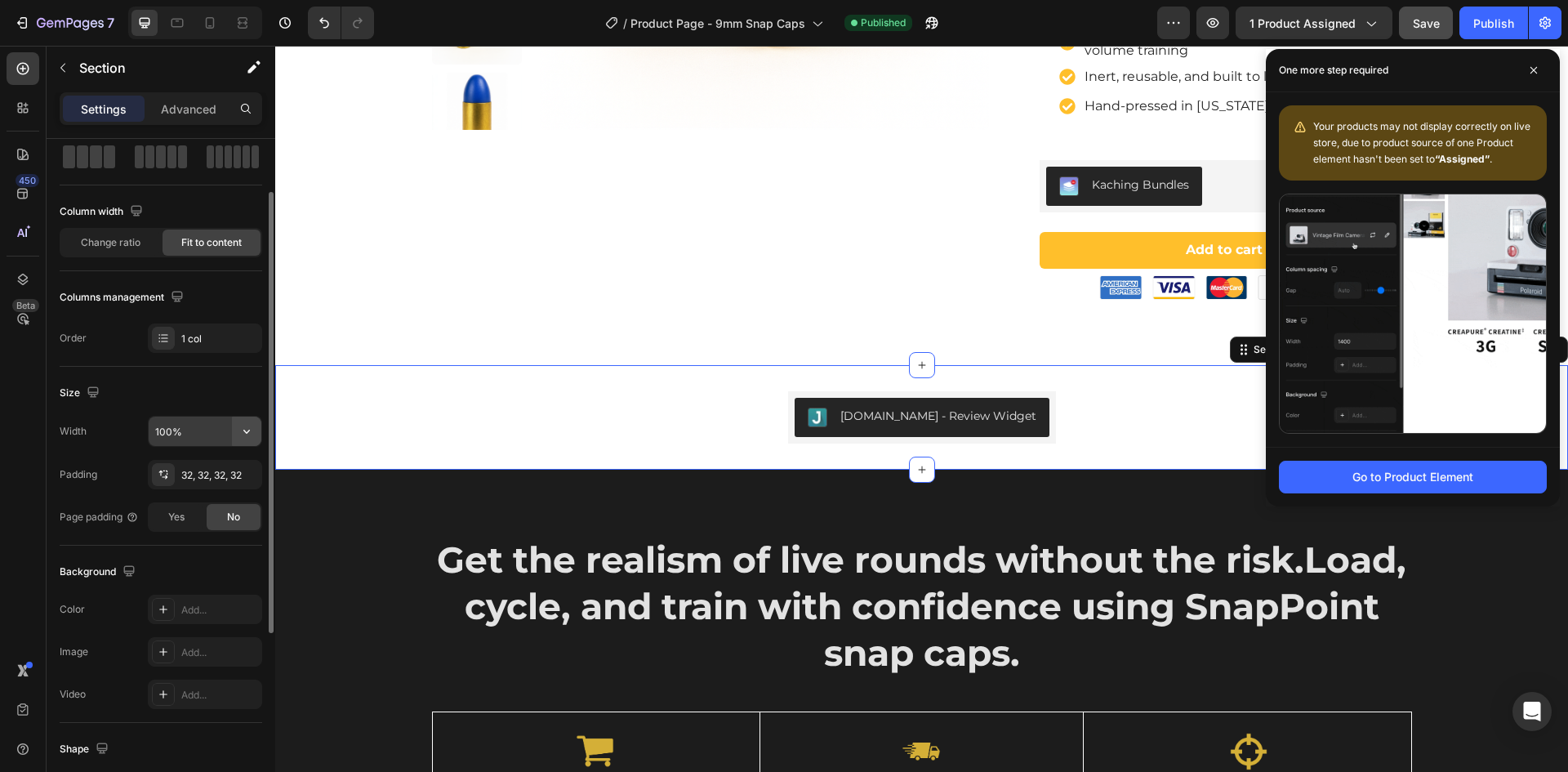
click at [250, 428] on icon "button" at bounding box center [246, 431] width 17 height 17
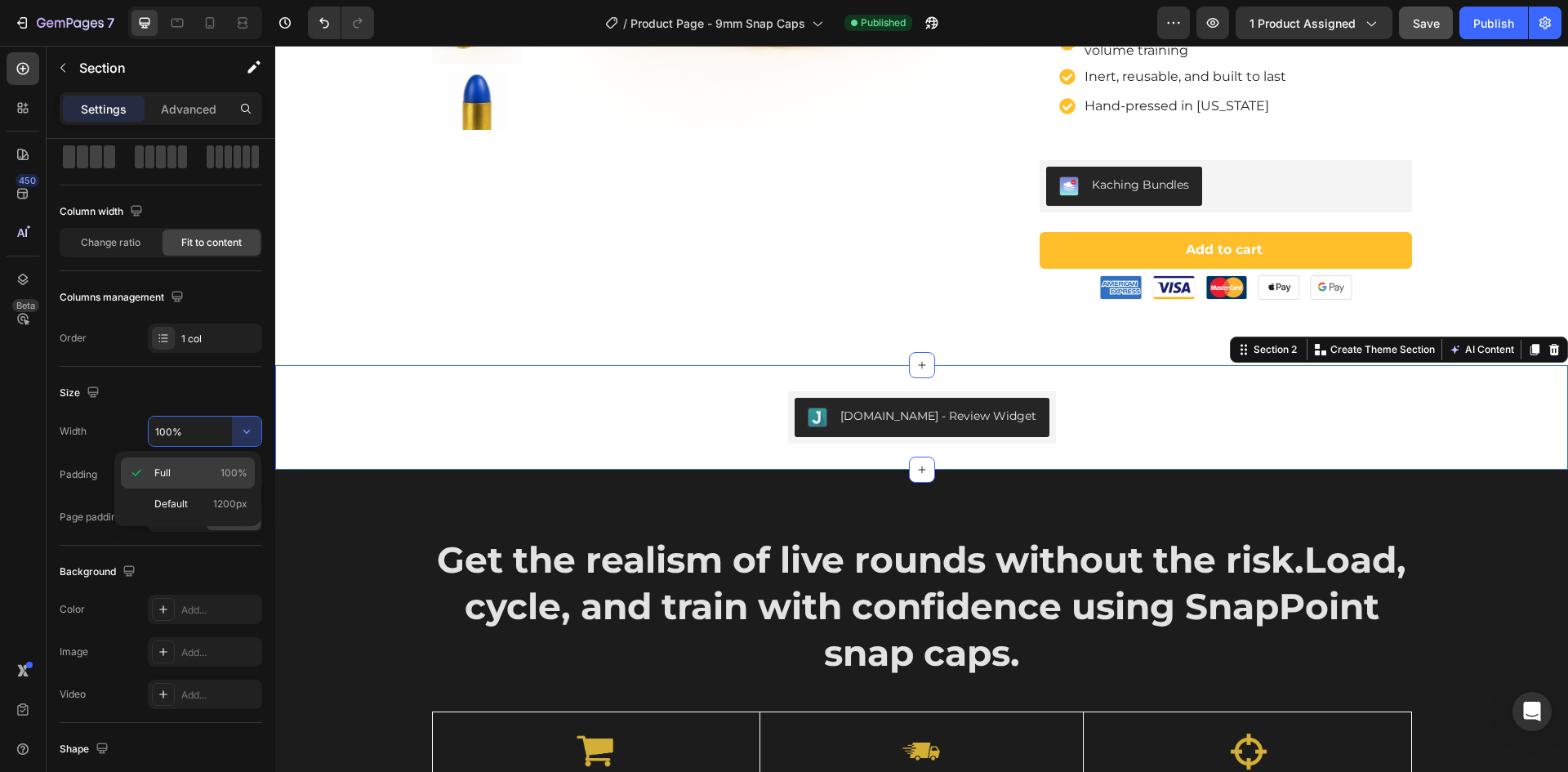
click at [234, 470] on span "100%" at bounding box center [234, 473] width 27 height 15
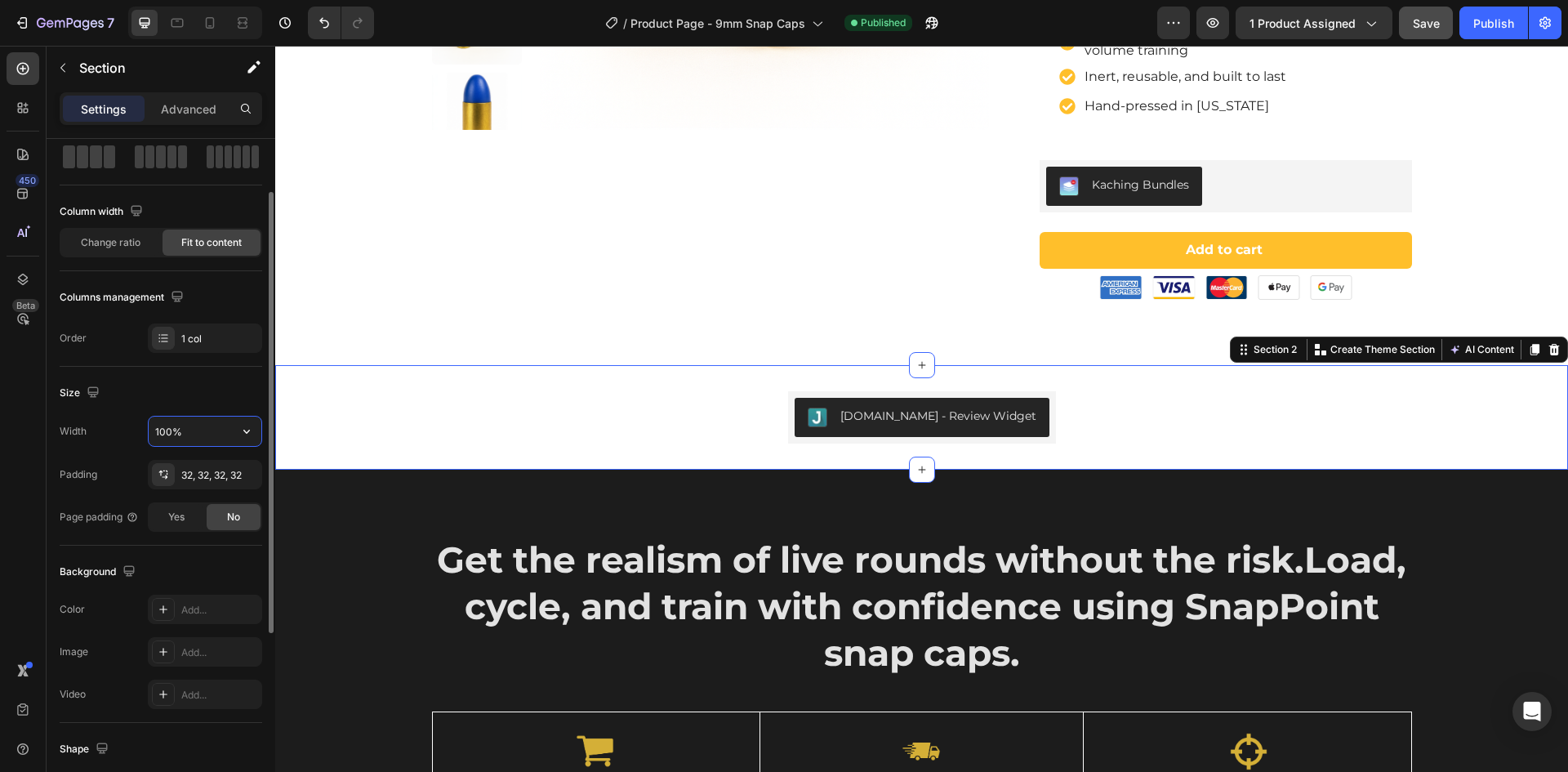
click at [173, 425] on input "100%" at bounding box center [205, 432] width 113 height 30
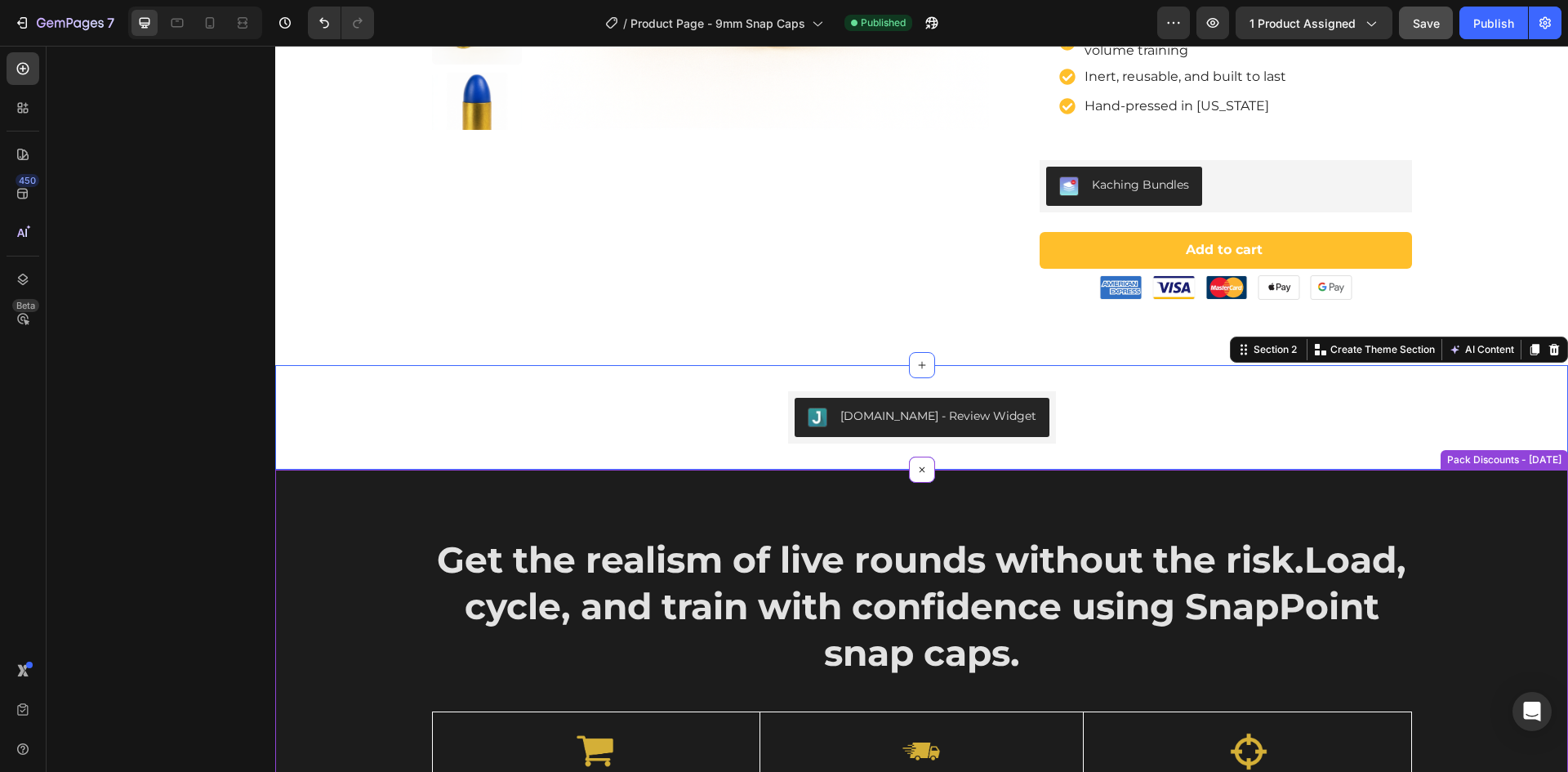
click at [350, 565] on div "Get the realism of live rounds without the risk. Load, cycle, and train with co…" at bounding box center [921, 744] width 1269 height 418
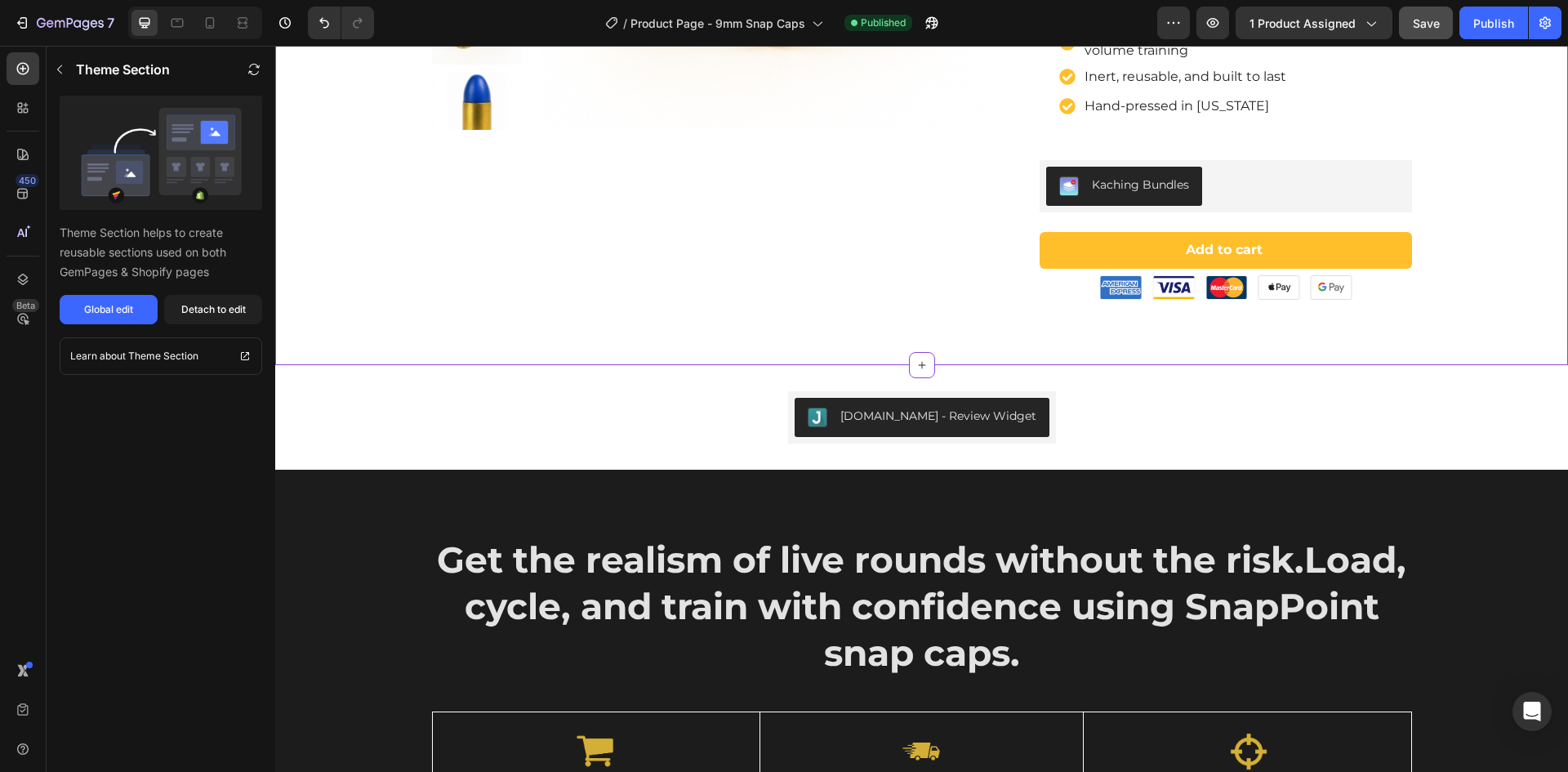
click at [387, 316] on div "Product Images SnapPoint 9mm Snap Caps – Real-Weight Dry Fire Dummy Rounds w/ S…" at bounding box center [921, 18] width 1293 height 694
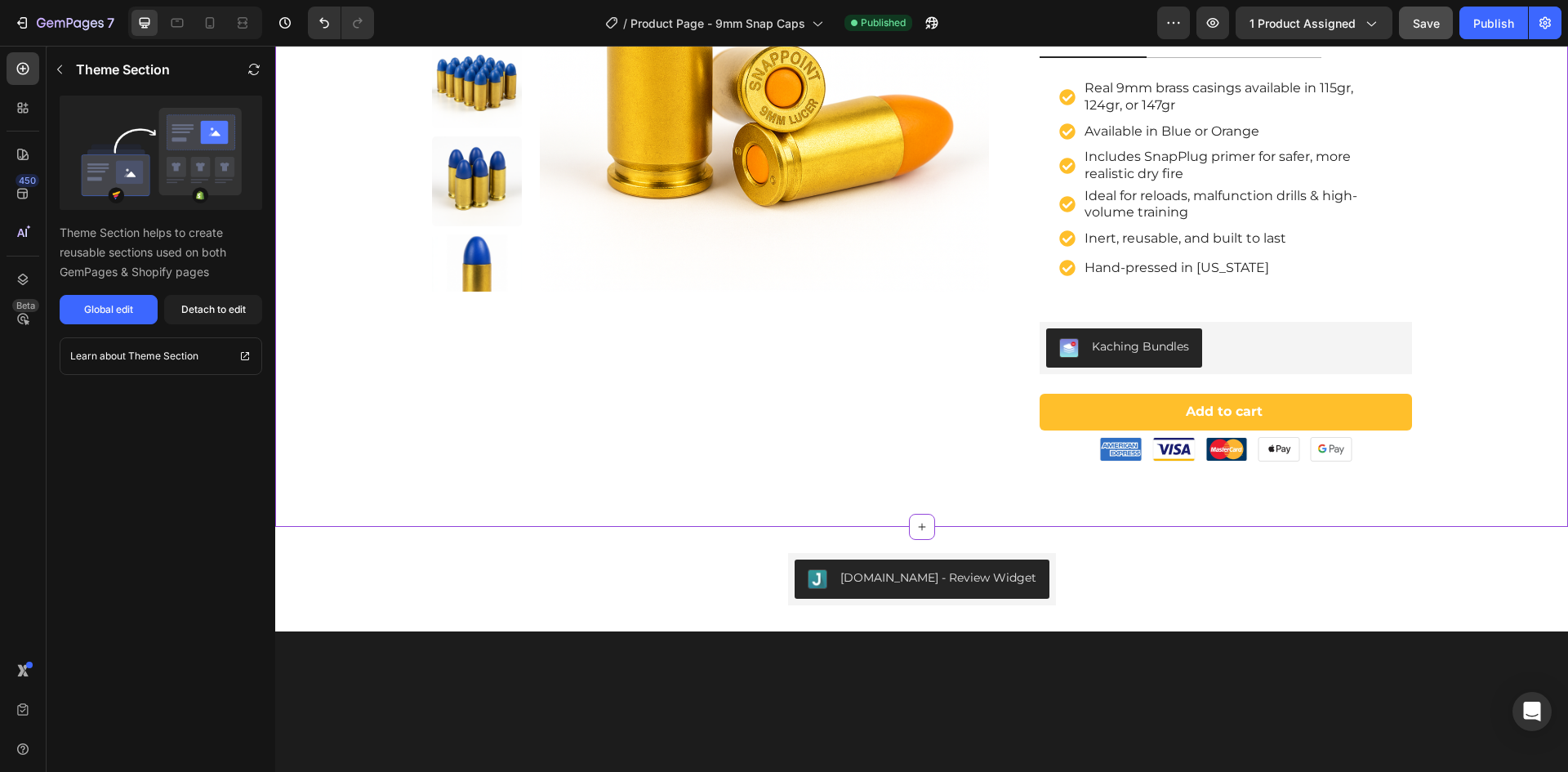
scroll to position [0, 0]
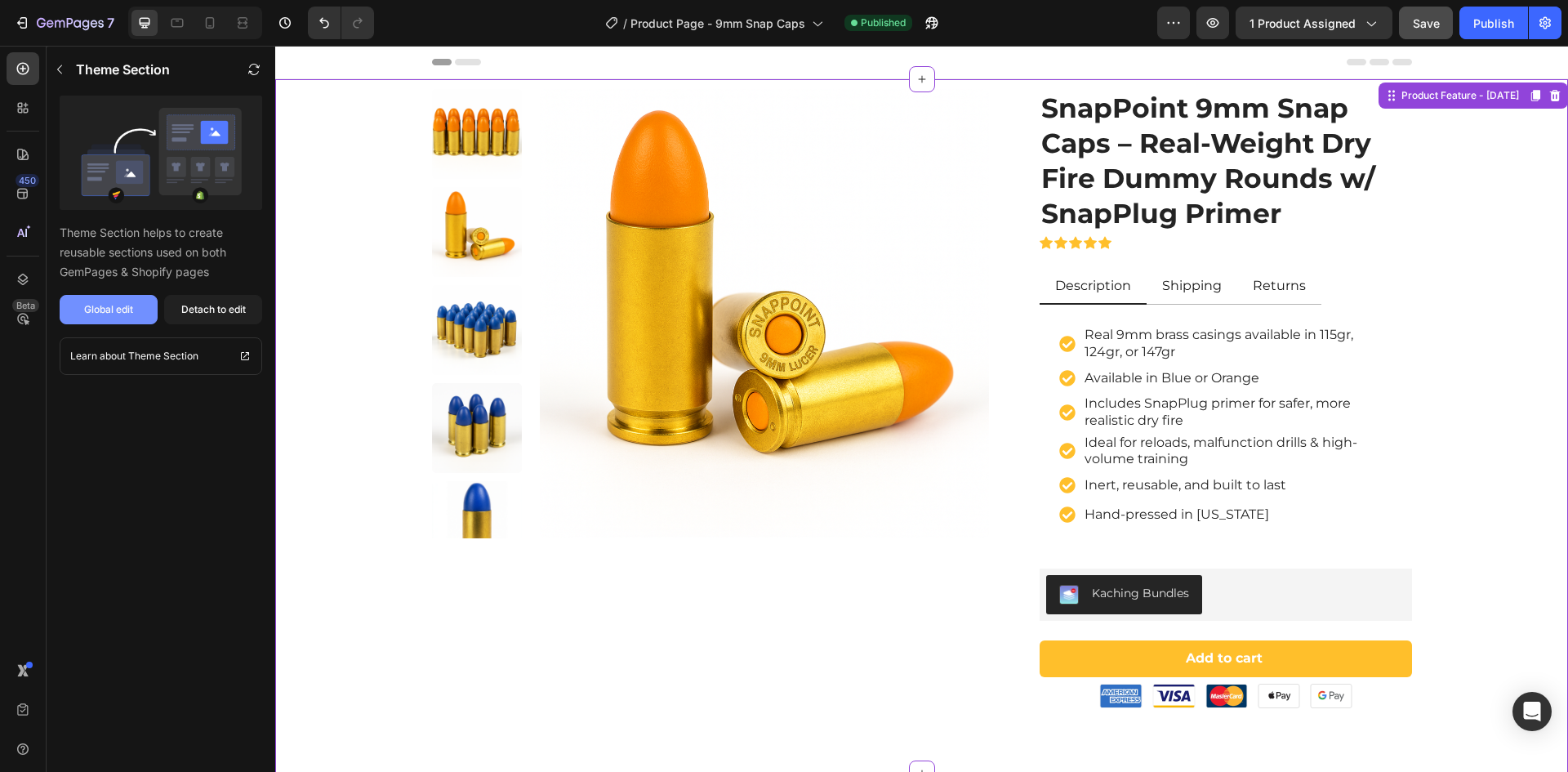
click at [123, 311] on div "Global edit" at bounding box center [109, 309] width 49 height 15
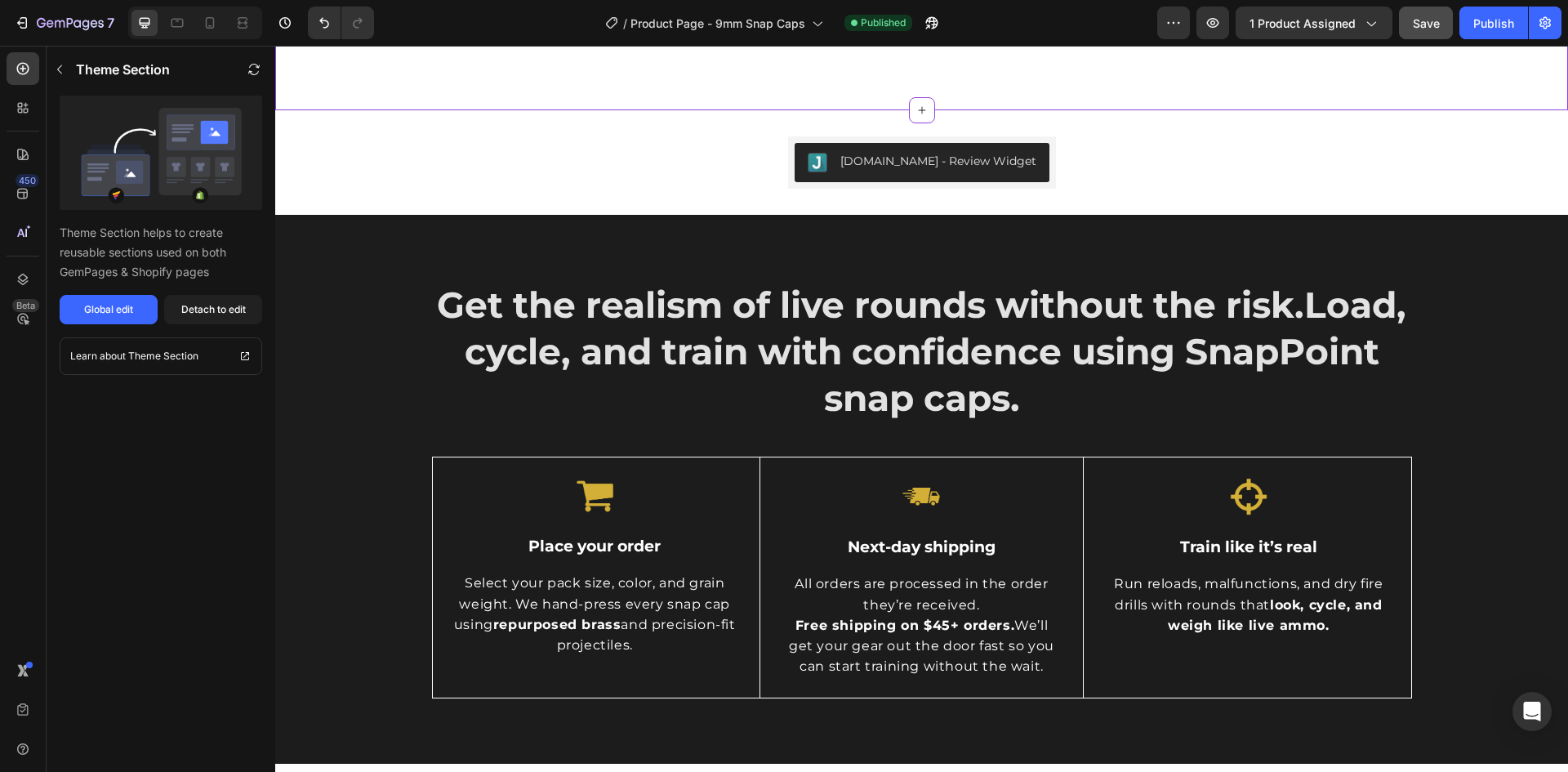
scroll to position [898, 0]
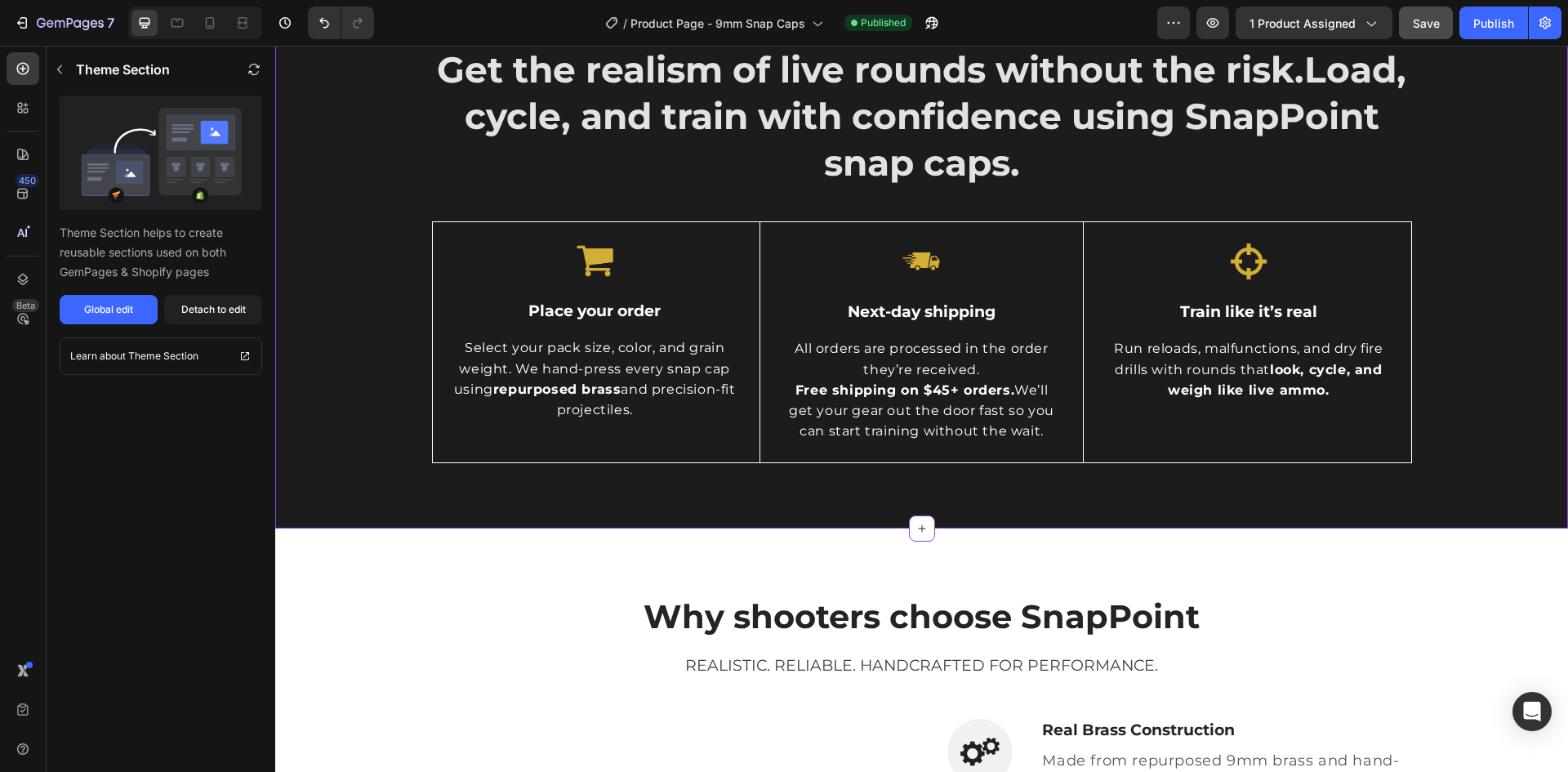
click at [364, 323] on div "Get the realism of live rounds without the risk. Load, cycle, and train with co…" at bounding box center [921, 254] width 1269 height 418
click at [98, 312] on div "Global edit" at bounding box center [109, 309] width 49 height 15
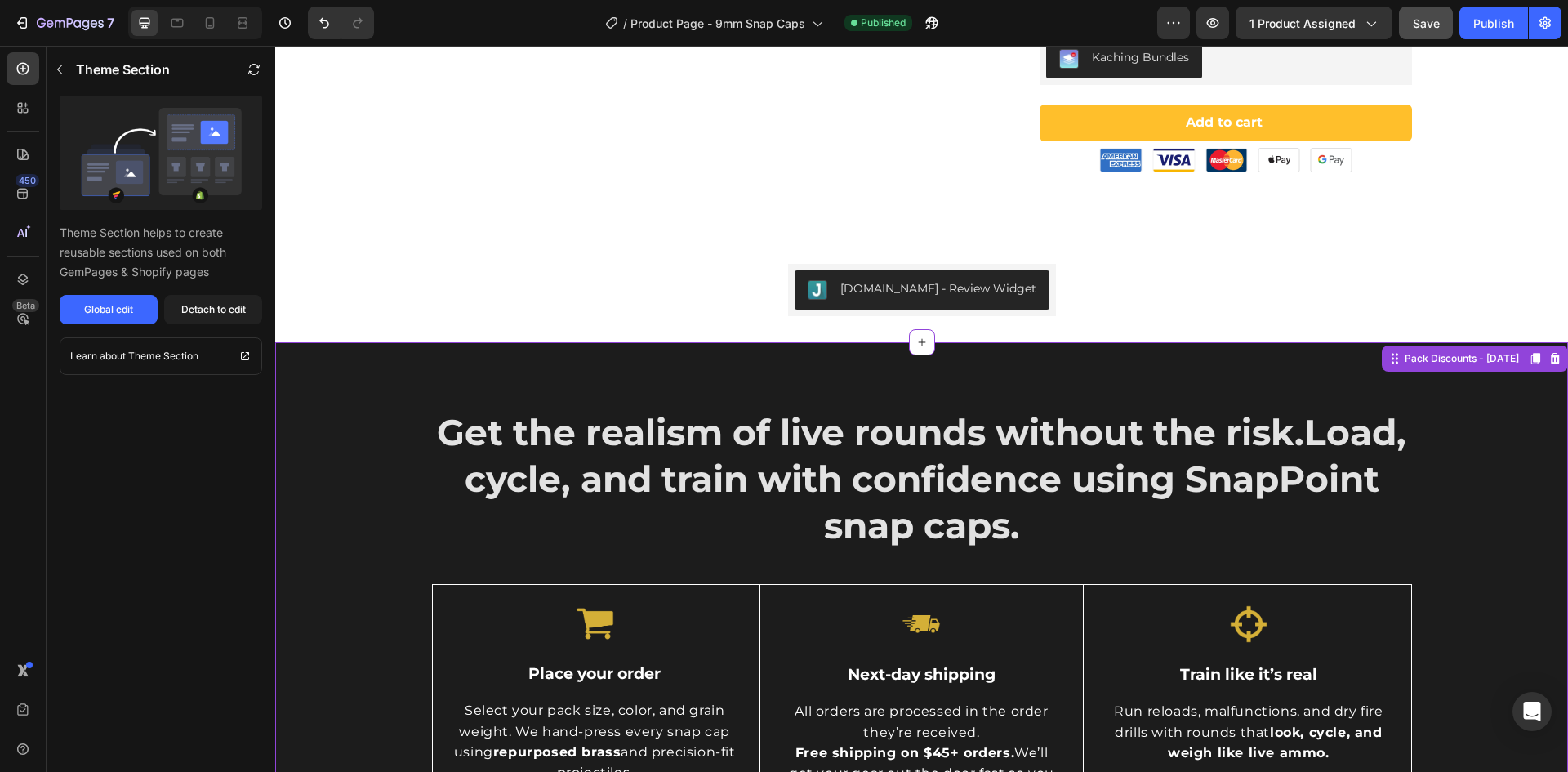
scroll to position [409, 0]
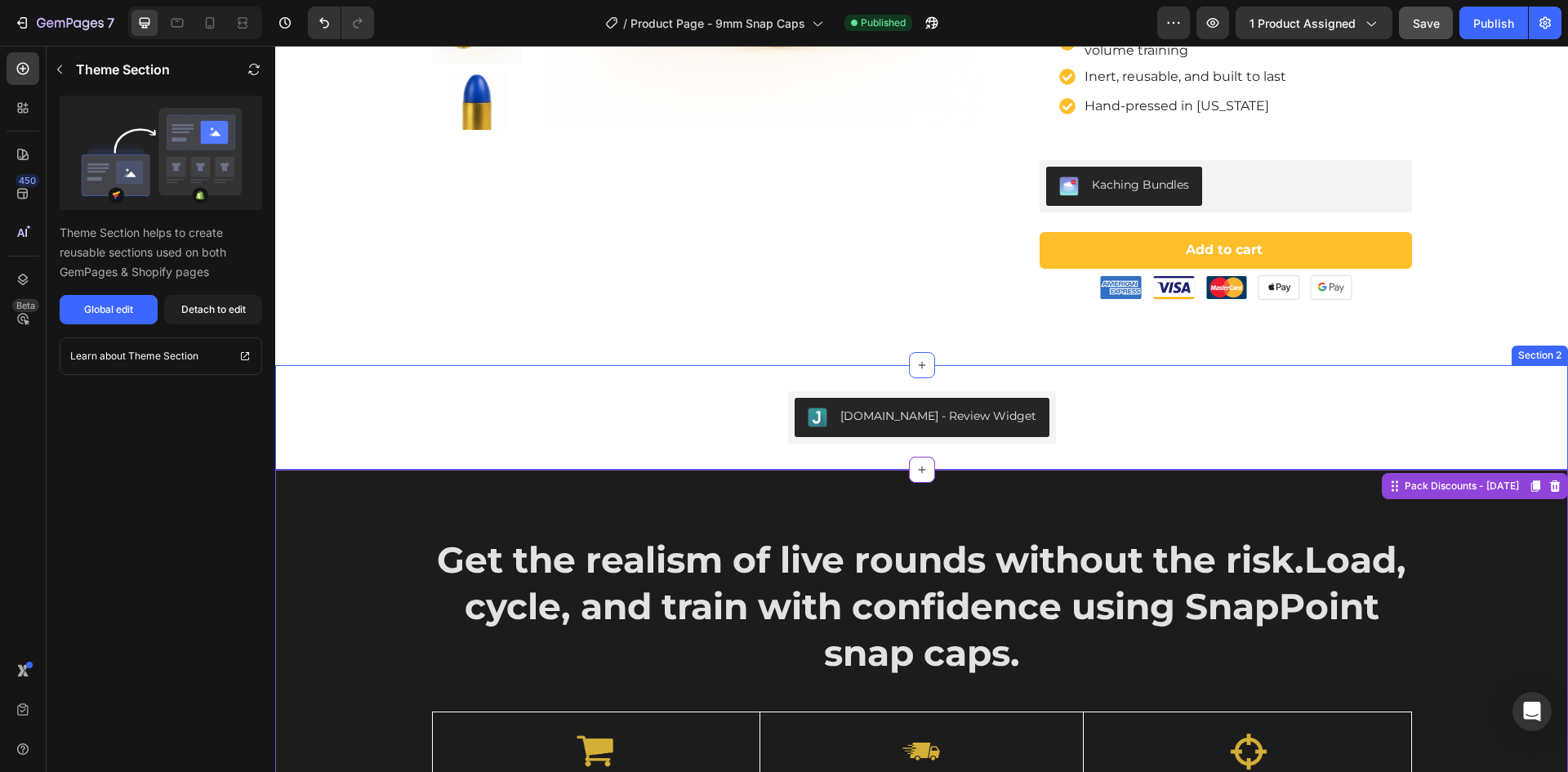
click at [600, 411] on div "Judge.me - Review Widget Judge.me Section 2" at bounding box center [921, 417] width 1293 height 104
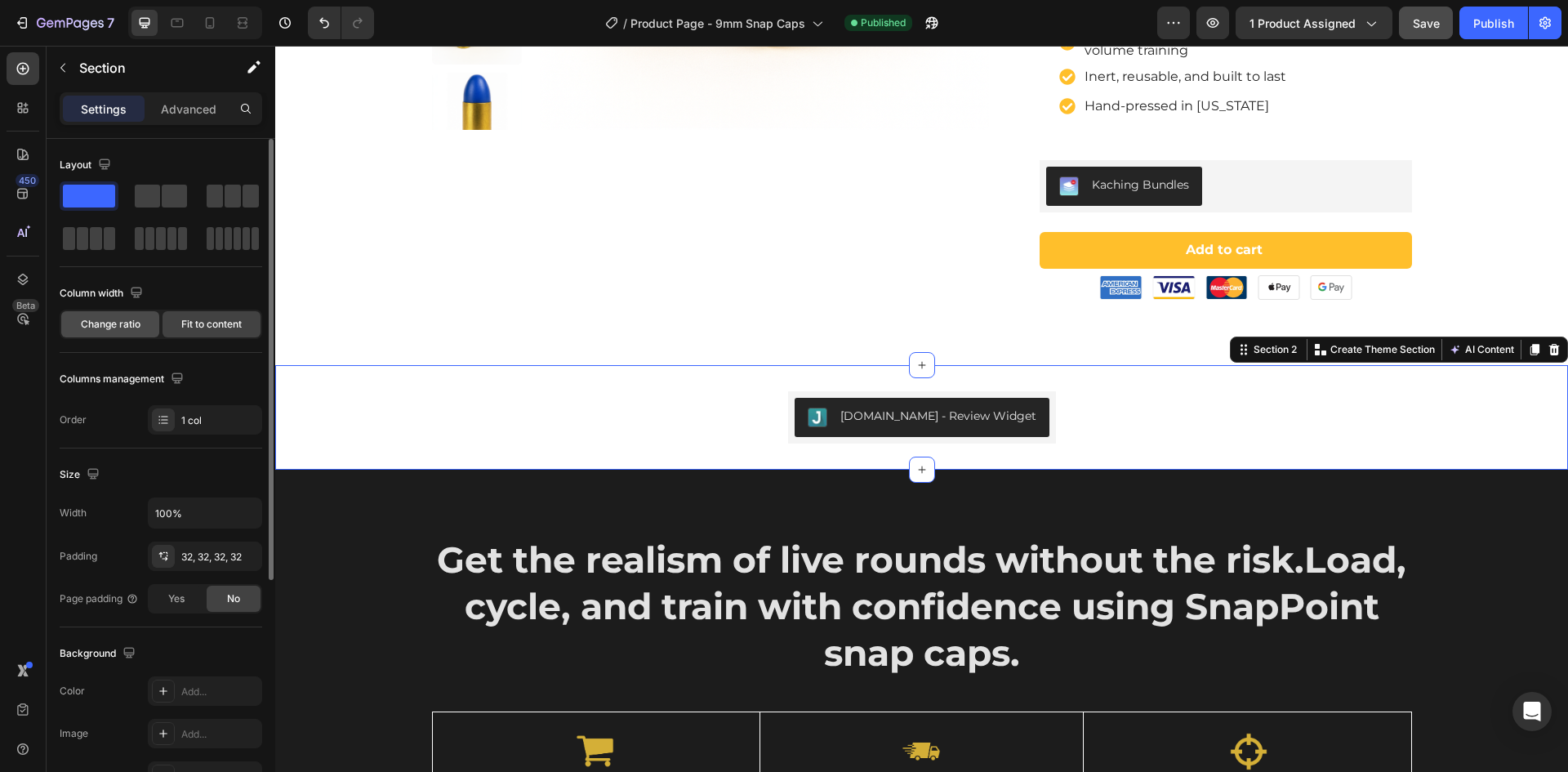
click at [99, 326] on span "Change ratio" at bounding box center [110, 324] width 60 height 15
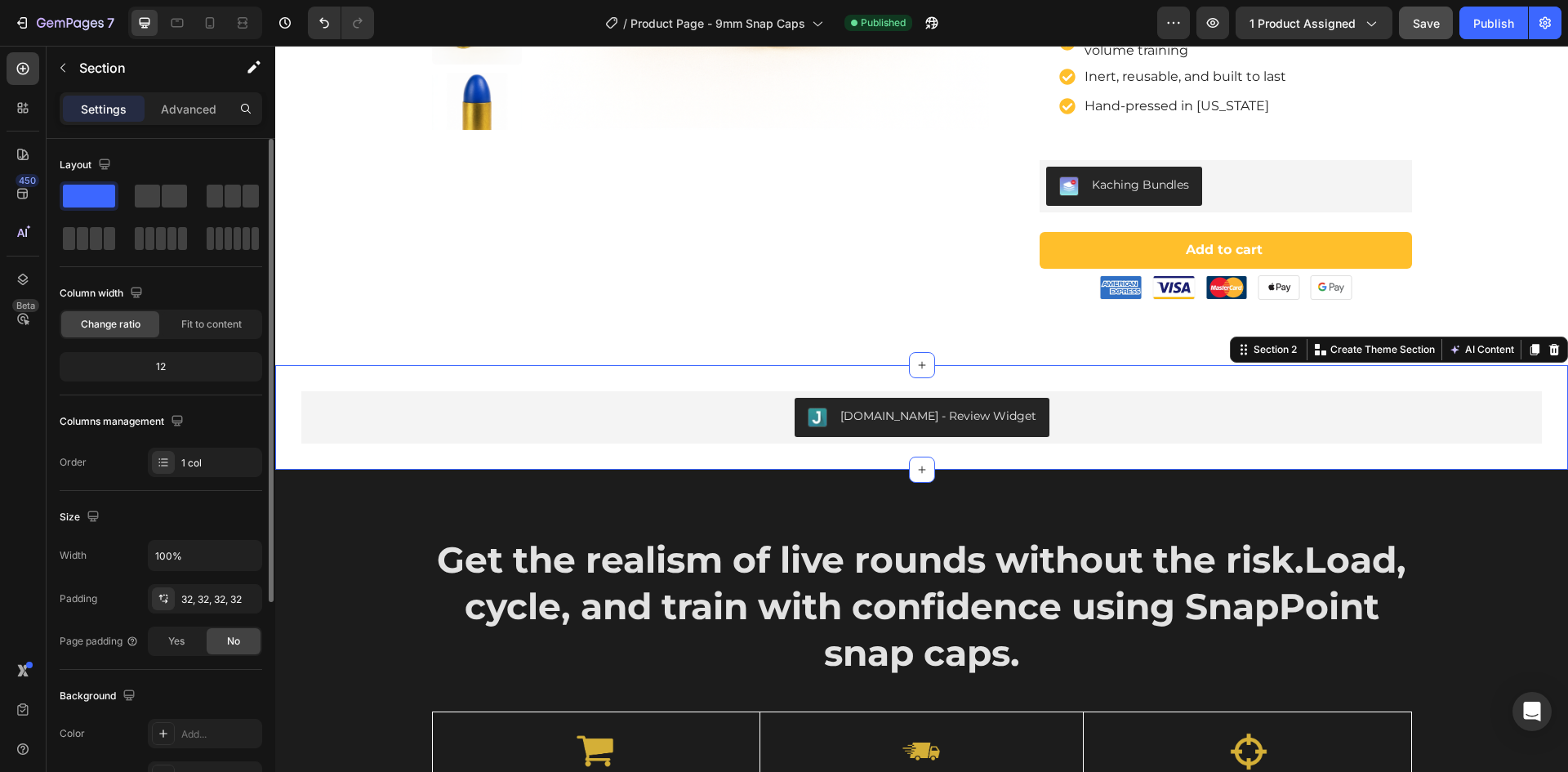
click at [161, 365] on div "12" at bounding box center [161, 367] width 196 height 23
click at [168, 363] on div "12" at bounding box center [161, 367] width 196 height 23
click at [173, 365] on div "12" at bounding box center [161, 367] width 196 height 23
click at [163, 360] on div "12" at bounding box center [161, 367] width 196 height 23
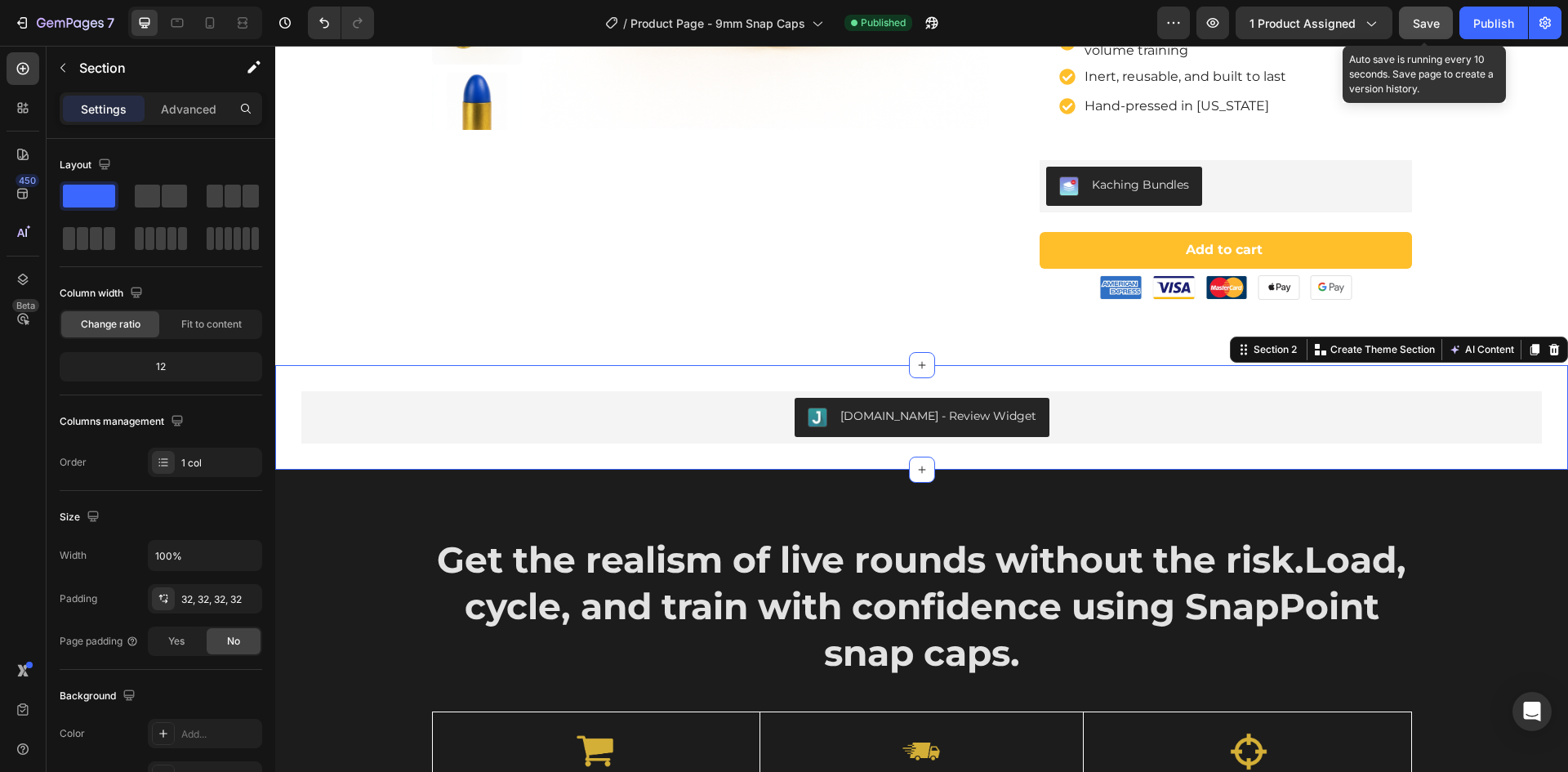
click at [1422, 22] on span "Save" at bounding box center [1426, 24] width 27 height 14
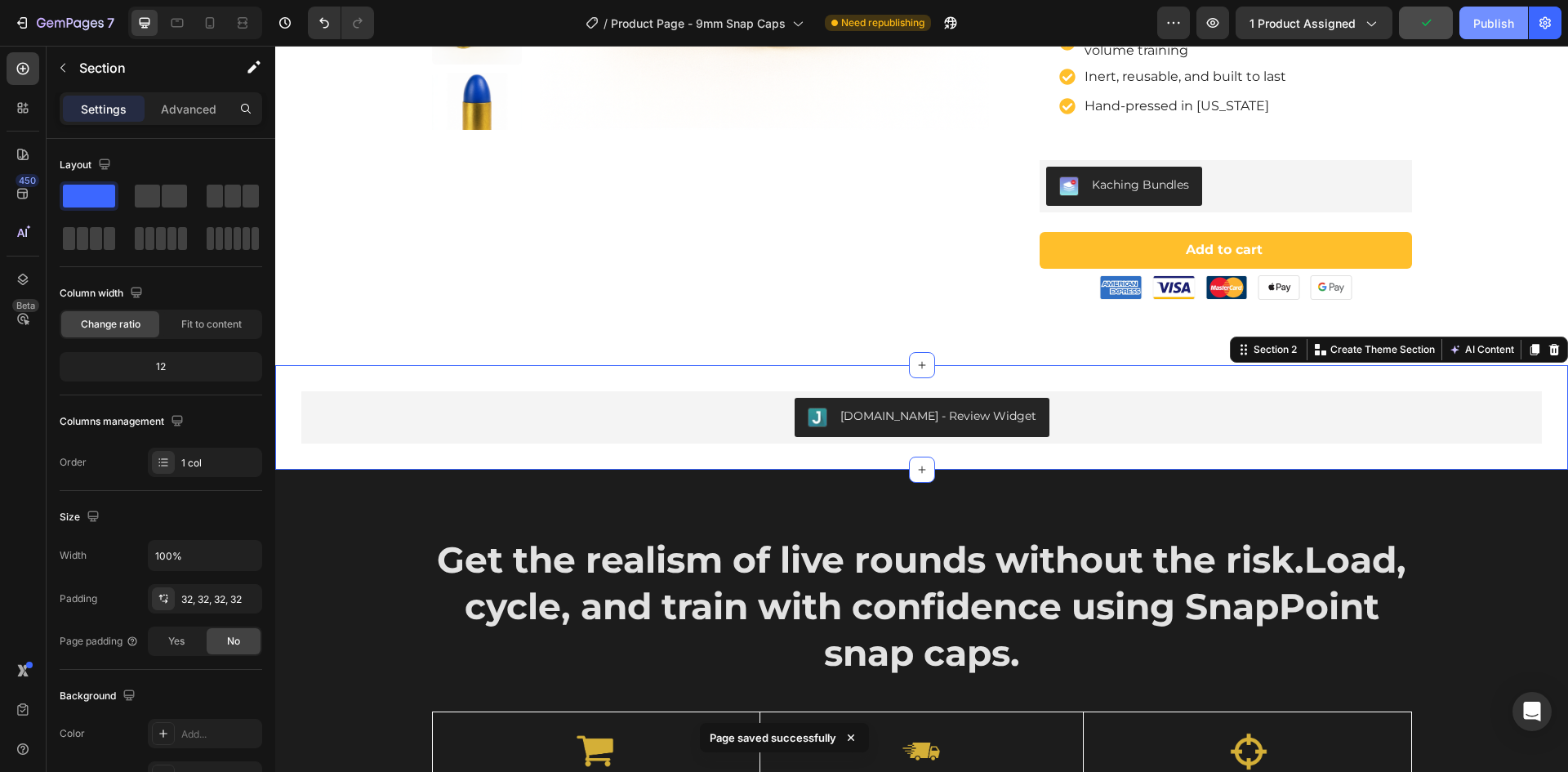
click at [1494, 25] on div "Publish" at bounding box center [1494, 24] width 41 height 18
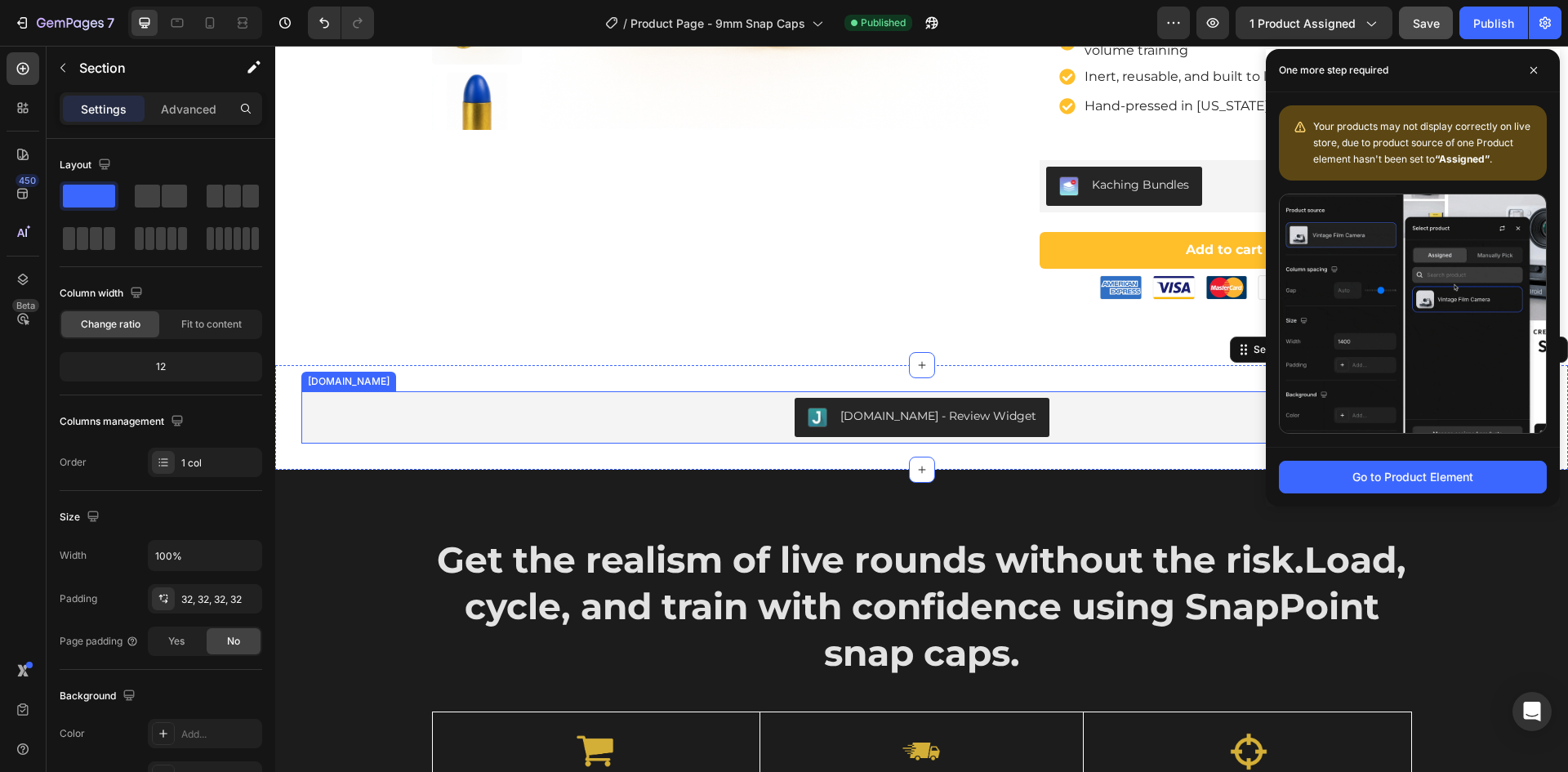
click at [734, 426] on div "Judge.me - Review Widget" at bounding box center [922, 417] width 1227 height 39
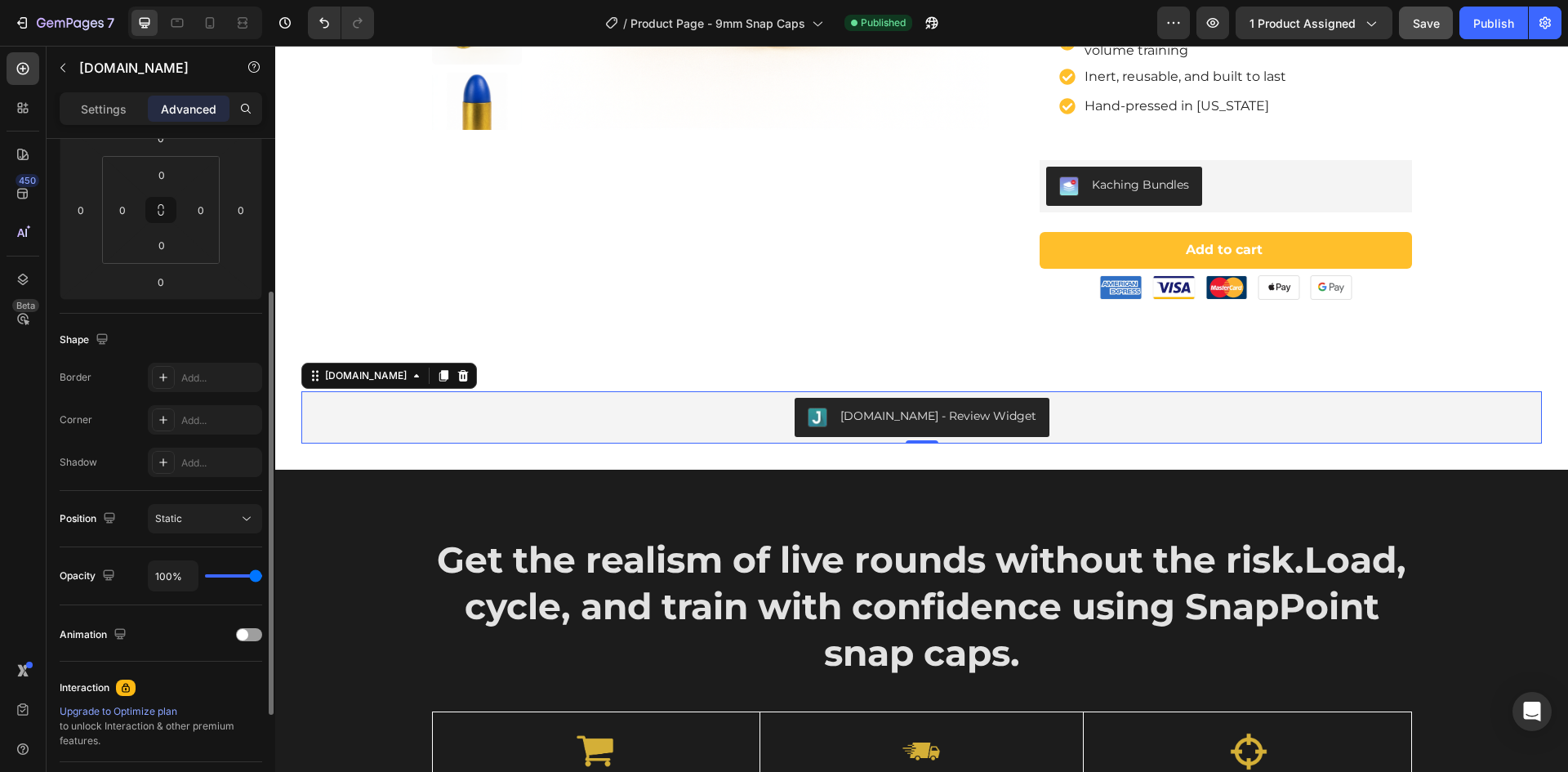
scroll to position [326, 0]
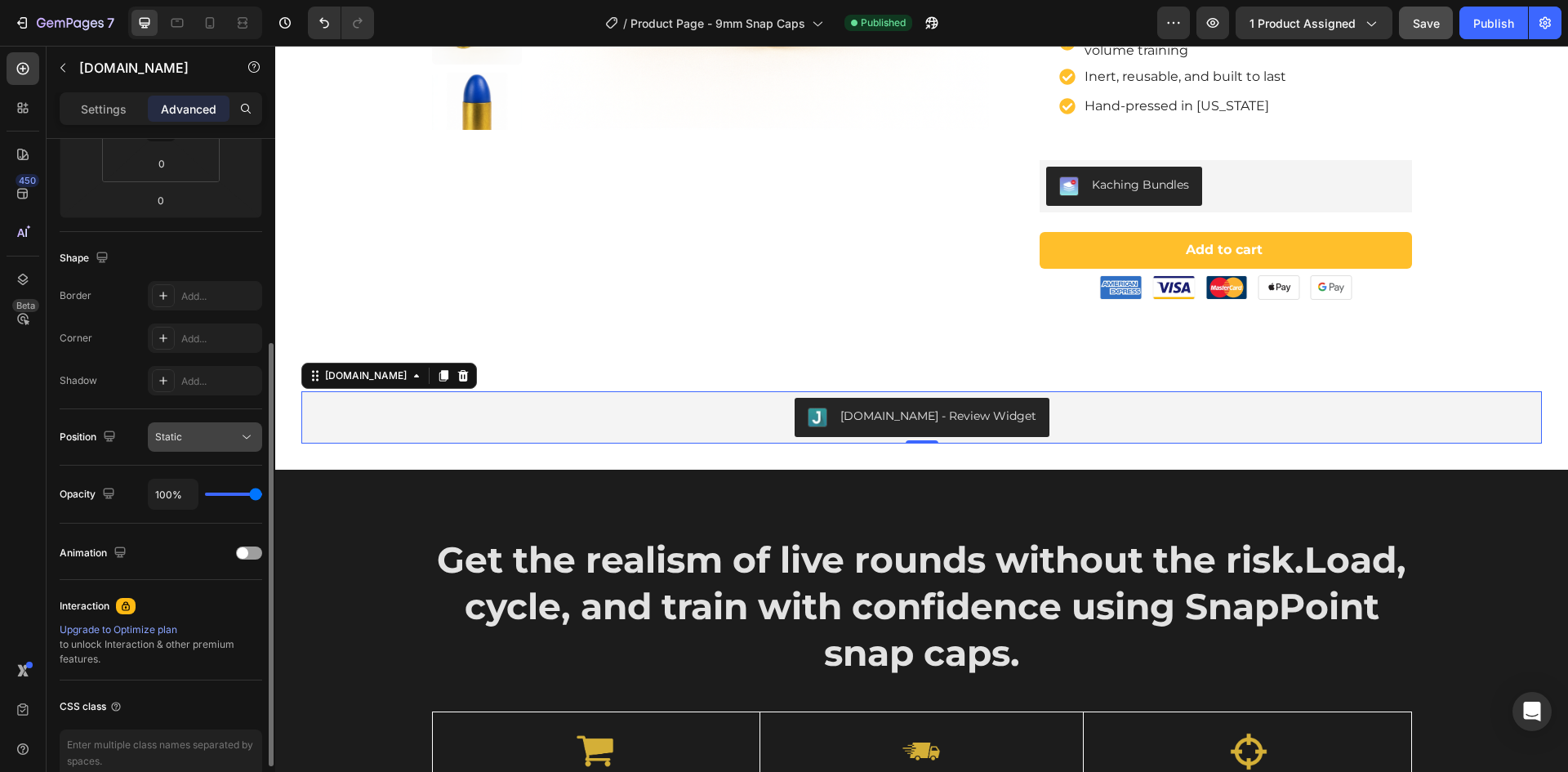
click at [198, 434] on div "Static" at bounding box center [196, 437] width 83 height 15
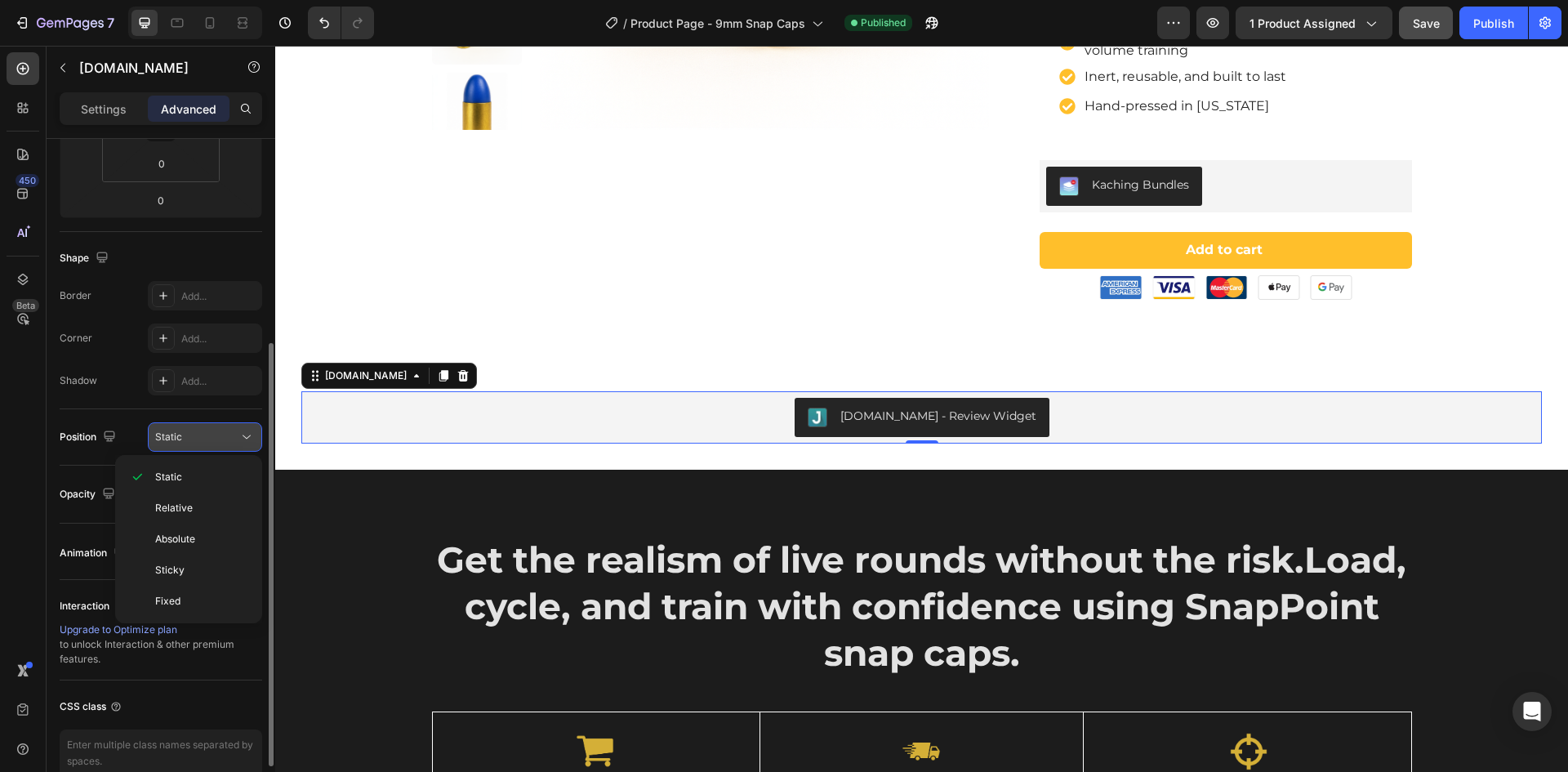
click at [198, 434] on div "Static" at bounding box center [196, 437] width 83 height 15
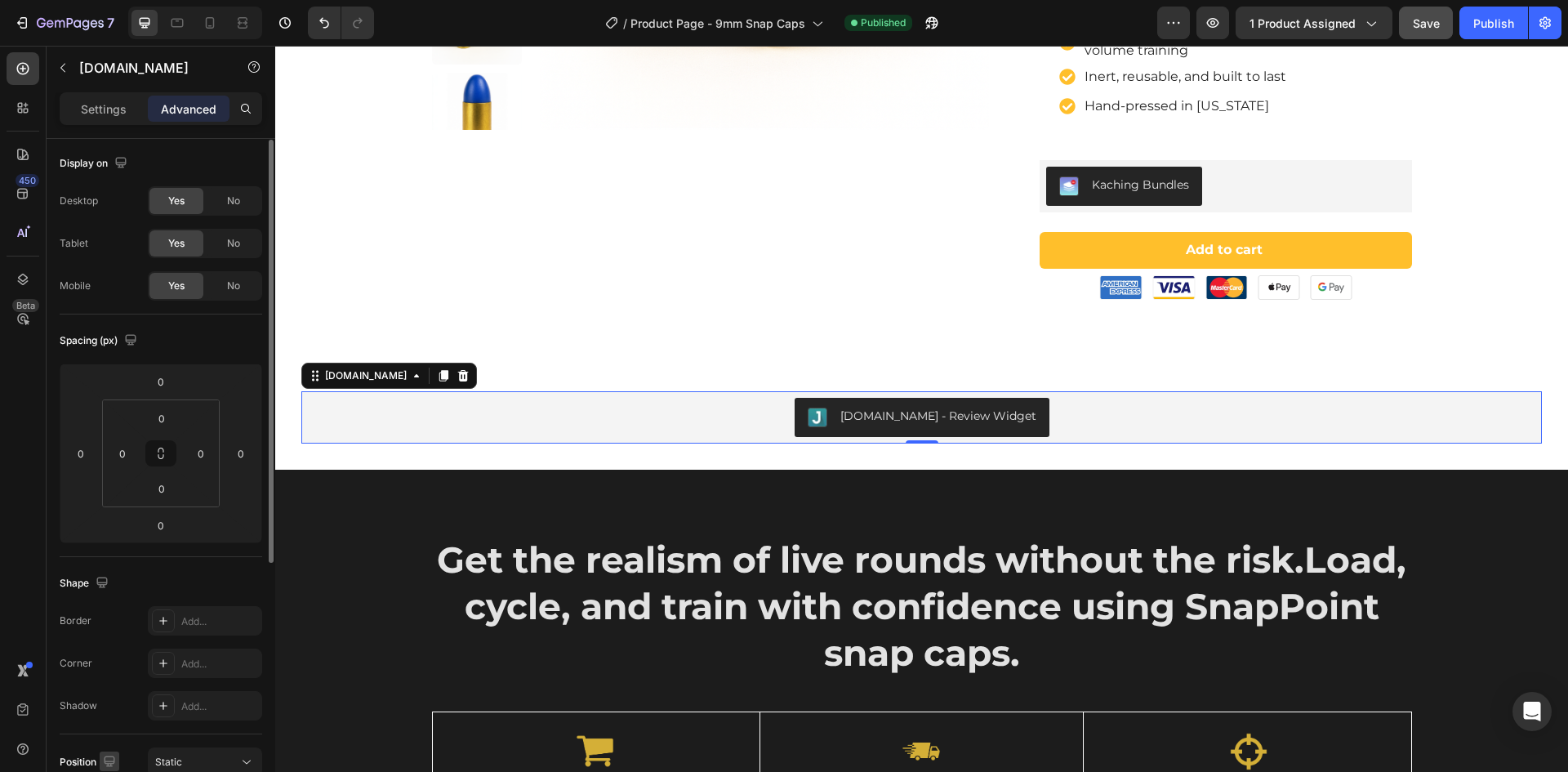
scroll to position [0, 0]
click at [102, 117] on div "Settings" at bounding box center [103, 109] width 81 height 26
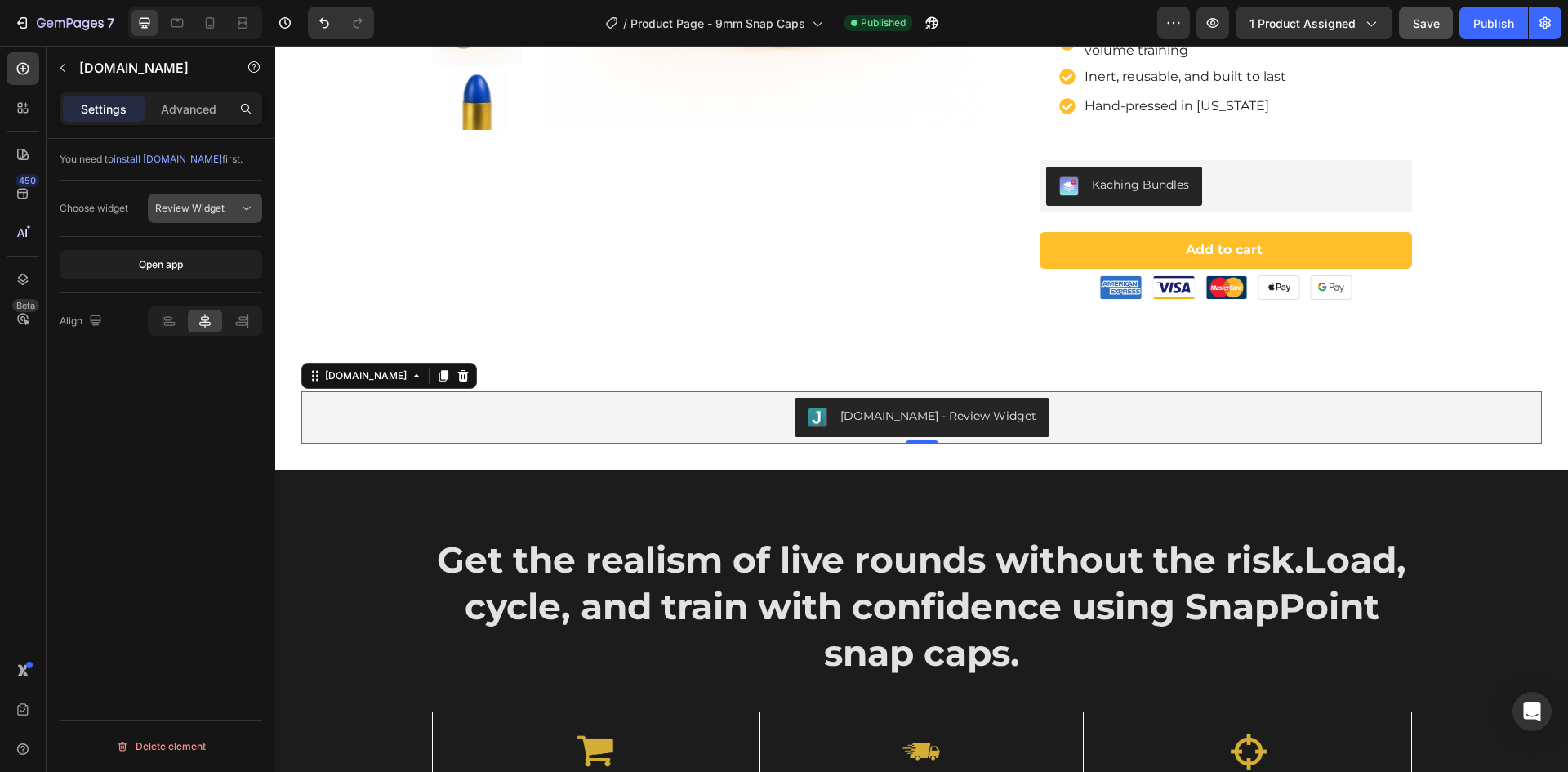
click at [231, 207] on div "Review Widget" at bounding box center [196, 208] width 83 height 15
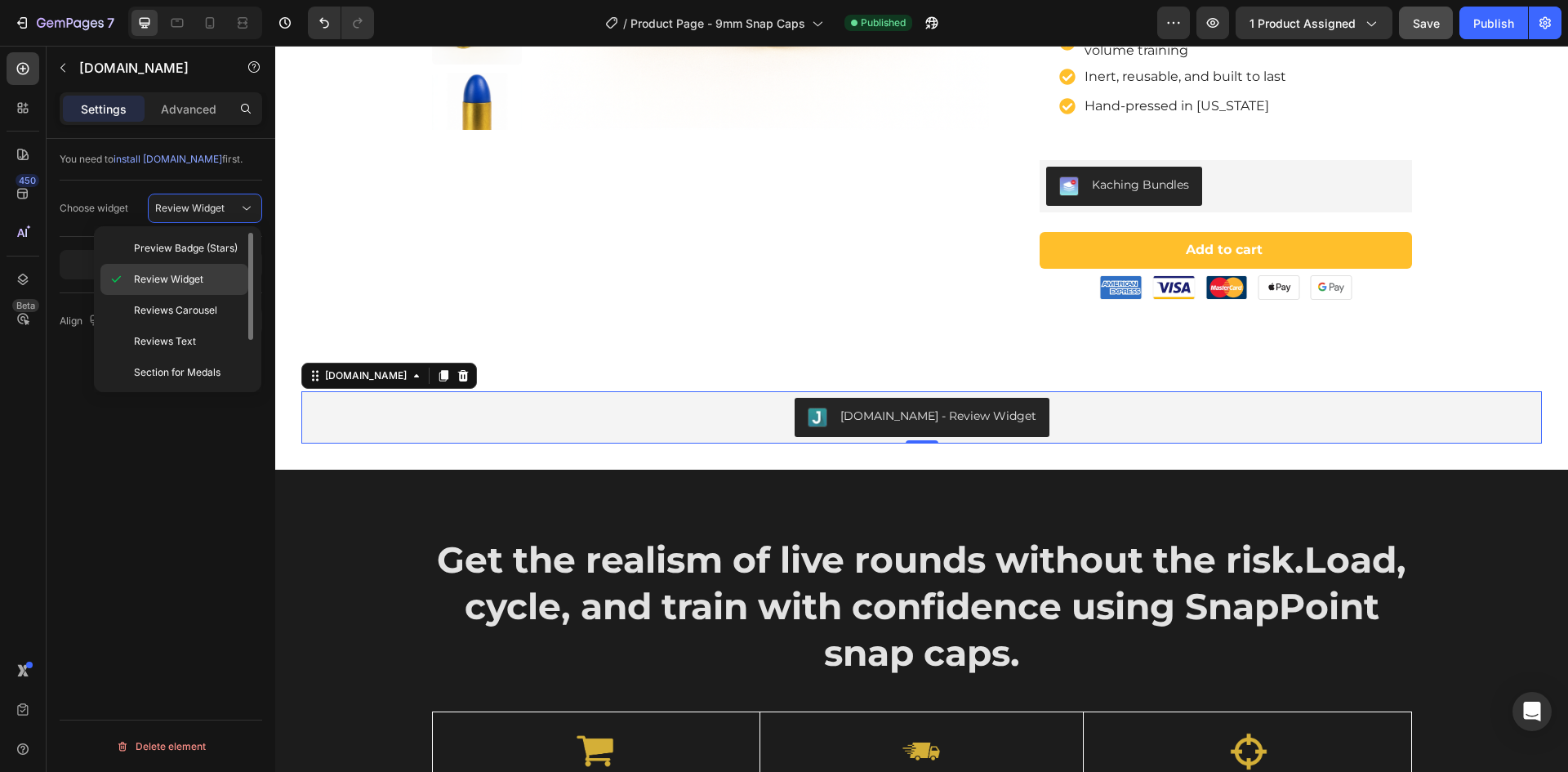
click at [180, 275] on span "Review Widget" at bounding box center [168, 279] width 69 height 15
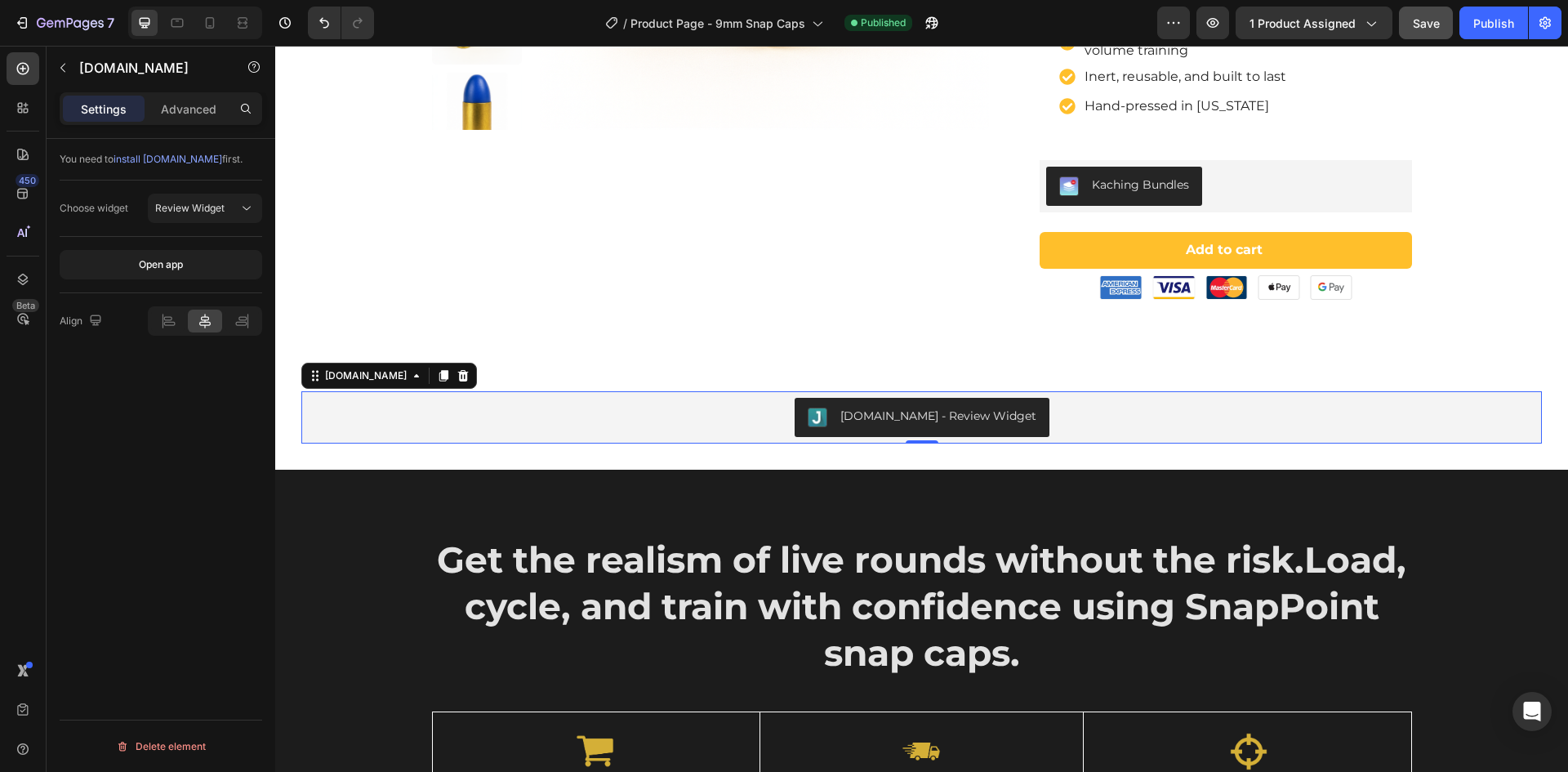
click at [211, 323] on icon at bounding box center [205, 320] width 17 height 17
click at [605, 410] on div "Judge.me - Review Widget" at bounding box center [922, 417] width 1227 height 39
click at [882, 410] on div "Judge.me - Review Widget" at bounding box center [939, 417] width 196 height 18
click at [186, 114] on p "Advanced" at bounding box center [188, 109] width 55 height 18
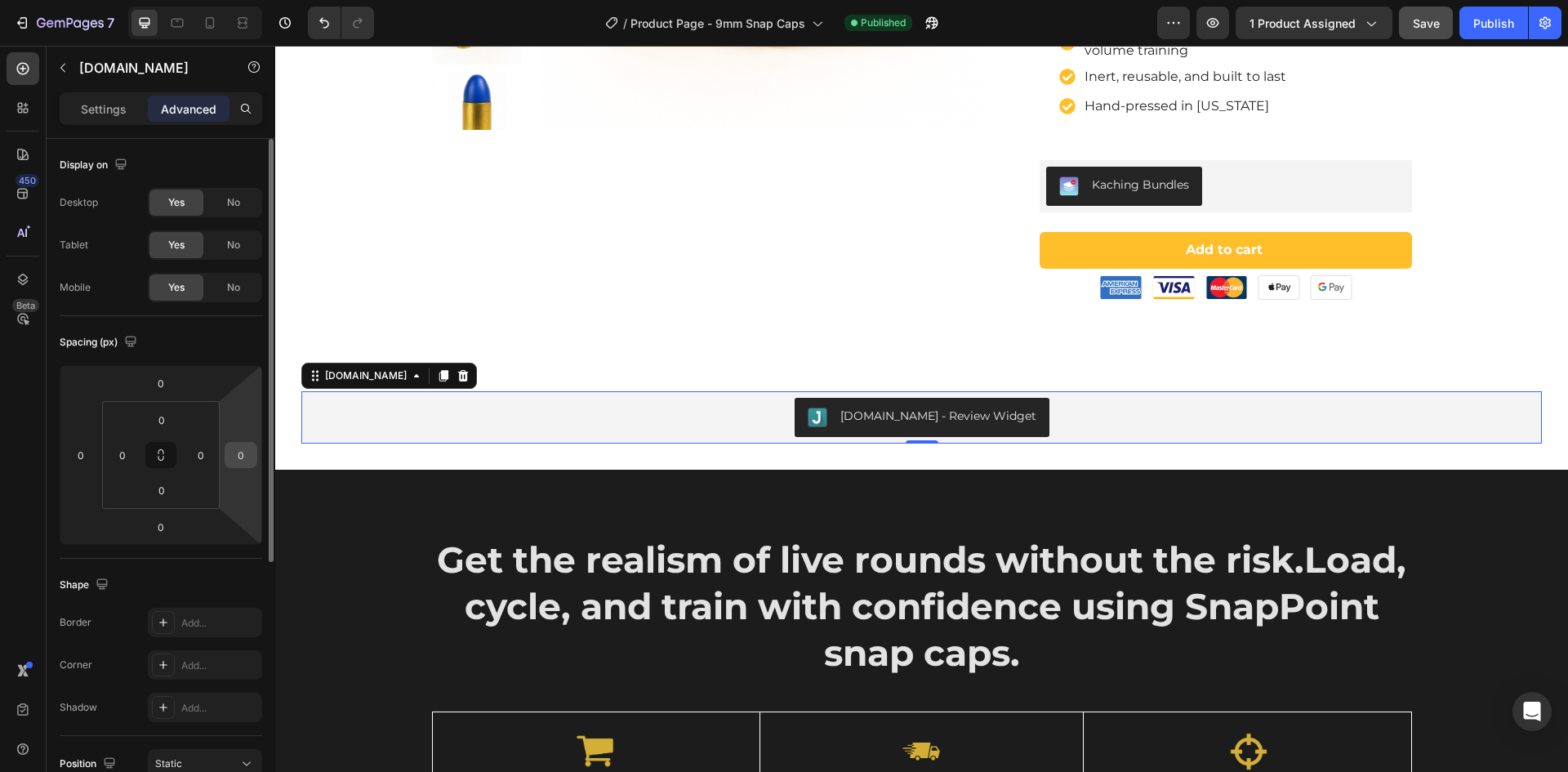
click at [243, 452] on input "0" at bounding box center [241, 455] width 25 height 25
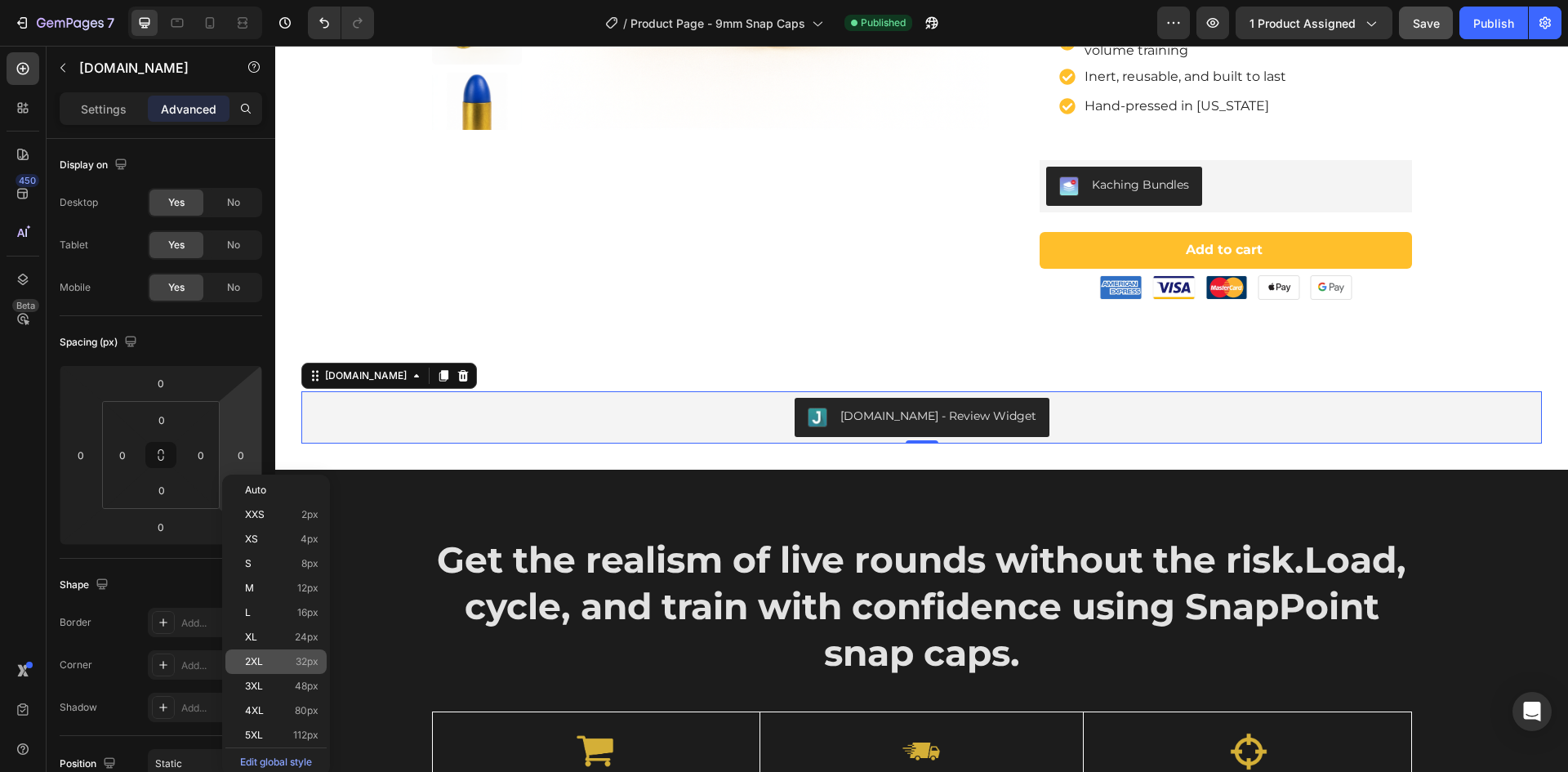
click at [287, 661] on p "2XL 32px" at bounding box center [282, 661] width 74 height 11
type input "32"
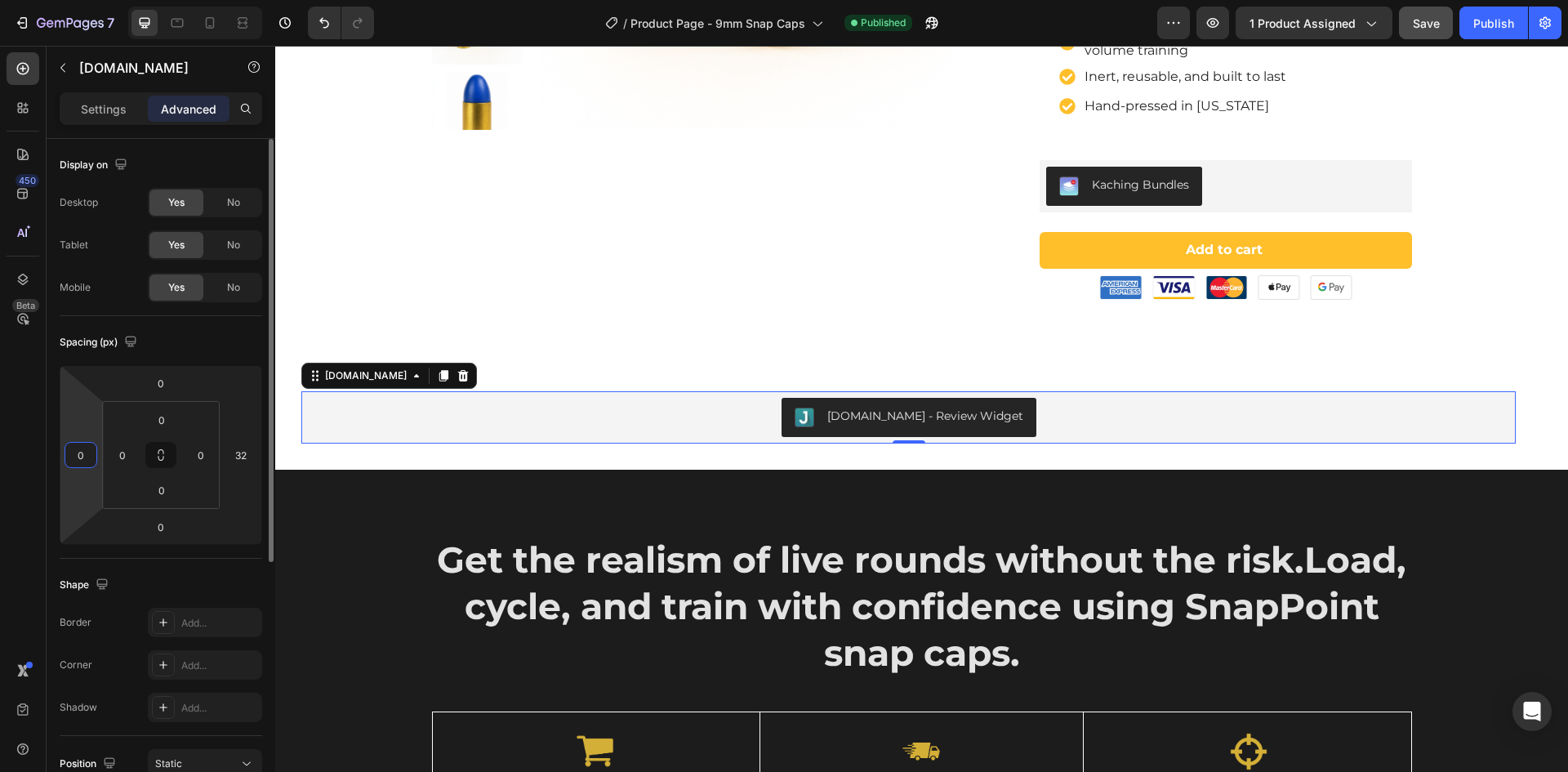
click at [82, 456] on input "0" at bounding box center [81, 455] width 25 height 25
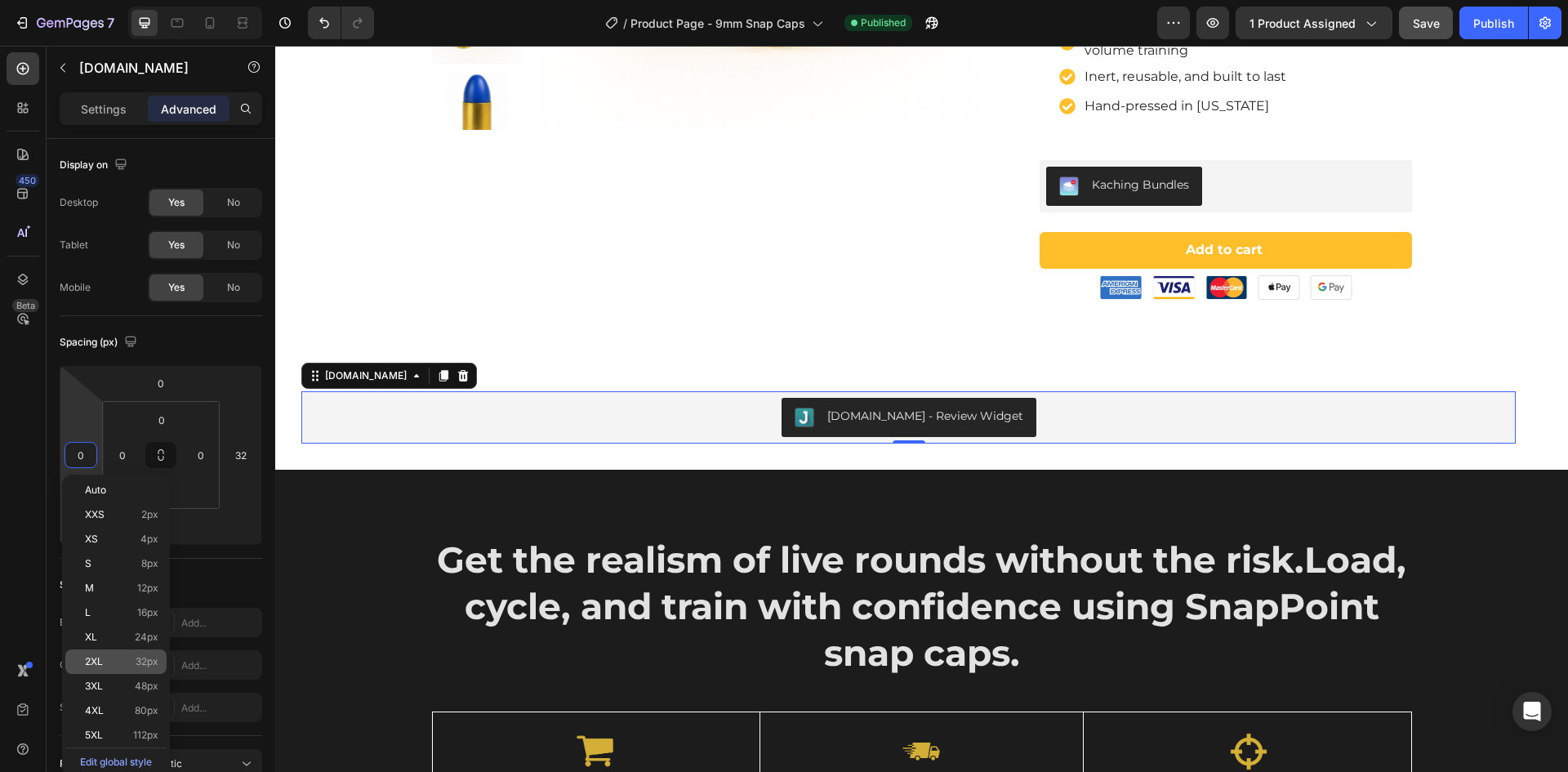
click at [137, 659] on span "32px" at bounding box center [147, 661] width 23 height 11
type input "32"
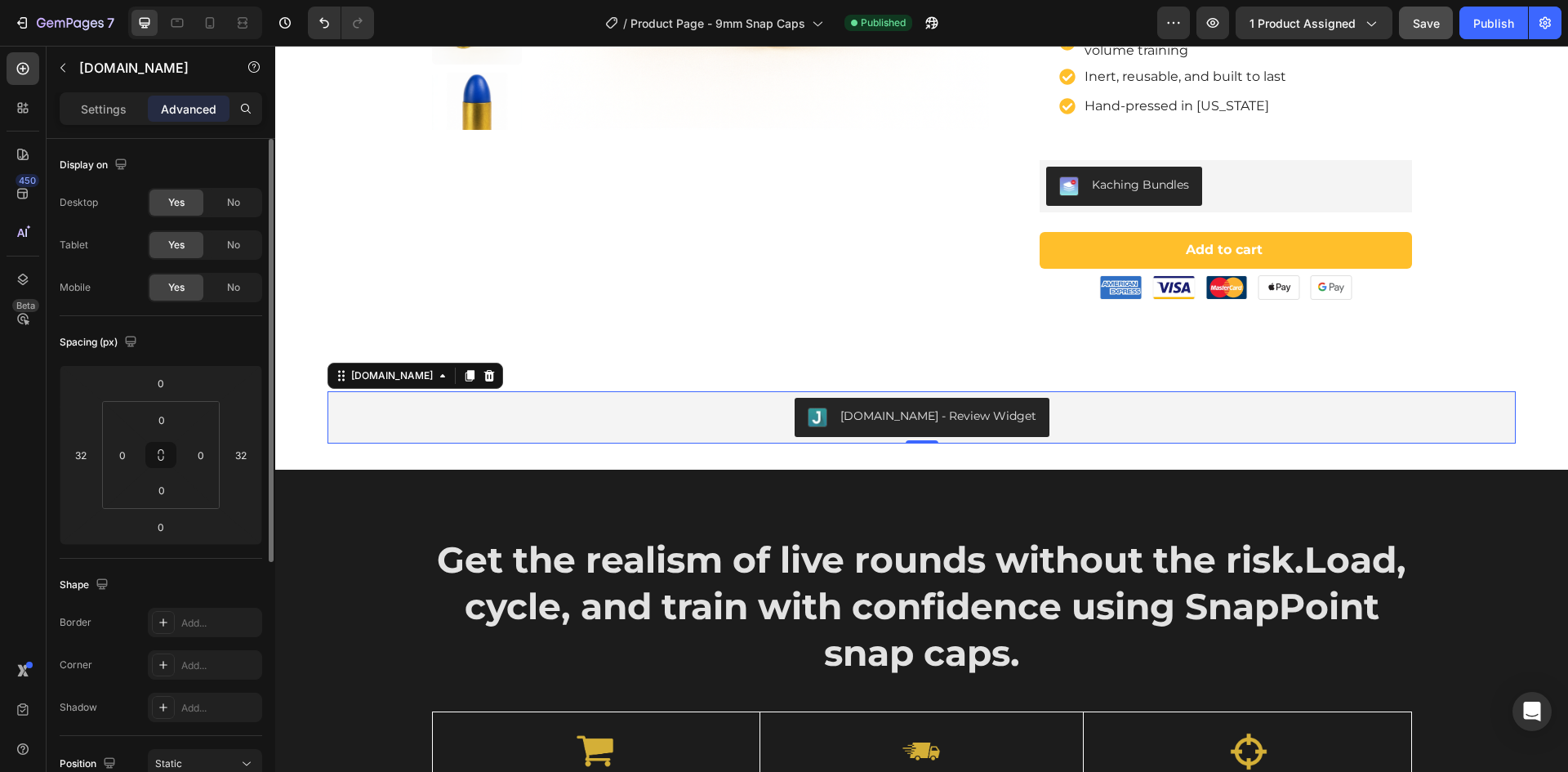
click at [250, 579] on div "Shape" at bounding box center [160, 585] width 202 height 26
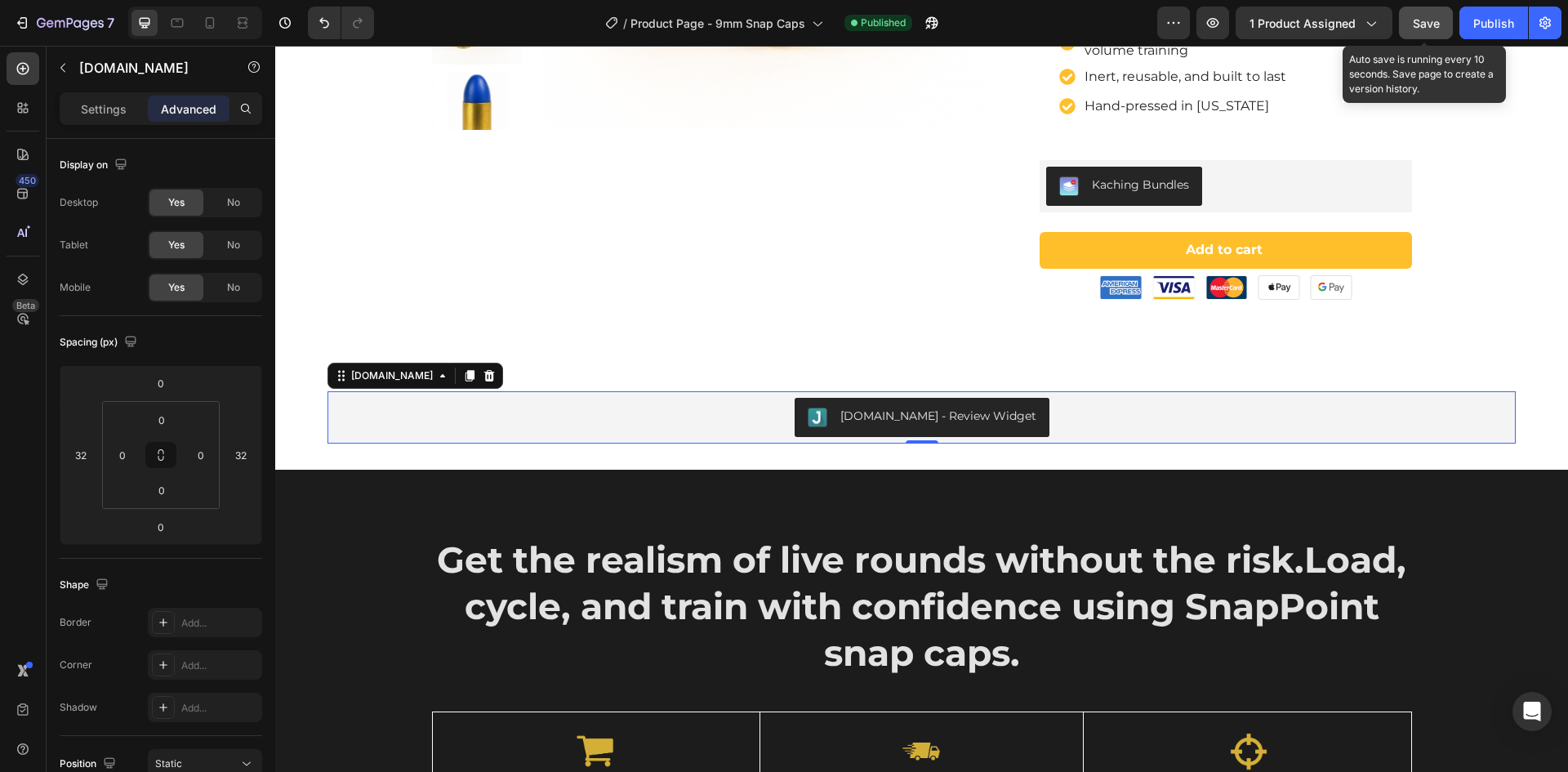
click at [1422, 24] on span "Save" at bounding box center [1426, 24] width 27 height 14
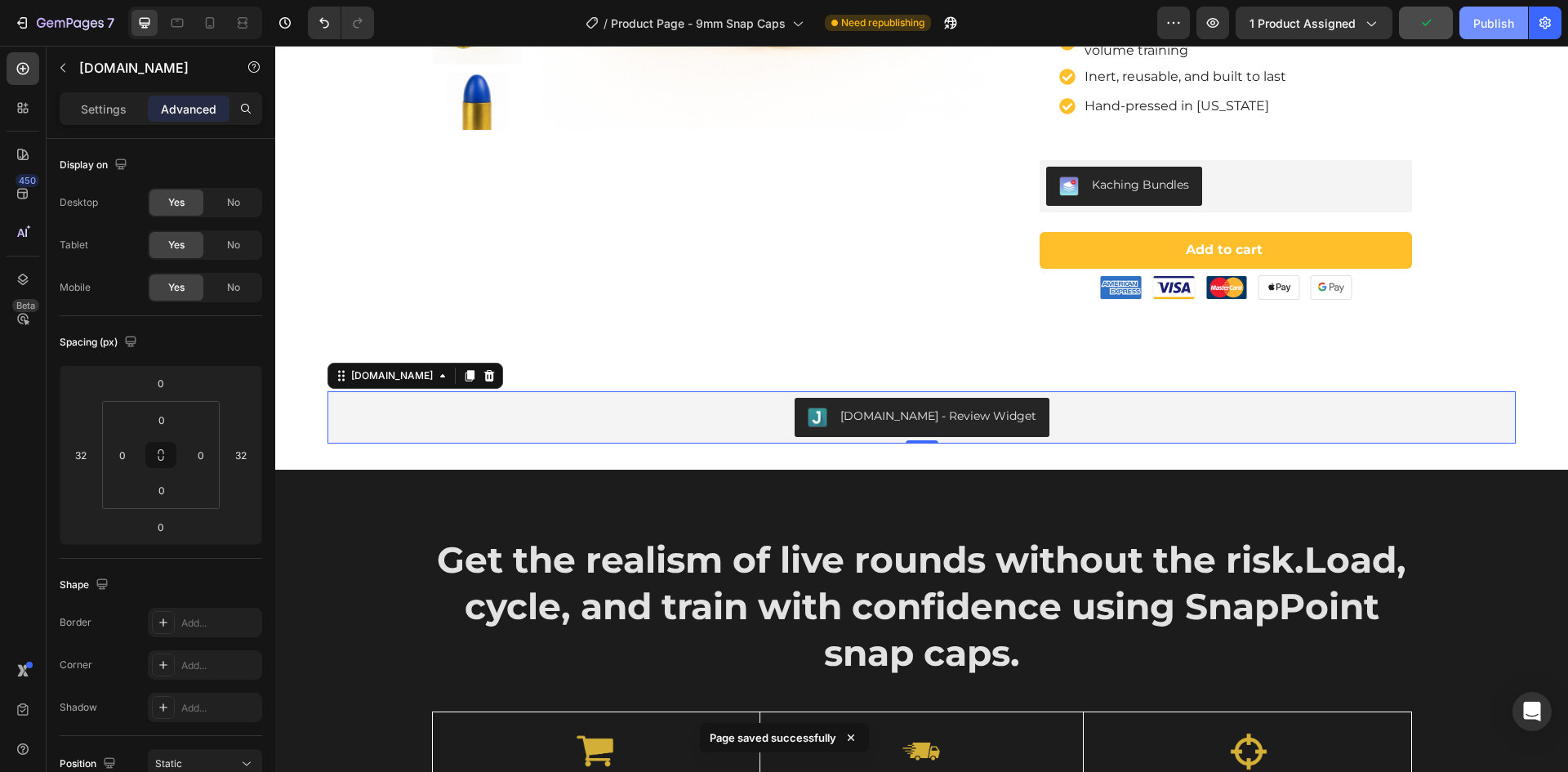
click at [1493, 25] on div "Publish" at bounding box center [1494, 24] width 41 height 18
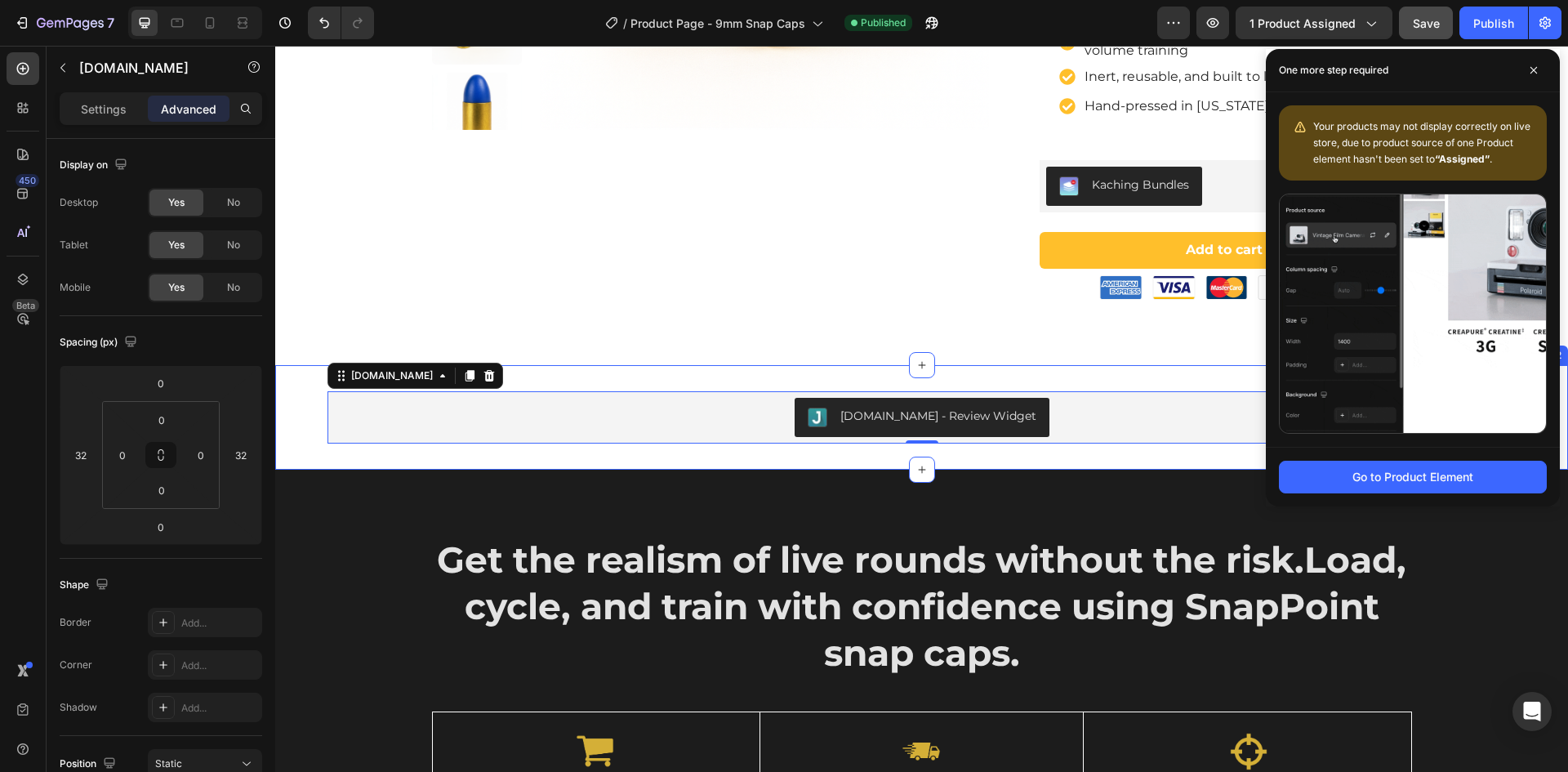
click at [1184, 454] on div "Judge.me - Review Widget Judge.me 0 Section 2" at bounding box center [921, 417] width 1293 height 104
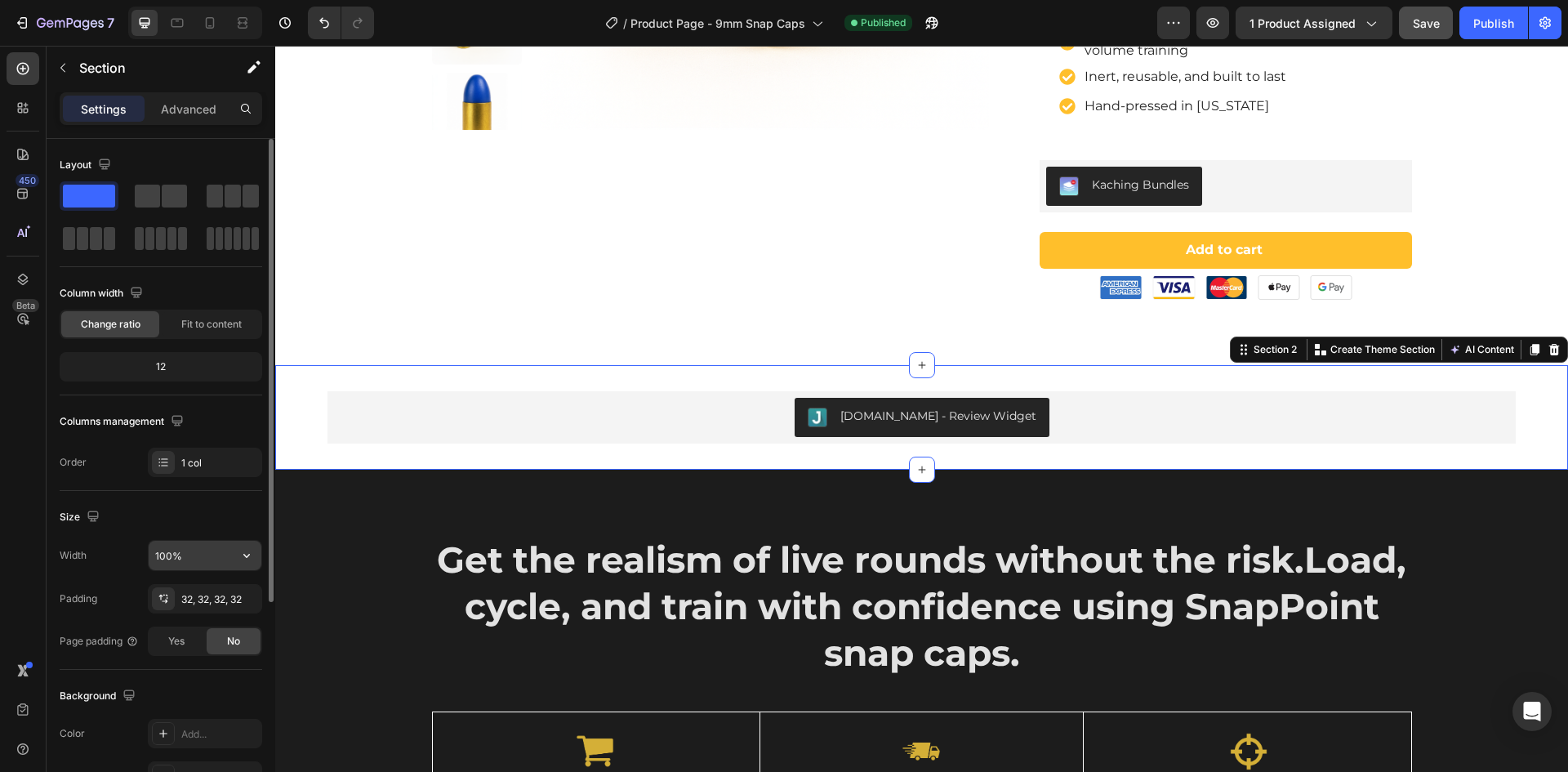
click at [166, 554] on input "100%" at bounding box center [205, 556] width 113 height 30
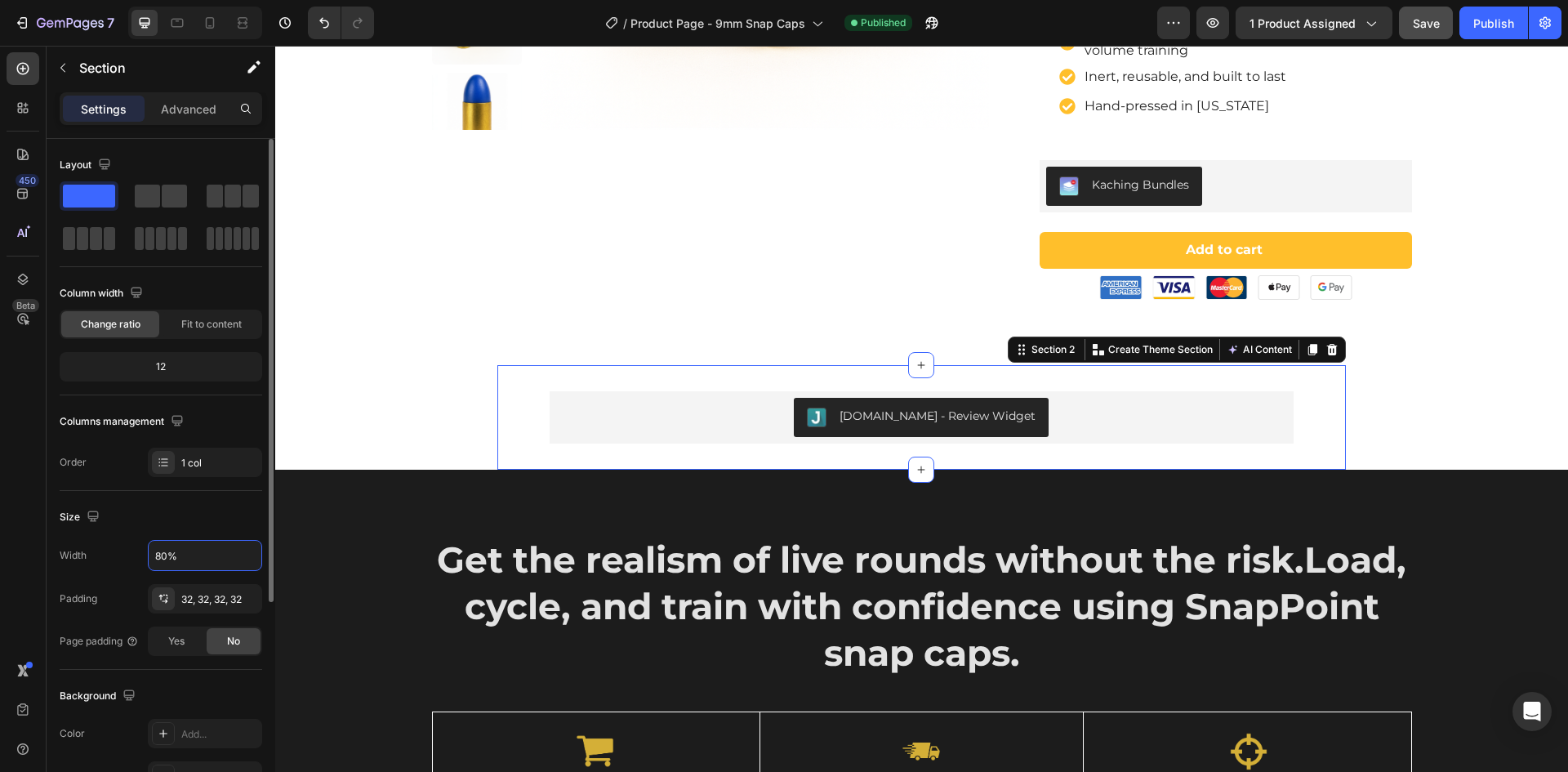
type input "80%"
click at [140, 508] on div "Size" at bounding box center [160, 517] width 202 height 26
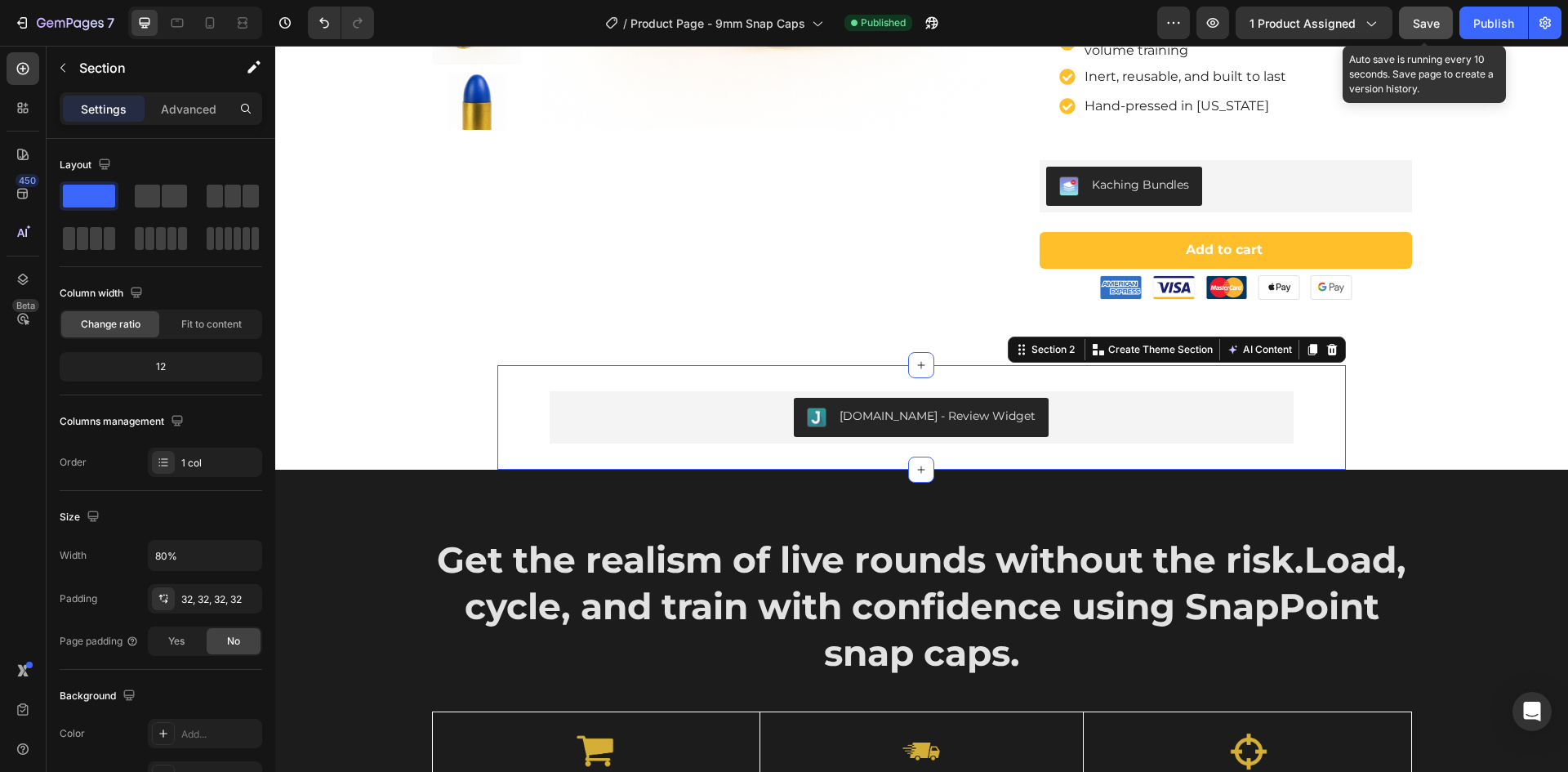
click at [1427, 25] on span "Save" at bounding box center [1426, 24] width 27 height 14
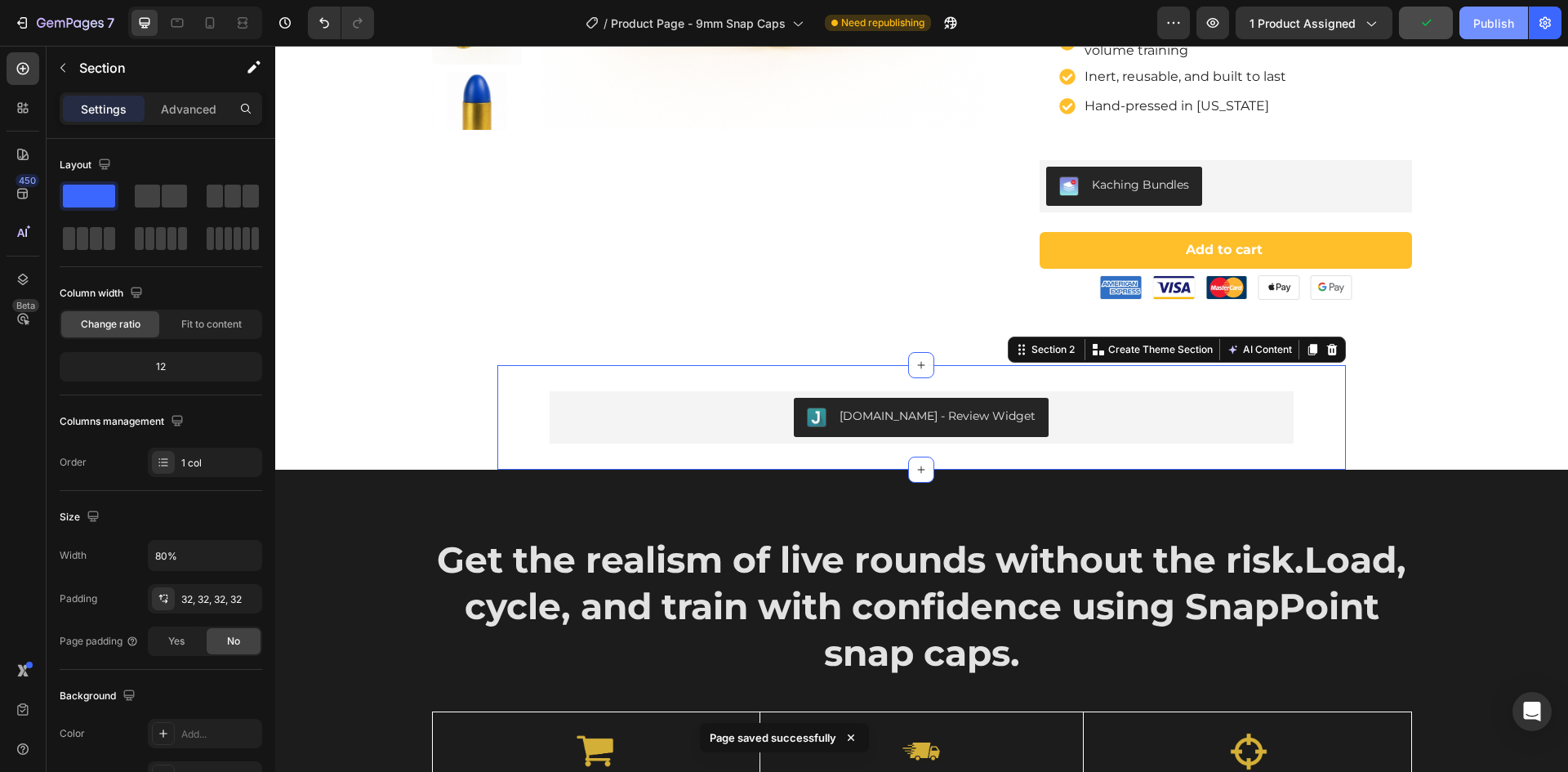
click at [1502, 24] on div "Publish" at bounding box center [1494, 24] width 41 height 18
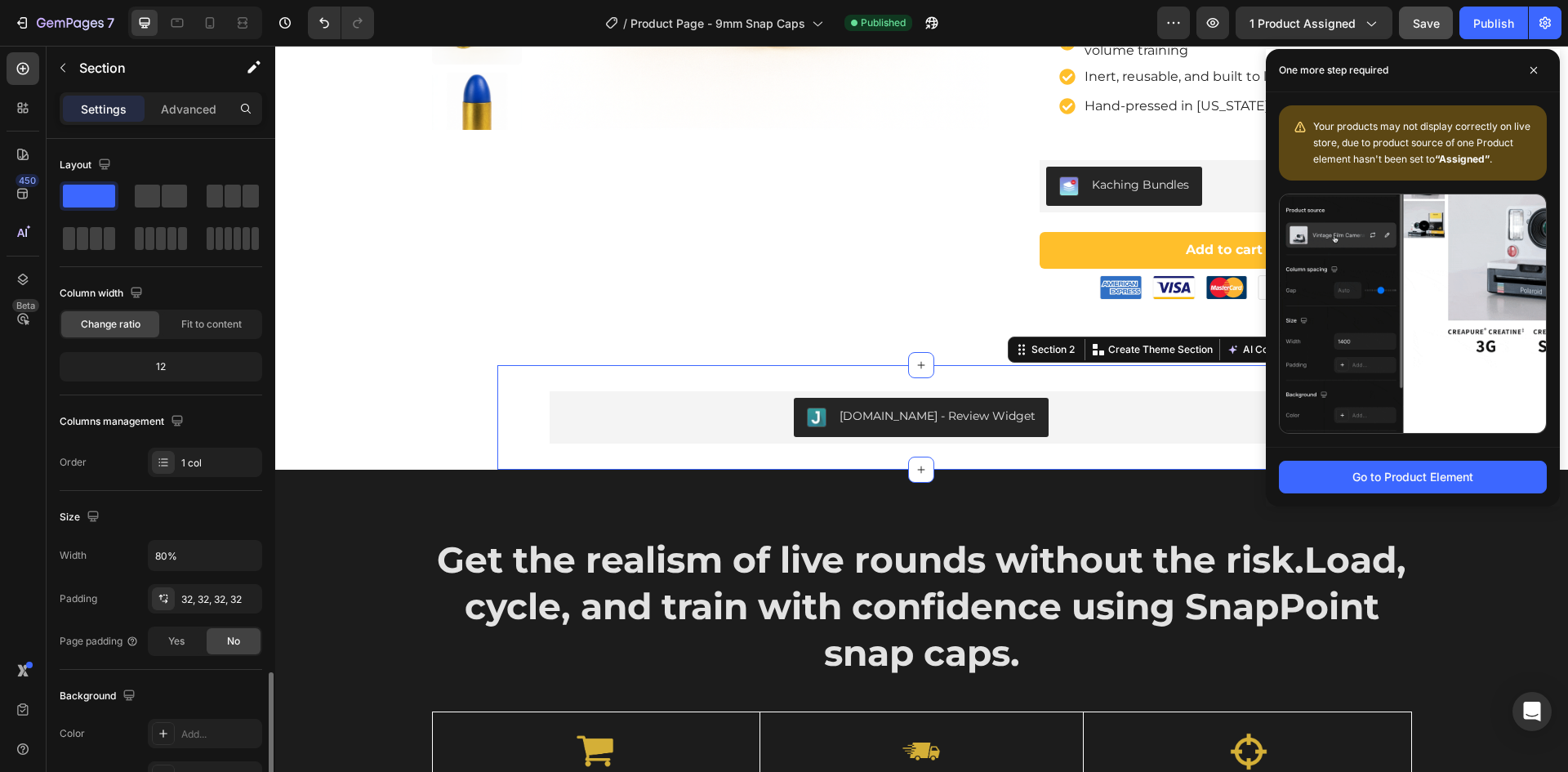
scroll to position [317, 0]
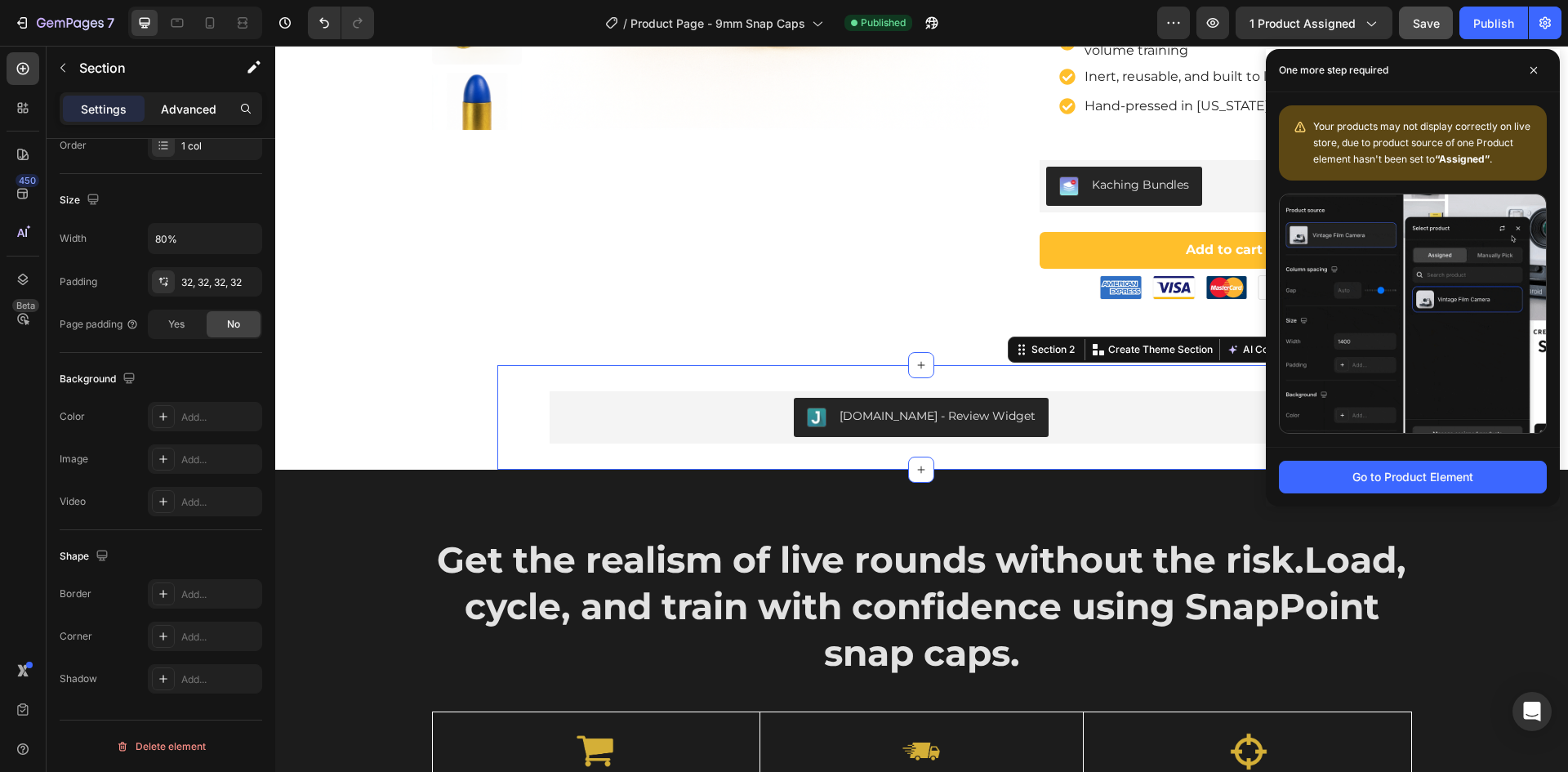
click at [191, 102] on p "Advanced" at bounding box center [188, 109] width 55 height 18
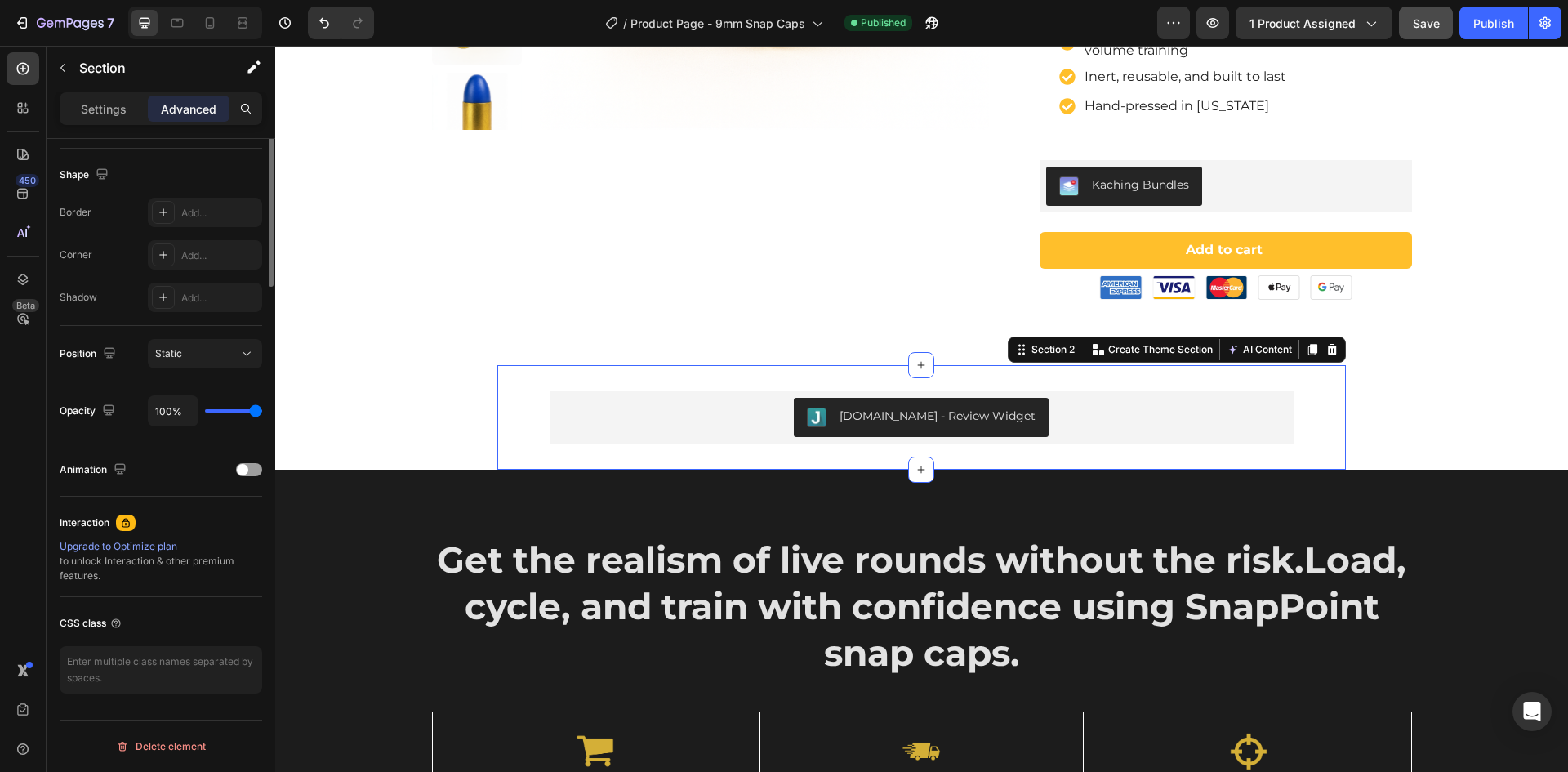
scroll to position [0, 0]
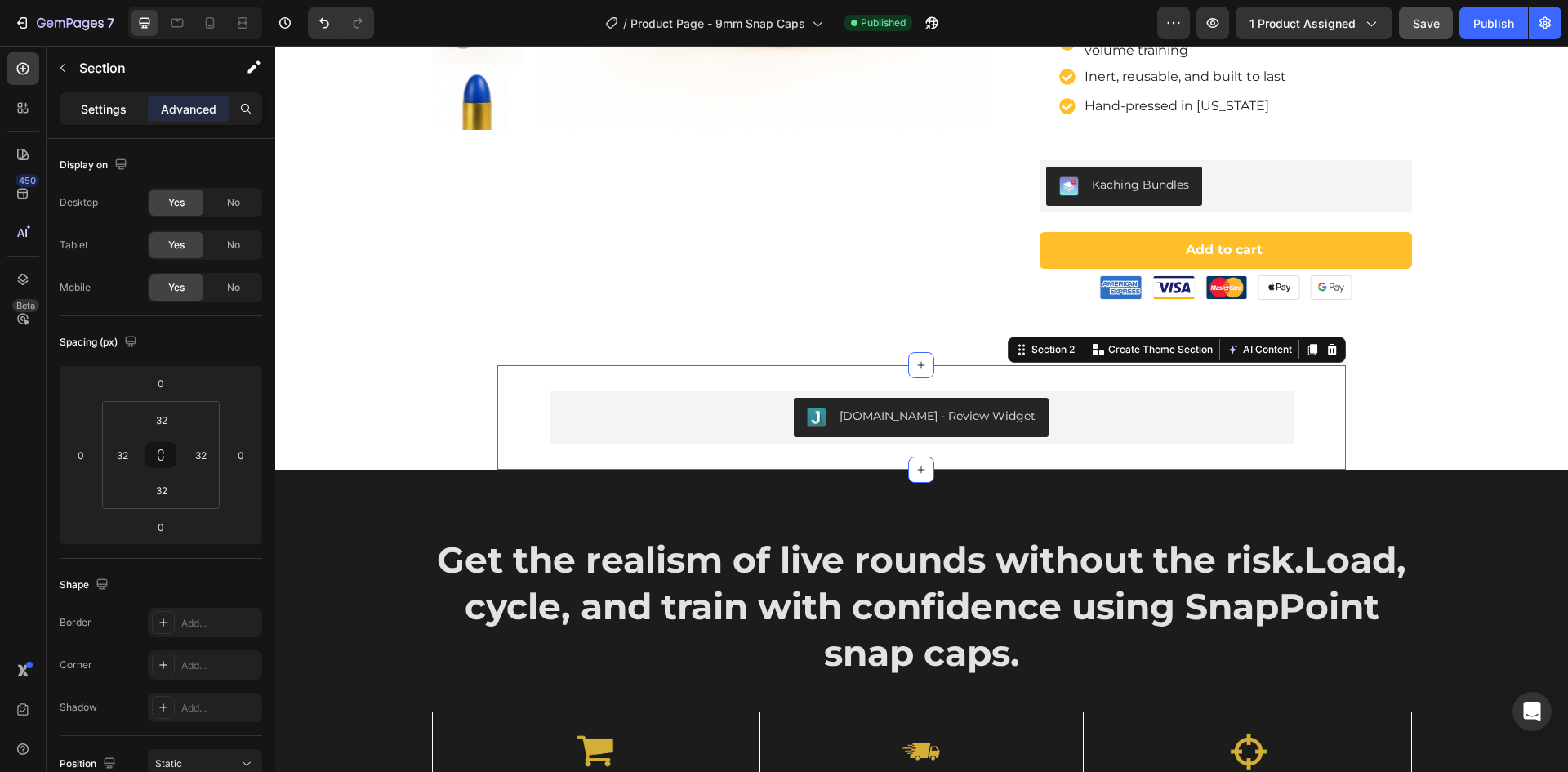
click at [96, 110] on p "Settings" at bounding box center [103, 109] width 46 height 18
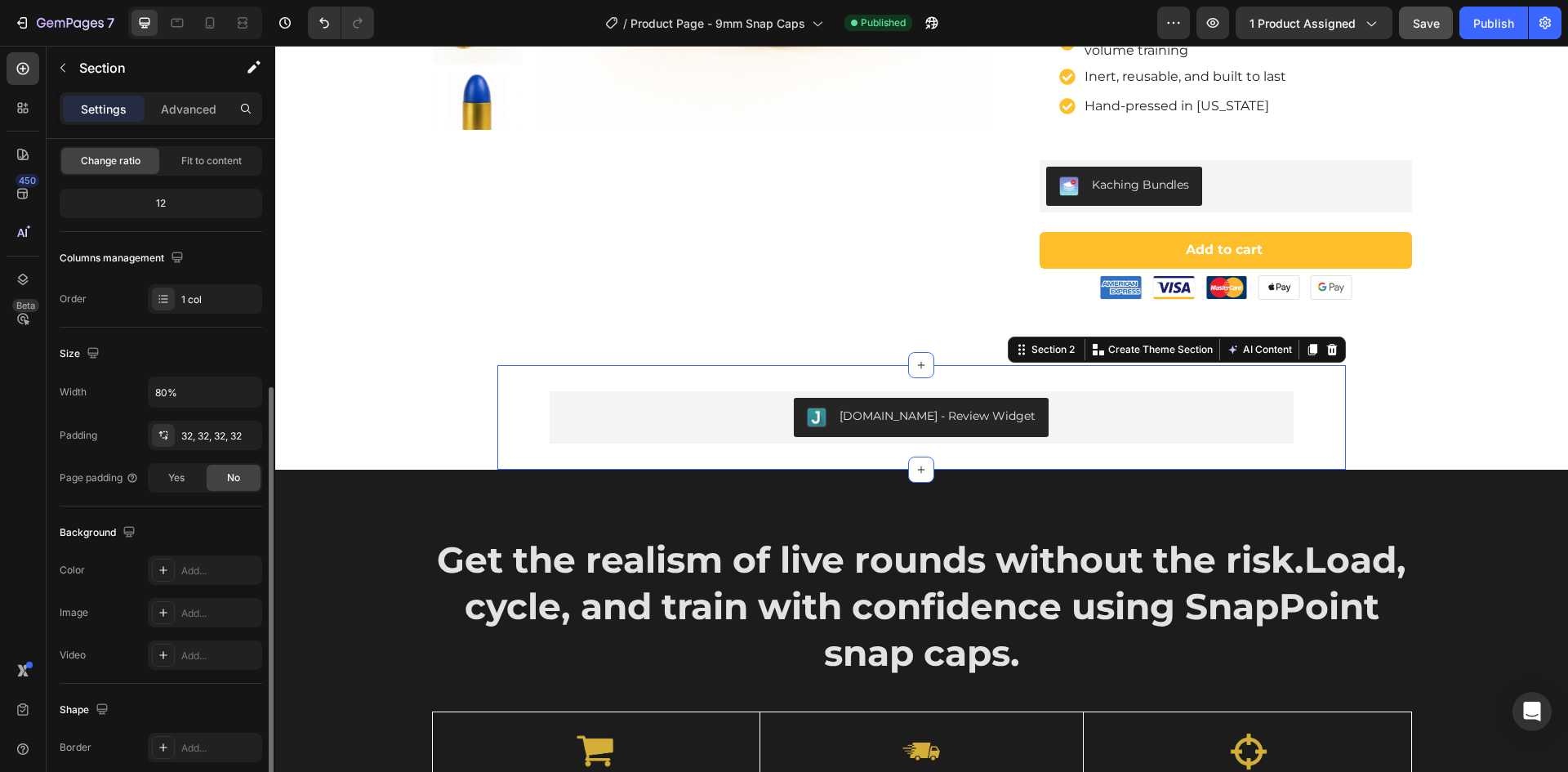
scroll to position [317, 0]
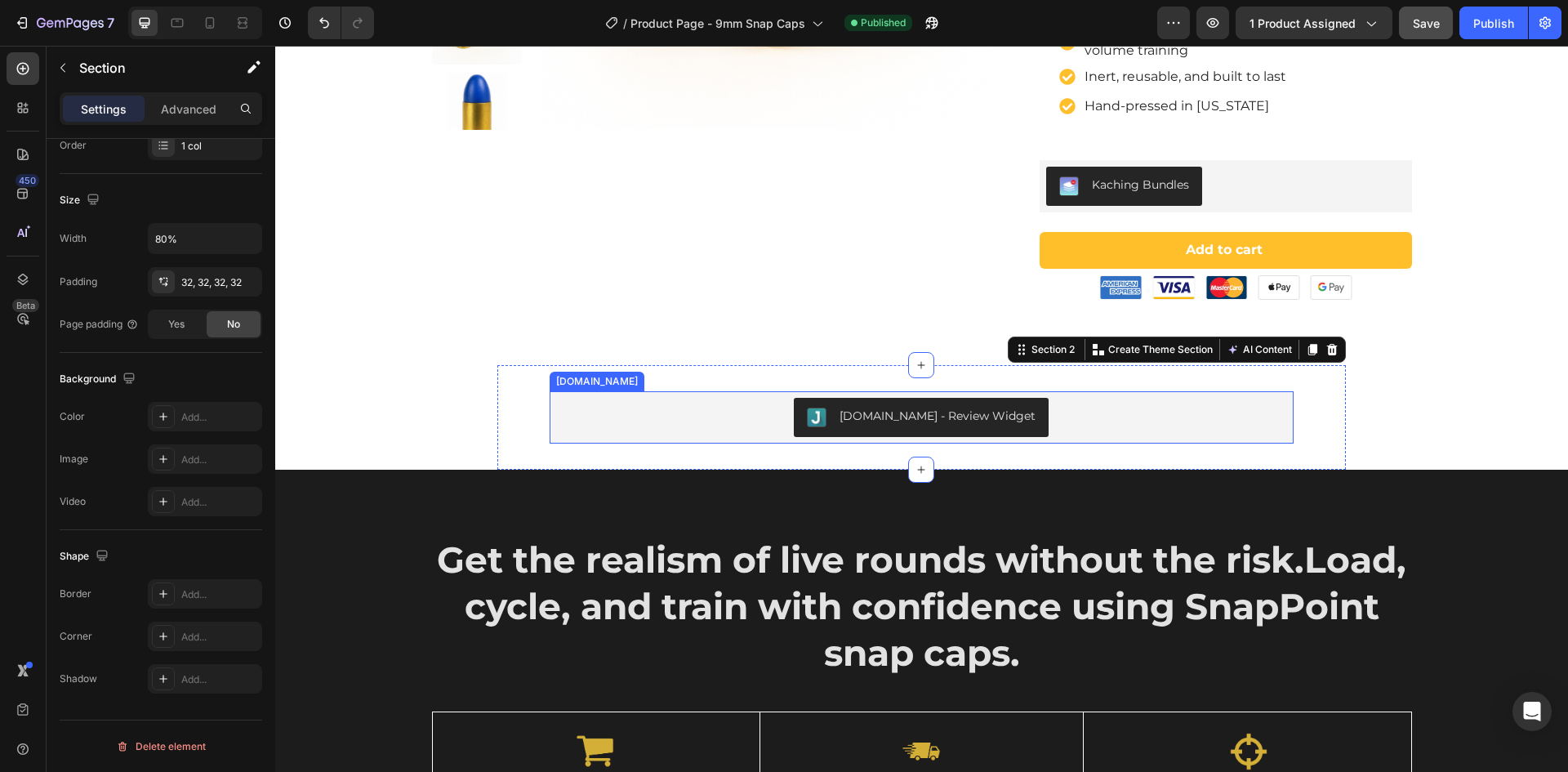
click at [710, 398] on div "Judge.me - Review Widget" at bounding box center [921, 417] width 731 height 39
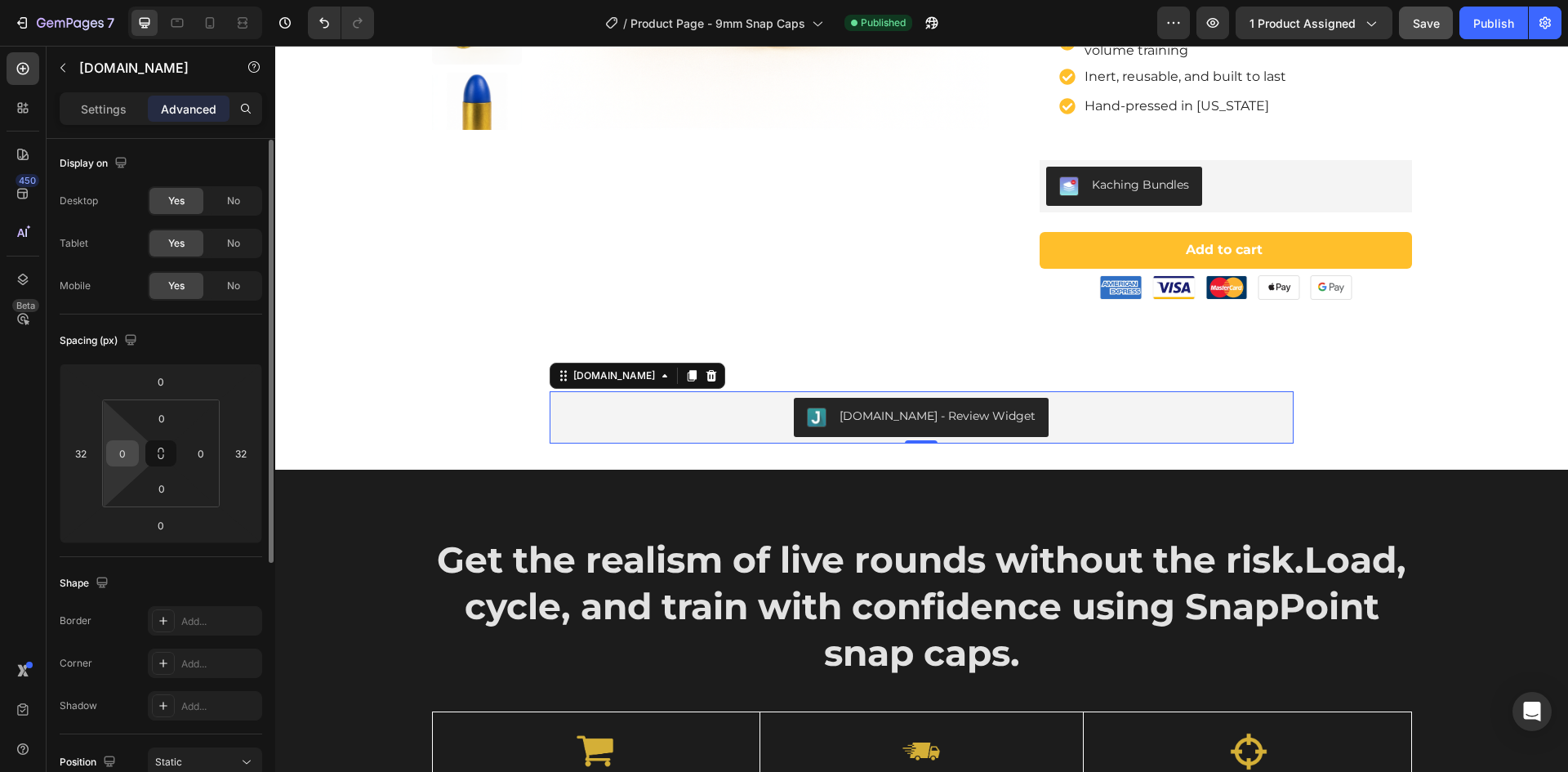
scroll to position [0, 0]
click at [104, 103] on p "Settings" at bounding box center [103, 109] width 46 height 18
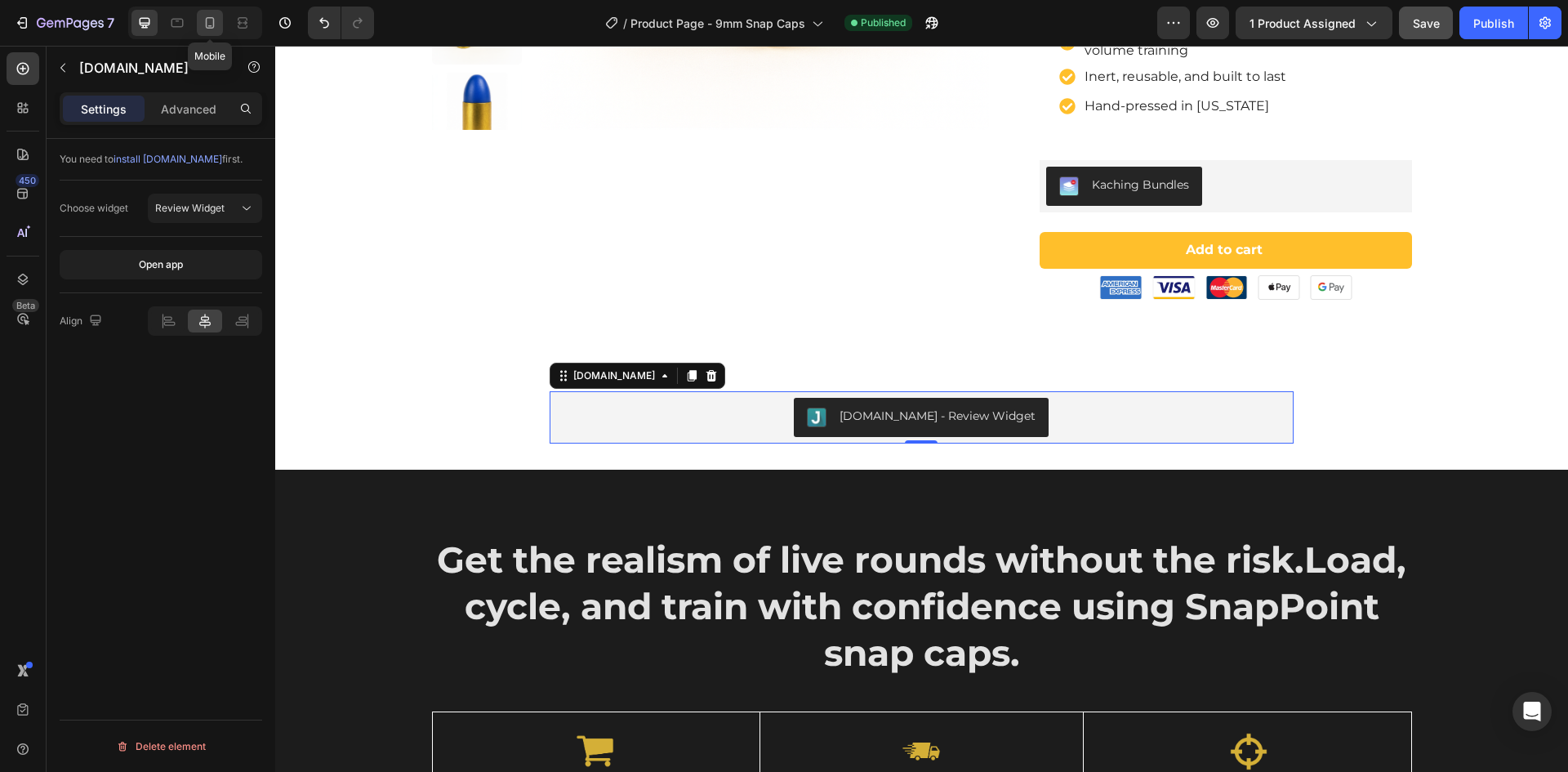
click at [215, 29] on icon at bounding box center [209, 23] width 17 height 17
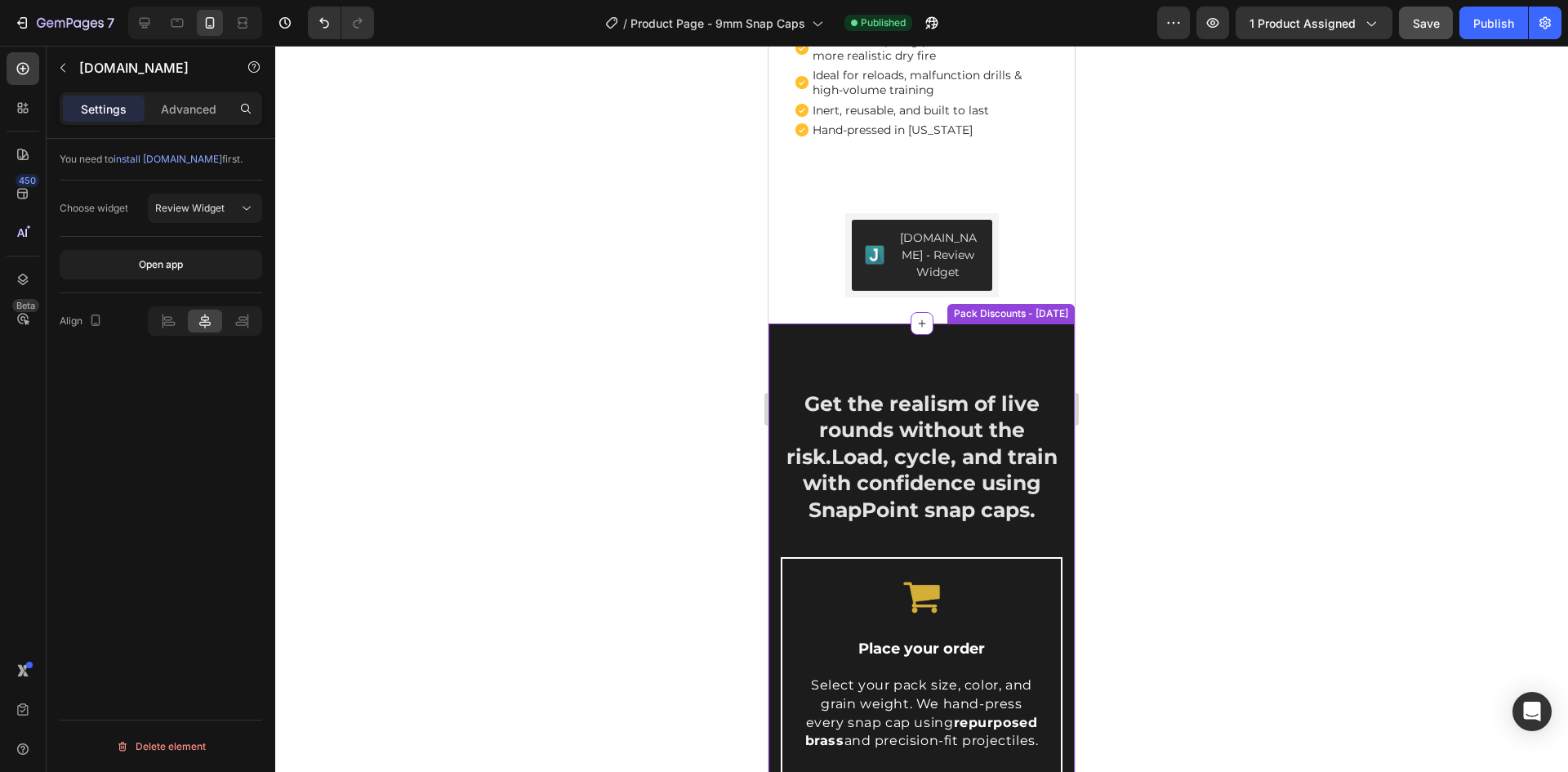
scroll to position [719, 0]
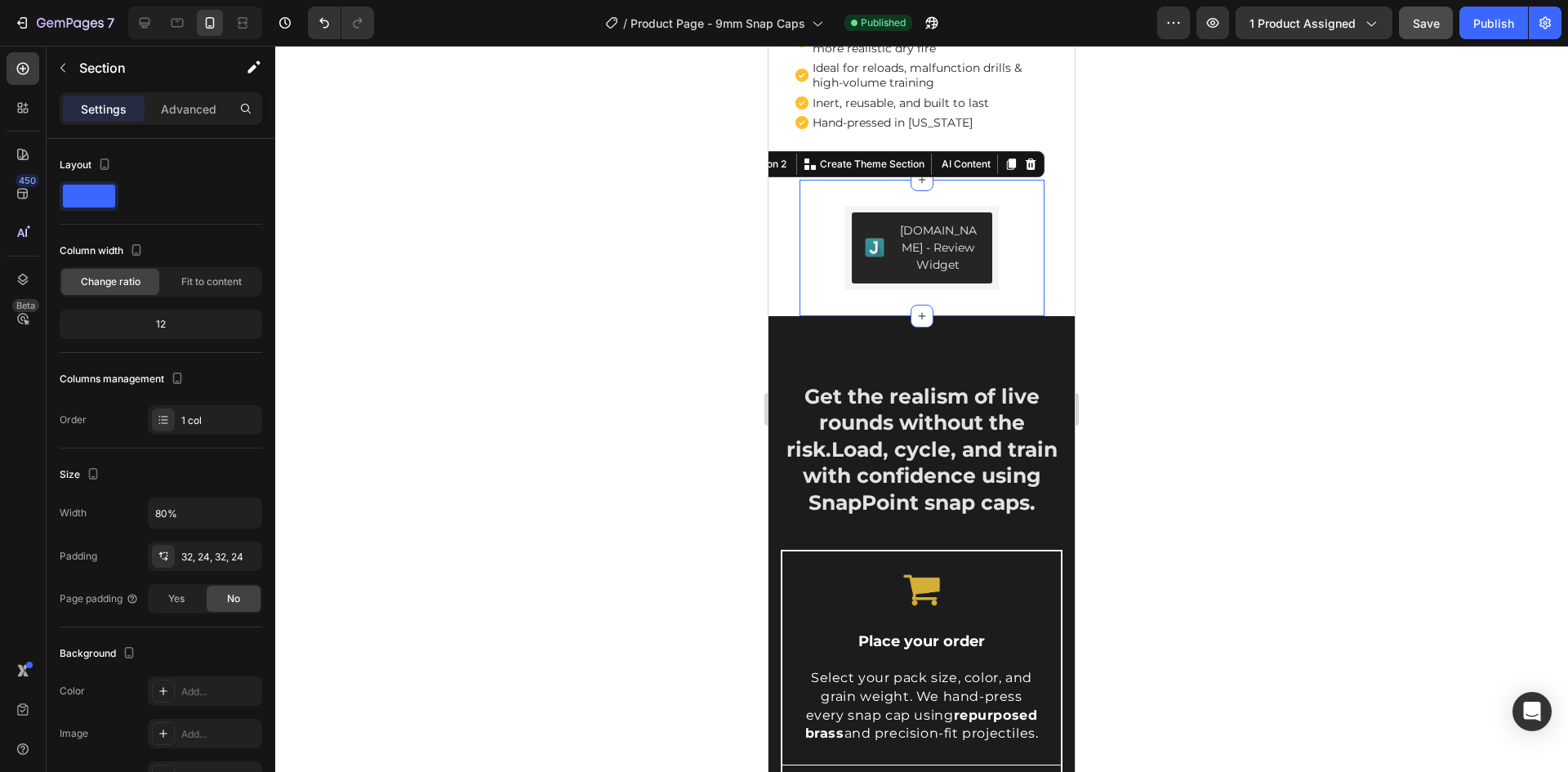
click at [826, 245] on div "Judge.me - Review Widget Judge.me" at bounding box center [922, 248] width 206 height 84
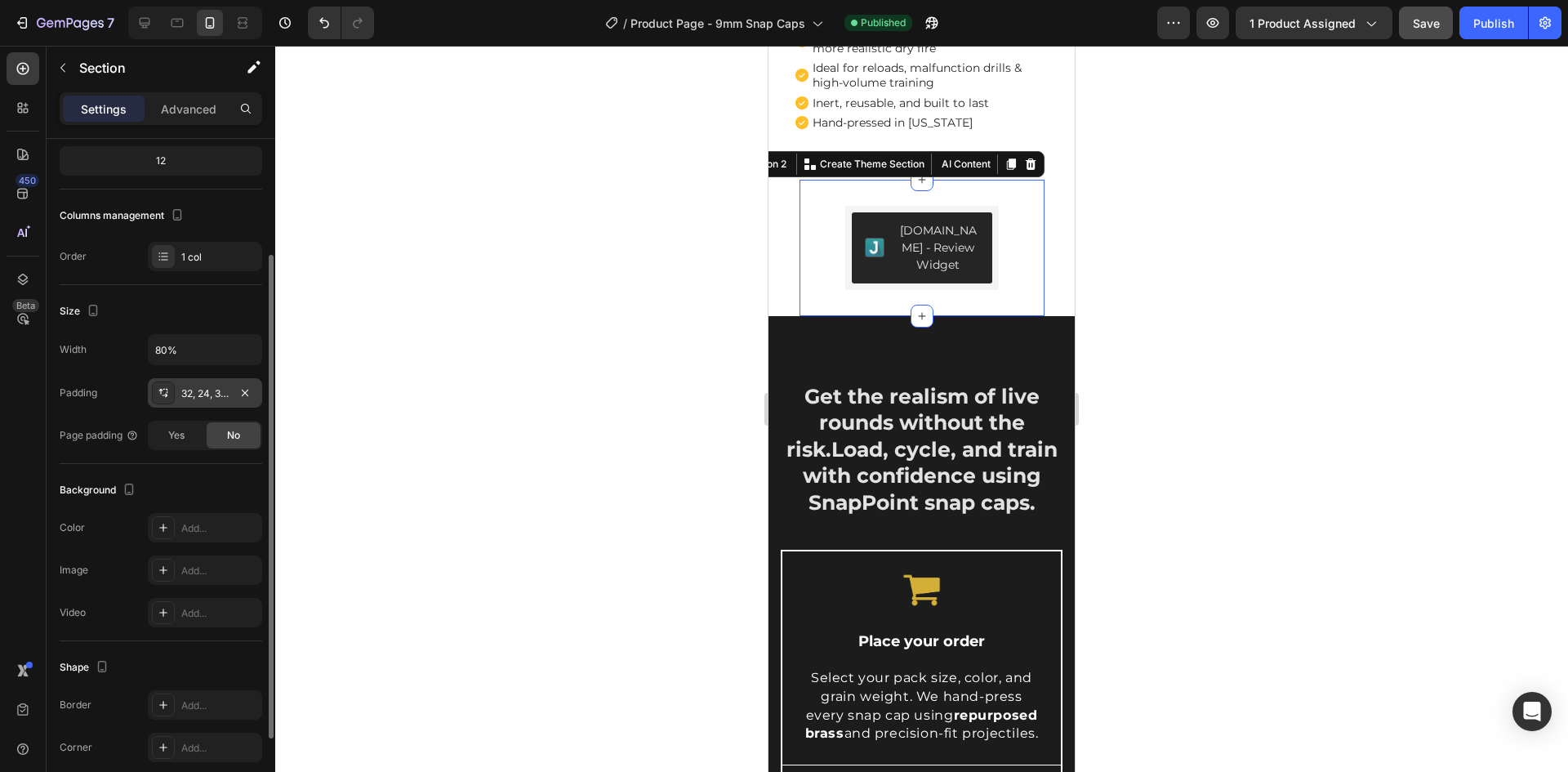
click at [204, 394] on div "32, 24, 32, 24" at bounding box center [205, 393] width 47 height 15
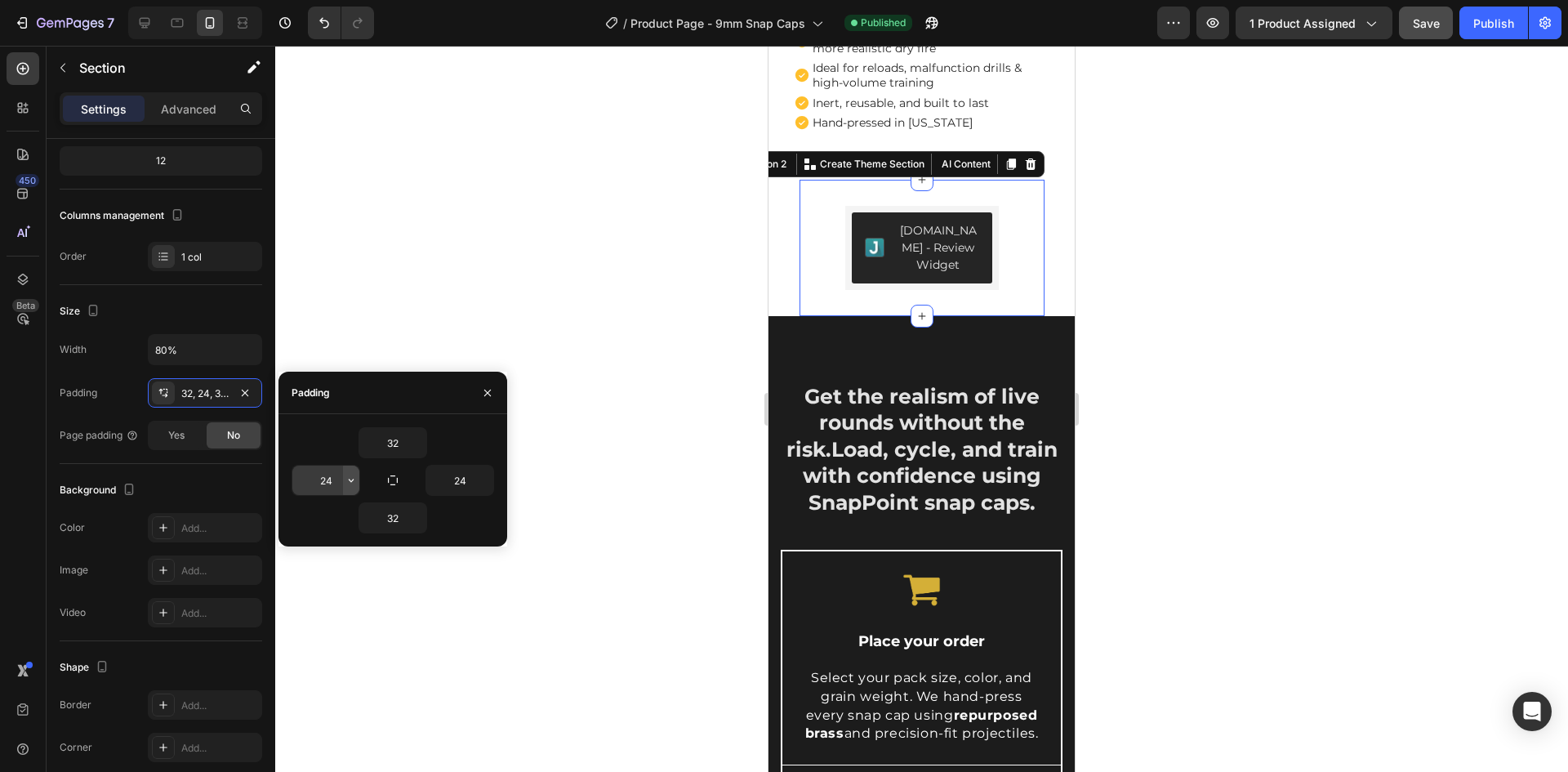
click at [351, 480] on icon "button" at bounding box center [351, 480] width 13 height 13
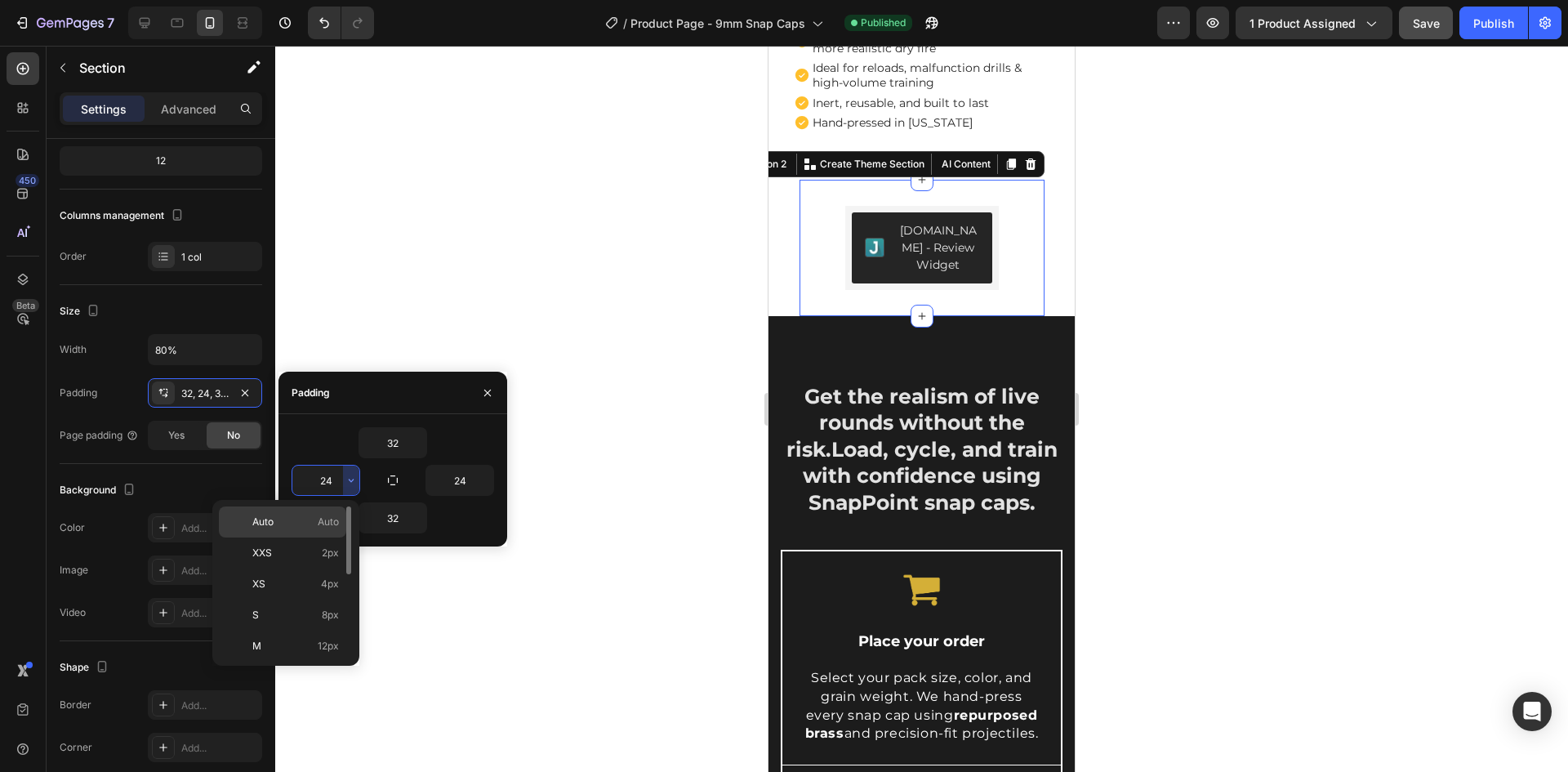
click at [323, 521] on span "Auto" at bounding box center [328, 522] width 21 height 15
type input "Auto"
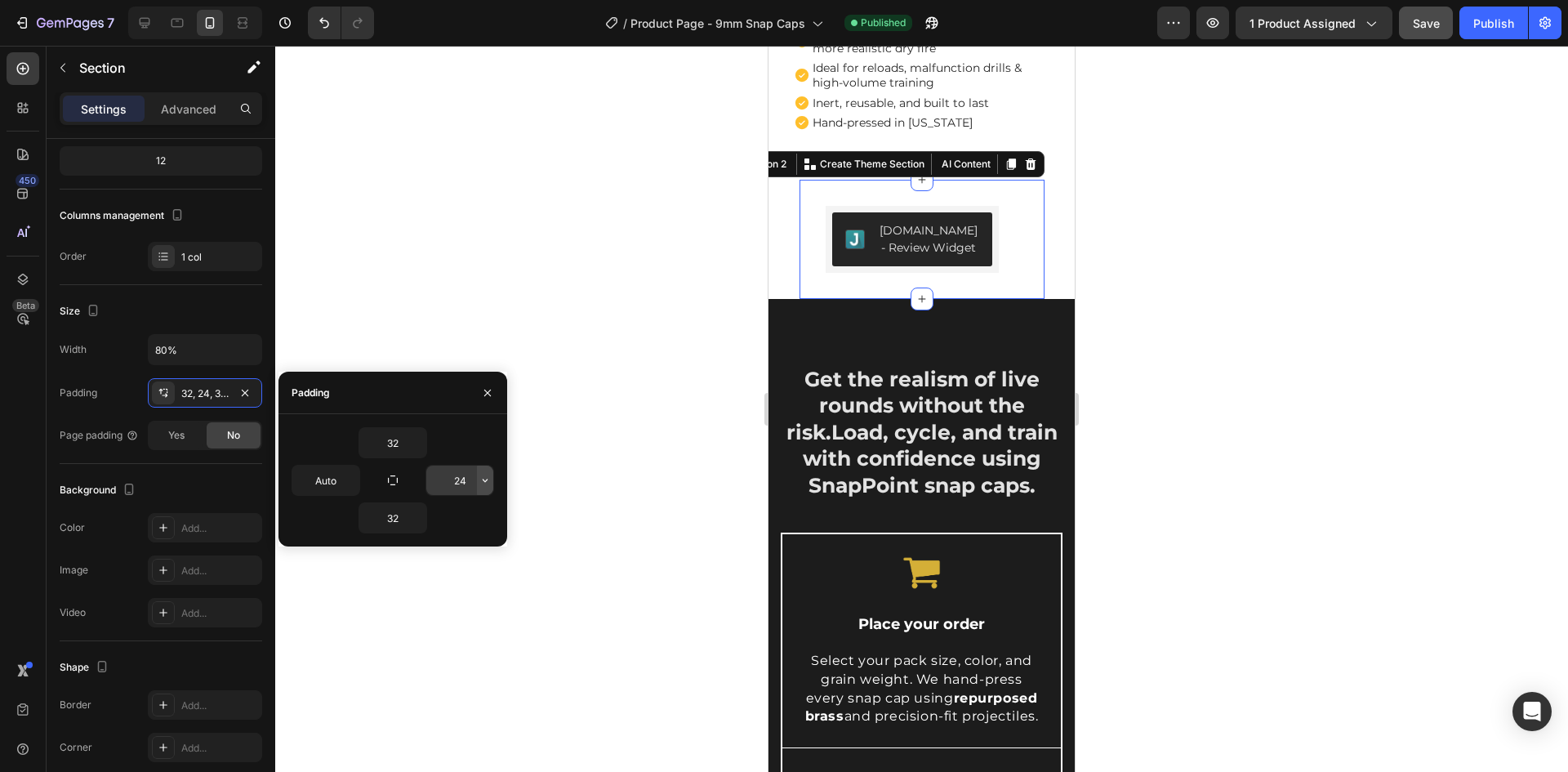
click at [488, 482] on icon "button" at bounding box center [485, 480] width 13 height 13
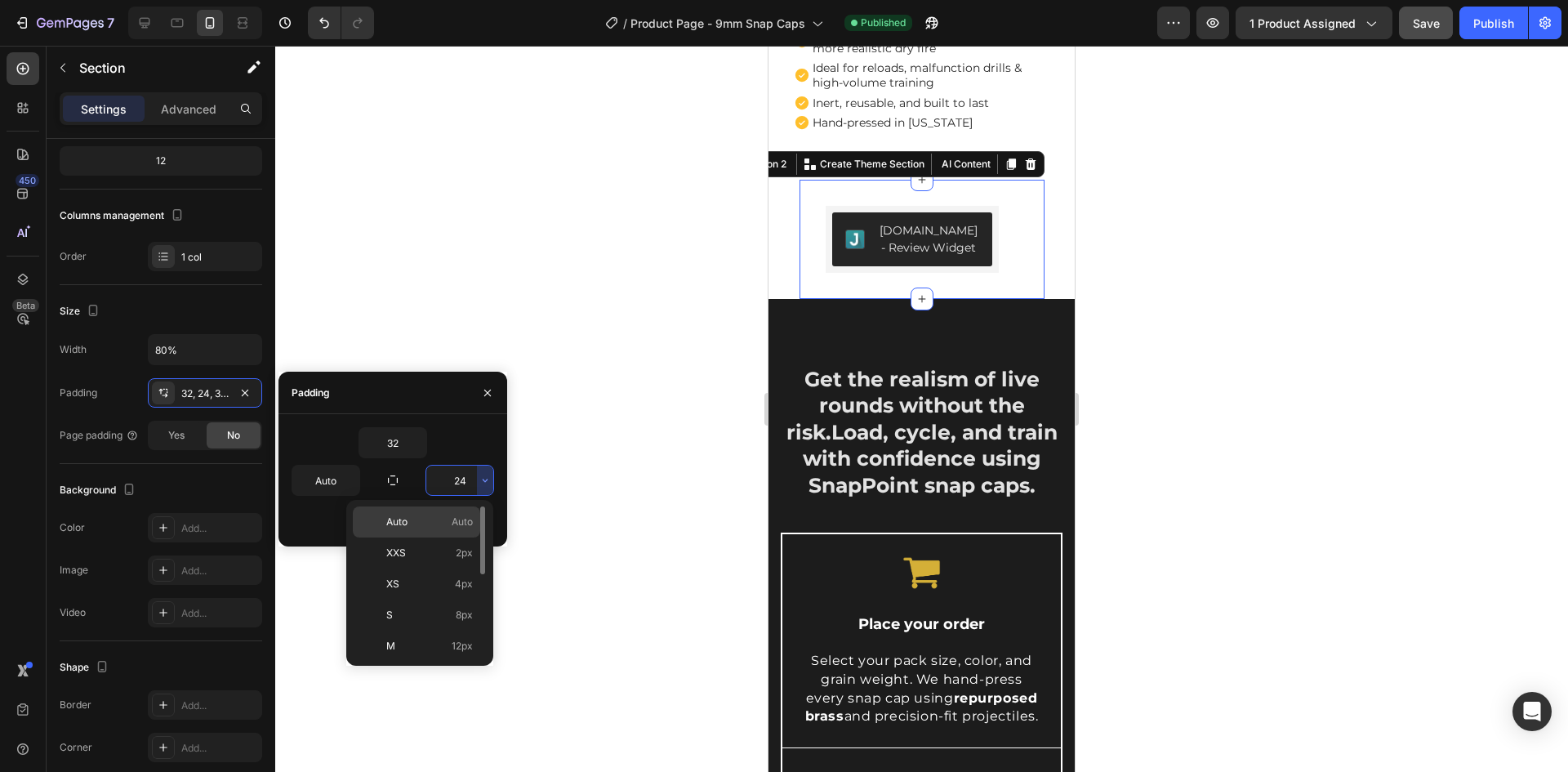
click at [452, 518] on span "Auto" at bounding box center [462, 522] width 21 height 15
type input "Auto"
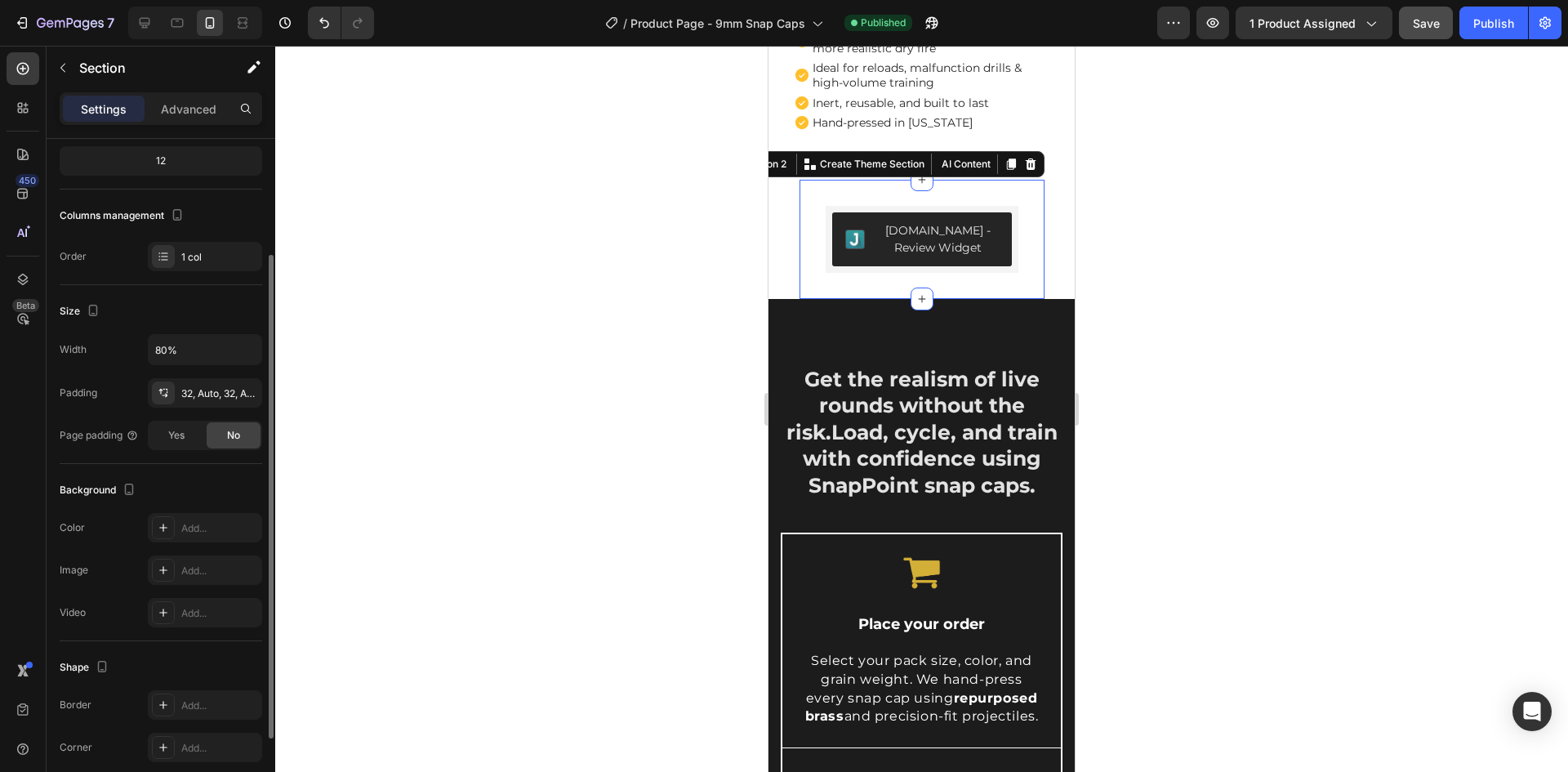
click at [72, 395] on div "Padding" at bounding box center [78, 392] width 38 height 15
click at [165, 348] on input "80%" at bounding box center [205, 350] width 113 height 30
type input "100%"
click at [68, 355] on div "Width" at bounding box center [73, 349] width 27 height 15
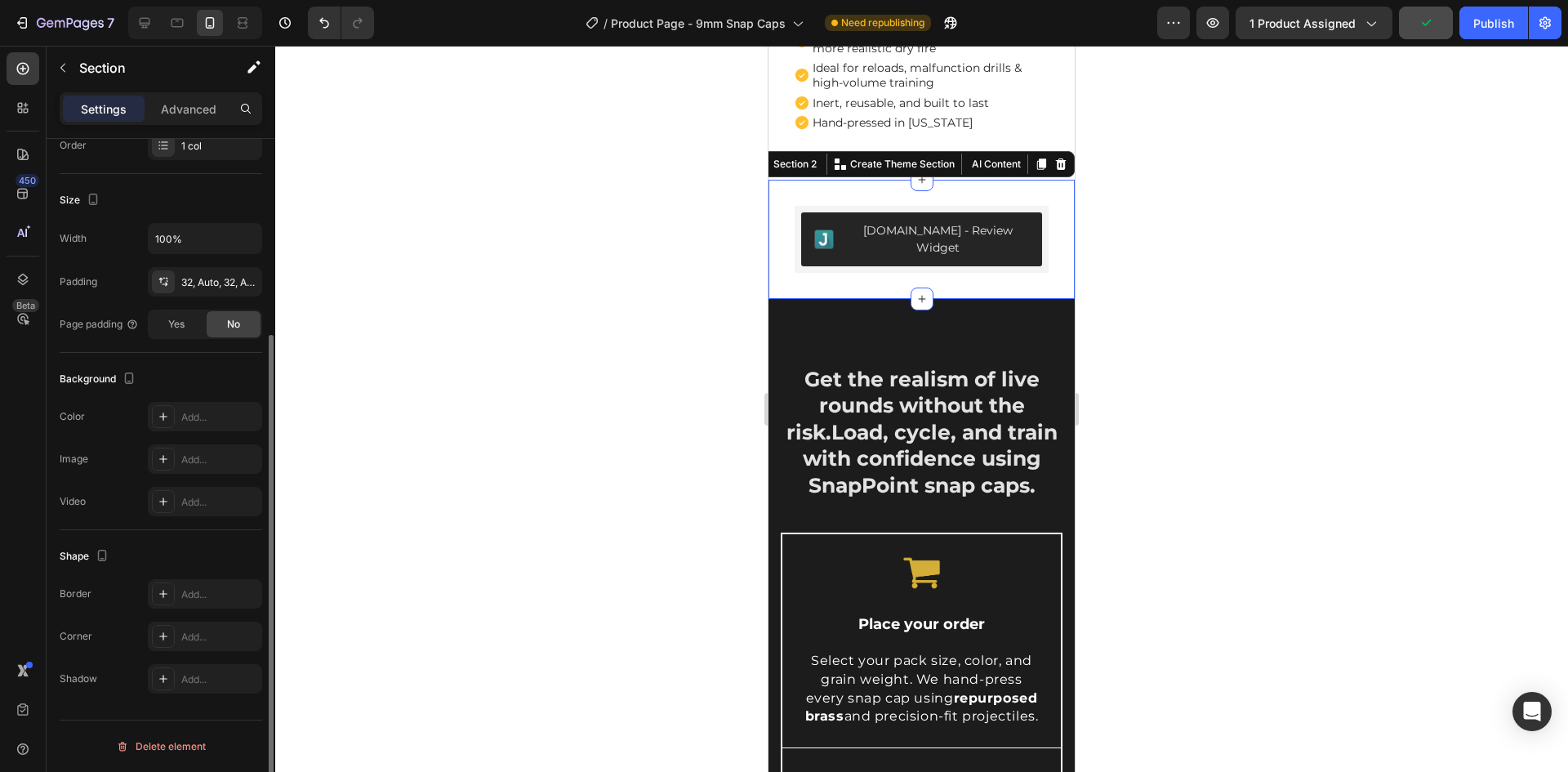
scroll to position [0, 0]
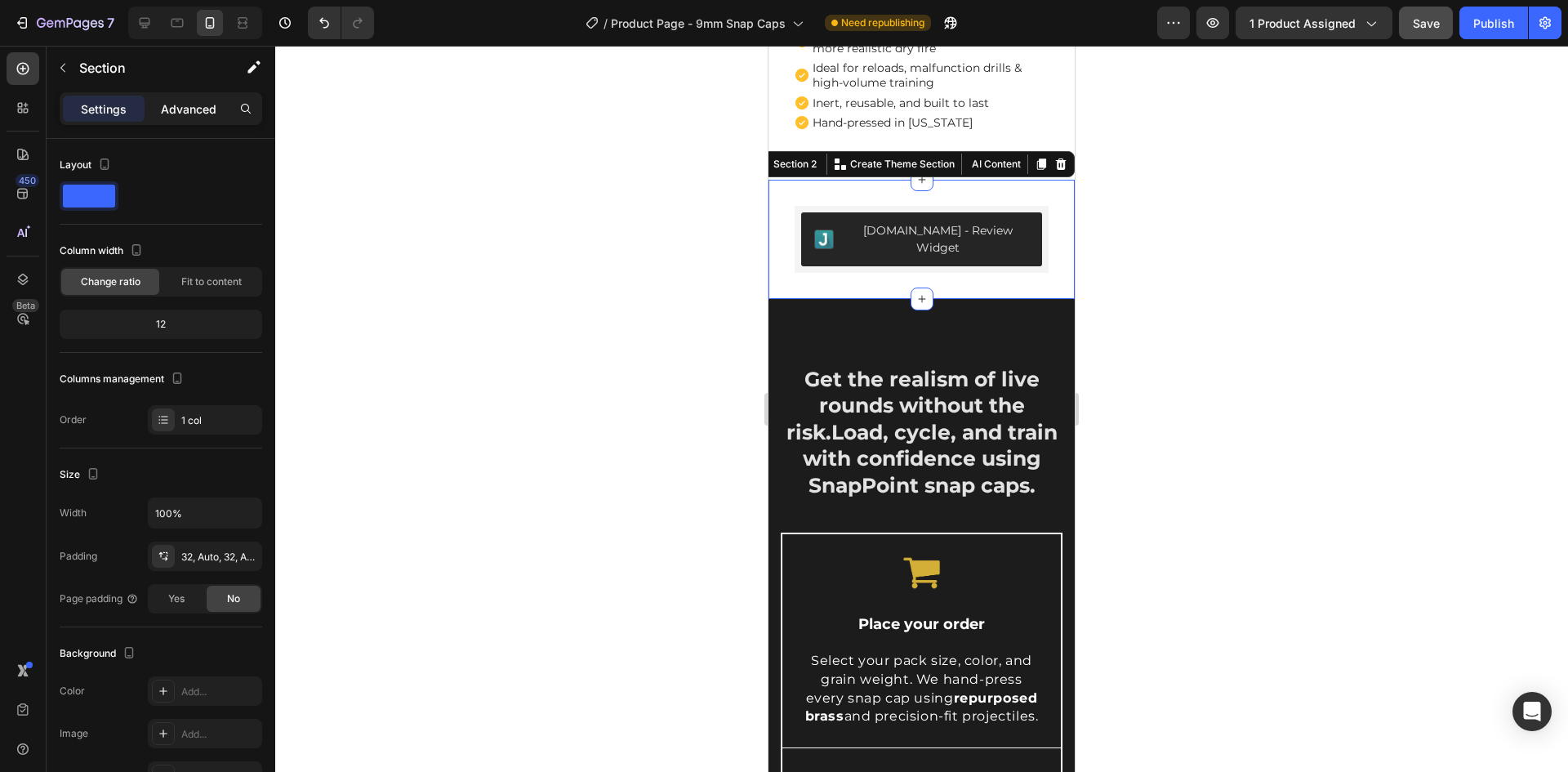
click at [190, 109] on p "Advanced" at bounding box center [188, 109] width 55 height 18
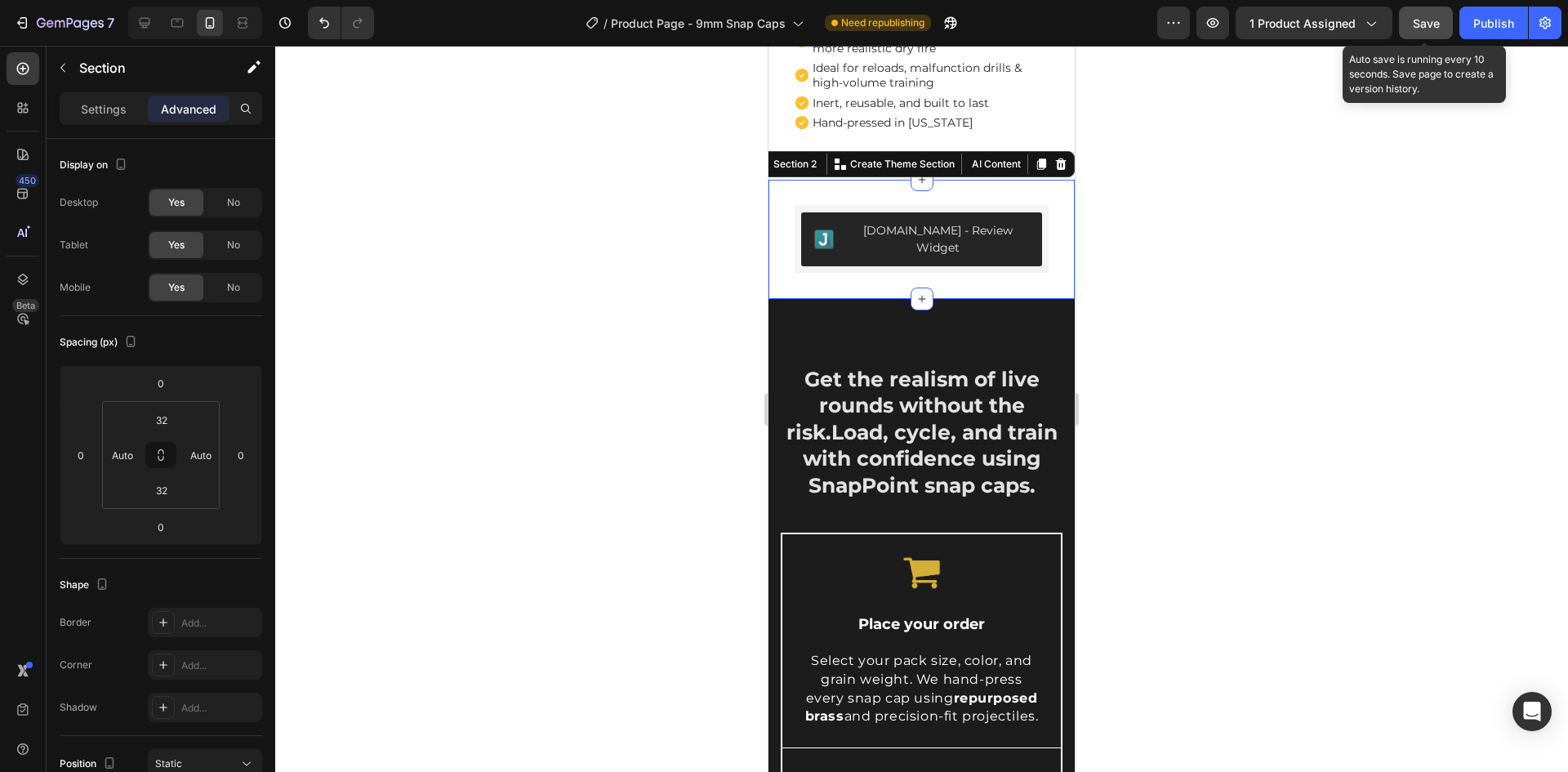
click at [1423, 26] on span "Save" at bounding box center [1426, 24] width 27 height 14
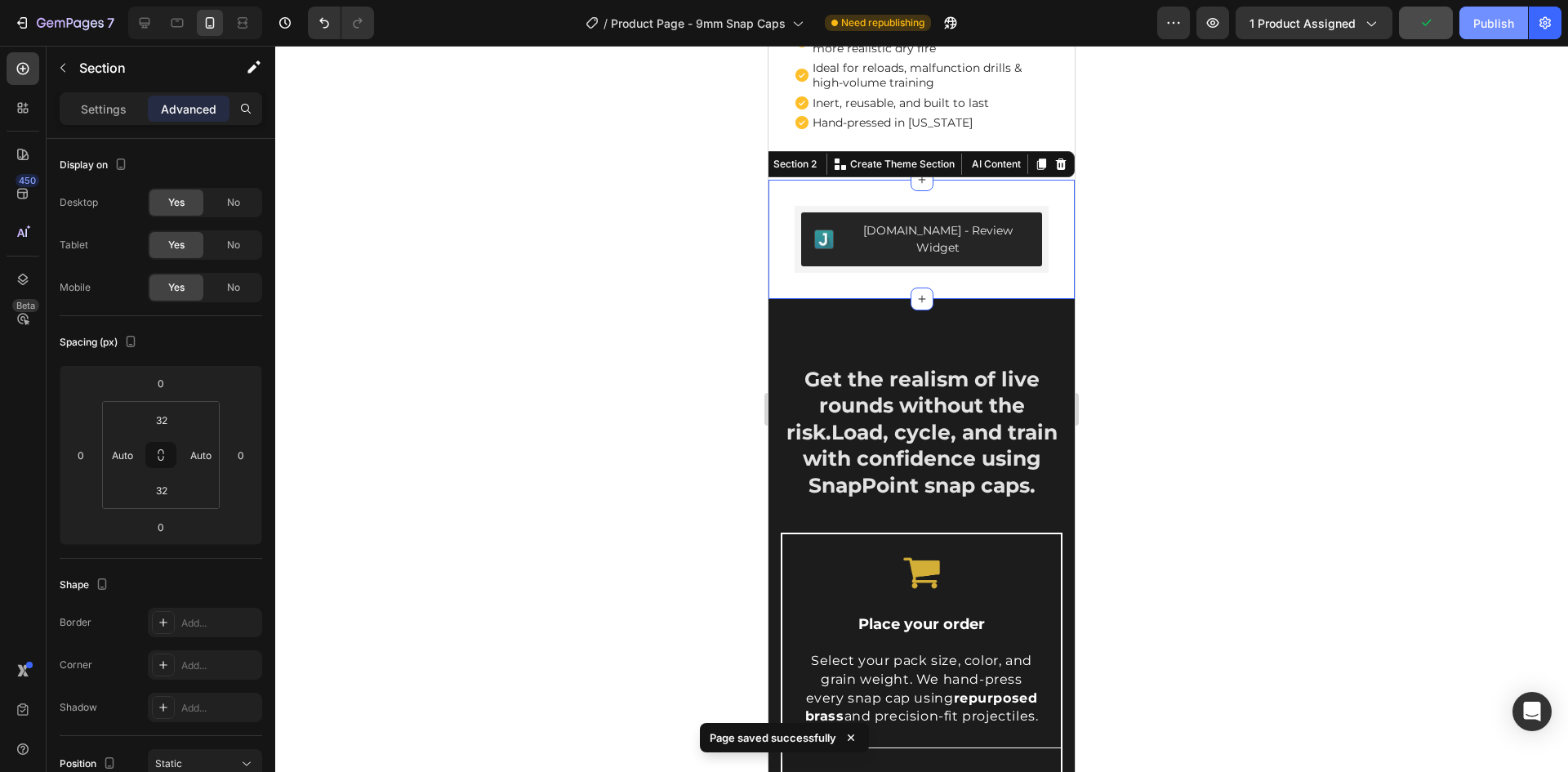
click at [1488, 25] on div "Publish" at bounding box center [1494, 24] width 41 height 18
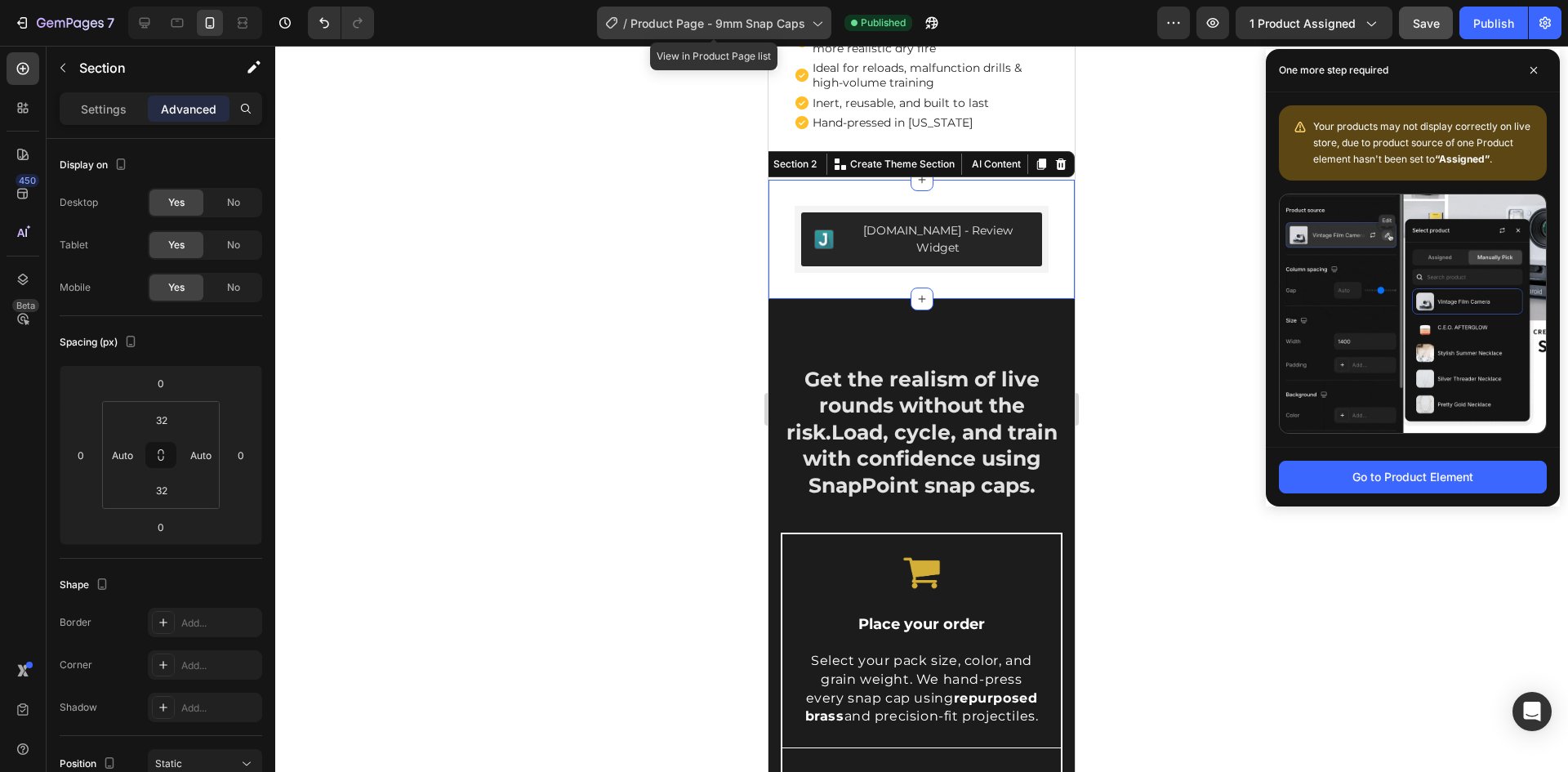
click at [775, 24] on span "Product Page - 9mm Snap Caps" at bounding box center [718, 24] width 175 height 18
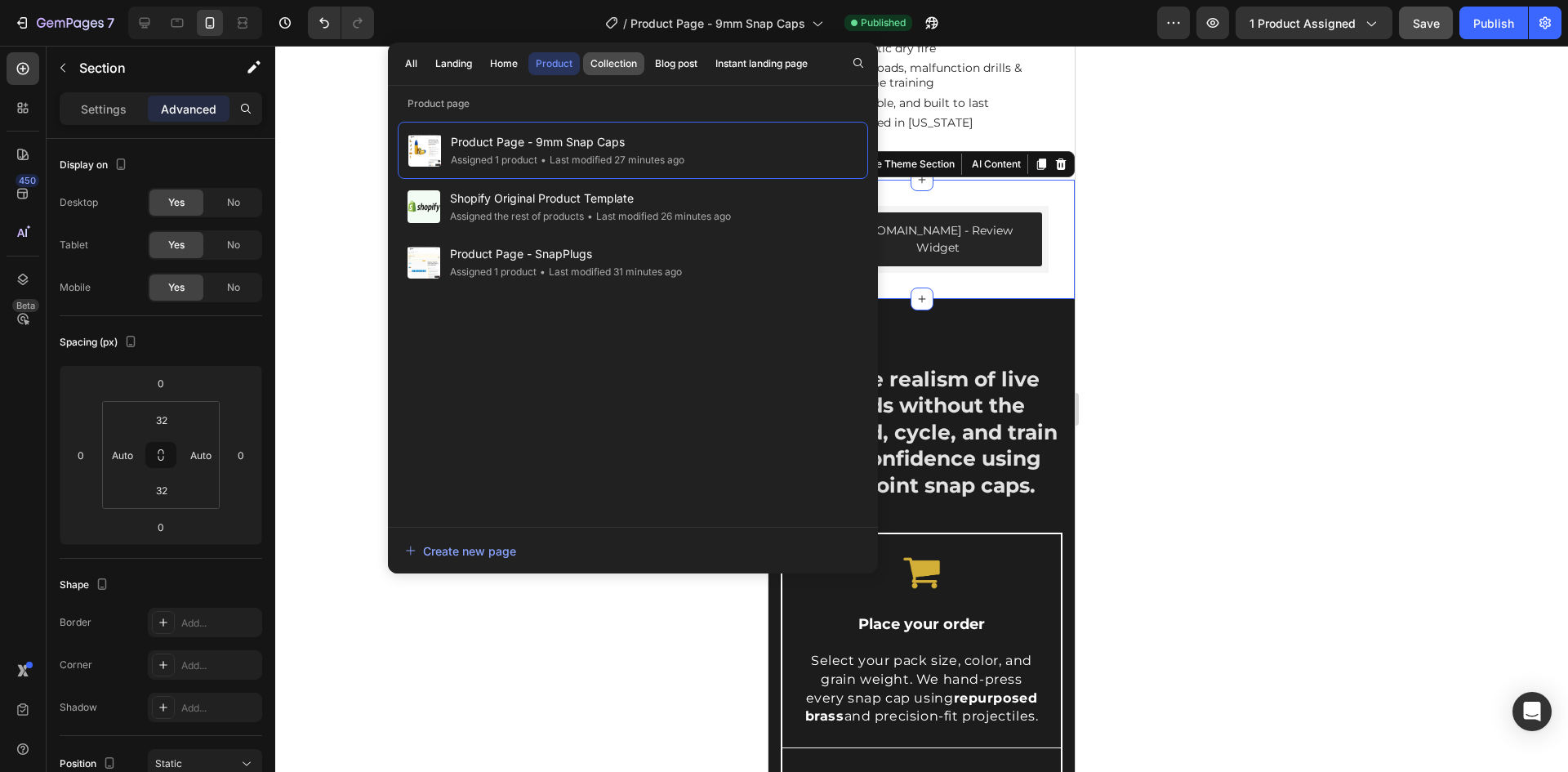
click at [618, 67] on div "Collection" at bounding box center [614, 63] width 46 height 15
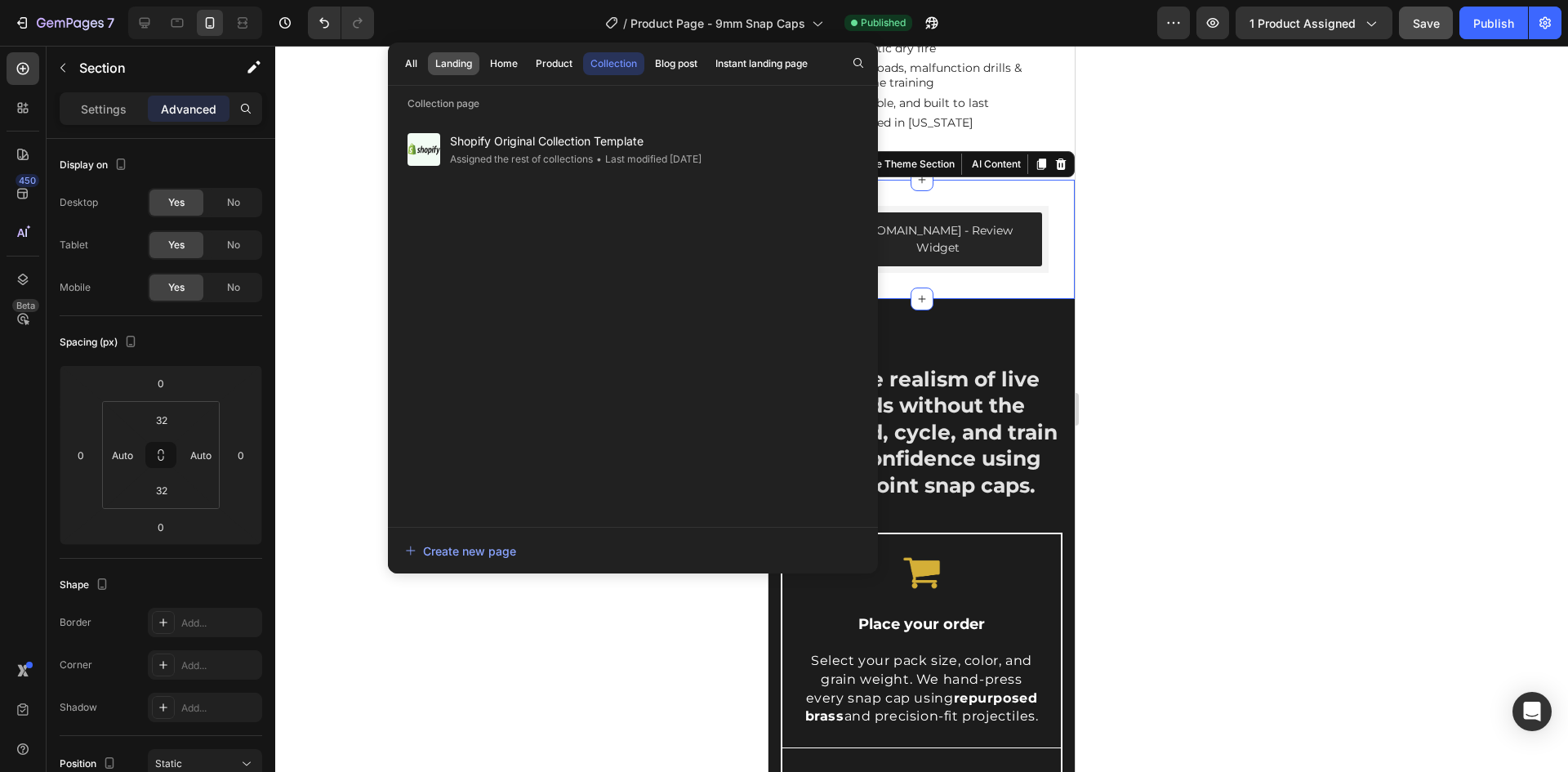
click at [455, 65] on div "Landing" at bounding box center [454, 63] width 37 height 15
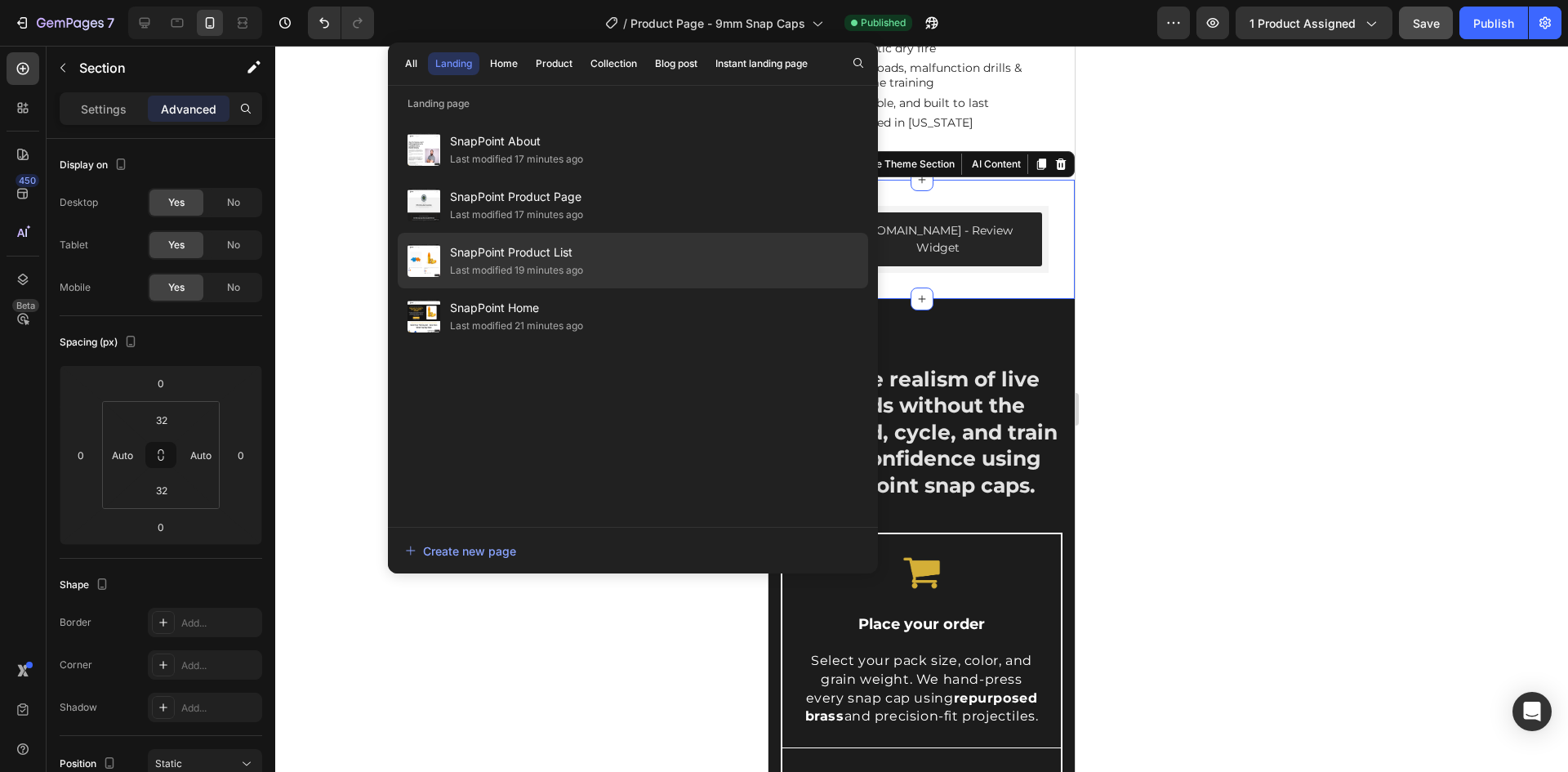
click at [483, 256] on span "SnapPoint Product List" at bounding box center [517, 252] width 133 height 19
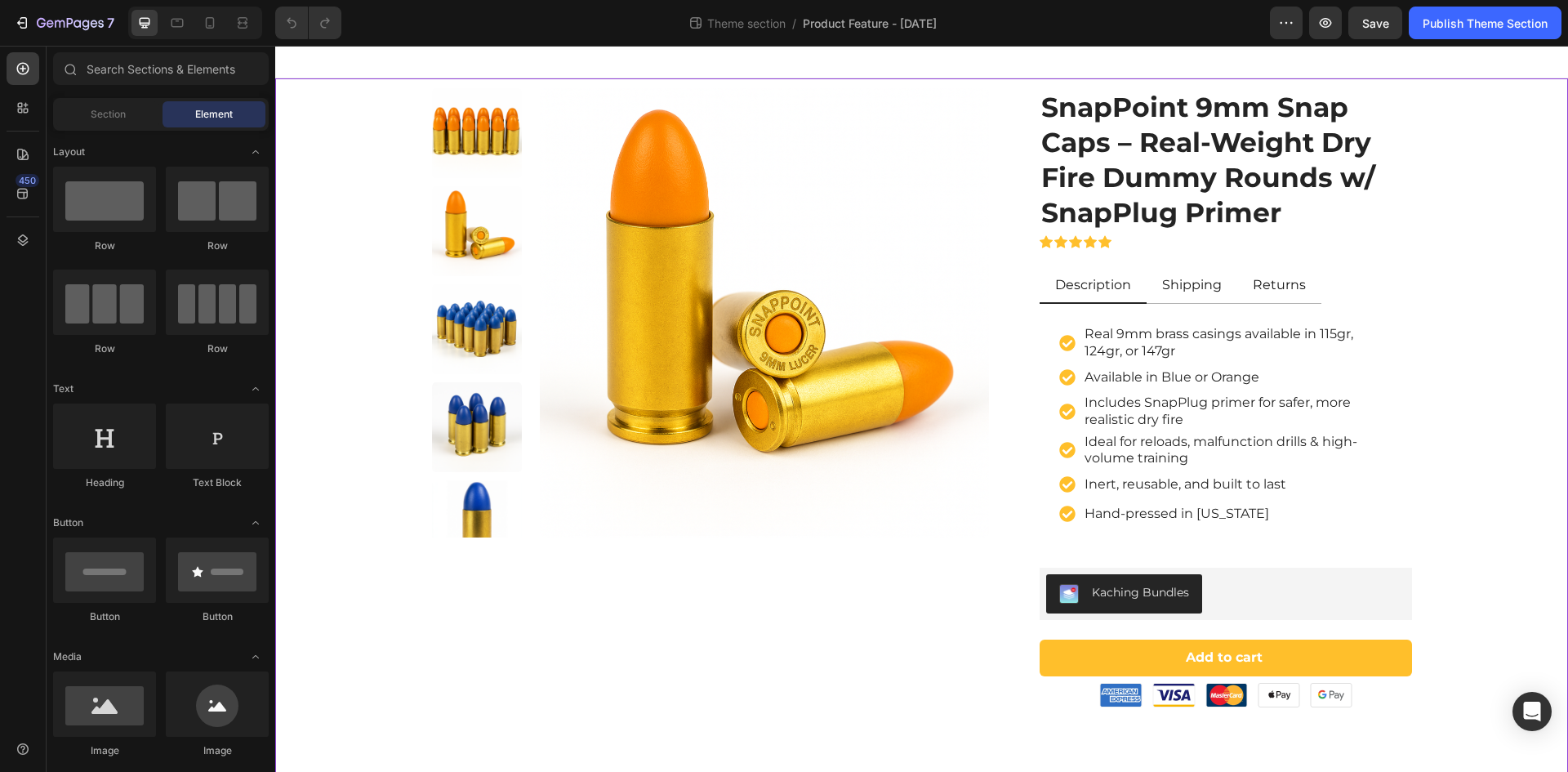
click at [375, 367] on div "Product Images SnapPoint 9mm Snap Caps – Real-Weight Dry Fire Dummy Rounds w/ S…" at bounding box center [921, 397] width 1269 height 619
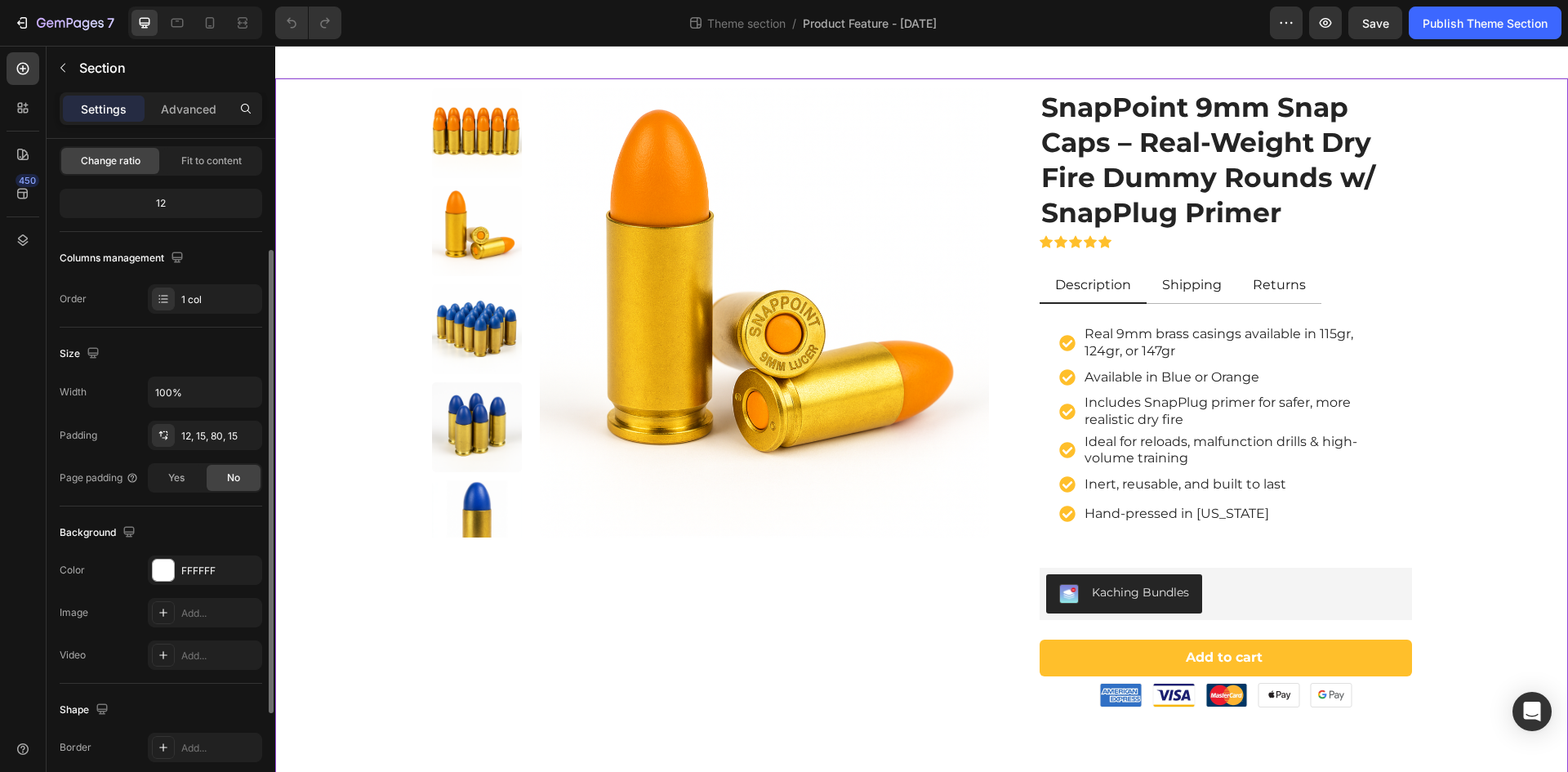
scroll to position [245, 0]
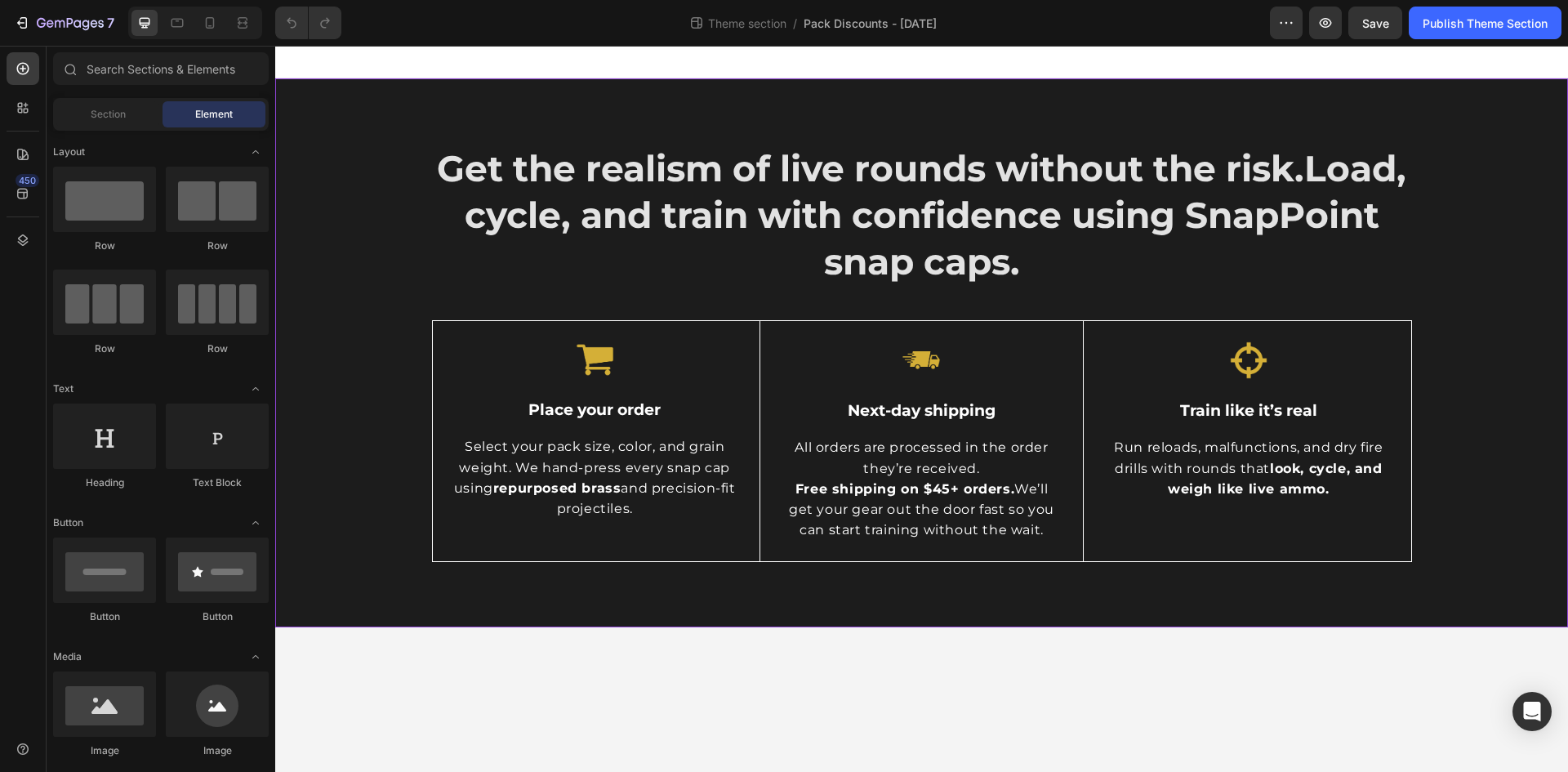
click at [378, 277] on div "Get the realism of live rounds without the risk. Load, cycle, and train with co…" at bounding box center [921, 353] width 1269 height 418
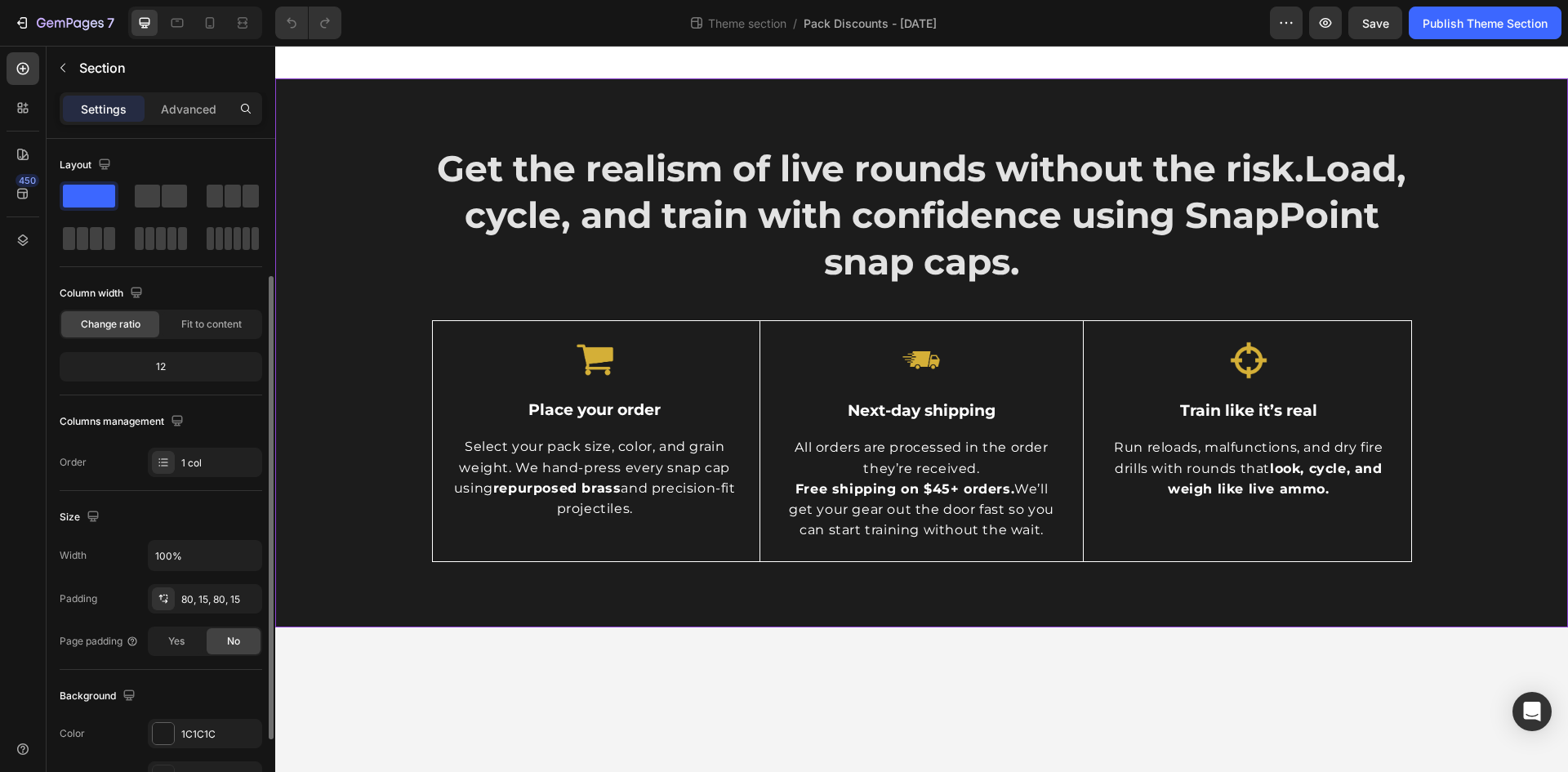
scroll to position [164, 0]
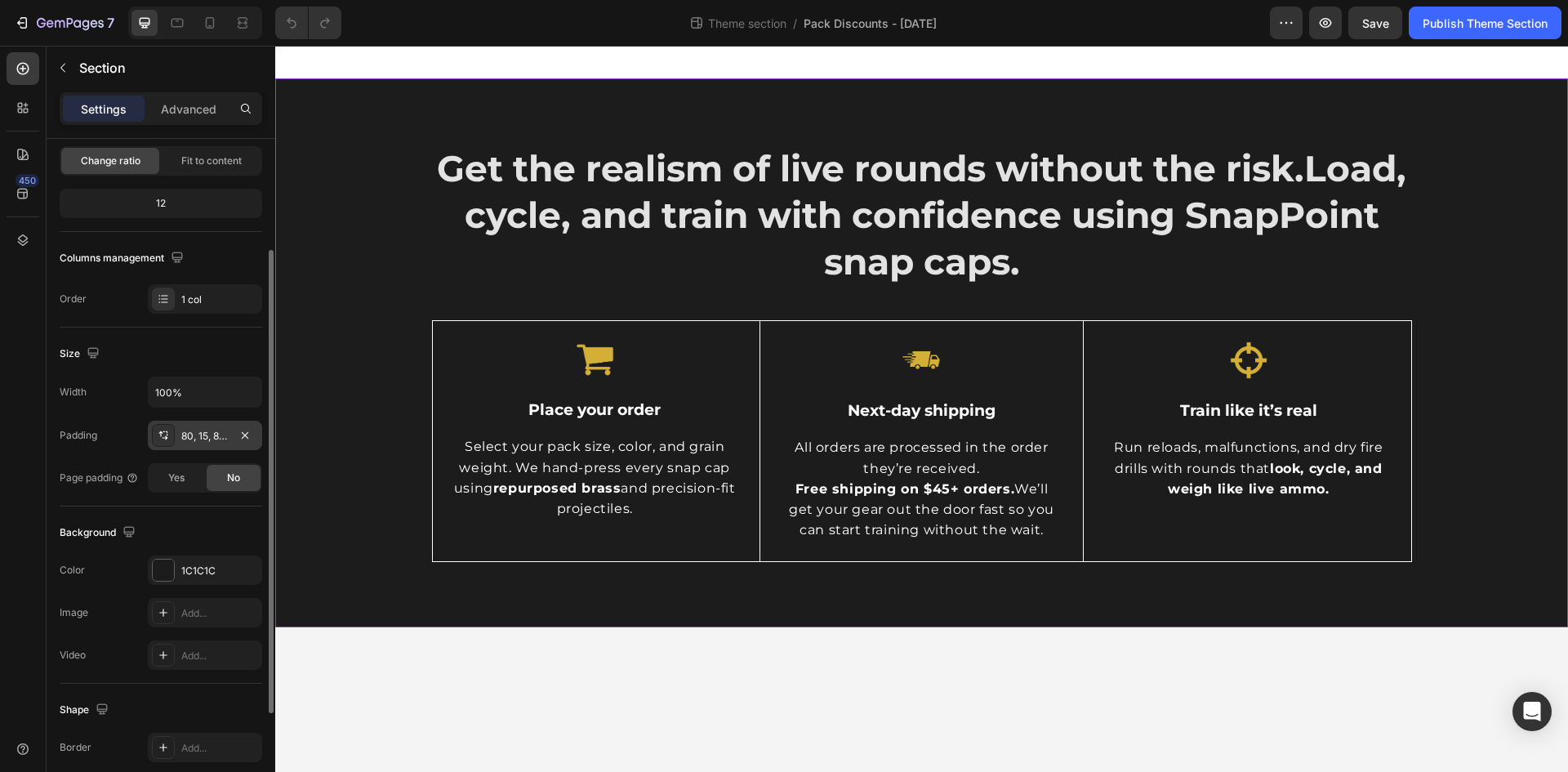
click at [196, 434] on div "80, 15, 80, 15" at bounding box center [205, 436] width 47 height 15
click at [88, 429] on div "Padding" at bounding box center [78, 435] width 38 height 15
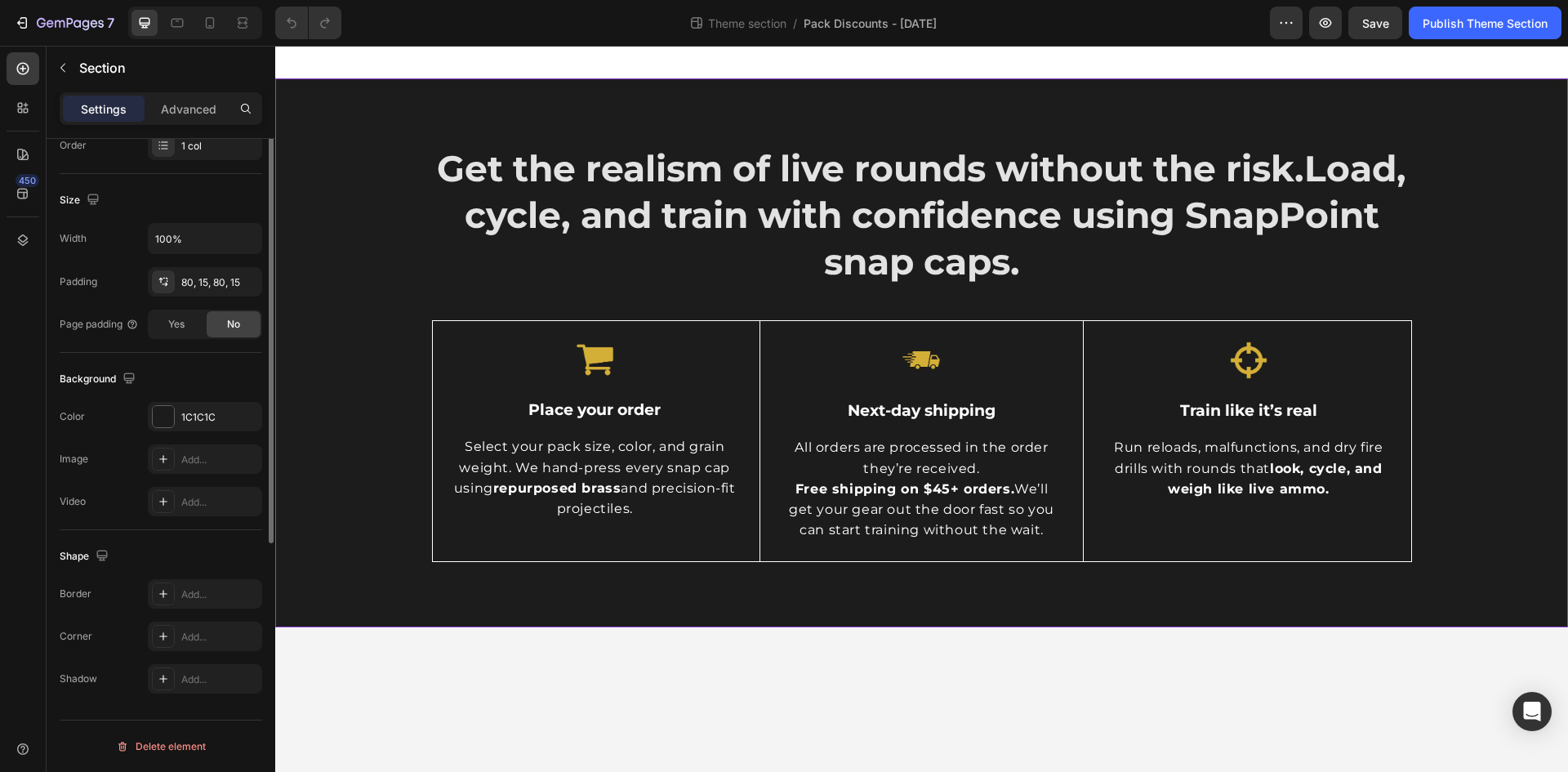
scroll to position [0, 0]
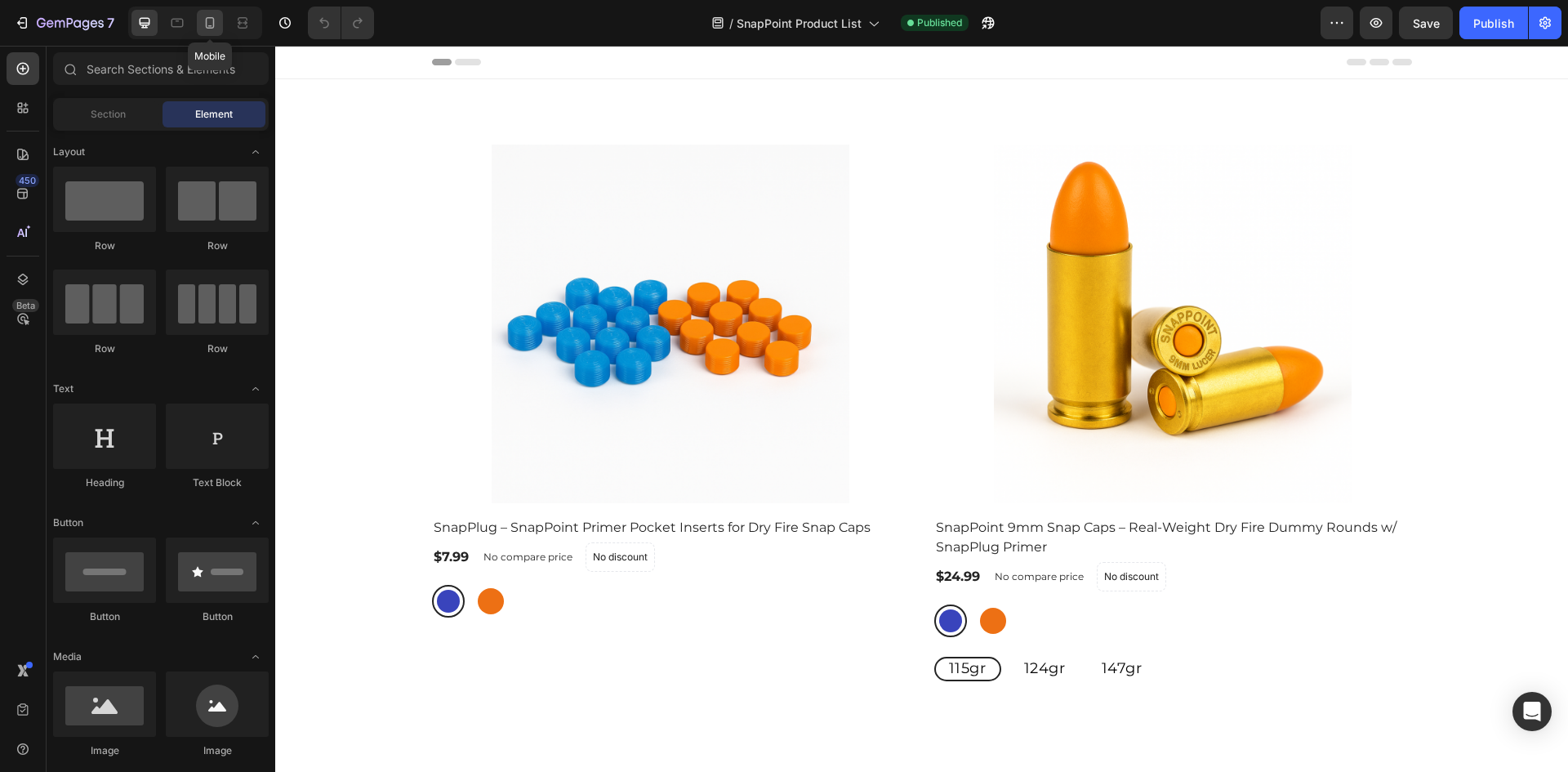
click at [212, 26] on icon at bounding box center [210, 23] width 9 height 11
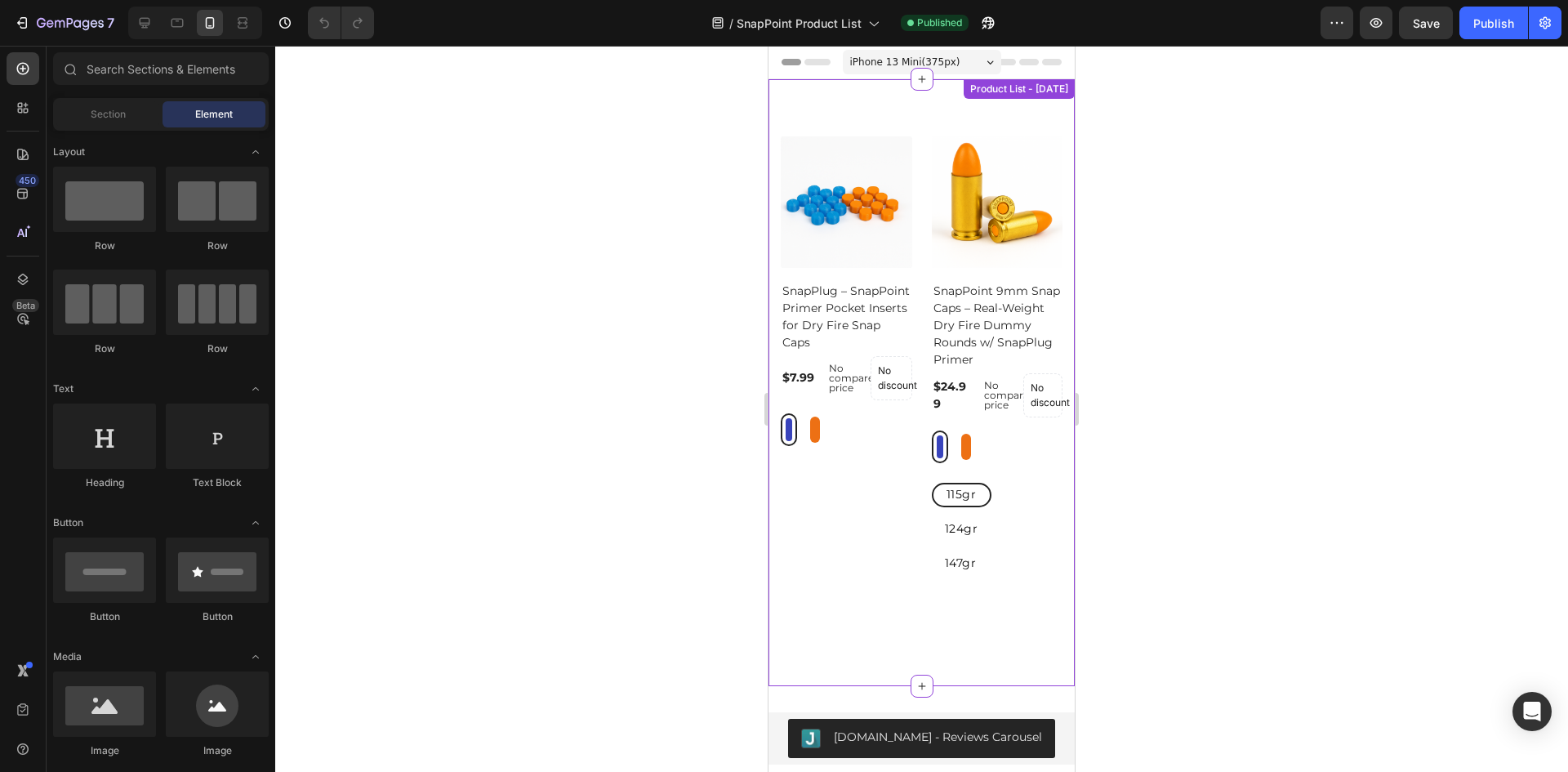
click at [812, 423] on div at bounding box center [815, 430] width 10 height 26
click at [807, 413] on input "Orange Orange" at bounding box center [806, 412] width 1 height 1
radio input "true"
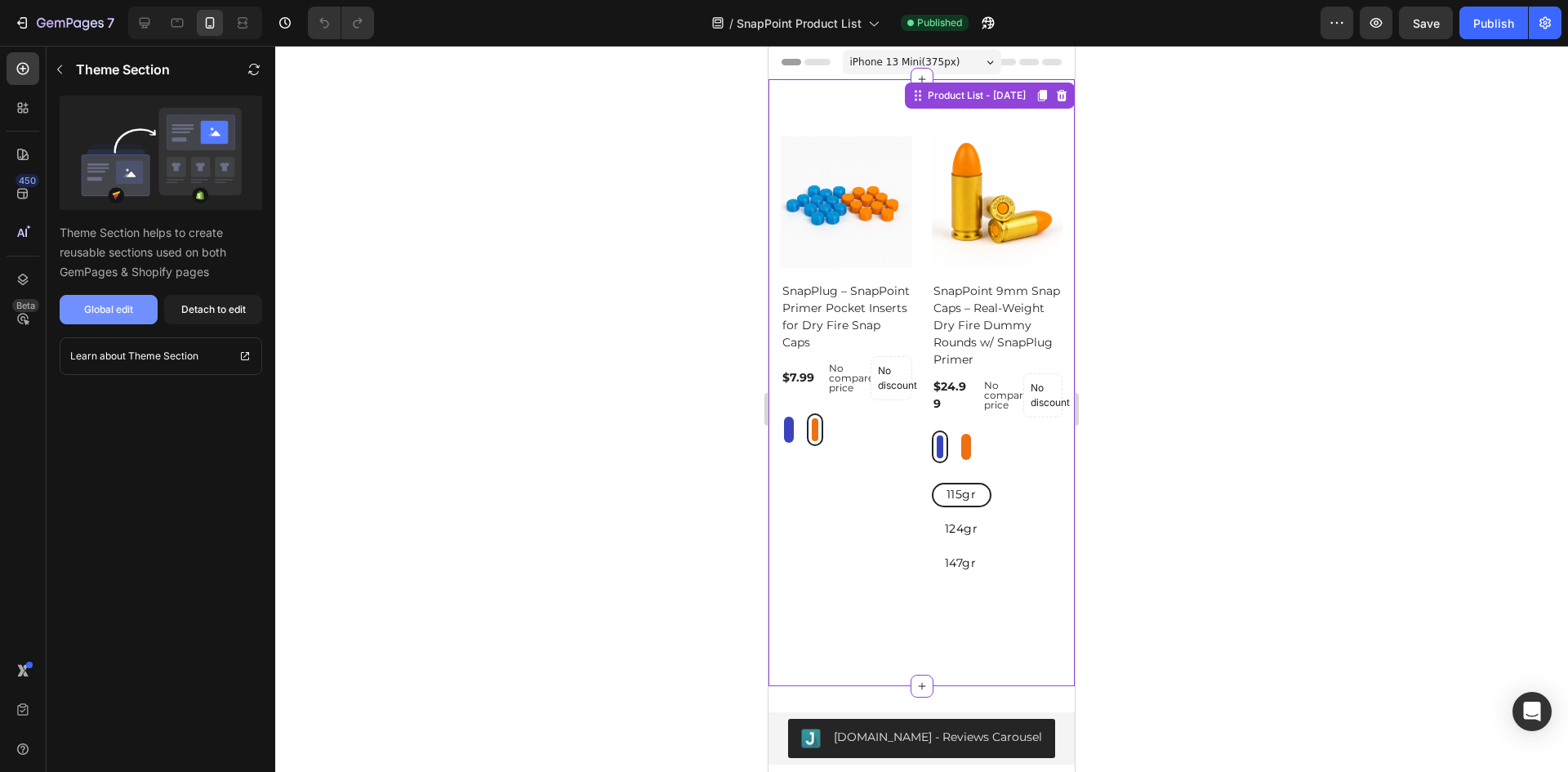
click at [109, 312] on div "Global edit" at bounding box center [109, 309] width 49 height 15
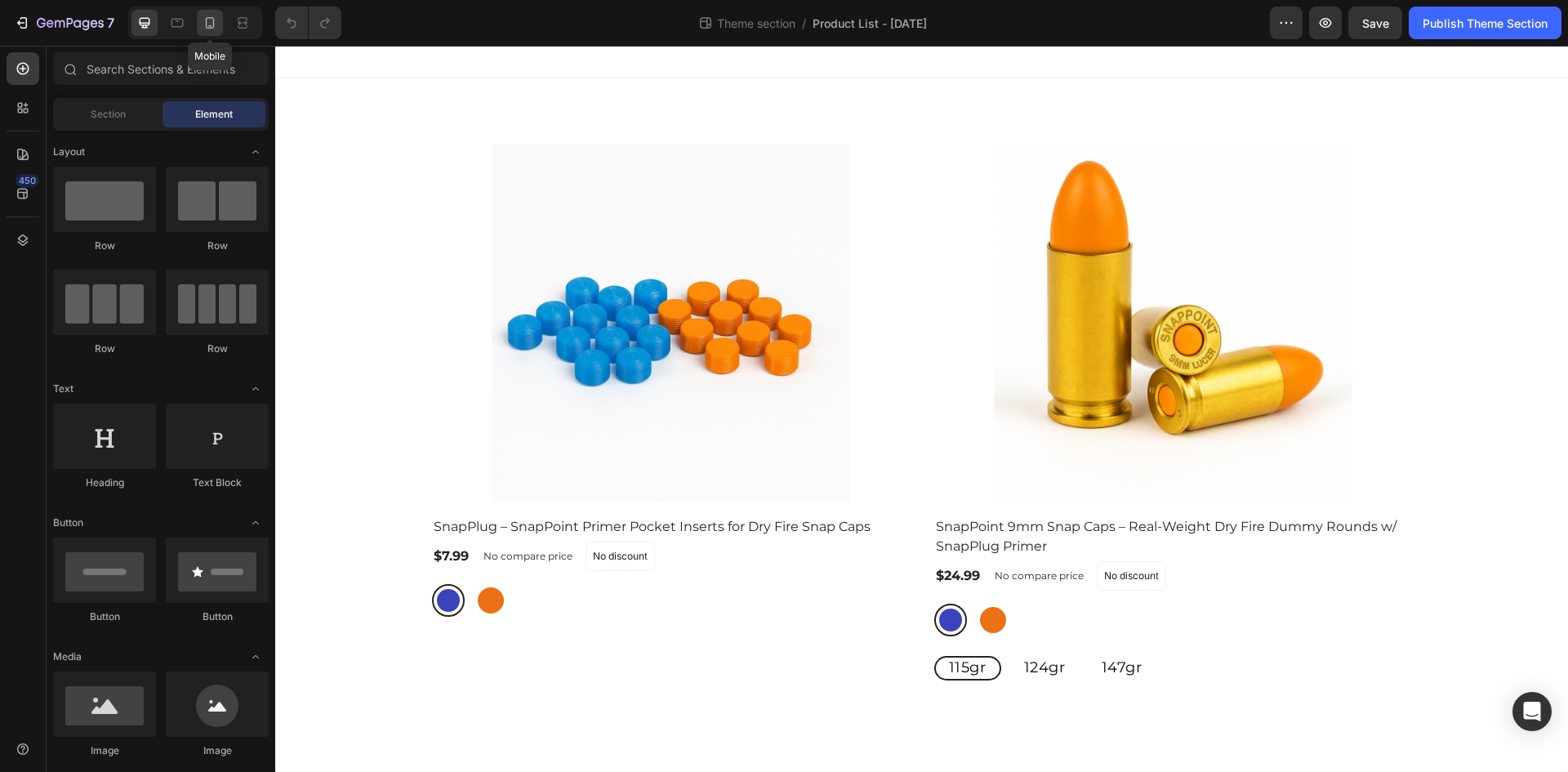
click at [212, 23] on icon at bounding box center [209, 23] width 17 height 17
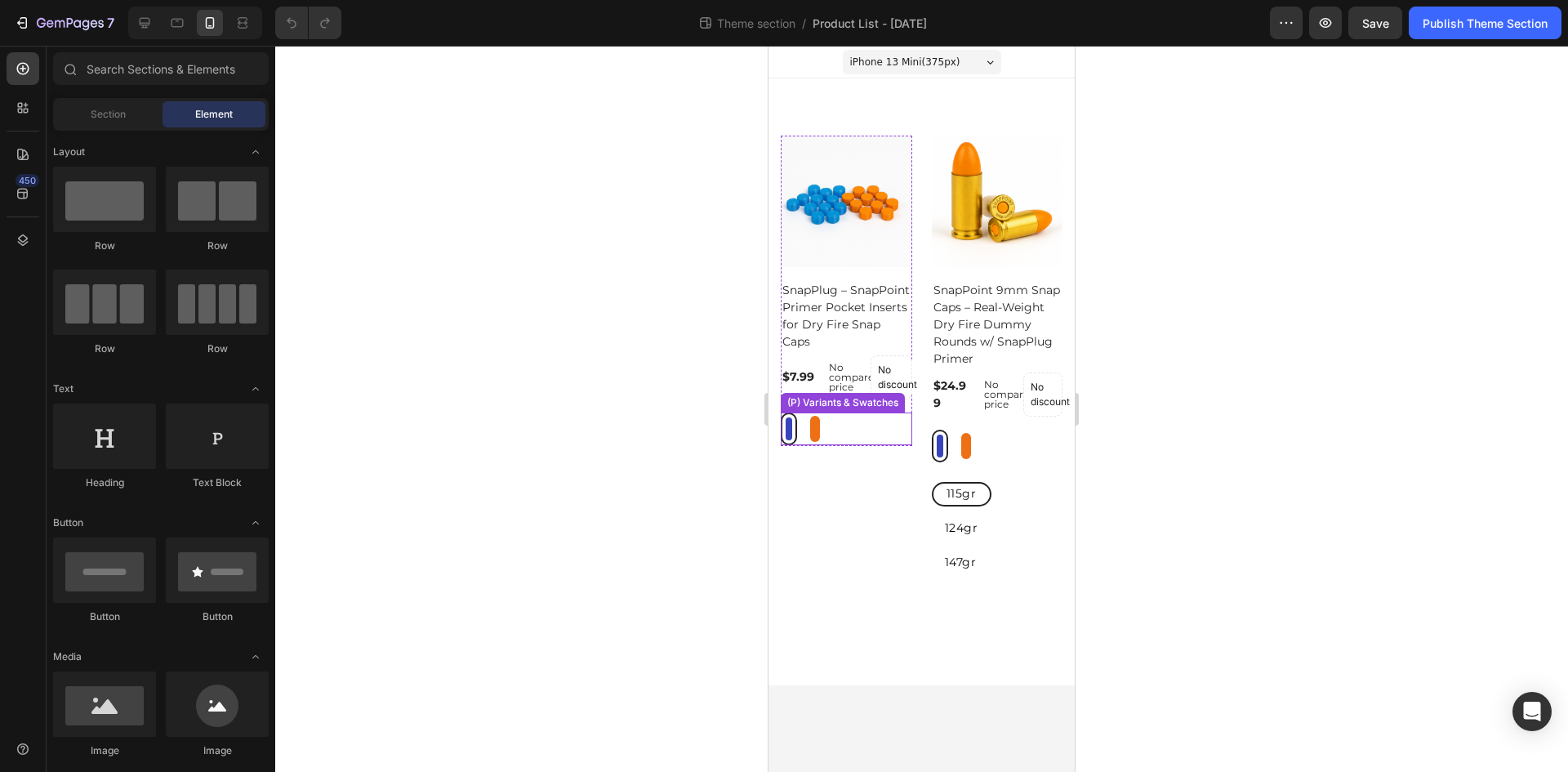
click at [861, 417] on div "Blue Blue Orange Orange" at bounding box center [830, 428] width 98 height 32
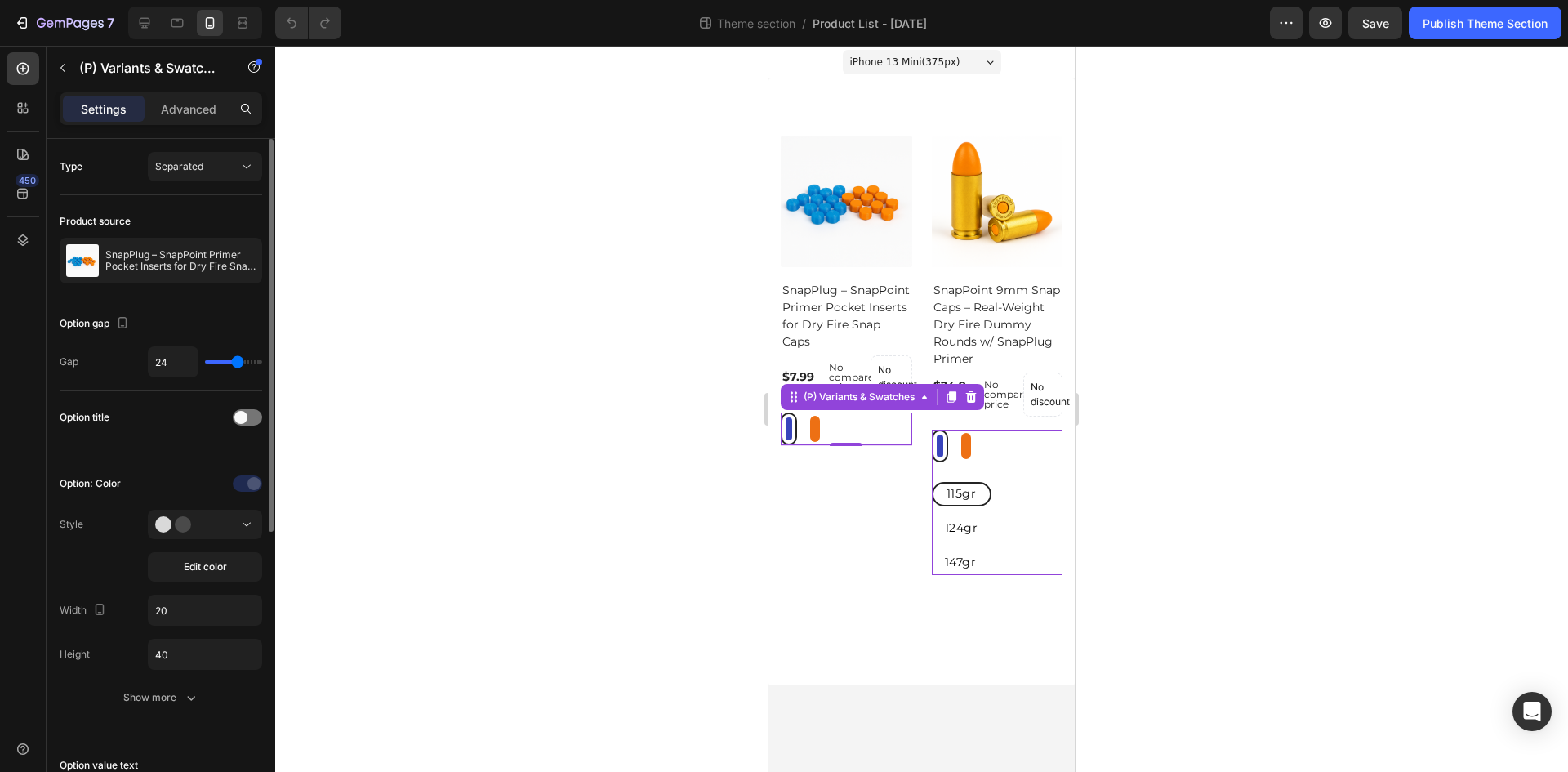
scroll to position [81, 0]
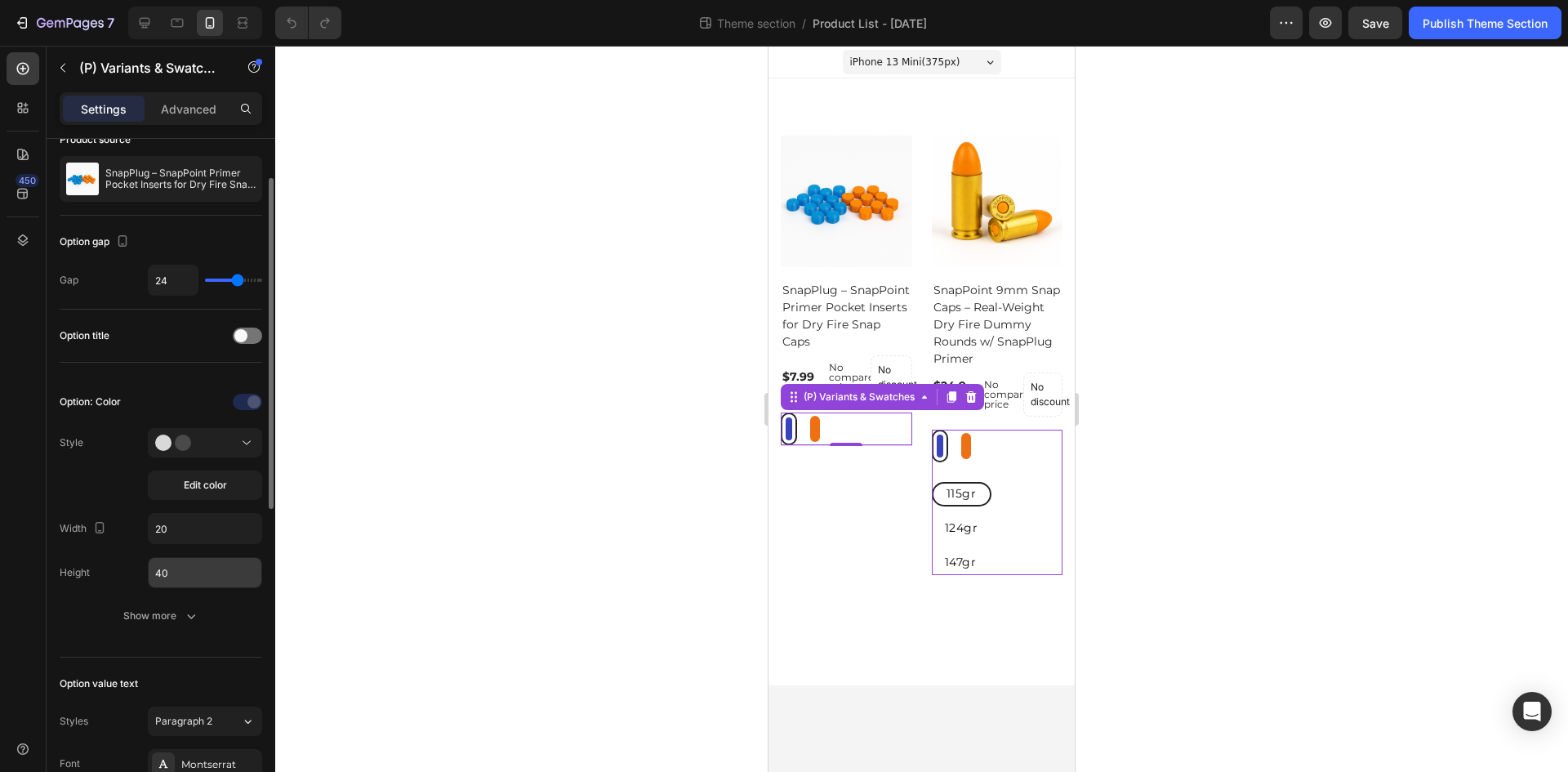
click at [162, 574] on input "40" at bounding box center [205, 572] width 113 height 30
type input "20"
click at [165, 527] on input "20" at bounding box center [205, 529] width 113 height 30
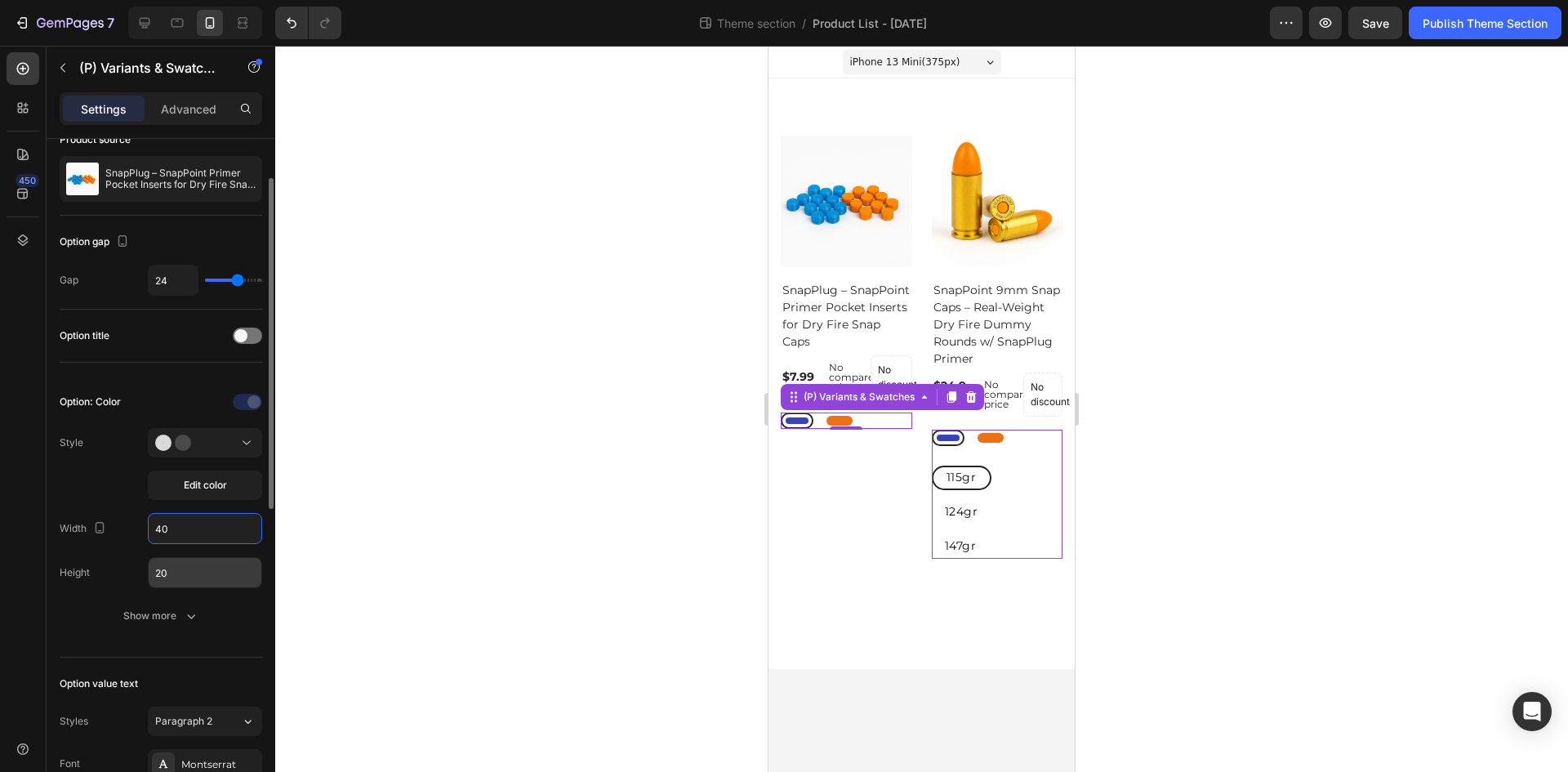
type input "40"
click at [163, 577] on input "20" at bounding box center [205, 572] width 113 height 30
type input "40"
click at [84, 572] on div "Height" at bounding box center [74, 572] width 31 height 15
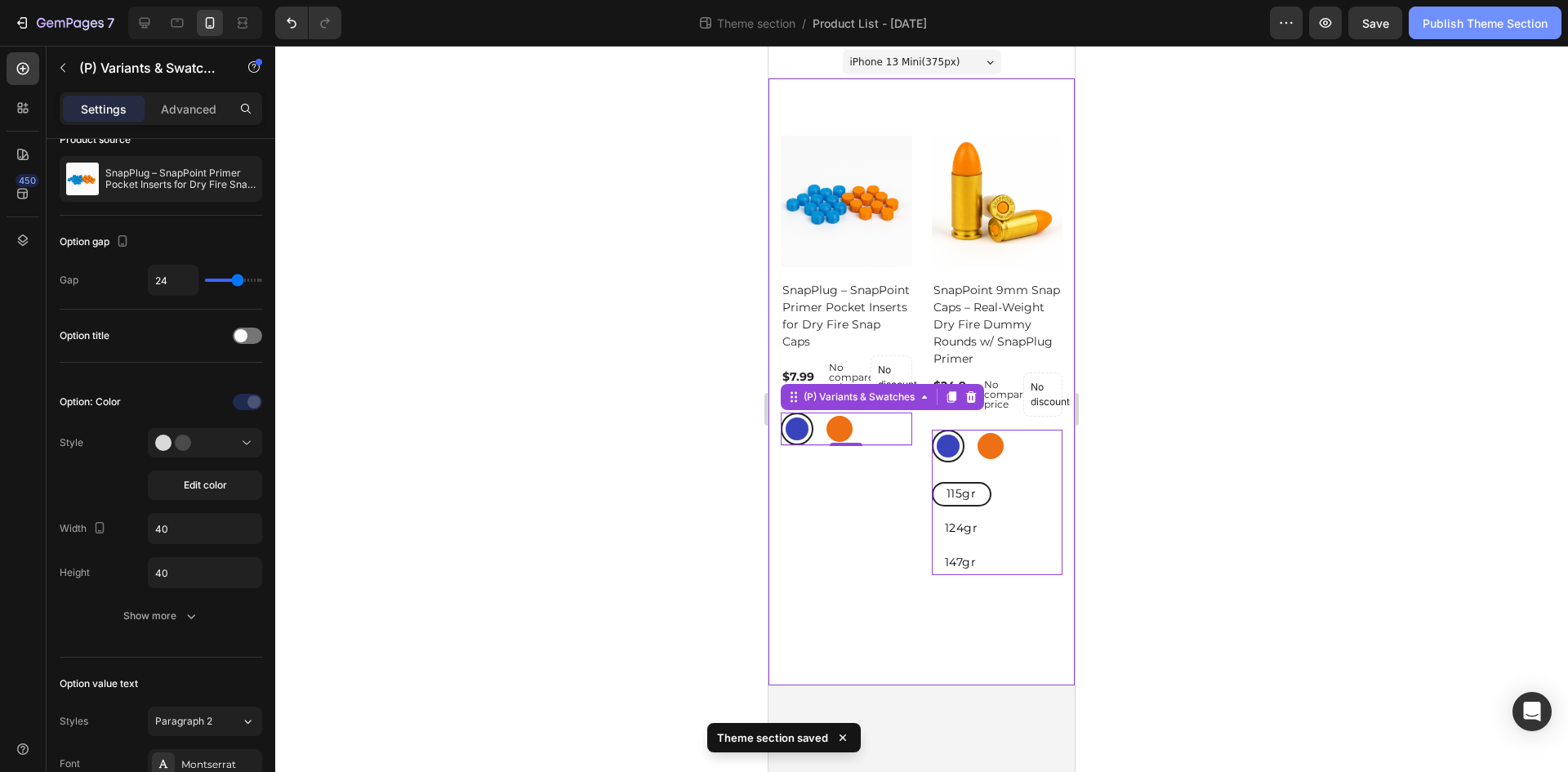
click at [1467, 28] on div "Publish Theme Section" at bounding box center [1485, 24] width 125 height 18
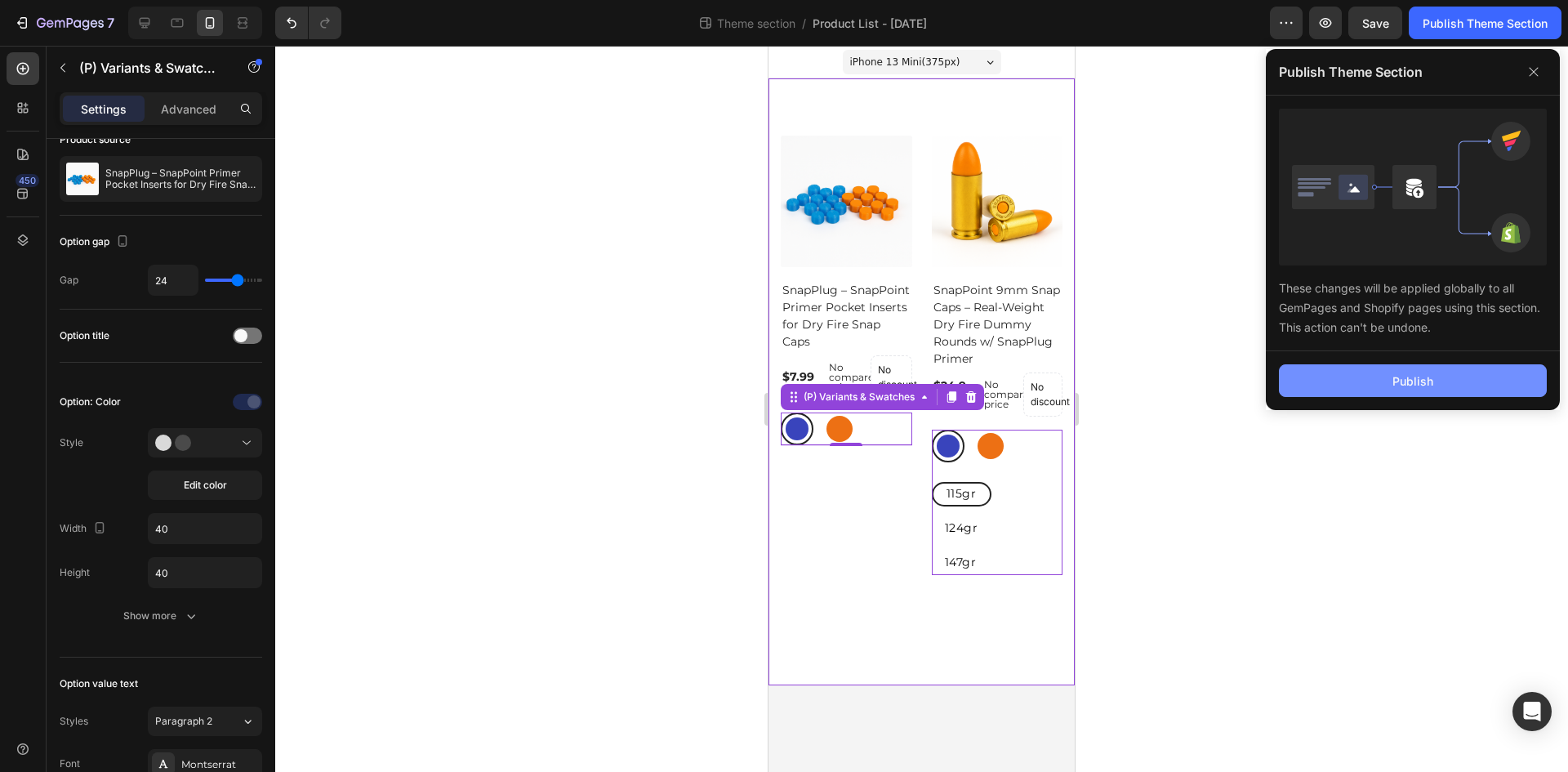
click at [1409, 393] on button "Publish" at bounding box center [1413, 380] width 268 height 32
